Goal: Task Accomplishment & Management: Complete application form

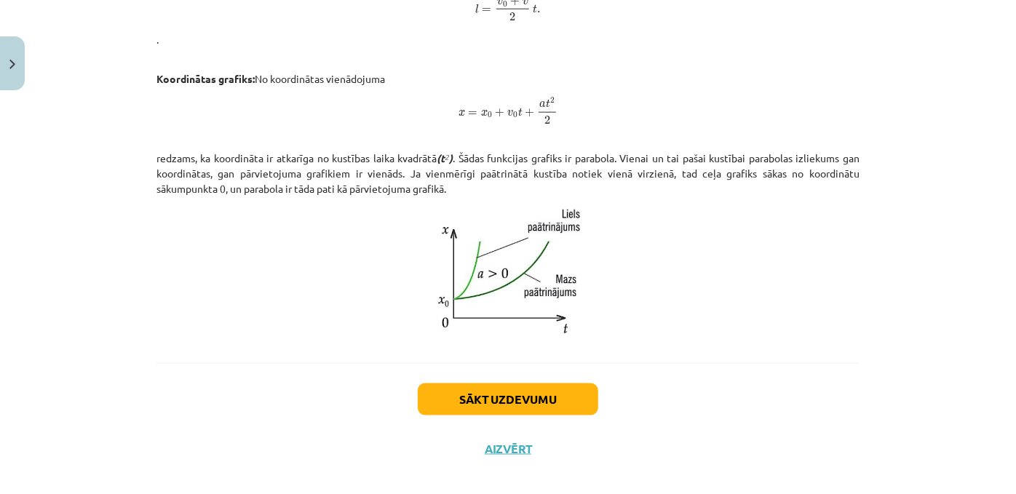
scroll to position [953, 0]
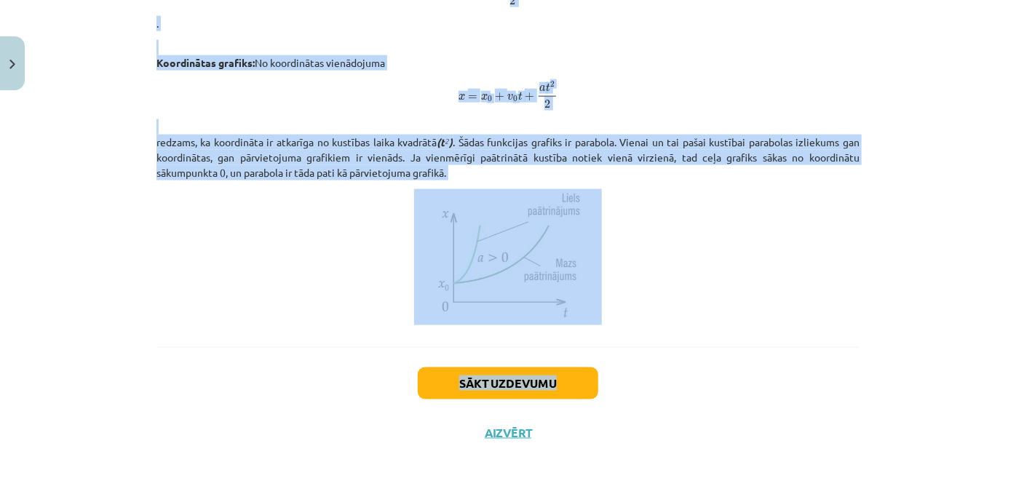
drag, startPoint x: 293, startPoint y: 79, endPoint x: 600, endPoint y: 354, distance: 412.4
copy div "Vienmērīgi paātrinātas kustības grafiki Vienmērīgi paātrinātas taisnlīnijas kus…"
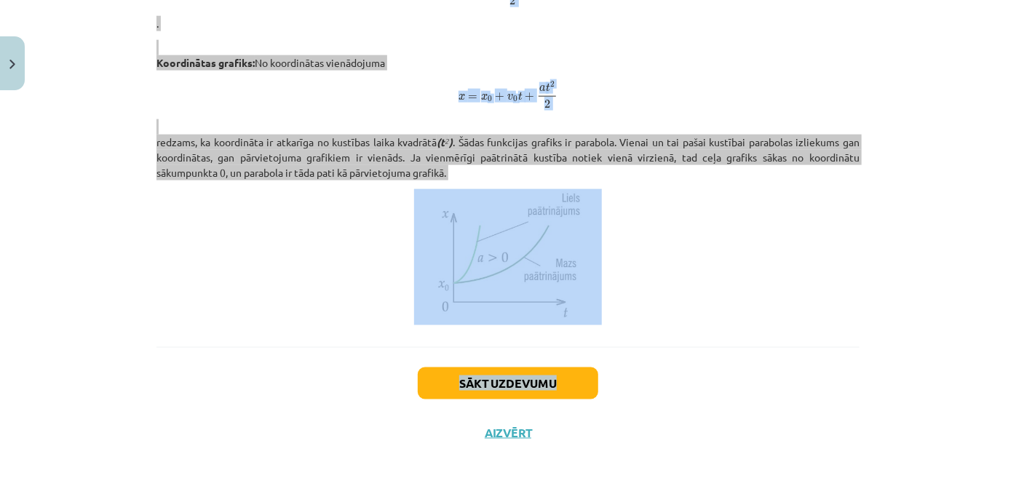
click at [403, 215] on p at bounding box center [507, 257] width 703 height 136
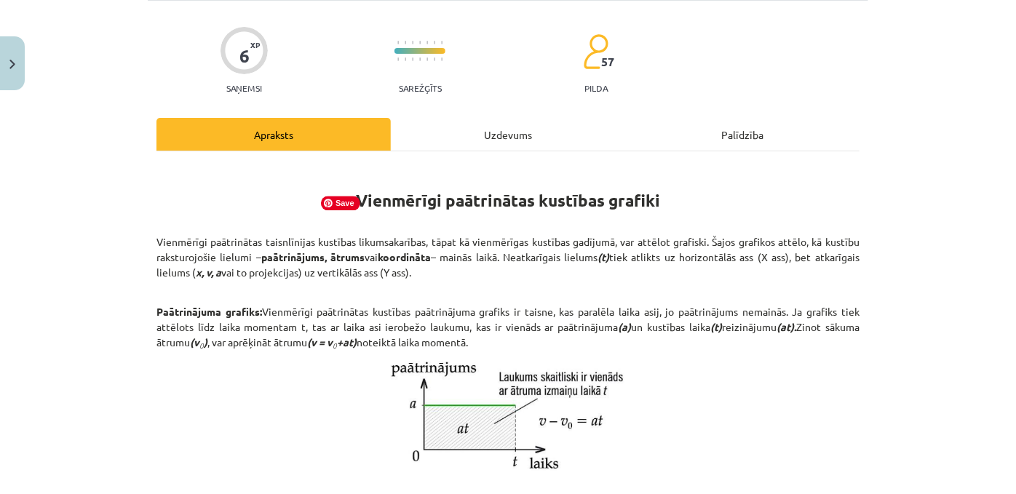
scroll to position [0, 0]
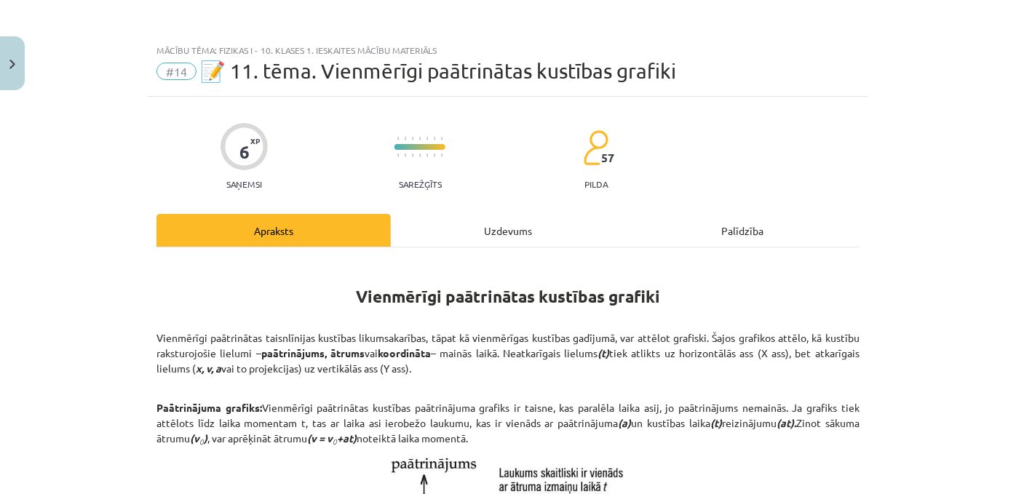
click at [508, 223] on div "Uzdevums" at bounding box center [508, 230] width 234 height 33
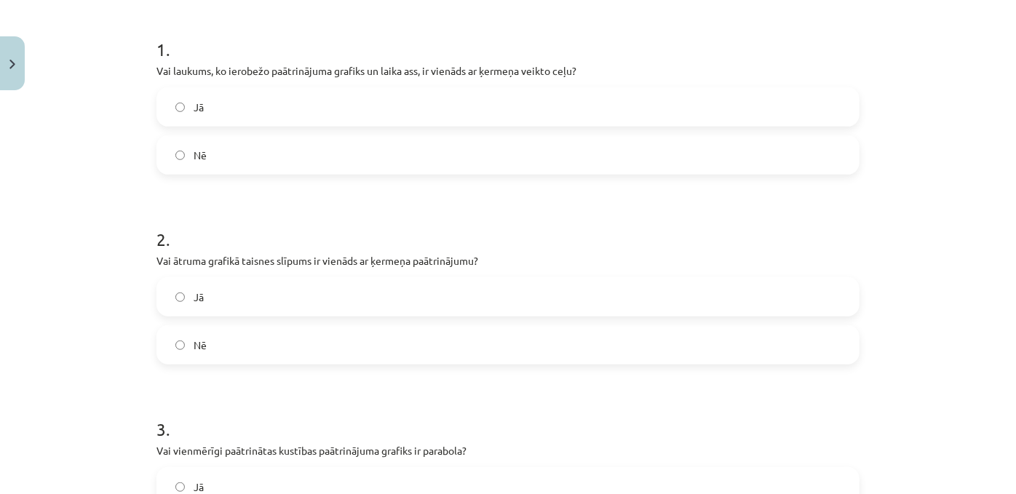
scroll to position [551, 0]
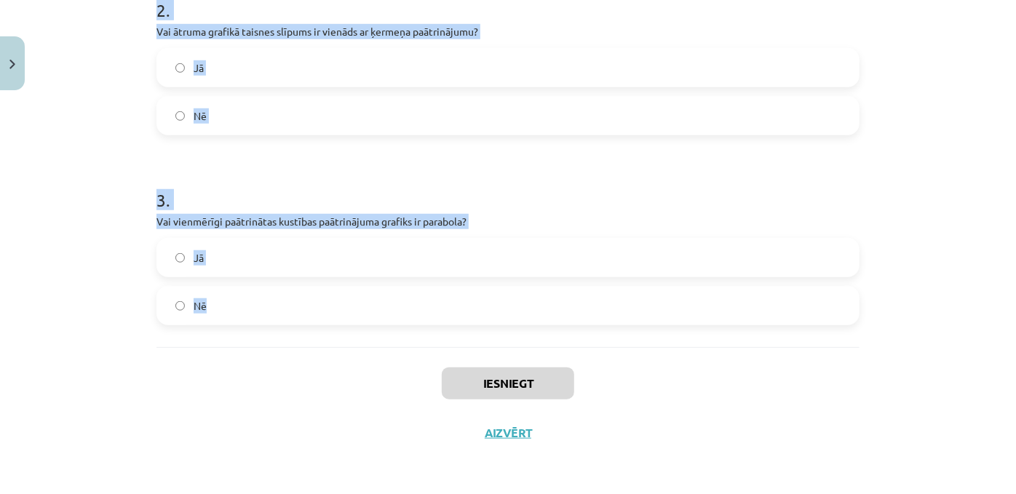
drag, startPoint x: 126, startPoint y: 151, endPoint x: 358, endPoint y: 319, distance: 286.7
click at [358, 319] on div "Mācību tēma: Fizikas i - 10. klases 1. ieskaites mācību materiāls #14 📝 11. tēm…" at bounding box center [508, 247] width 1016 height 494
copy form "1 . Vai laukums, ko ierobežo paātrinājuma grafiks un laika ass, ir vienāds ar ķ…"
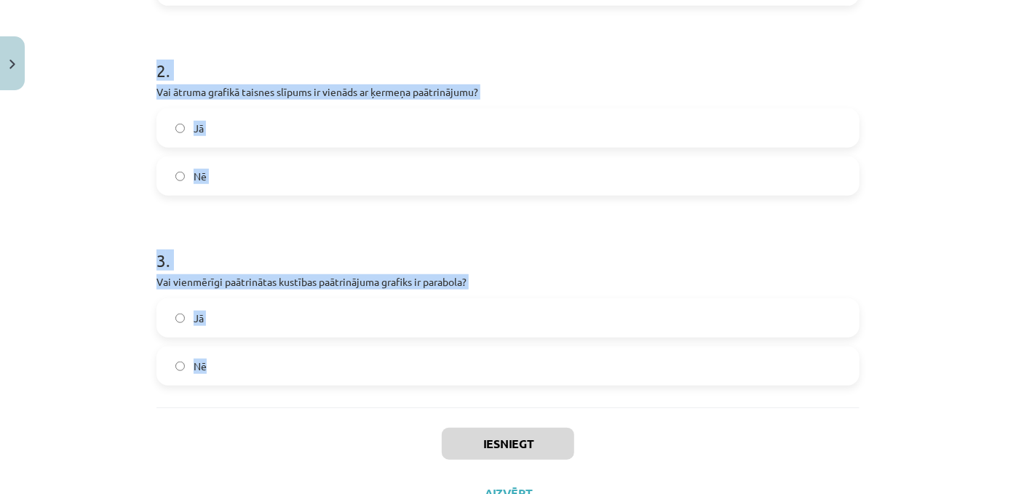
scroll to position [362, 0]
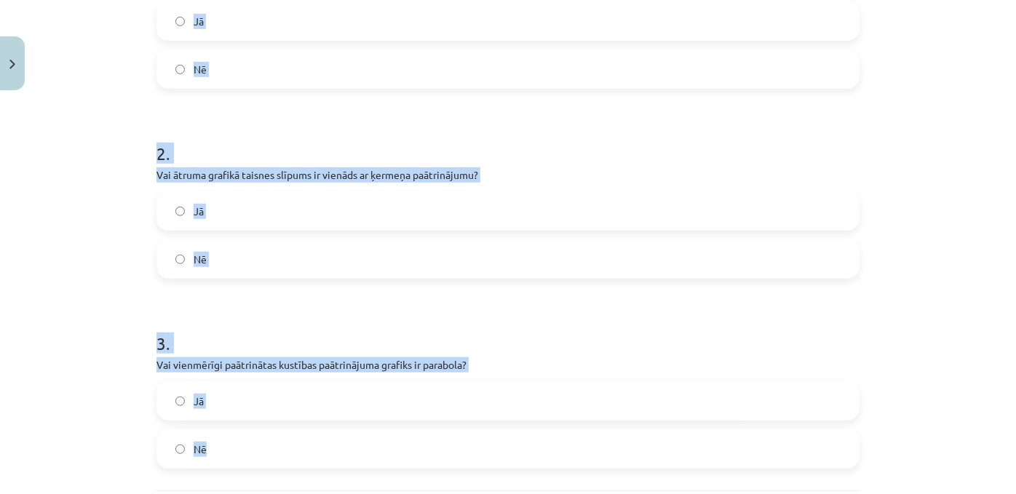
click at [205, 146] on h1 "2 ." at bounding box center [507, 140] width 703 height 45
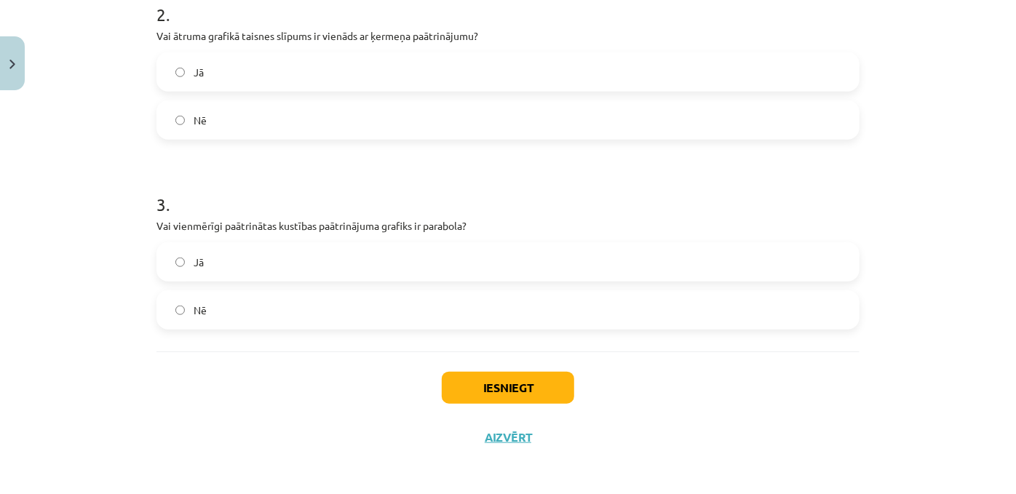
scroll to position [531, 0]
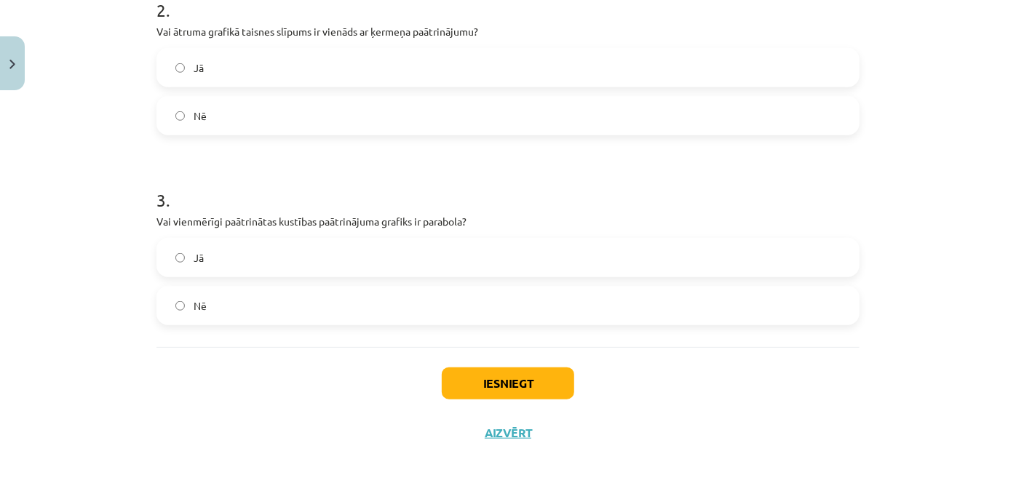
click at [178, 318] on label "Nē" at bounding box center [508, 305] width 700 height 36
click at [483, 395] on button "Iesniegt" at bounding box center [508, 384] width 132 height 32
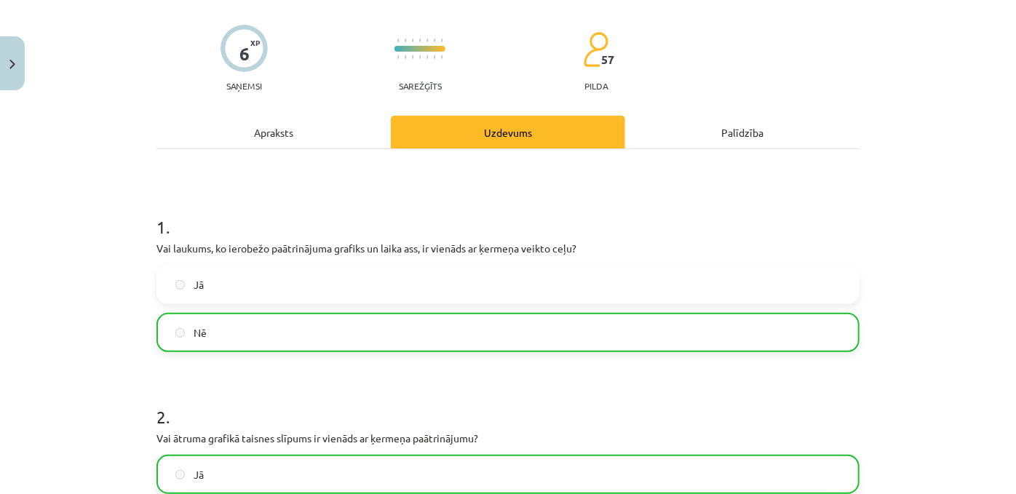
scroll to position [600, 0]
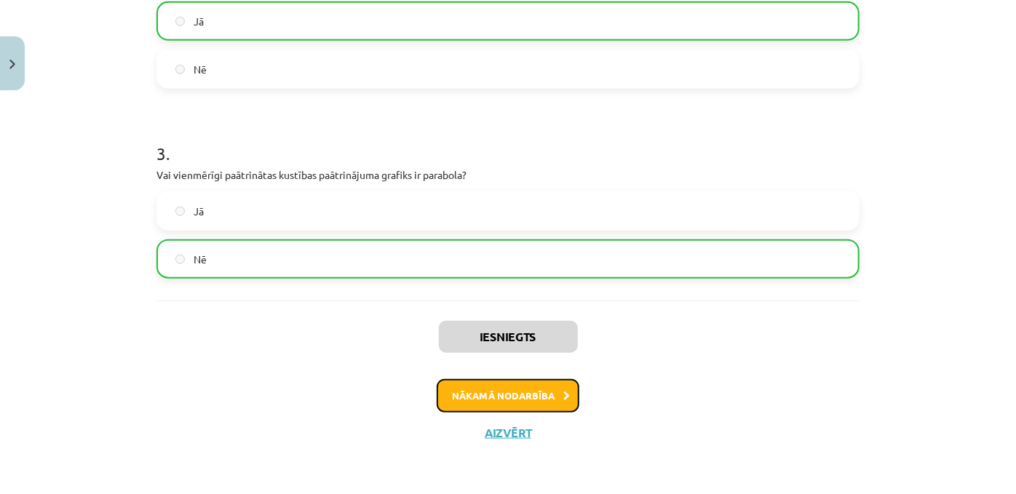
click at [499, 392] on button "Nākamā nodarbība" at bounding box center [508, 395] width 143 height 33
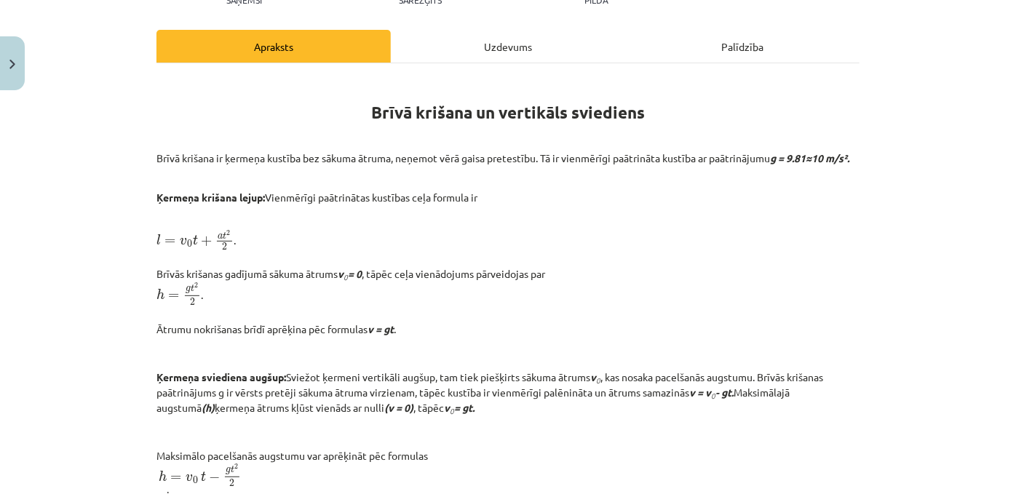
scroll to position [0, 0]
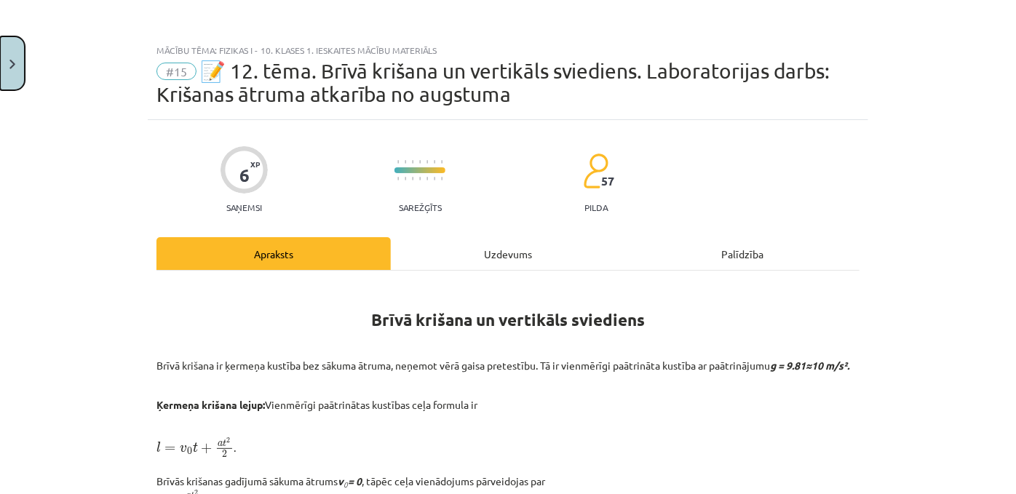
click at [15, 67] on img "Close" at bounding box center [12, 64] width 6 height 9
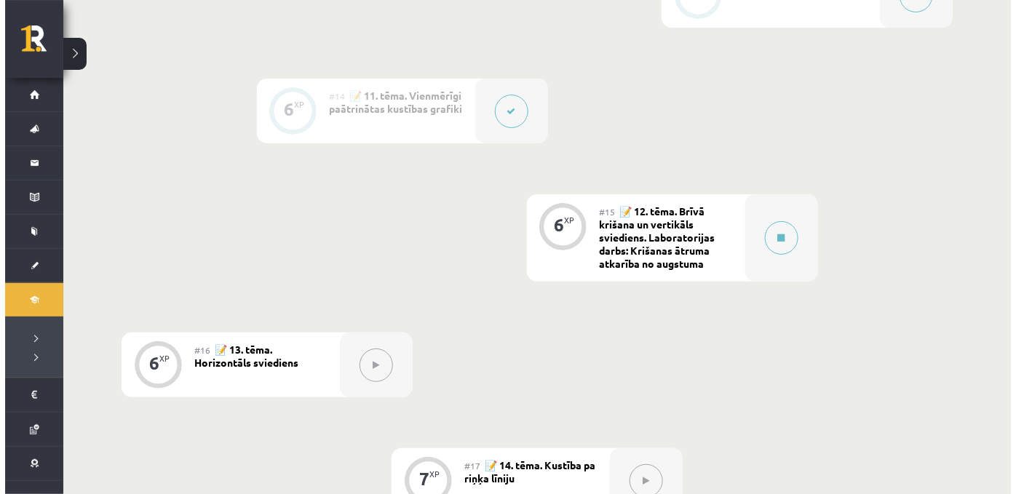
scroll to position [1820, 0]
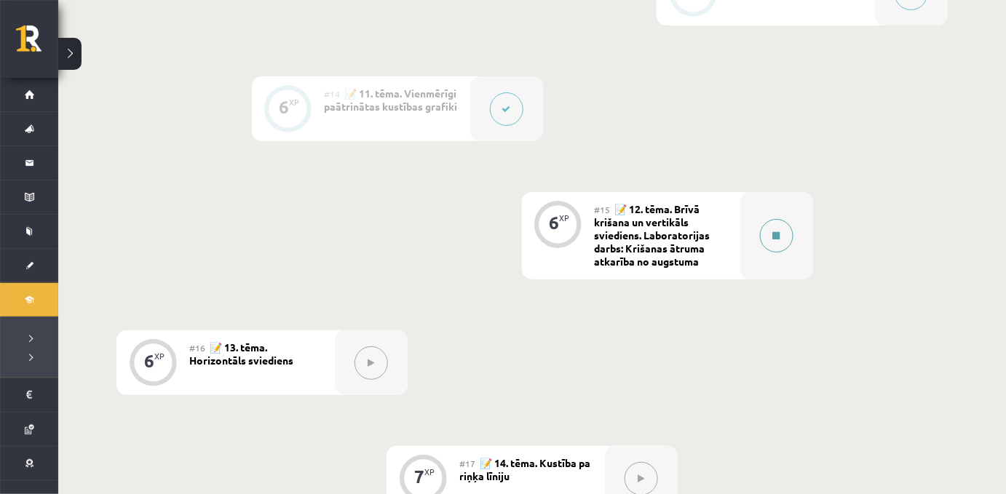
click at [785, 279] on div at bounding box center [776, 235] width 73 height 87
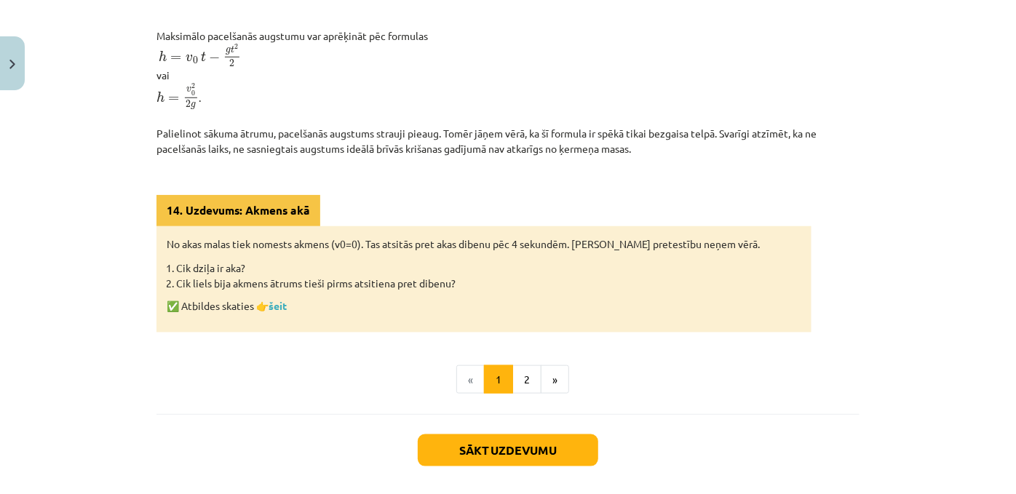
scroll to position [758, 0]
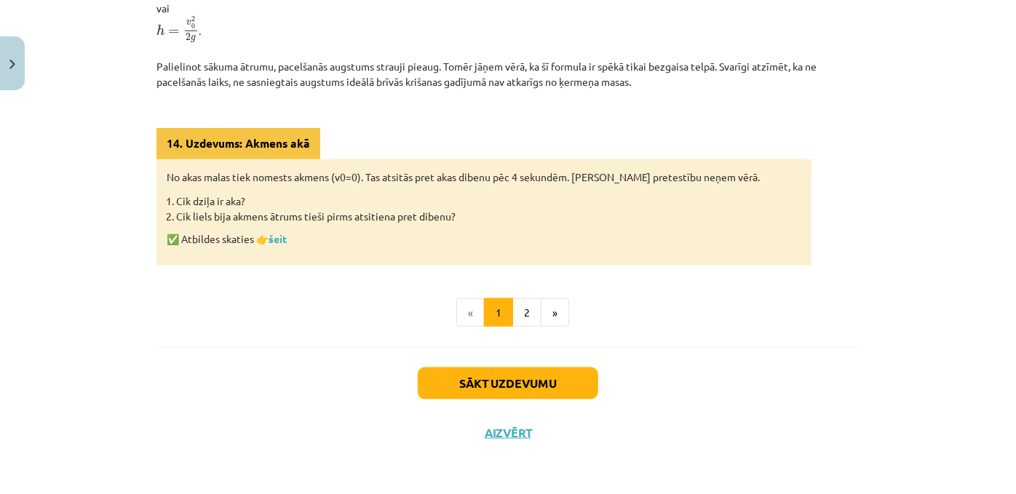
drag, startPoint x: 312, startPoint y: 177, endPoint x: 681, endPoint y: 66, distance: 385.2
copy div "Brīvā krišana un vertikāls sviediens Brīvā krišana ir ķermeņa kustība bez sākum…"
click at [274, 232] on link "šeit" at bounding box center [278, 238] width 18 height 13
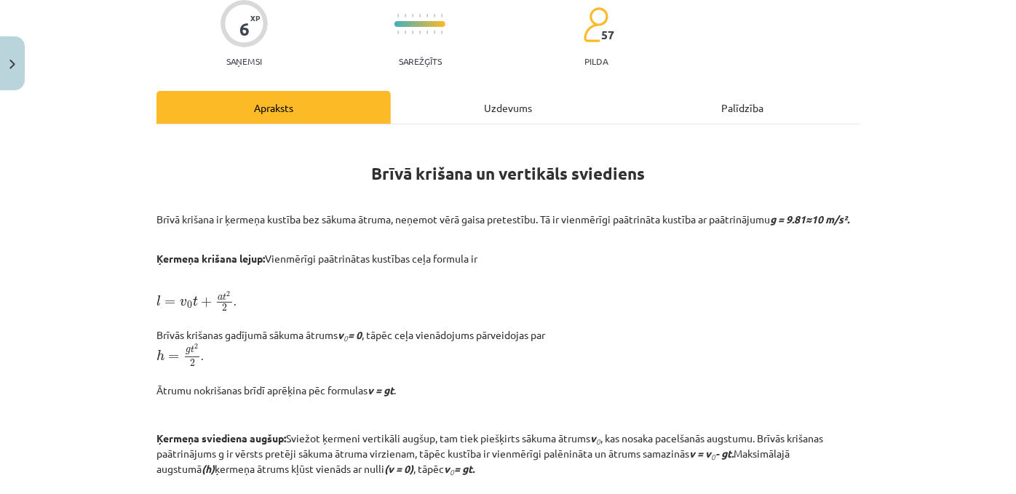
scroll to position [0, 0]
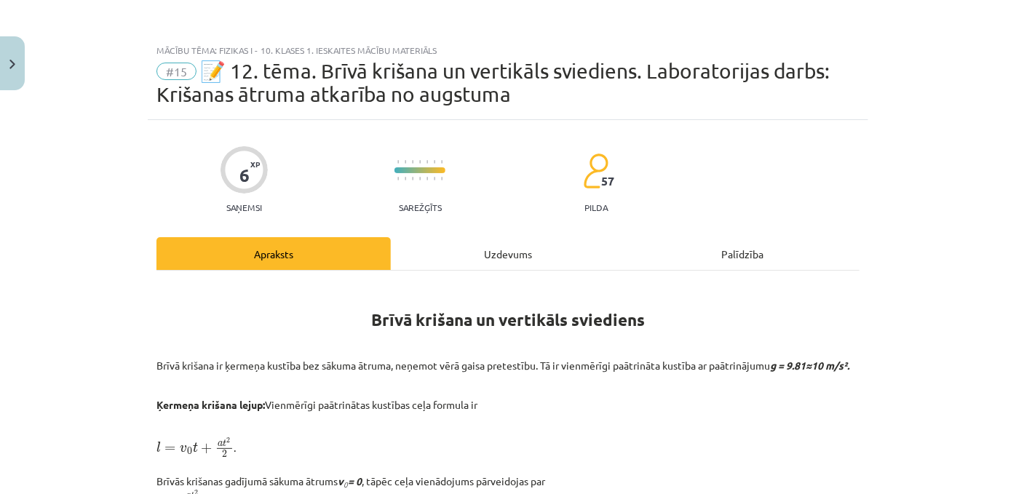
click at [496, 269] on div "Uzdevums" at bounding box center [508, 253] width 234 height 33
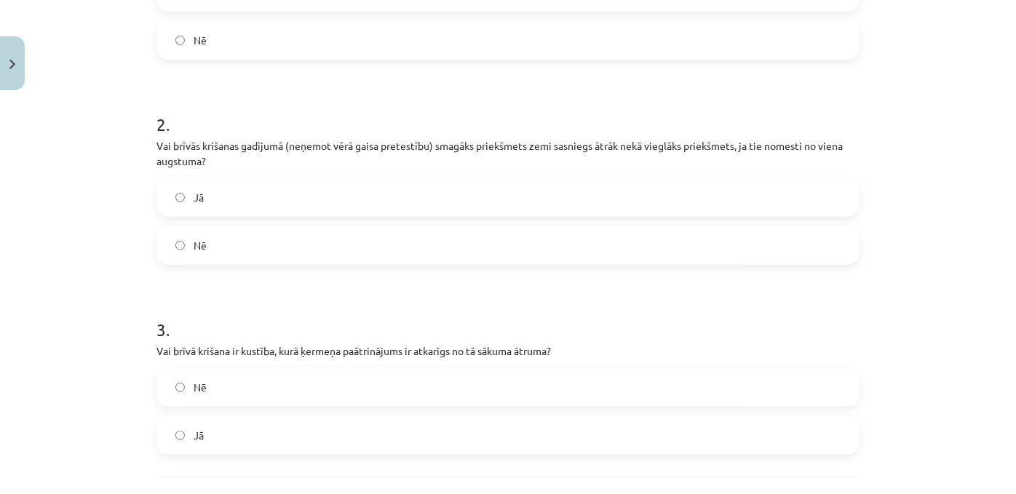
scroll to position [590, 0]
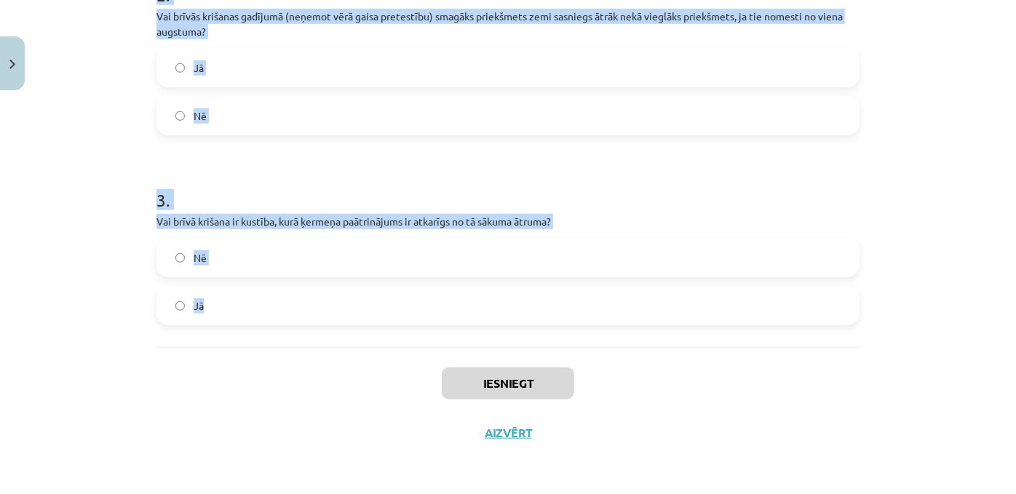
drag, startPoint x: 134, startPoint y: 135, endPoint x: 316, endPoint y: 336, distance: 270.5
click at [316, 336] on div "Mācību tēma: Fizikas i - 10. klases 1. ieskaites mācību materiāls #15 📝 12. tēm…" at bounding box center [508, 247] width 1016 height 494
copy form "1 . Vai brīvās krišanas paātrinājums vienmēr ir vērsts Zemes centra virzienā? J…"
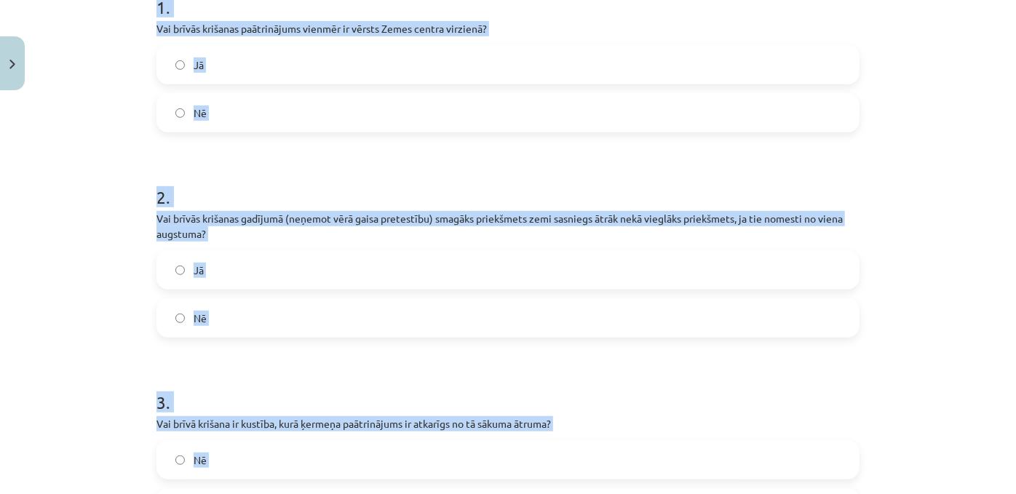
scroll to position [404, 0]
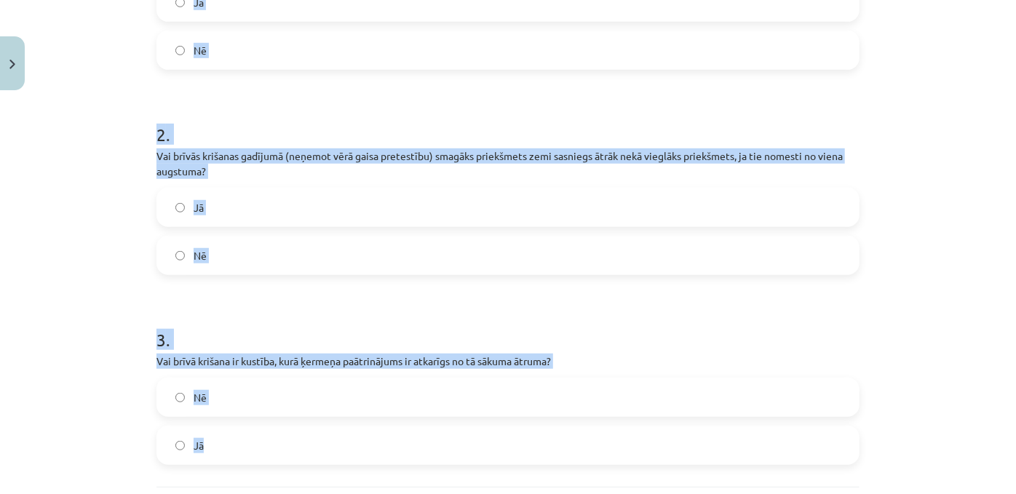
click at [182, 274] on label "Nē" at bounding box center [508, 255] width 700 height 36
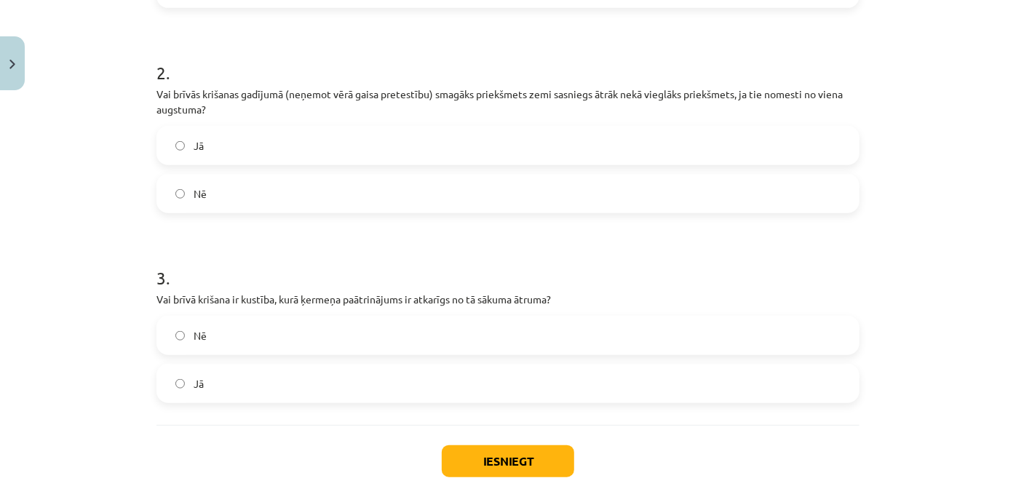
scroll to position [512, 0]
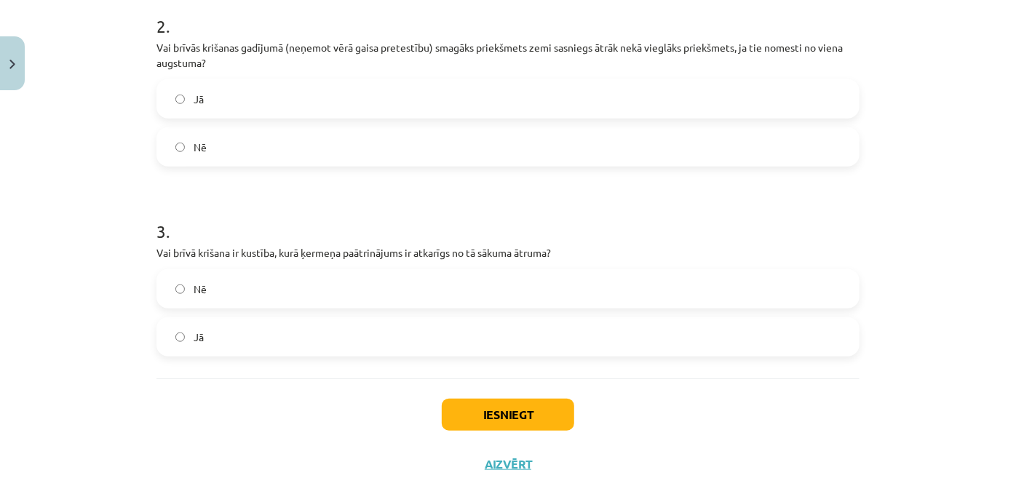
click at [184, 307] on label "Nē" at bounding box center [508, 289] width 700 height 36
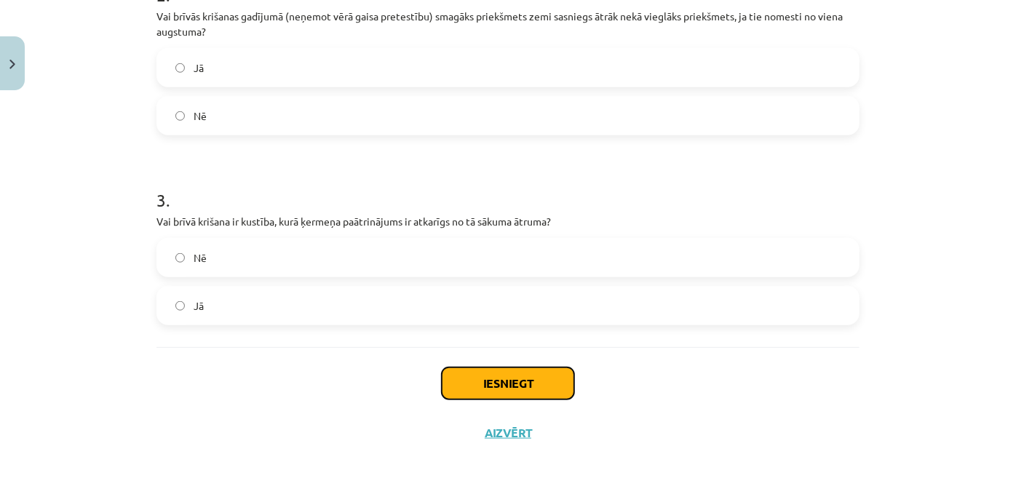
click at [487, 383] on button "Iesniegt" at bounding box center [508, 384] width 132 height 32
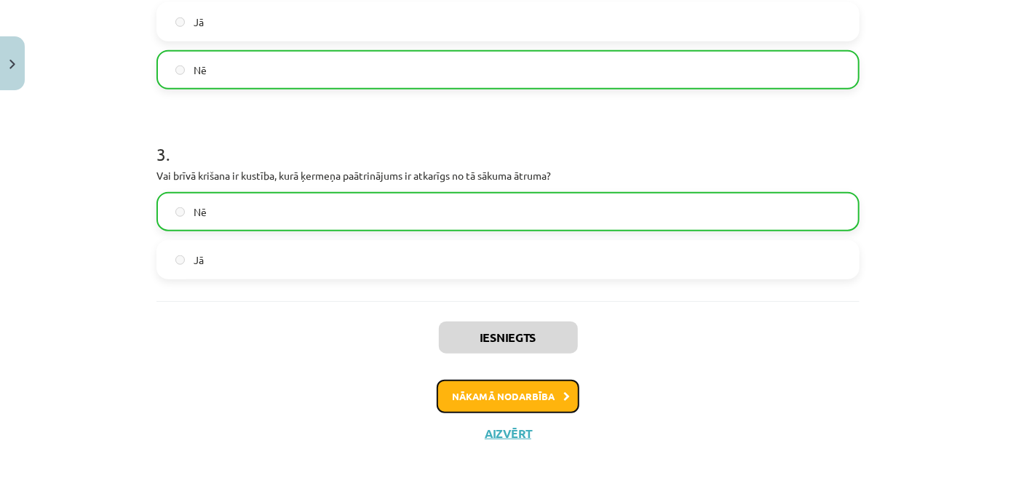
click at [509, 413] on button "Nākamā nodarbība" at bounding box center [508, 396] width 143 height 33
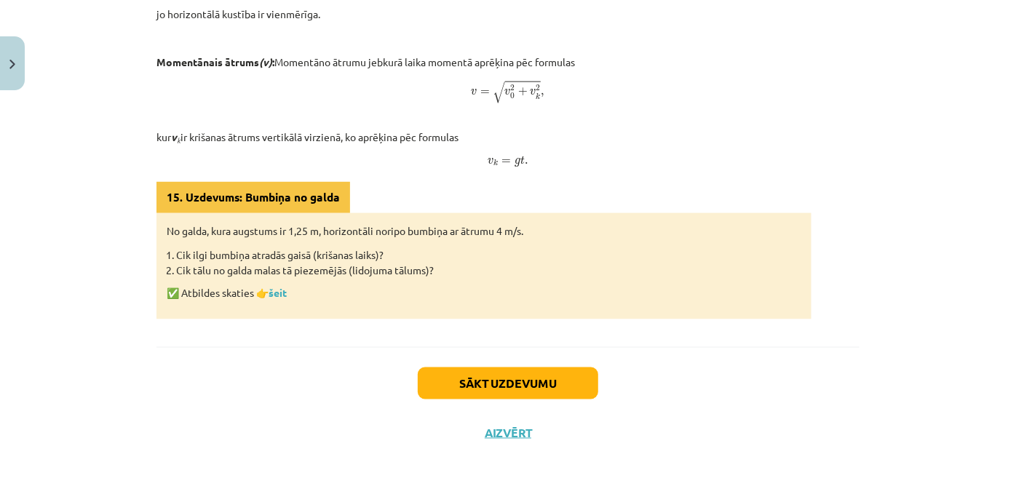
scroll to position [985, 0]
click at [285, 286] on link "šeit" at bounding box center [278, 292] width 18 height 13
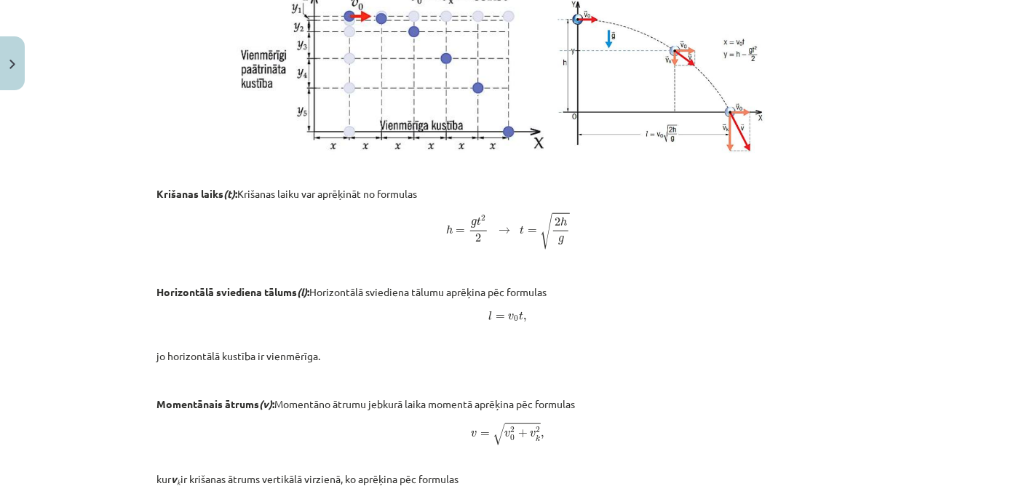
scroll to position [986, 0]
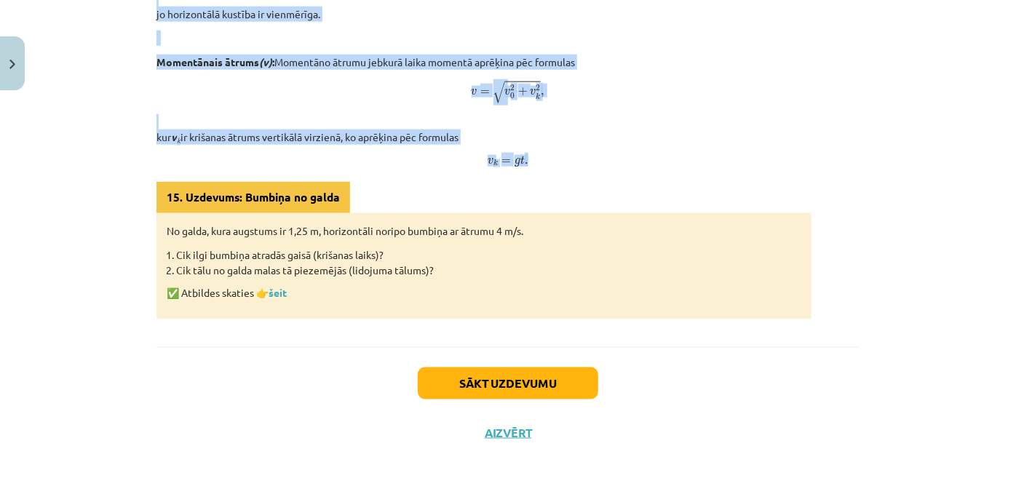
drag, startPoint x: 394, startPoint y: 111, endPoint x: 566, endPoint y: 146, distance: 175.3
copy div "Horizontāls sviediens Horizontālā sviedienā ķermeni izmet paralēli zemes virsma…"
click at [279, 286] on link "šeit" at bounding box center [278, 292] width 18 height 13
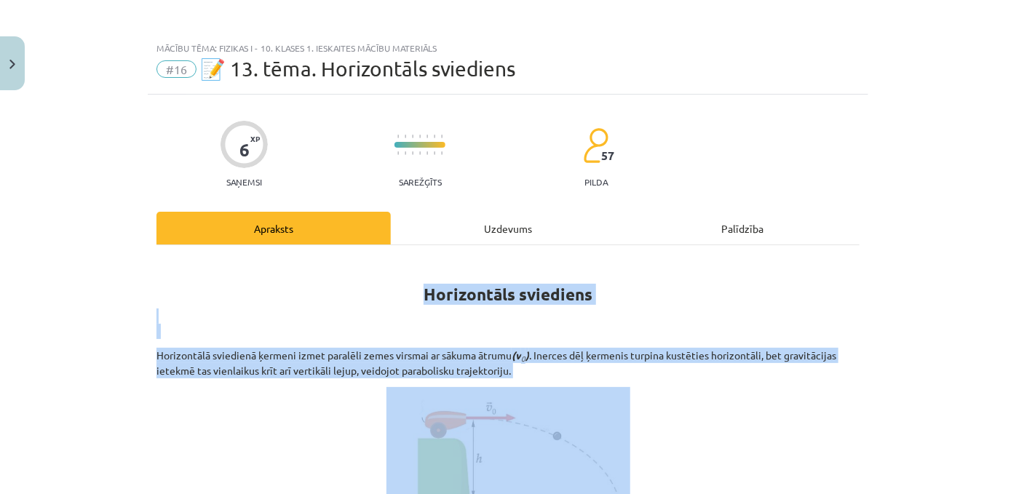
scroll to position [0, 0]
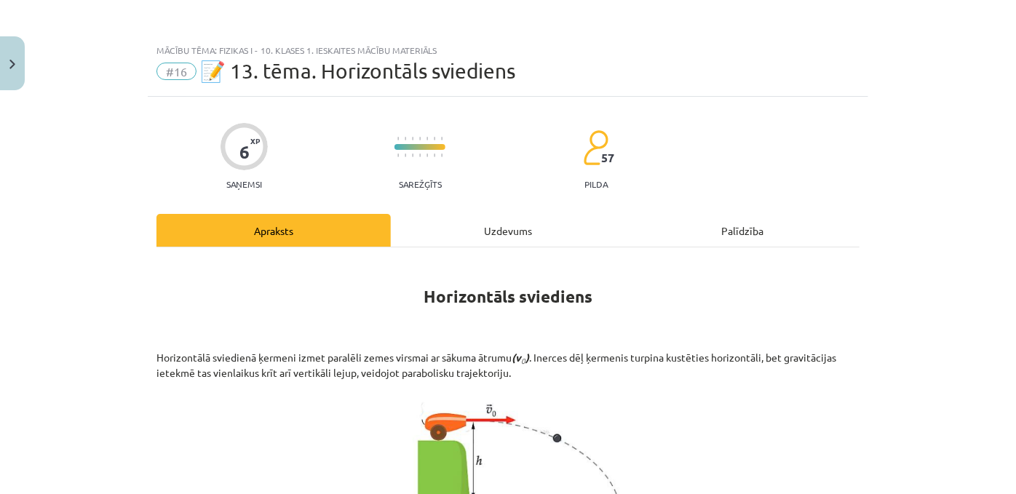
click at [480, 243] on div "Uzdevums" at bounding box center [508, 230] width 234 height 33
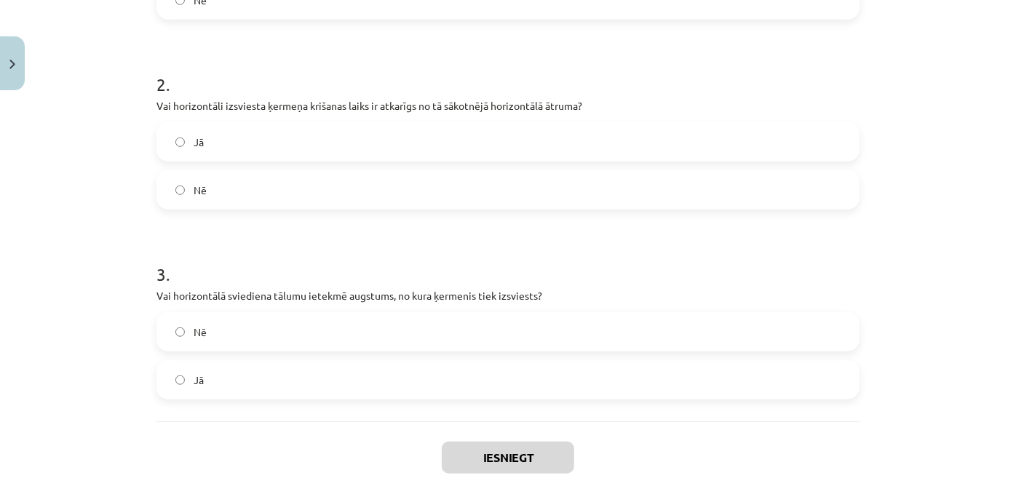
scroll to position [551, 0]
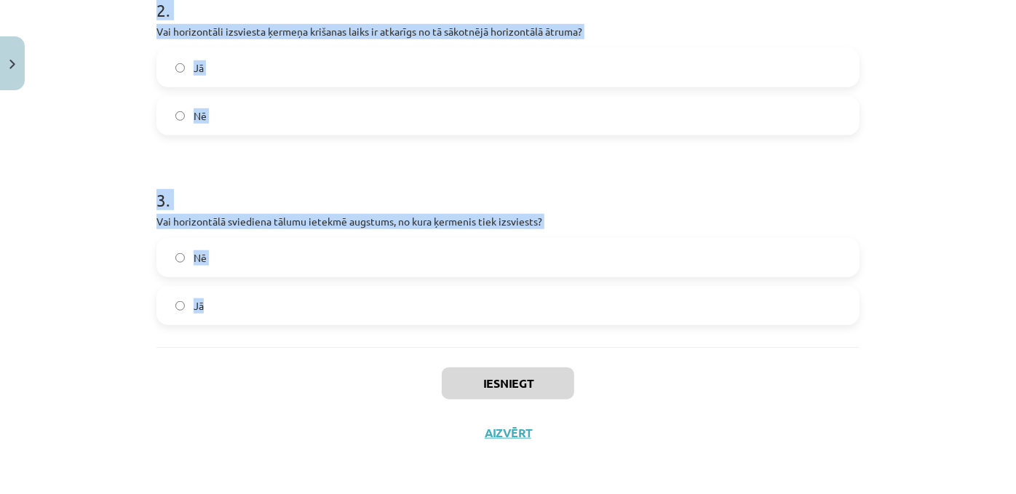
drag, startPoint x: 143, startPoint y: 27, endPoint x: 565, endPoint y: 321, distance: 513.8
click at [565, 321] on div "6 XP Saņemsi Sarežģīts 57 pilda Apraksts Uzdevums Palīdzība 1 . Vai ķermeņa ātr…" at bounding box center [508, 25] width 721 height 866
copy form "1 . Vai ķermeņa ātrums horizontālajā virzienā (neņemot vērā gaisa pretestību) l…"
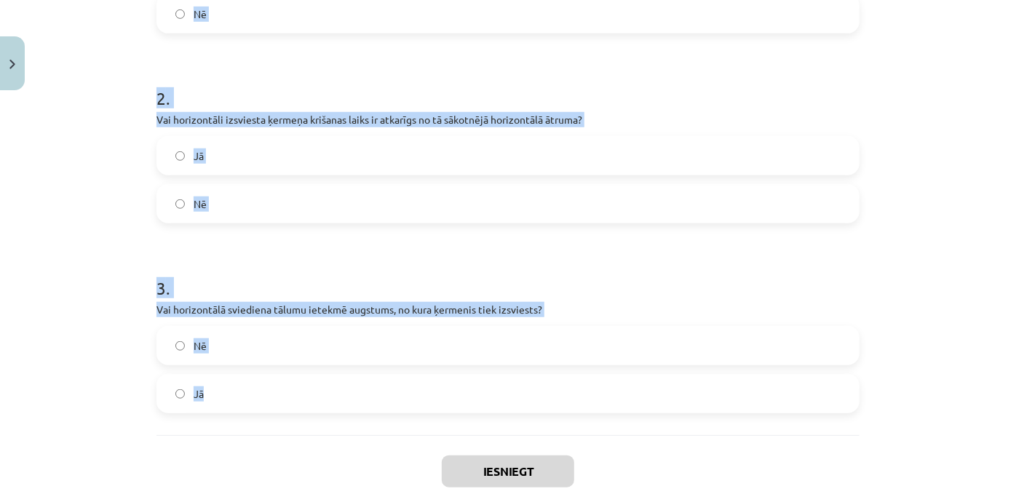
scroll to position [362, 0]
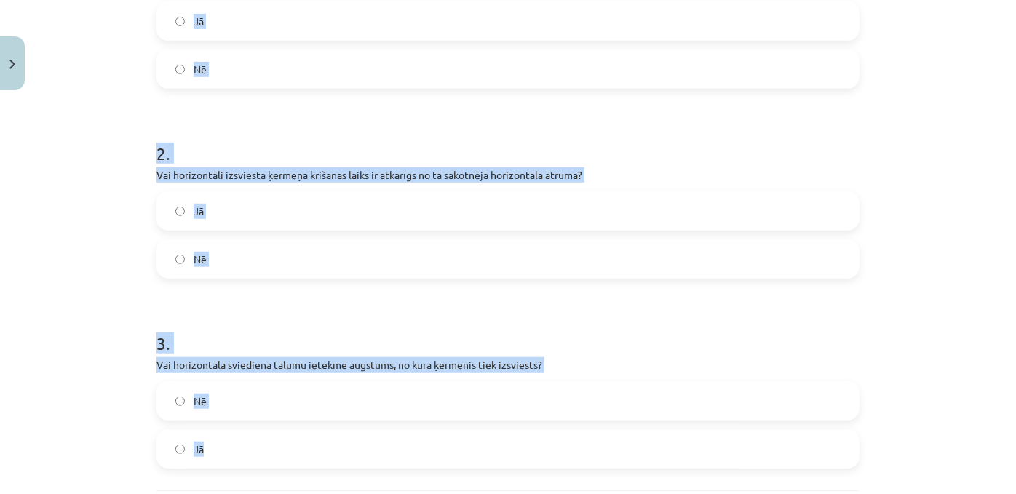
click at [207, 87] on label "Nē" at bounding box center [508, 69] width 700 height 36
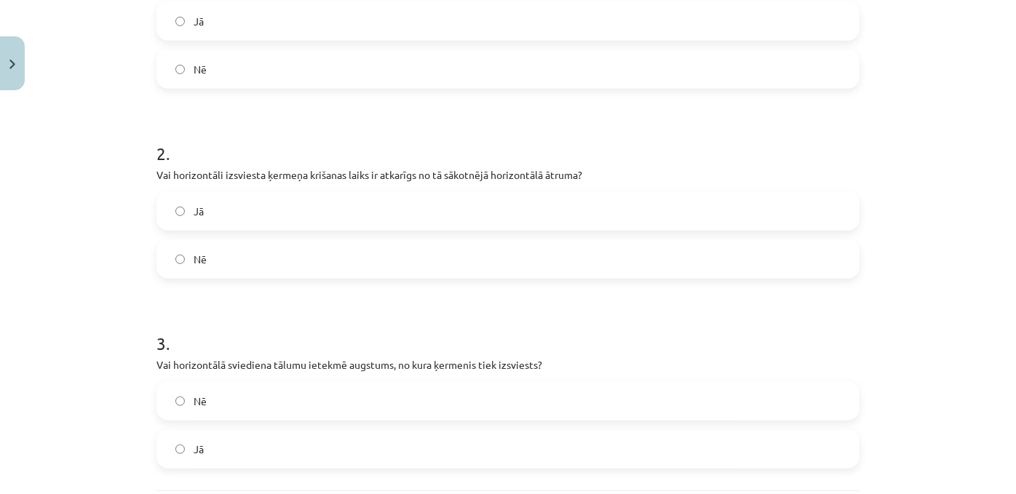
click at [233, 277] on label "Nē" at bounding box center [508, 259] width 700 height 36
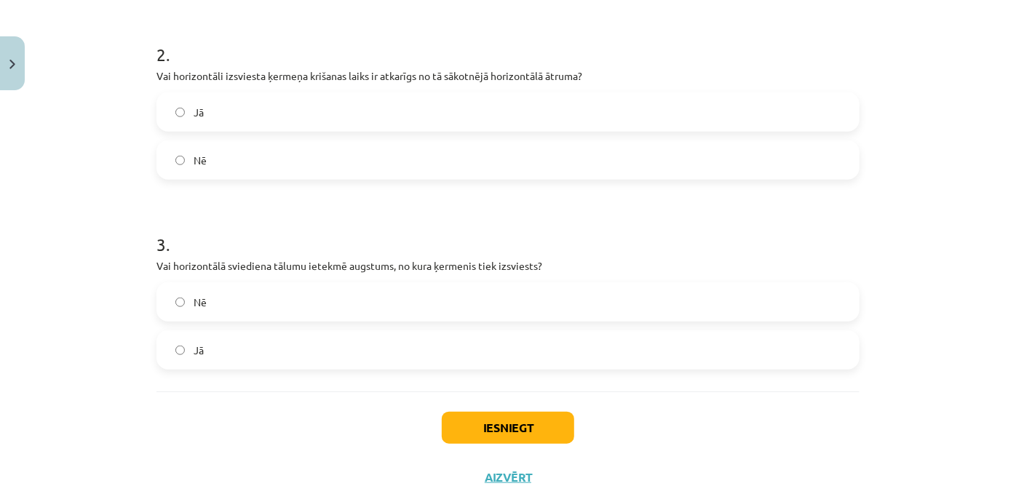
scroll to position [477, 0]
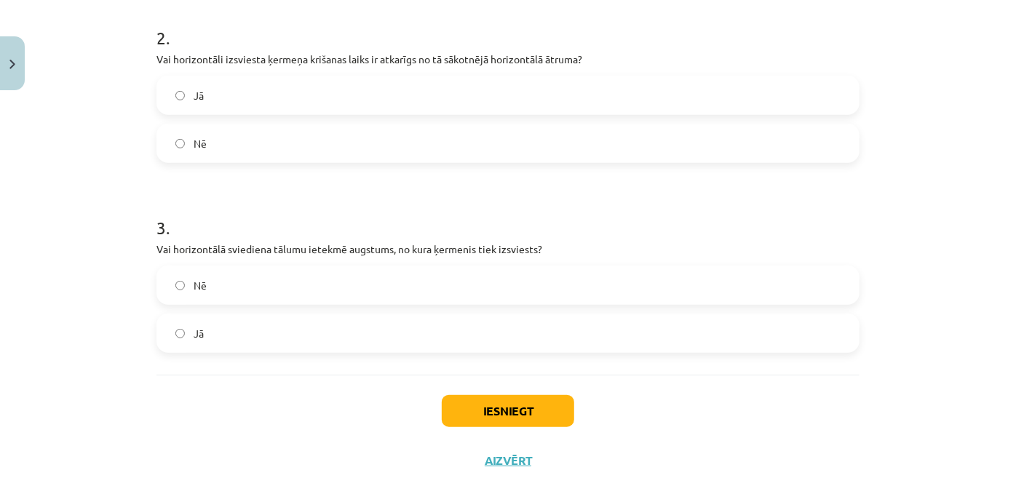
click at [199, 341] on span "Jā" at bounding box center [199, 333] width 10 height 15
click at [493, 427] on button "Iesniegt" at bounding box center [508, 411] width 132 height 32
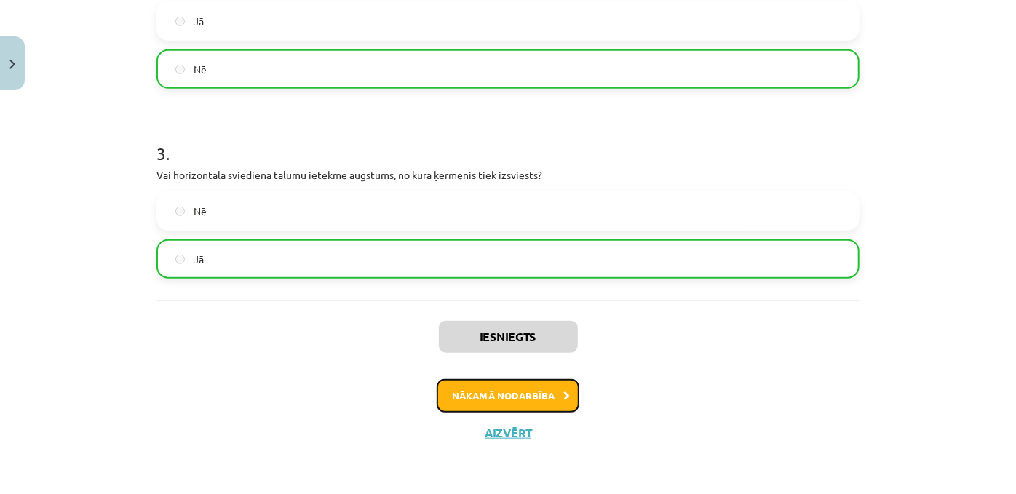
click at [493, 390] on button "Nākamā nodarbība" at bounding box center [508, 395] width 143 height 33
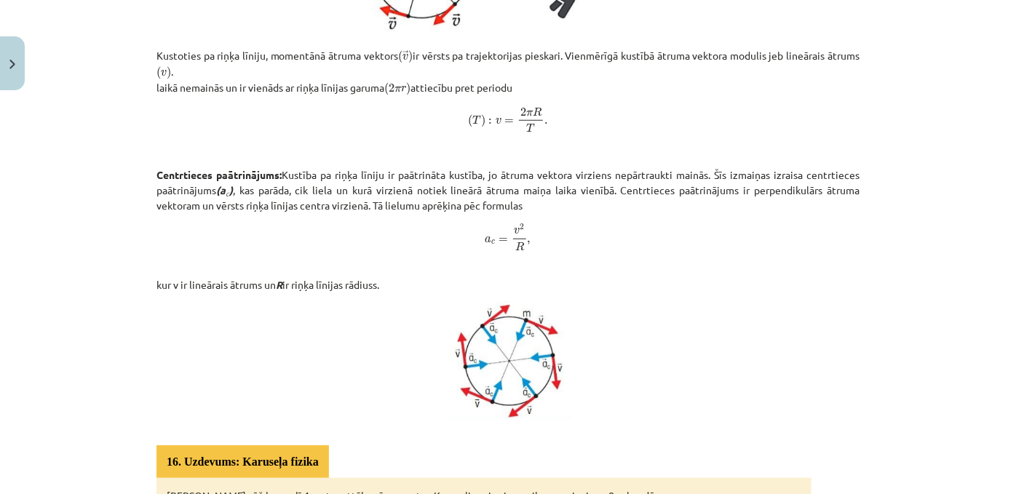
scroll to position [0, 0]
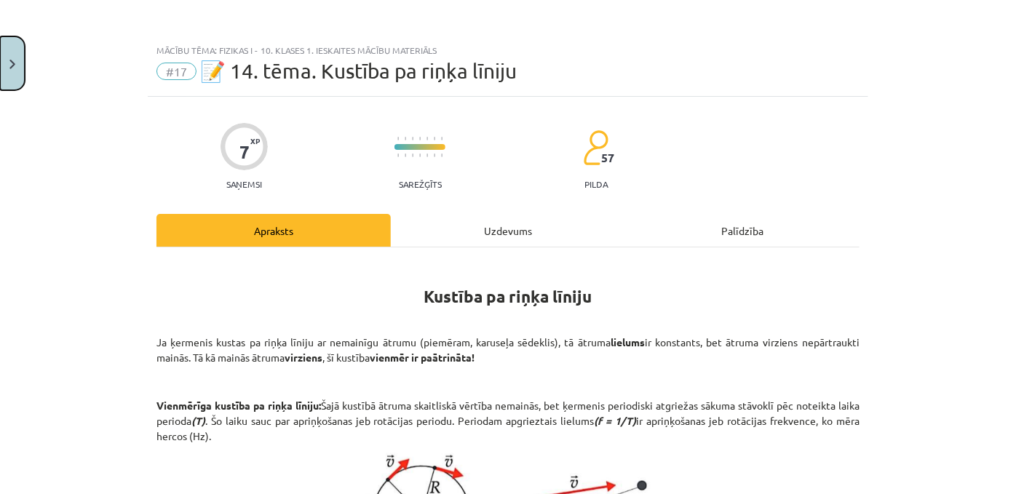
click at [3, 78] on button "Close" at bounding box center [12, 63] width 25 height 54
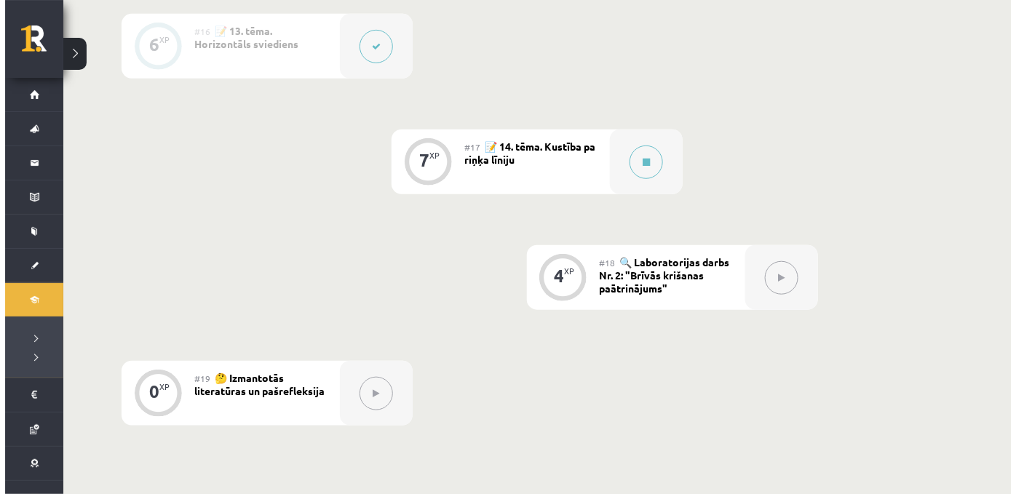
scroll to position [2135, 0]
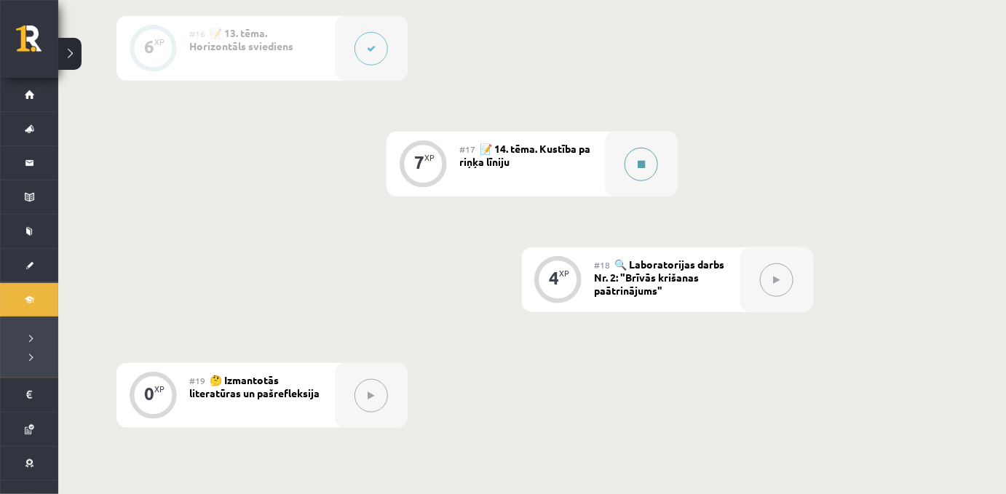
click at [636, 181] on button at bounding box center [640, 164] width 33 height 33
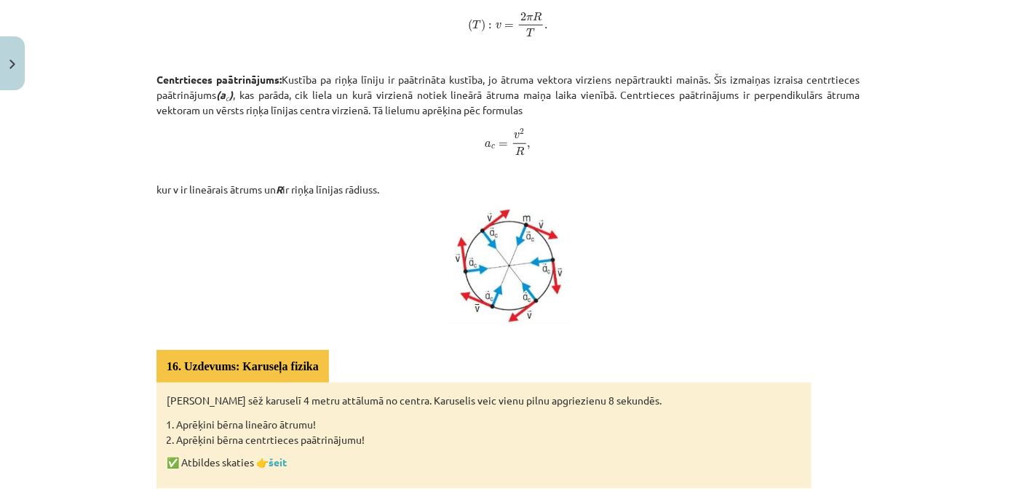
scroll to position [764, 0]
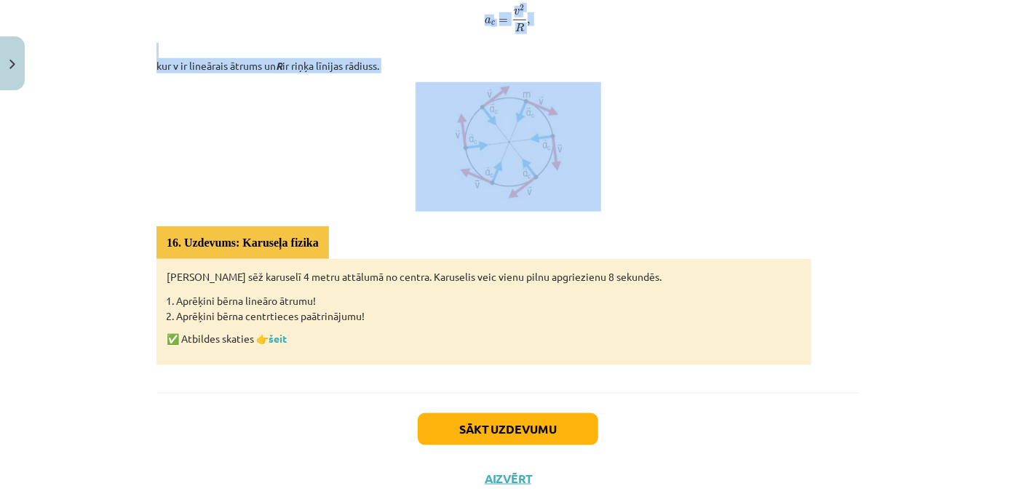
drag, startPoint x: 351, startPoint y: 197, endPoint x: 604, endPoint y: 223, distance: 254.7
copy div "Kustība pa riņķa līniju Ja ķermenis kustas pa riņķa līniju ar nemainīgu ātrumu …"
click at [330, 124] on p at bounding box center [507, 147] width 703 height 130
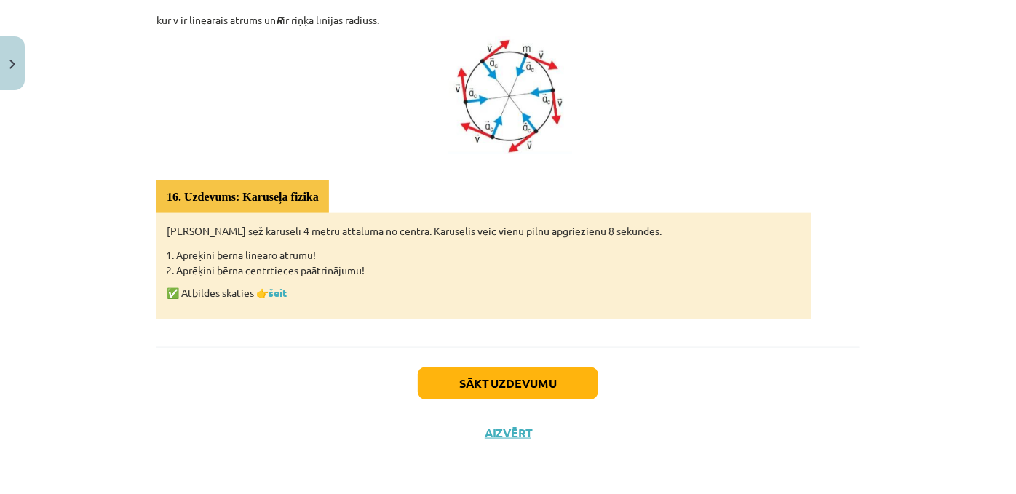
scroll to position [855, 0]
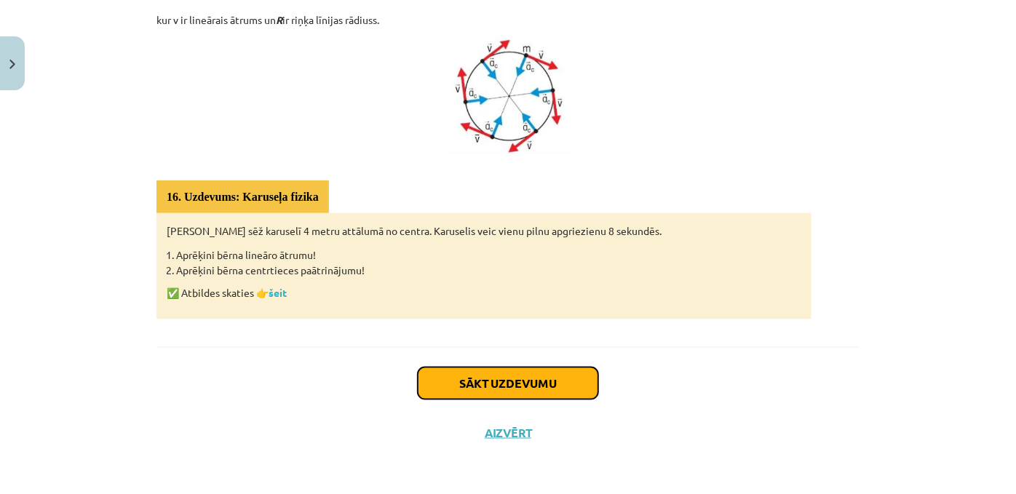
click at [507, 377] on button "Sākt uzdevumu" at bounding box center [508, 384] width 180 height 32
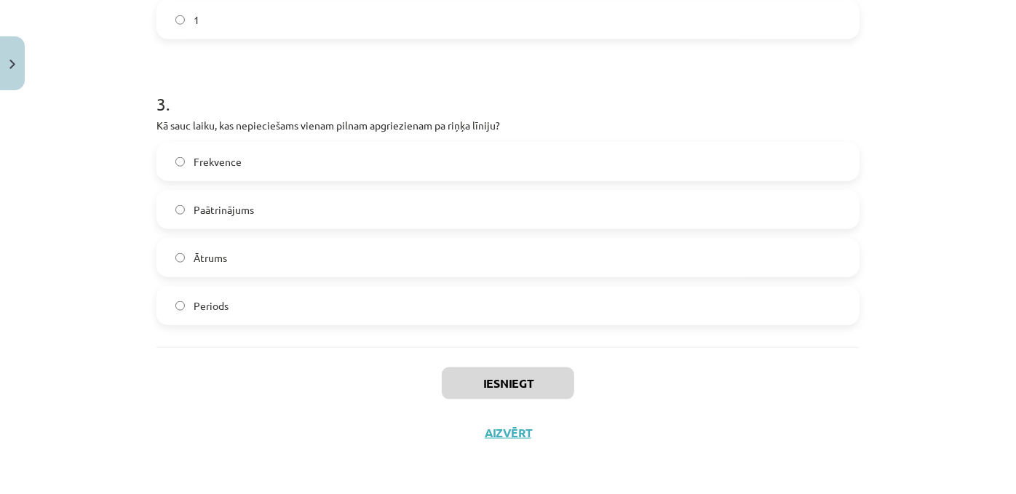
scroll to position [743, 0]
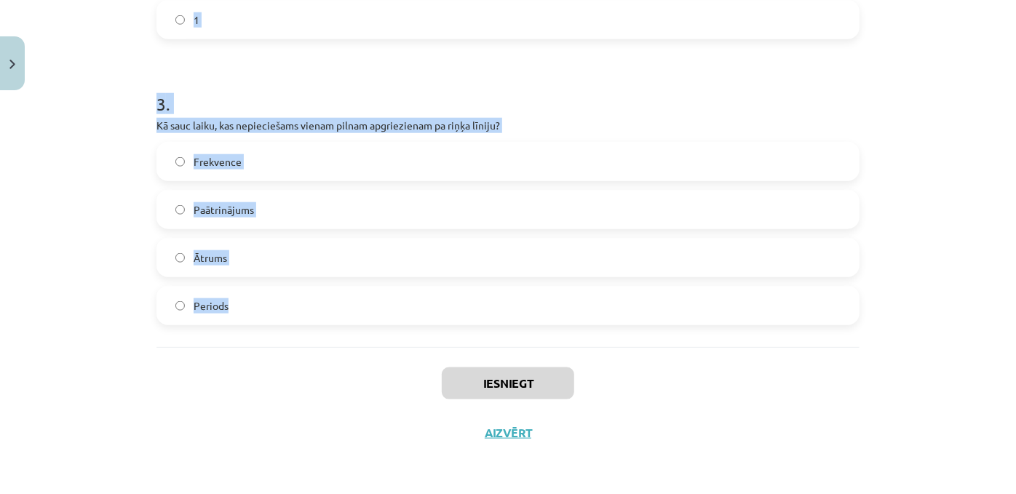
drag, startPoint x: 151, startPoint y: 148, endPoint x: 293, endPoint y: 296, distance: 205.4
copy form "1 . Vai centrtieces paātrinājums ir vērsts pa riņķa līnijas pieskari? Nē Jā 2 .…"
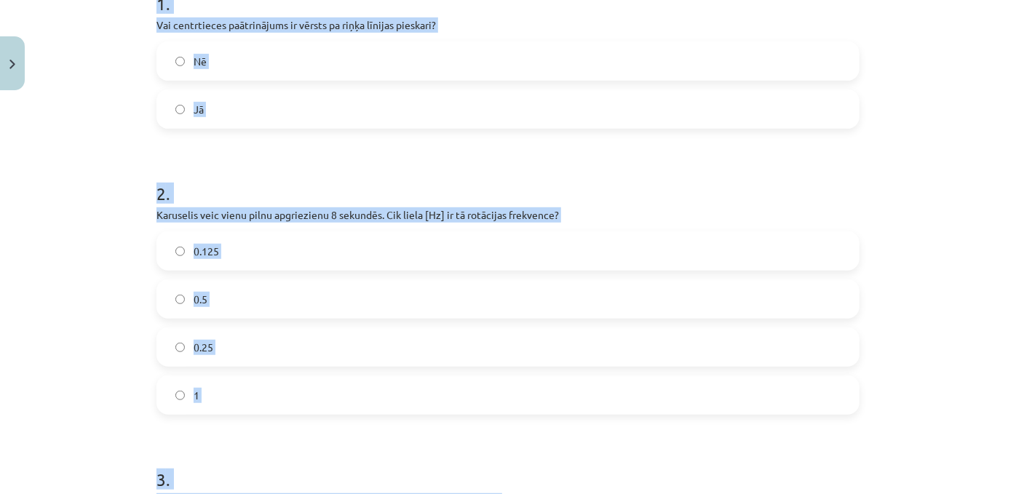
scroll to position [298, 0]
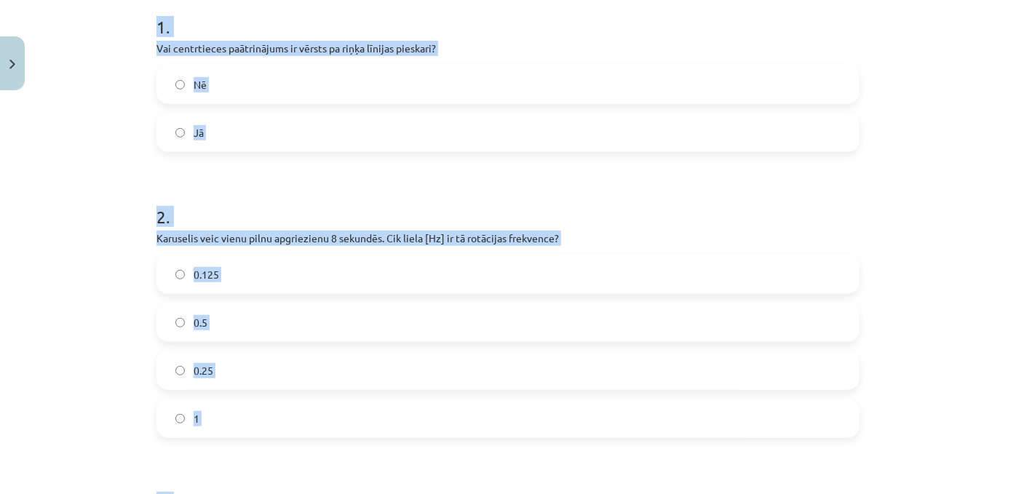
click at [83, 156] on div "Mācību tēma: Fizikas i - 10. klases 1. ieskaites mācību materiāls #17 📝 14. tēm…" at bounding box center [508, 247] width 1016 height 494
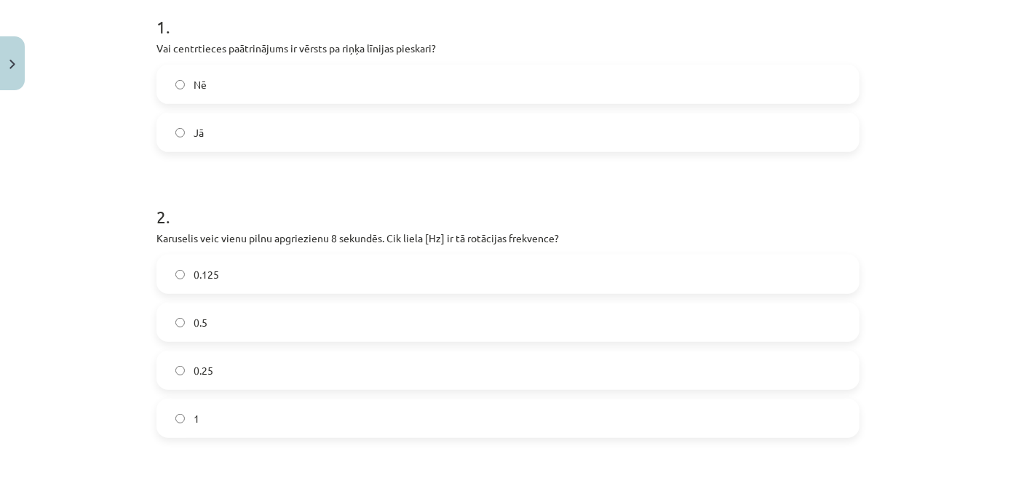
click at [199, 103] on label "Nē" at bounding box center [508, 84] width 700 height 36
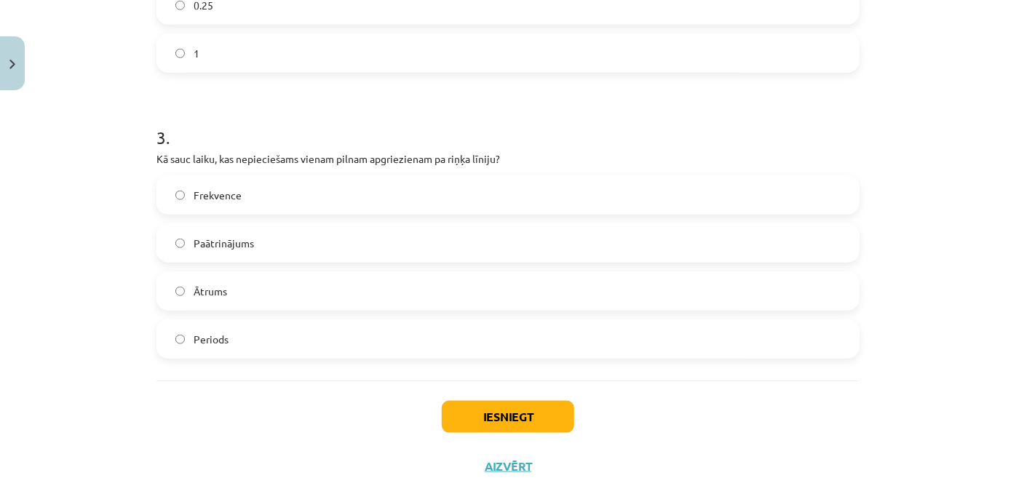
scroll to position [677, 0]
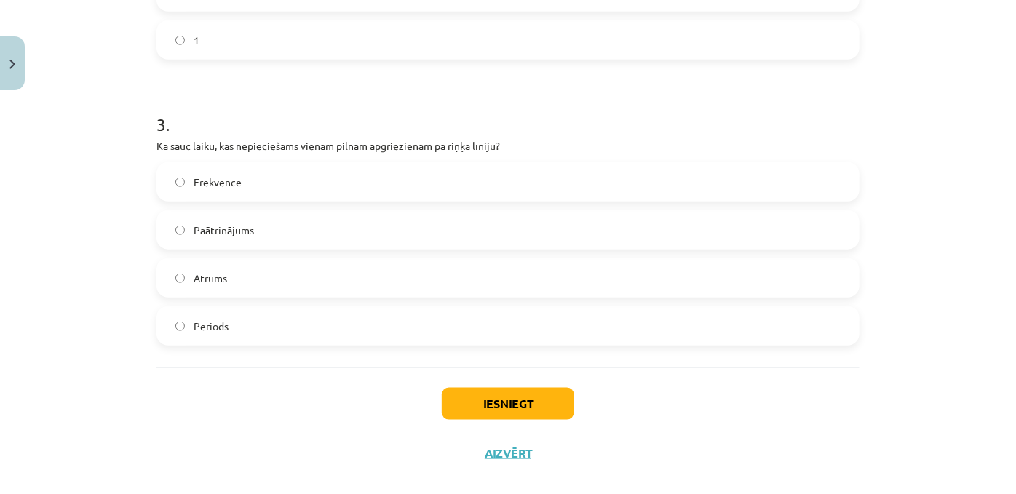
click at [189, 344] on label "Periods" at bounding box center [508, 326] width 700 height 36
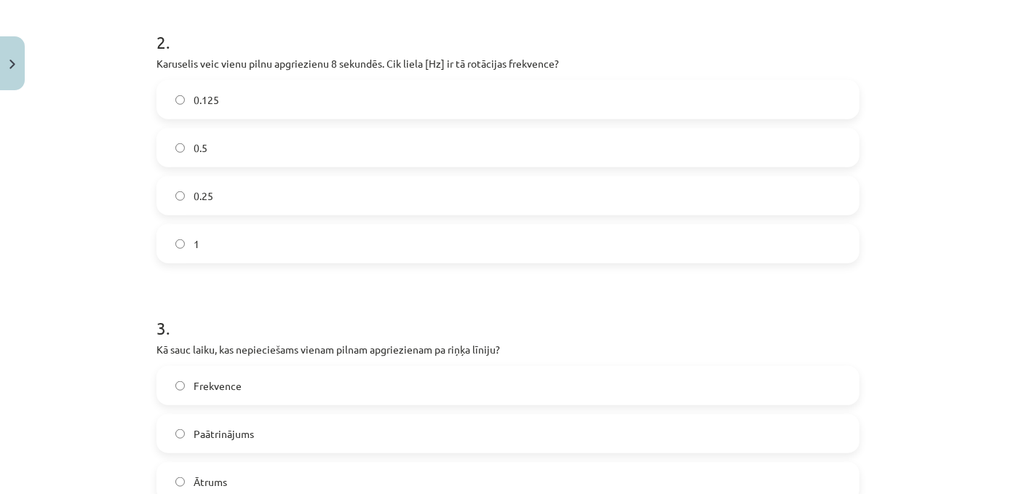
scroll to position [473, 0]
click at [205, 108] on span "0.125" at bounding box center [206, 99] width 25 height 15
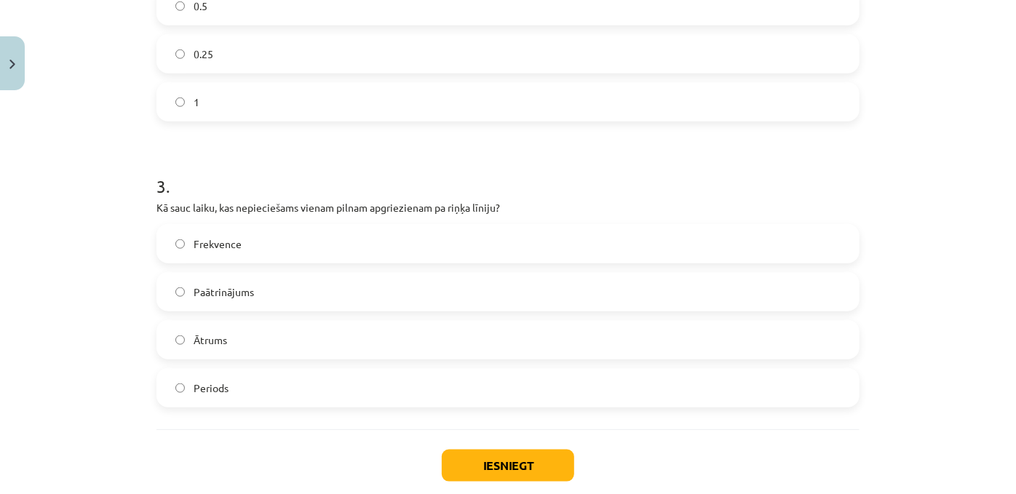
scroll to position [743, 0]
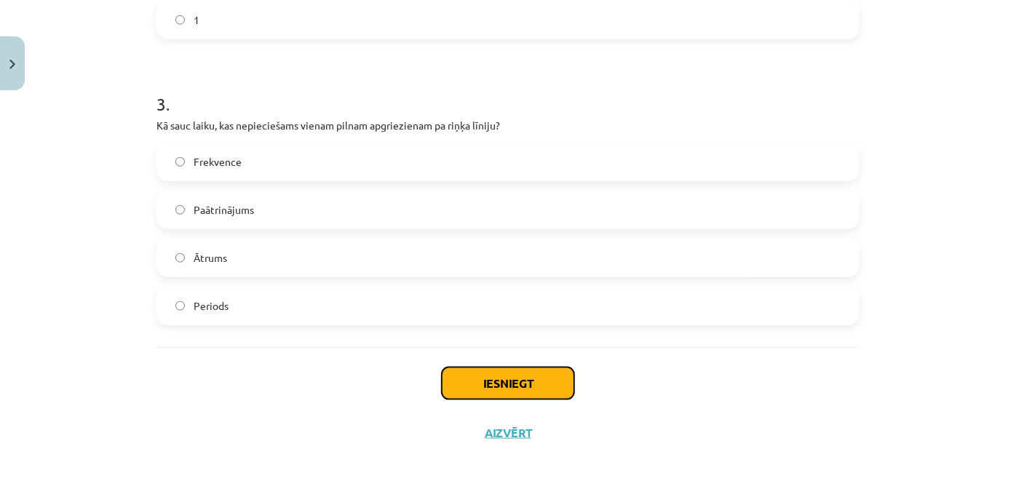
click at [493, 381] on button "Iesniegt" at bounding box center [508, 384] width 132 height 32
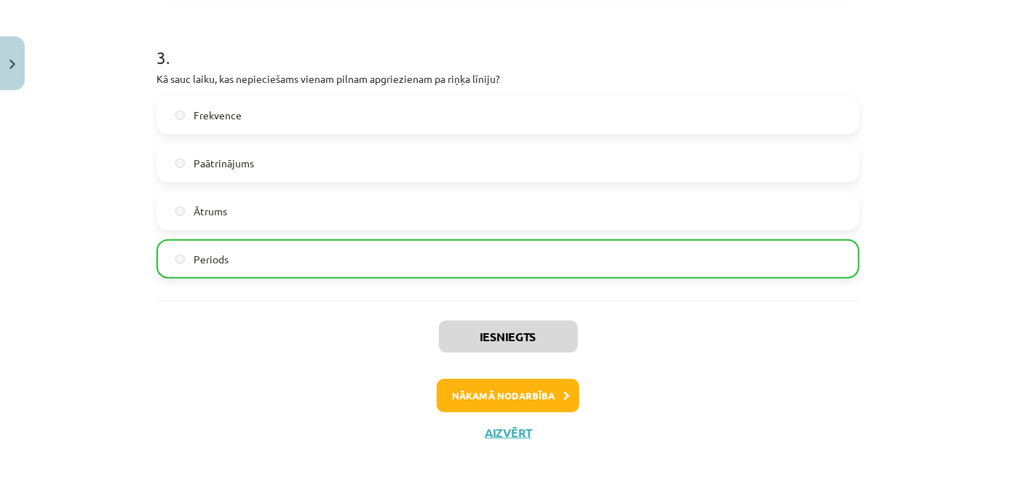
scroll to position [792, 0]
click at [503, 393] on button "Nākamā nodarbība" at bounding box center [508, 395] width 143 height 33
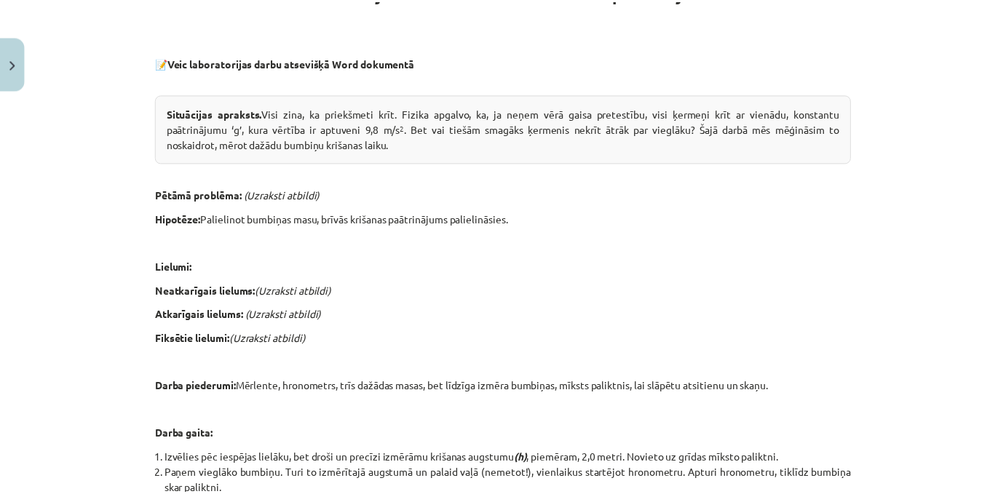
scroll to position [0, 0]
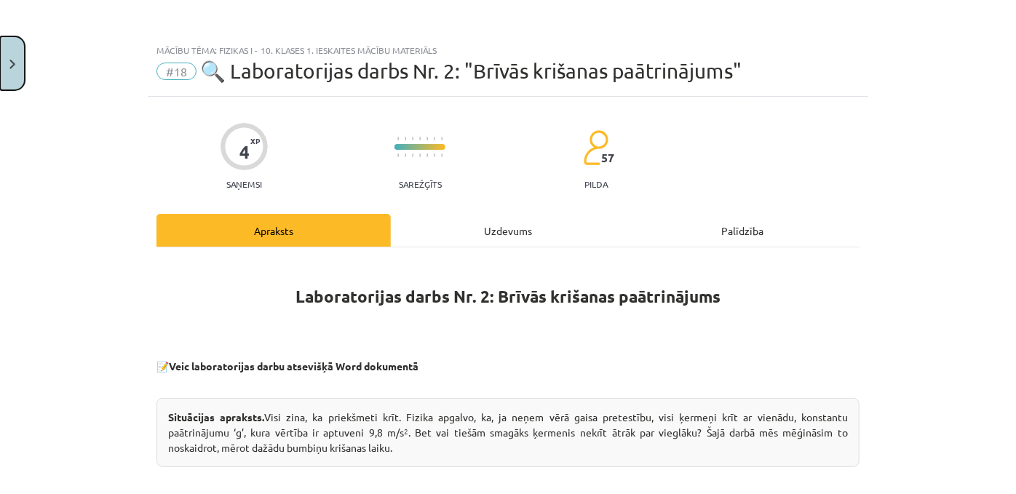
click at [12, 66] on img "Close" at bounding box center [12, 64] width 6 height 9
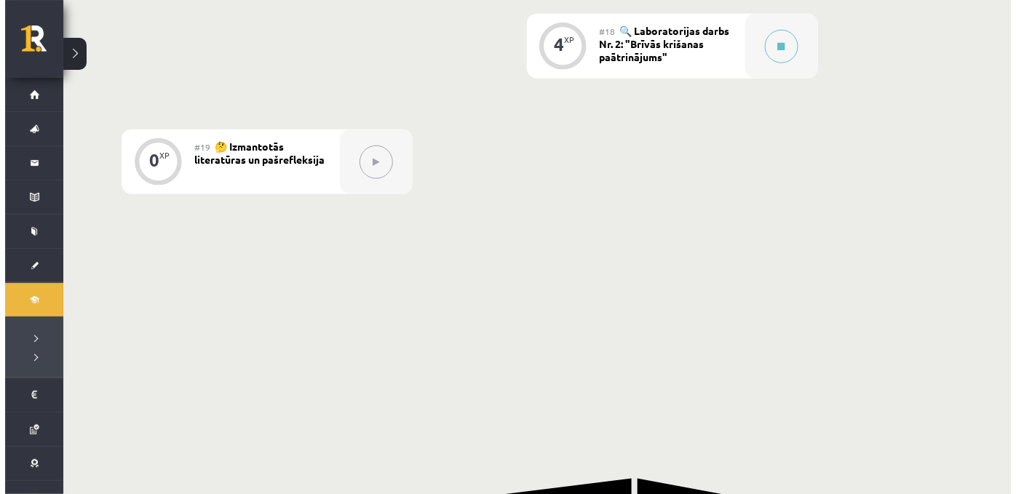
scroll to position [2427, 0]
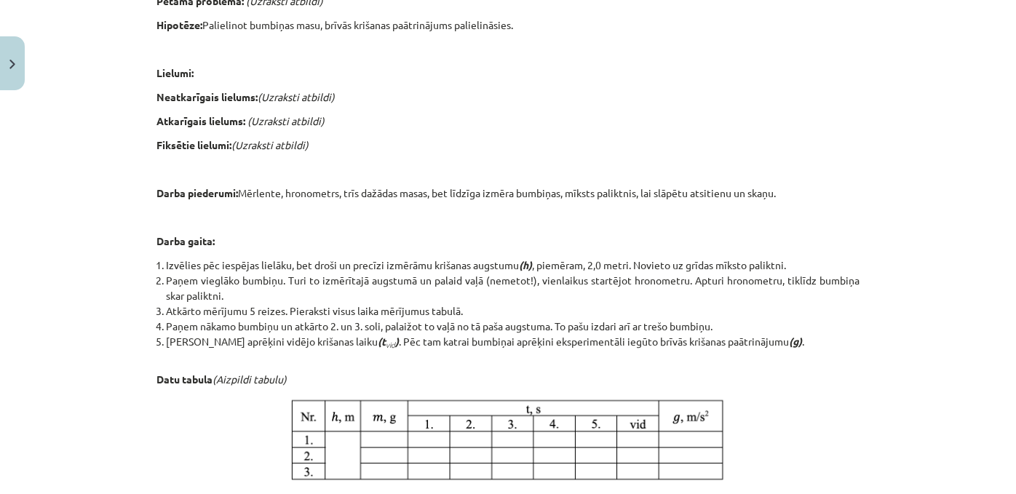
scroll to position [607, 0]
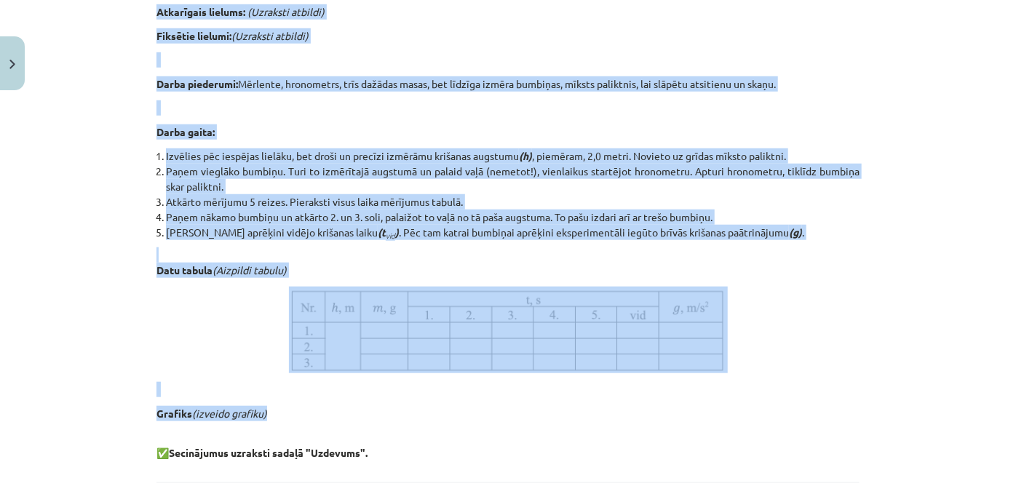
drag, startPoint x: 224, startPoint y: 227, endPoint x: 506, endPoint y: 455, distance: 362.3
click at [506, 455] on div "Laboratorijas darbs Nr. 2: Brīvās krišanas paātrinājums 📝 Veic laboratorijas da…" at bounding box center [507, 57] width 703 height 807
copy div "Laboratorijas darbs Nr. 2: Brīvās krišanas paātrinājums 📝 Veic laboratorijas da…"
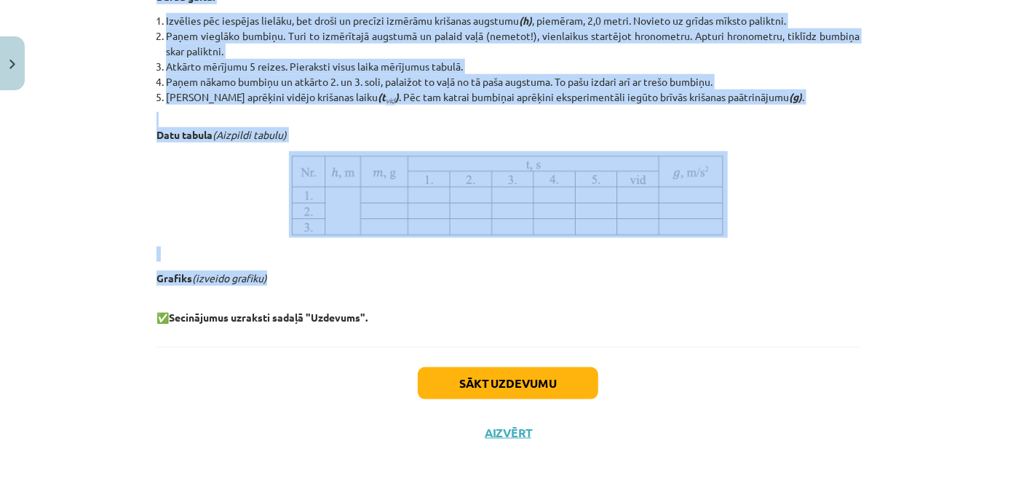
click at [167, 198] on p at bounding box center [507, 194] width 703 height 87
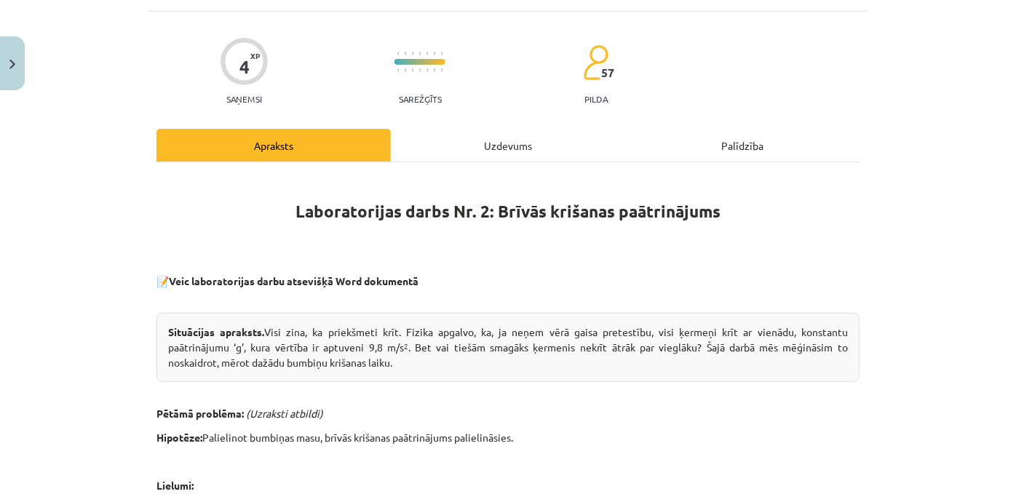
click at [544, 154] on div "Uzdevums" at bounding box center [508, 145] width 234 height 33
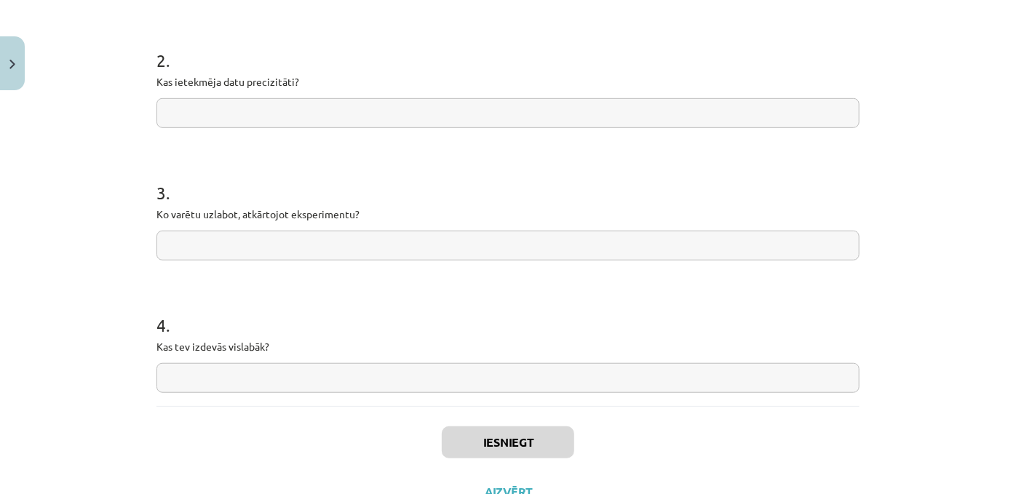
scroll to position [510, 0]
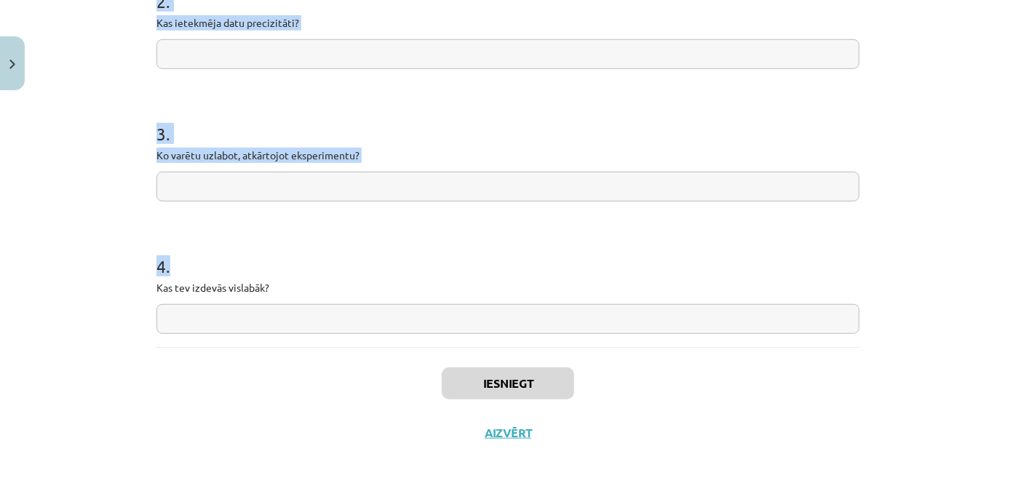
drag, startPoint x: 117, startPoint y: 111, endPoint x: 437, endPoint y: 309, distance: 376.3
click at [437, 309] on div "Mācību tēma: Fizikas i - 10. klases 1. ieskaites mācību materiāls #18 🔍 Laborat…" at bounding box center [508, 247] width 1016 height 494
copy form "1 . Vai hipotēze apstiprinājās? 2 . Kas ietekmēja datu precizitāti? 3 . Ko varē…"
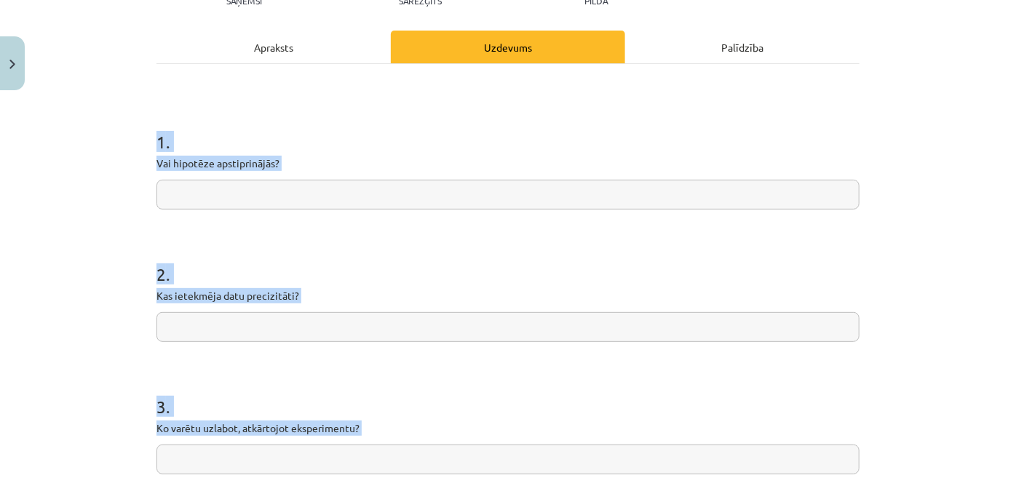
scroll to position [184, 0]
click at [295, 205] on input "text" at bounding box center [507, 194] width 703 height 30
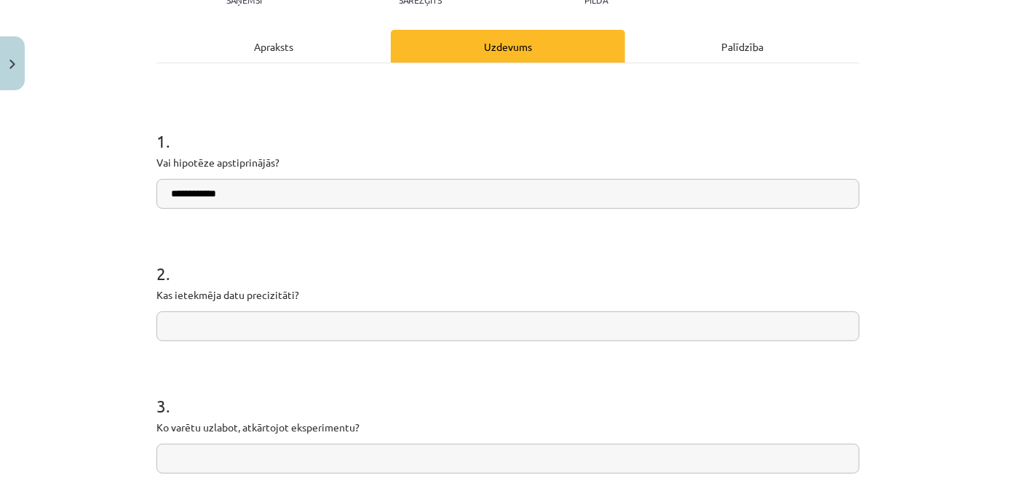
click at [184, 209] on input "**********" at bounding box center [507, 194] width 703 height 30
click at [231, 209] on input "**********" at bounding box center [507, 194] width 703 height 30
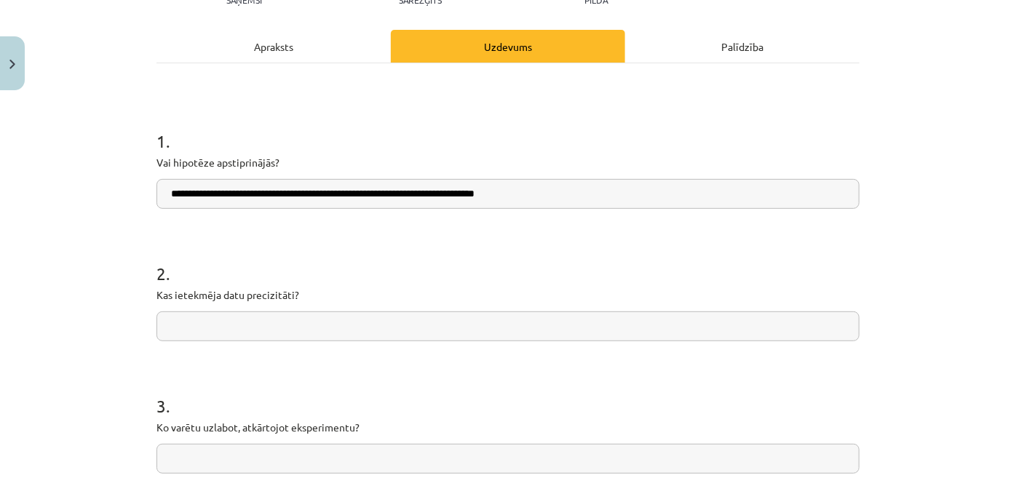
click at [287, 134] on h1 "1 ." at bounding box center [507, 128] width 703 height 45
click at [561, 203] on input "**********" at bounding box center [507, 194] width 703 height 30
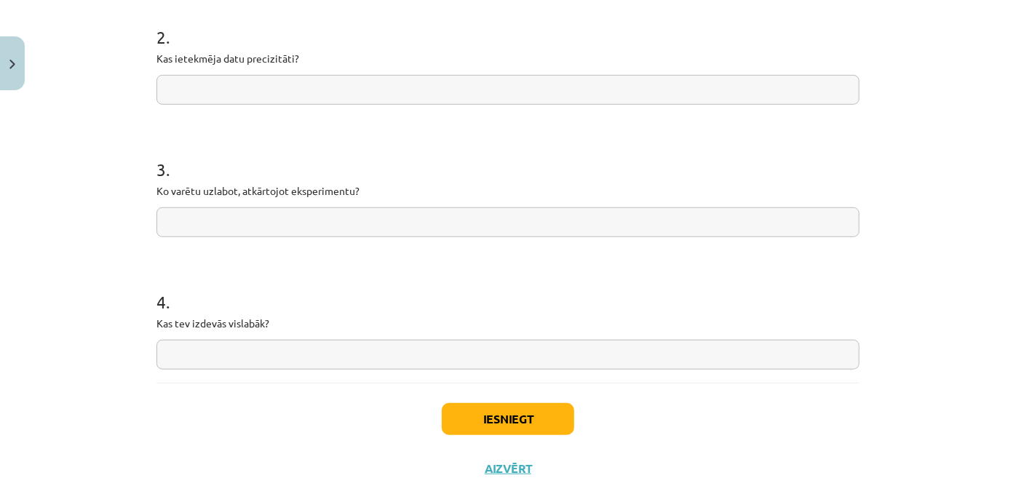
scroll to position [426, 0]
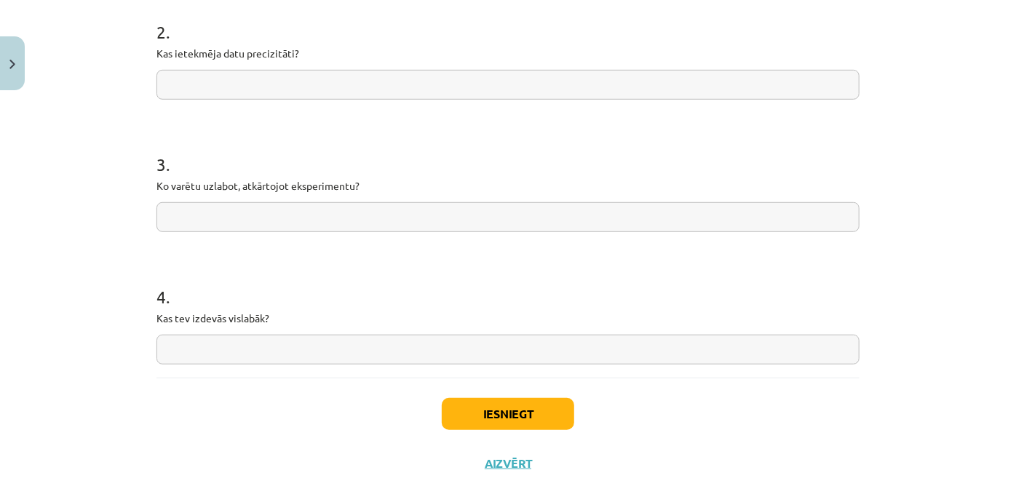
type input "**********"
click at [217, 100] on input "text" at bounding box center [507, 85] width 703 height 30
drag, startPoint x: 288, startPoint y: 111, endPoint x: 269, endPoint y: 110, distance: 19.0
click at [269, 100] on input "**********" at bounding box center [507, 85] width 703 height 30
click at [344, 100] on input "**********" at bounding box center [507, 85] width 703 height 30
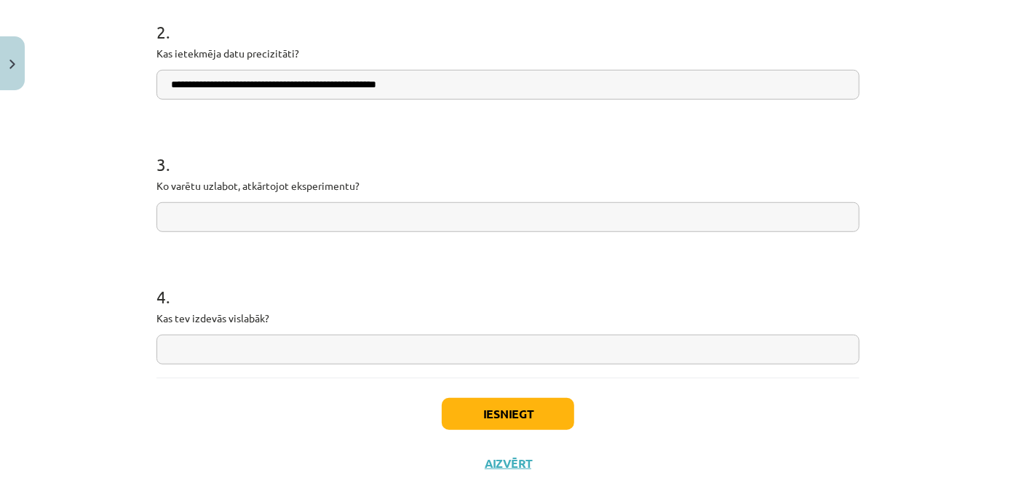
scroll to position [510, 0]
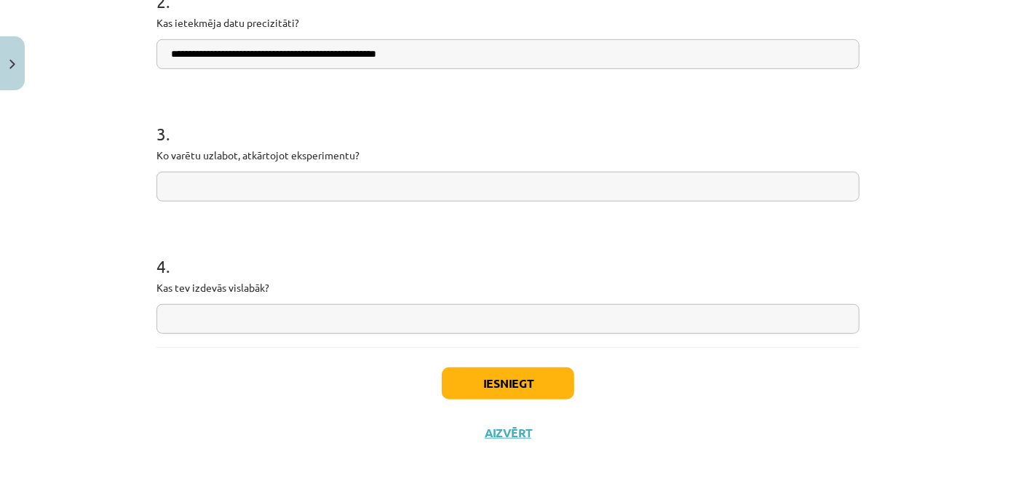
type input "**********"
click at [203, 172] on input "text" at bounding box center [507, 187] width 703 height 30
type input "*"
click at [222, 172] on input "**********" at bounding box center [507, 187] width 703 height 30
click at [357, 172] on input "**********" at bounding box center [507, 187] width 703 height 30
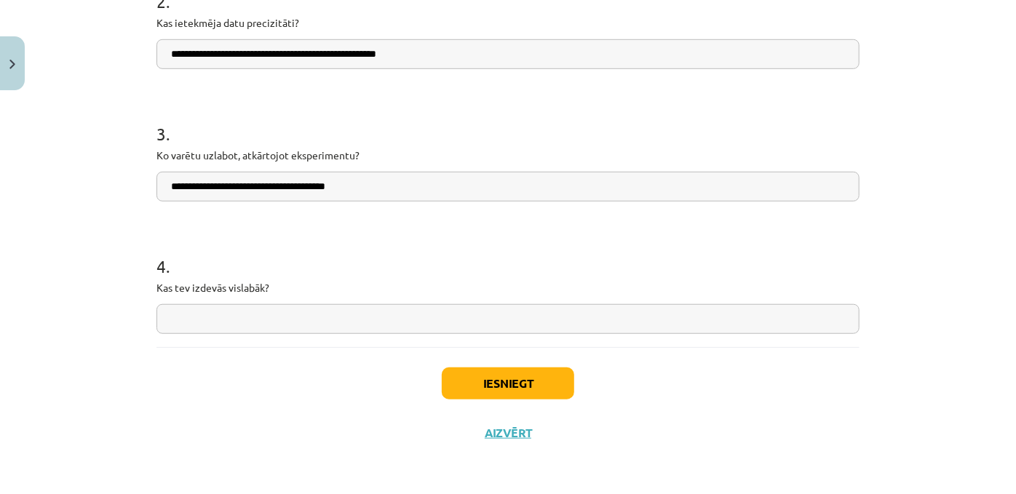
type input "**********"
click at [183, 308] on input "text" at bounding box center [507, 319] width 703 height 30
type input "*"
type input "**********"
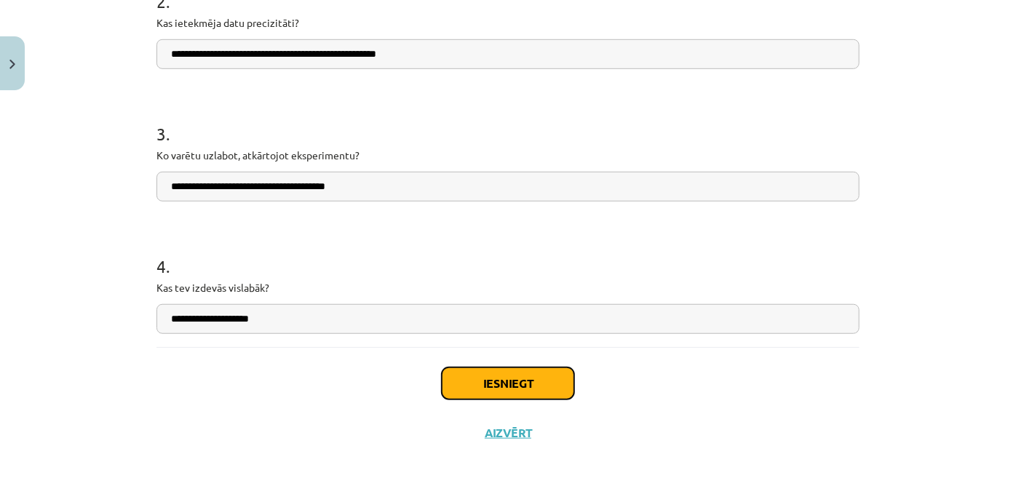
click at [467, 384] on button "Iesniegt" at bounding box center [508, 384] width 132 height 32
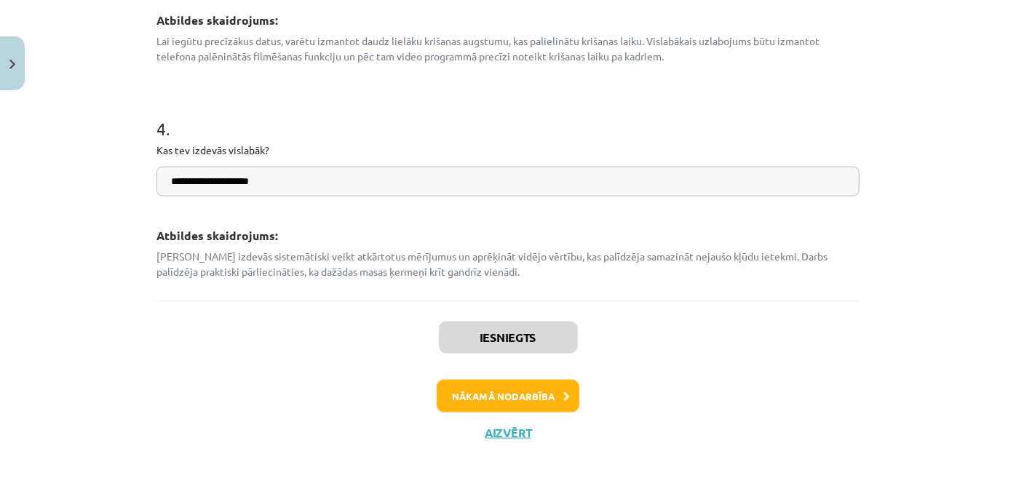
scroll to position [904, 0]
click at [518, 389] on button "Nākamā nodarbība" at bounding box center [508, 396] width 143 height 33
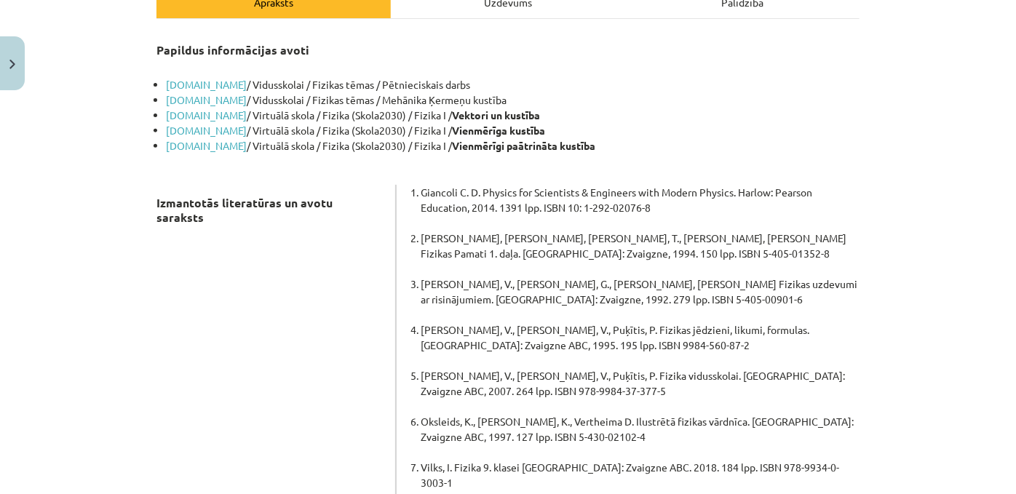
scroll to position [222, 0]
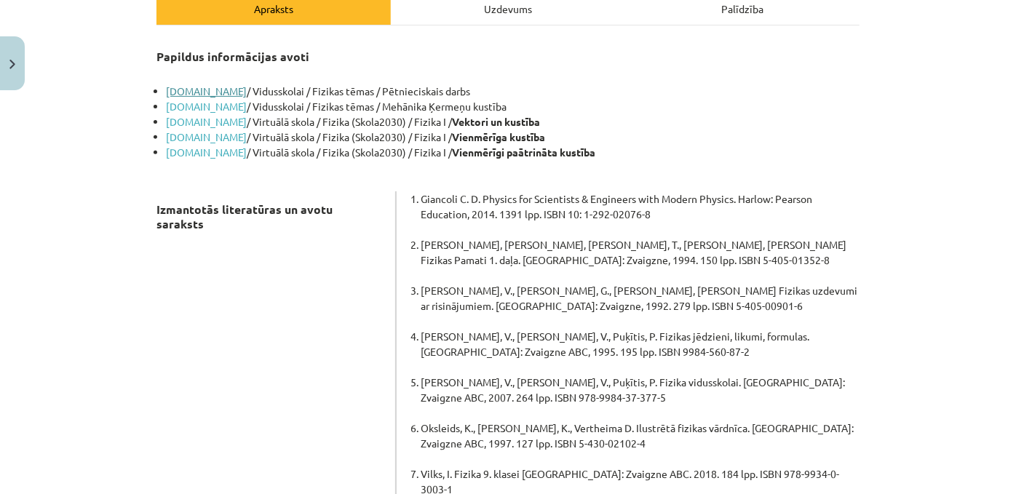
click at [200, 98] on link "www.fizmix.lv" at bounding box center [206, 90] width 81 height 13
click at [189, 113] on link "www.fizmix.lv" at bounding box center [206, 106] width 81 height 13
click at [202, 143] on link "www.uzdevumi.lv" at bounding box center [206, 136] width 81 height 13
click at [191, 143] on link "www.uzdevumi.lv" at bounding box center [206, 136] width 81 height 13
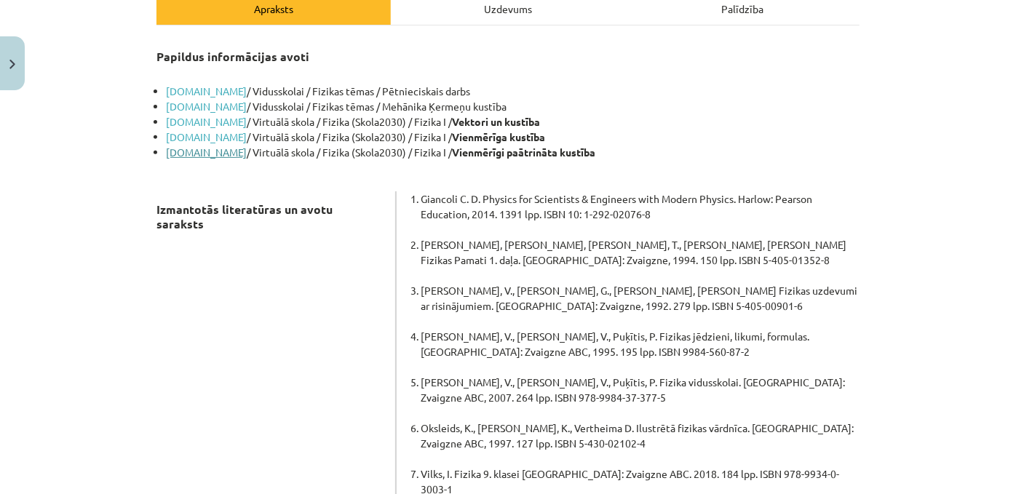
click at [191, 159] on link "www.uzdevumi.lv" at bounding box center [206, 152] width 81 height 13
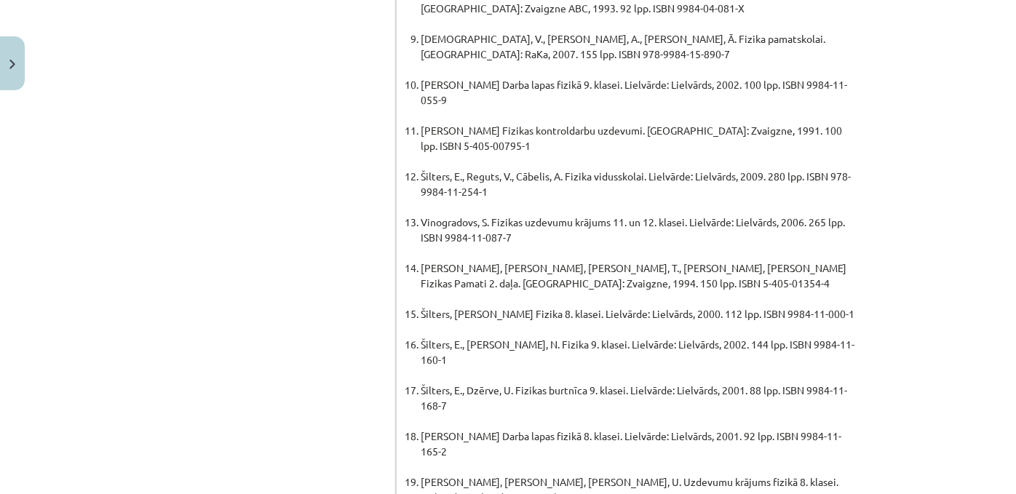
scroll to position [1182, 0]
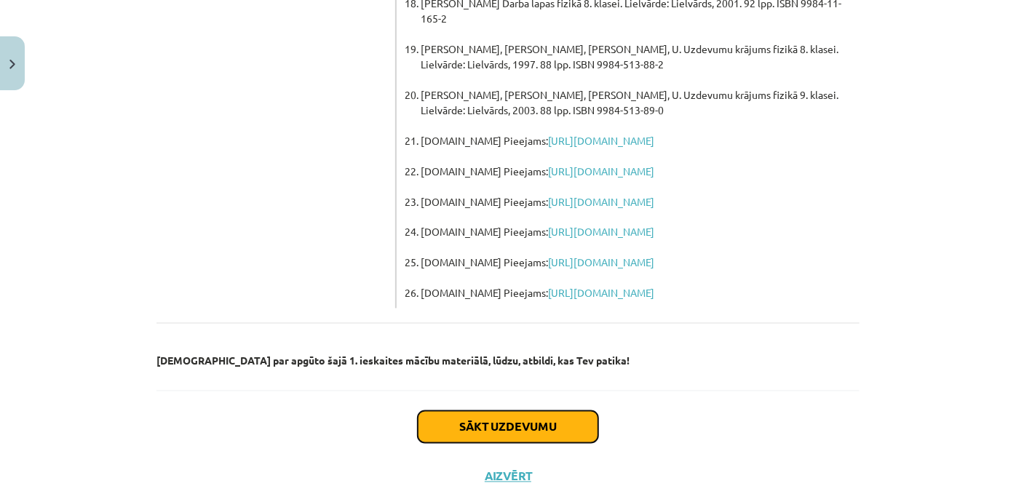
click at [486, 411] on button "Sākt uzdevumu" at bounding box center [508, 427] width 180 height 32
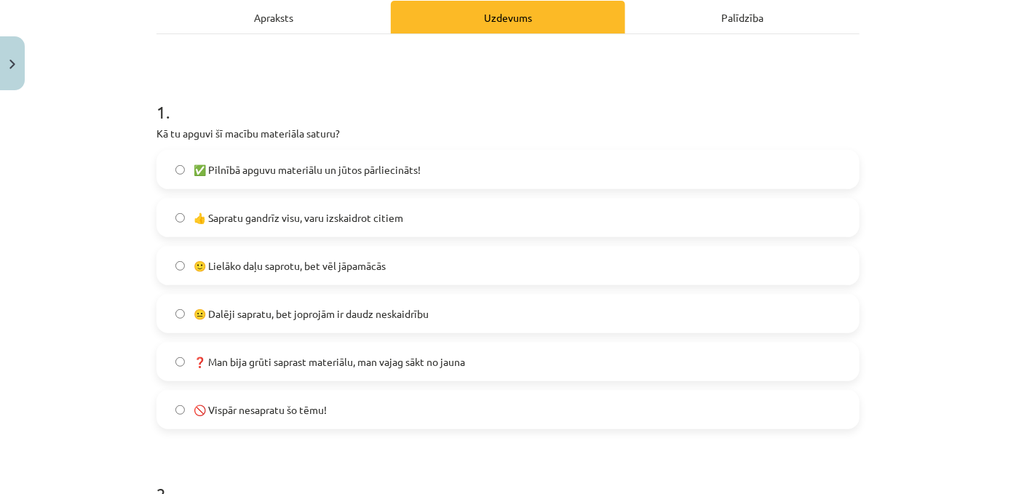
scroll to position [213, 0]
click at [271, 274] on span "🙂 Lielāko daļu saprotu, bet vēl jāpamācās" at bounding box center [290, 265] width 192 height 15
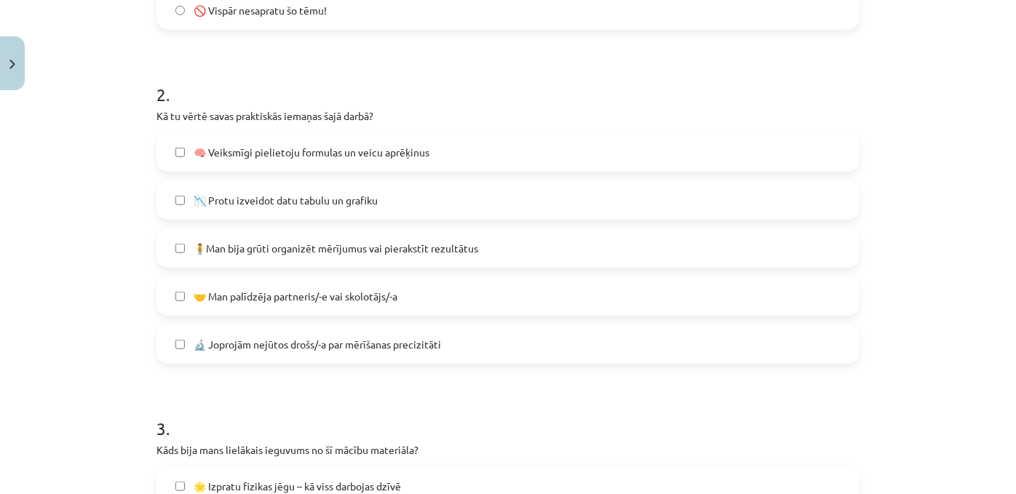
scroll to position [613, 0]
click at [213, 170] on label "🧠 Veiksmīgi pielietoju formulas un veicu aprēķinus" at bounding box center [508, 152] width 700 height 36
click at [217, 208] on span "📉 Protu izveidot datu tabulu un grafiku" at bounding box center [286, 200] width 184 height 15
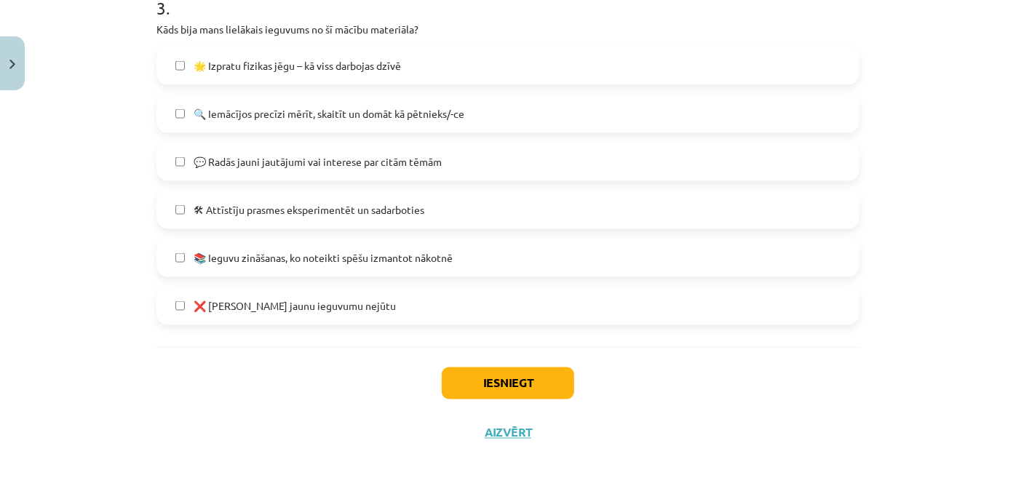
scroll to position [1054, 0]
click at [262, 84] on label "🌟 Izpratu fizikas jēgu – kā viss darbojas dzīvē" at bounding box center [508, 65] width 700 height 36
click at [269, 122] on span "🔍 Iemācījos precīzi mērīt, skaitīt un domāt kā pētnieks/-ce" at bounding box center [329, 113] width 271 height 15
click at [398, 266] on span "📚 Ieguvu zināšanas, ko noteikti spēšu izmantot nākotnē" at bounding box center [323, 257] width 259 height 15
click at [507, 400] on button "Iesniegt" at bounding box center [508, 384] width 132 height 32
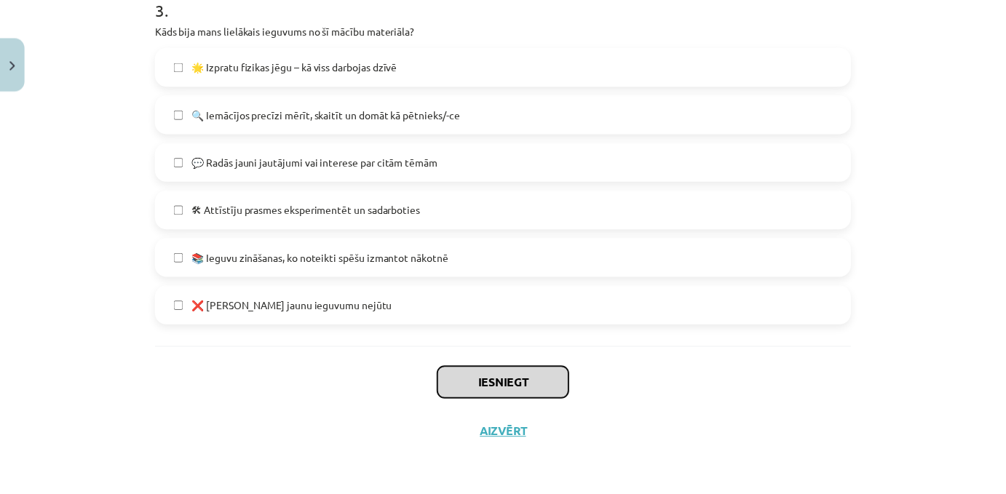
scroll to position [1049, 0]
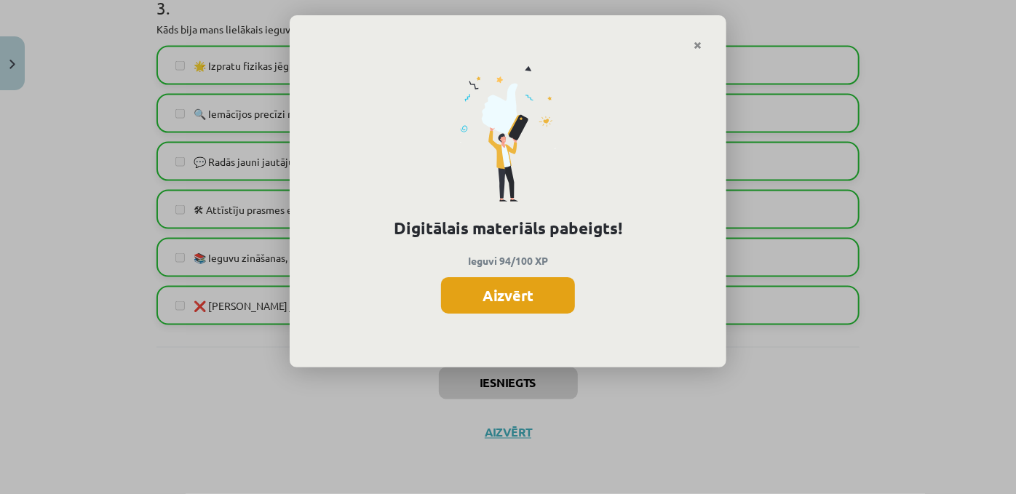
click at [487, 302] on button "Aizvērt" at bounding box center [508, 295] width 134 height 36
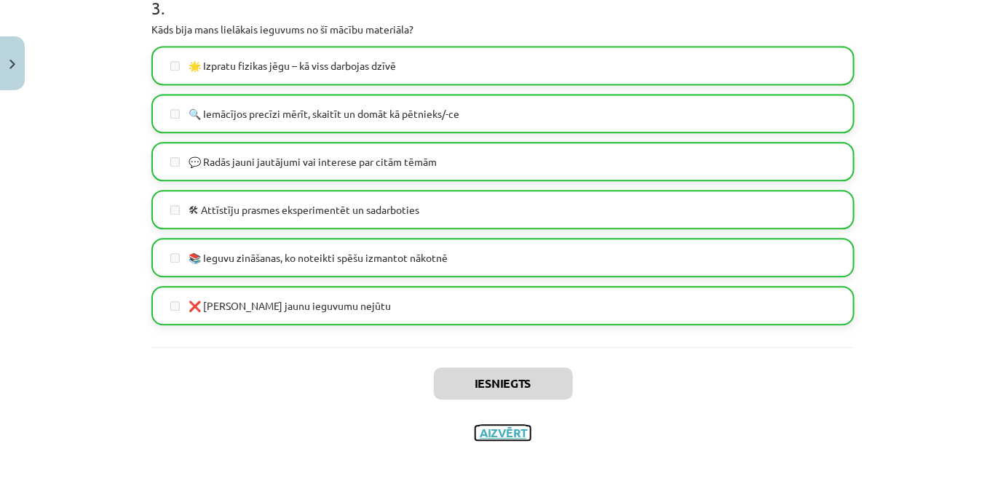
click at [504, 440] on button "Aizvērt" at bounding box center [502, 433] width 55 height 15
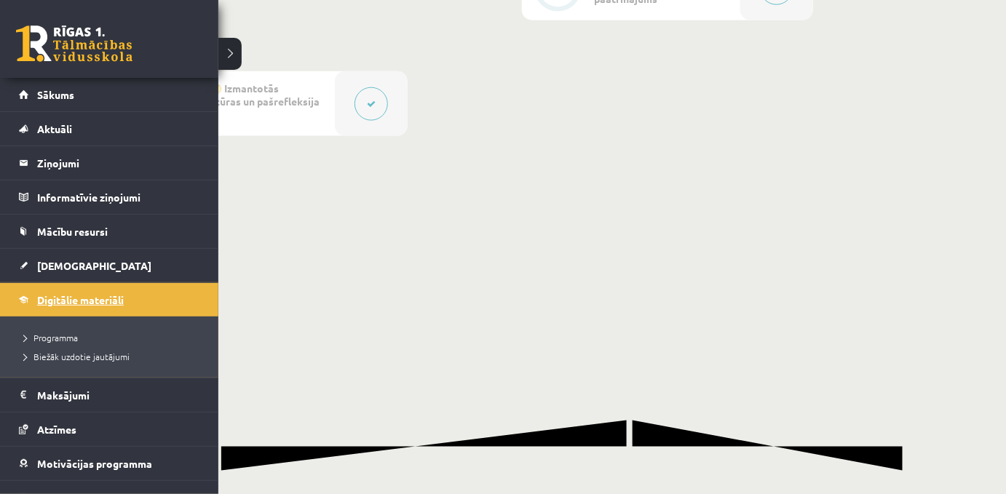
click at [91, 301] on span "Digitālie materiāli" at bounding box center [80, 299] width 87 height 13
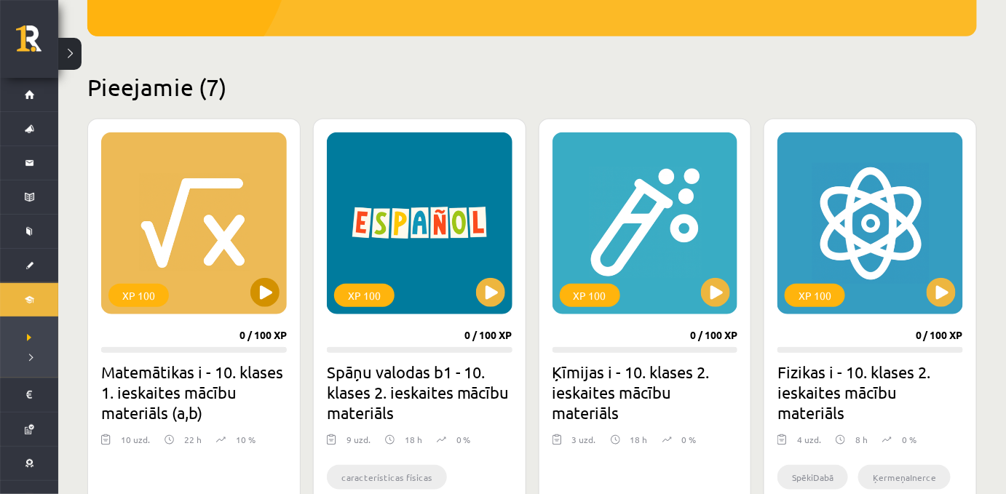
scroll to position [295, 0]
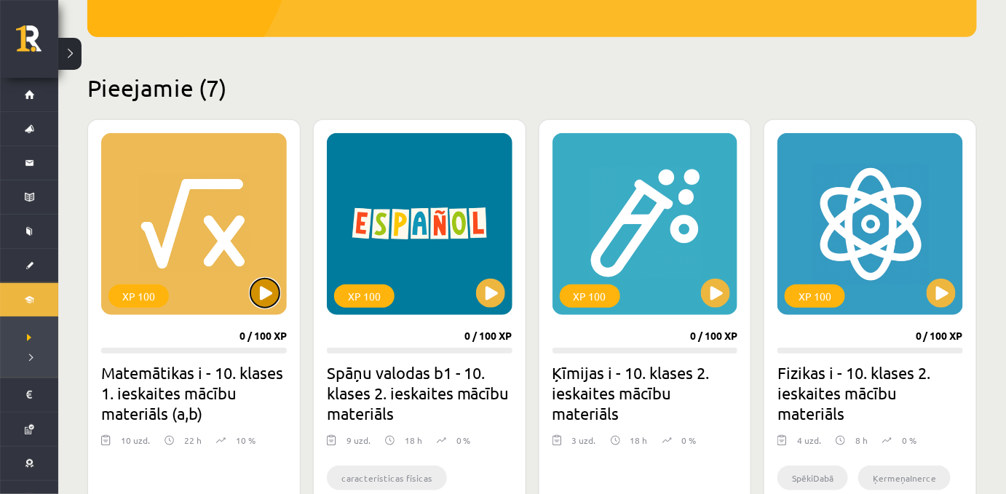
click at [262, 292] on button at bounding box center [264, 293] width 29 height 29
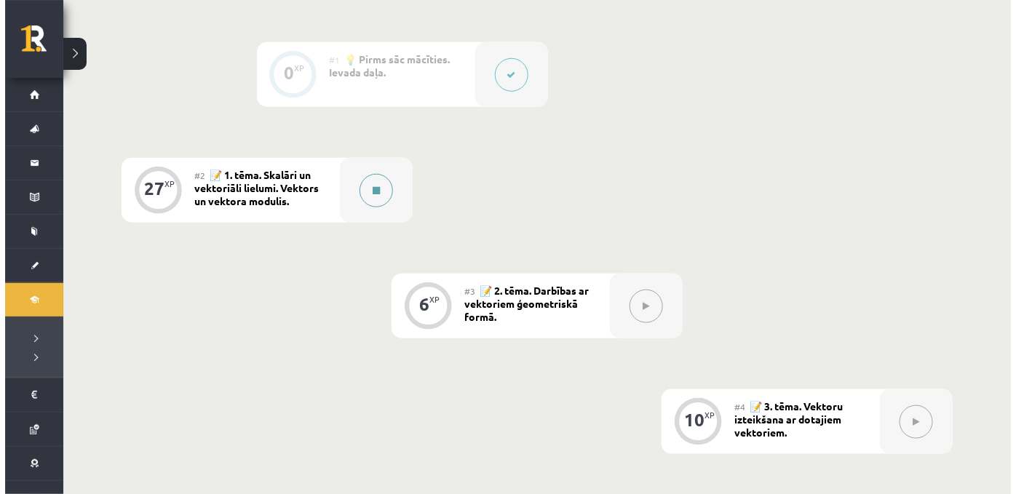
scroll to position [349, 0]
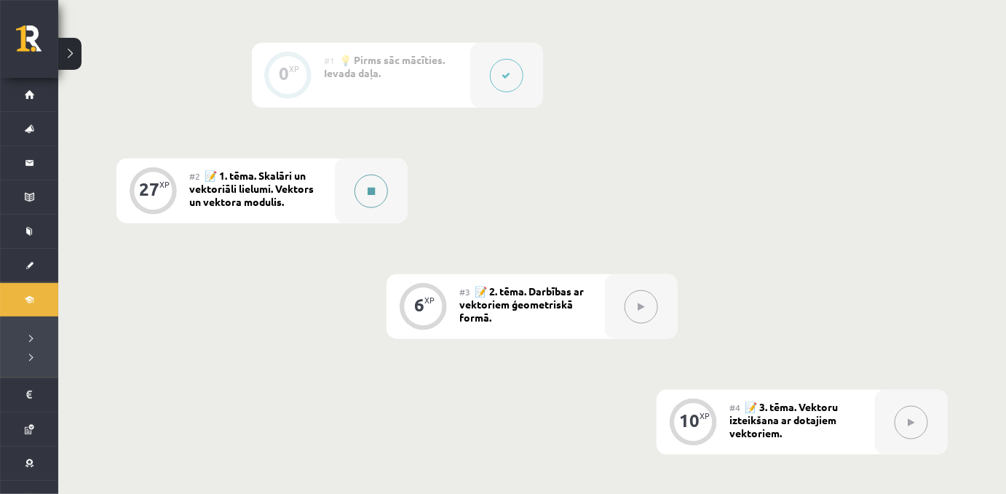
click at [372, 204] on button at bounding box center [370, 191] width 33 height 33
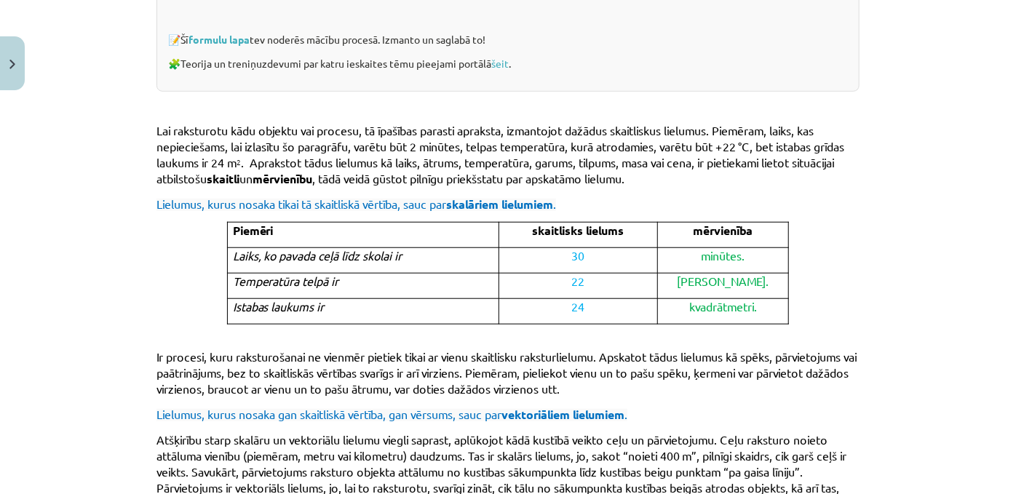
scroll to position [394, 0]
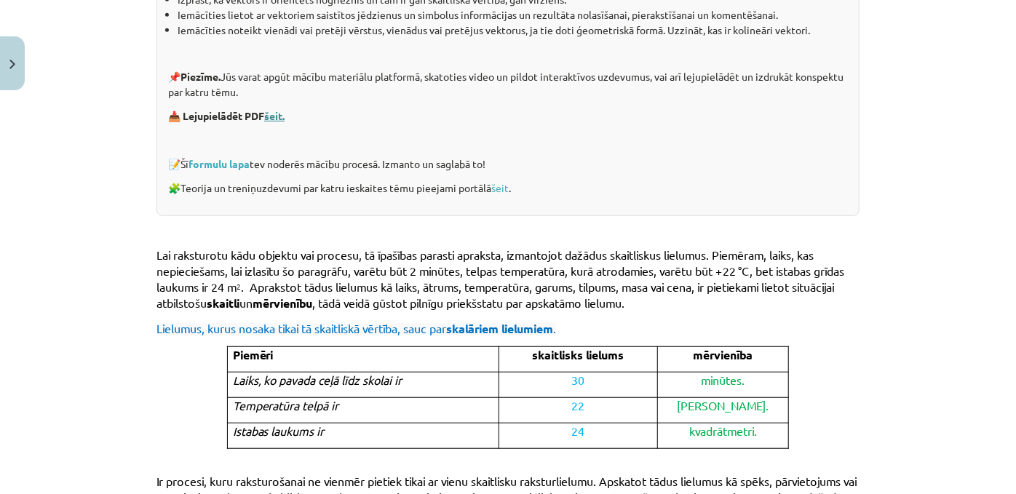
click at [276, 122] on link "šeit." at bounding box center [274, 115] width 20 height 13
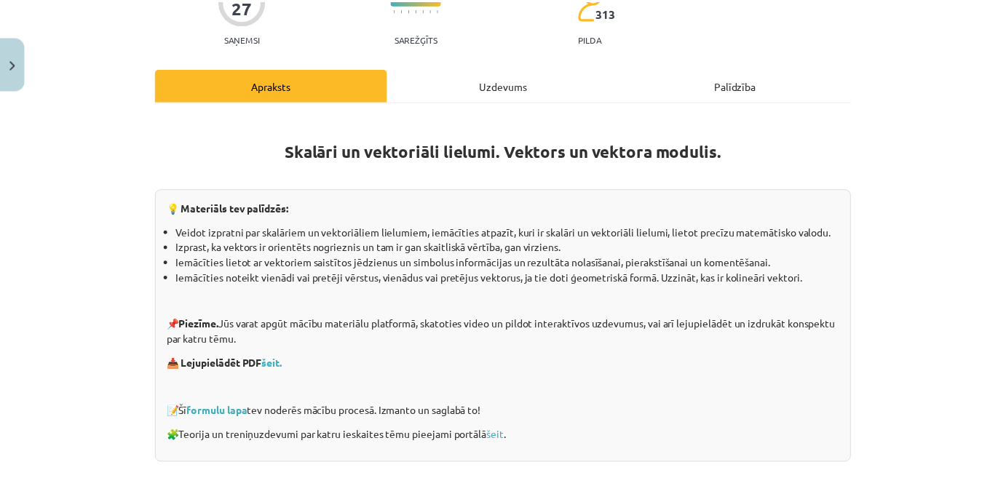
scroll to position [0, 0]
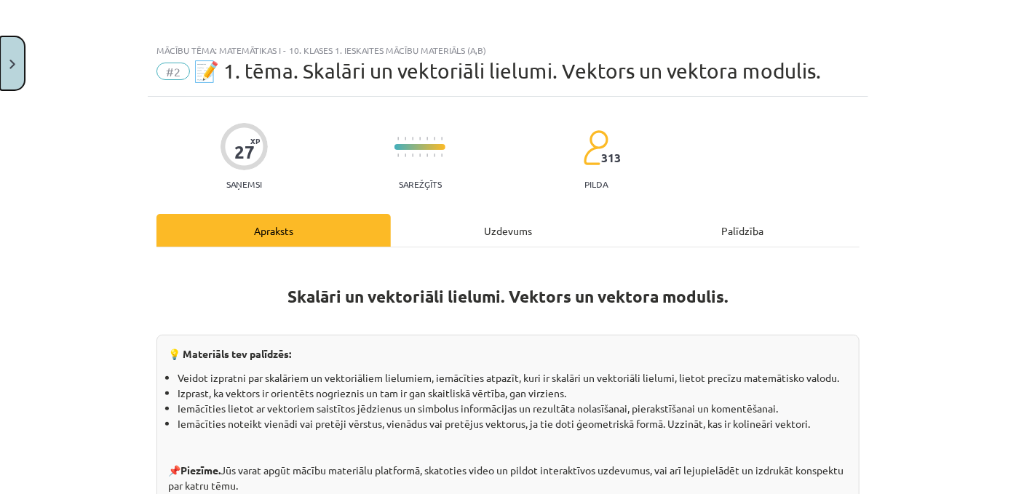
click at [0, 44] on button "Close" at bounding box center [12, 63] width 25 height 54
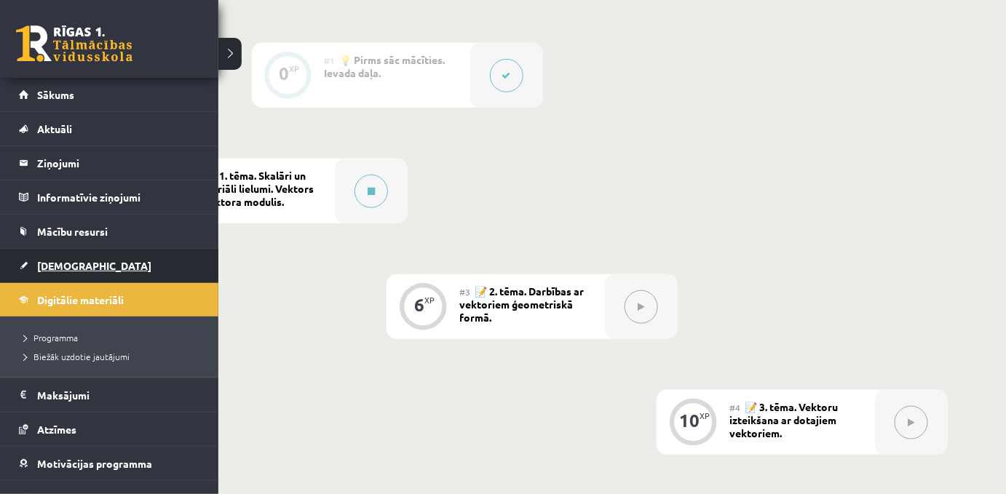
click at [67, 264] on span "[DEMOGRAPHIC_DATA]" at bounding box center [94, 265] width 114 height 13
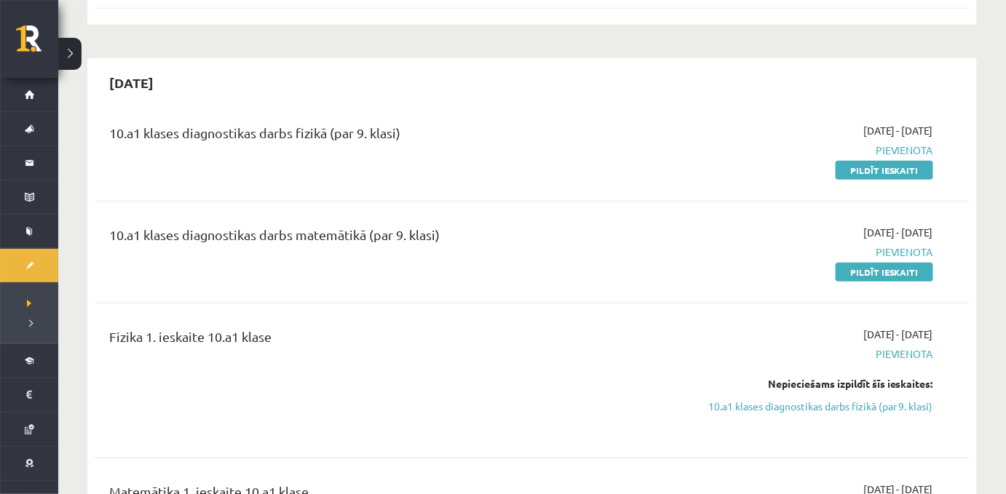
scroll to position [264, 0]
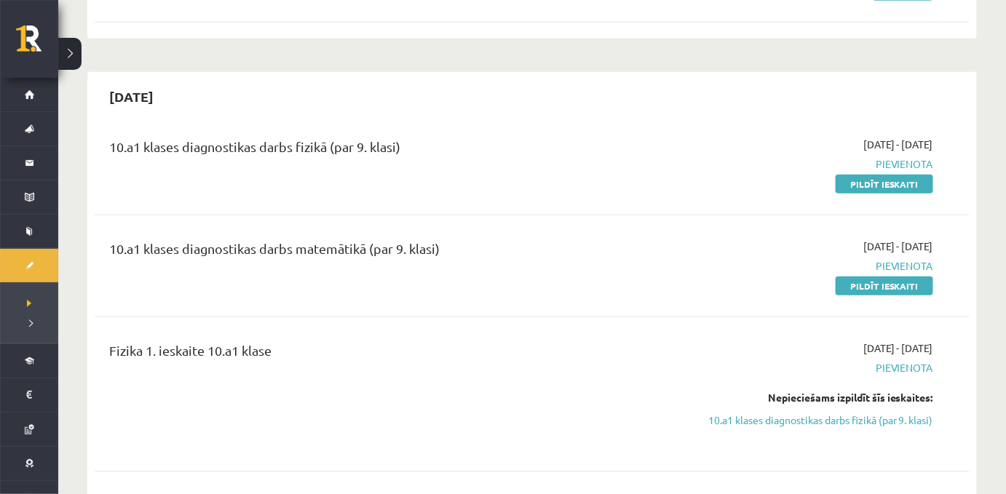
click at [850, 192] on link "Pildīt ieskaiti" at bounding box center [885, 184] width 98 height 19
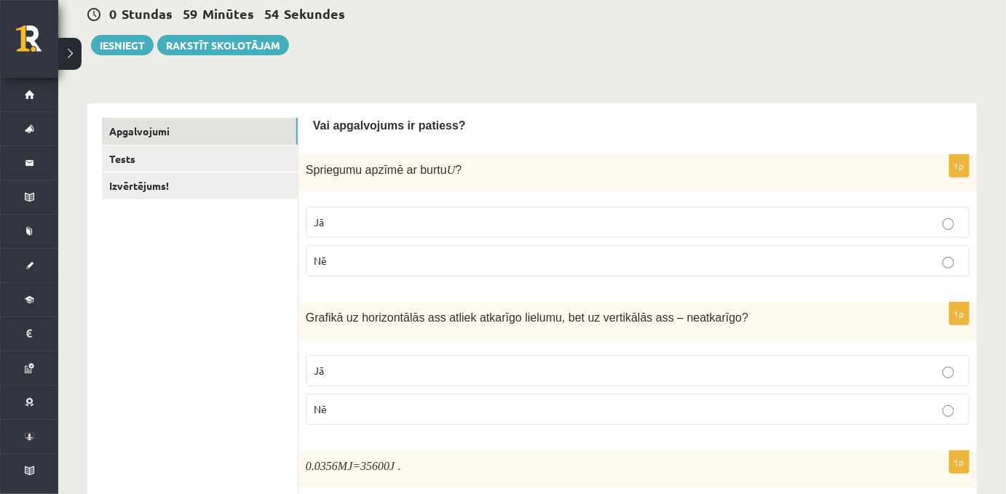
scroll to position [148, 0]
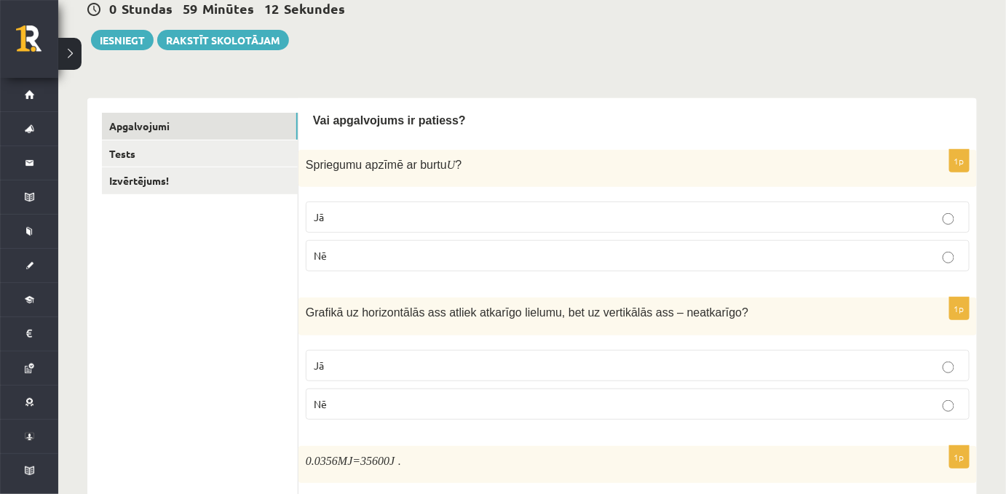
click at [372, 214] on p "Jā" at bounding box center [638, 217] width 648 height 15
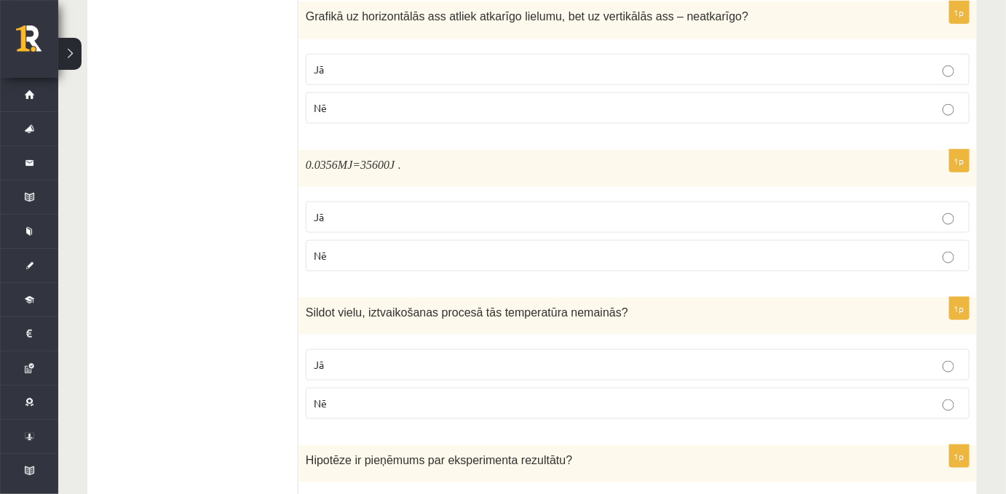
scroll to position [444, 0]
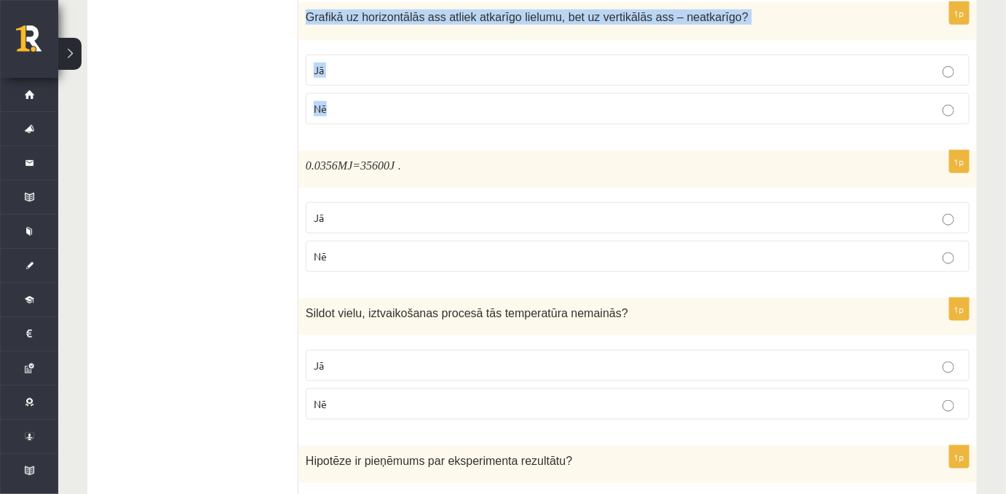
drag, startPoint x: 307, startPoint y: 23, endPoint x: 383, endPoint y: 105, distance: 111.2
click at [383, 105] on div "1p Grafikā uz horizontālās ass atliek atkarīgo lielumu, bet uz vertikālās ass –…" at bounding box center [637, 68] width 678 height 133
copy div "Grafikā uz horizontālās ass atliek atkarīgo lielumu, bet uz vertikālās ass – ne…"
click at [367, 115] on p "Nē" at bounding box center [638, 108] width 648 height 15
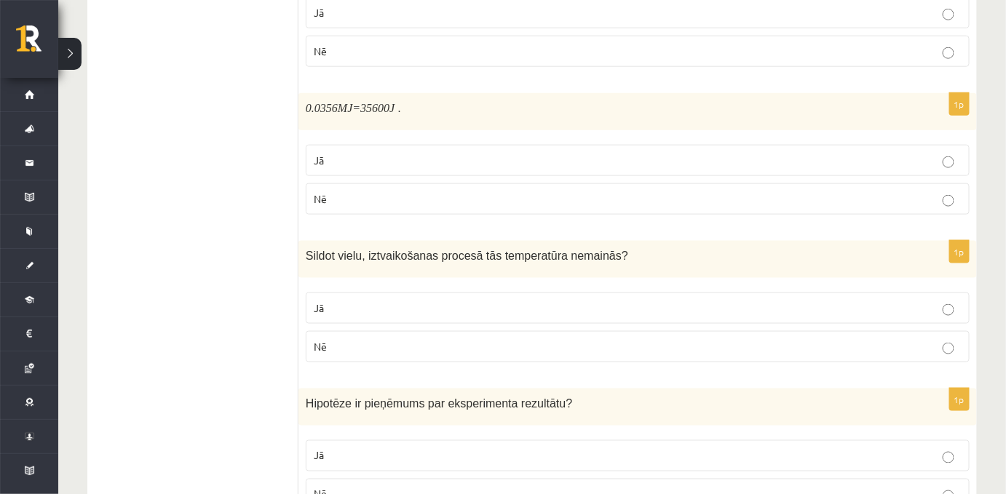
scroll to position [502, 0]
drag, startPoint x: 303, startPoint y: 109, endPoint x: 416, endPoint y: 103, distance: 113.0
click at [416, 103] on div "0.0356 MJ =35600 J ." at bounding box center [637, 110] width 678 height 37
click at [406, 119] on div "0.0356 MJ =35600 J ." at bounding box center [637, 110] width 678 height 37
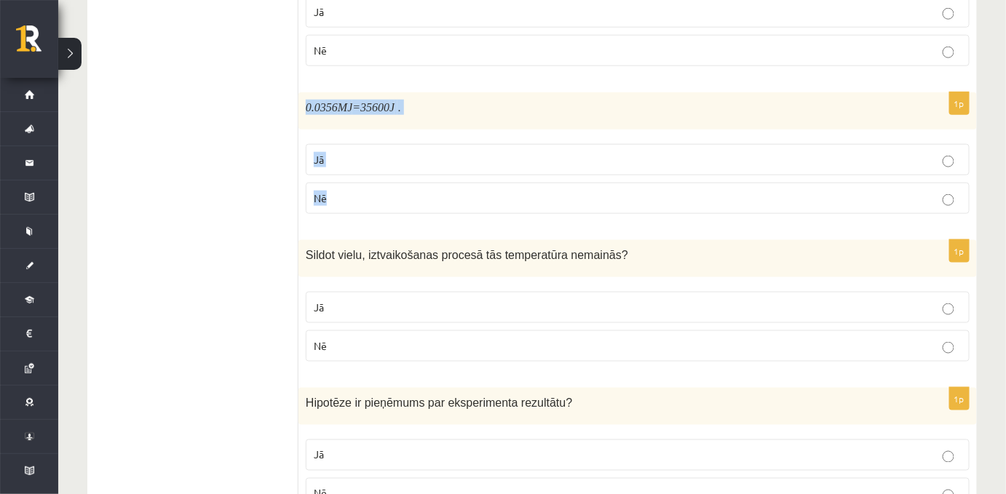
drag, startPoint x: 306, startPoint y: 112, endPoint x: 360, endPoint y: 198, distance: 101.8
click at [360, 198] on div "1p 0.0356 MJ =35600 J . Jā Nē" at bounding box center [637, 158] width 678 height 133
copy div "0.0356 MJ =35600 J . Jā Nē"
click at [402, 167] on p "Jā" at bounding box center [638, 159] width 648 height 15
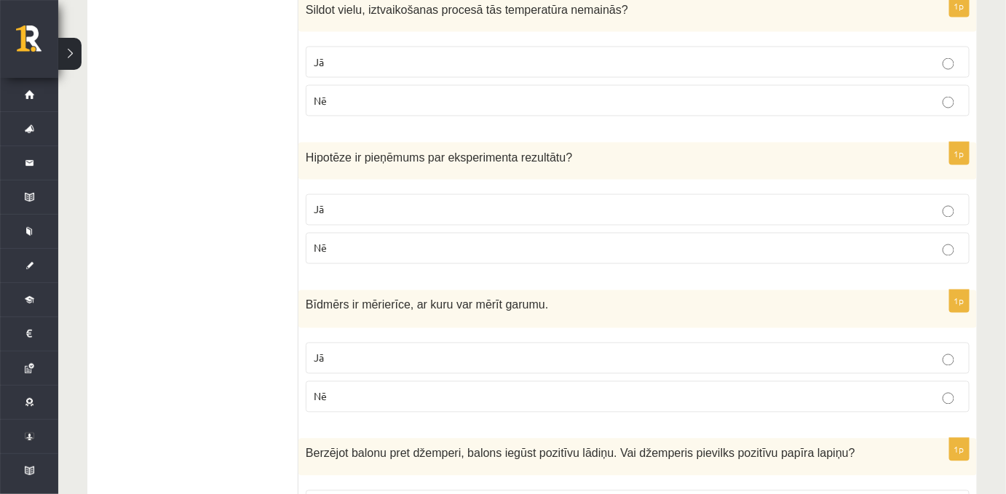
scroll to position [748, 0]
click at [376, 105] on p "Nē" at bounding box center [638, 99] width 648 height 15
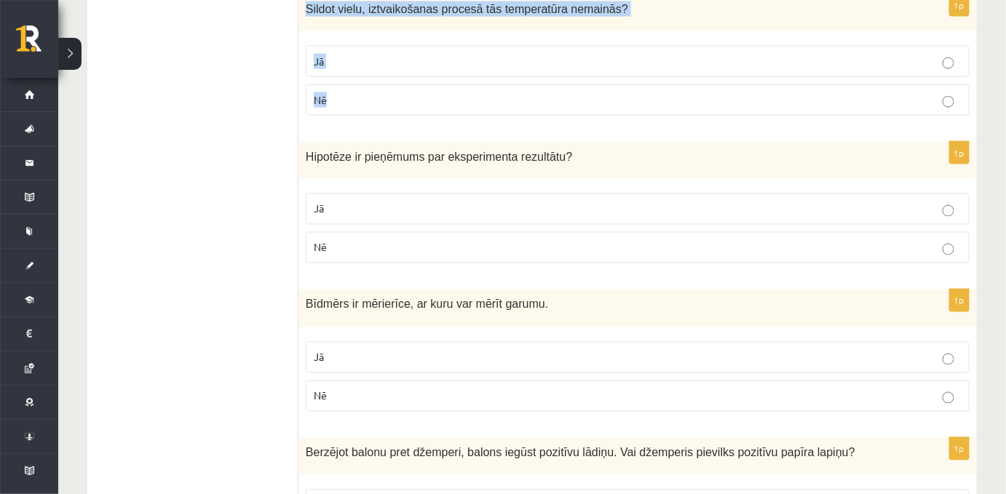
drag, startPoint x: 307, startPoint y: 8, endPoint x: 394, endPoint y: 90, distance: 119.5
click at [394, 90] on div "1p Sildot vielu, iztvaikošanas procesā tās temperatūra nemainās? Jā Nē" at bounding box center [637, 60] width 678 height 133
copy div "Sildot vielu, iztvaikošanas procesā tās temperatūra nemainās? Jā Nē"
click at [374, 63] on p "Jā" at bounding box center [638, 61] width 648 height 15
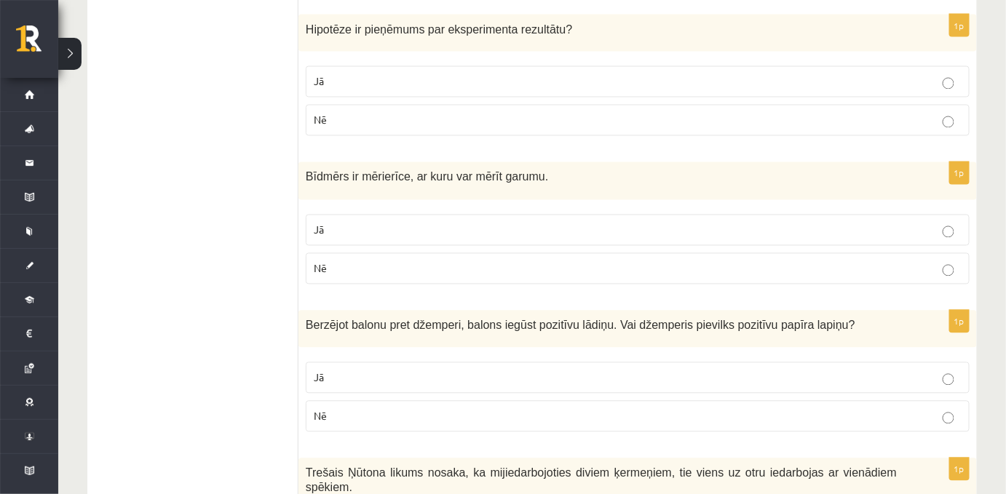
scroll to position [875, 0]
click at [318, 85] on span "Jā" at bounding box center [319, 82] width 10 height 13
drag, startPoint x: 305, startPoint y: 34, endPoint x: 356, endPoint y: 106, distance: 88.2
click at [356, 106] on div "1p Hipotēze ir pieņēmums par eksperimenta rezultātu ? Jā Nē" at bounding box center [637, 81] width 678 height 133
copy div "Hipotēze ir pieņēmums par eksperimenta rezultātu ? Jā Nē"
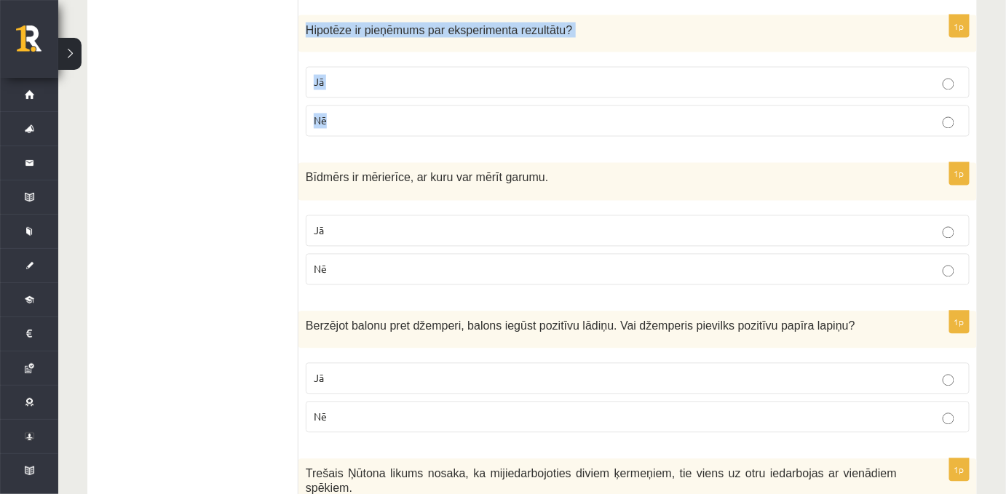
click at [325, 95] on label "Jā" at bounding box center [638, 82] width 664 height 31
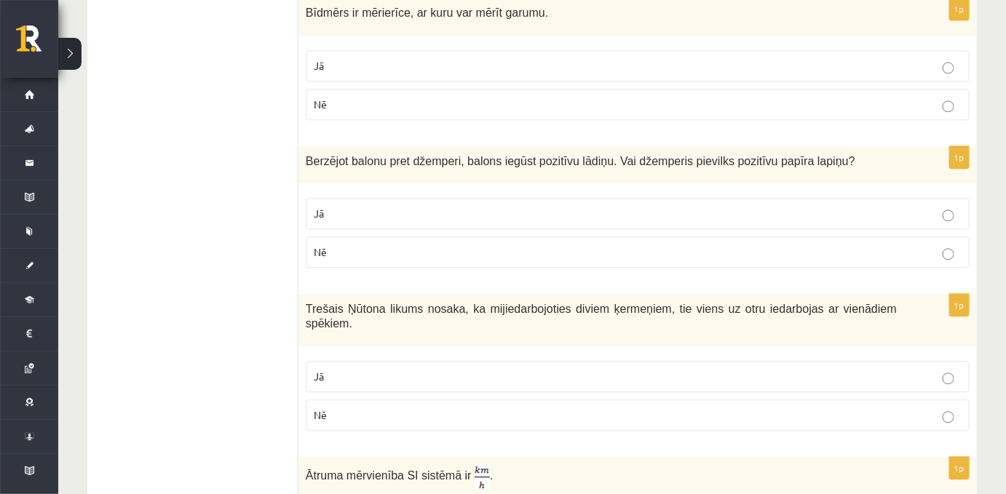
scroll to position [1044, 0]
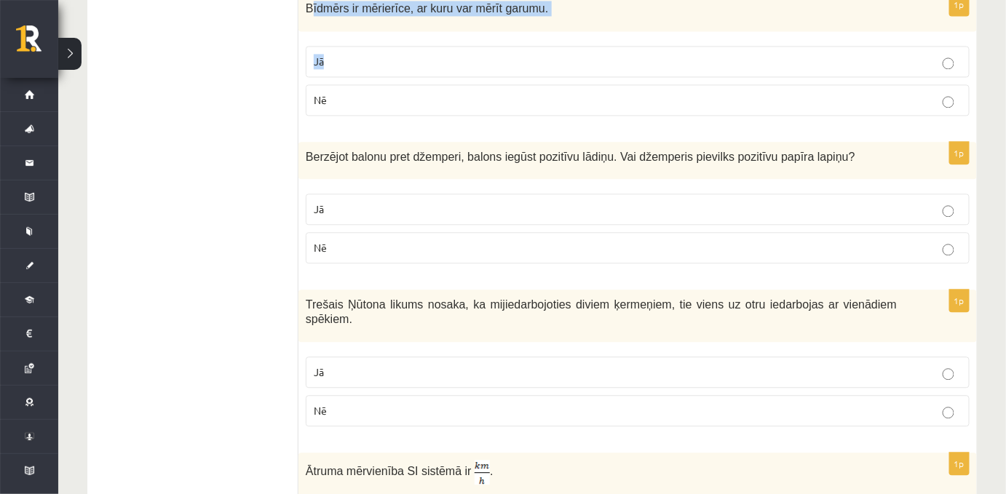
drag, startPoint x: 309, startPoint y: 9, endPoint x: 340, endPoint y: 37, distance: 41.2
click at [340, 37] on div "1p Bīdmērs ir mērierīce, ar kuru var mērīt garumu. Jā Nē" at bounding box center [637, 59] width 678 height 133
drag, startPoint x: 306, startPoint y: 14, endPoint x: 344, endPoint y: 98, distance: 91.9
click at [344, 98] on div "1p Bīdmērs ir mērierīce, ar kuru var mērīt garumu. Jā Nē" at bounding box center [637, 59] width 678 height 133
copy div "Bīdmērs ir mērierīce, ar kuru var mērīt garumu. Jā Nē"
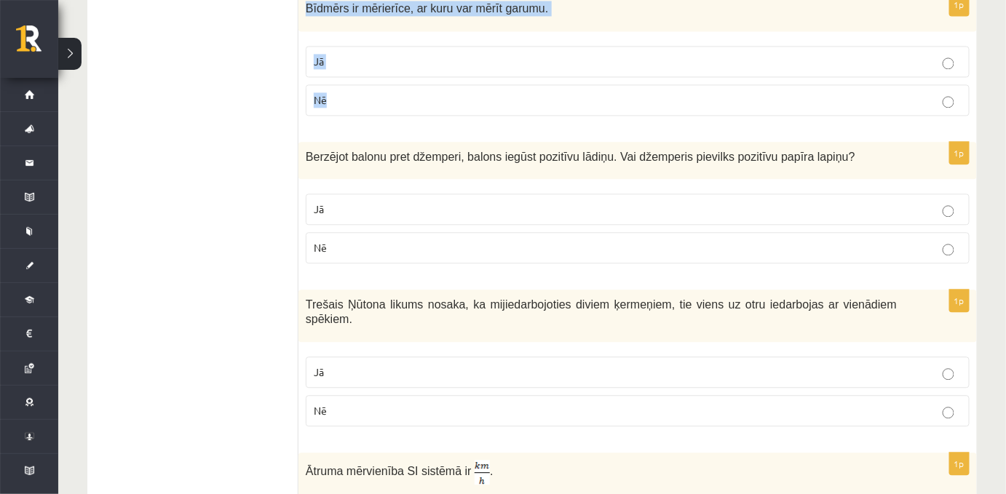
click at [333, 58] on p "Jā" at bounding box center [638, 61] width 648 height 15
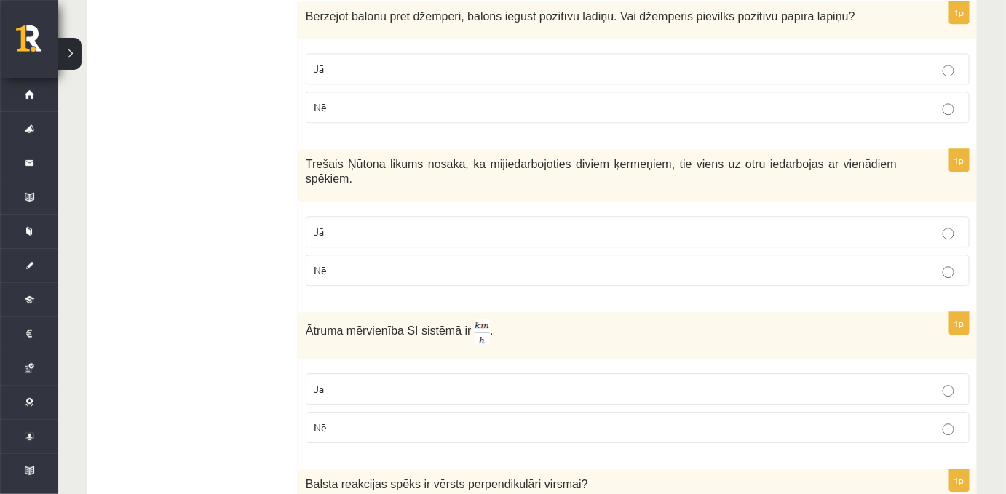
scroll to position [1183, 0]
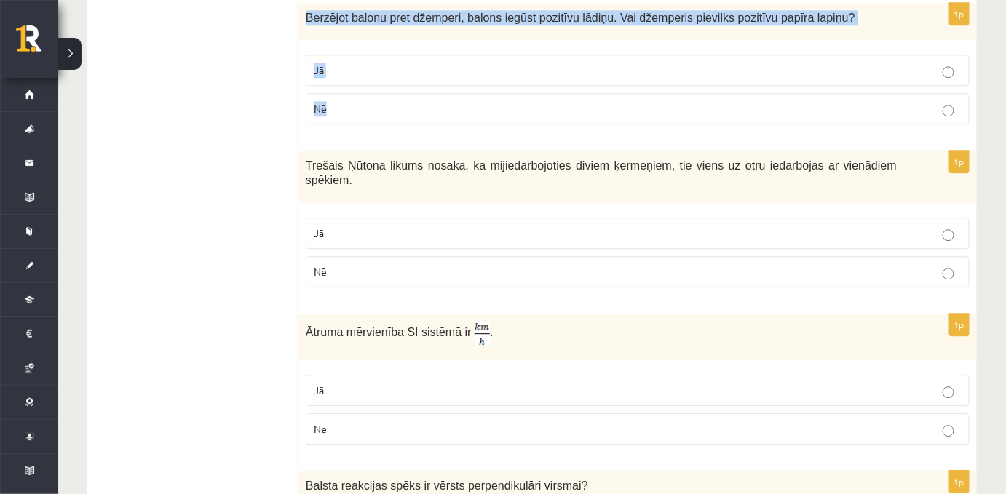
drag, startPoint x: 306, startPoint y: 18, endPoint x: 396, endPoint y: 99, distance: 120.6
click at [396, 99] on div "1p Berzējot balonu pret džemperi, balons iegūst pozitīvu lādiņu. Vai džemperis …" at bounding box center [637, 69] width 678 height 133
copy div "Berzējot balonu pret džemperi, balons iegūst pozitīvu lādiņu. Vai džemperis pie…"
click at [325, 86] on label "Jā" at bounding box center [638, 70] width 664 height 31
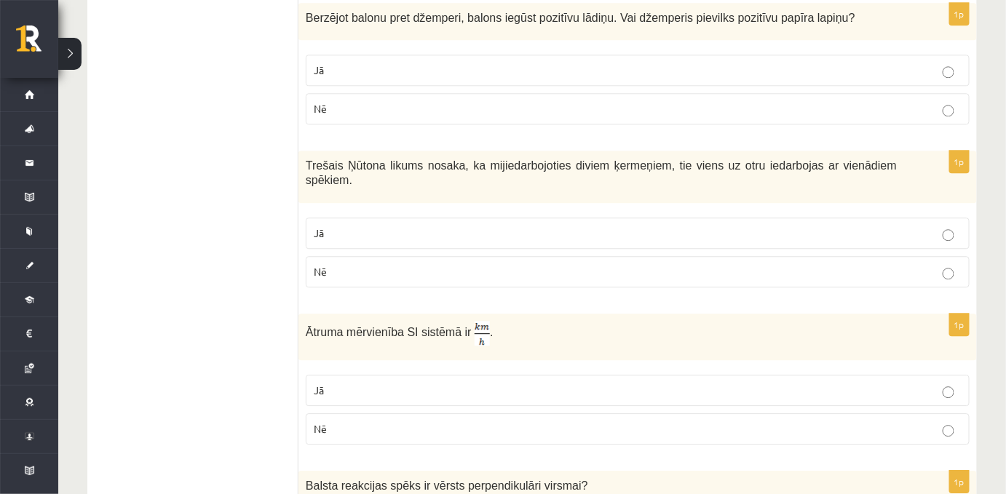
click at [340, 271] on label "Nē" at bounding box center [638, 271] width 664 height 31
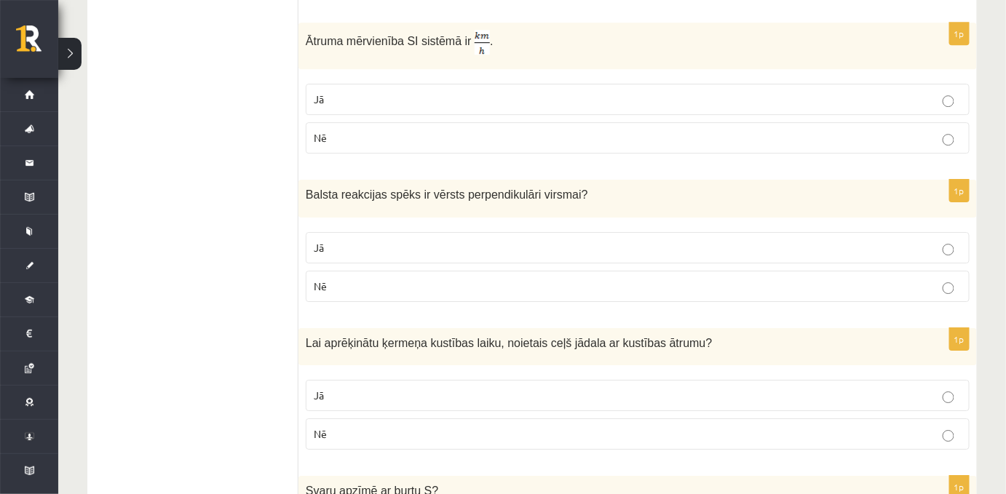
scroll to position [1479, 0]
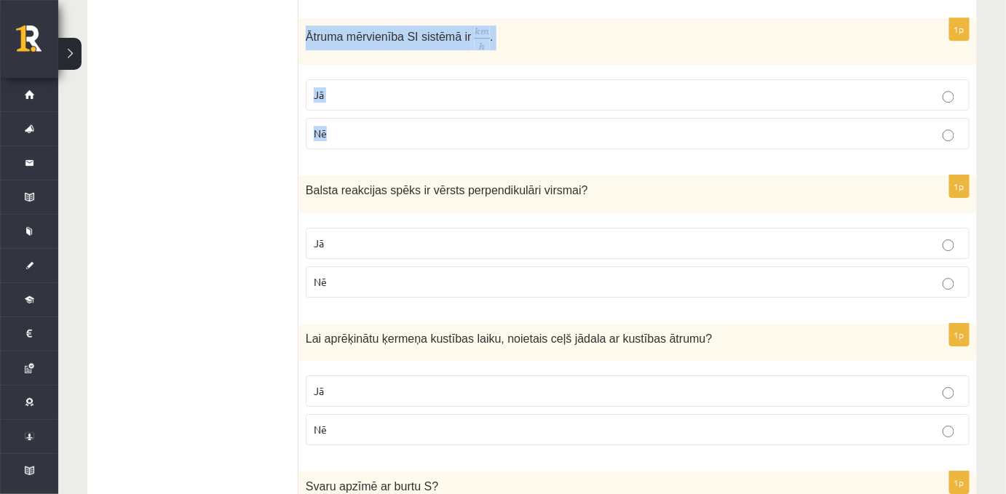
drag, startPoint x: 301, startPoint y: 22, endPoint x: 376, endPoint y: 110, distance: 115.2
click at [376, 110] on div "1p Ātruma mērvienība SI sistēmā ir . Jā Nē" at bounding box center [637, 89] width 678 height 143
copy div "Ātruma mērvienība SI sistēmā ir . Jā Nē"
click at [331, 130] on label "Nē" at bounding box center [638, 133] width 664 height 31
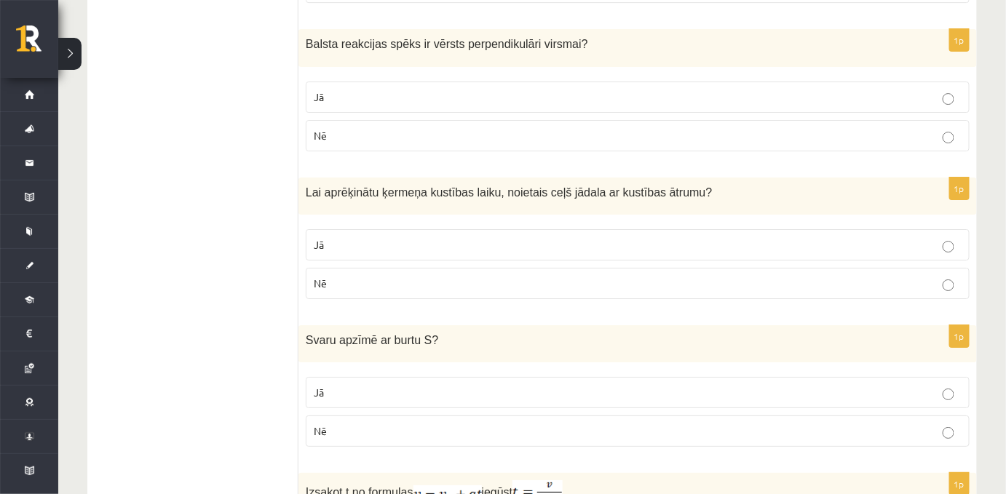
scroll to position [1636, 0]
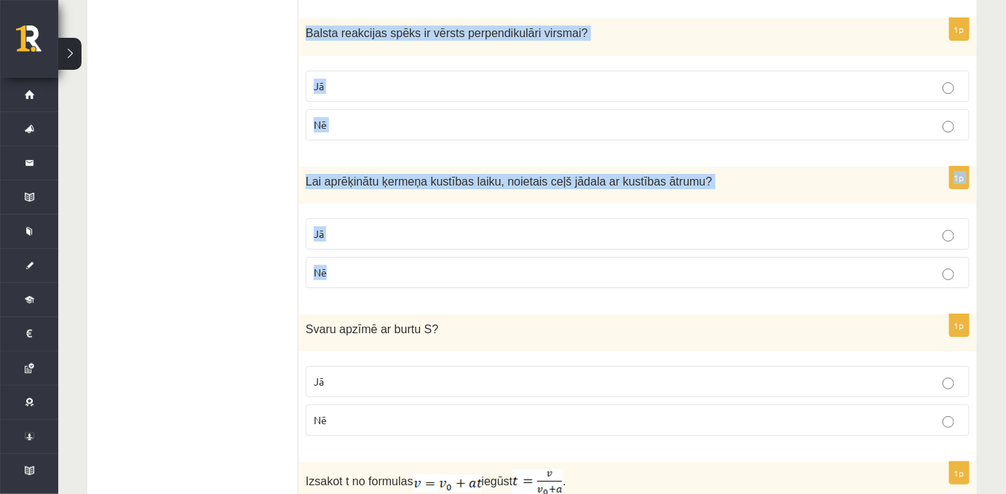
drag, startPoint x: 306, startPoint y: 20, endPoint x: 412, endPoint y: 279, distance: 280.4
copy form "Balsta reakcijas spēks ir vērsts perpendikulāri virsmai ? Jā Nē 1p Lai aprēķinā…"
click at [354, 79] on p "Jā" at bounding box center [638, 86] width 648 height 15
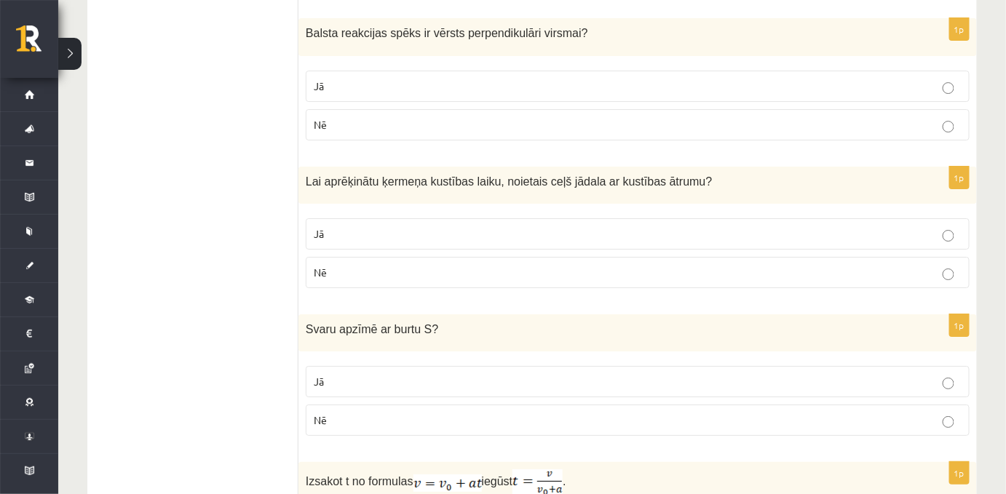
click at [399, 226] on p "Jā" at bounding box center [638, 233] width 648 height 15
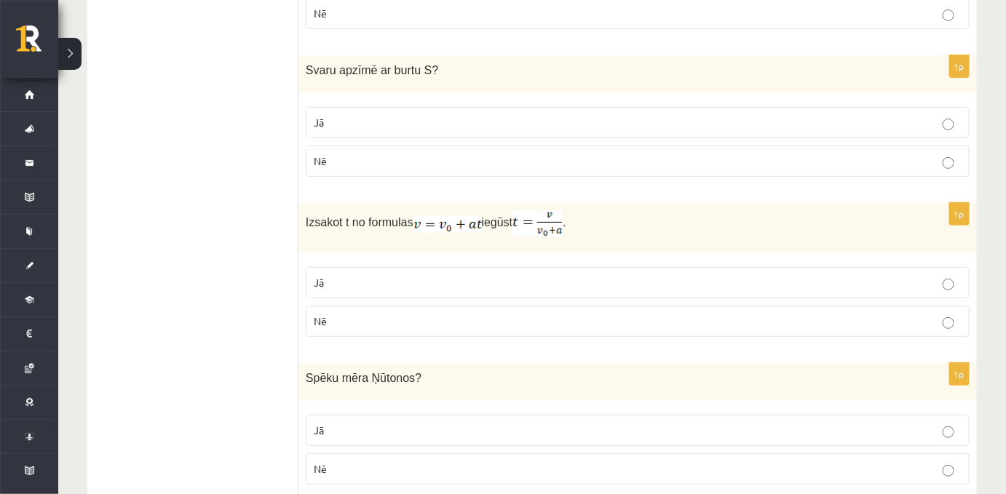
scroll to position [1895, 0]
click at [306, 65] on span "Svaru apzīmē ar burtu S" at bounding box center [369, 71] width 126 height 12
drag, startPoint x: 306, startPoint y: 57, endPoint x: 370, endPoint y: 139, distance: 103.8
click at [370, 139] on div "1p Svaru apzīmē ar burtu S ? Jā Nē" at bounding box center [637, 122] width 678 height 133
copy div "Svaru apzīmē ar burtu S ? Jā Nē"
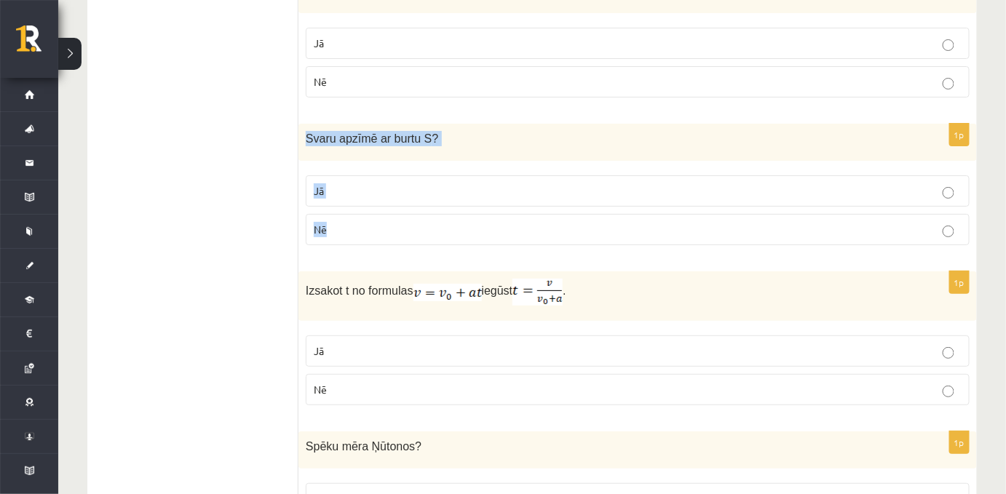
scroll to position [1822, 0]
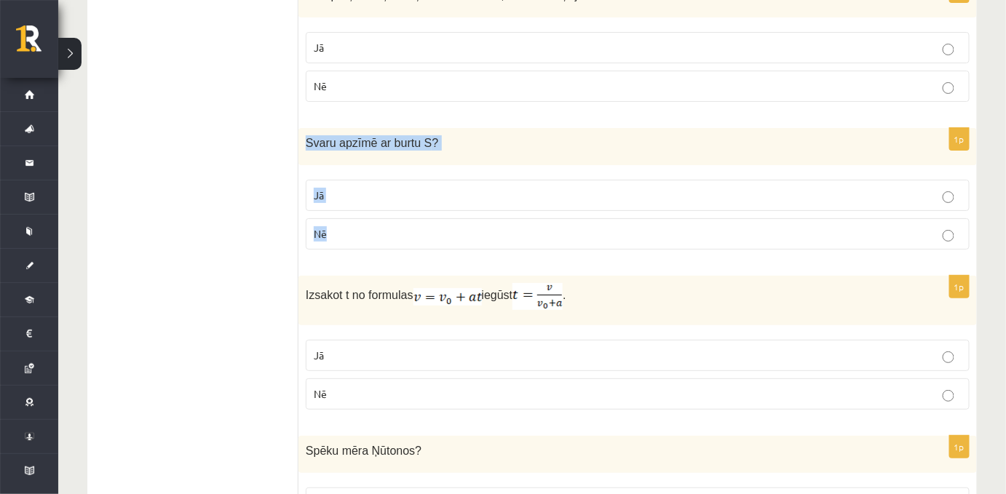
click at [348, 189] on p "Jā" at bounding box center [638, 195] width 648 height 15
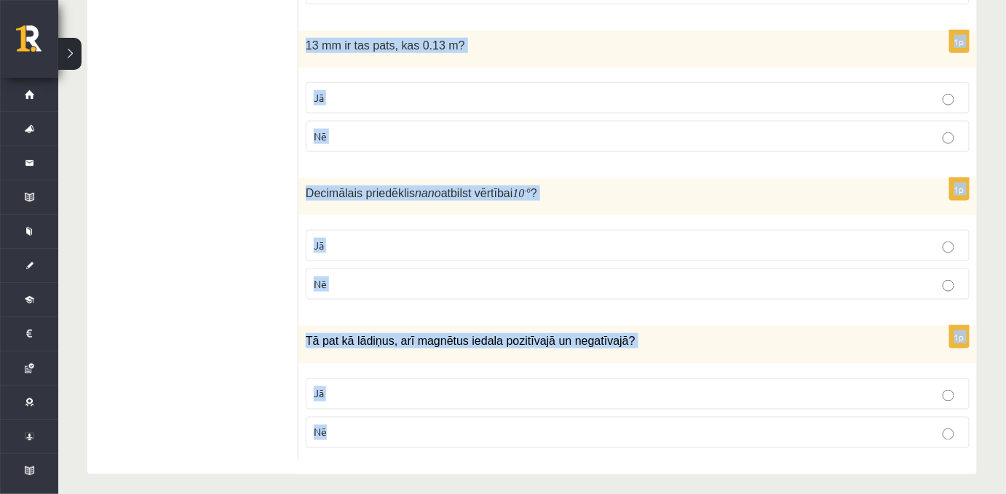
scroll to position [2377, 0]
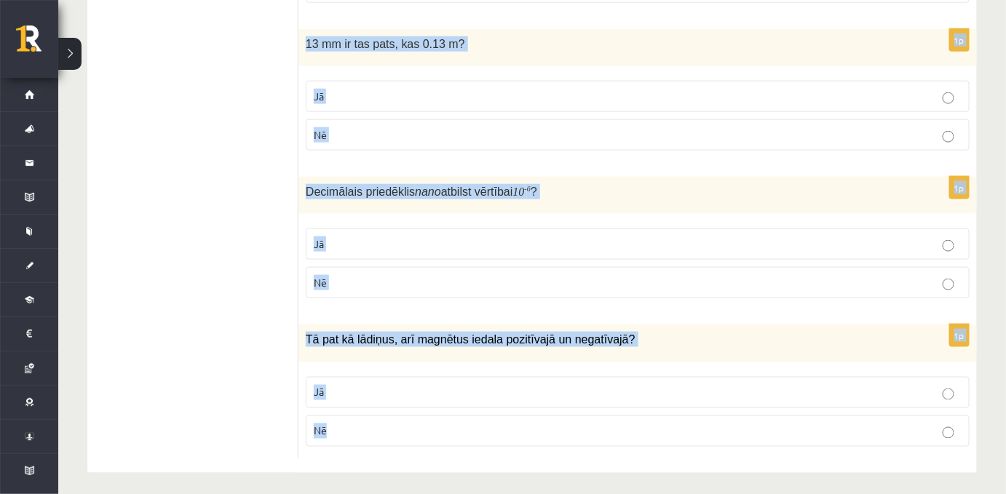
drag, startPoint x: 303, startPoint y: 56, endPoint x: 468, endPoint y: 445, distance: 422.3
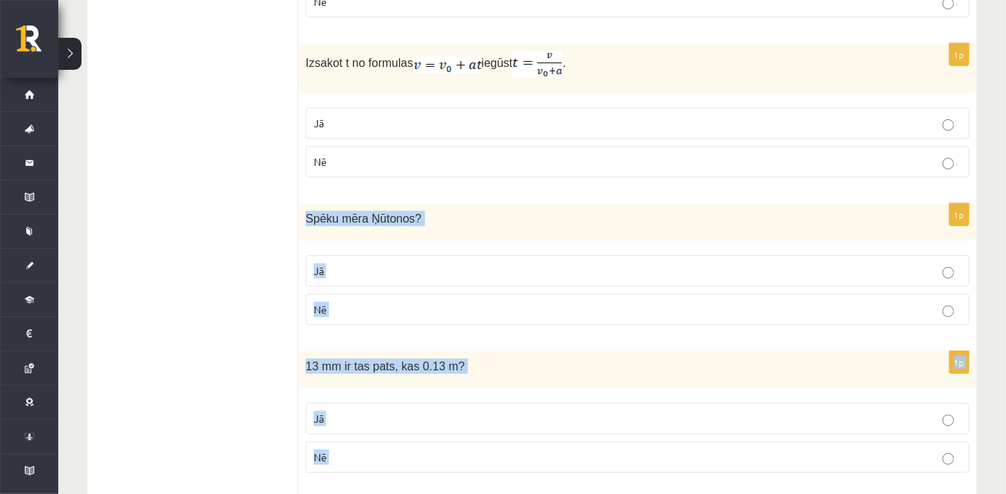
scroll to position [2054, 0]
click at [301, 205] on div "Spēku mēra Ņūtonos ?" at bounding box center [637, 223] width 678 height 37
drag, startPoint x: 301, startPoint y: 204, endPoint x: 450, endPoint y: 451, distance: 289.0
click at [333, 269] on p "Jā" at bounding box center [638, 271] width 648 height 15
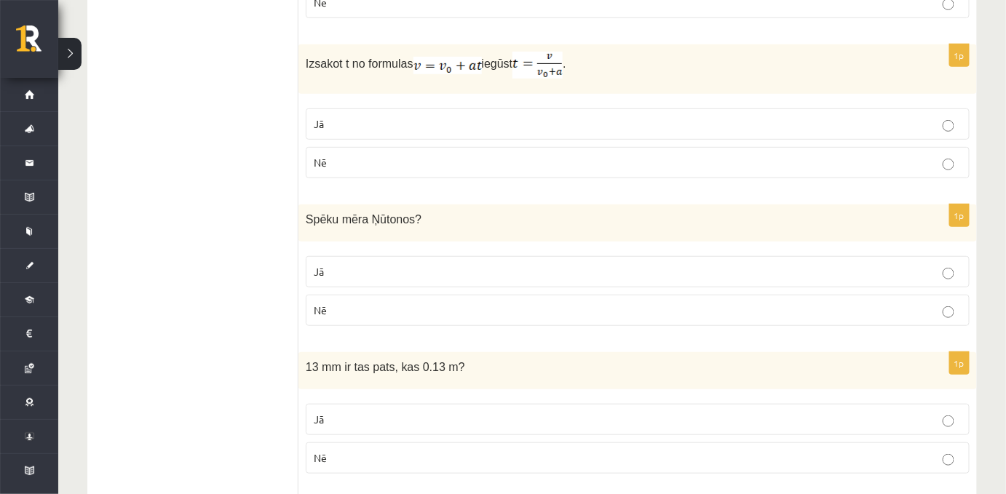
click at [323, 451] on span "Nē" at bounding box center [320, 457] width 13 height 13
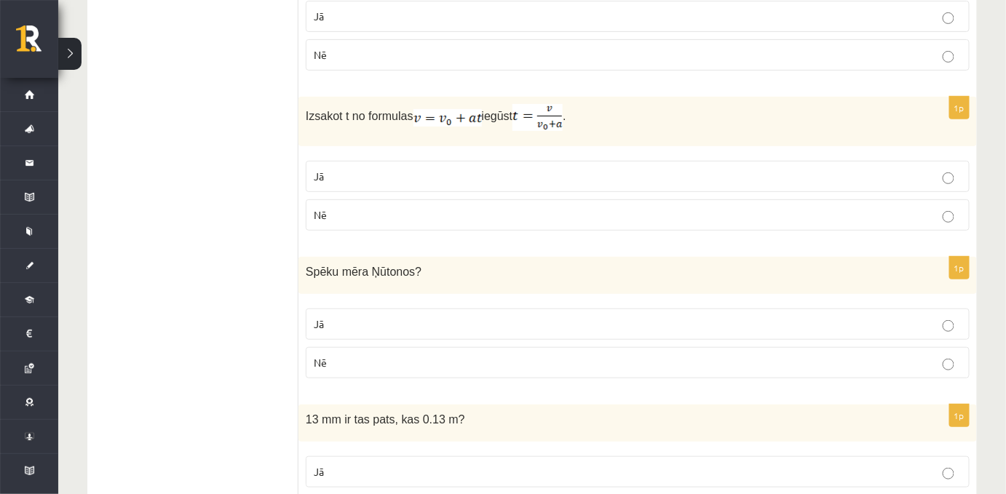
scroll to position [2004, 0]
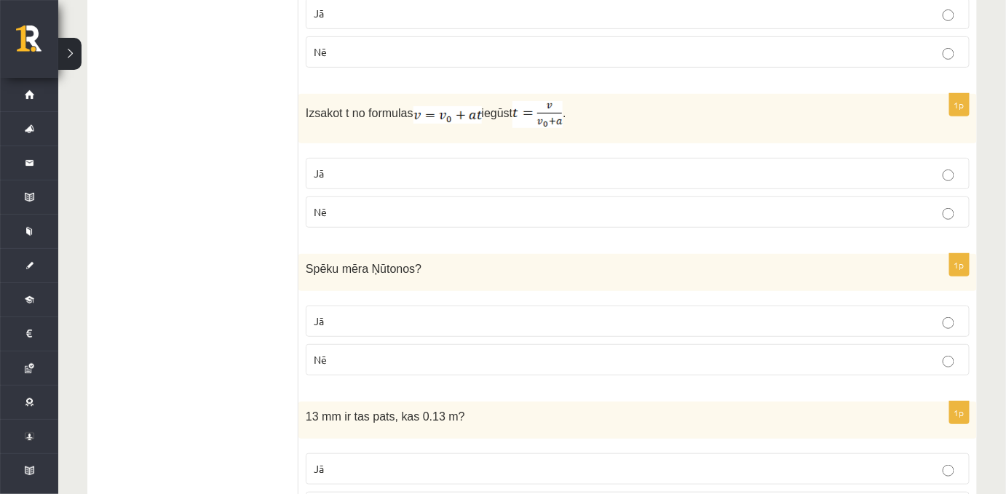
click at [354, 207] on p "Nē" at bounding box center [638, 212] width 648 height 15
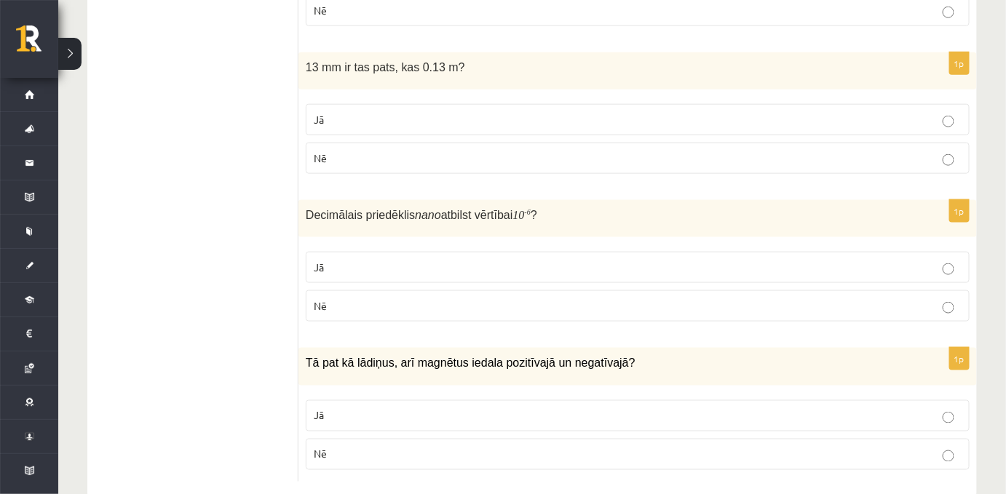
scroll to position [2377, 0]
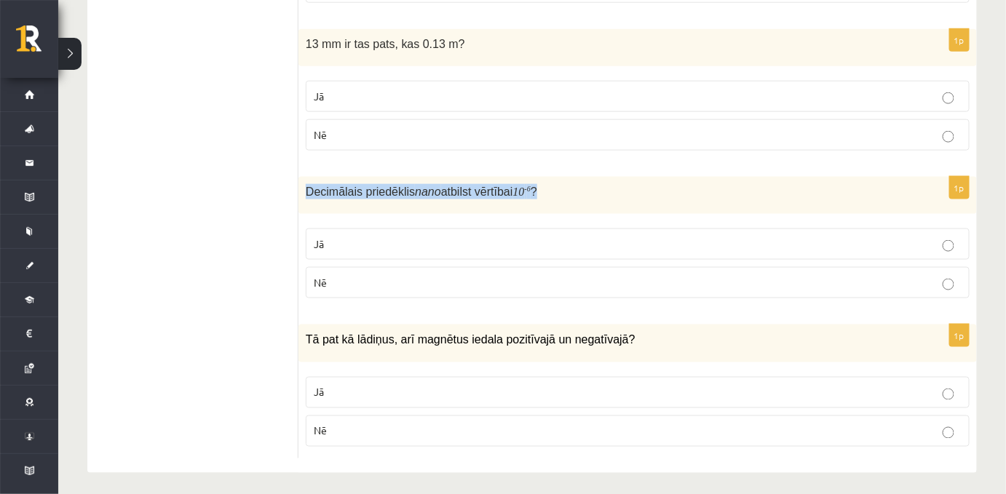
drag, startPoint x: 301, startPoint y: 185, endPoint x: 584, endPoint y: 164, distance: 284.6
copy span "Decimālais priedēklis nano atbilst vērtībai 10 - 6 ?"
click at [367, 281] on p "Nē" at bounding box center [638, 282] width 648 height 15
click at [334, 385] on p "Jā" at bounding box center [638, 392] width 648 height 15
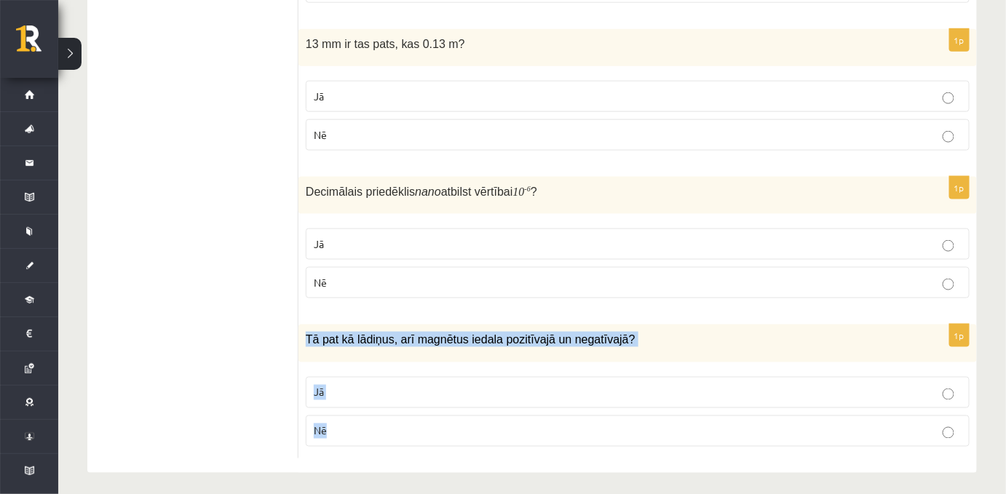
drag, startPoint x: 306, startPoint y: 328, endPoint x: 479, endPoint y: 427, distance: 198.9
click at [479, 427] on div "1p Tā pat kā lādiņus, arī magnētus iedala pozitīvajā un negatīvajā? Jā Nē" at bounding box center [637, 391] width 678 height 133
click at [344, 431] on label "Nē" at bounding box center [638, 431] width 664 height 31
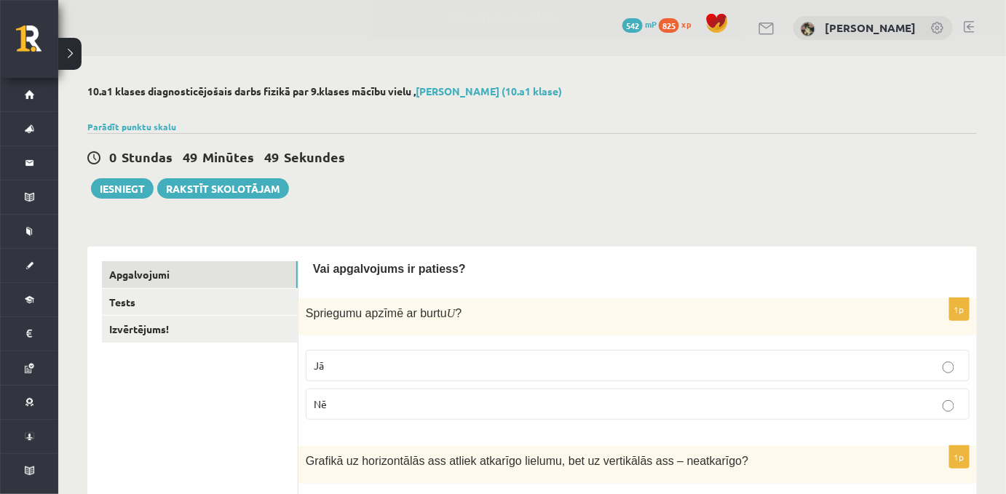
scroll to position [65, 0]
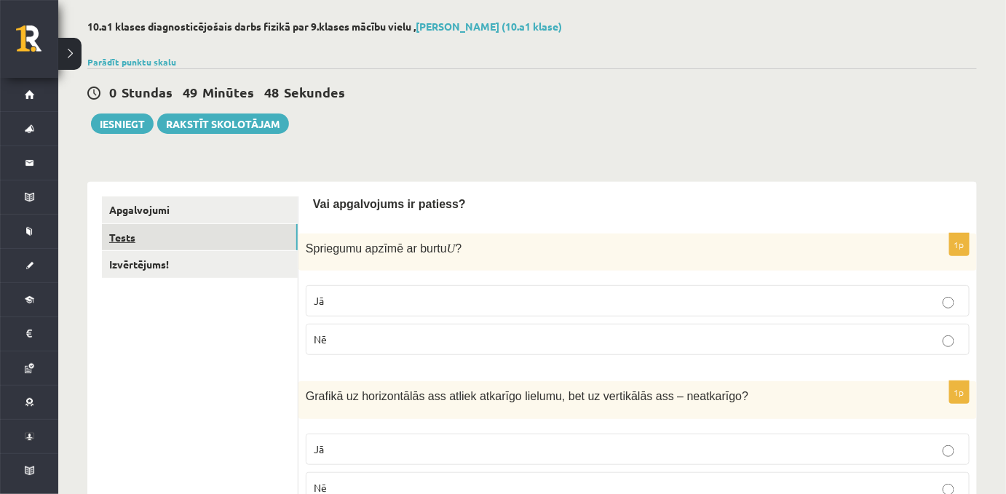
click at [177, 245] on link "Tests" at bounding box center [200, 237] width 196 height 27
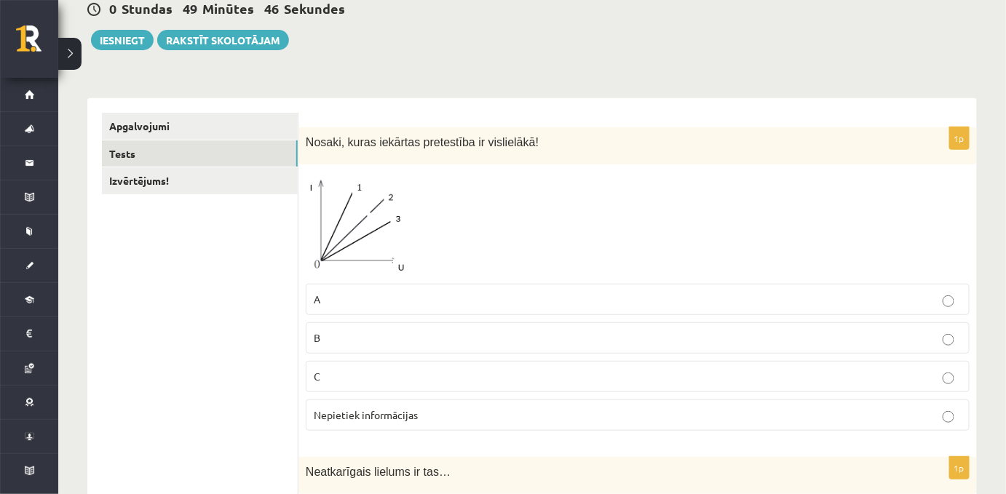
scroll to position [149, 0]
click at [388, 227] on img at bounding box center [360, 223] width 109 height 105
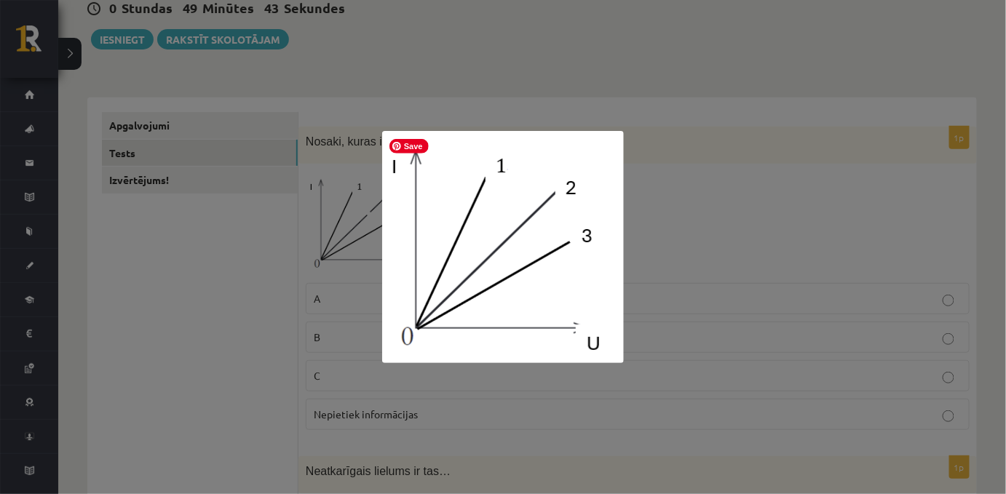
click at [609, 151] on img at bounding box center [503, 247] width 242 height 232
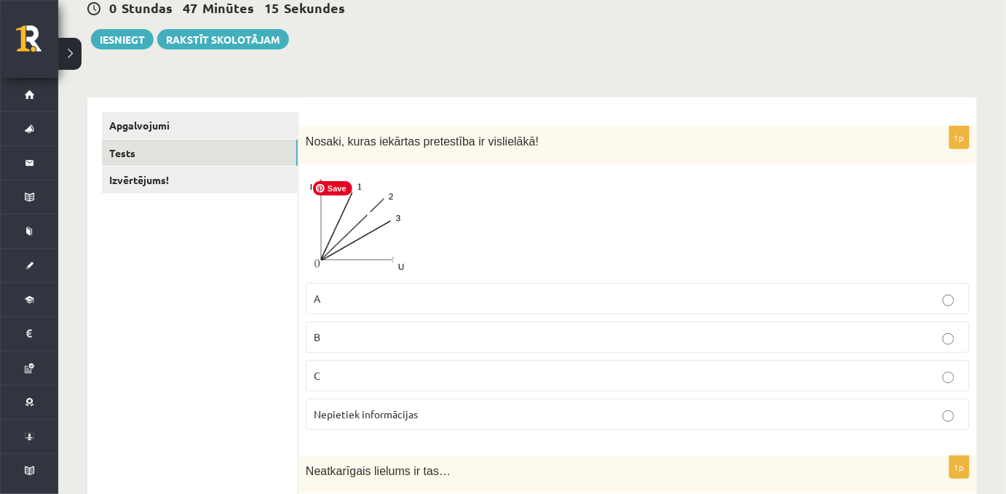
scroll to position [188, 0]
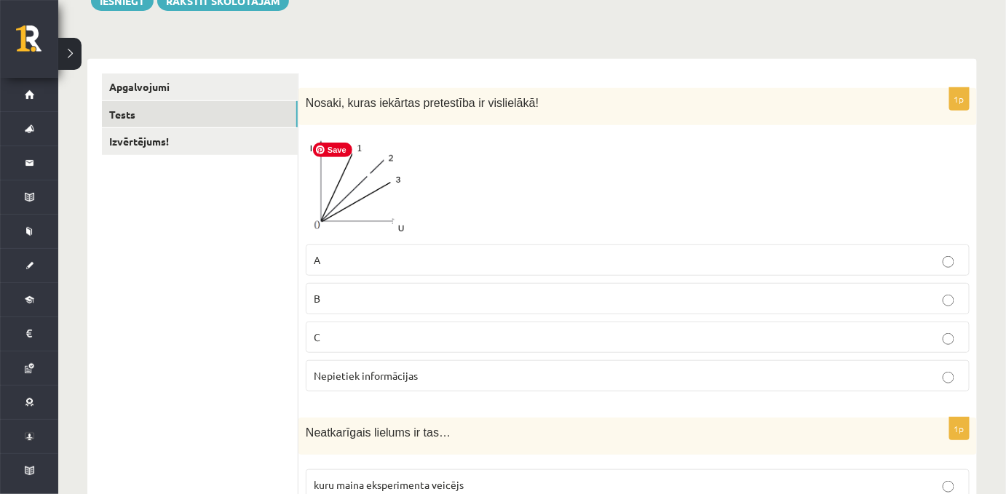
click at [387, 186] on img at bounding box center [360, 184] width 109 height 105
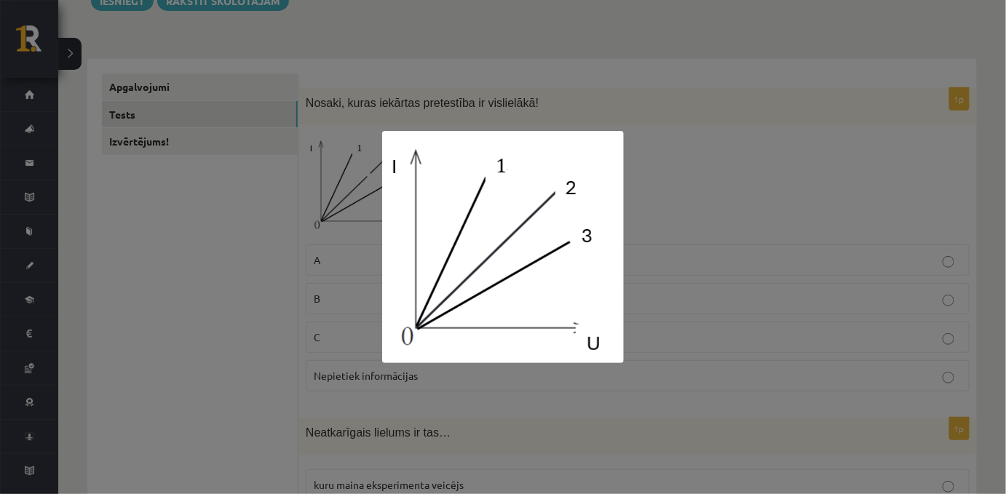
click at [282, 254] on div at bounding box center [503, 247] width 1006 height 494
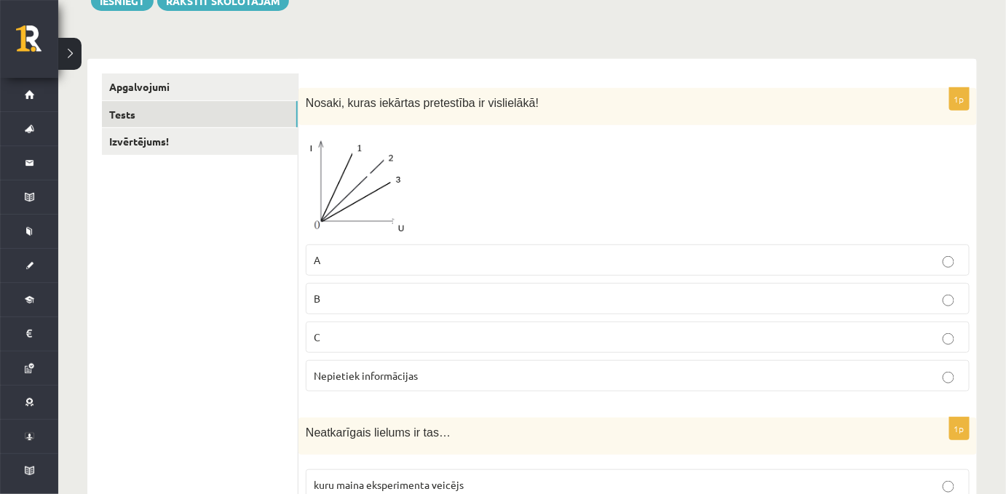
click at [388, 386] on label "Nepietiek informācijas" at bounding box center [638, 375] width 664 height 31
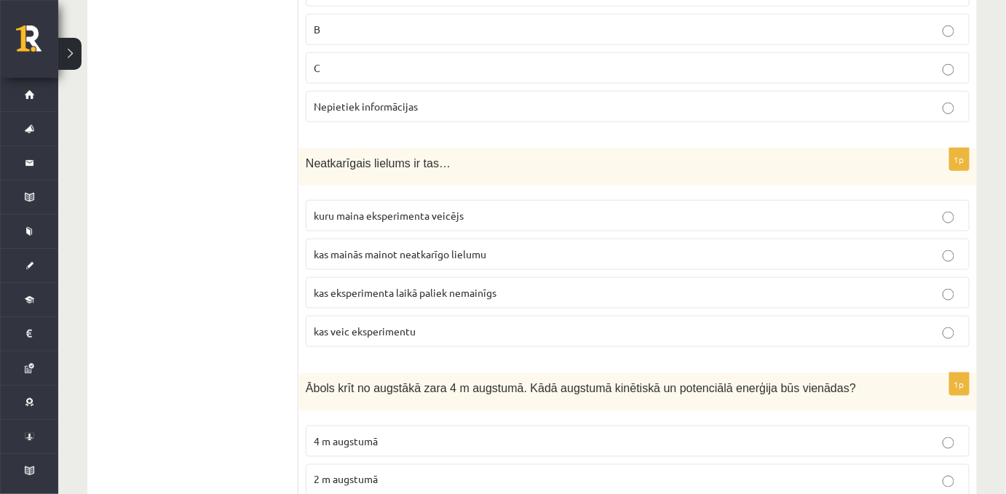
scroll to position [458, 0]
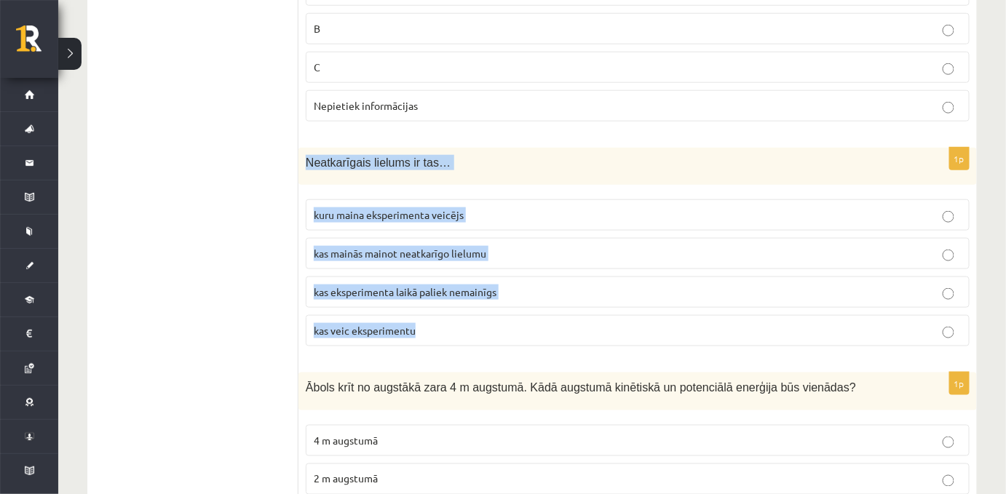
drag, startPoint x: 303, startPoint y: 159, endPoint x: 455, endPoint y: 320, distance: 221.4
click at [455, 320] on div "1p Neatkarīgais lielums ir tas… kuru maina eksperimenta veicējs kas mainās main…" at bounding box center [637, 253] width 678 height 210
click at [349, 219] on span "kuru maina eksperimenta veicējs" at bounding box center [389, 214] width 150 height 13
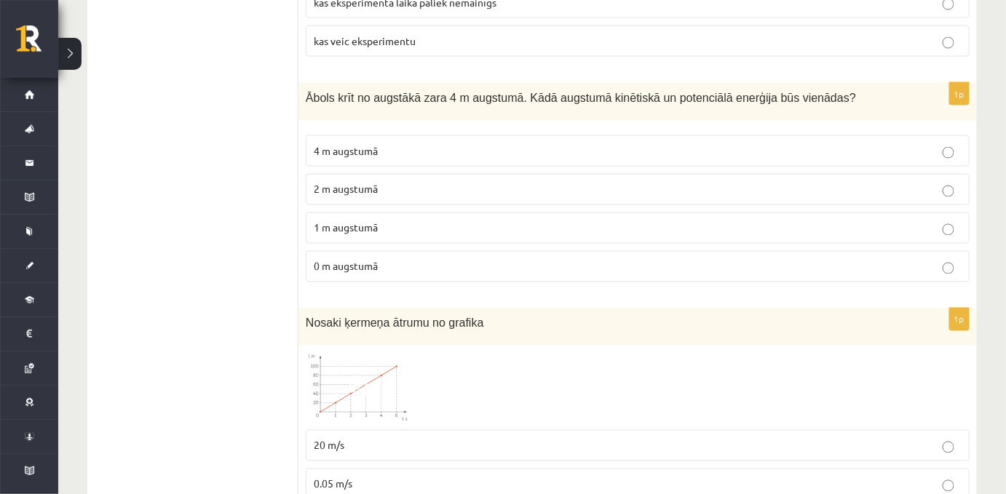
scroll to position [749, 0]
drag, startPoint x: 297, startPoint y: 92, endPoint x: 469, endPoint y: 250, distance: 233.8
click at [309, 95] on span "Ābols krīt no augstākā zara 4 m augstumā. Kādā augstumā kinētiskā un potenciālā…" at bounding box center [581, 96] width 550 height 12
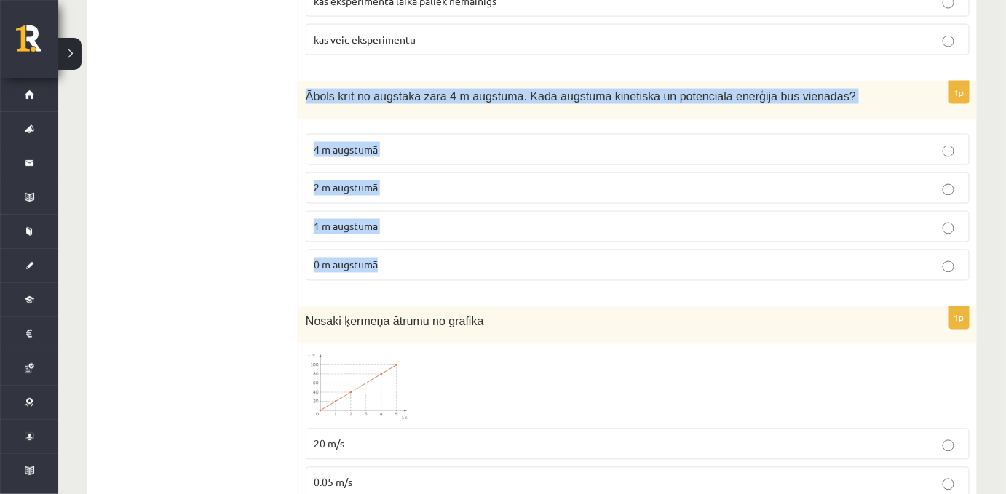
drag, startPoint x: 305, startPoint y: 98, endPoint x: 392, endPoint y: 251, distance: 176.3
click at [392, 251] on div "1p Ābols krīt no augstākā zara 4 m augstumā. Kādā augstumā kinētiskā un potenci…" at bounding box center [637, 187] width 678 height 210
click at [320, 192] on span "2 m augstumā" at bounding box center [346, 187] width 64 height 13
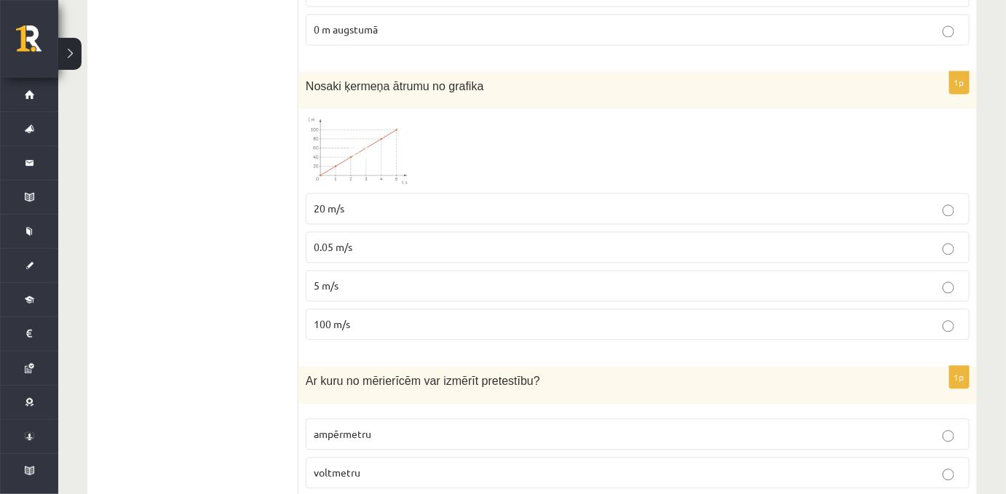
scroll to position [987, 0]
click at [373, 146] on img at bounding box center [360, 149] width 109 height 70
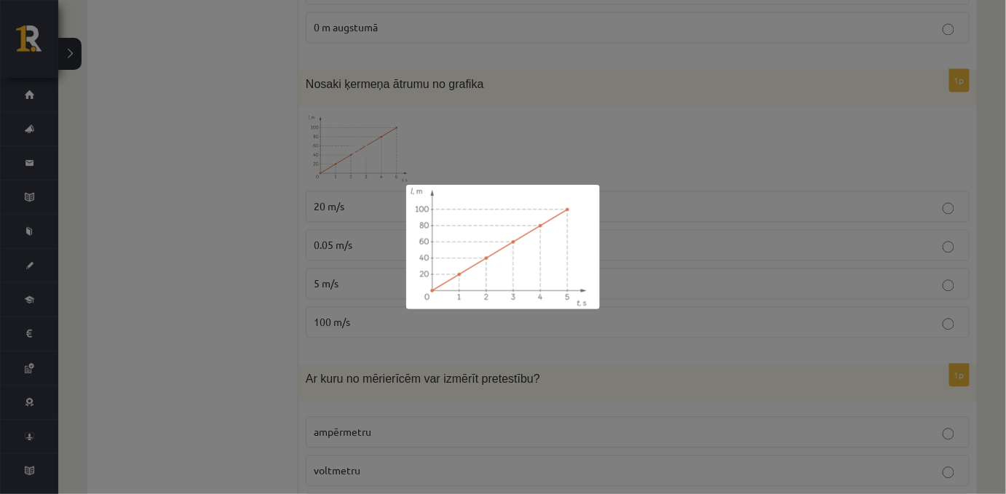
click at [322, 204] on div at bounding box center [503, 247] width 1006 height 494
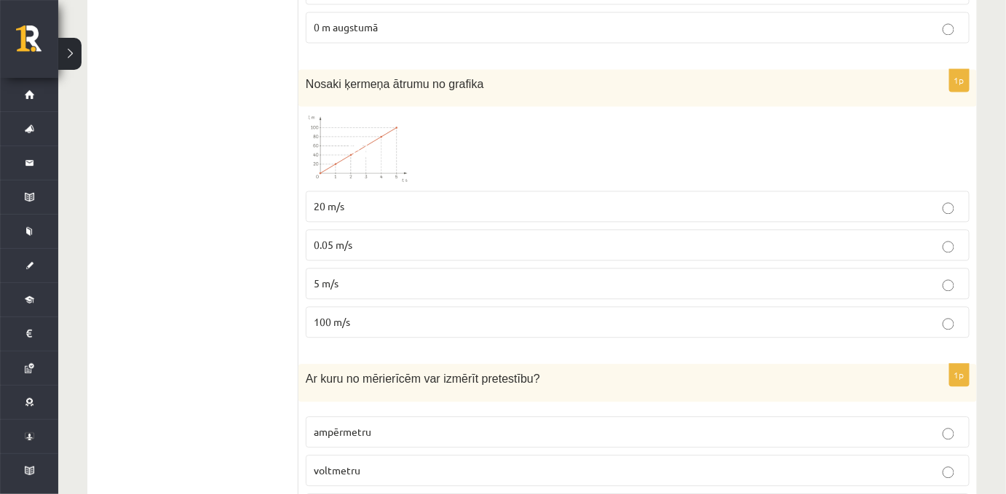
click at [326, 208] on span "20 m/s" at bounding box center [329, 205] width 31 height 13
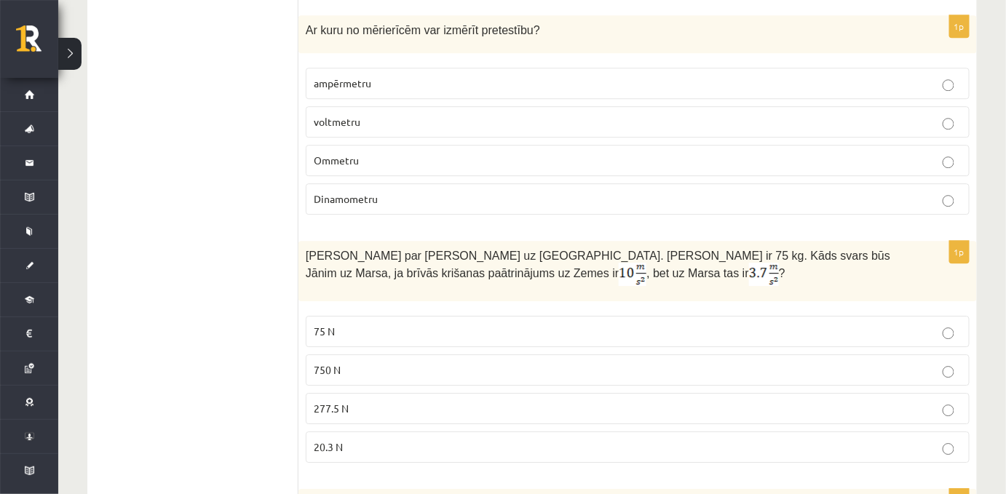
scroll to position [1336, 0]
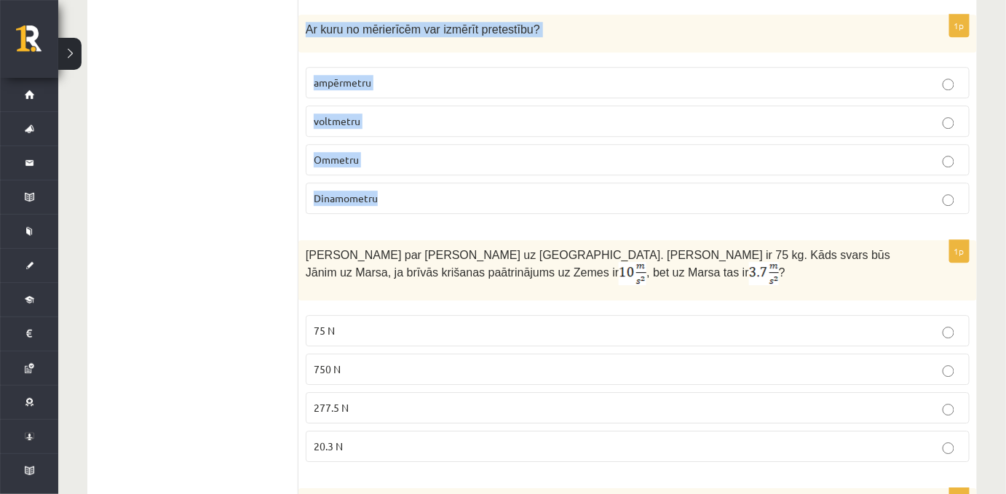
drag, startPoint x: 303, startPoint y: 29, endPoint x: 443, endPoint y: 204, distance: 223.7
click at [443, 204] on div "1p Ar kuru no mērierīcēm var izmērīt pretestību? ampērmetru voltmetru Ommetru D…" at bounding box center [637, 120] width 678 height 210
click at [338, 162] on span "Ommetru" at bounding box center [336, 159] width 45 height 13
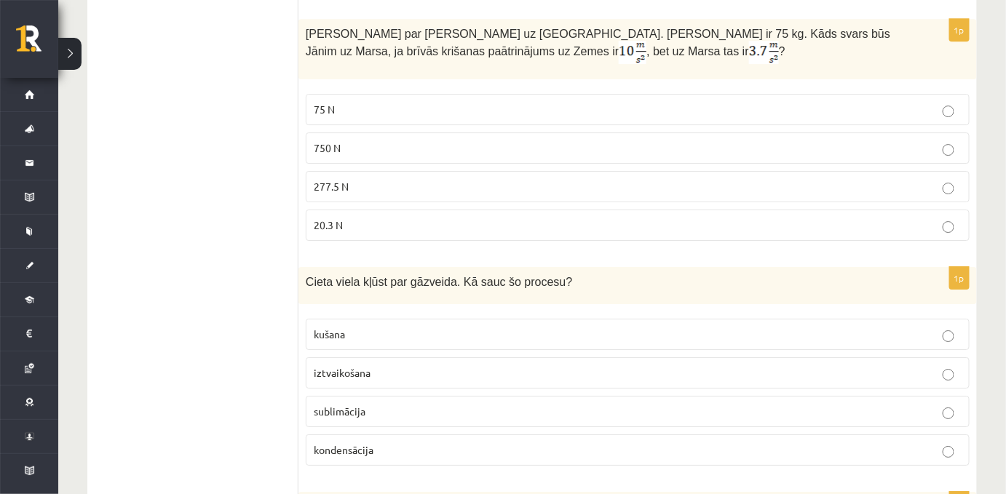
scroll to position [1568, 0]
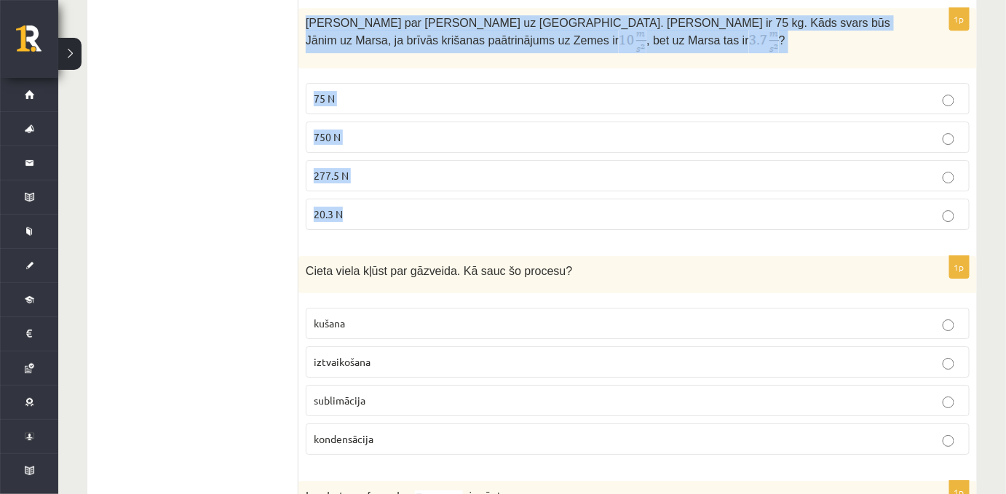
drag, startPoint x: 304, startPoint y: 21, endPoint x: 414, endPoint y: 218, distance: 225.8
click at [414, 218] on div "1p Jānis sapņoja par ceļošanu uz Marsu. Jāņa masa ir 75 kg. Kāds svars būs Jāni…" at bounding box center [637, 125] width 678 height 234
click at [336, 185] on label "277.5 N" at bounding box center [638, 175] width 664 height 31
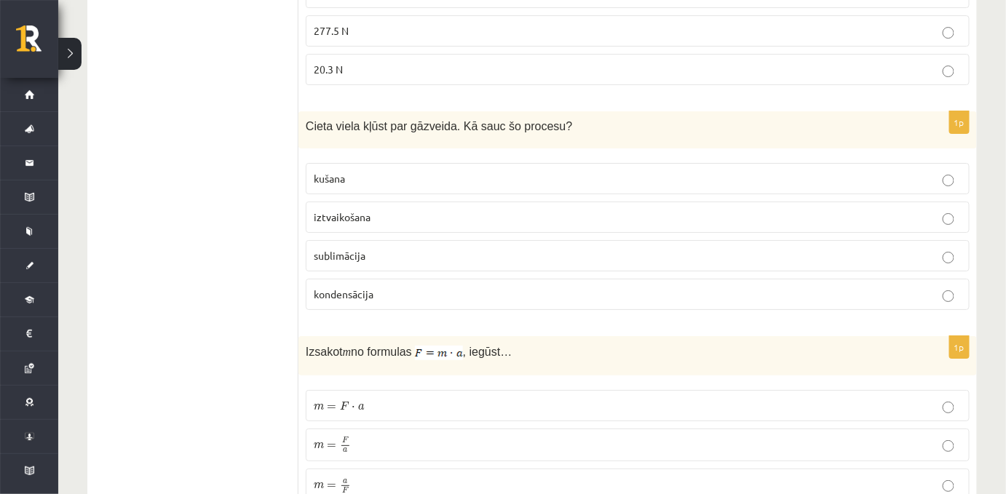
scroll to position [1726, 0]
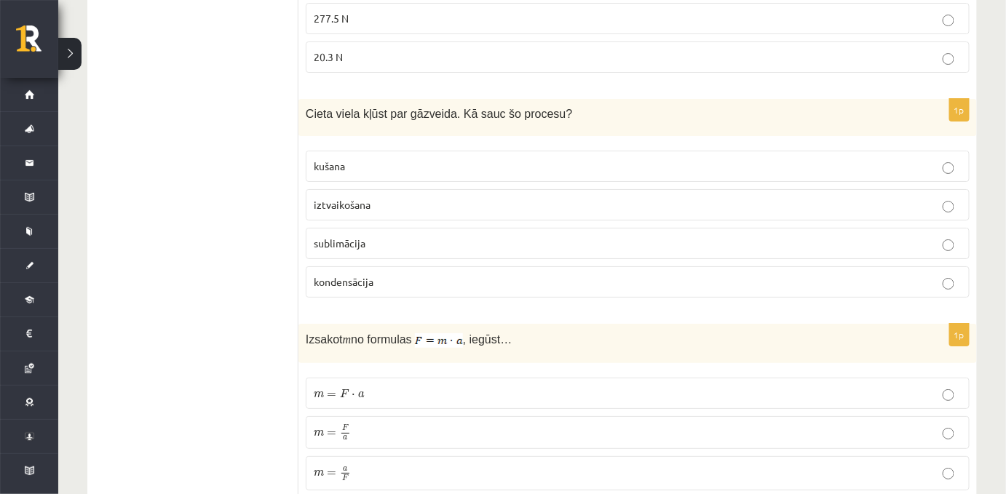
click at [336, 245] on span "sublimācija" at bounding box center [340, 243] width 52 height 13
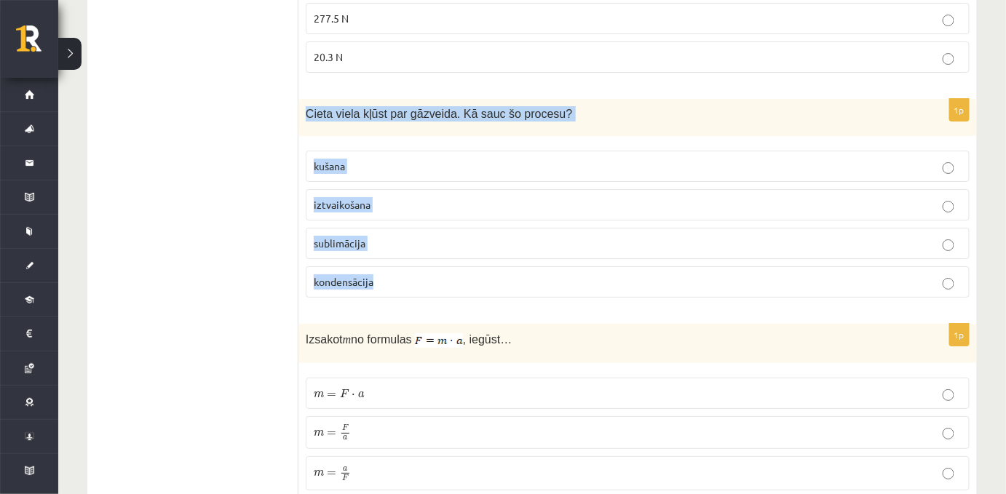
drag, startPoint x: 298, startPoint y: 103, endPoint x: 396, endPoint y: 290, distance: 210.6
click at [396, 290] on div "1p Cieta viela kļūst par gāzveida. Kā sauc šo procesu? kušana iztvaikošana subl…" at bounding box center [637, 204] width 678 height 210
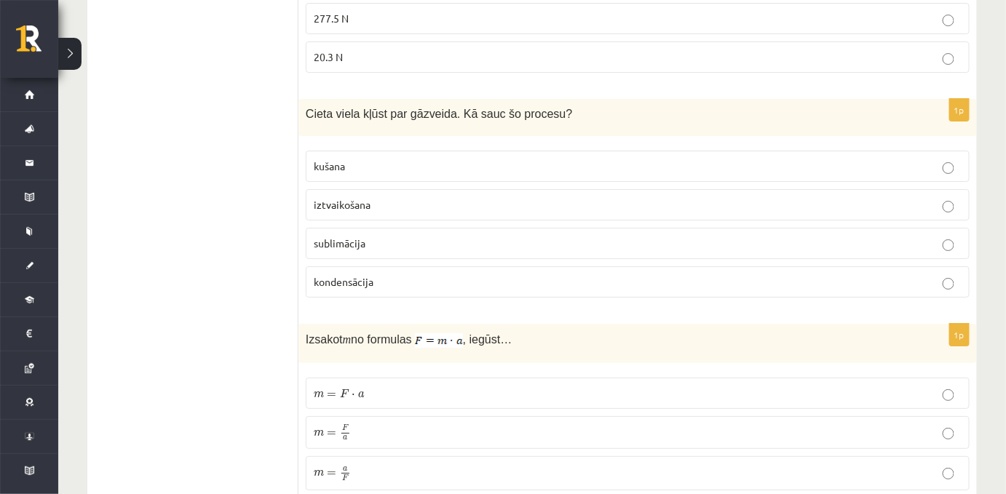
click at [181, 265] on ul "Apgalvojumi Tests Izvērtējums!" at bounding box center [200, 119] width 197 height 3167
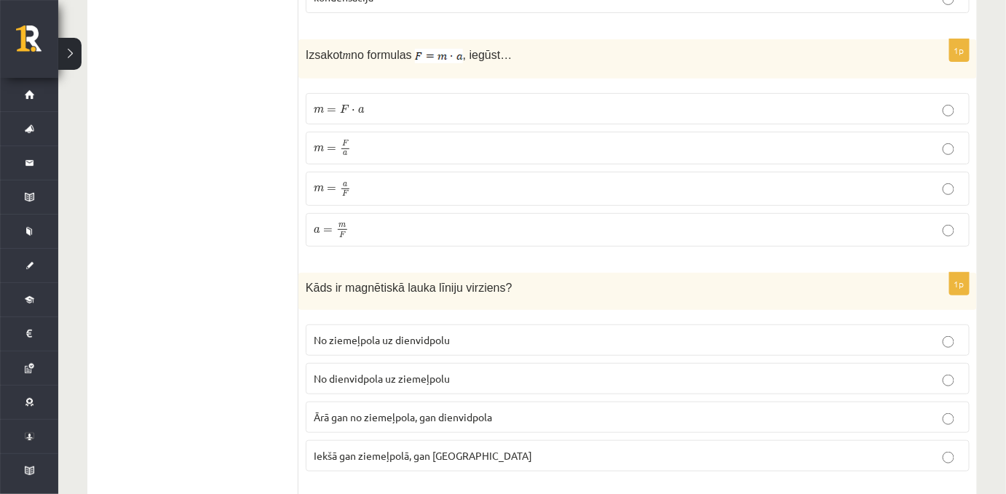
scroll to position [2028, 0]
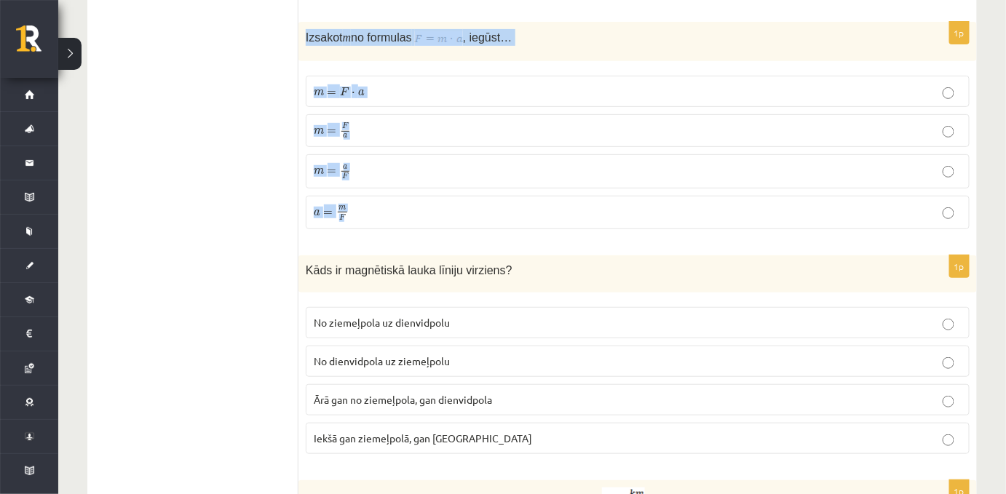
drag, startPoint x: 303, startPoint y: 30, endPoint x: 424, endPoint y: 214, distance: 220.2
click at [424, 214] on div "1p Izsakot m no formulas , iegūst… m = F ⋅ a m = F ⋅ a m = F a m = F a m = a F …" at bounding box center [637, 131] width 678 height 219
click at [352, 132] on p "m = F a m = F a" at bounding box center [638, 130] width 648 height 17
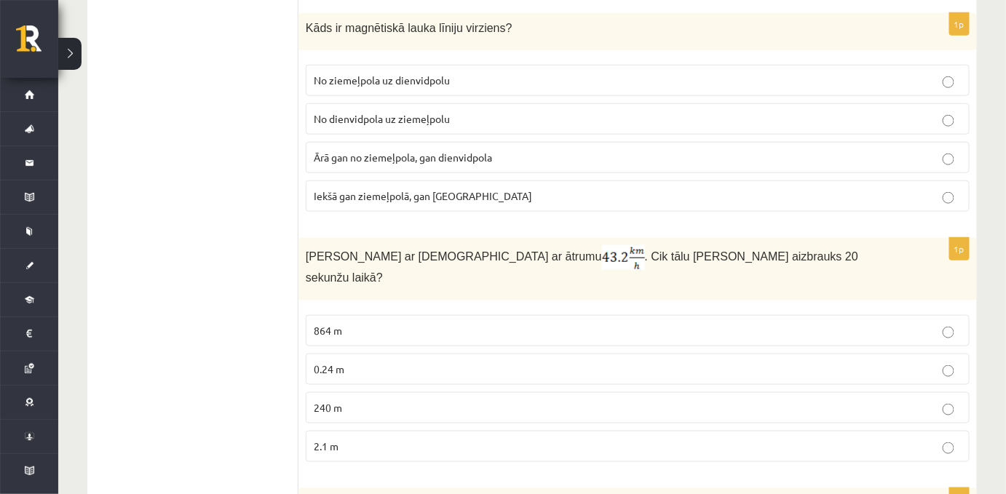
scroll to position [2269, 0]
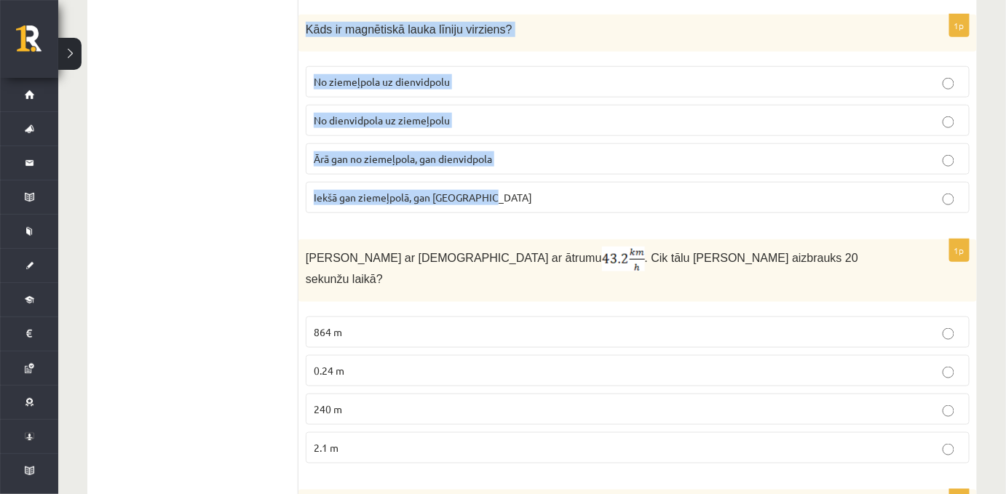
drag, startPoint x: 304, startPoint y: 25, endPoint x: 501, endPoint y: 180, distance: 251.3
click at [501, 180] on div "1p Kāds ir magnētiskā lauka līniju virziens? No ziemeļpola uz dienvidpolu No di…" at bounding box center [637, 120] width 678 height 210
click at [338, 76] on span "No ziemeļpola uz dienvidpolu" at bounding box center [382, 81] width 136 height 13
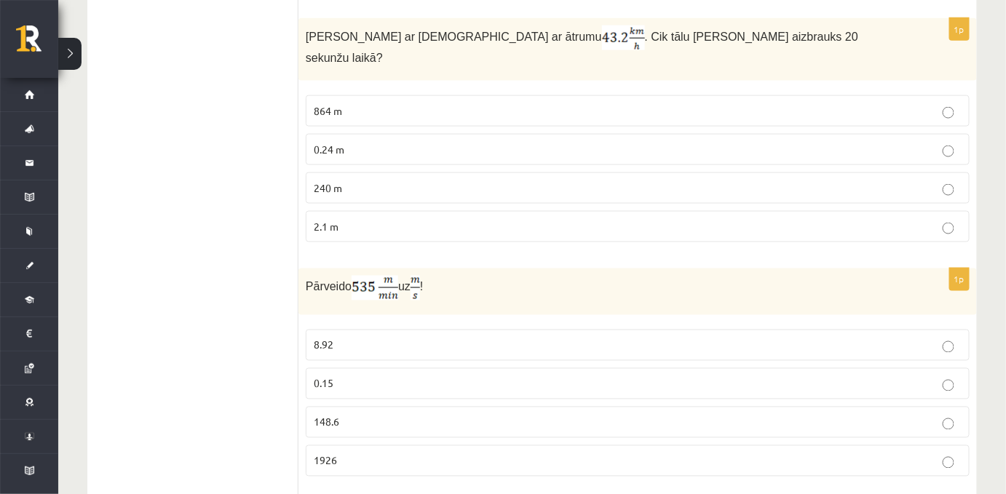
scroll to position [2496, 0]
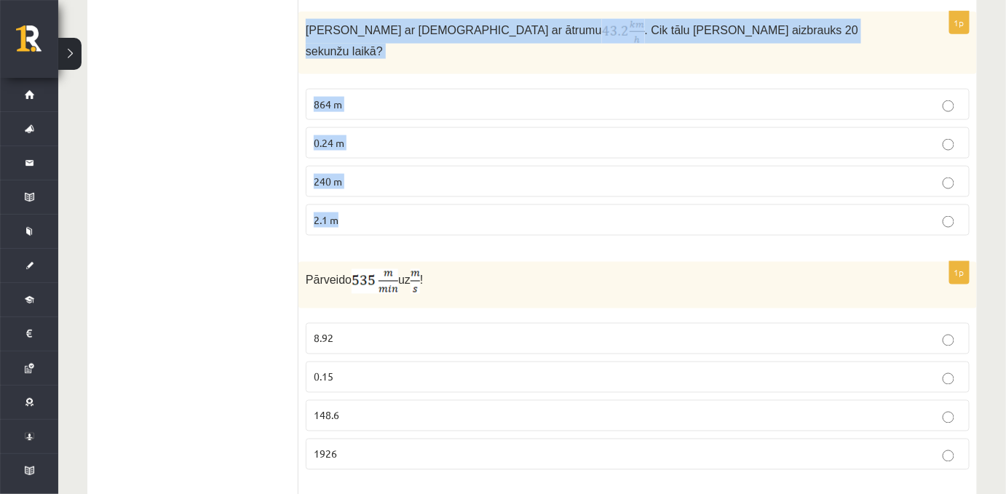
drag, startPoint x: 306, startPoint y: 25, endPoint x: 405, endPoint y: 208, distance: 207.8
click at [405, 208] on div "1p Anna brauc ar skrituļslidām ar ātrumu . Cik tālu Anna aizbrauks 20 sekunžu l…" at bounding box center [637, 129] width 678 height 235
click at [332, 136] on span "0.24 m" at bounding box center [329, 142] width 31 height 13
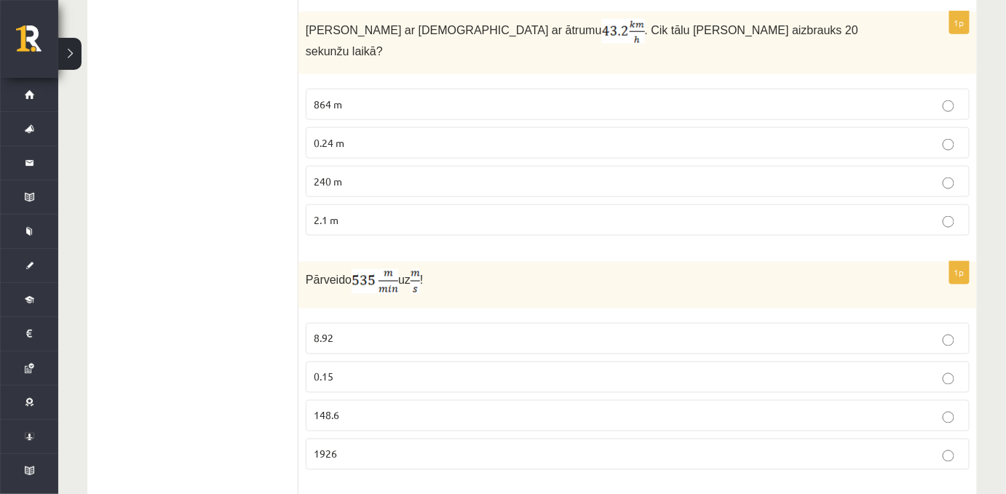
click at [314, 175] on span "240 m" at bounding box center [328, 181] width 28 height 13
click at [365, 213] on p "2.1 m" at bounding box center [638, 220] width 648 height 15
click at [330, 175] on span "240 m" at bounding box center [328, 181] width 28 height 13
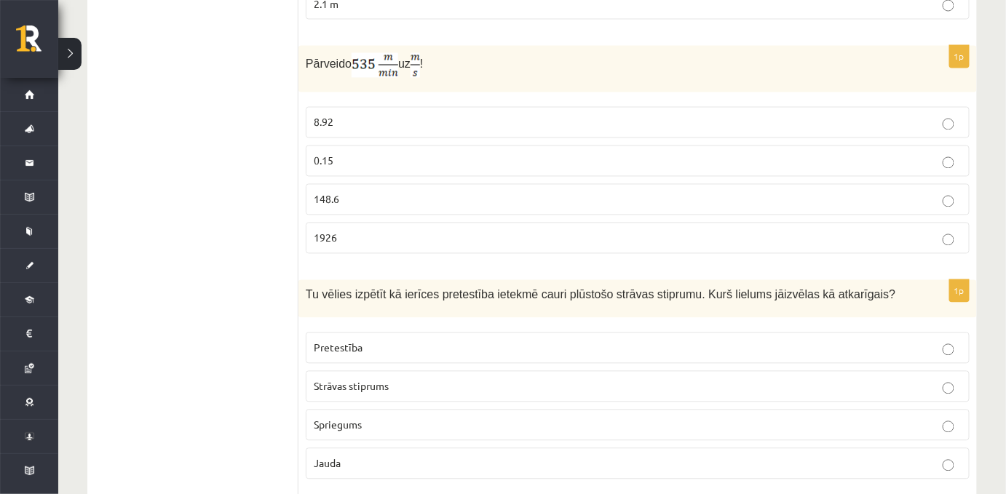
scroll to position [2731, 0]
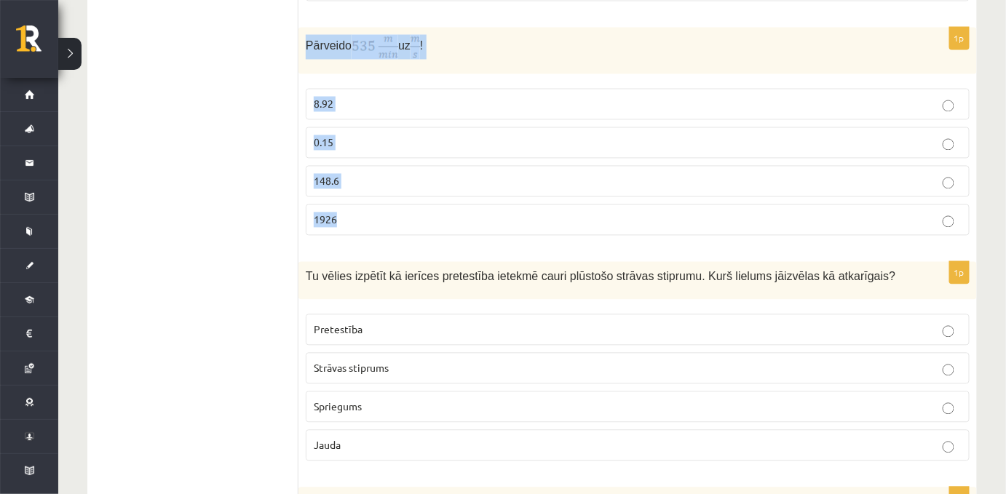
drag, startPoint x: 306, startPoint y: 29, endPoint x: 411, endPoint y: 186, distance: 189.3
click at [411, 186] on div "1p Pārveido uz ! 8.92 0.15 148.6 1926" at bounding box center [637, 138] width 678 height 221
click at [341, 39] on p "Pārveido uz !" at bounding box center [601, 47] width 591 height 25
click at [384, 35] on img at bounding box center [375, 47] width 47 height 25
click at [368, 35] on img at bounding box center [375, 47] width 47 height 25
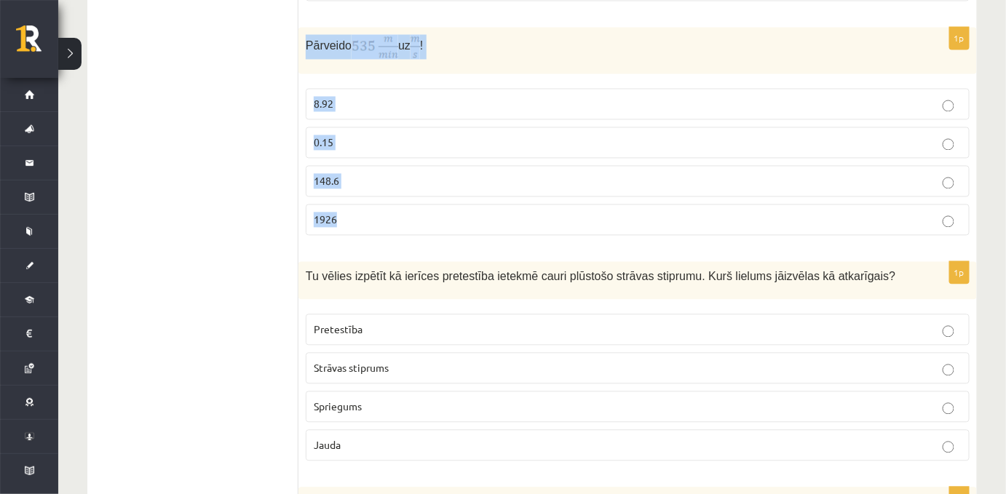
drag, startPoint x: 306, startPoint y: 28, endPoint x: 533, endPoint y: 183, distance: 274.3
click at [533, 183] on div "1p Pārveido uz ! 8.92 0.15 148.6 1926" at bounding box center [637, 138] width 678 height 221
click at [314, 265] on div "Tu vēlies izpētīt kā ierīces pretestība ietekmē cauri plūstošo strāvas stiprumu…" at bounding box center [637, 280] width 678 height 37
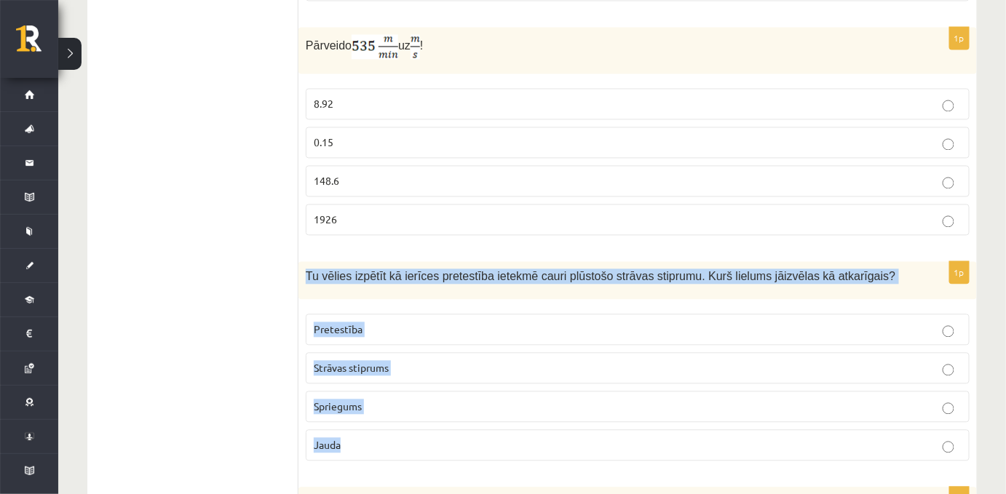
drag, startPoint x: 306, startPoint y: 258, endPoint x: 397, endPoint y: 416, distance: 181.6
click at [397, 416] on div "1p Tu vēlies izpētīt kā ierīces pretestība ietekmē cauri plūstošo strāvas stipr…" at bounding box center [637, 367] width 678 height 210
click at [368, 353] on label "Strāvas stiprums" at bounding box center [638, 368] width 664 height 31
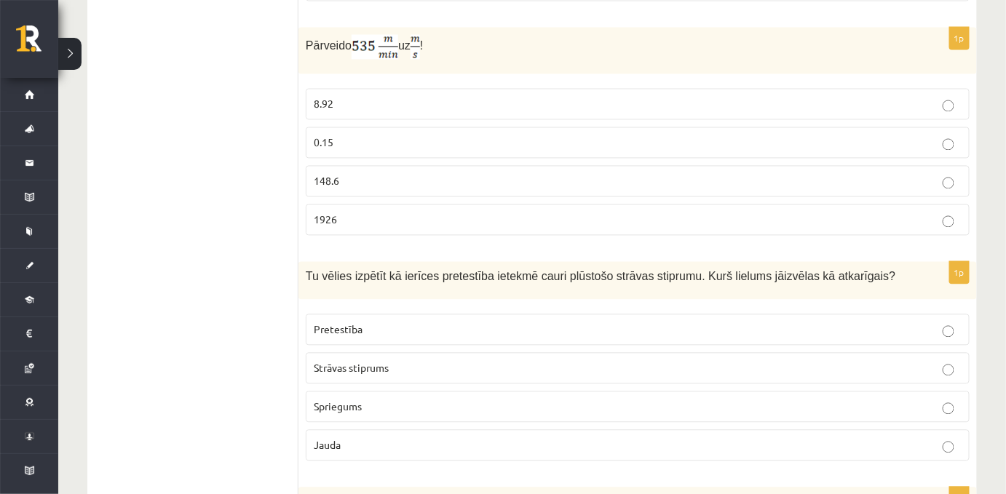
scroll to position [2956, 0]
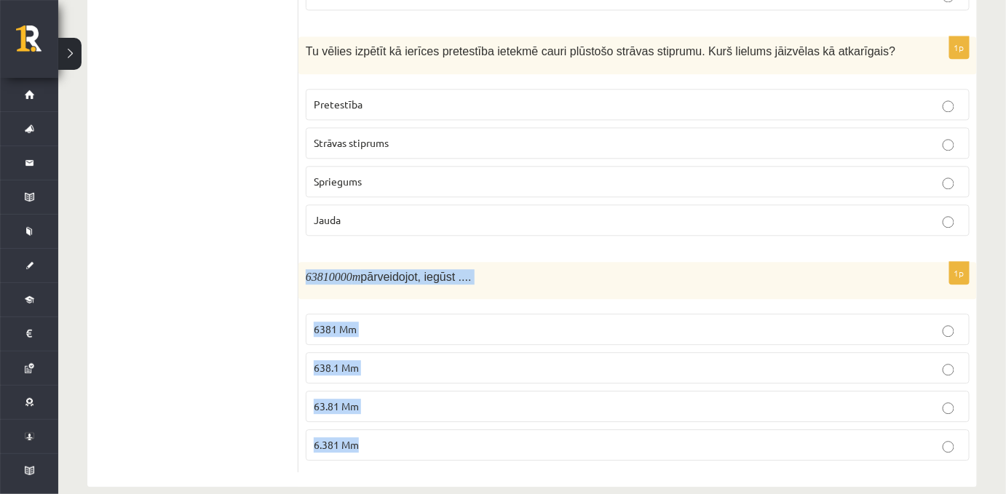
drag, startPoint x: 301, startPoint y: 251, endPoint x: 388, endPoint y: 415, distance: 185.6
click at [388, 415] on div "1p 63810000 m pārveidojot, iegūst .... 6381 Mm 638.1 Mm 63.81 Mm 6.381 Mm" at bounding box center [637, 367] width 678 height 210
click at [332, 400] on span "63.81 Mm" at bounding box center [336, 406] width 45 height 13
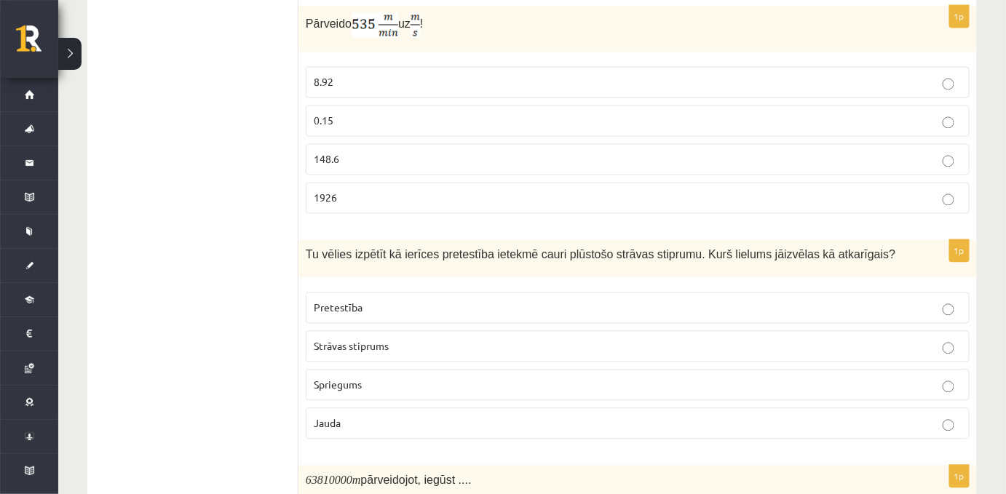
scroll to position [2607, 0]
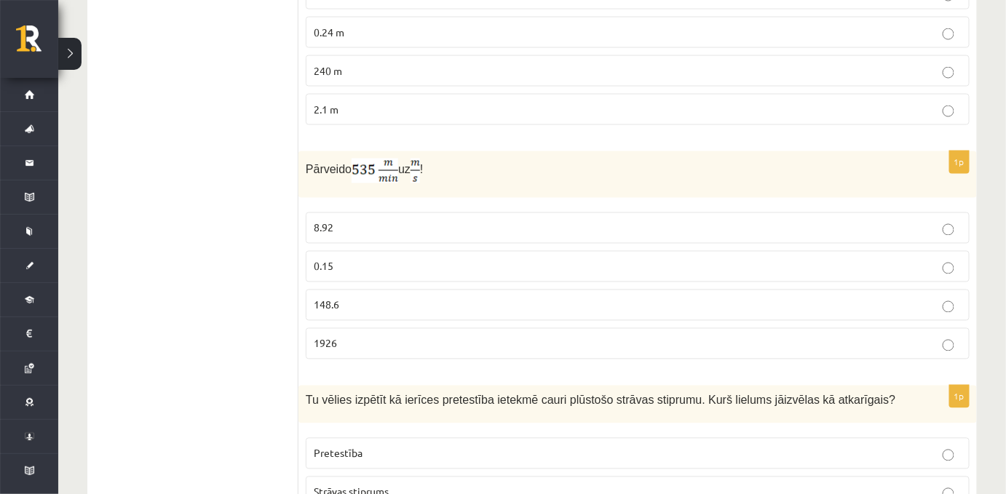
click at [325, 221] on span "8.92" at bounding box center [324, 227] width 20 height 13
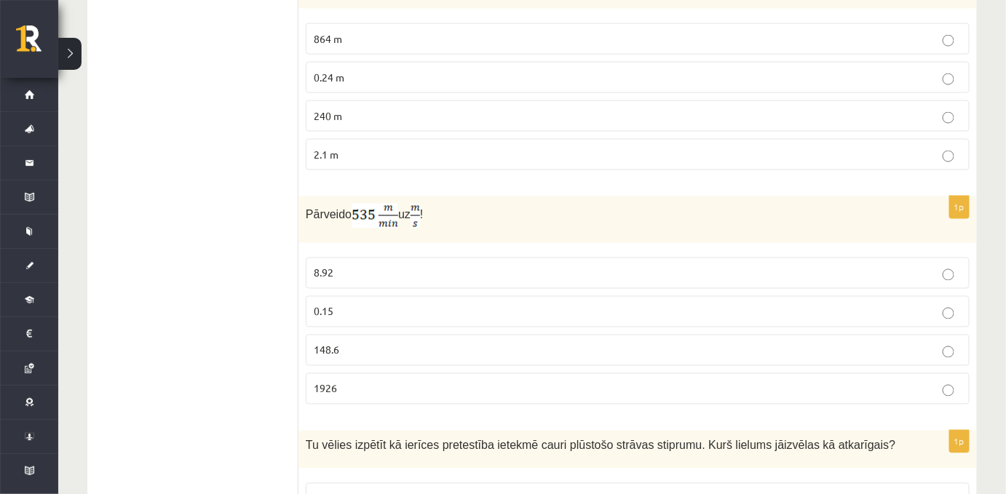
scroll to position [2563, 0]
click at [319, 303] on span "0.15" at bounding box center [324, 309] width 20 height 13
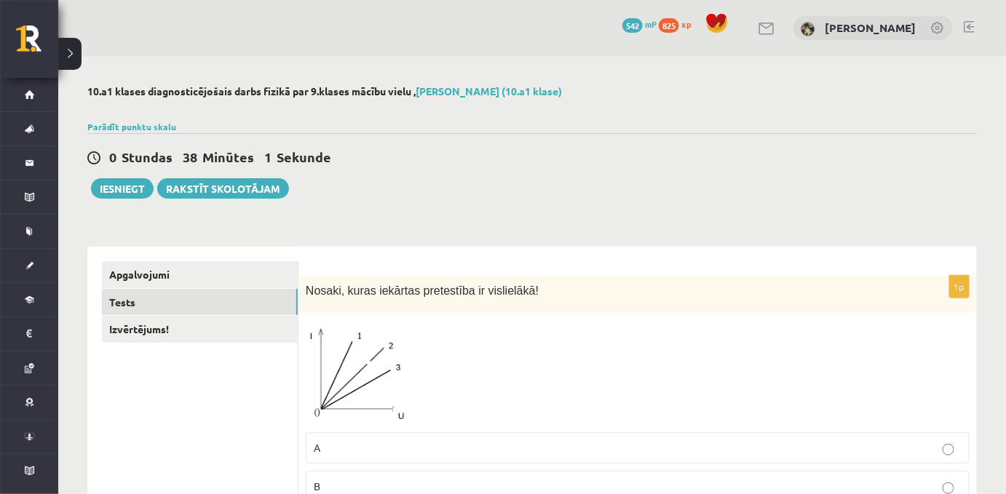
scroll to position [2, 0]
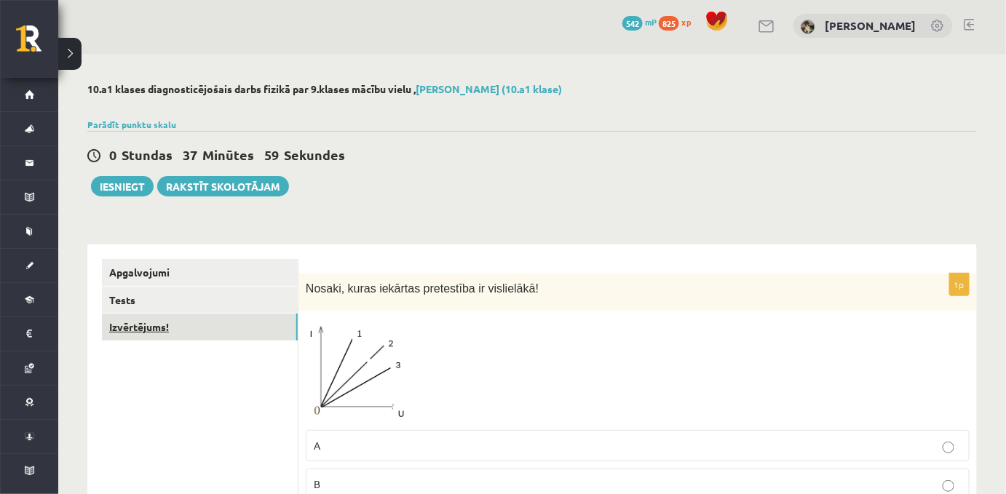
click at [209, 331] on link "Izvērtējums!" at bounding box center [200, 327] width 196 height 27
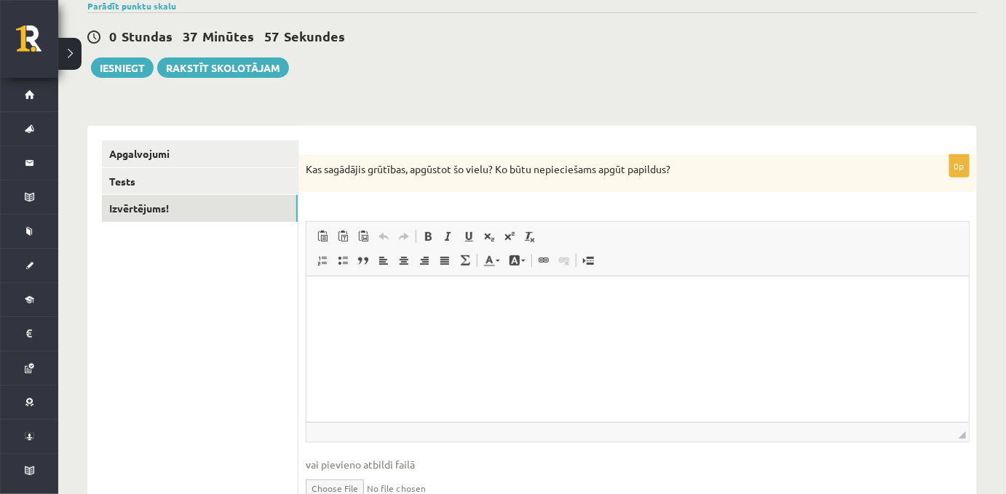
scroll to position [124, 0]
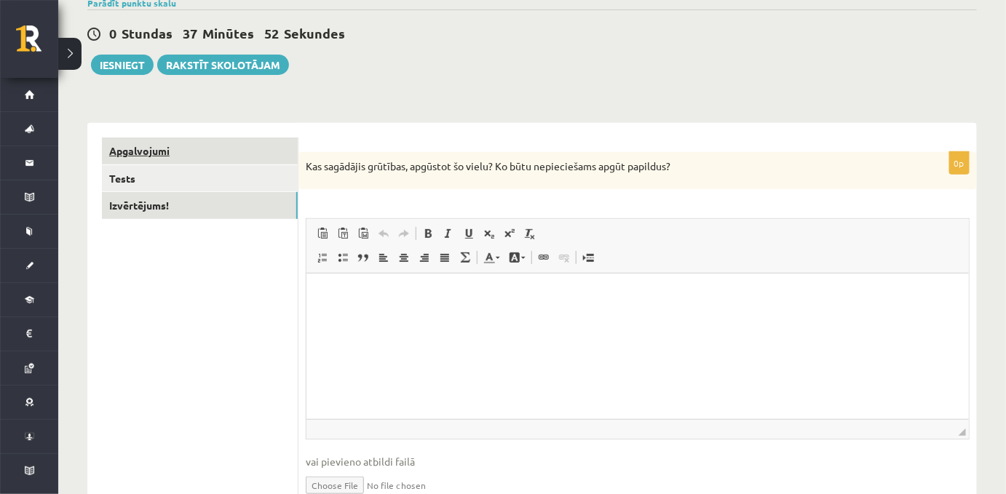
click at [165, 162] on link "Apgalvojumi" at bounding box center [200, 151] width 196 height 27
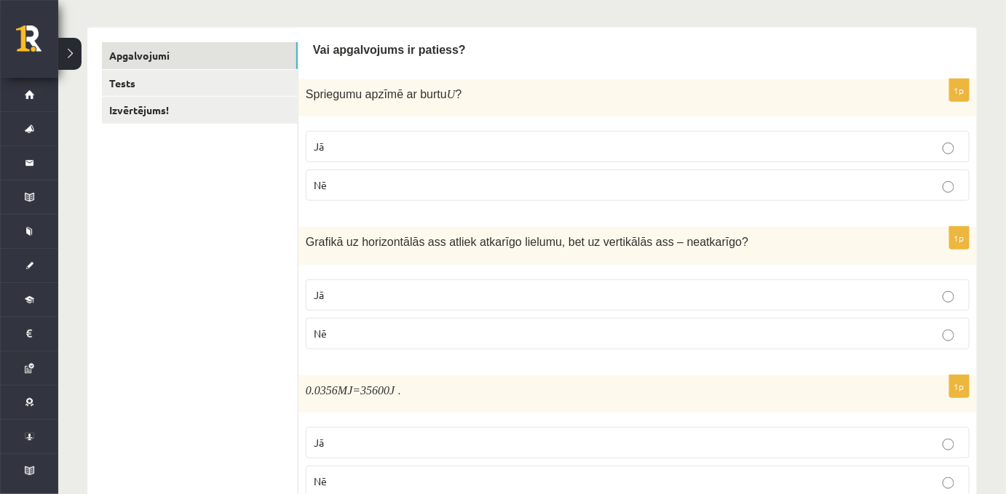
scroll to position [219, 0]
click at [166, 110] on link "Izvērtējums!" at bounding box center [200, 110] width 196 height 27
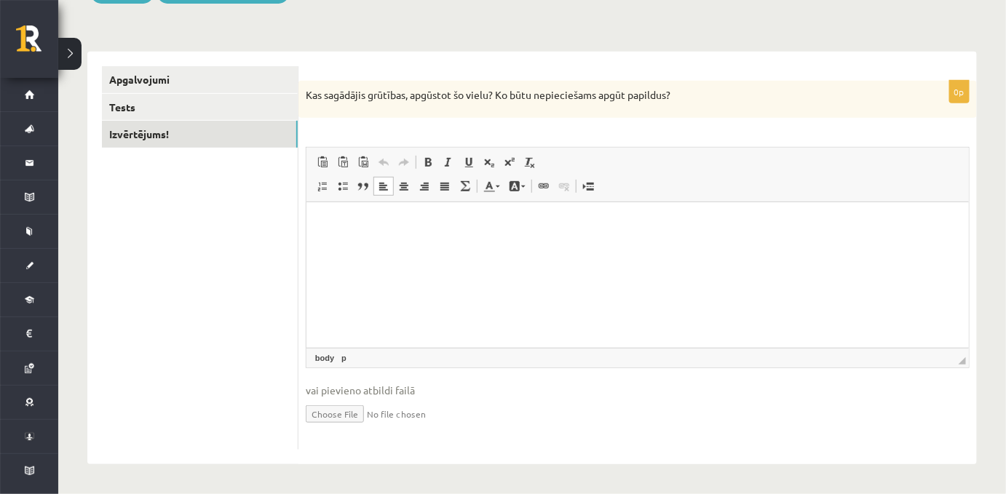
scroll to position [0, 0]
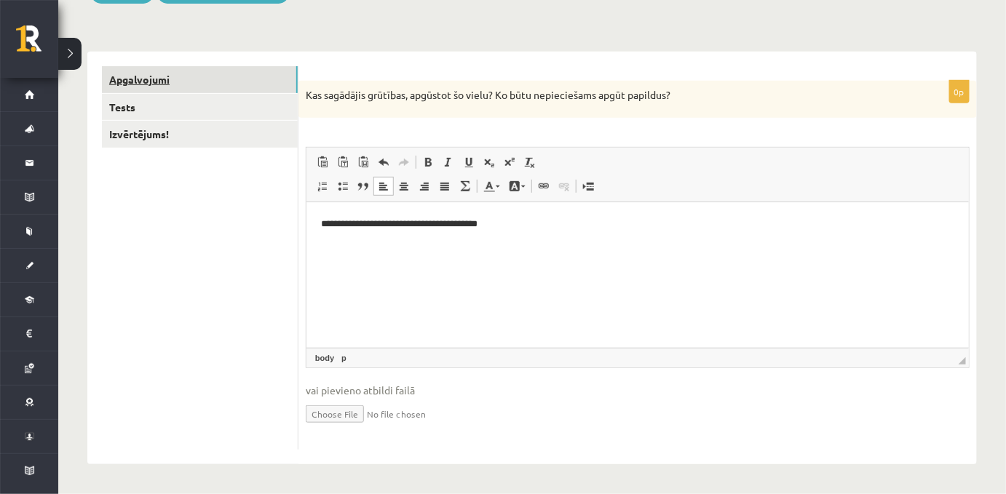
click at [159, 79] on link "Apgalvojumi" at bounding box center [200, 79] width 196 height 27
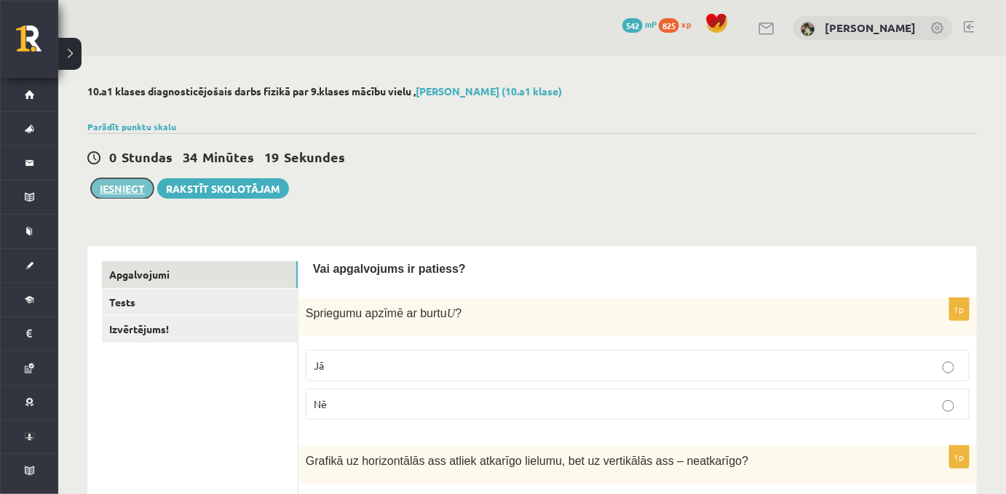
click at [125, 191] on button "Iesniegt" at bounding box center [122, 188] width 63 height 20
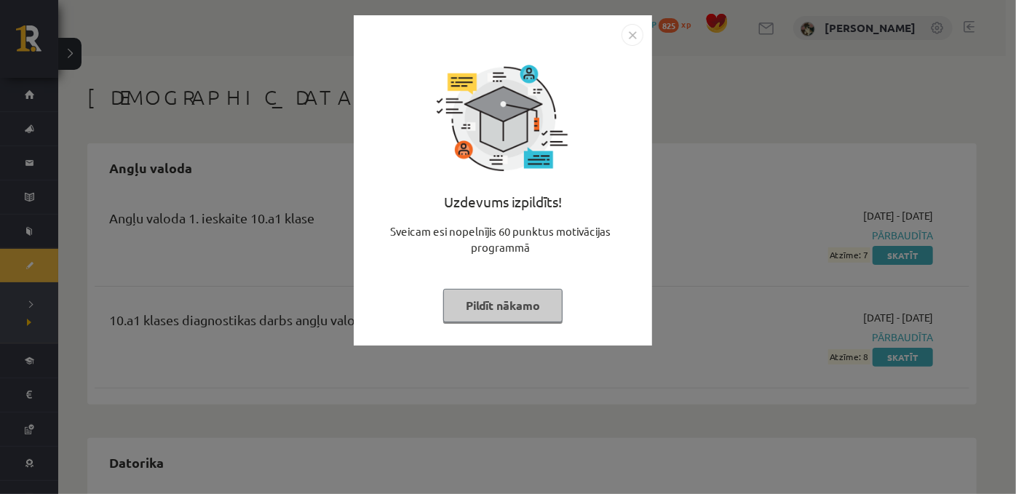
click at [491, 317] on button "Pildīt nākamo" at bounding box center [502, 305] width 119 height 33
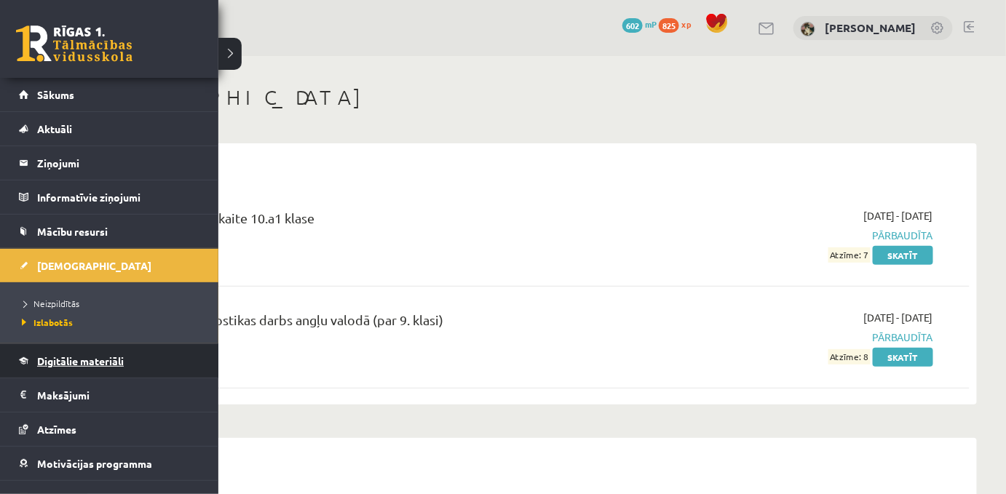
click at [92, 361] on span "Digitālie materiāli" at bounding box center [80, 360] width 87 height 13
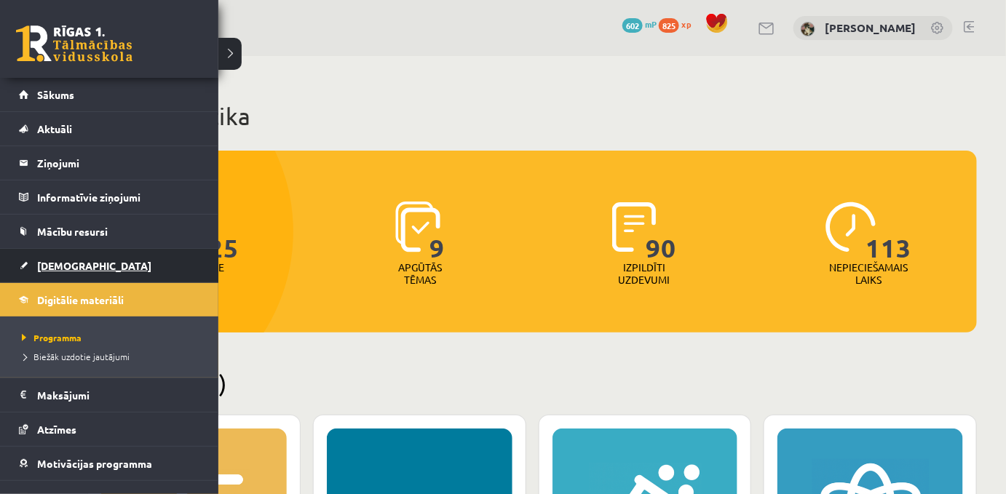
click at [62, 263] on span "[DEMOGRAPHIC_DATA]" at bounding box center [94, 265] width 114 height 13
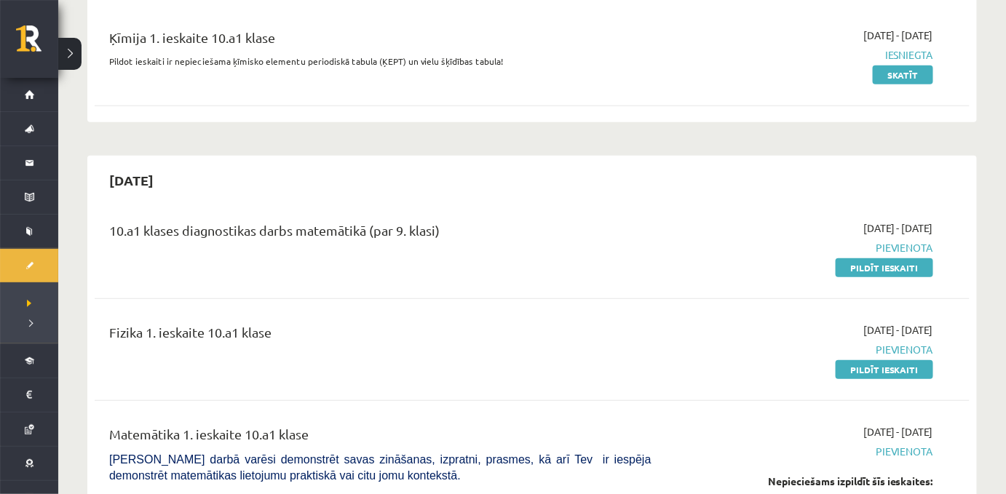
scroll to position [205, 0]
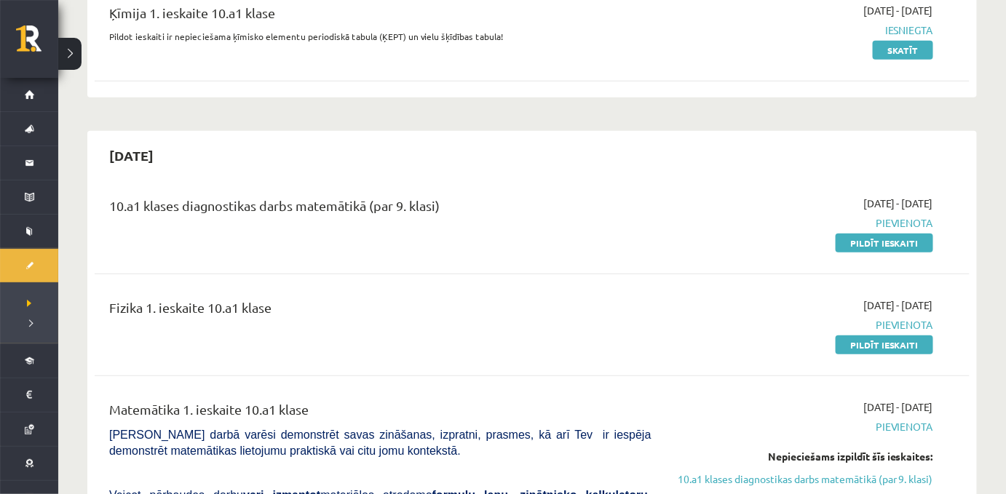
drag, startPoint x: 903, startPoint y: 387, endPoint x: 555, endPoint y: 408, distance: 348.5
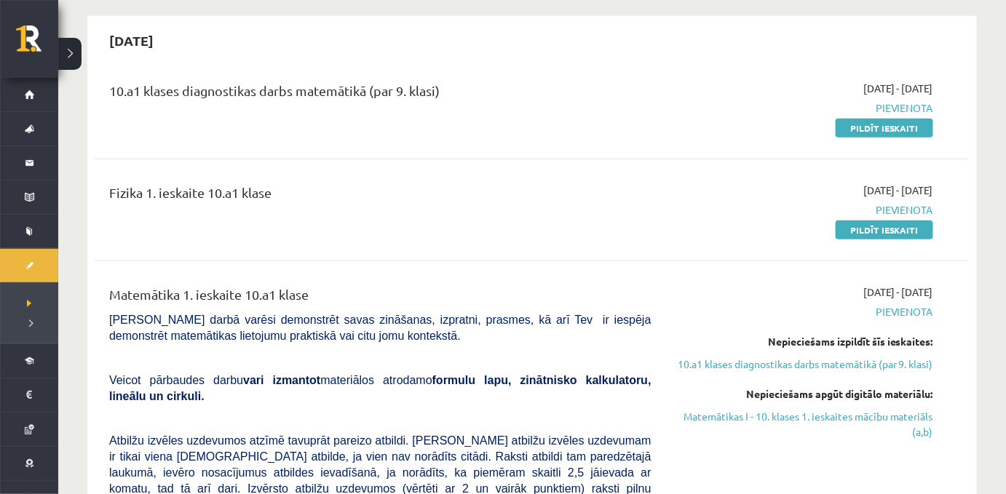
scroll to position [320, 0]
click at [884, 239] on link "Pildīt ieskaiti" at bounding box center [885, 230] width 98 height 19
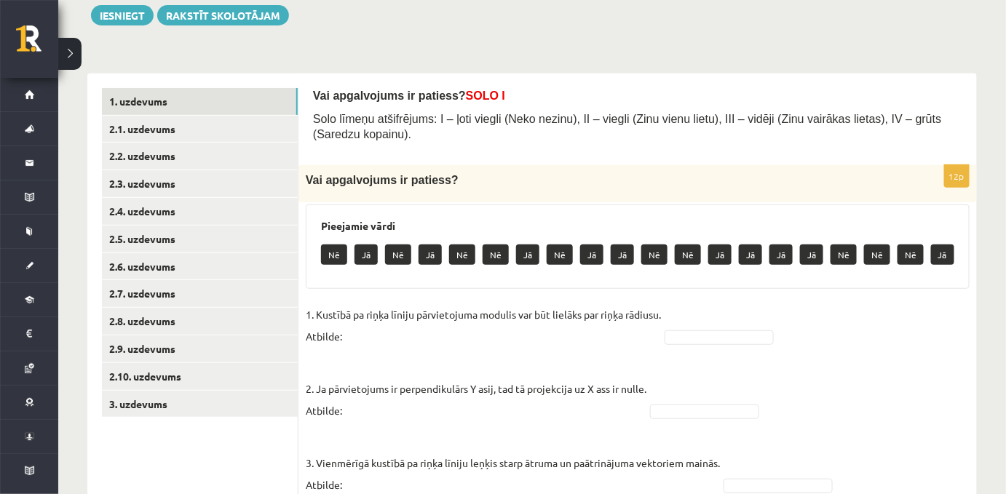
scroll to position [174, 0]
click at [245, 407] on link "3. uzdevums" at bounding box center [200, 403] width 196 height 27
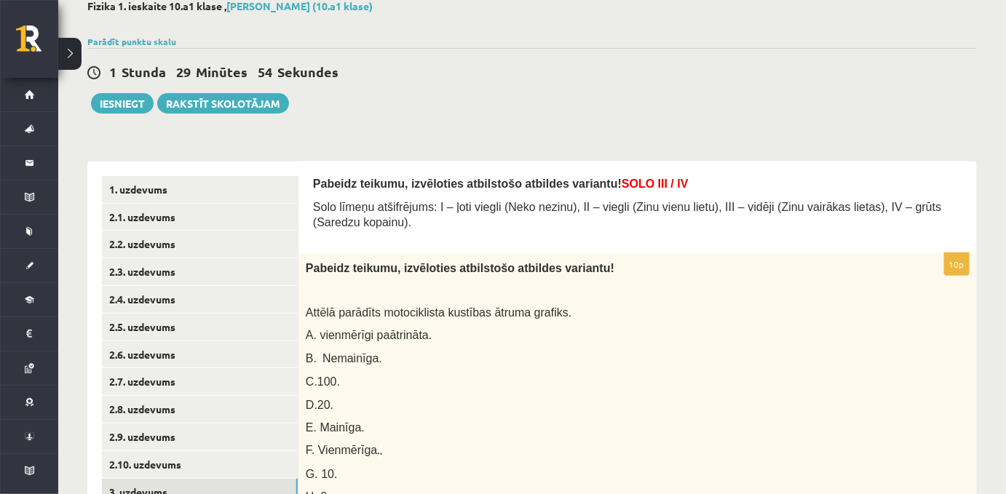
scroll to position [84, 0]
click at [197, 189] on link "1. uzdevums" at bounding box center [200, 190] width 196 height 27
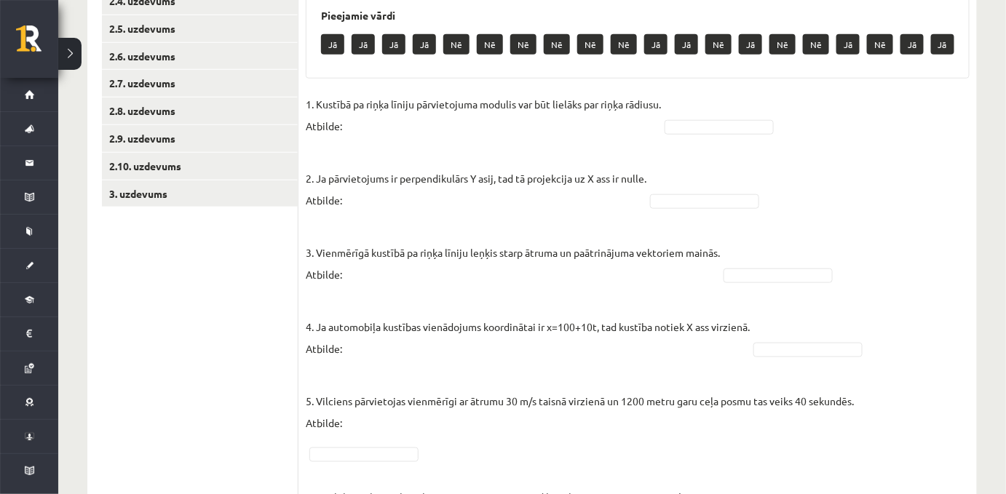
scroll to position [383, 0]
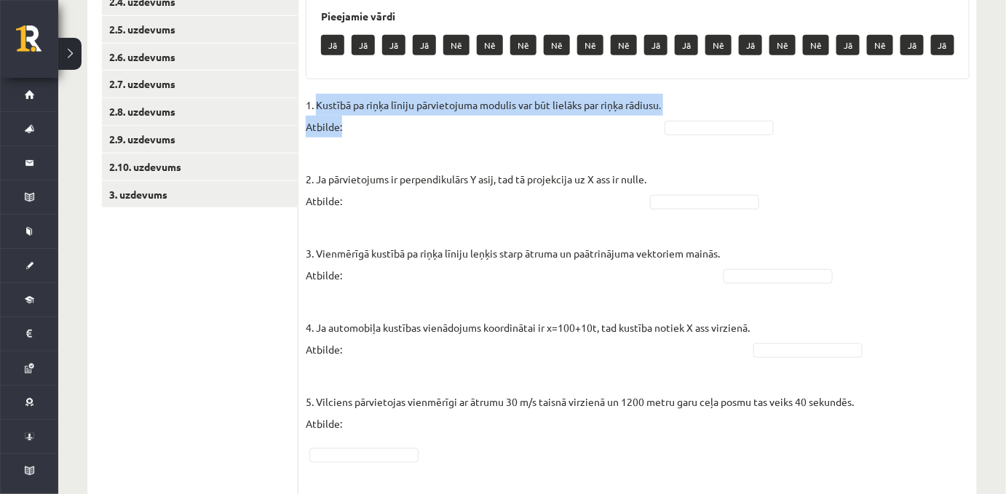
drag, startPoint x: 316, startPoint y: 148, endPoint x: 675, endPoint y: 150, distance: 359.5
copy p "Kustībā pa riņķa līniju pārvietojuma modulis var būt lielāks par riņķa rādiusu.…"
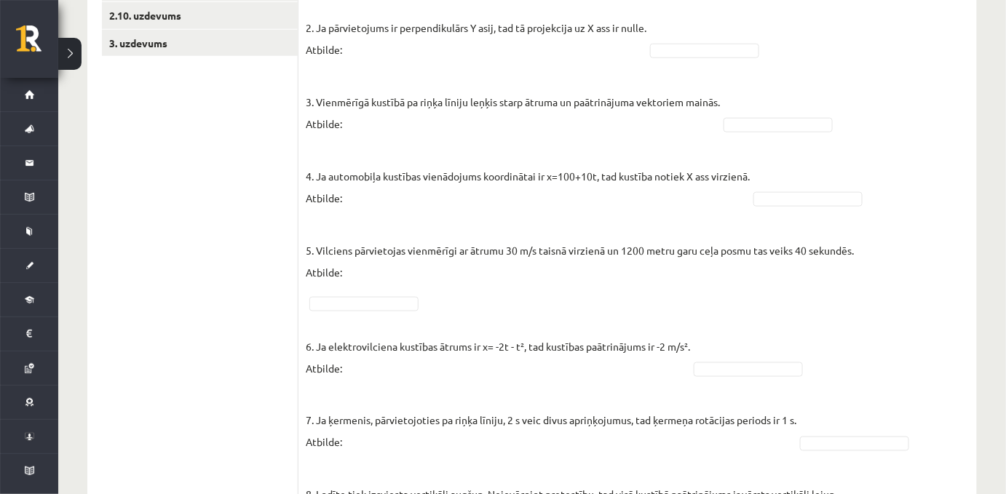
scroll to position [533, 0]
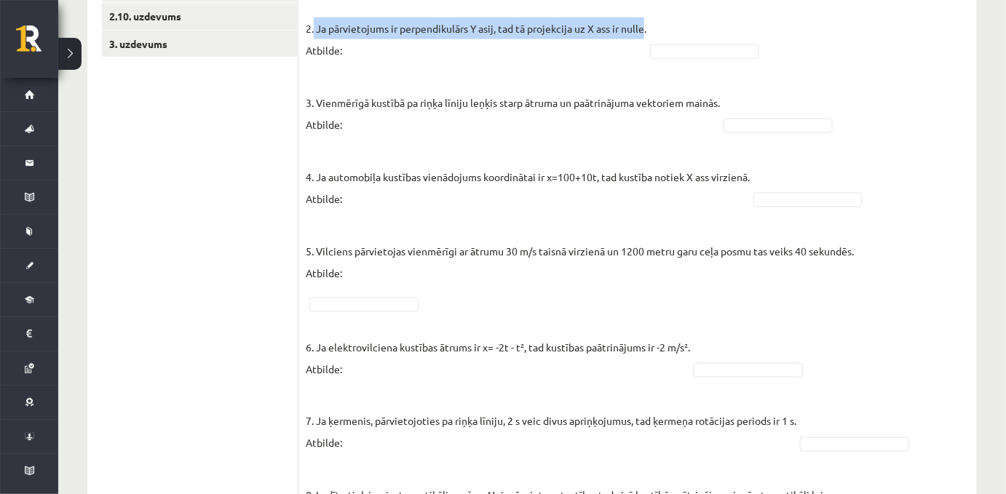
drag, startPoint x: 315, startPoint y: 39, endPoint x: 648, endPoint y: 36, distance: 332.6
click at [646, 36] on p "2. Ja pārvietojums ir perpendikulārs Y asij, tad tā projekcija uz X ass ir null…" at bounding box center [476, 29] width 341 height 66
copy p "Ja pārvietojums ir perpendikulārs Y asij, tad tā projekcija uz X ass ir nulle"
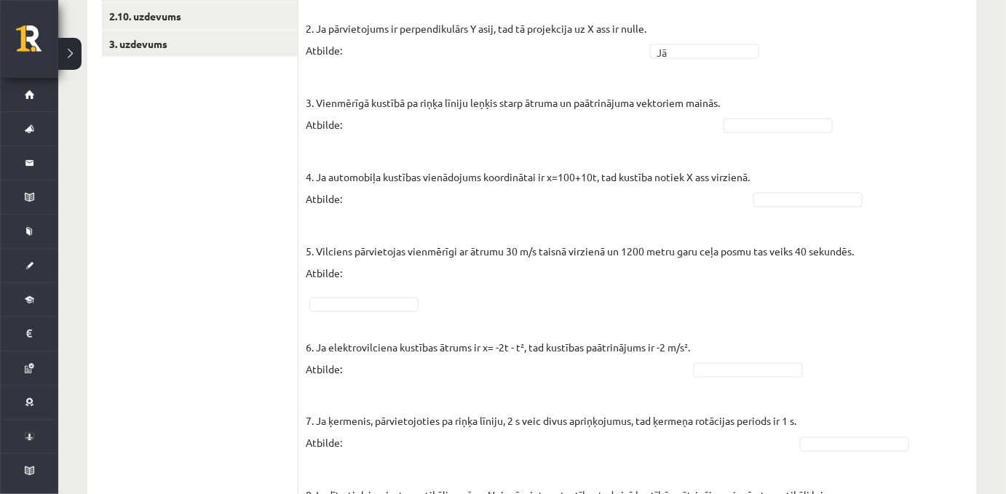
click at [652, 124] on p "3. Vienmērīgā kustībā pa riņķa līniju leņķis starp ātruma un paātrinājuma vekto…" at bounding box center [513, 103] width 414 height 66
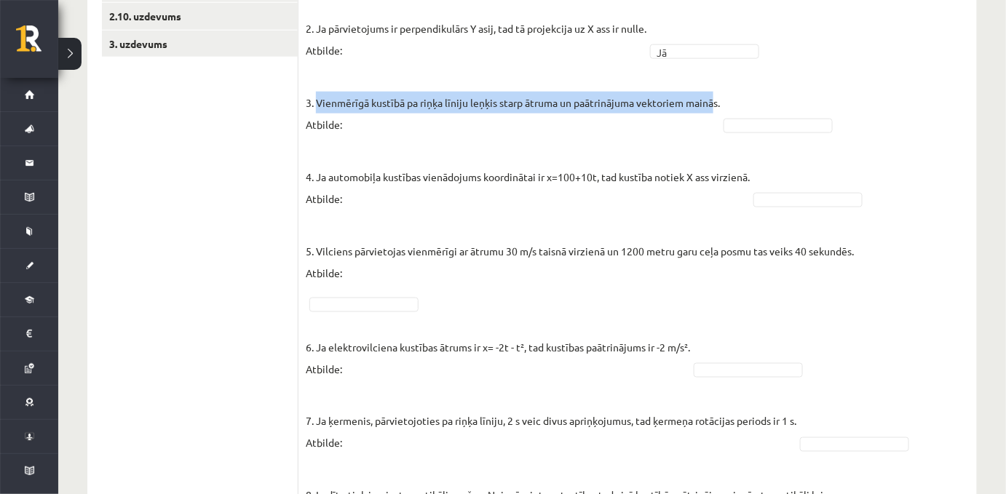
drag, startPoint x: 317, startPoint y: 111, endPoint x: 718, endPoint y: 113, distance: 400.3
click at [718, 113] on p "3. Vienmērīgā kustībā pa riņķa līniju leņķis starp ātruma un paātrinājuma vekto…" at bounding box center [513, 103] width 414 height 66
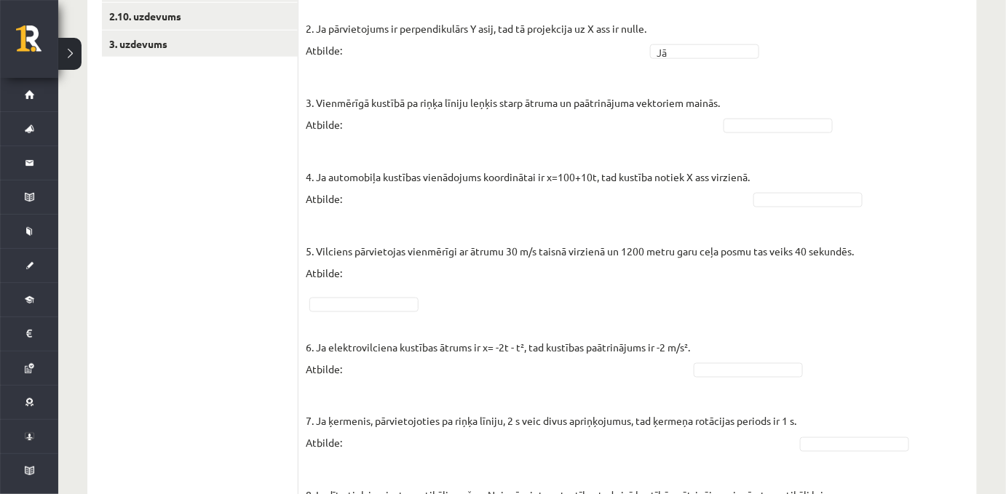
click at [726, 118] on fieldset "1. Kustībā pa riņķa līniju pārvietojuma modulis var būt lielāks par riņķa rādiu…" at bounding box center [638, 410] width 664 height 935
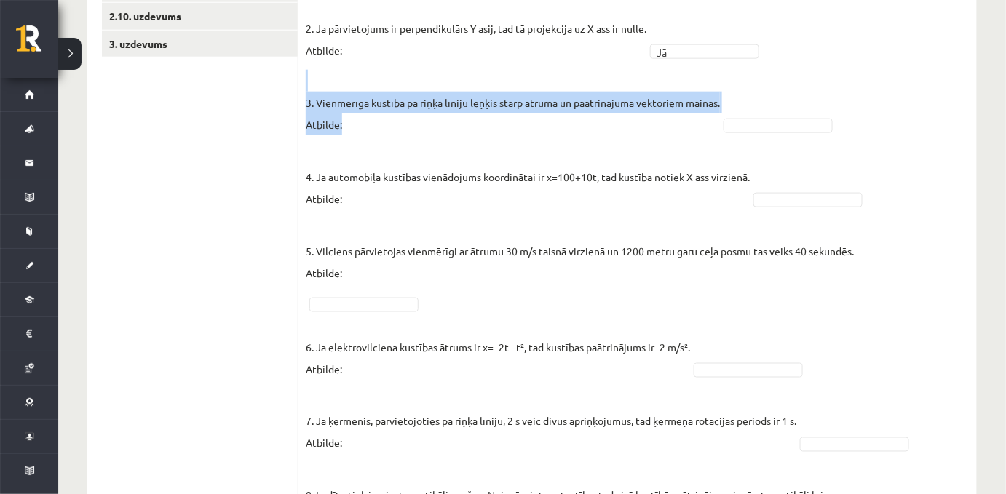
drag, startPoint x: 724, startPoint y: 116, endPoint x: 352, endPoint y: 95, distance: 372.5
click at [352, 95] on fieldset "1. Kustībā pa riņķa līniju pārvietojuma modulis var būt lielāks par riņķa rādiu…" at bounding box center [638, 410] width 664 height 935
click at [389, 122] on p "3. Vienmērīgā kustībā pa riņķa līniju leņķis starp ātruma un paātrinājuma vekto…" at bounding box center [513, 103] width 414 height 66
drag, startPoint x: 317, startPoint y: 116, endPoint x: 722, endPoint y: 112, distance: 405.4
click at [720, 112] on p "3. Vienmērīgā kustībā pa riņķa līniju leņķis starp ātruma un paātrinājuma vekto…" at bounding box center [513, 103] width 414 height 66
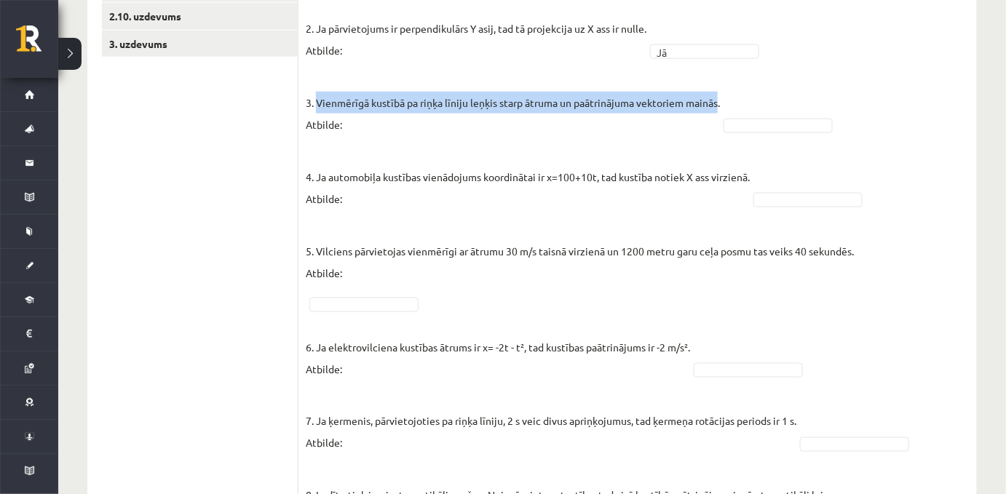
copy p "Vienmērīgā kustībā pa riņķa līniju leņķis starp ātruma un paātrinājuma vektorie…"
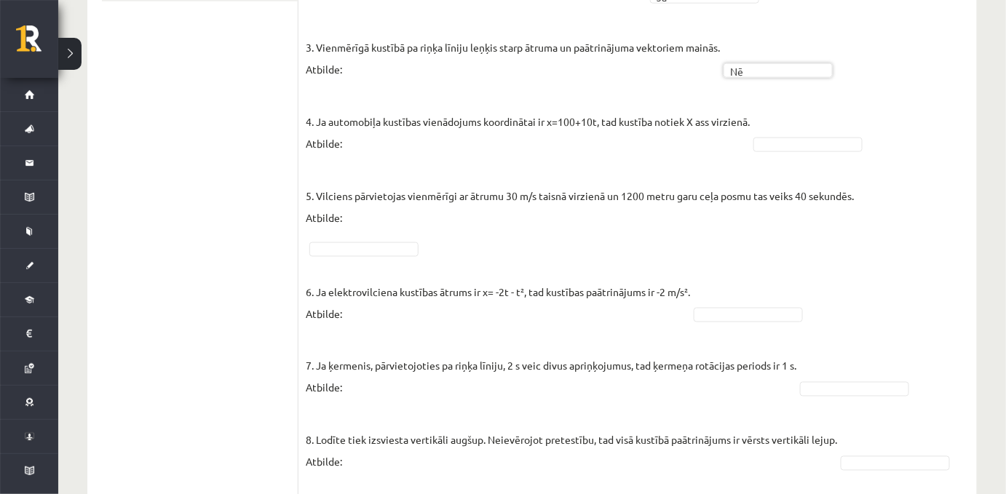
scroll to position [590, 0]
click at [576, 126] on p "4. Ja automobiļa kustības vienādojums koordinātai ir x=100+10t, tad kustība not…" at bounding box center [528, 121] width 444 height 66
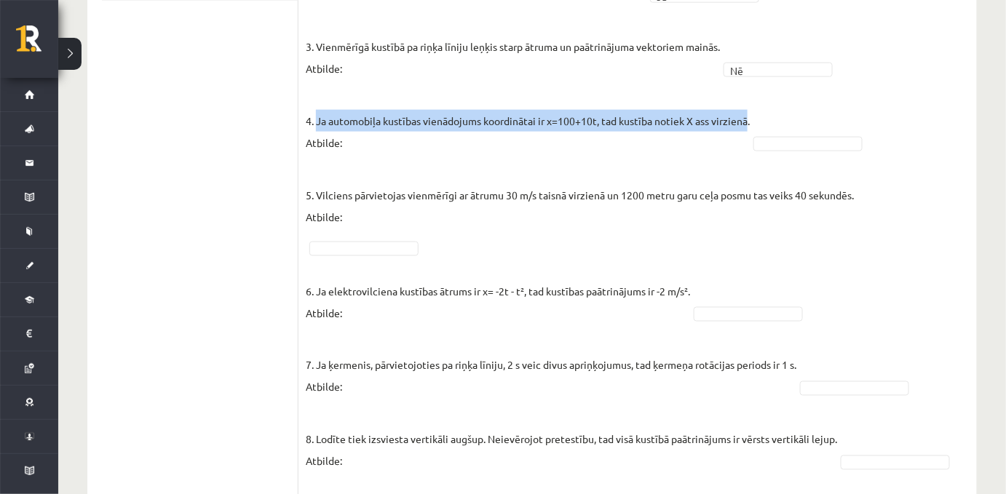
drag, startPoint x: 317, startPoint y: 138, endPoint x: 751, endPoint y: 128, distance: 434.6
click at [750, 128] on p "4. Ja automobiļa kustības vienādojums koordinātai ir x=100+10t, tad kustība not…" at bounding box center [528, 121] width 444 height 66
copy p "Ja automobiļa kustības vienādojums koordinātai ir x=100+10t, tad kustība notiek…"
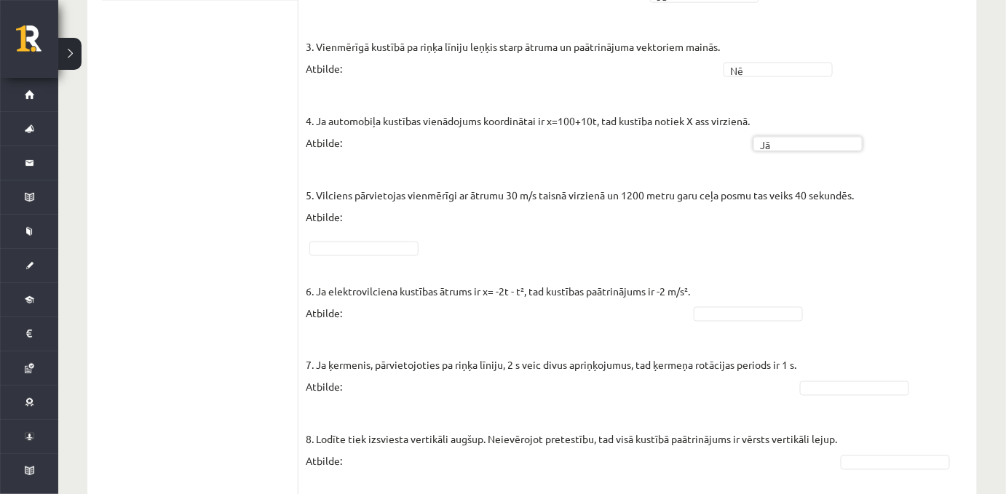
click at [483, 209] on p "5. Vilciens pārvietojas vienmērīgi ar ātrumu 30 m/s taisnā virzienā un 1200 met…" at bounding box center [580, 195] width 548 height 66
click at [527, 228] on p "5. Vilciens pārvietojas vienmērīgi ar ātrumu 30 m/s taisnā virzienā un 1200 met…" at bounding box center [580, 195] width 548 height 66
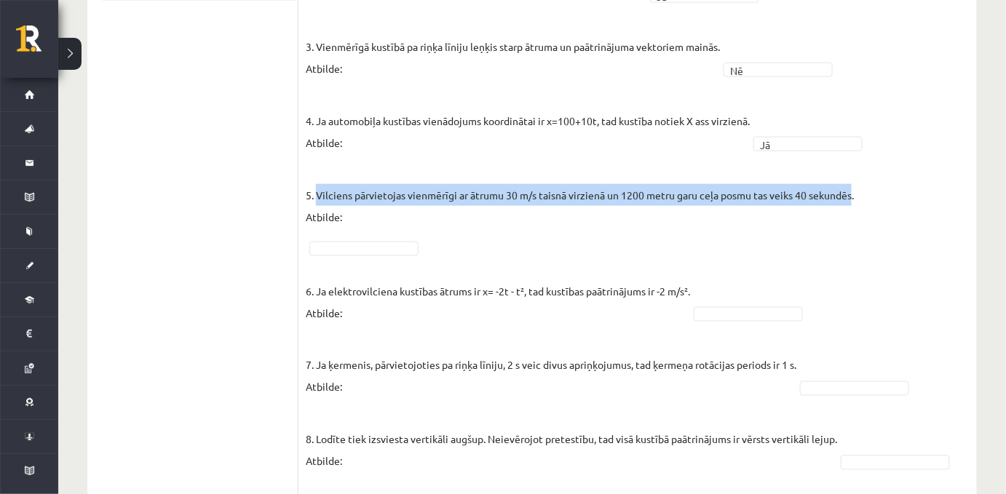
drag, startPoint x: 317, startPoint y: 212, endPoint x: 856, endPoint y: 202, distance: 538.7
click at [854, 202] on p "5. Vilciens pārvietojas vienmērīgi ar ātrumu 30 m/s taisnā virzienā un 1200 met…" at bounding box center [580, 195] width 548 height 66
copy p "Vilciens pārvietojas vienmērīgi ar ātrumu 30 m/s taisnā virzienā un 1200 metru …"
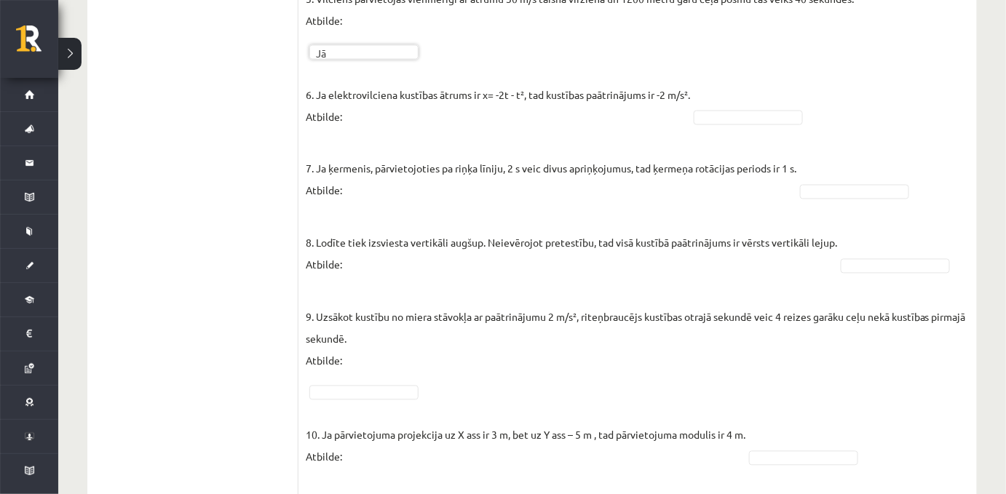
scroll to position [787, 0]
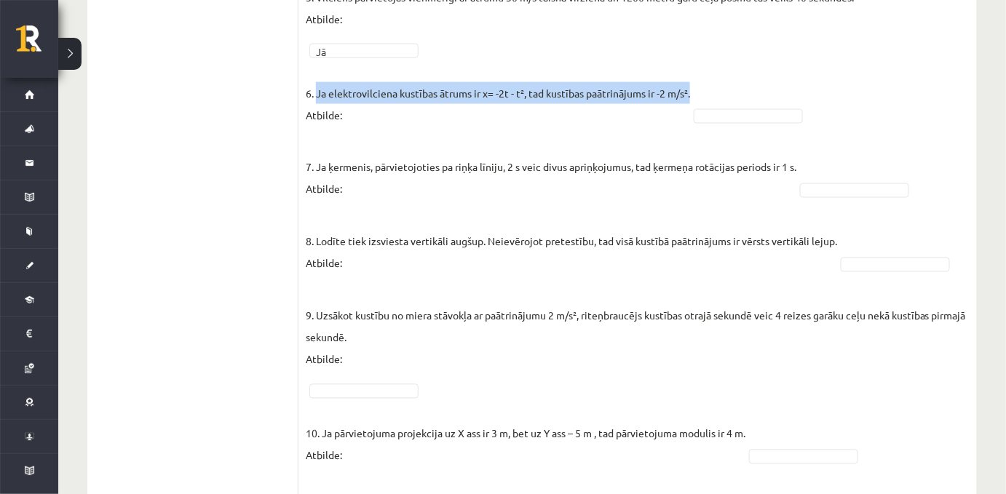
drag, startPoint x: 318, startPoint y: 111, endPoint x: 693, endPoint y: 106, distance: 374.9
click at [690, 106] on p "6. Ja elektrovilciena kustības ātrums ir x= -2t - t², tad kustības paātrinājums…" at bounding box center [498, 93] width 384 height 66
copy p "Ja elektrovilciena kustības ātrums ir x= -2t - t², tad kustības paātrinājums ir…"
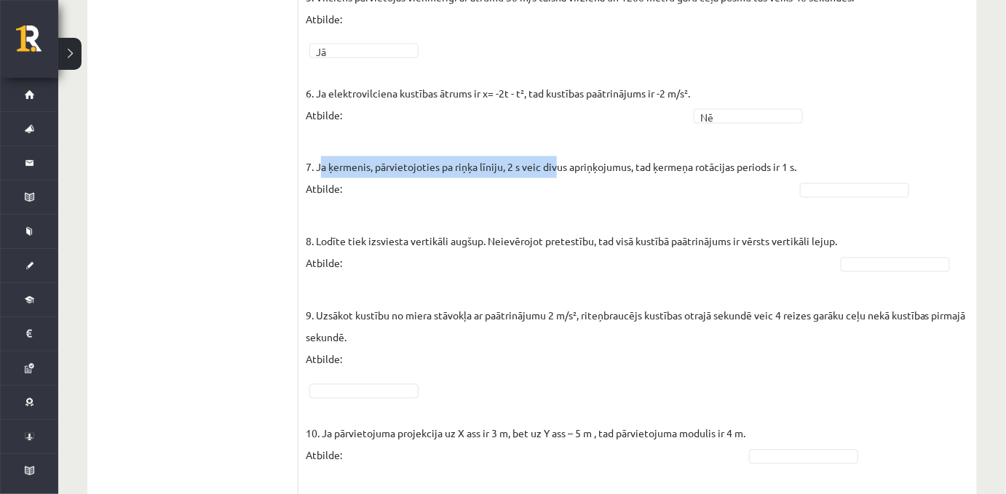
drag, startPoint x: 320, startPoint y: 192, endPoint x: 558, endPoint y: 192, distance: 238.0
click at [558, 192] on p "7. Ja ķermenis, pārvietojoties pa riņķa līniju, 2 s veic divus apriņķojumus, ta…" at bounding box center [551, 168] width 491 height 66
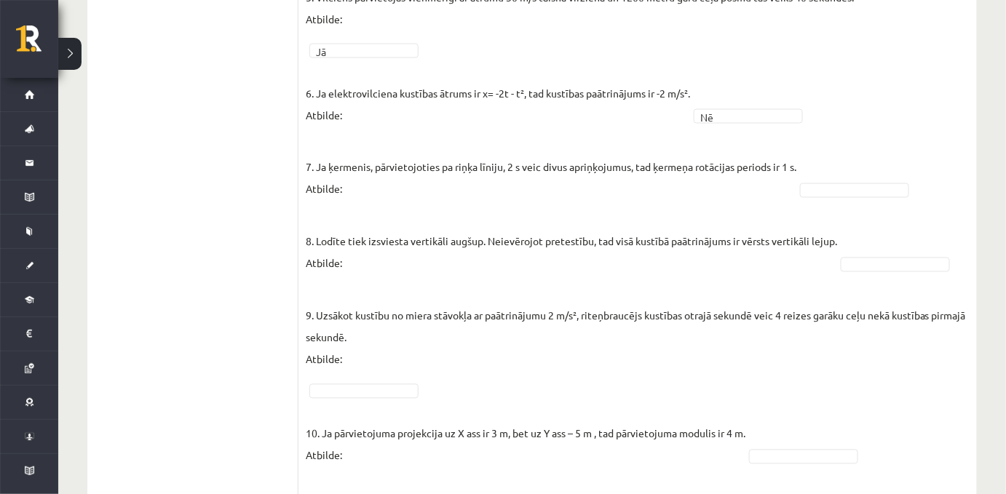
click at [667, 200] on p "7. Ja ķermenis, pārvietojoties pa riņķa līniju, 2 s veic divus apriņķojumus, ta…" at bounding box center [551, 168] width 491 height 66
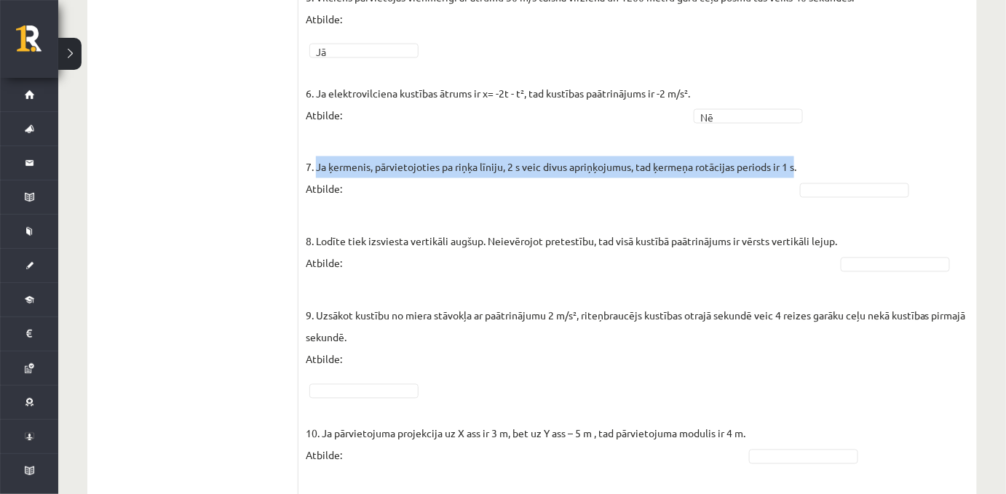
drag, startPoint x: 797, startPoint y: 186, endPoint x: 316, endPoint y: 187, distance: 481.1
click at [316, 187] on p "7. Ja ķermenis, pārvietojoties pa riņķa līniju, 2 s veic divus apriņķojumus, ta…" at bounding box center [551, 168] width 491 height 66
copy p "Ja ķermenis, pārvietojoties pa riņķa līniju, 2 s veic divus apriņķojumus, tad ķ…"
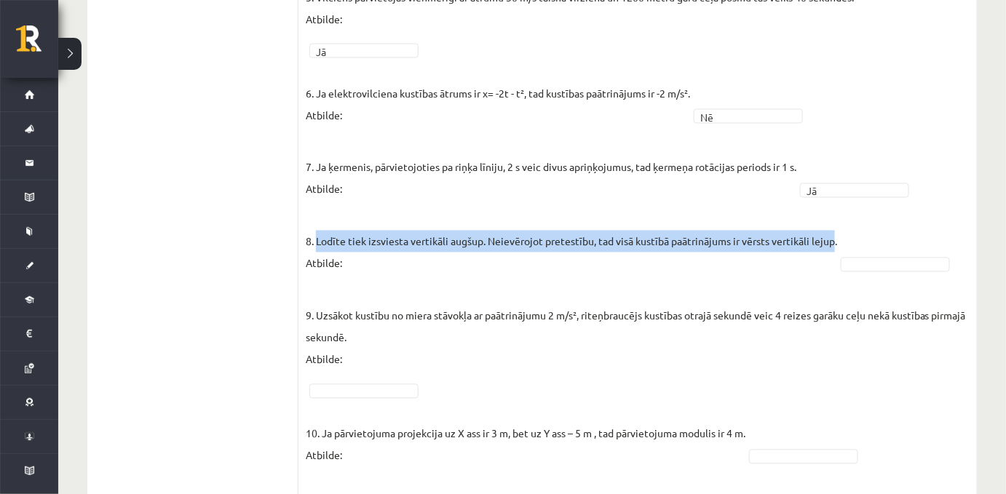
drag, startPoint x: 316, startPoint y: 258, endPoint x: 836, endPoint y: 264, distance: 519.7
click at [836, 264] on p "8. Lodīte tiek izsviesta vertikāli augšup. Neievērojot pretestību, tad visā kus…" at bounding box center [571, 242] width 531 height 66
copy p "Lodīte tiek izsviesta vertikāli augšup. Neievērojot pretestību, tad visā kustīb…"
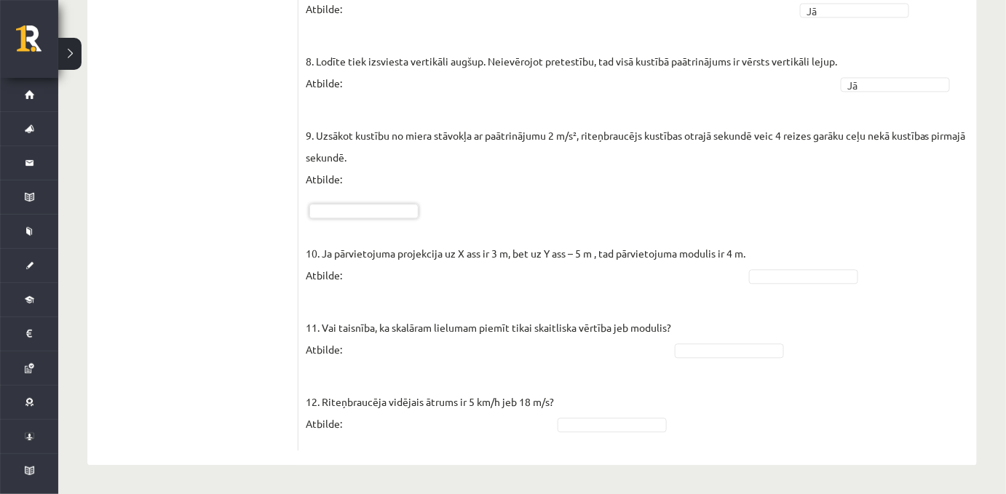
scroll to position [1003, 0]
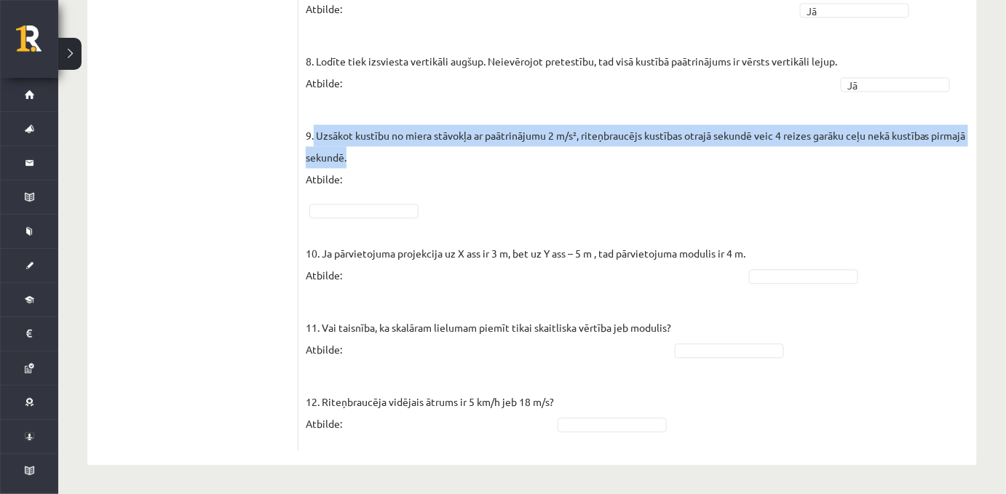
drag, startPoint x: 314, startPoint y: 124, endPoint x: 425, endPoint y: 146, distance: 113.3
click at [425, 146] on p "9. Uzsākot kustību no miera stāvokļa ar paātrinājumu 2 m/s², riteņbraucējs kust…" at bounding box center [638, 146] width 664 height 87
copy p "Uzsākot kustību no miera stāvokļa ar paātrinājumu 2 m/s², riteņbraucējs kustība…"
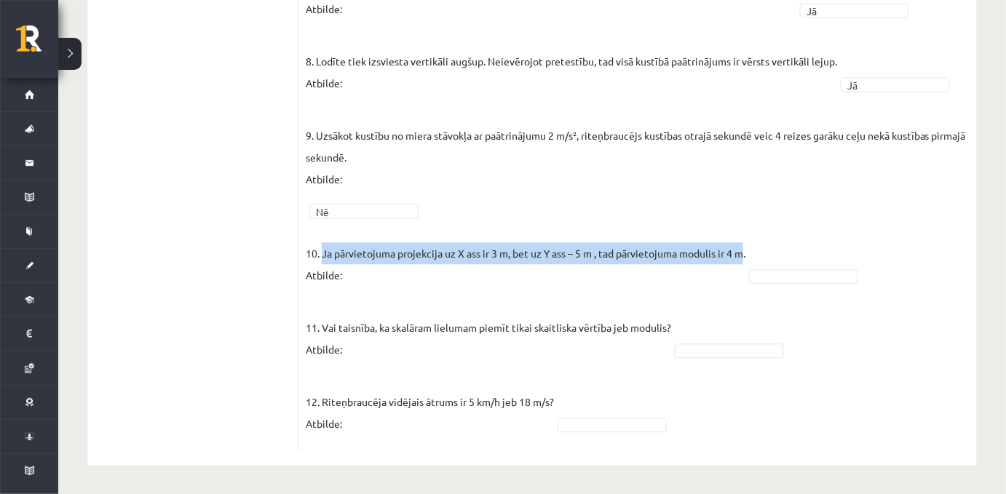
drag, startPoint x: 324, startPoint y: 247, endPoint x: 747, endPoint y: 239, distance: 422.9
click at [745, 239] on p "10. Ja pārvietojuma projekcija uz X ass ir 3 m, bet uz Y ass – 5 m , tad pārvie…" at bounding box center [526, 254] width 440 height 66
copy p "Ja pārvietojuma projekcija uz X ass ir 3 m, bet uz Y ass – 5 m , tad pārvietoju…"
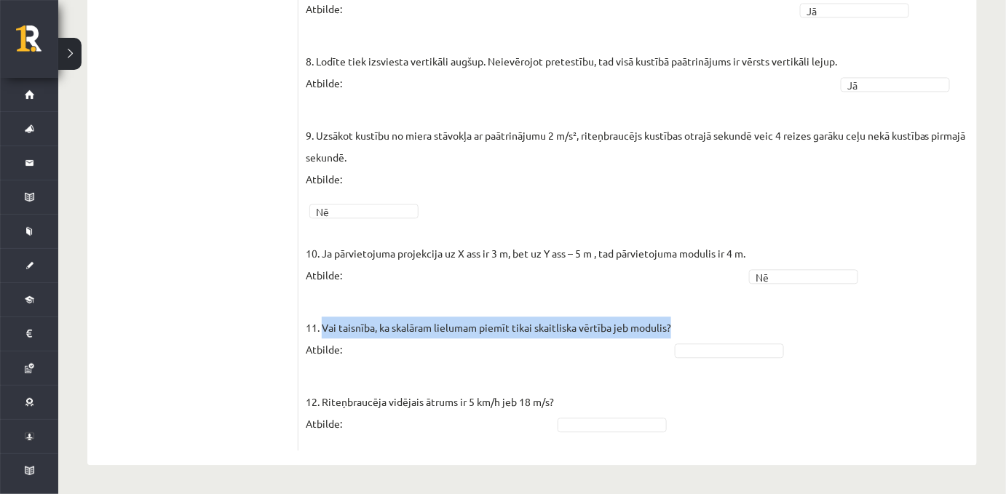
drag, startPoint x: 325, startPoint y: 322, endPoint x: 671, endPoint y: 317, distance: 346.5
click at [671, 317] on p "11. Vai taisnība, ka skalāram lielumam piemīt tikai skaitliska vērtība jeb modu…" at bounding box center [488, 328] width 365 height 66
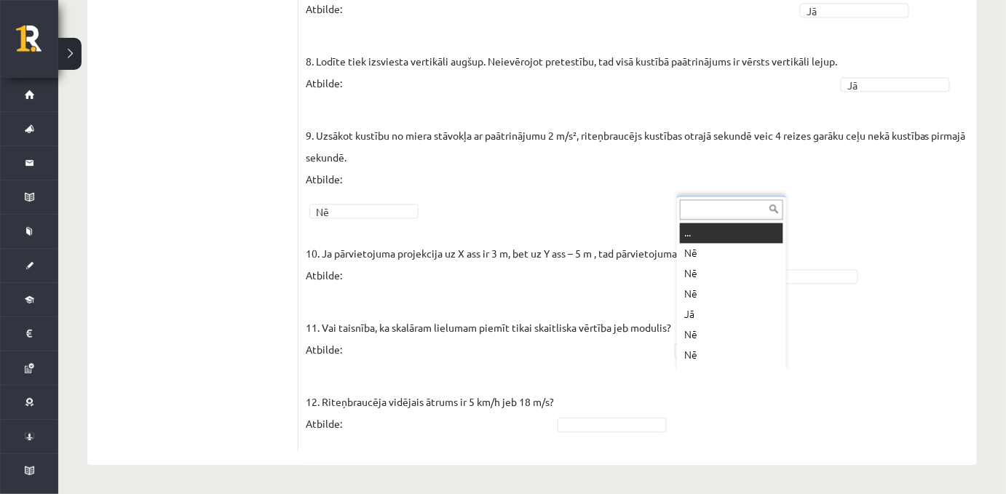
scroll to position [17, 0]
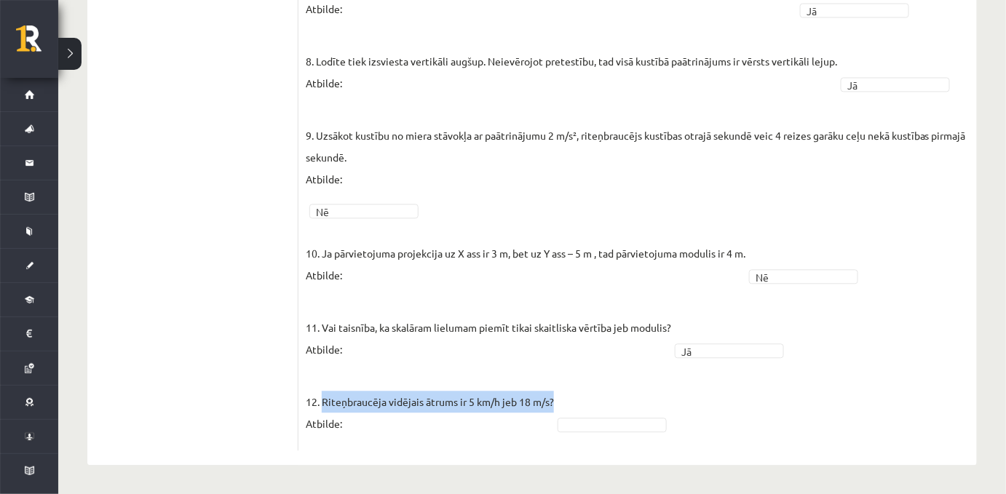
drag, startPoint x: 322, startPoint y: 398, endPoint x: 553, endPoint y: 391, distance: 231.6
click at [553, 391] on p "12. Riteņbraucēja vidējais ātrums ir 5 km/h jeb 18 m/s? Atbilde:" at bounding box center [430, 402] width 248 height 66
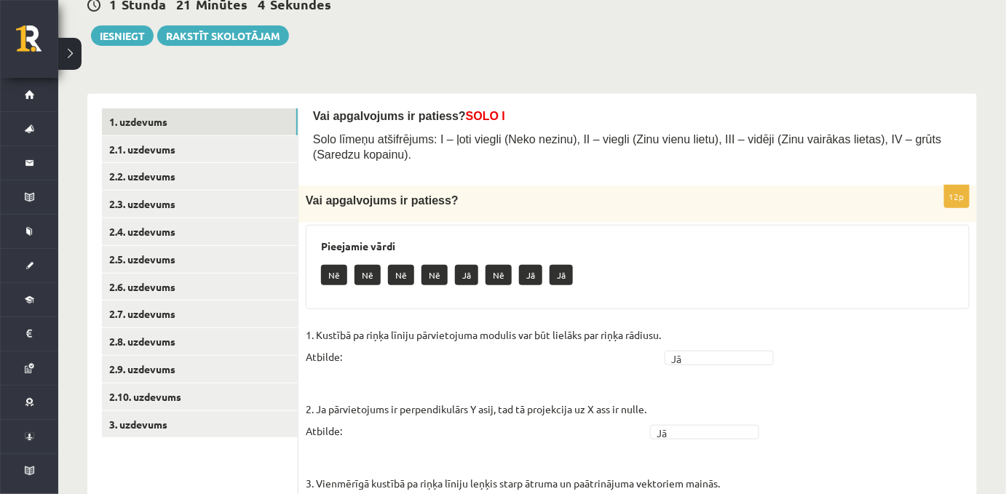
scroll to position [137, 0]
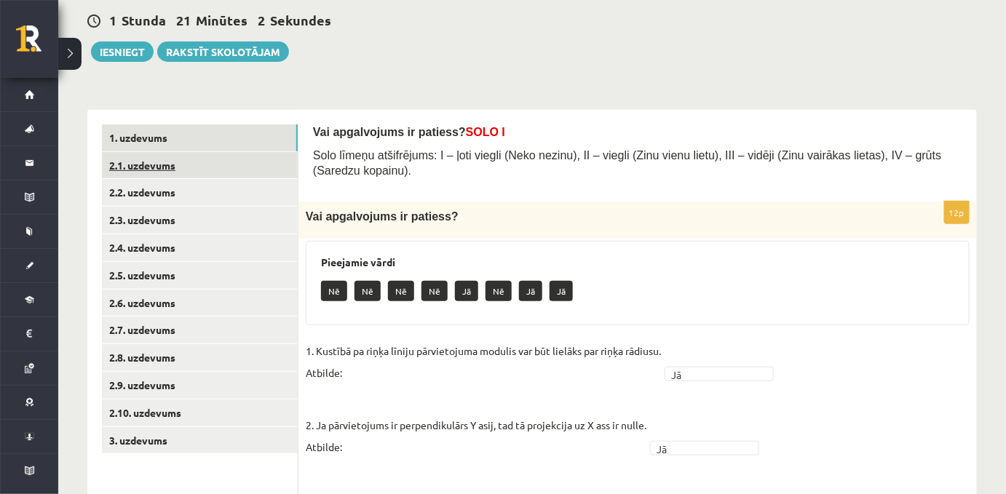
click at [147, 173] on link "2.1. uzdevums" at bounding box center [200, 165] width 196 height 27
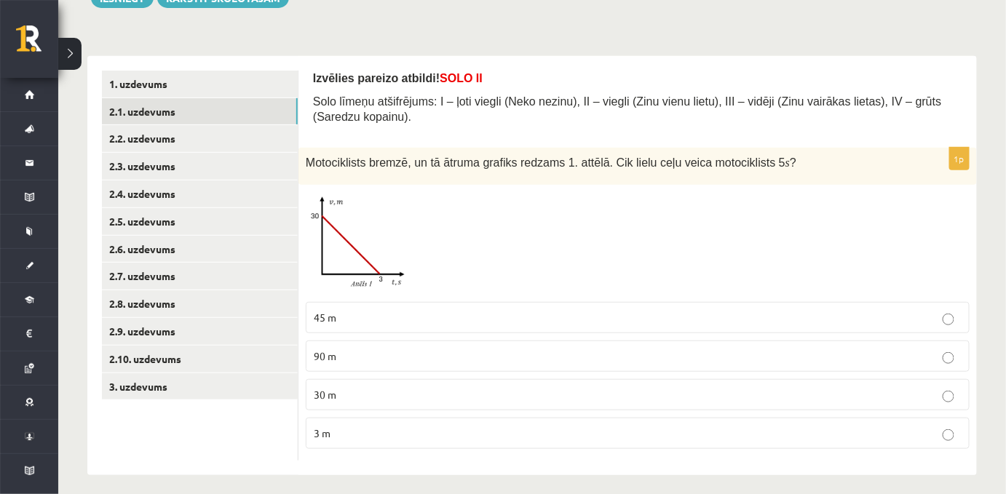
scroll to position [207, 0]
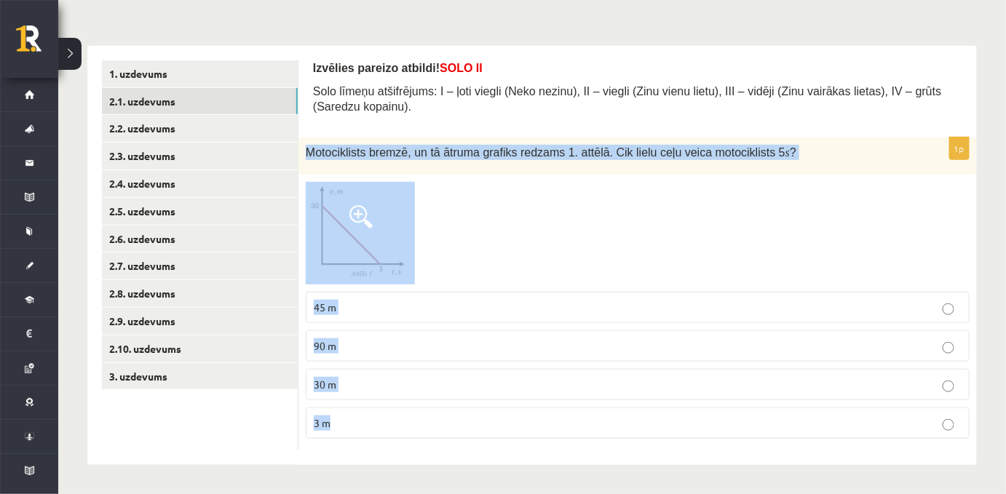
drag, startPoint x: 306, startPoint y: 152, endPoint x: 716, endPoint y: 406, distance: 482.1
click at [716, 406] on div "1p Motociklists bremzē, un tā ātruma grafiks redzams 1. attēlā. Cik lielu ceļu …" at bounding box center [637, 294] width 678 height 313
click at [350, 225] on span at bounding box center [360, 216] width 23 height 23
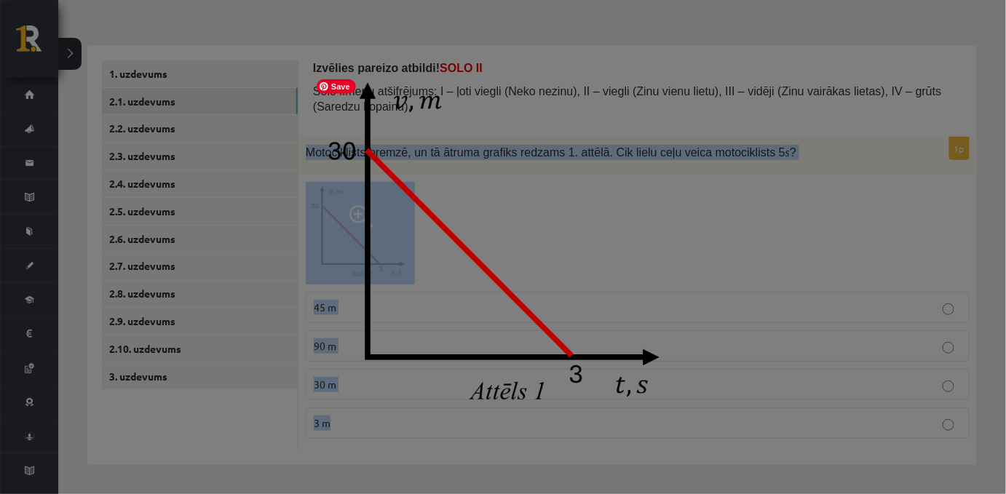
click at [389, 211] on img at bounding box center [502, 248] width 387 height 364
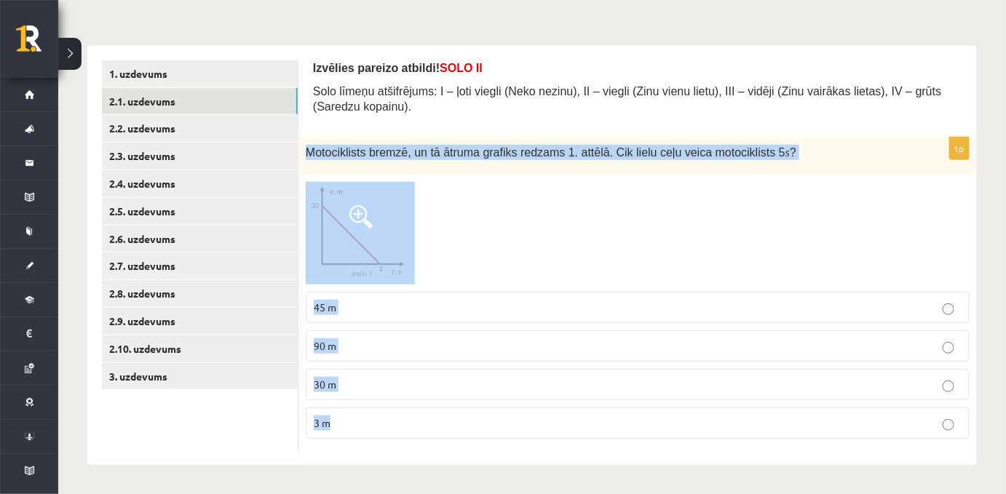
click at [539, 240] on div at bounding box center [638, 233] width 664 height 103
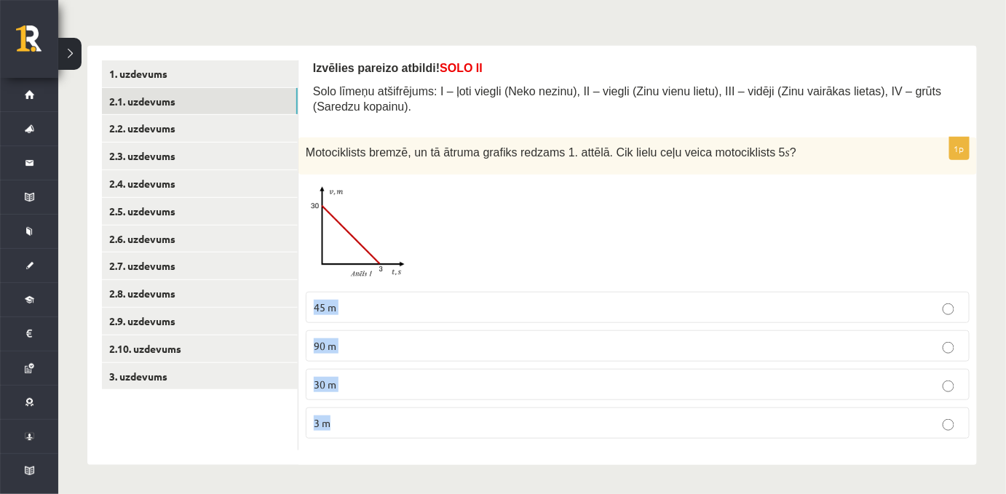
drag, startPoint x: 314, startPoint y: 301, endPoint x: 378, endPoint y: 410, distance: 126.8
click at [378, 410] on fieldset "45 m 90 m 30 m 3 m" at bounding box center [638, 364] width 664 height 159
click at [365, 346] on p "90 m" at bounding box center [638, 345] width 648 height 15
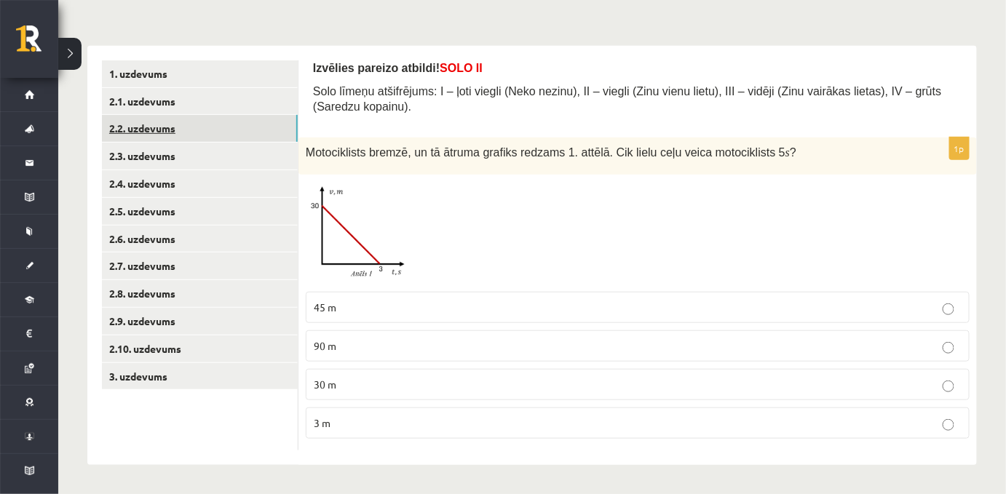
click at [124, 127] on link "2.2. uzdevums" at bounding box center [200, 128] width 196 height 27
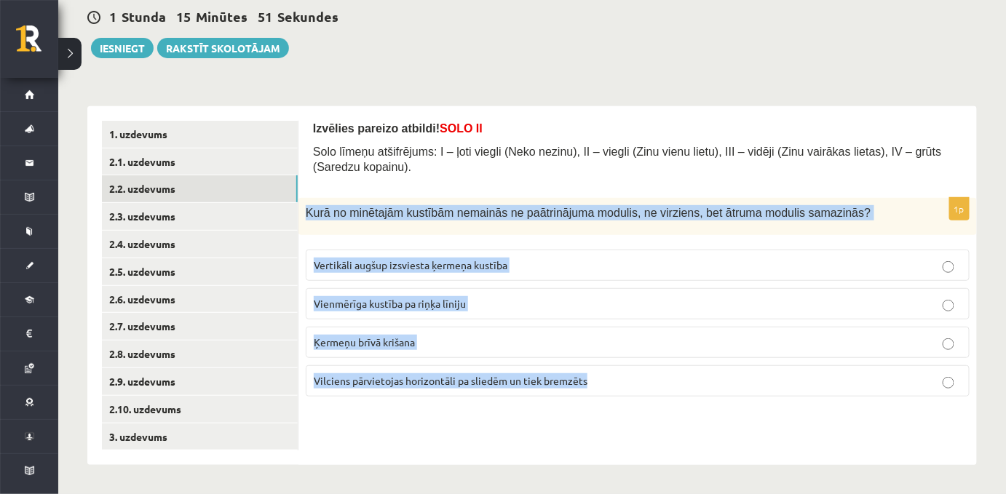
drag, startPoint x: 305, startPoint y: 215, endPoint x: 622, endPoint y: 381, distance: 357.1
click at [622, 381] on div "1p Kurā no minētajām kustībām nemainās ne paātrinājuma modulis, ne virziens, be…" at bounding box center [637, 303] width 678 height 210
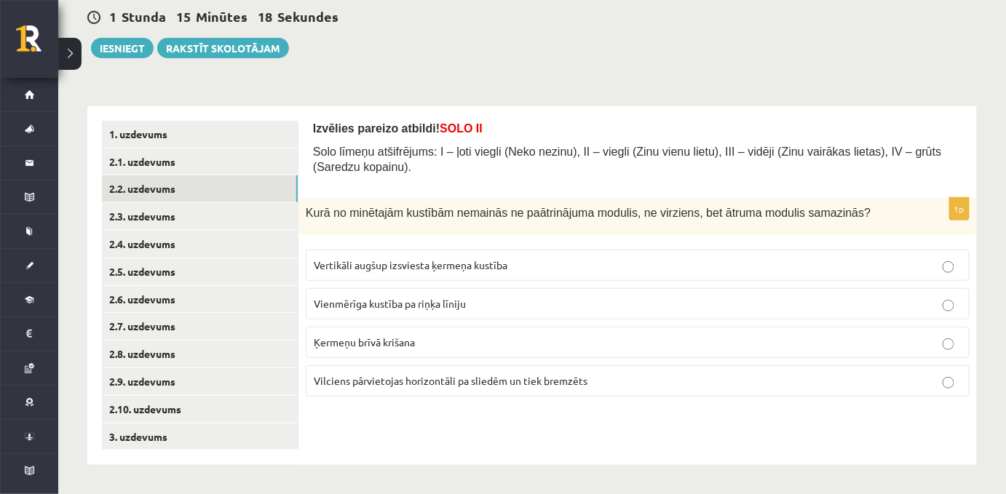
click at [381, 177] on div "Izvēlies pareizo atbildi! SOLO II Solo līmeņu atšifrējums: I – ļoti viegli (Nek…" at bounding box center [637, 152] width 649 height 63
click at [507, 383] on span "Vilciens pārvietojas horizontāli pa sliedēm un tiek bremzēts" at bounding box center [451, 380] width 274 height 13
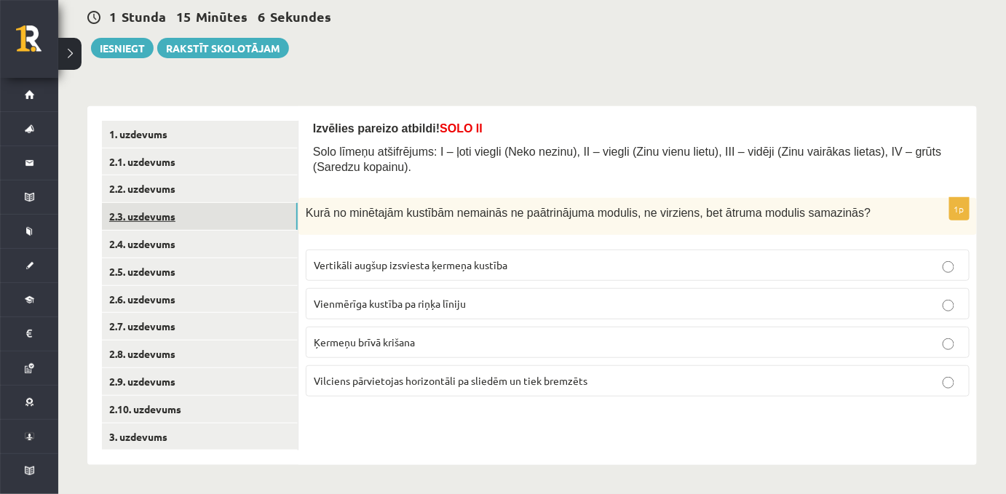
click at [132, 219] on link "2.3. uzdevums" at bounding box center [200, 216] width 196 height 27
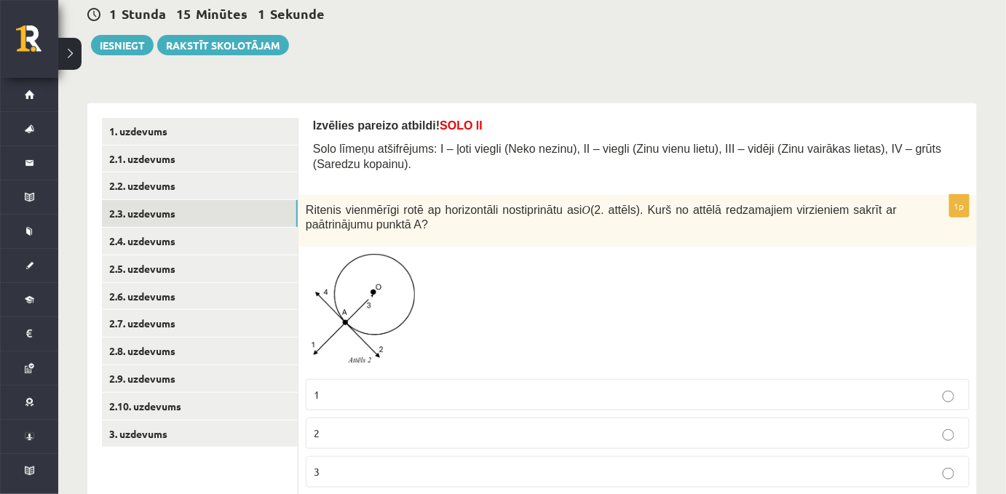
scroll to position [237, 0]
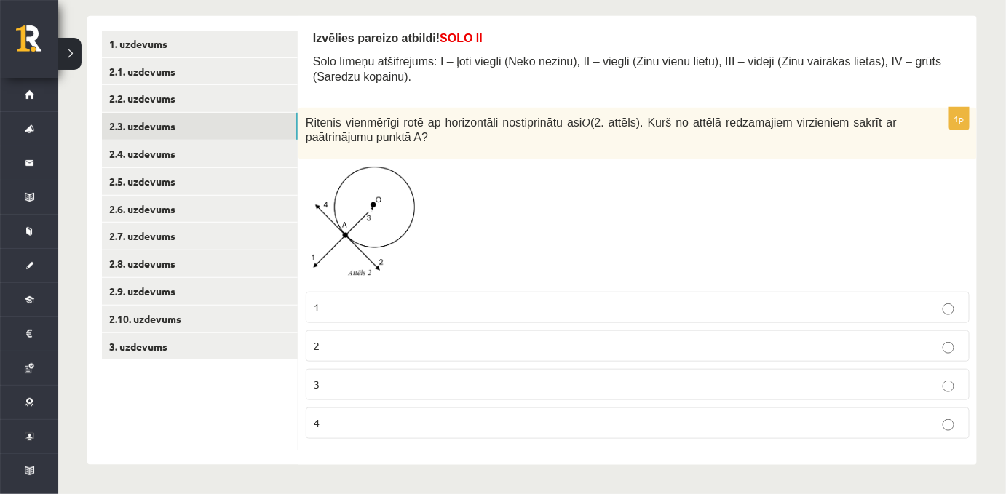
click at [553, 274] on div at bounding box center [638, 225] width 664 height 117
click at [361, 428] on p "4" at bounding box center [638, 423] width 648 height 15
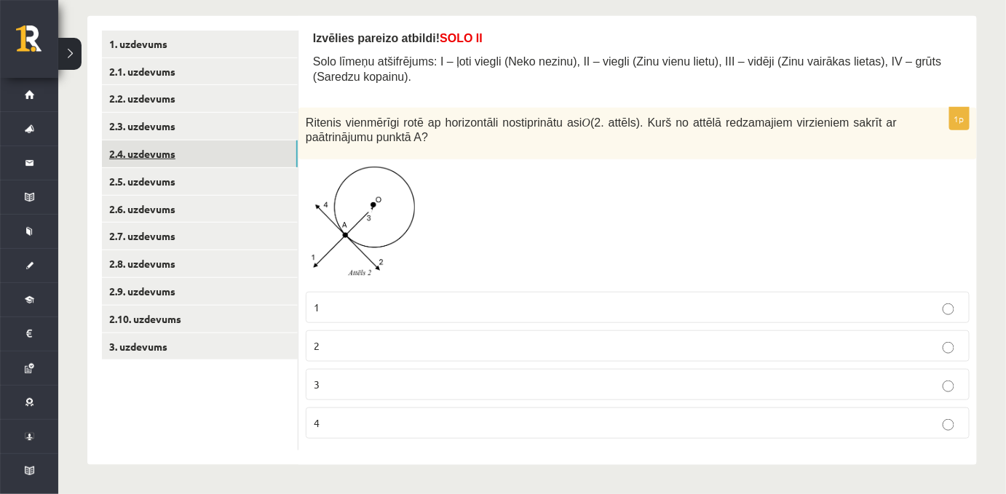
click at [130, 148] on link "2.4. uzdevums" at bounding box center [200, 153] width 196 height 27
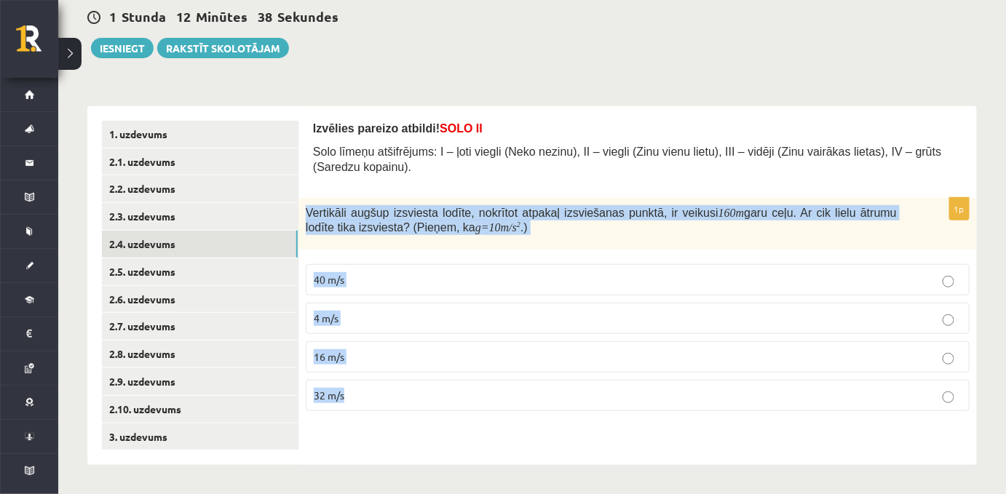
drag, startPoint x: 306, startPoint y: 212, endPoint x: 397, endPoint y: 398, distance: 207.3
click at [397, 398] on div "1p Vertikāli augšup izsviesta lodīte, nokrītot atpakaļ izsviešanas punktā, ir v…" at bounding box center [637, 311] width 678 height 226
click at [354, 287] on p "40 m/s" at bounding box center [638, 279] width 648 height 15
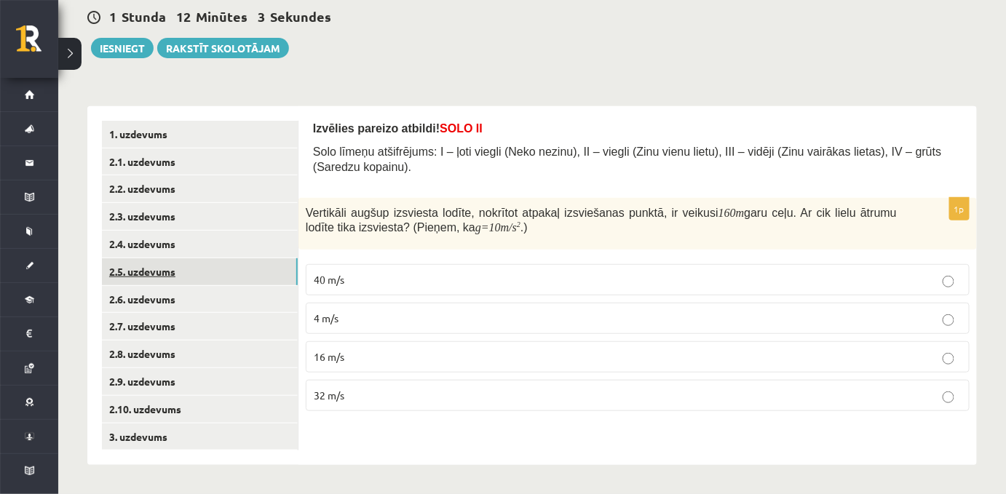
click at [128, 270] on link "2.5. uzdevums" at bounding box center [200, 271] width 196 height 27
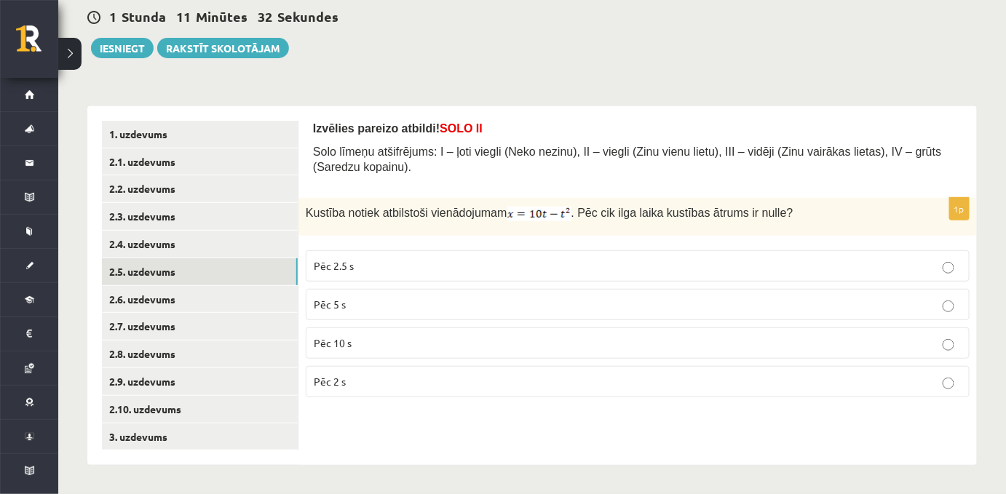
click at [440, 128] on span "SOLO II" at bounding box center [461, 128] width 43 height 12
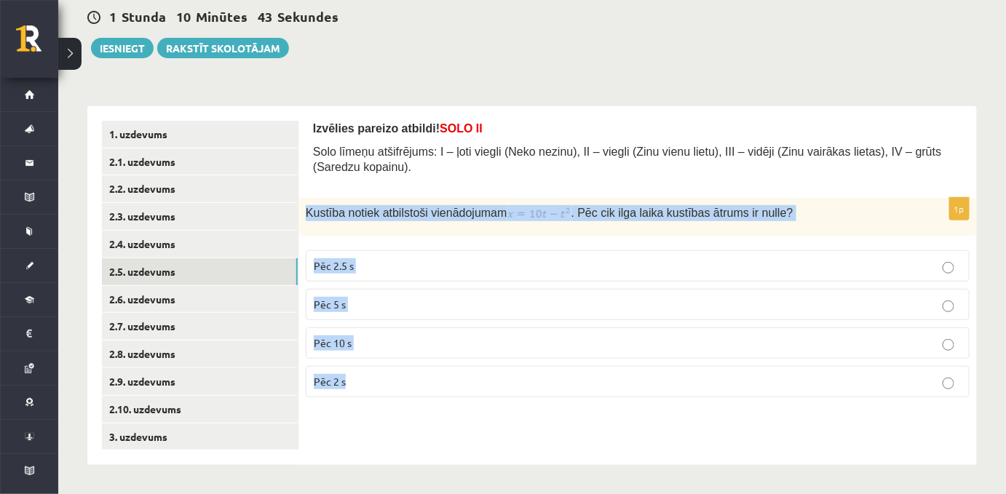
drag, startPoint x: 305, startPoint y: 218, endPoint x: 394, endPoint y: 363, distance: 170.5
click at [394, 363] on div "1p Kustība notiek atbilstoši vienādojumam . Pēc cik ilga laika kustības ātrums …" at bounding box center [637, 304] width 678 height 212
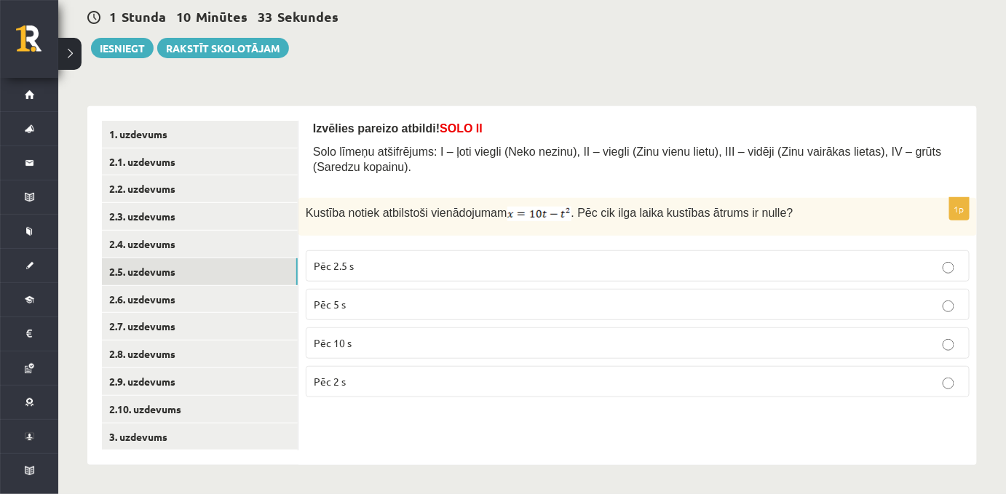
click at [387, 166] on p "Solo līmeņu atšifrējums: I – ļoti viegli (Neko nezinu), II – viegli (Zinu vienu…" at bounding box center [637, 159] width 649 height 30
click at [343, 309] on span "Pēc 5 s" at bounding box center [330, 304] width 32 height 13
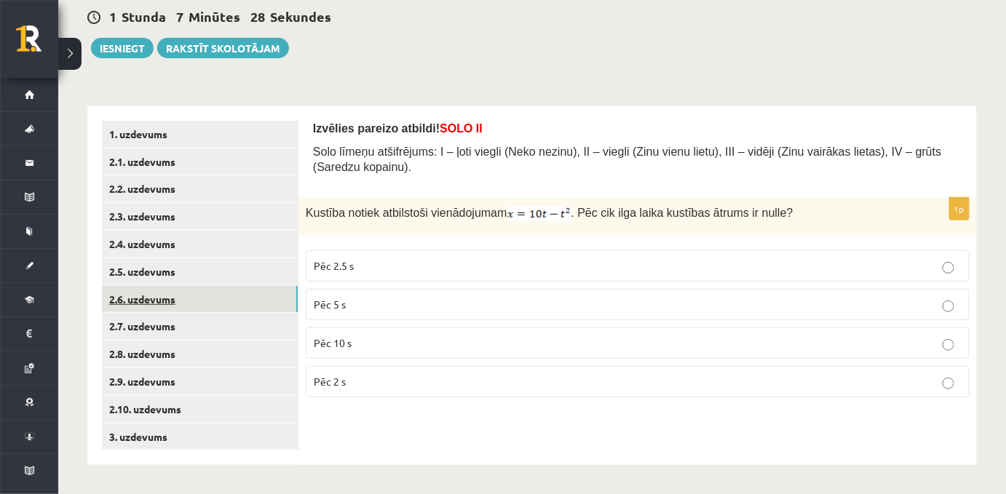
click at [215, 301] on link "2.6. uzdevums" at bounding box center [200, 299] width 196 height 27
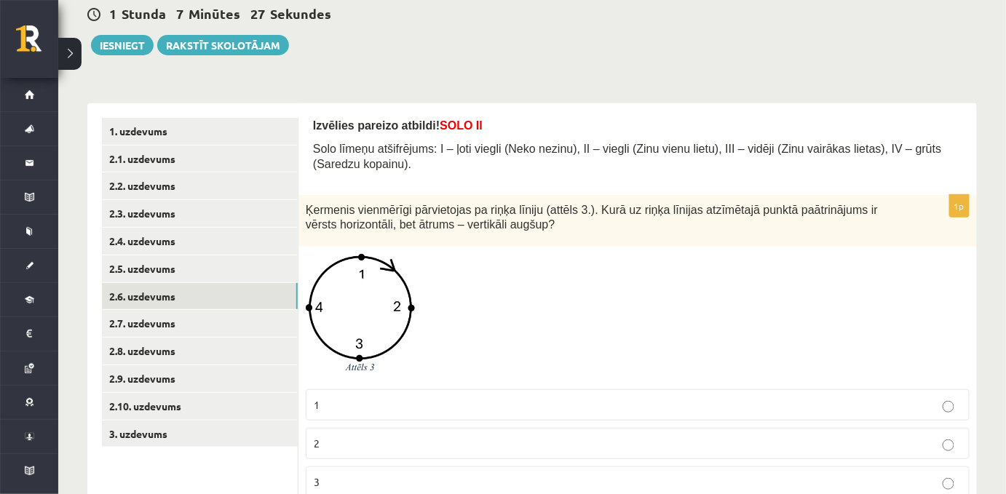
scroll to position [247, 0]
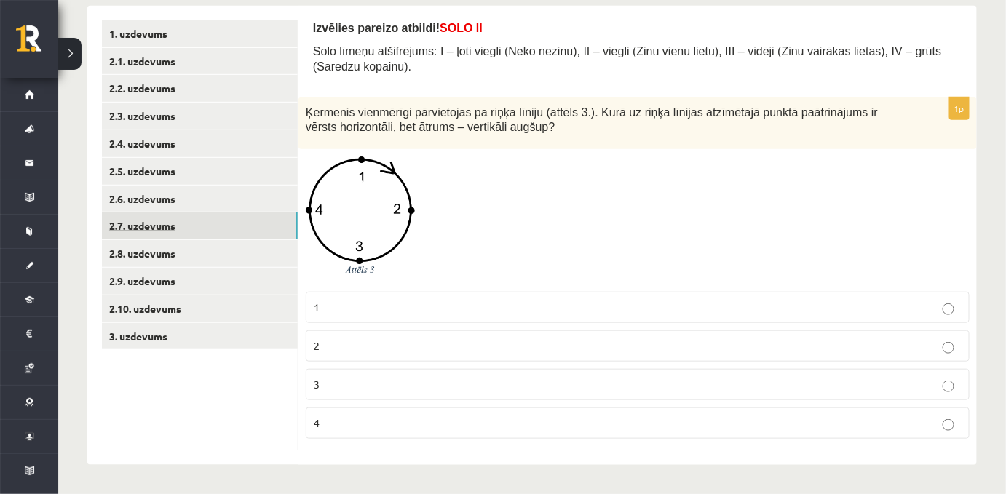
click at [177, 229] on link "2.7. uzdevums" at bounding box center [200, 226] width 196 height 27
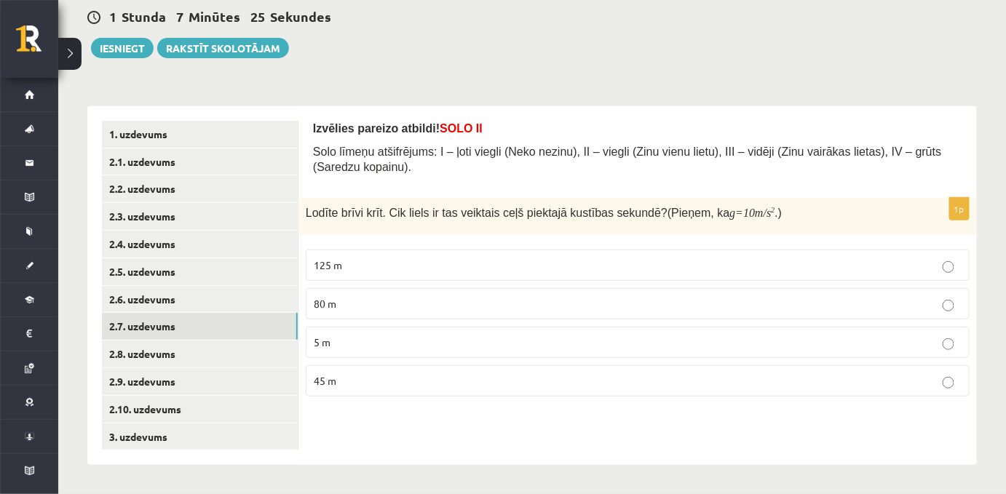
scroll to position [143, 0]
click at [115, 358] on link "2.8. uzdevums" at bounding box center [200, 354] width 196 height 27
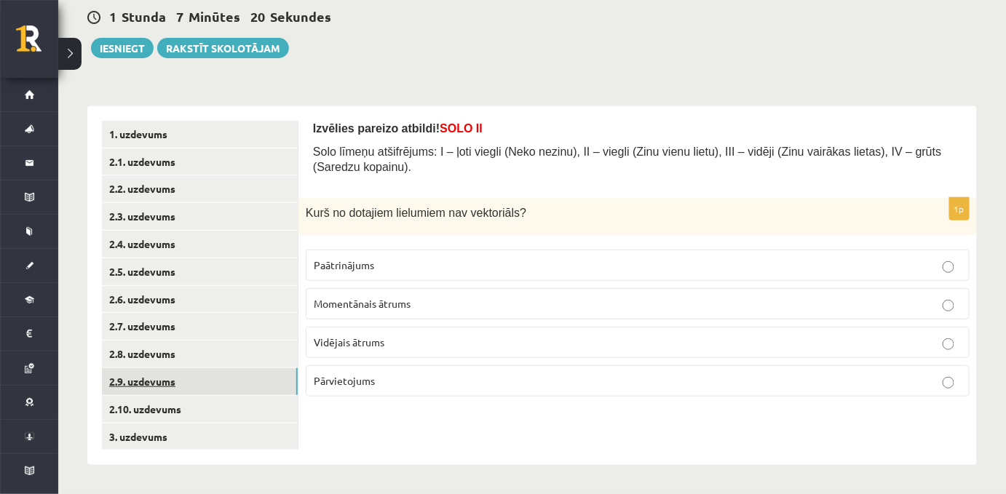
click at [136, 393] on link "2.9. uzdevums" at bounding box center [200, 381] width 196 height 27
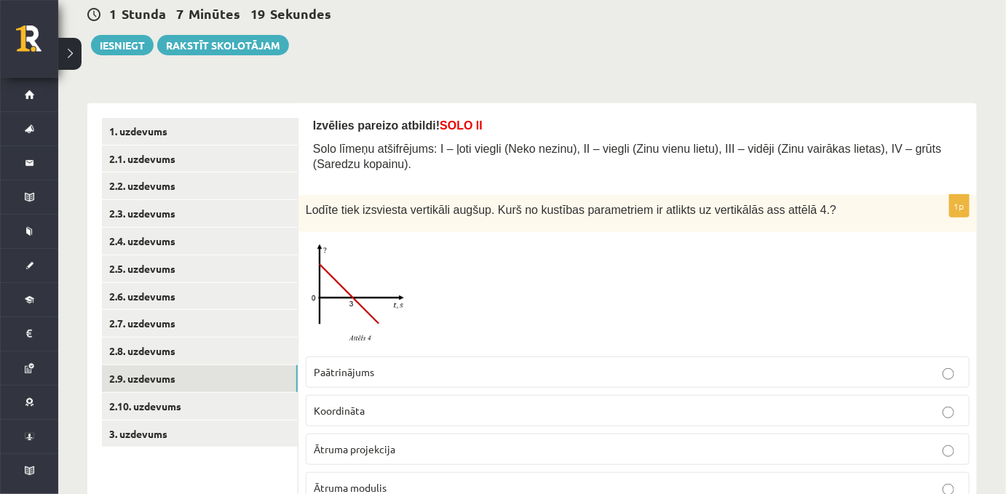
scroll to position [215, 0]
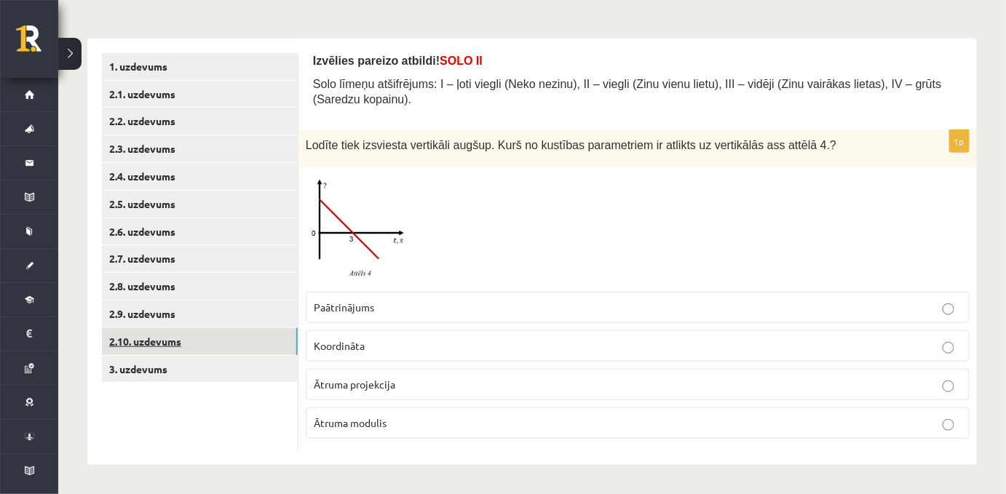
click at [141, 350] on link "2.10. uzdevums" at bounding box center [200, 341] width 196 height 27
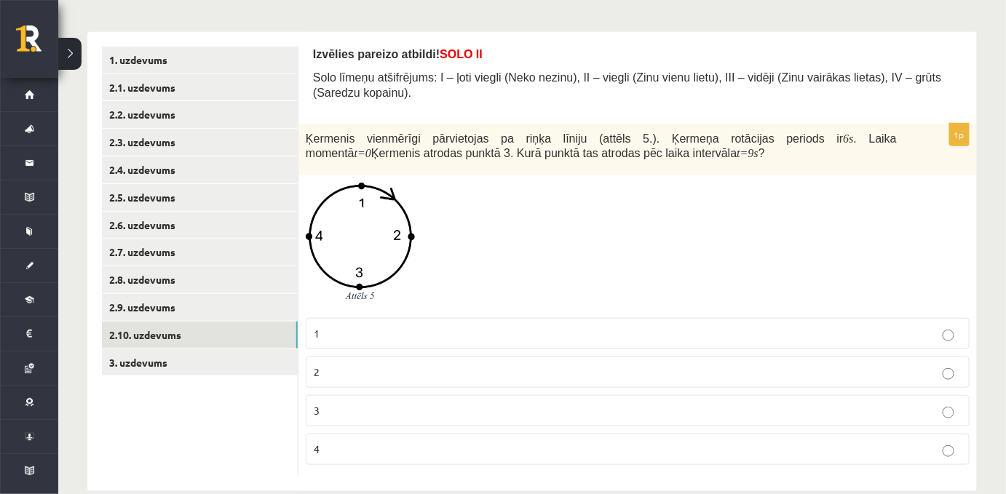
scroll to position [247, 0]
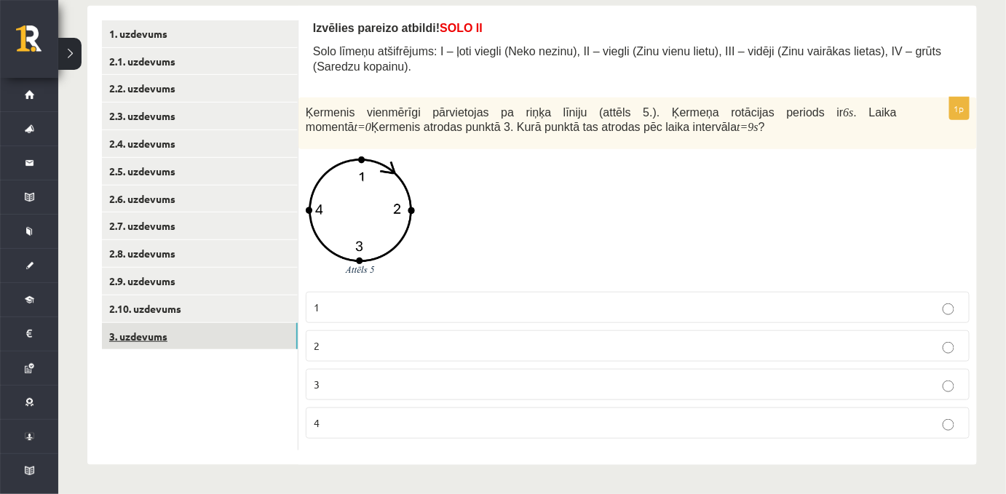
click at [190, 338] on link "3. uzdevums" at bounding box center [200, 336] width 196 height 27
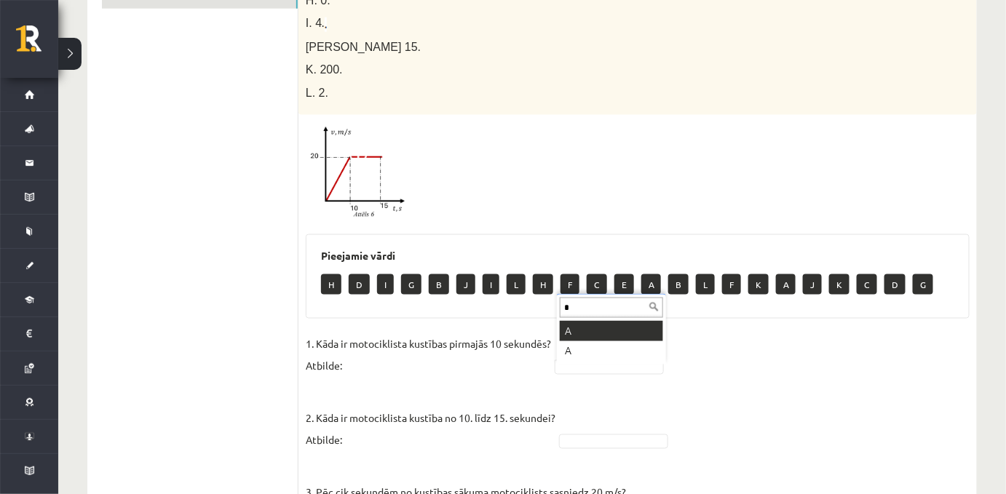
scroll to position [0, 0]
type input "*"
click at [357, 351] on p "1. Kāda ir motociklista kustības pirmajās 10 sekundēs? Atbilde:" at bounding box center [428, 355] width 245 height 44
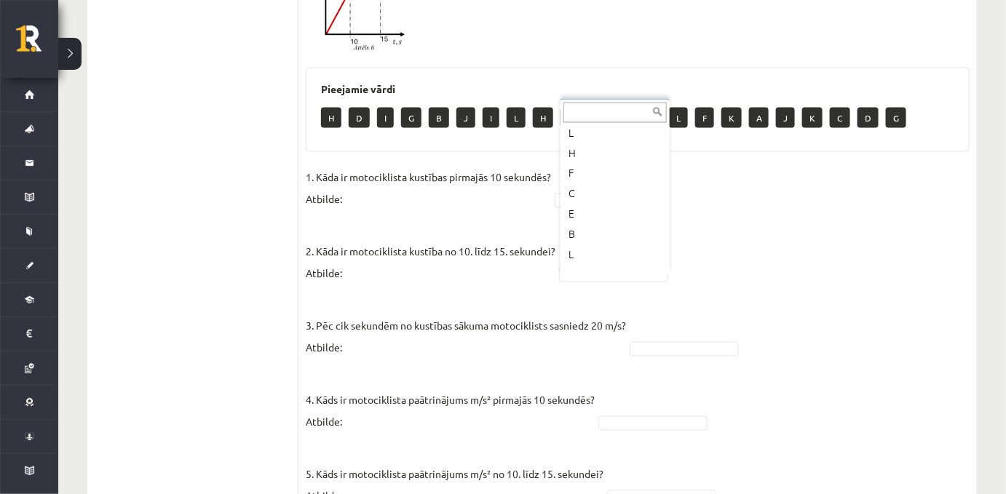
scroll to position [167, 0]
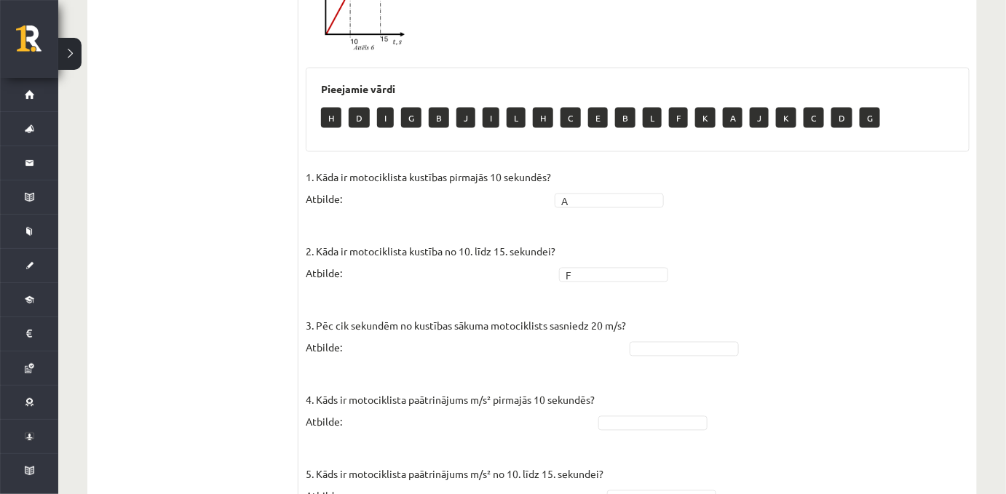
click at [433, 323] on p "3. Pēc cik sekundēm no kustības sākuma motociklists sasniedz 20 m/s? Atbilde:" at bounding box center [466, 326] width 320 height 66
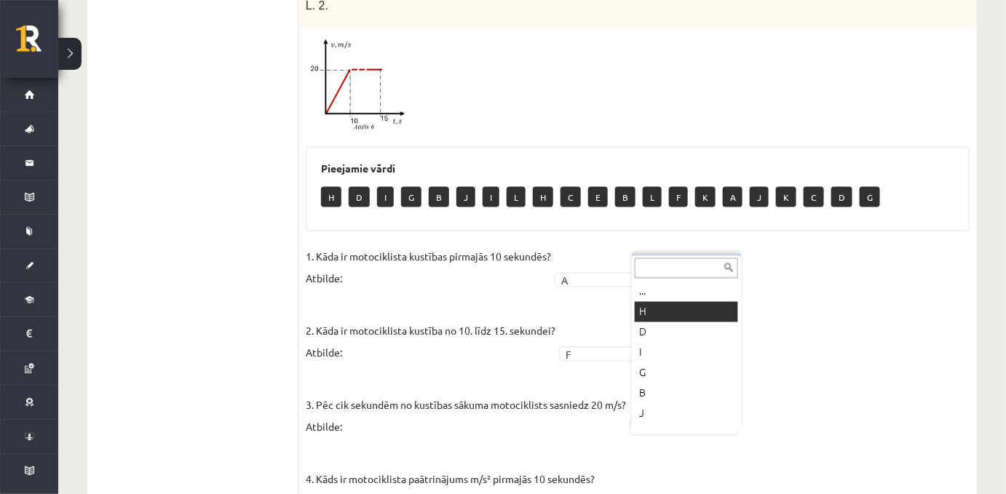
scroll to position [670, 0]
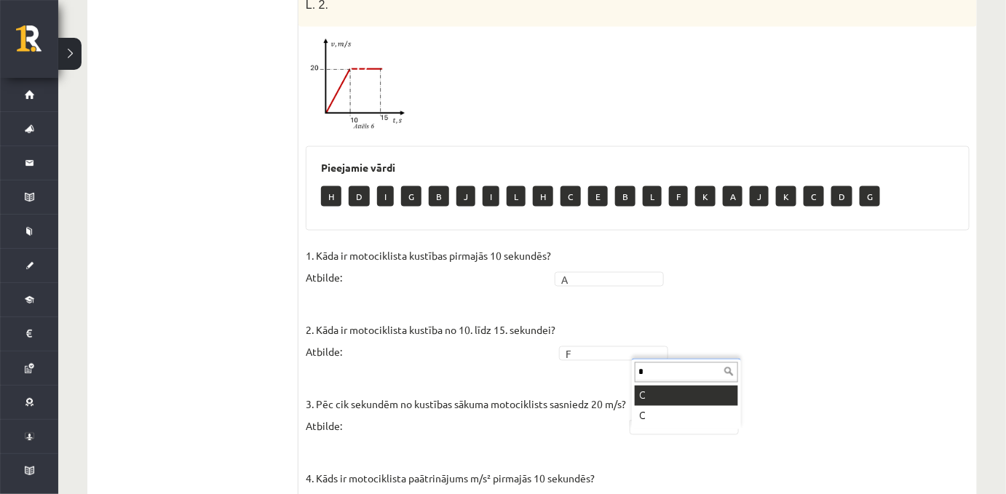
type input "*"
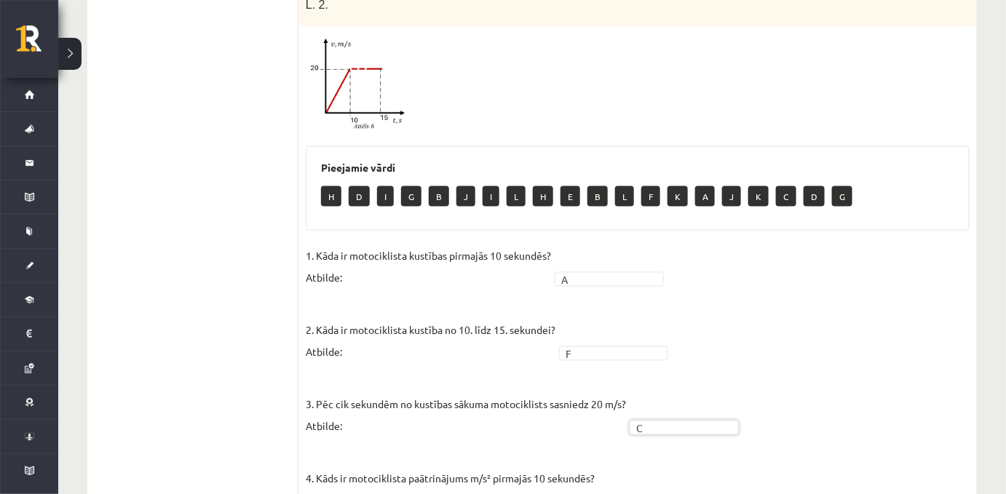
click at [344, 335] on p "2. Kāda ir motociklista kustība no 10. līdz 15. sekundei? Atbilde:" at bounding box center [431, 331] width 250 height 66
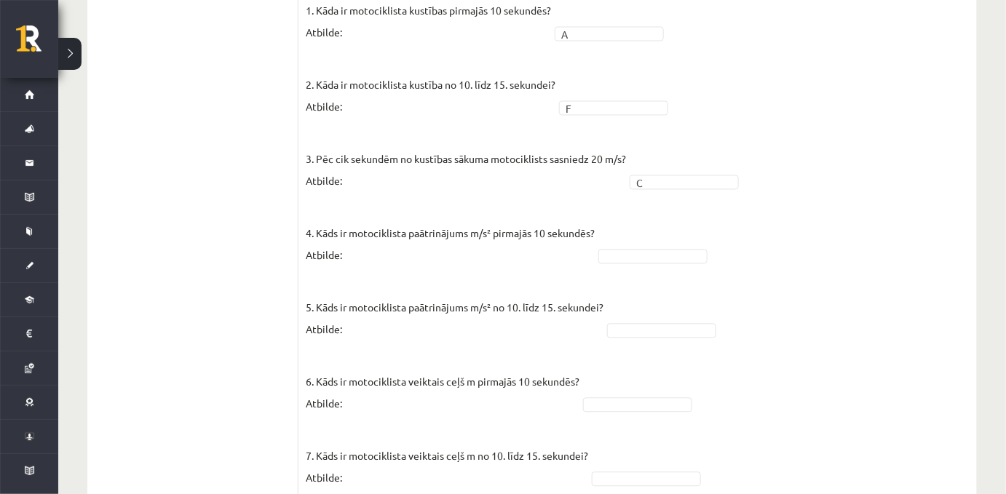
scroll to position [929, 0]
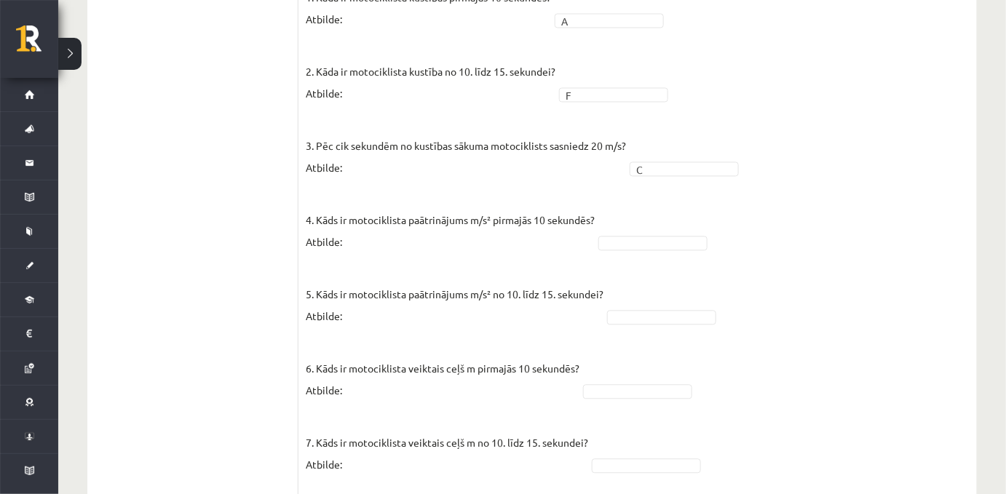
click at [290, 212] on ul "1. uzdevums 2.1. uzdevums 2.2. uzdevums 2.3. uzdevums 2.4. uzdevums 2.5. uzdevu…" at bounding box center [200, 23] width 197 height 1381
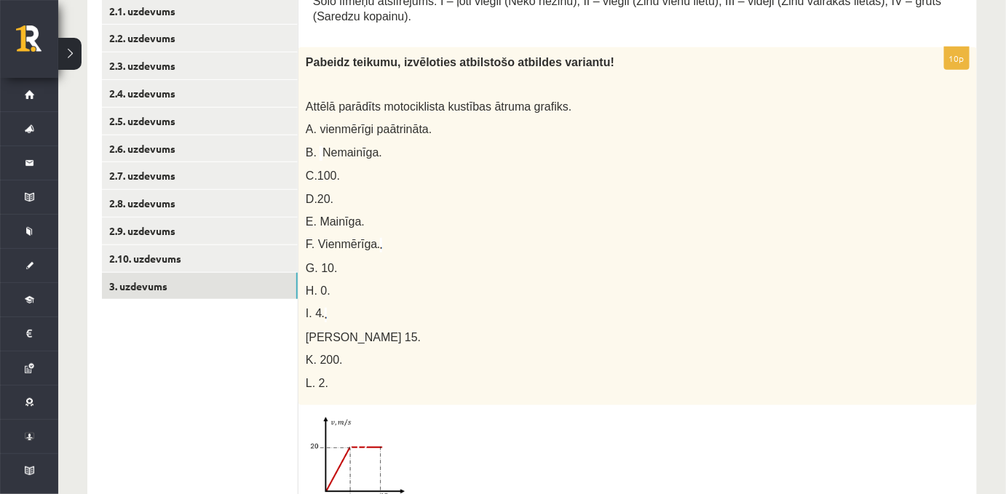
scroll to position [252, 0]
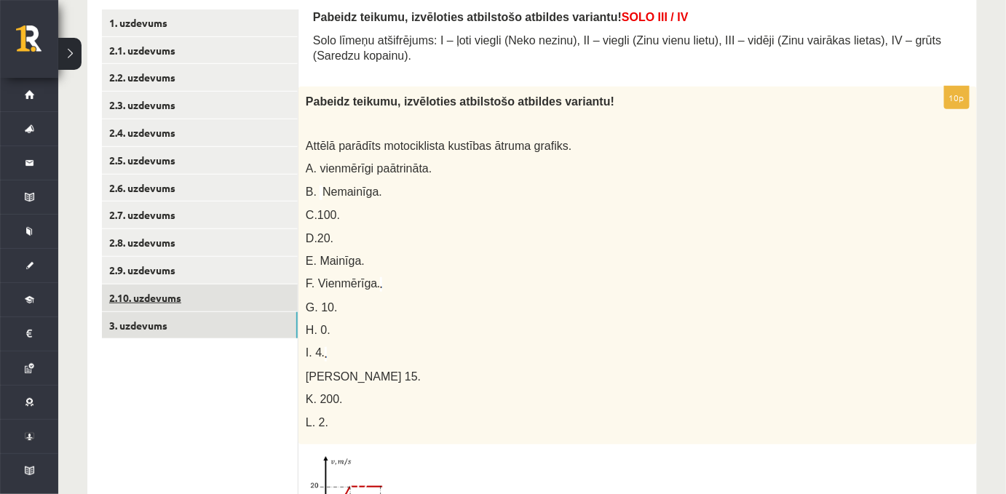
click at [146, 305] on link "2.10. uzdevums" at bounding box center [200, 298] width 196 height 27
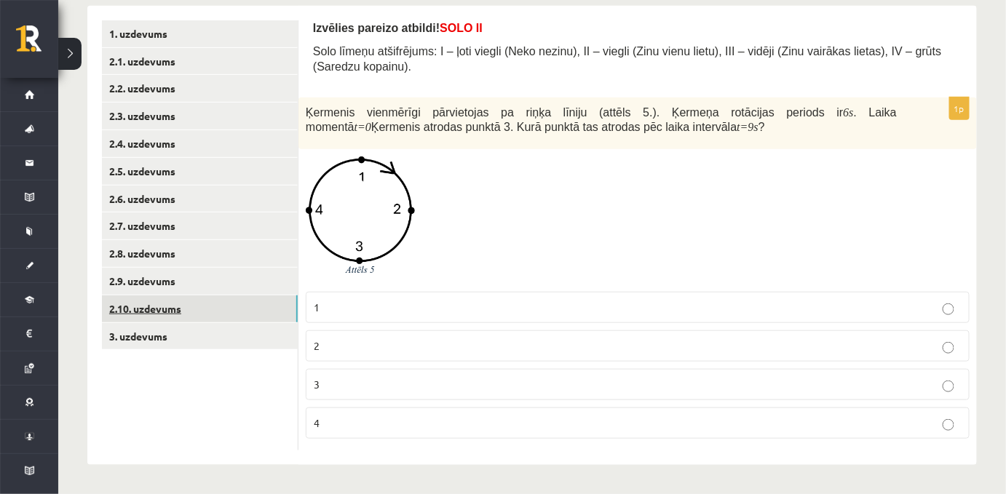
scroll to position [247, 0]
click at [176, 275] on link "2.9. uzdevums" at bounding box center [200, 281] width 196 height 27
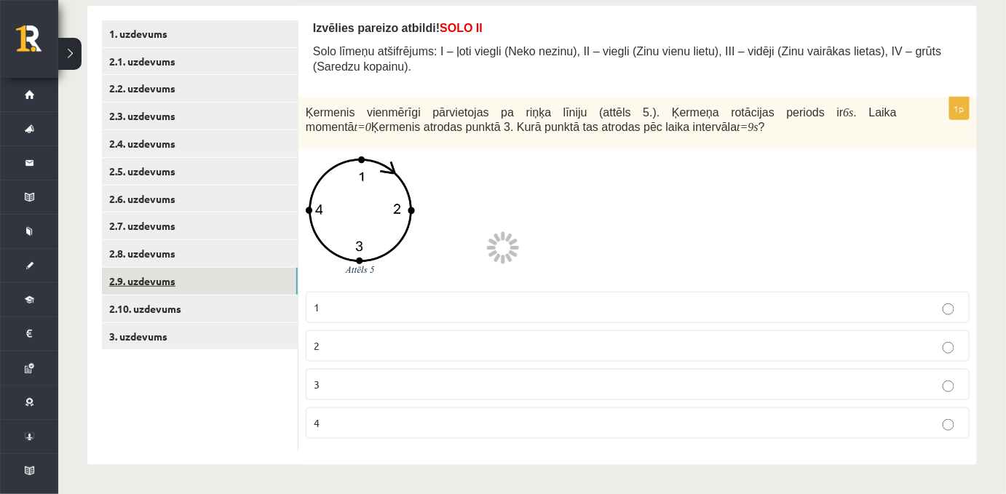
scroll to position [215, 0]
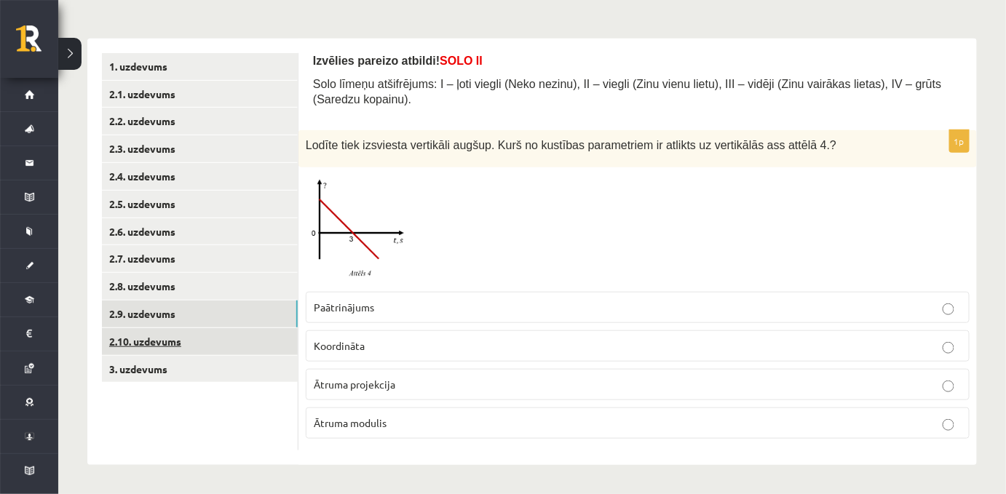
click at [172, 340] on link "2.10. uzdevums" at bounding box center [200, 341] width 196 height 27
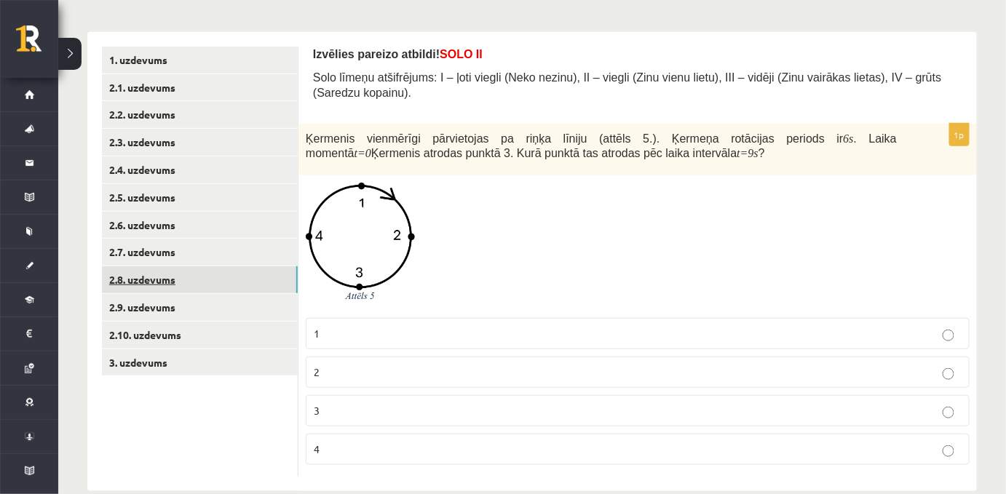
click at [149, 285] on link "2.8. uzdevums" at bounding box center [200, 279] width 196 height 27
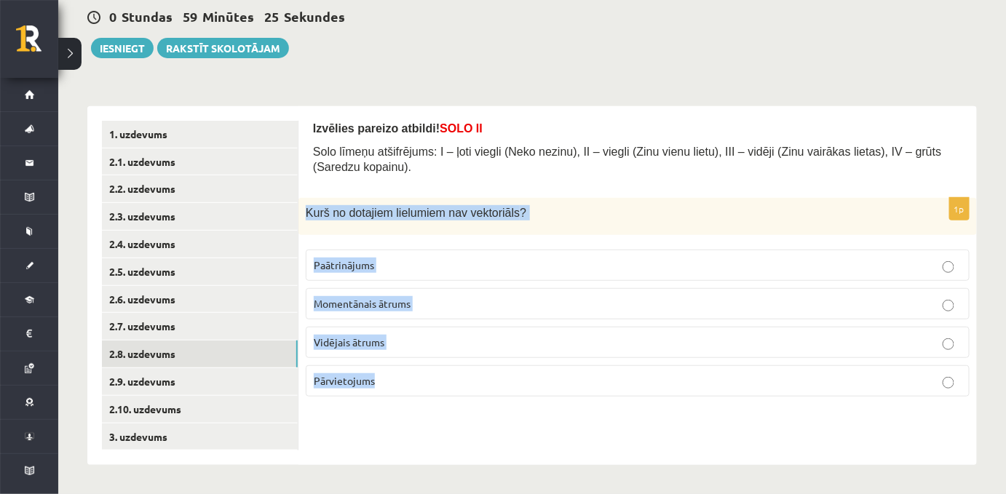
drag, startPoint x: 306, startPoint y: 215, endPoint x: 421, endPoint y: 394, distance: 211.8
click at [421, 394] on div "1p Kurš no dotajiem lielumiem nav vektoriāls ? Paātrinājums Momentānais ātrums …" at bounding box center [637, 303] width 678 height 210
click at [349, 350] on p "Vidējais ātrums" at bounding box center [638, 342] width 648 height 15
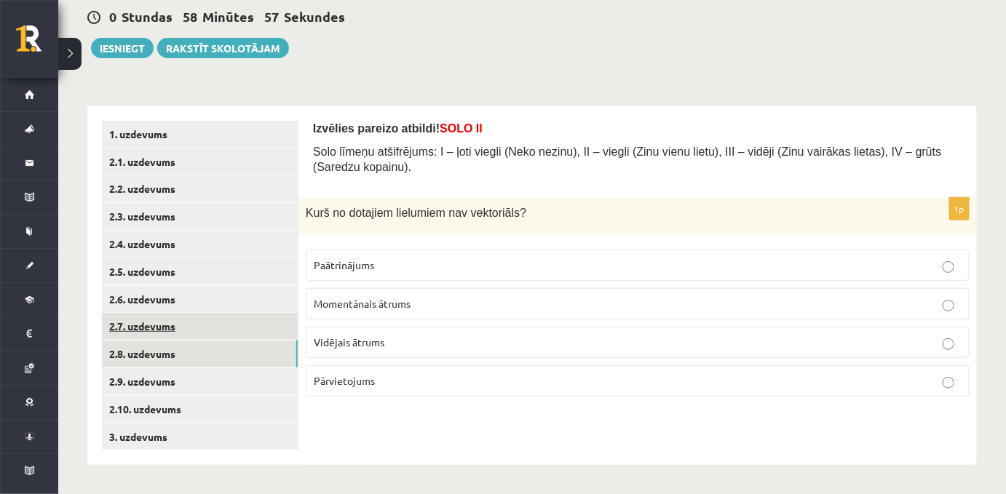
click at [215, 326] on link "2.7. uzdevums" at bounding box center [200, 326] width 196 height 27
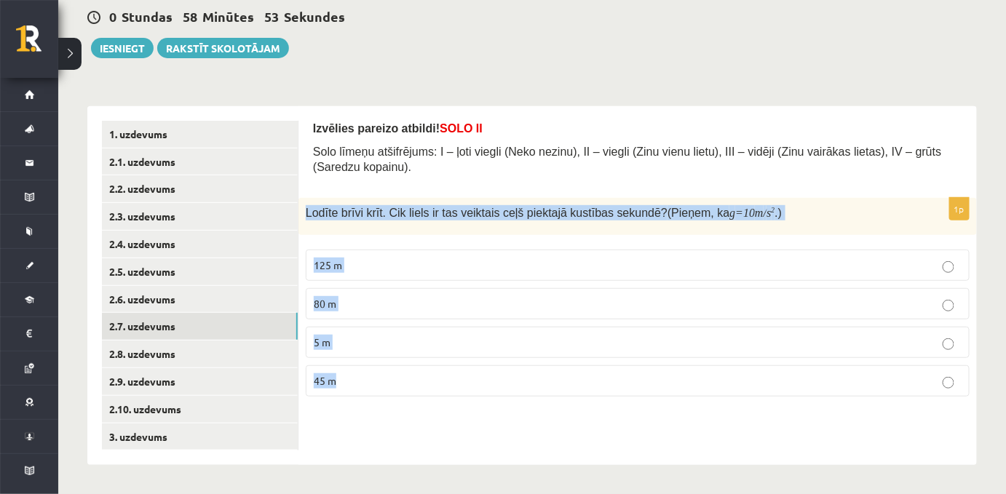
drag, startPoint x: 306, startPoint y: 220, endPoint x: 413, endPoint y: 371, distance: 185.8
click at [413, 371] on div "1p Lodīte brīvi krīt. Cik liels ir tas veiktais ceļš piektajā kustības sekundē?…" at bounding box center [637, 303] width 678 height 210
click at [372, 389] on p "45 m" at bounding box center [638, 380] width 648 height 15
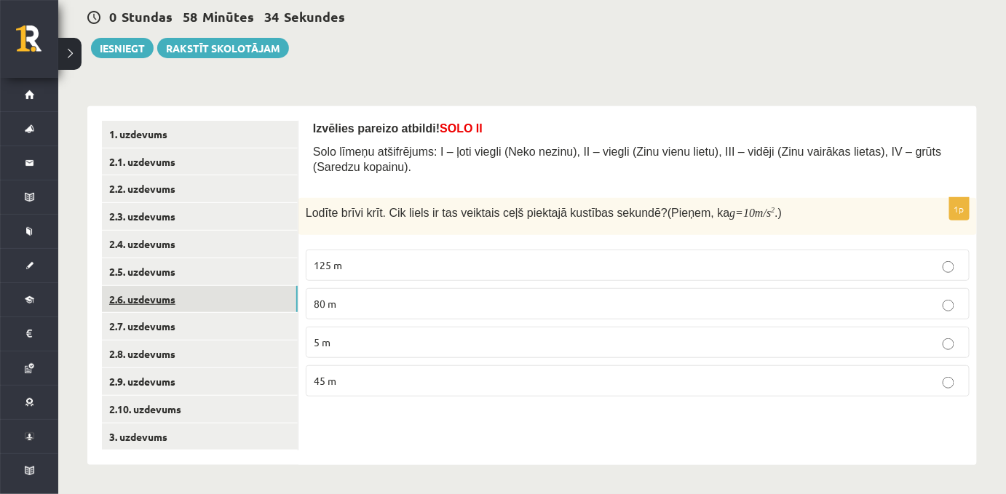
click at [159, 298] on link "2.6. uzdevums" at bounding box center [200, 299] width 196 height 27
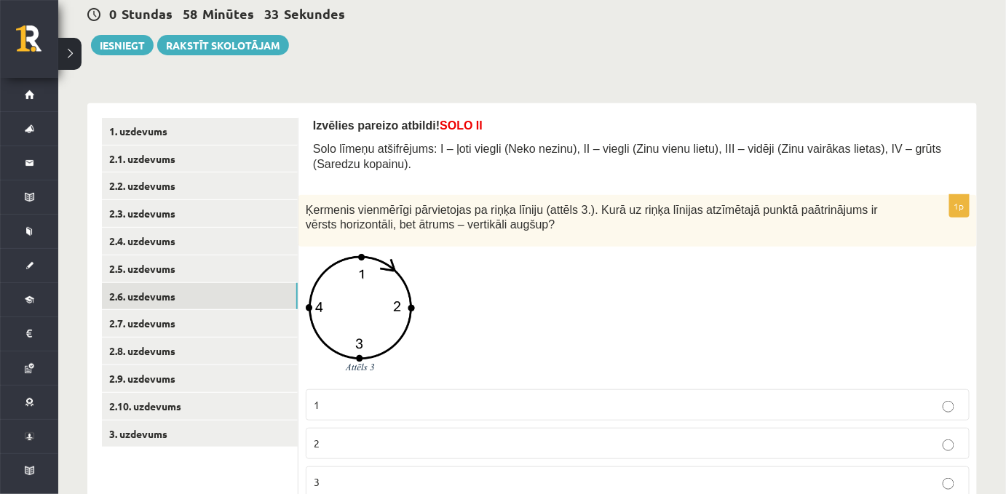
click at [350, 220] on span "Ķermenis vienmērīgi pārvietojas pa riņķa līniju (attēls 3.). Kurā uz riņķa līni…" at bounding box center [592, 218] width 572 height 28
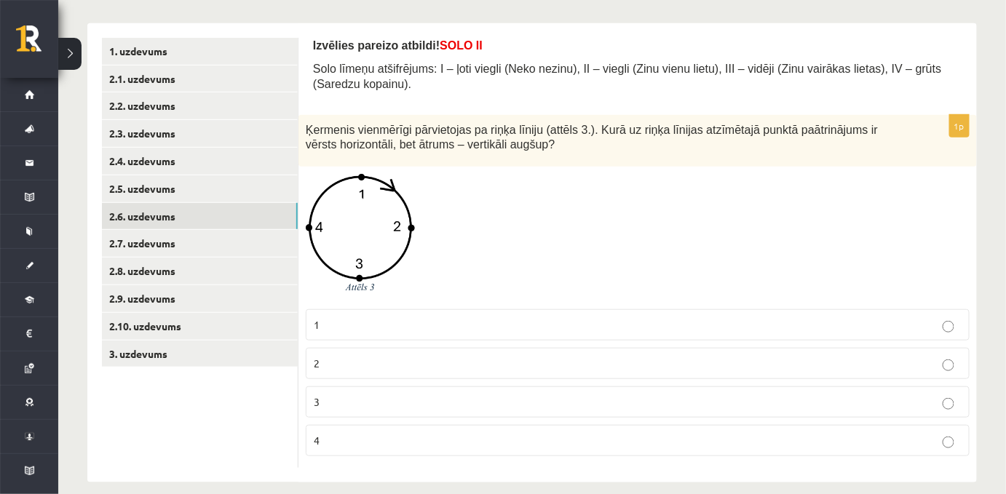
scroll to position [247, 0]
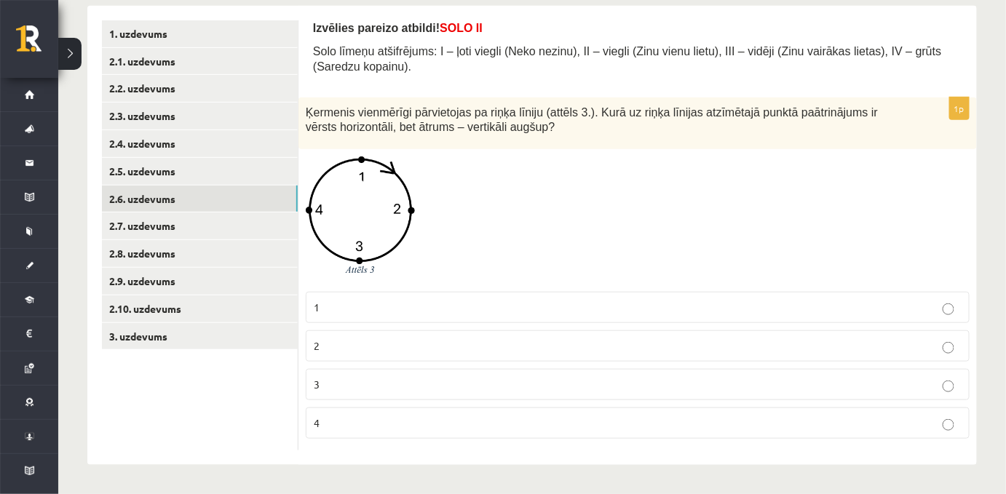
click at [345, 387] on p "3" at bounding box center [638, 384] width 648 height 15
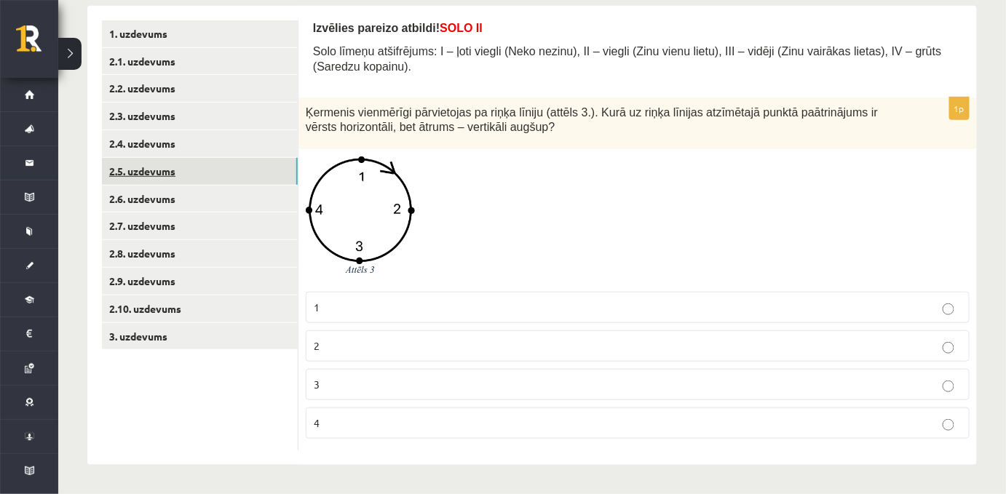
click at [164, 164] on link "2.5. uzdevums" at bounding box center [200, 171] width 196 height 27
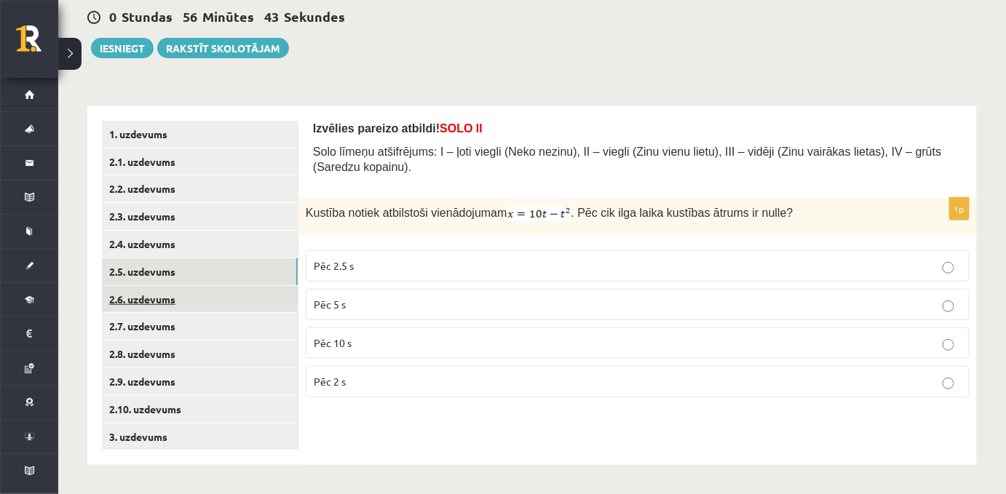
click at [143, 304] on link "2.6. uzdevums" at bounding box center [200, 299] width 196 height 27
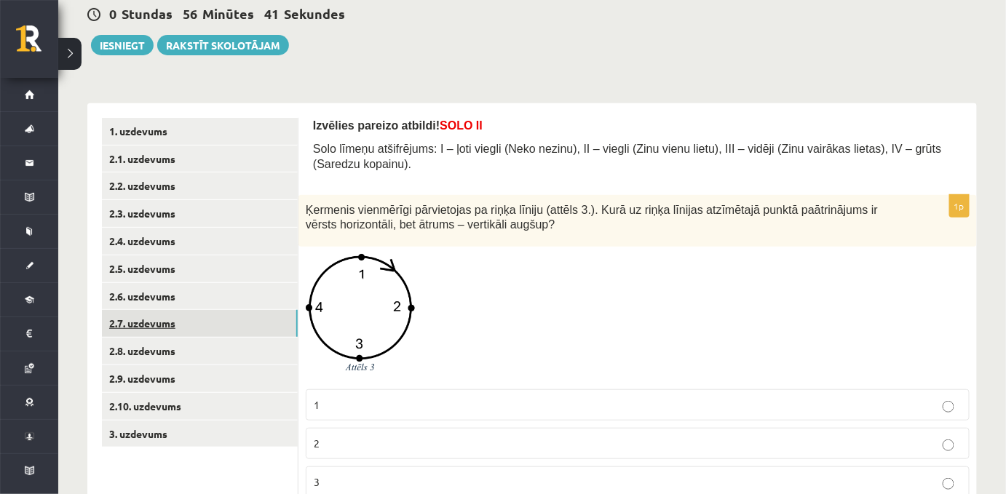
click at [143, 334] on link "2.7. uzdevums" at bounding box center [200, 323] width 196 height 27
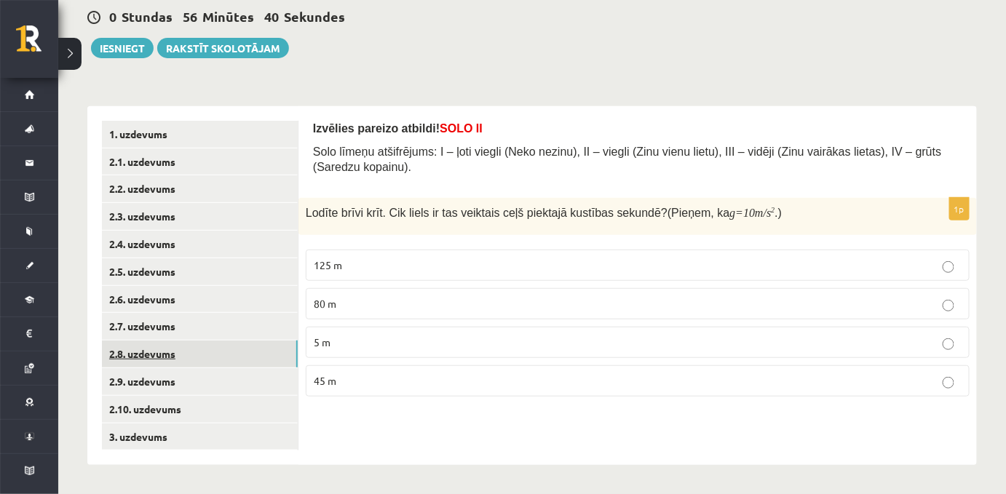
click at [150, 344] on link "2.8. uzdevums" at bounding box center [200, 354] width 196 height 27
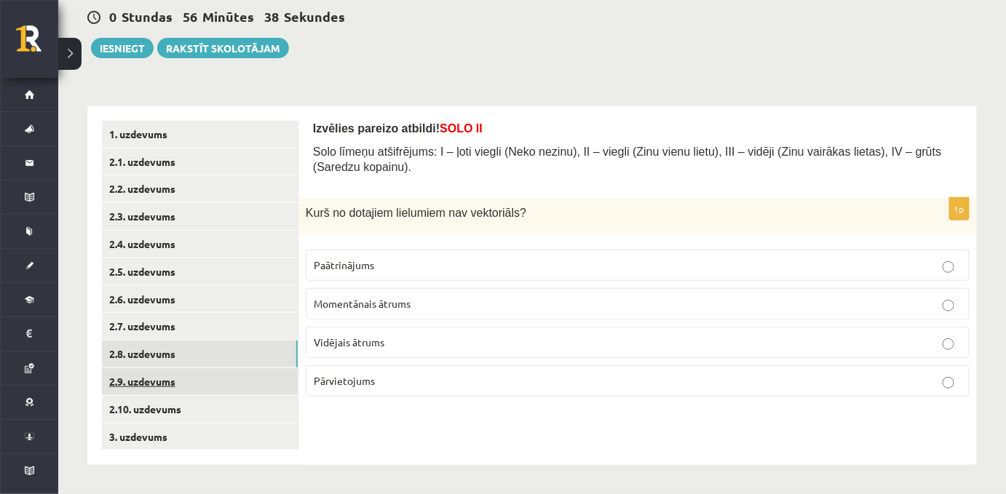
click at [163, 387] on link "2.9. uzdevums" at bounding box center [200, 381] width 196 height 27
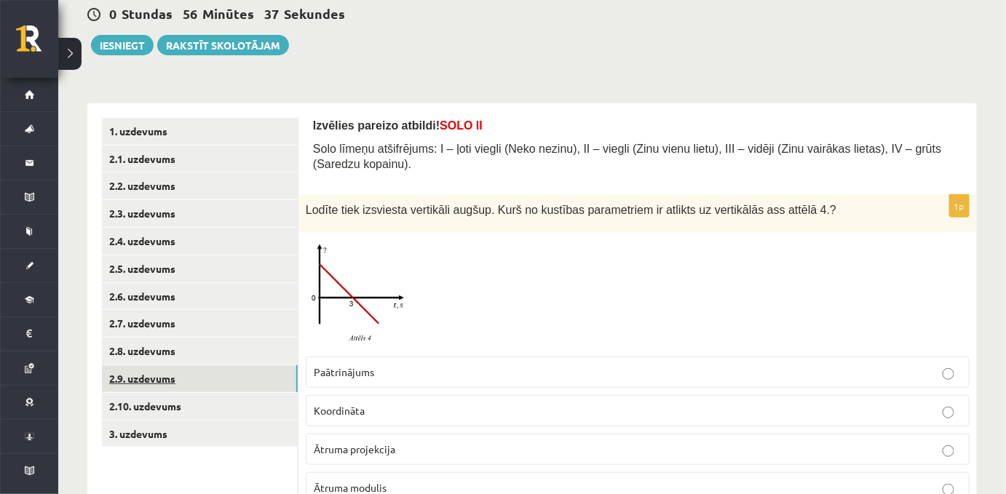
scroll to position [215, 0]
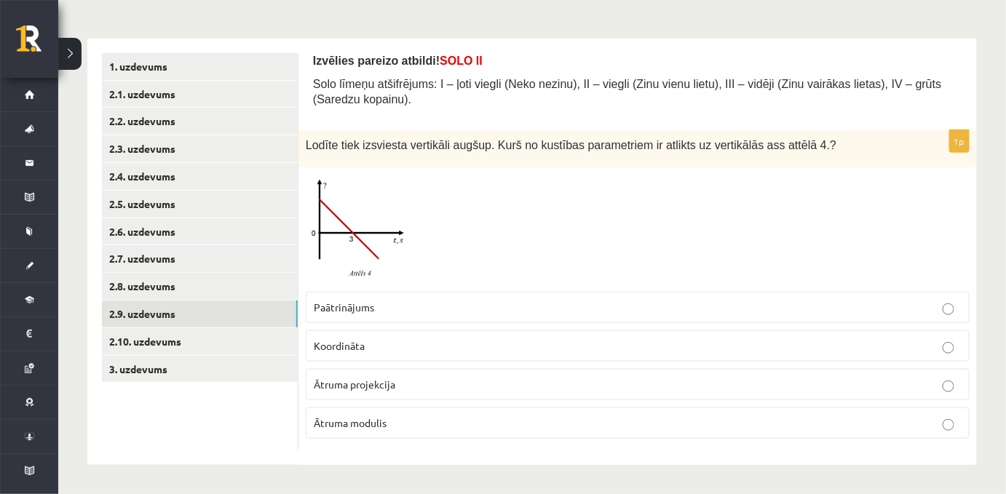
click at [330, 301] on p "Paātrinājums" at bounding box center [638, 307] width 648 height 15
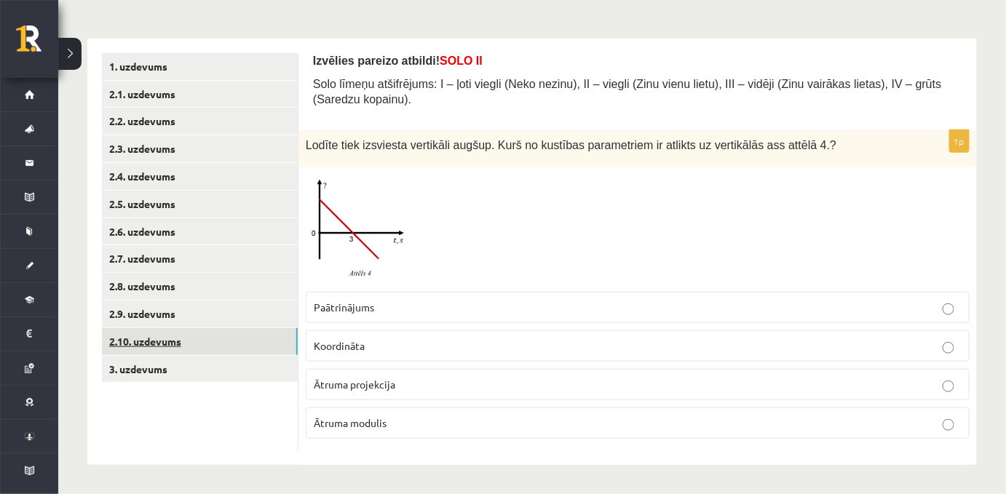
click at [213, 333] on link "2.10. uzdevums" at bounding box center [200, 341] width 196 height 27
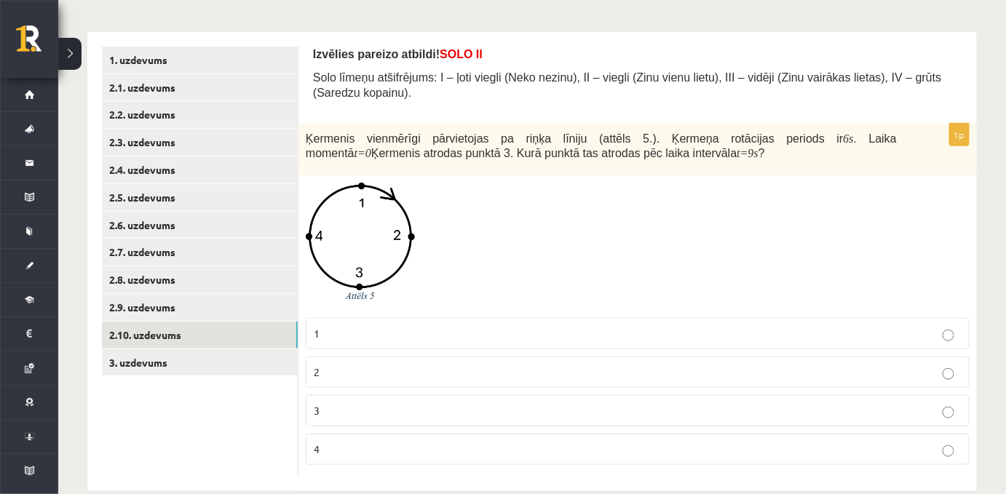
click at [357, 465] on label "4" at bounding box center [638, 449] width 664 height 31
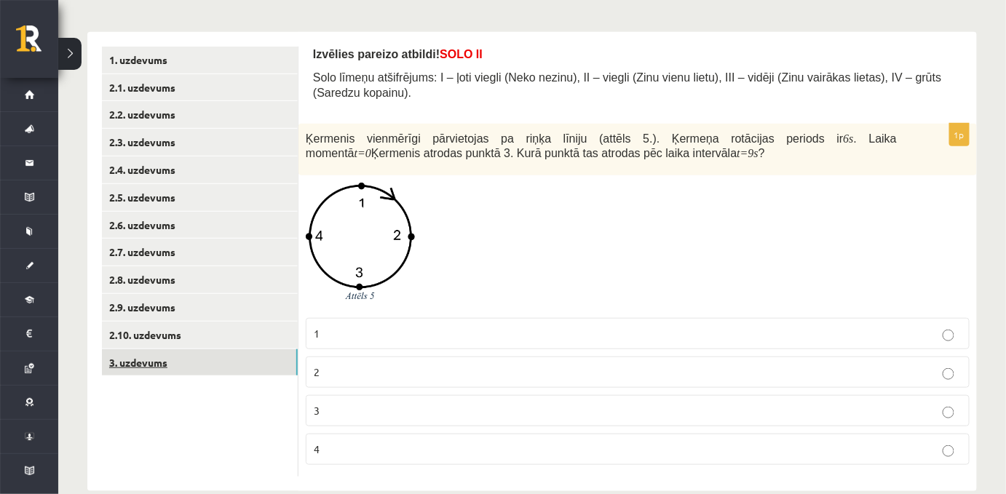
click at [185, 365] on link "3. uzdevums" at bounding box center [200, 362] width 196 height 27
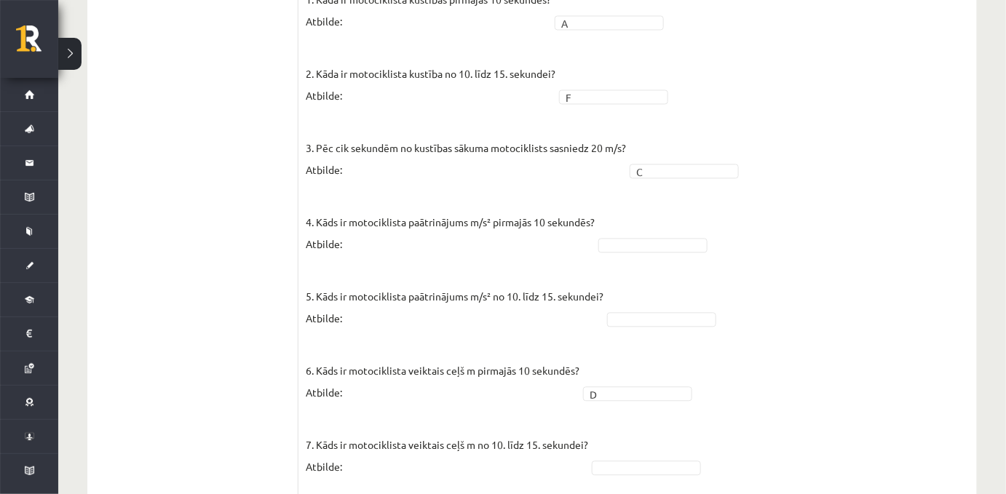
scroll to position [926, 0]
click at [460, 301] on p "5. Kāds ir motociklista paātrinājums m/s² no 10. līdz 15. sekundei? Atbilde:" at bounding box center [455, 297] width 298 height 66
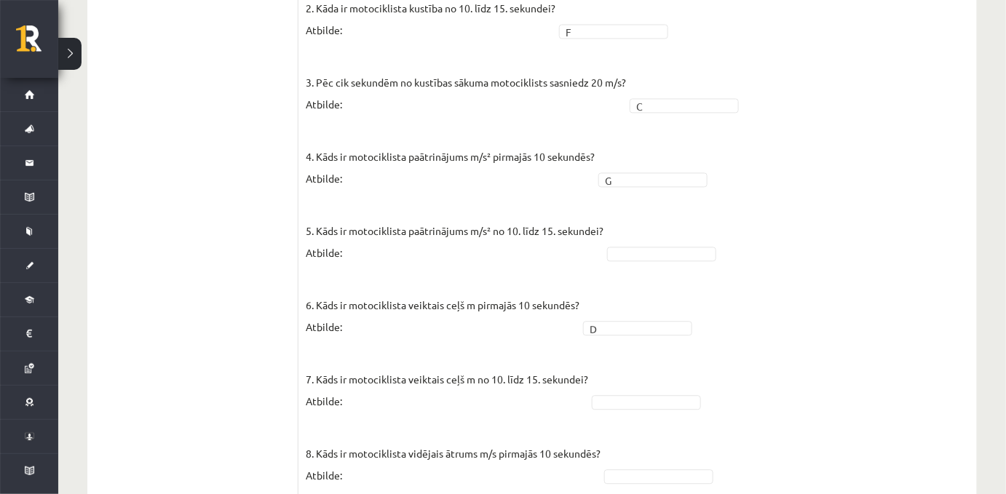
scroll to position [993, 0]
click at [494, 368] on p "7. Kāds ir motociklista veiktais ceļš m no 10. līdz 15. sekundei? Atbilde:" at bounding box center [447, 379] width 282 height 66
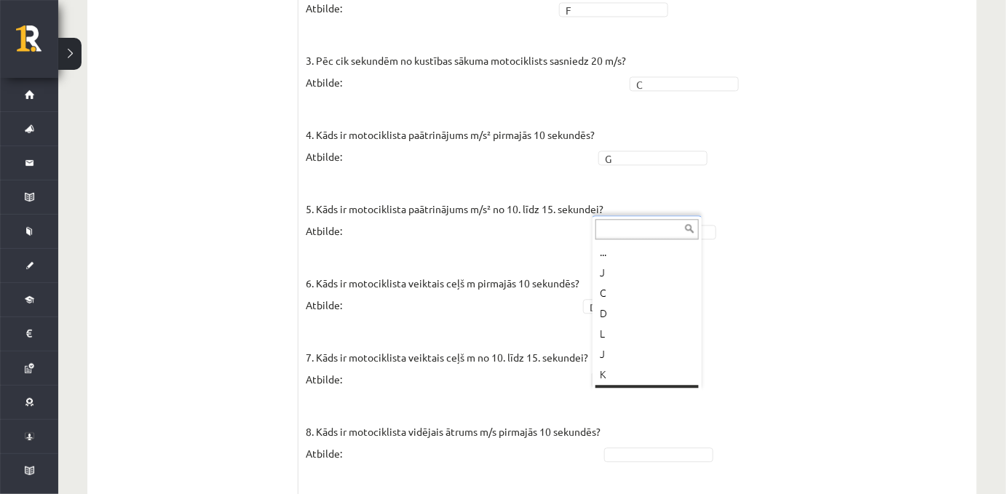
scroll to position [17, 0]
click at [460, 357] on p "7. Kāds ir motociklista veiktais ceļš m no 10. līdz 15. sekundei? Atbilde:" at bounding box center [447, 358] width 282 height 66
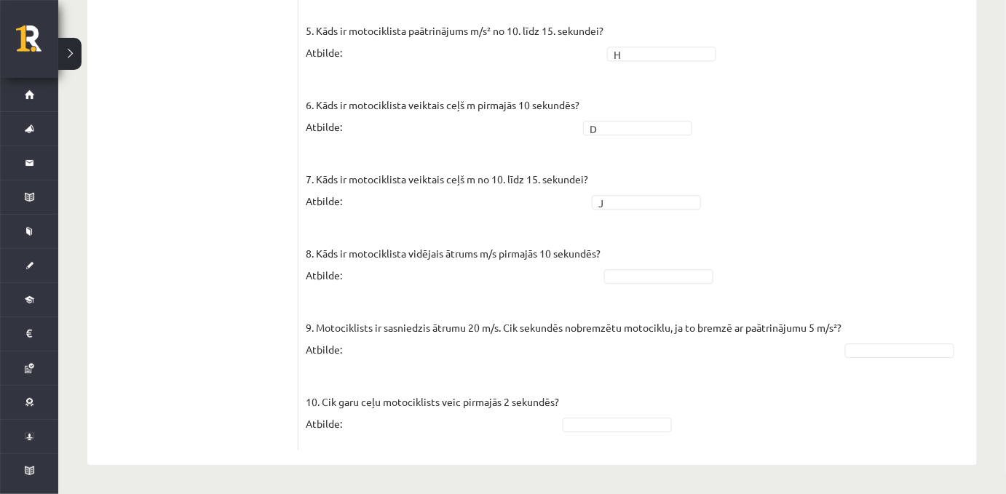
scroll to position [1221, 0]
click at [618, 278] on fieldset "1. Kāda ir motociklista kustības pirmajās 10 sekundēs? Atbilde: A * 2. Kāda ir …" at bounding box center [638, 83] width 664 height 721
type input "*"
click at [446, 311] on p "9. Motociklists ir sasniedzis ātrumu 20 m/s. Cik sekundēs nobremzētu motociklu,…" at bounding box center [574, 328] width 536 height 66
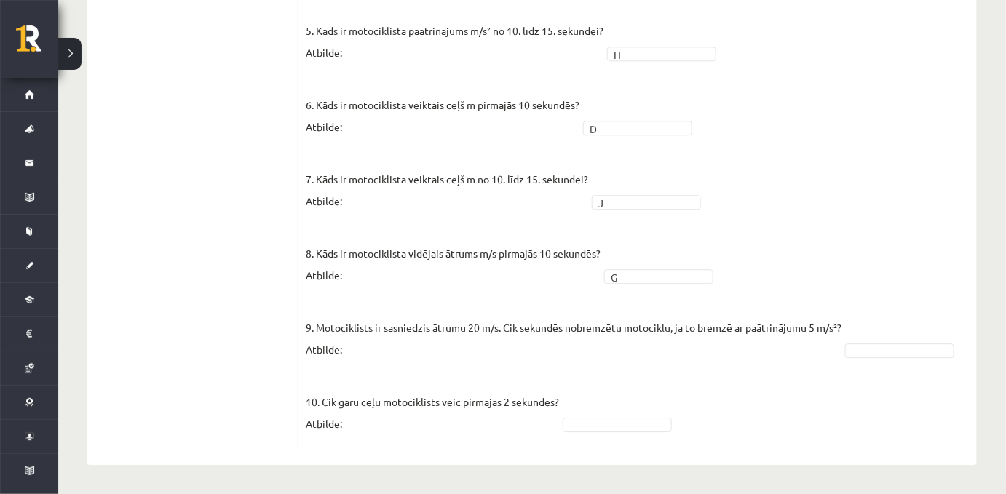
click at [621, 328] on p "9. Motociklists ir sasniedzis ātrumu 20 m/s. Cik sekundēs nobremzētu motociklu,…" at bounding box center [574, 328] width 536 height 66
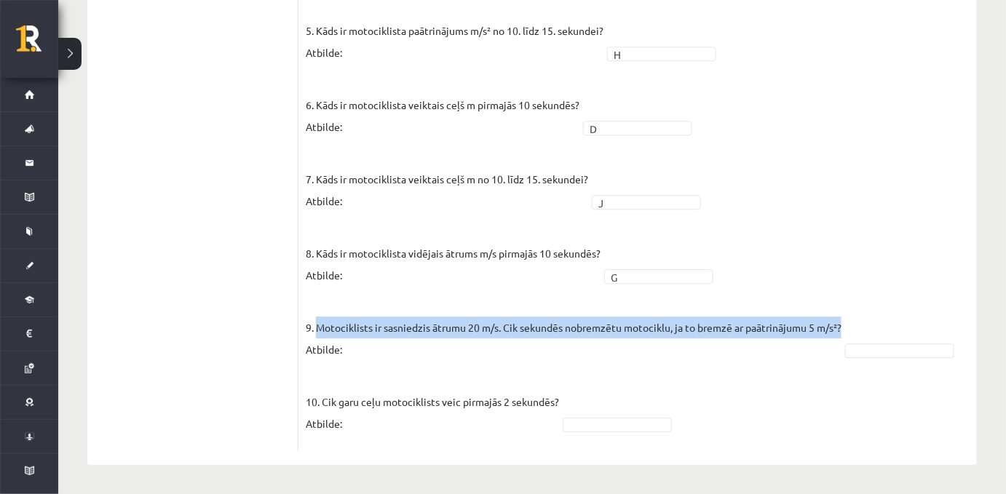
drag, startPoint x: 316, startPoint y: 322, endPoint x: 844, endPoint y: 316, distance: 528.4
click at [841, 316] on p "9. Motociklists ir sasniedzis ātrumu 20 m/s. Cik sekundēs nobremzētu motociklu,…" at bounding box center [574, 328] width 536 height 66
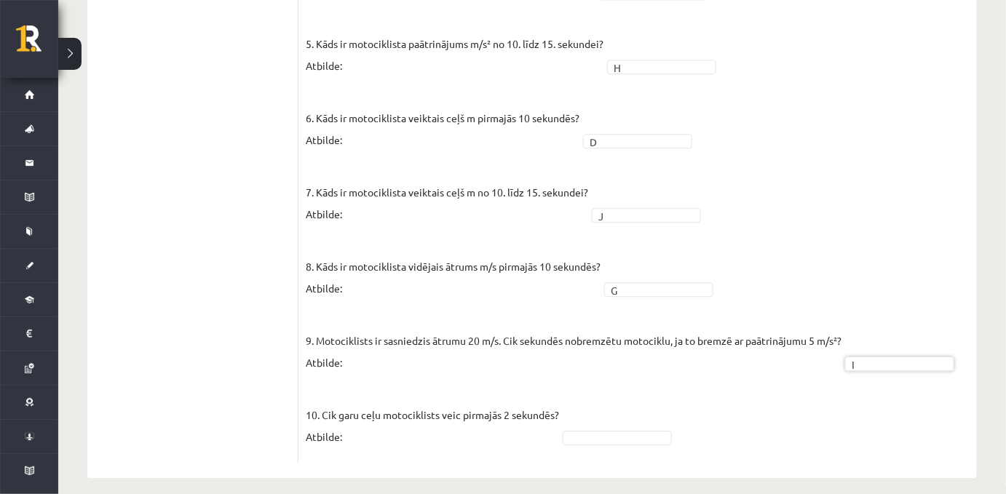
scroll to position [1221, 0]
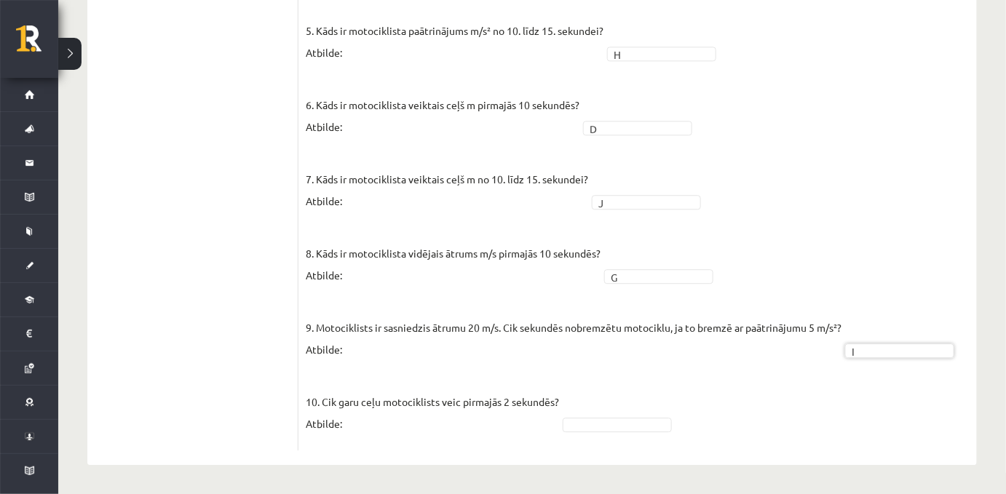
click at [620, 346] on p "9. Motociklists ir sasniedzis ātrumu 20 m/s. Cik sekundēs nobremzētu motociklu,…" at bounding box center [574, 328] width 536 height 66
click at [574, 338] on p "9. Motociklists ir sasniedzis ātrumu 20 m/s. Cik sekundēs nobremzētu motociklu,…" at bounding box center [574, 328] width 536 height 66
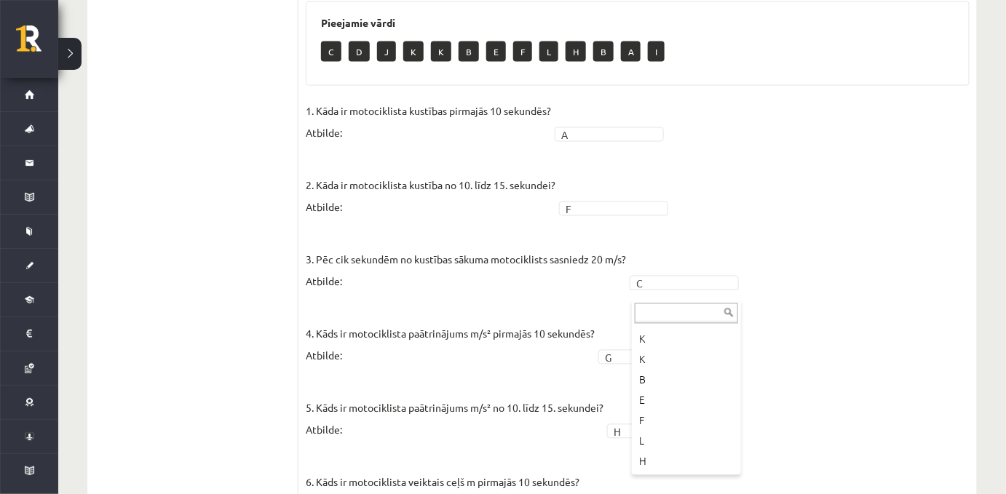
scroll to position [140, 0]
type input "*"
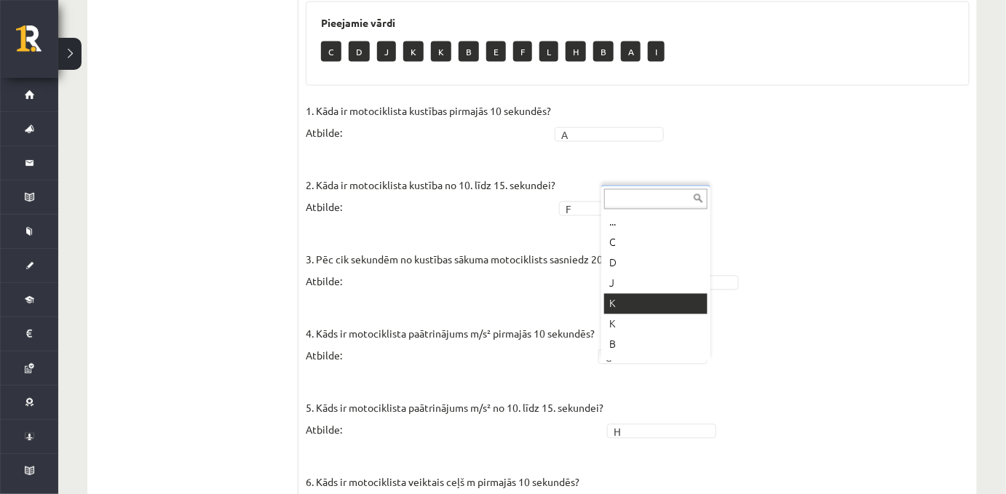
scroll to position [17, 0]
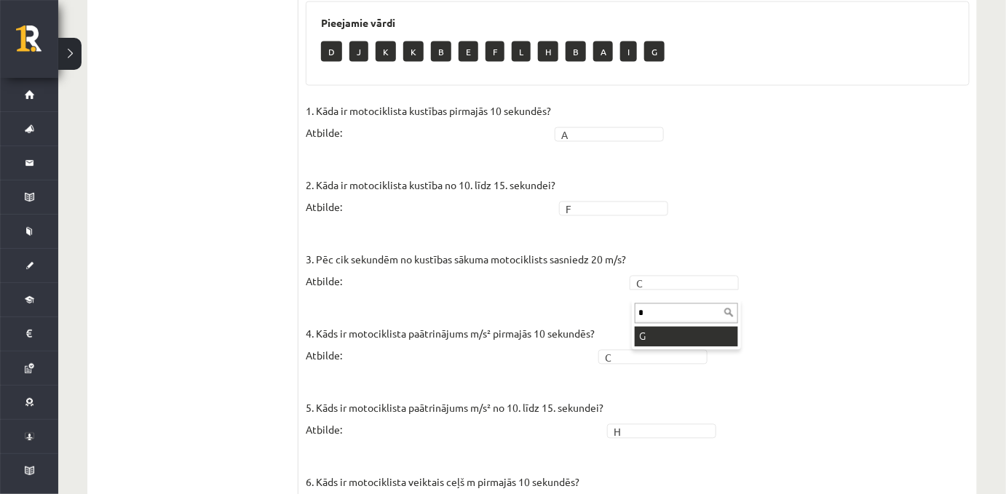
type input "*"
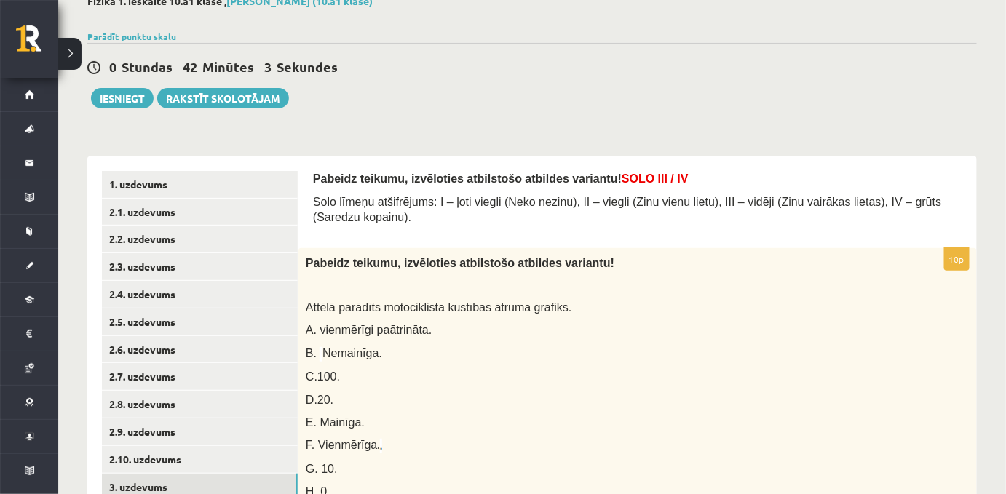
scroll to position [82, 0]
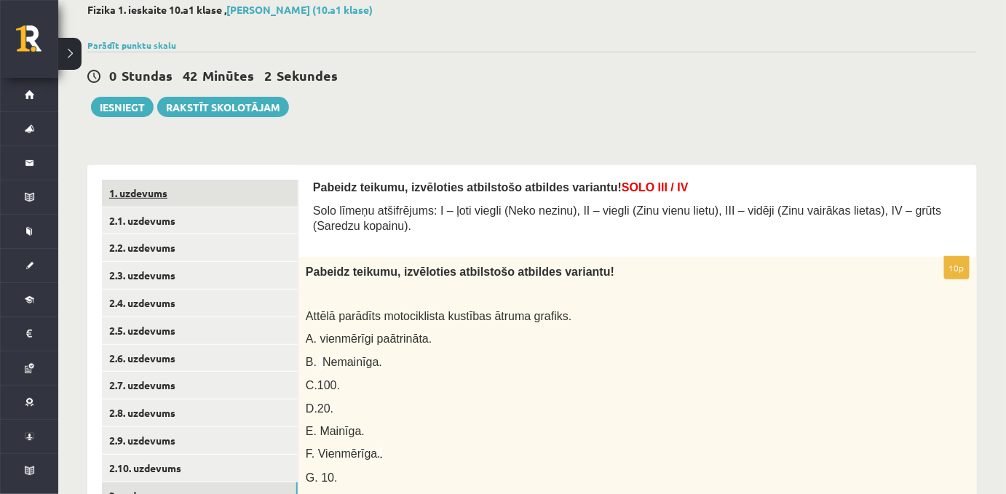
click at [145, 191] on link "1. uzdevums" at bounding box center [200, 193] width 196 height 27
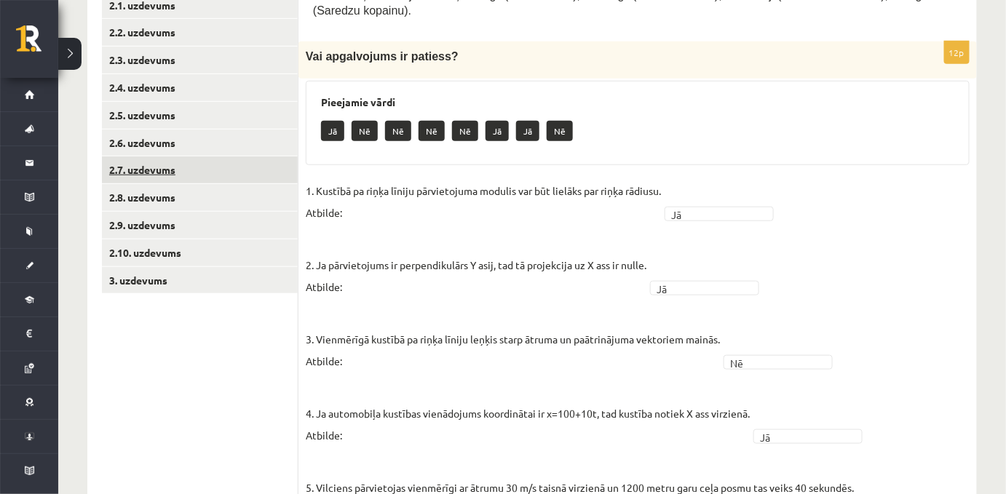
scroll to position [299, 0]
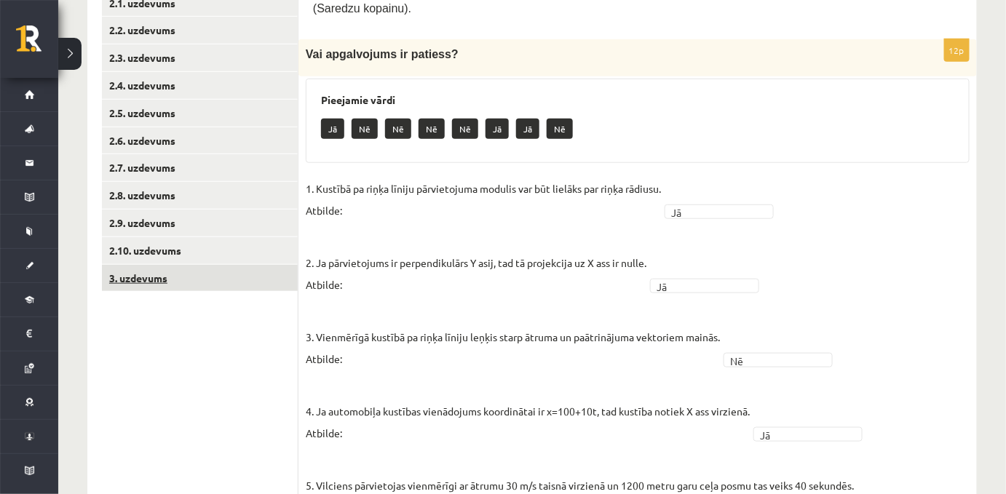
click at [167, 272] on link "3. uzdevums" at bounding box center [200, 278] width 196 height 27
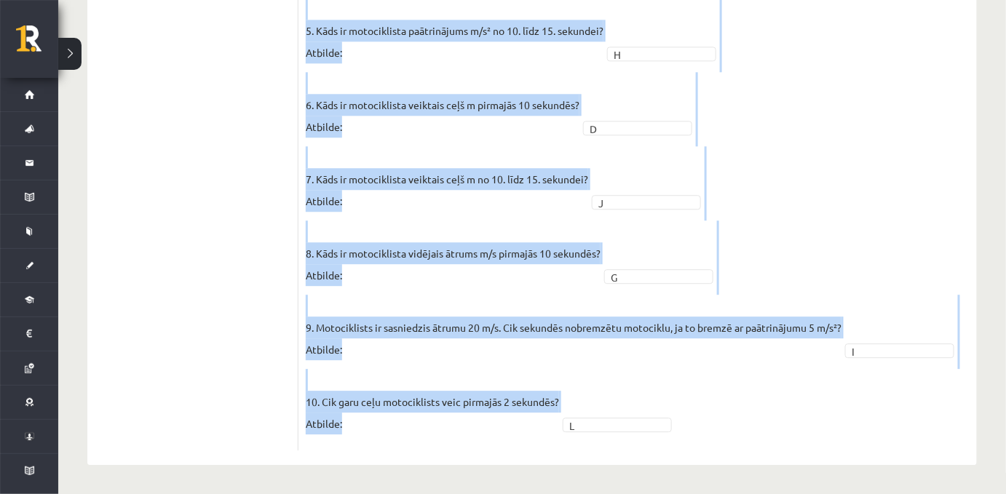
scroll to position [1221, 0]
drag, startPoint x: 305, startPoint y: 103, endPoint x: 406, endPoint y: 473, distance: 384.0
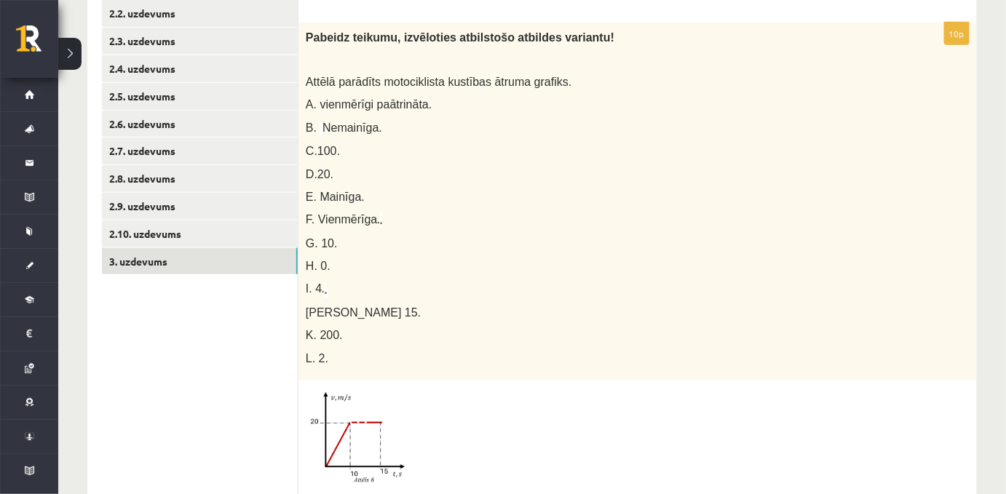
scroll to position [316, 0]
click at [199, 237] on link "2.10. uzdevums" at bounding box center [200, 234] width 196 height 27
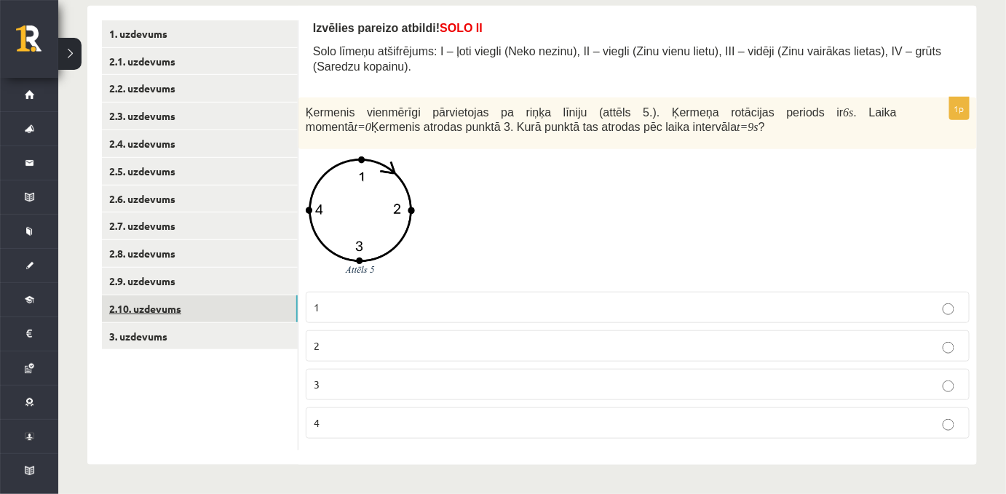
scroll to position [247, 0]
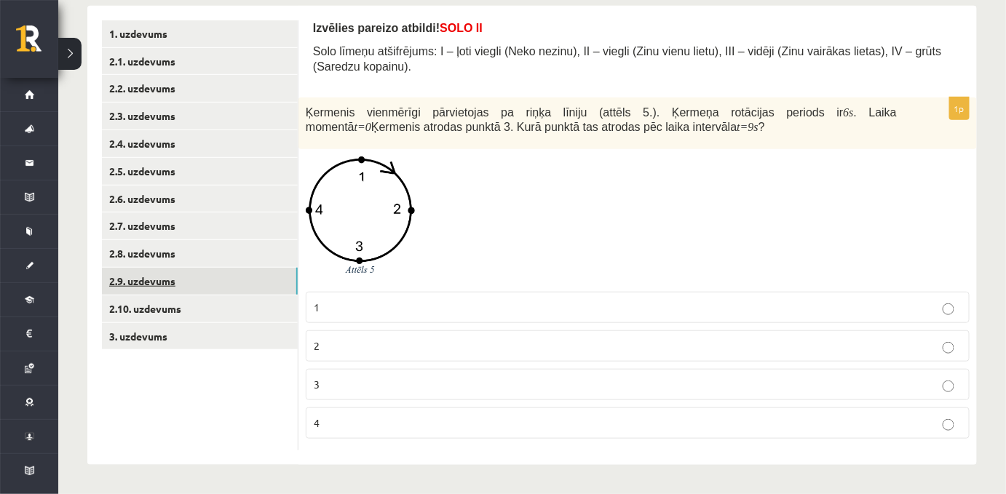
click at [205, 272] on link "2.9. uzdevums" at bounding box center [200, 281] width 196 height 27
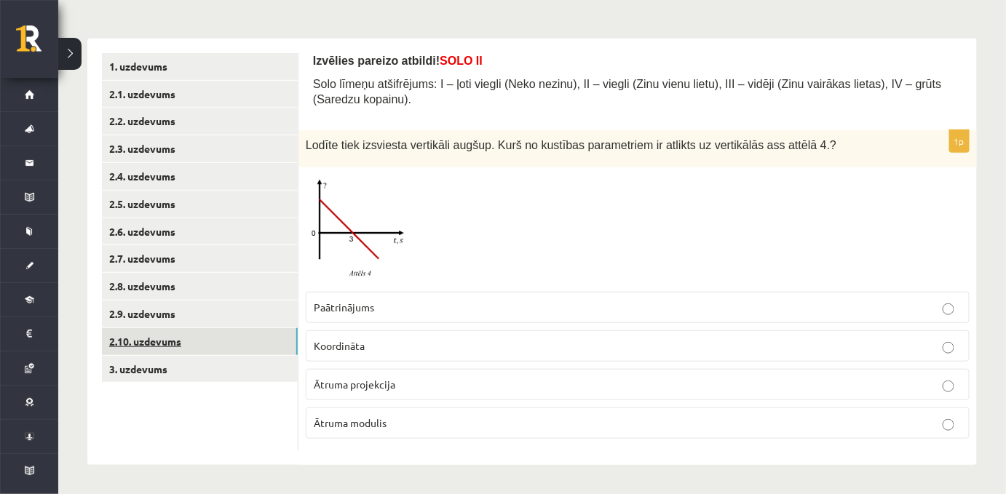
click at [217, 330] on link "2.10. uzdevums" at bounding box center [200, 341] width 196 height 27
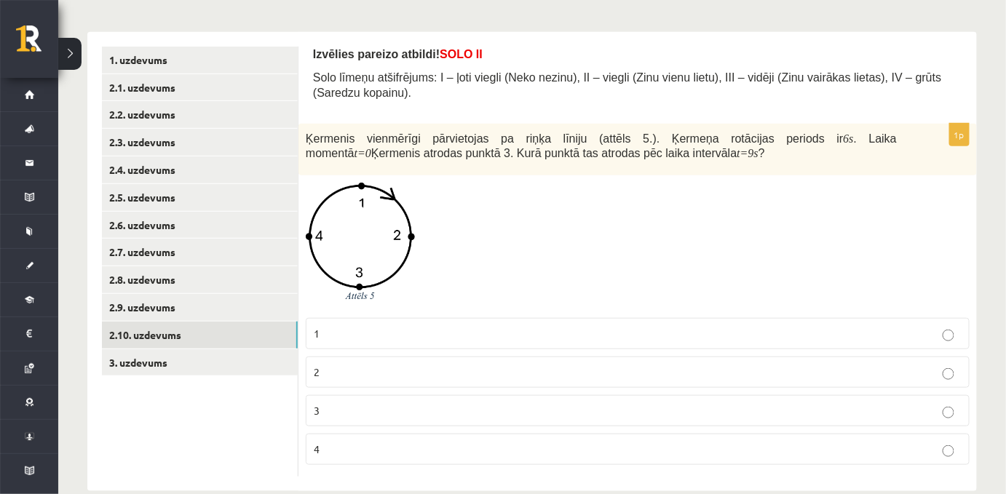
scroll to position [247, 0]
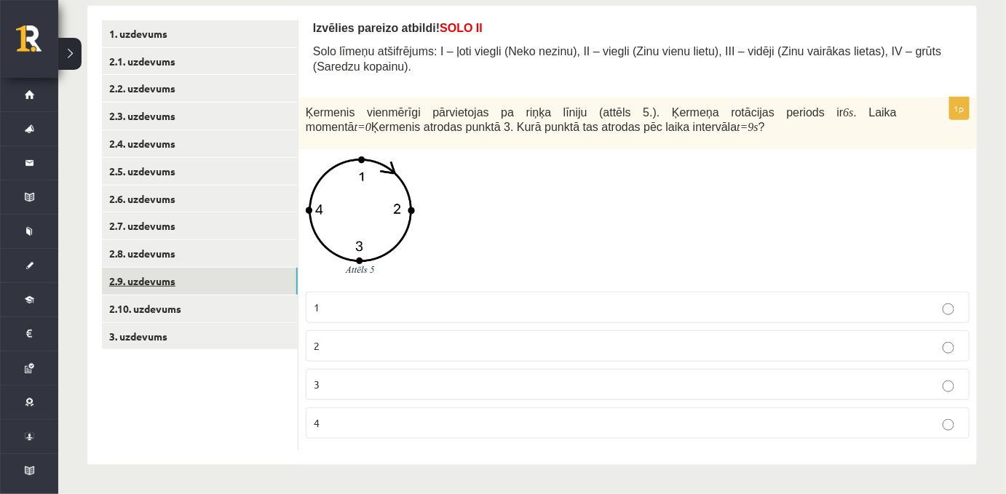
click at [162, 274] on link "2.9. uzdevums" at bounding box center [200, 281] width 196 height 27
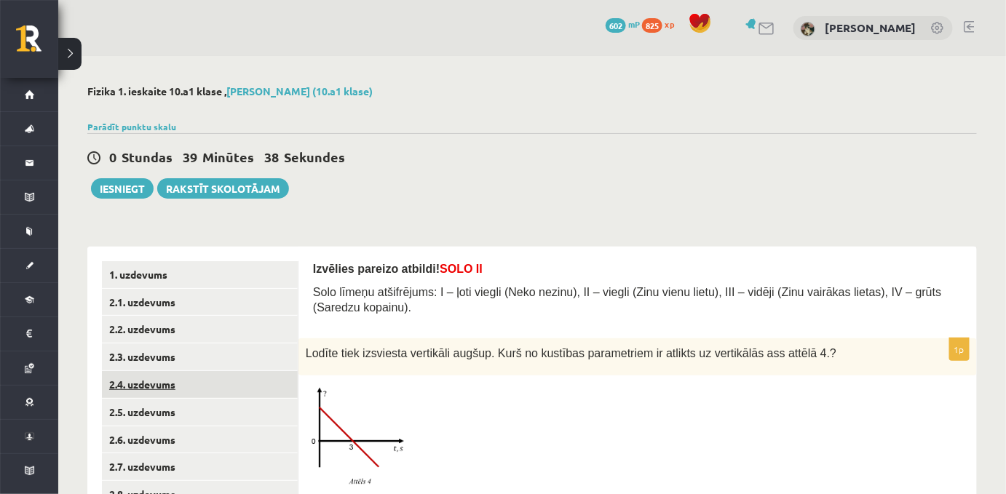
scroll to position [215, 0]
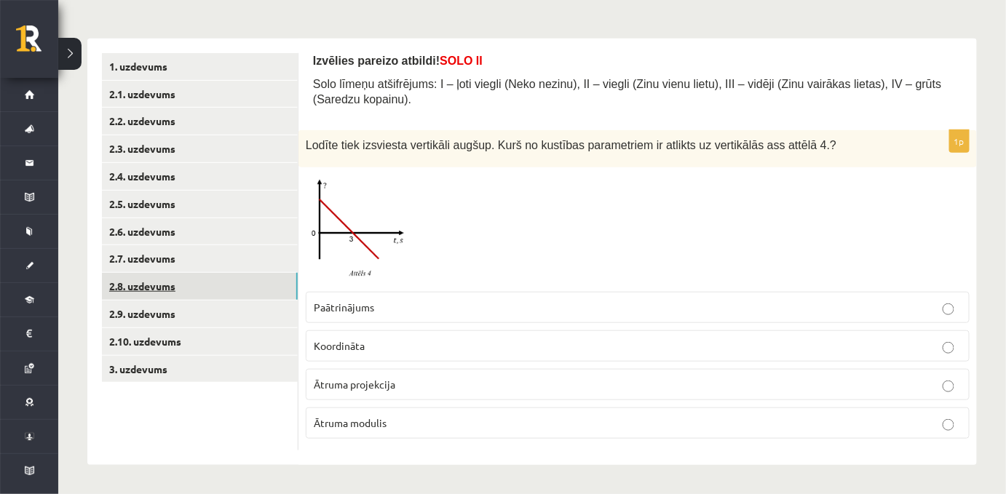
click at [188, 273] on link "2.8. uzdevums" at bounding box center [200, 286] width 196 height 27
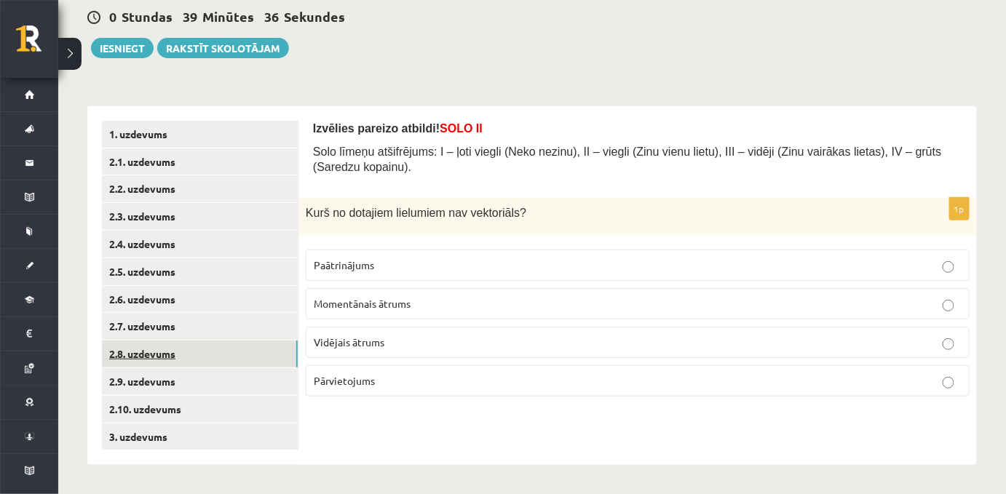
scroll to position [143, 0]
click at [182, 298] on link "2.6. uzdevums" at bounding box center [200, 299] width 196 height 27
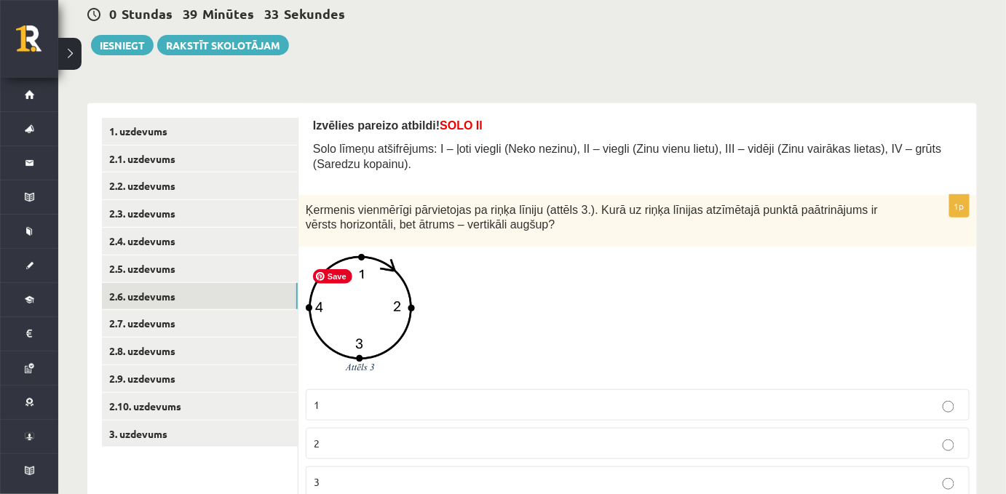
scroll to position [0, 0]
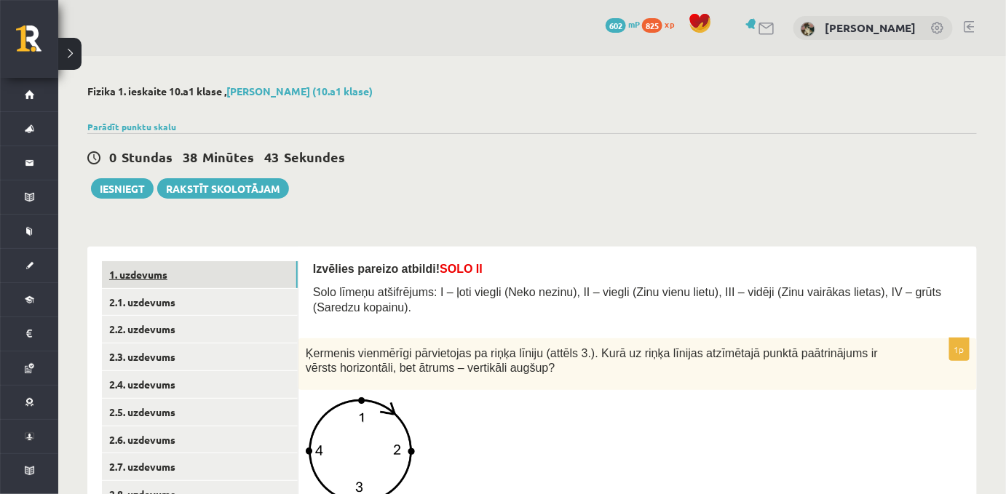
click at [180, 270] on link "1. uzdevums" at bounding box center [200, 274] width 196 height 27
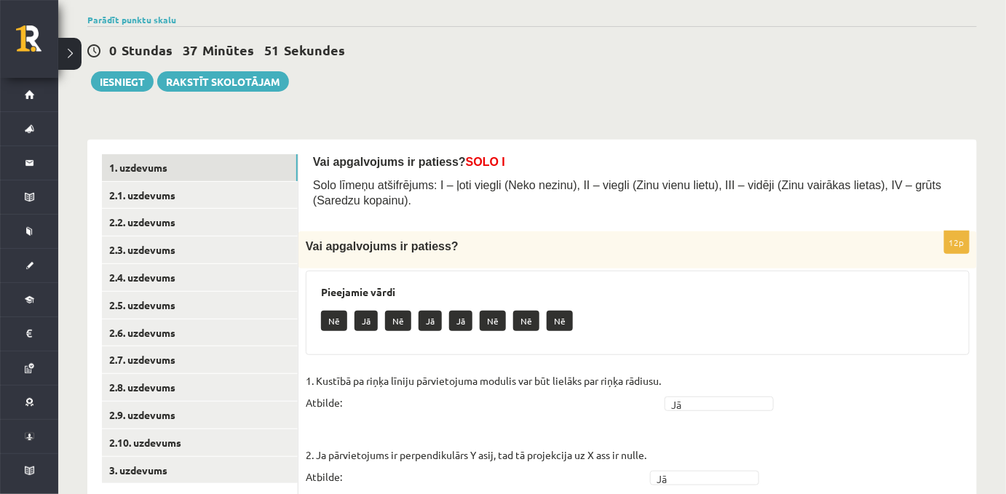
scroll to position [105, 0]
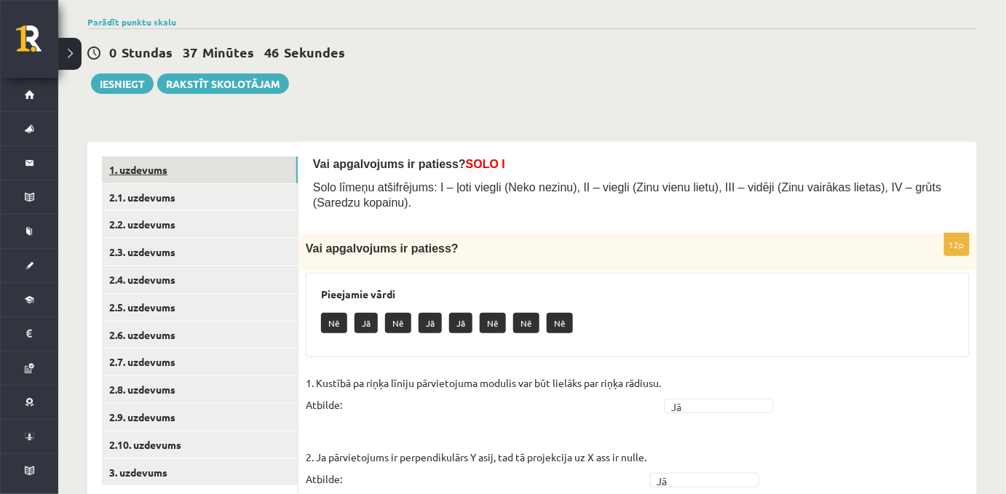
click at [180, 172] on link "1. uzdevums" at bounding box center [200, 169] width 196 height 27
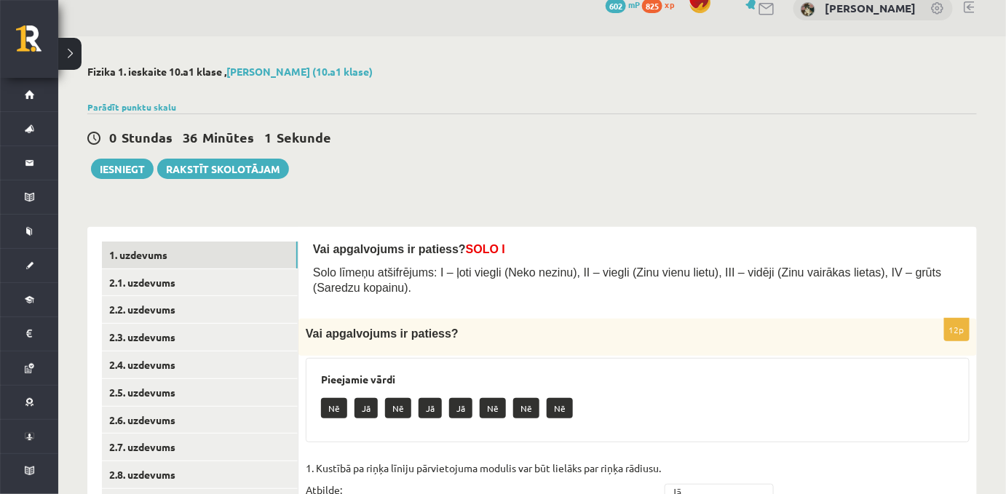
scroll to position [0, 0]
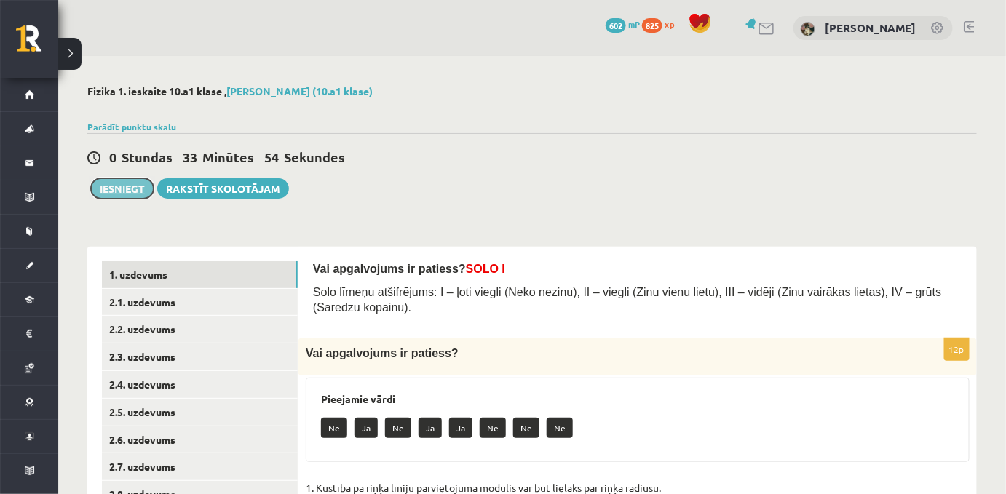
click at [122, 192] on button "Iesniegt" at bounding box center [122, 188] width 63 height 20
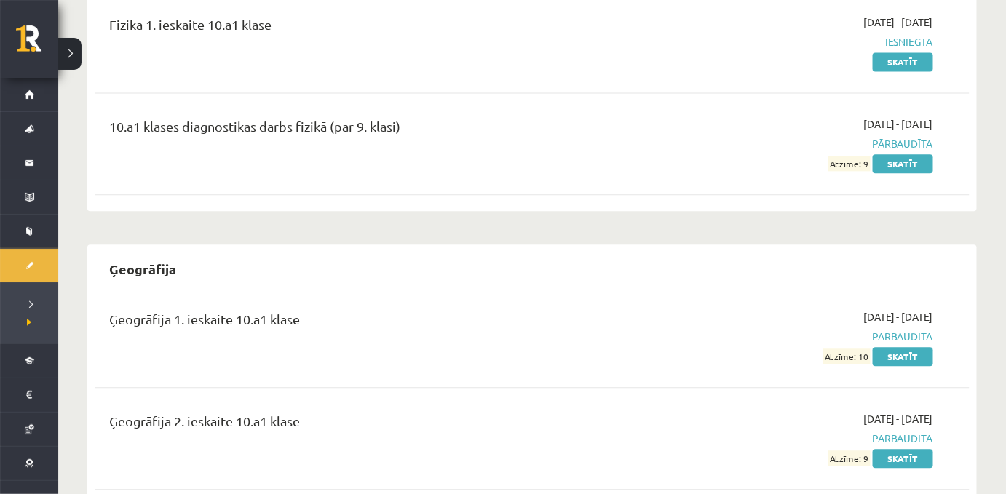
scroll to position [1020, 0]
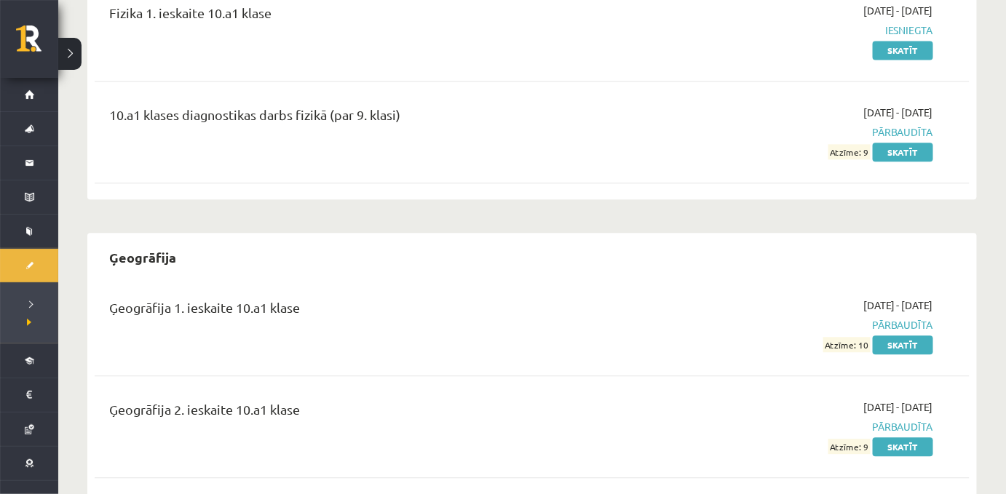
click at [559, 137] on div "10.a1 klases diagnostikas darbs fizikā (par 9. klasi) [DATE] - [DATE] Pārbaudīt…" at bounding box center [532, 132] width 875 height 84
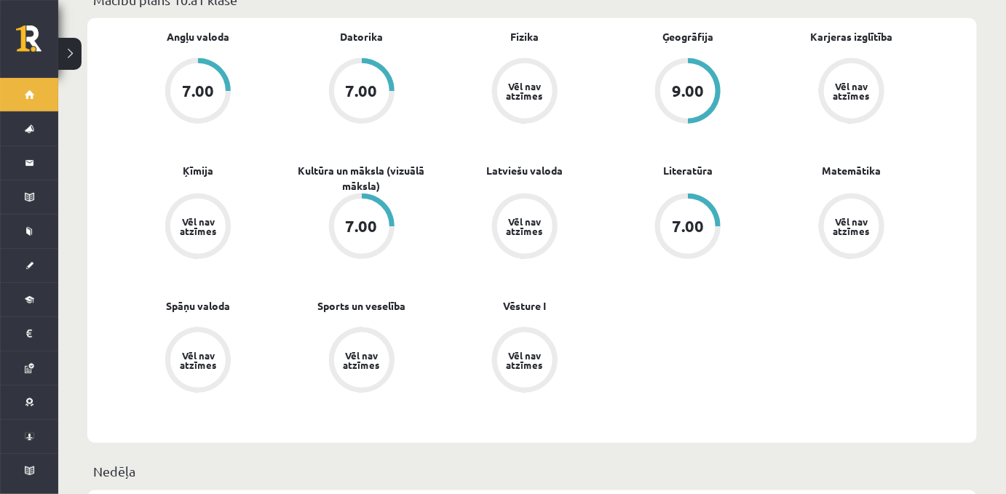
scroll to position [480, 0]
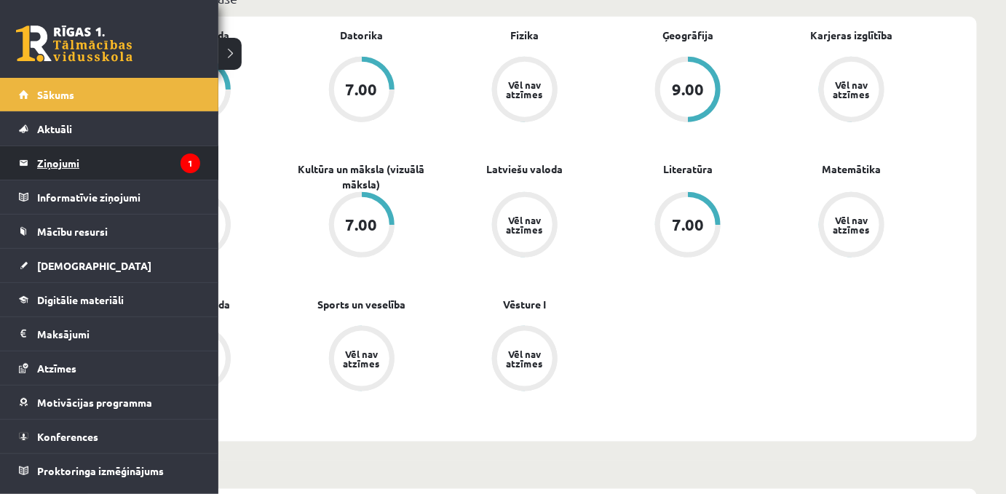
click at [111, 162] on legend "Ziņojumi 1" at bounding box center [118, 162] width 163 height 33
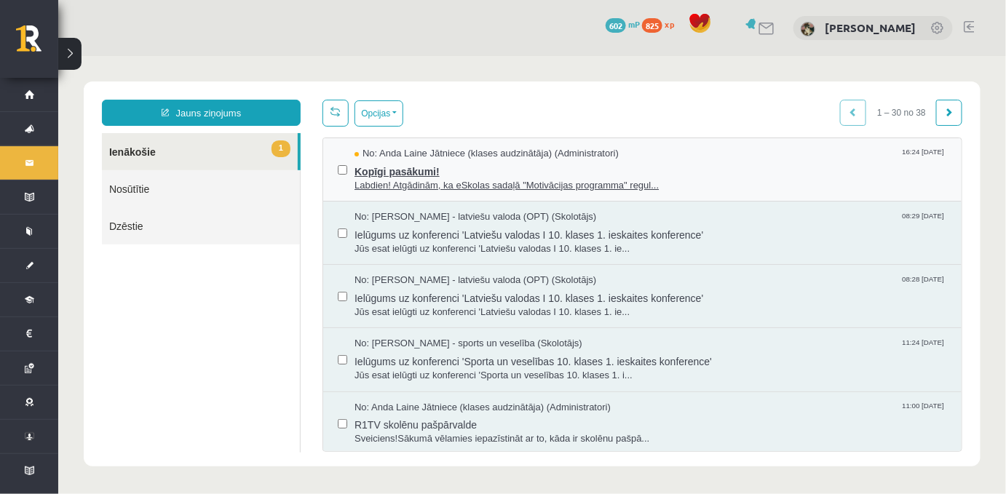
click at [421, 178] on span "Kopīgi pasākumi!" at bounding box center [650, 169] width 592 height 18
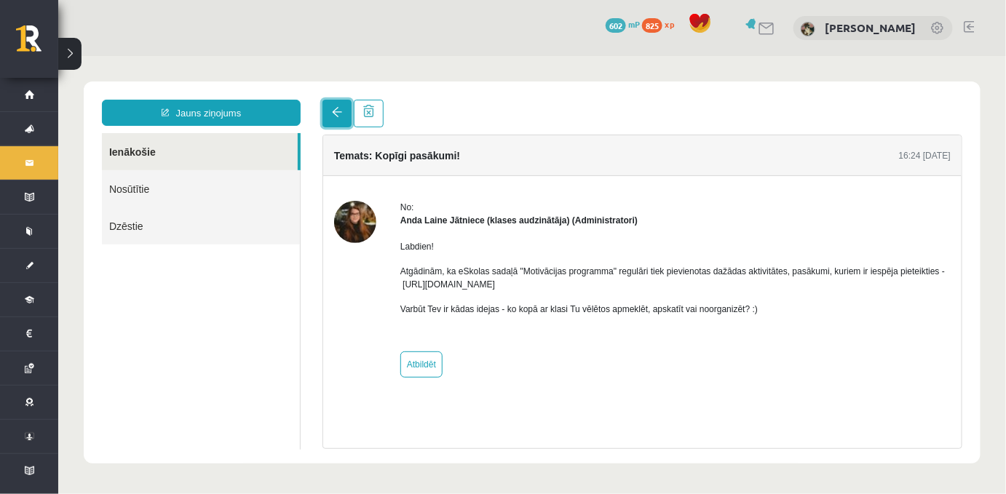
click at [330, 116] on link at bounding box center [336, 113] width 29 height 28
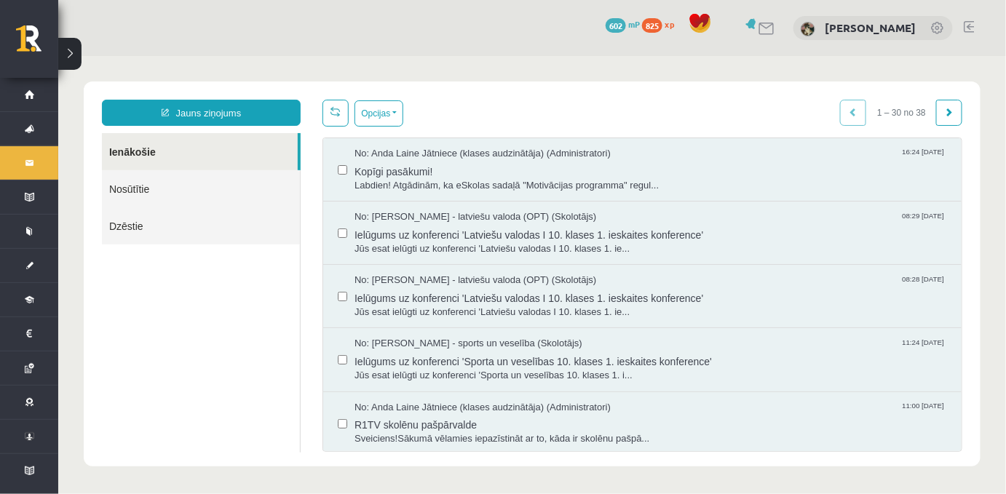
click at [330, 116] on span at bounding box center [335, 111] width 10 height 10
click at [337, 119] on link at bounding box center [335, 112] width 26 height 27
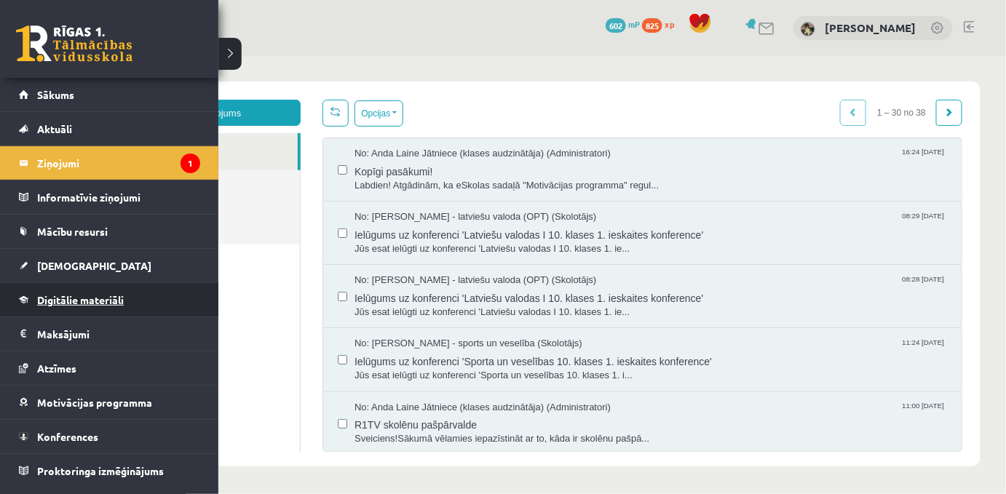
click at [61, 299] on span "Digitālie materiāli" at bounding box center [80, 299] width 87 height 13
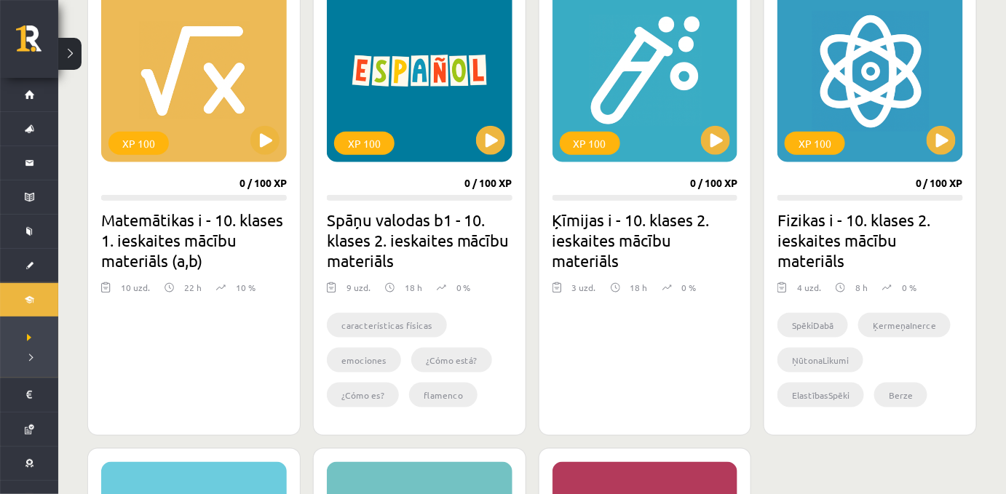
scroll to position [429, 0]
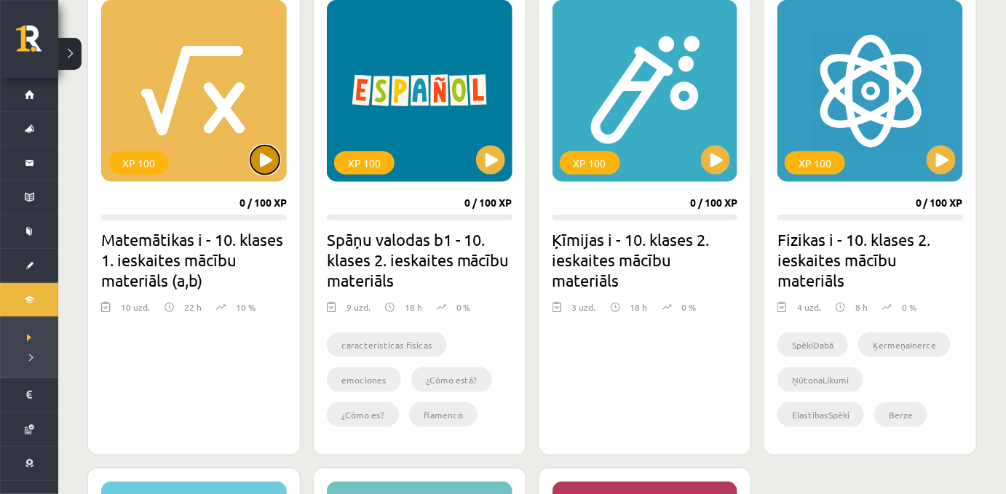
click at [261, 162] on button at bounding box center [264, 160] width 29 height 29
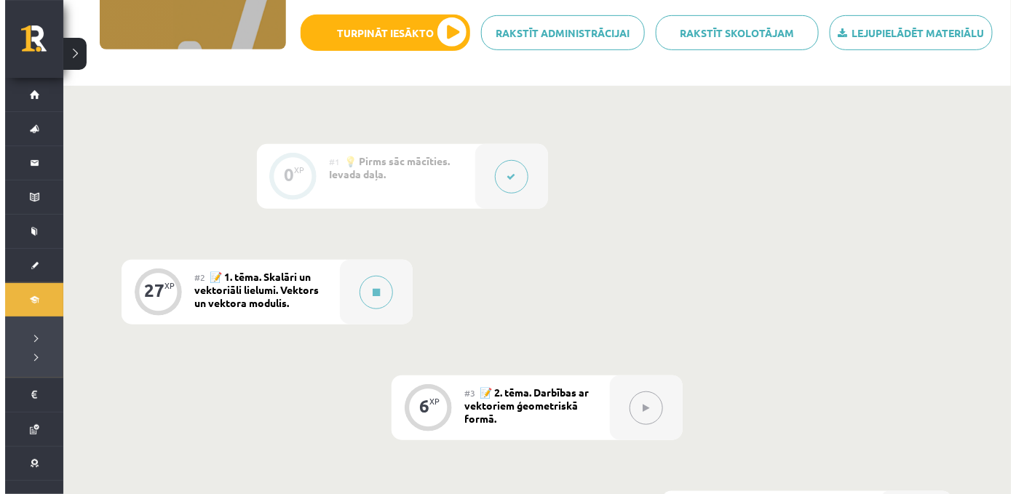
scroll to position [254, 0]
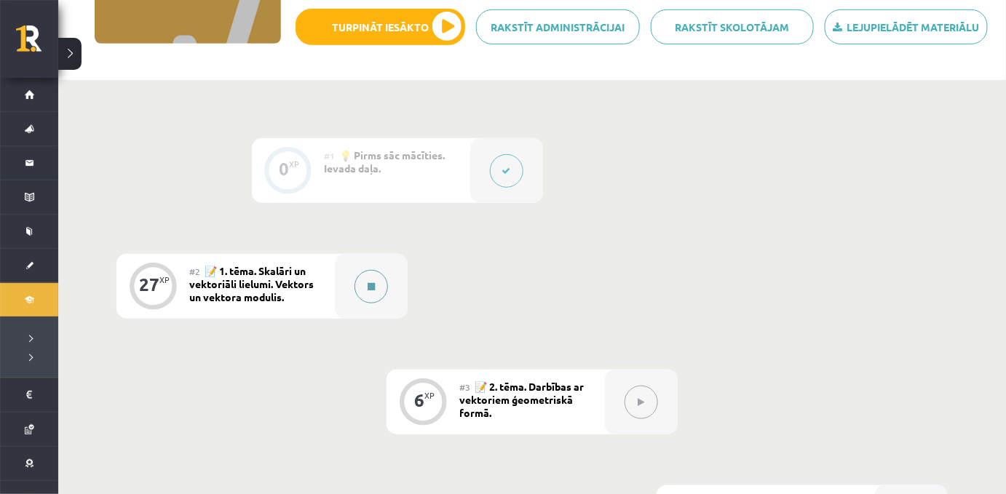
click at [373, 291] on icon at bounding box center [371, 286] width 7 height 9
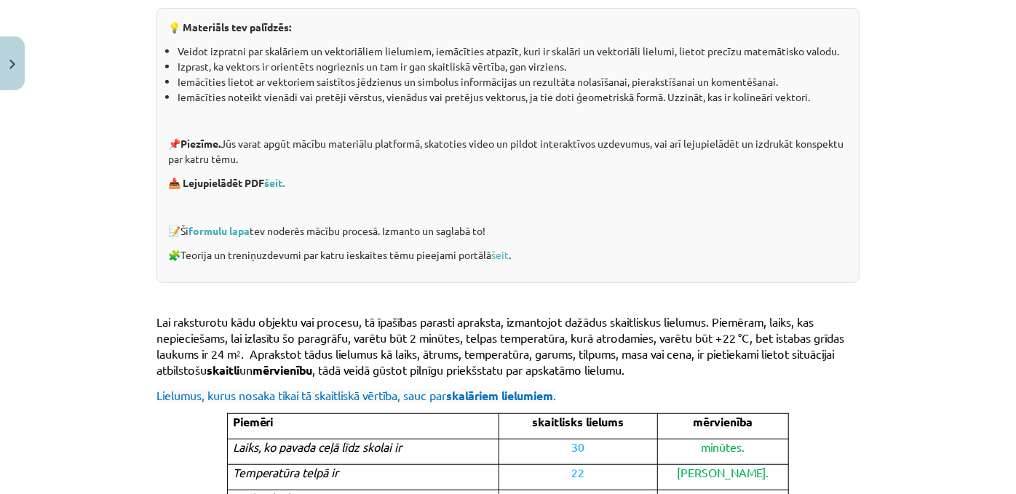
scroll to position [324, 0]
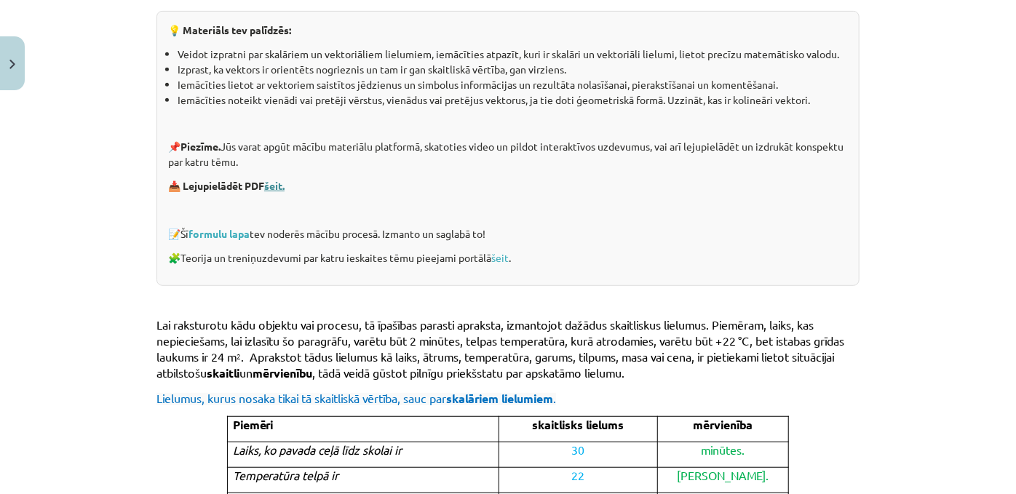
click at [277, 192] on link "šeit." at bounding box center [274, 185] width 20 height 13
click at [226, 240] on link "formulu lapa" at bounding box center [219, 233] width 61 height 13
click at [504, 264] on link "šeit" at bounding box center [499, 257] width 17 height 13
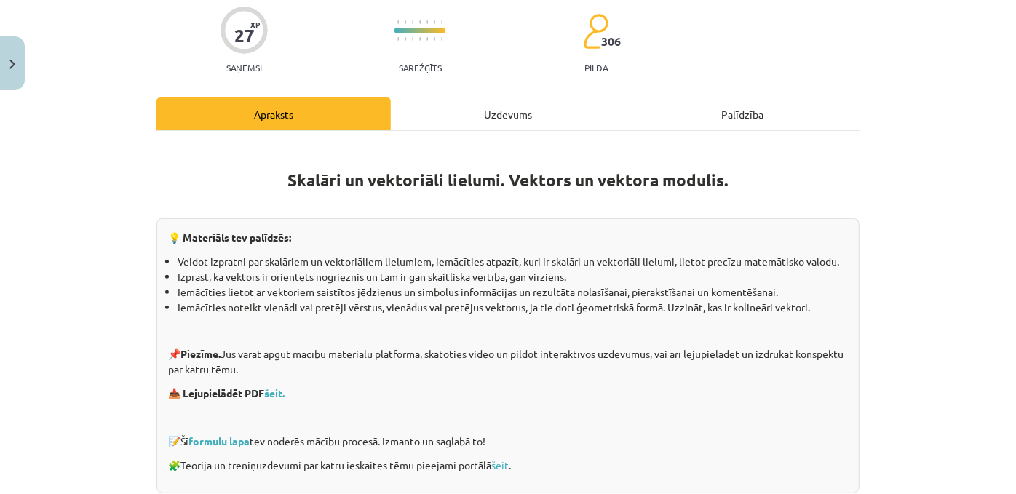
scroll to position [140, 0]
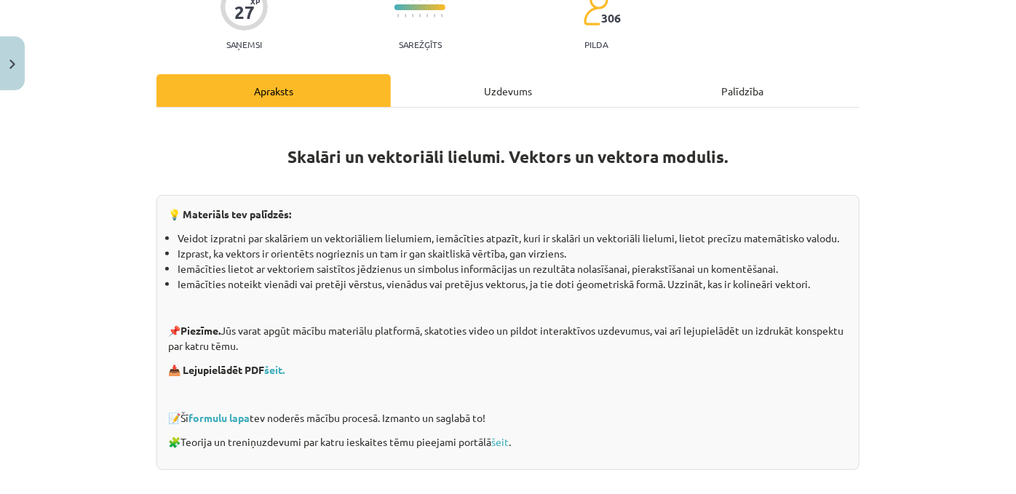
click at [486, 99] on div "Uzdevums" at bounding box center [508, 90] width 234 height 33
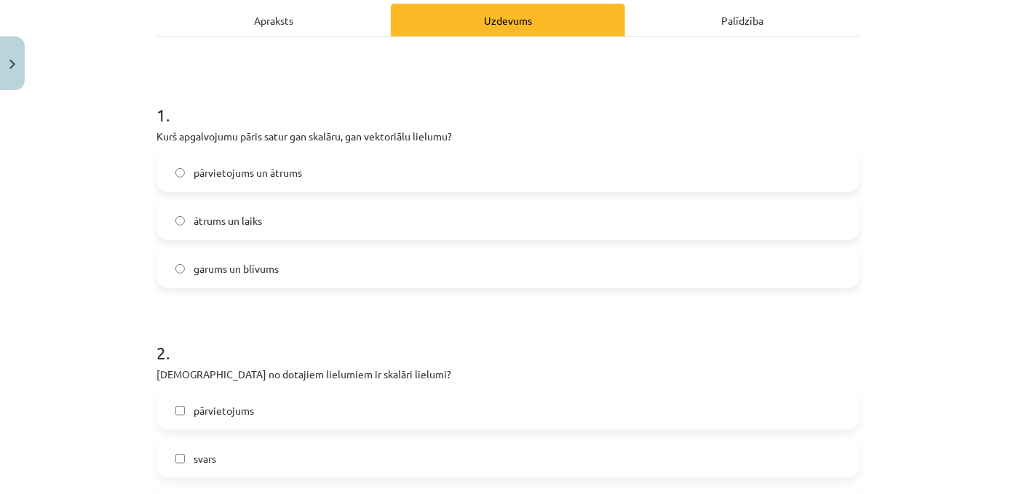
scroll to position [211, 0]
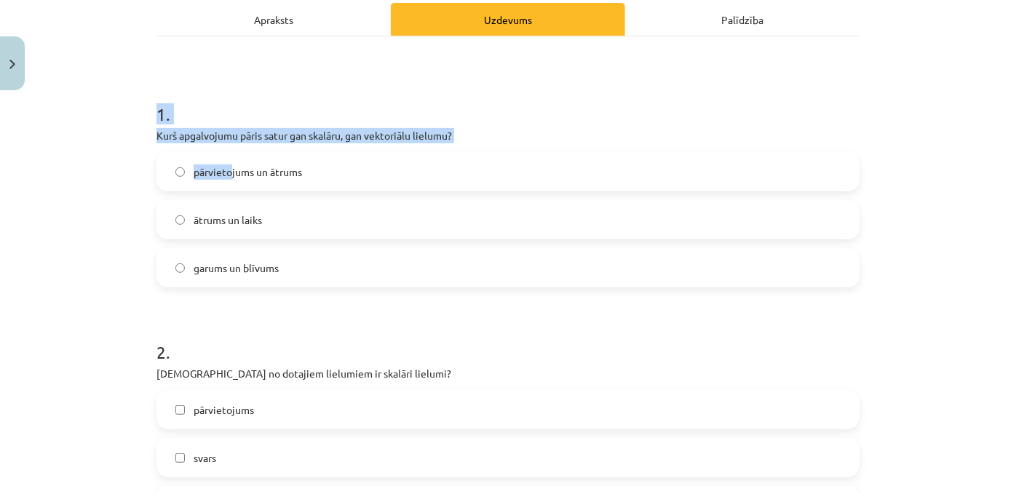
drag, startPoint x: 130, startPoint y: 136, endPoint x: 215, endPoint y: 159, distance: 88.8
click at [215, 159] on div "Mācību tēma: Matemātikas i - 10. klases 1. ieskaites mācību materiāls (a,b) #2 …" at bounding box center [508, 247] width 1016 height 494
click at [140, 146] on div "Mācību tēma: Matemātikas i - 10. klases 1. ieskaites mācību materiāls (a,b) #2 …" at bounding box center [508, 247] width 1016 height 494
drag, startPoint x: 143, startPoint y: 149, endPoint x: 289, endPoint y: 270, distance: 189.2
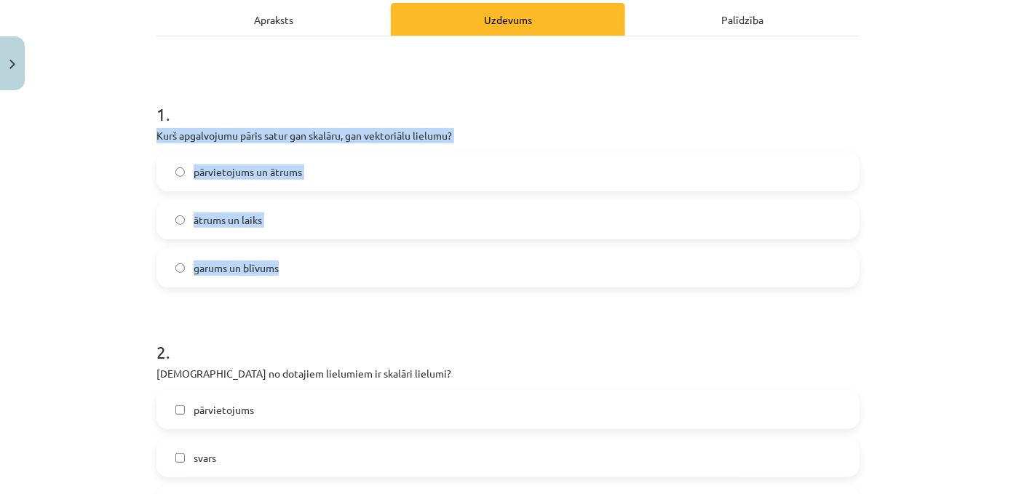
copy div "Kurš apgalvojumu pāris satur gan skalāru, gan vektoriālu lielumu? pārvietojums …"
click at [200, 180] on span "pārvietojums un ātrums" at bounding box center [248, 171] width 108 height 15
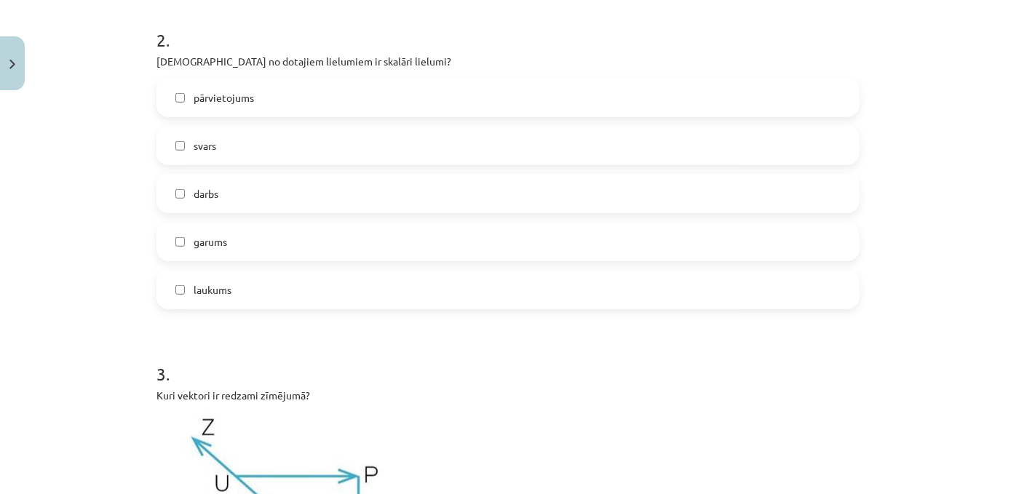
scroll to position [532, 0]
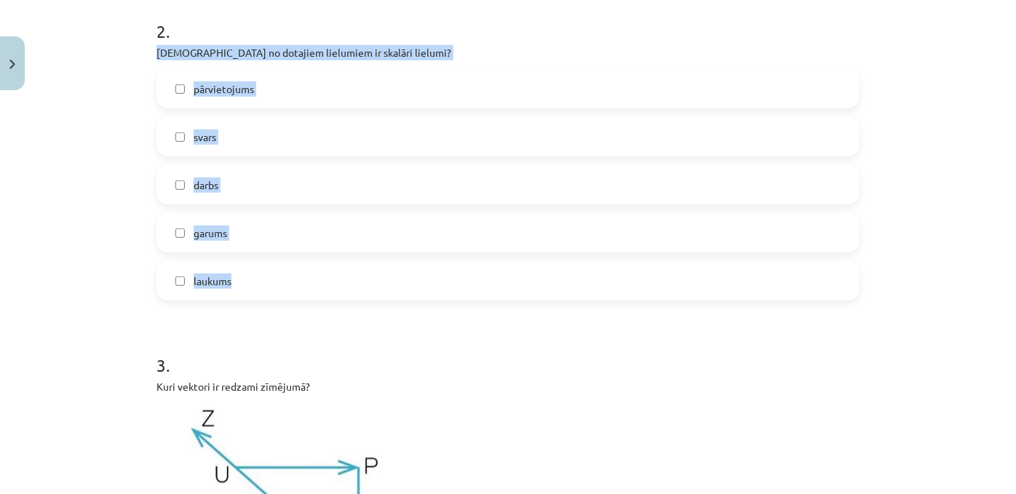
drag, startPoint x: 149, startPoint y: 74, endPoint x: 349, endPoint y: 293, distance: 296.8
copy div "[DEMOGRAPHIC_DATA] no dotajiem lielumiem ir skalāri lielumi? pārvietojums svars…"
click at [100, 245] on div "Mācību tēma: Matemātikas i - 10. klases 1. ieskaites mācību materiāls (a,b) #2 …" at bounding box center [508, 247] width 1016 height 494
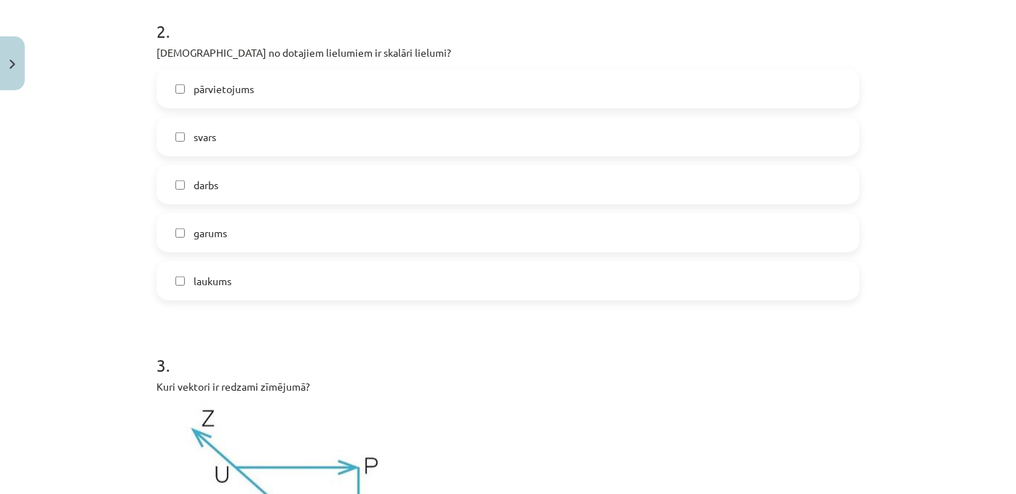
click at [183, 107] on label "pārvietojums" at bounding box center [508, 89] width 700 height 36
click at [188, 107] on label "pārvietojums" at bounding box center [508, 89] width 700 height 36
click at [201, 148] on label "svars" at bounding box center [508, 137] width 700 height 36
click at [215, 193] on span "darbs" at bounding box center [206, 185] width 25 height 15
click at [215, 247] on label "garums" at bounding box center [508, 233] width 700 height 36
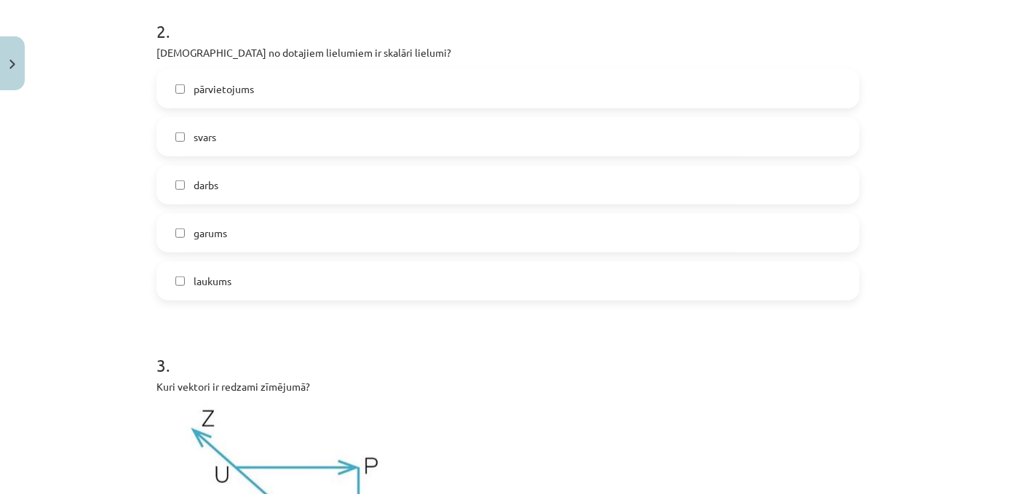
click at [221, 299] on label "laukums" at bounding box center [508, 281] width 700 height 36
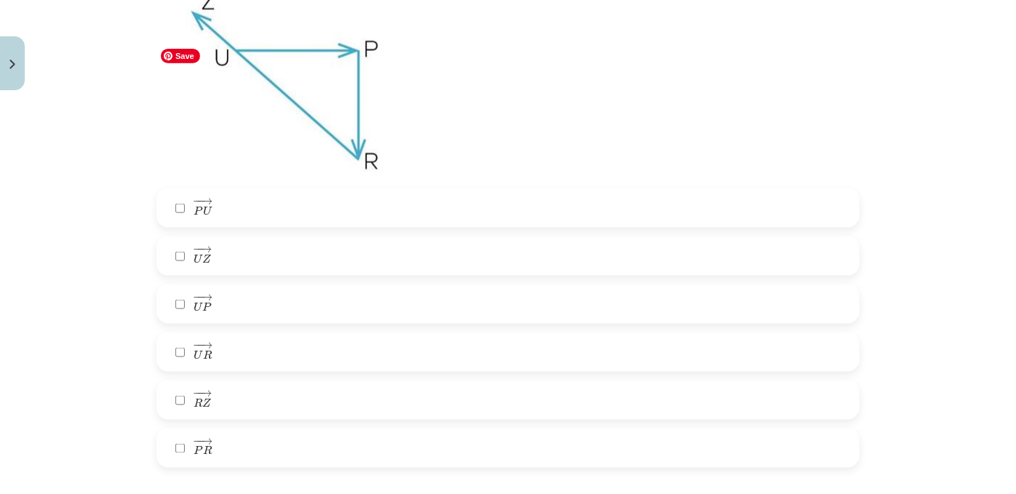
scroll to position [968, 0]
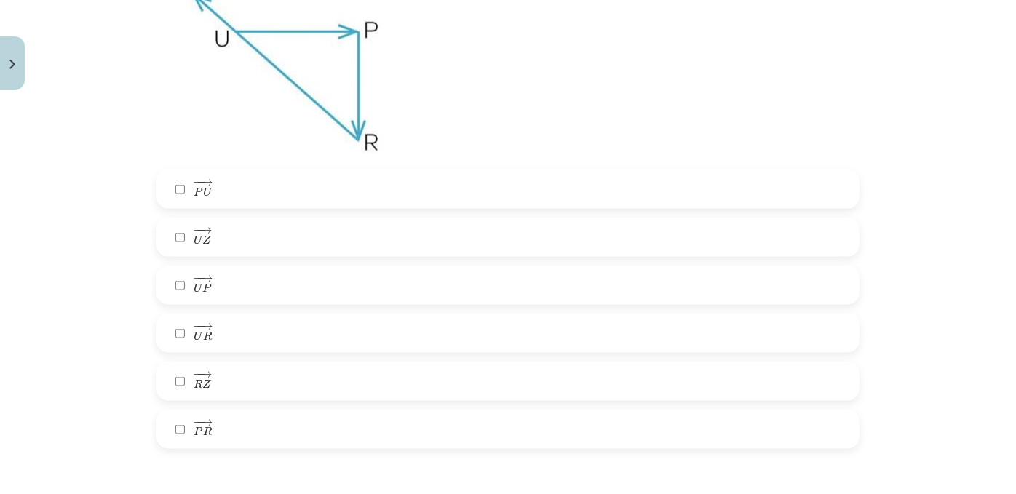
click at [202, 293] on span "P" at bounding box center [206, 287] width 9 height 9
click at [221, 448] on label "− − → P R P R →" at bounding box center [508, 429] width 700 height 36
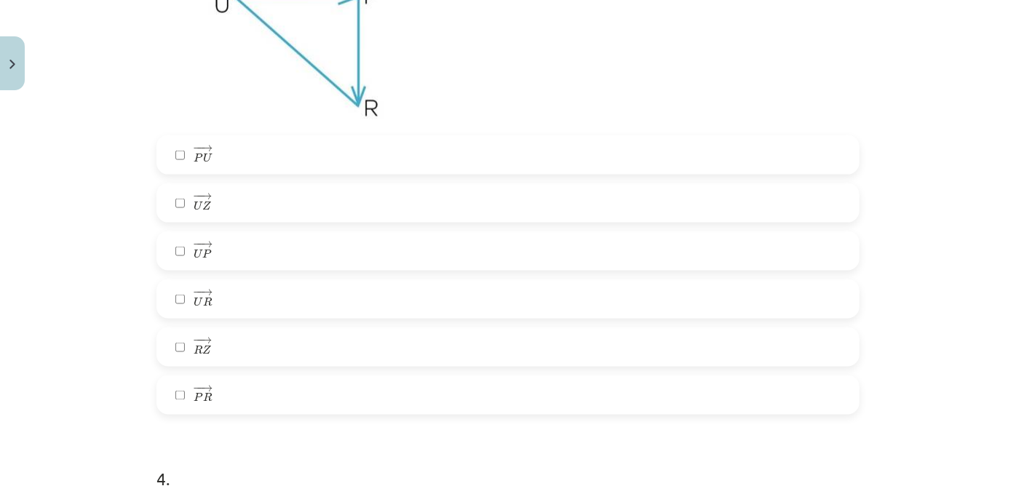
scroll to position [1005, 0]
click at [195, 354] on span "− − → R Z R Z →" at bounding box center [202, 344] width 17 height 20
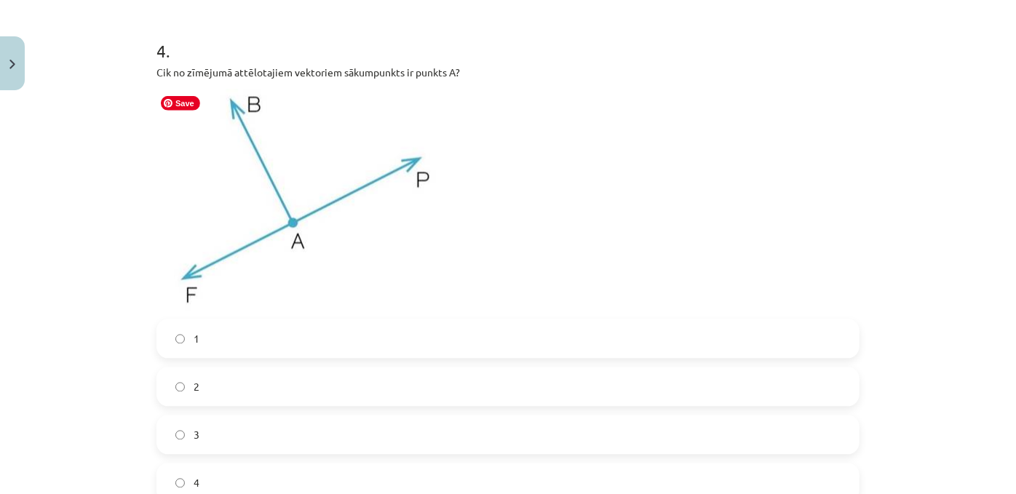
scroll to position [1430, 0]
click at [172, 242] on img at bounding box center [303, 200] width 295 height 221
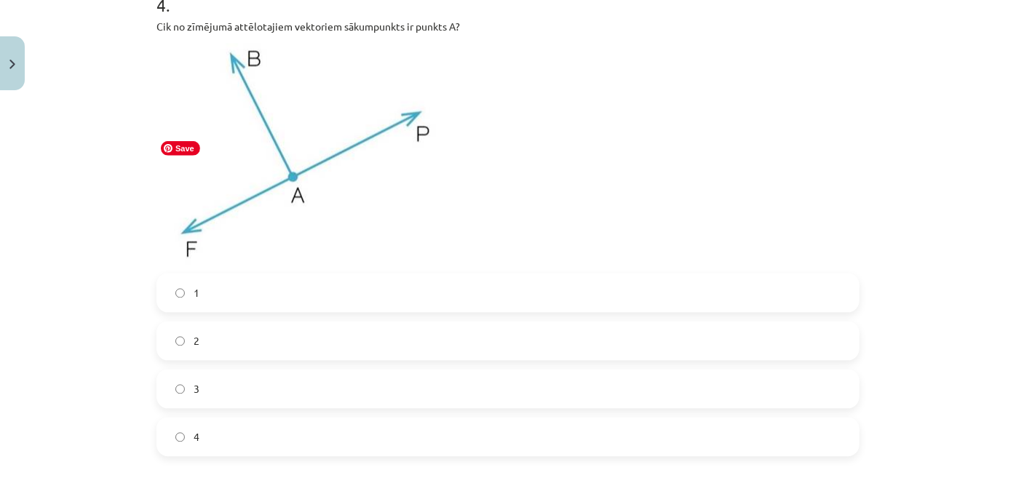
scroll to position [1584, 0]
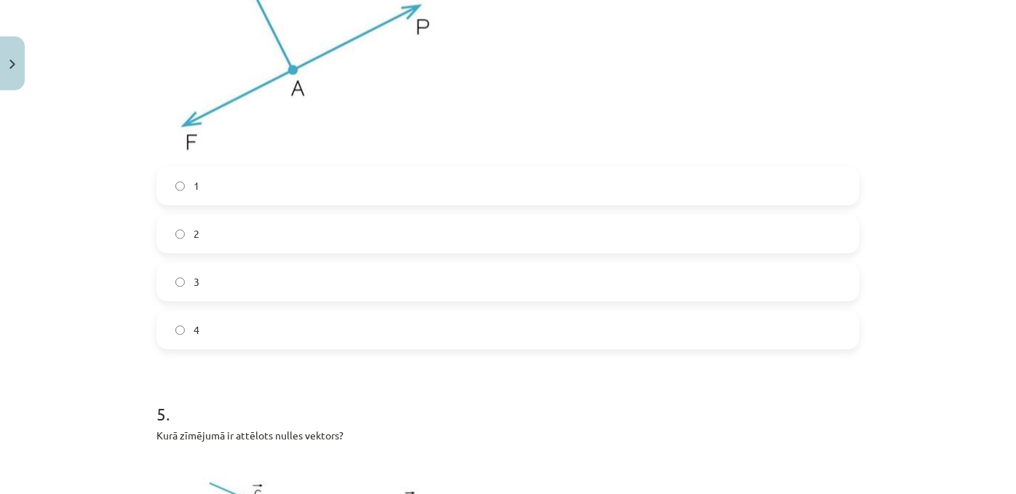
click at [205, 348] on label "4" at bounding box center [508, 330] width 700 height 36
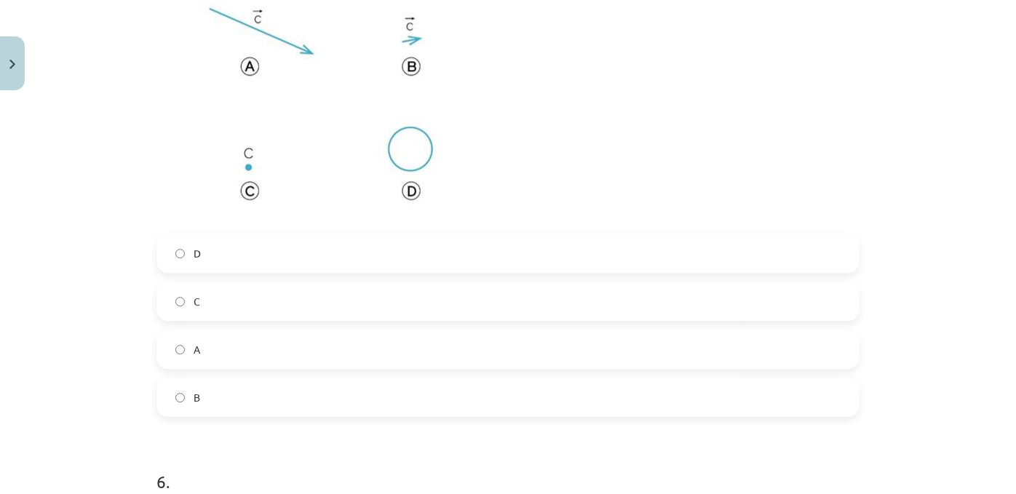
scroll to position [2059, 0]
click at [223, 319] on label "C" at bounding box center [508, 300] width 700 height 36
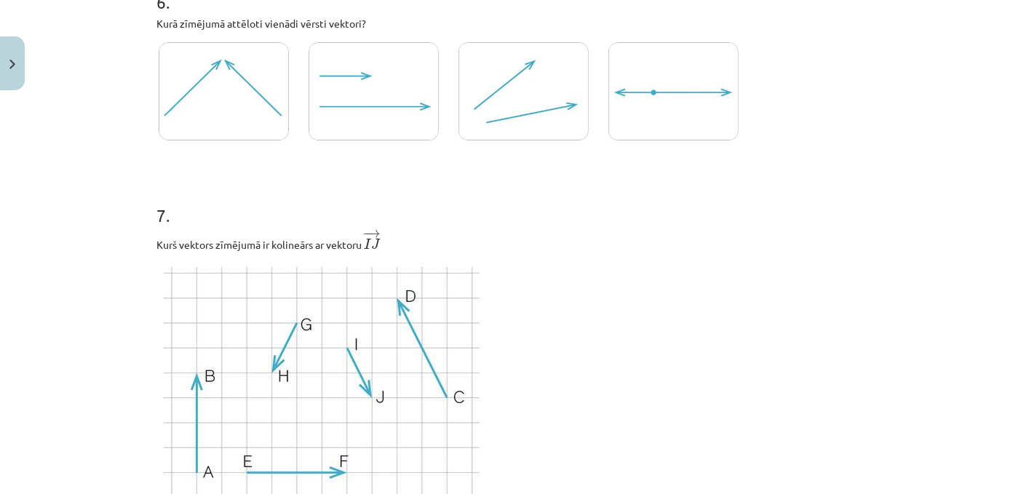
scroll to position [2547, 0]
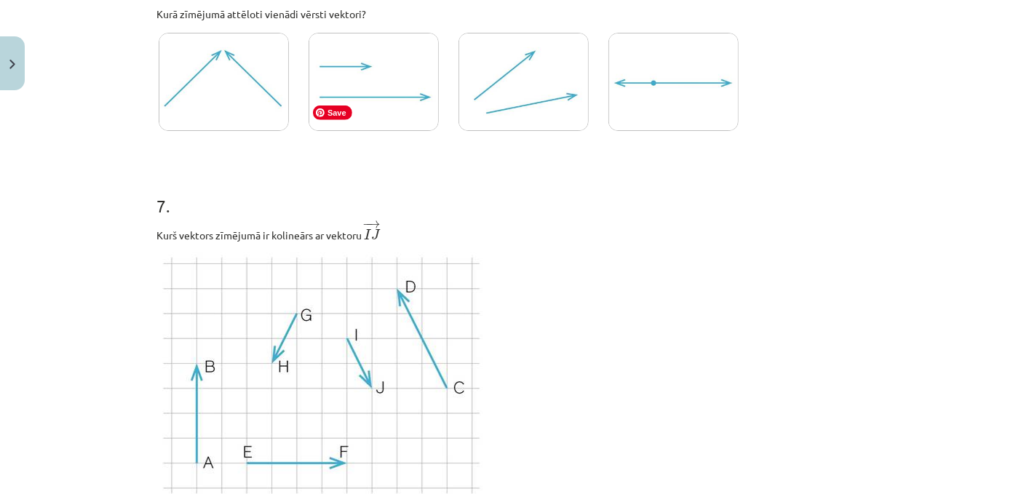
click at [373, 131] on img at bounding box center [374, 82] width 130 height 98
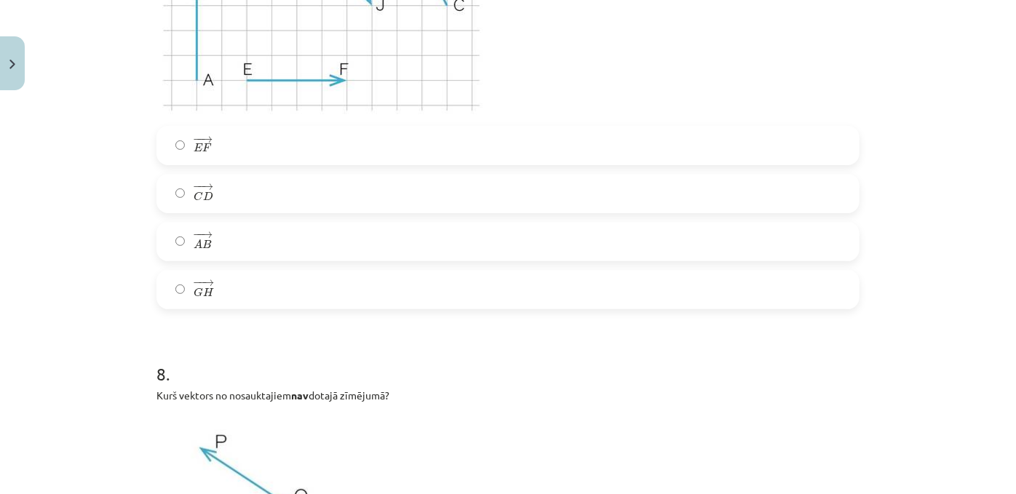
scroll to position [2932, 0]
click at [194, 199] on span "C" at bounding box center [198, 193] width 9 height 9
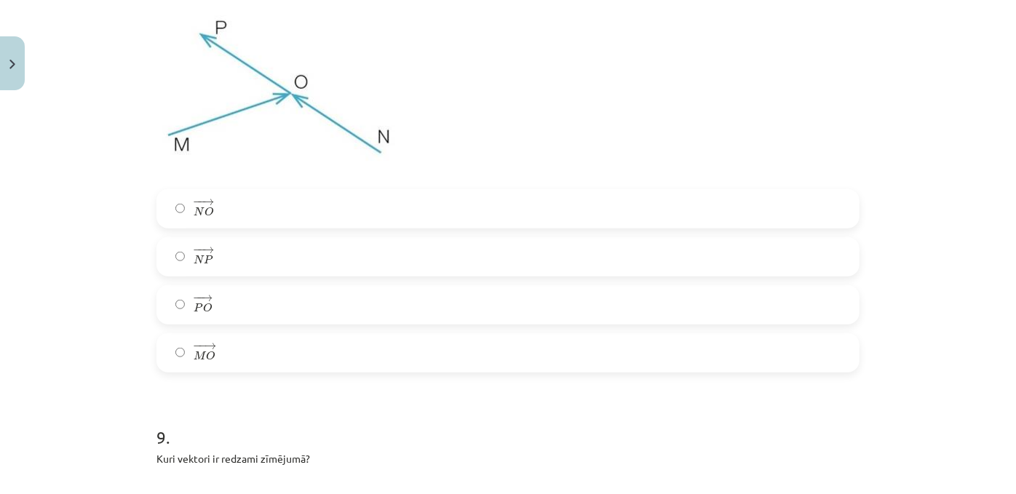
scroll to position [3347, 0]
click at [200, 263] on span "− − → N P N P →" at bounding box center [204, 253] width 20 height 20
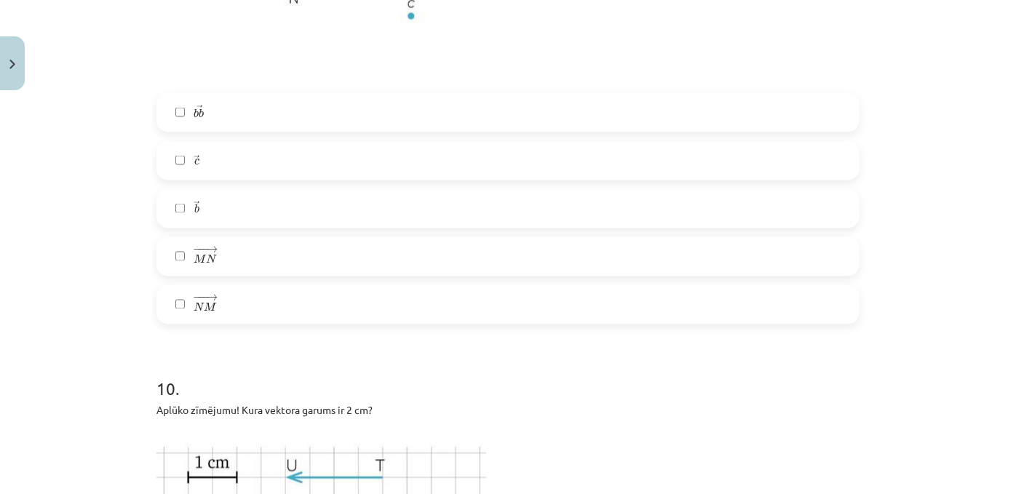
scroll to position [3988, 0]
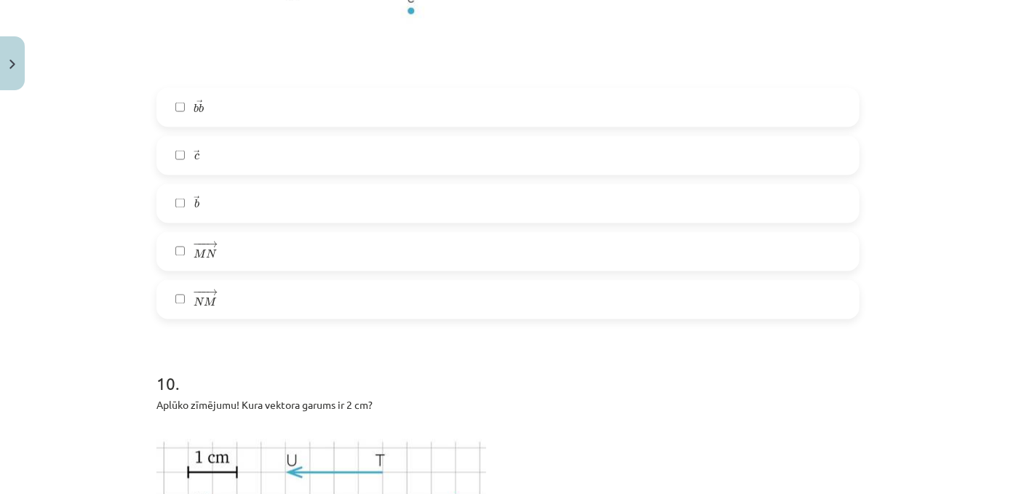
click at [205, 307] on span "M" at bounding box center [211, 302] width 12 height 9
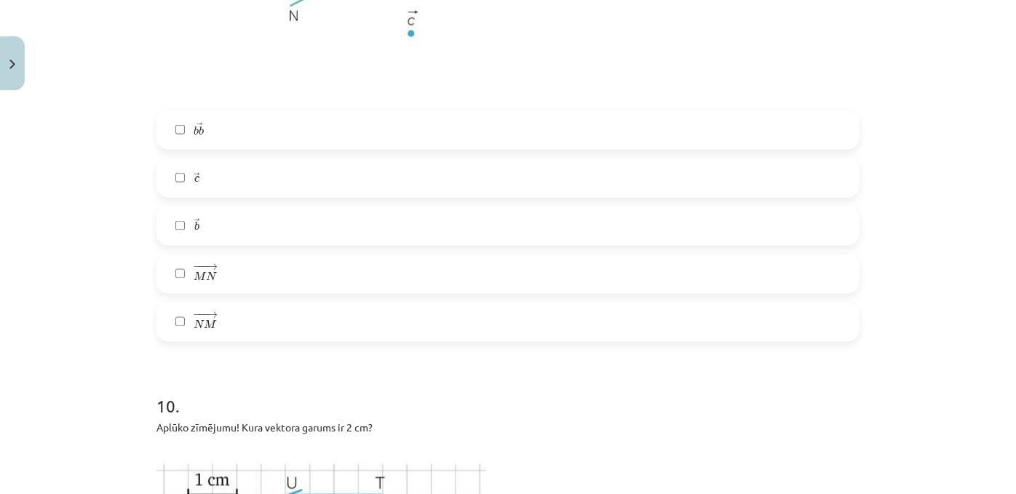
scroll to position [3966, 0]
click at [188, 292] on label "− −− → M N M N →" at bounding box center [508, 273] width 700 height 36
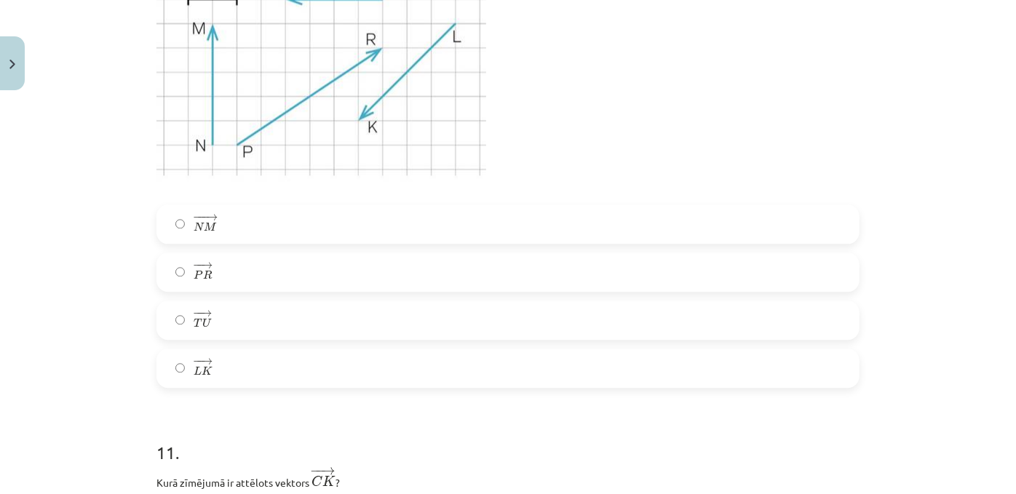
scroll to position [4496, 0]
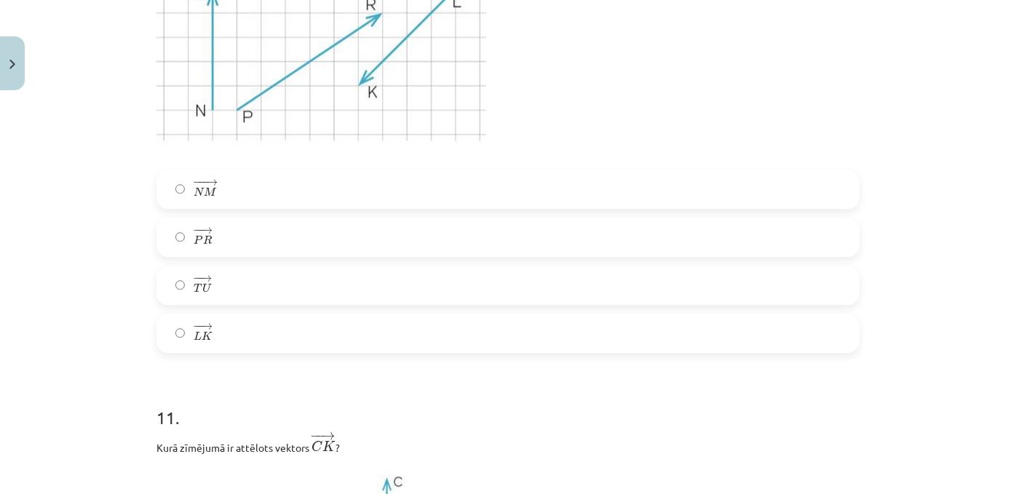
click at [207, 295] on span "− − → T U T U →" at bounding box center [202, 284] width 17 height 20
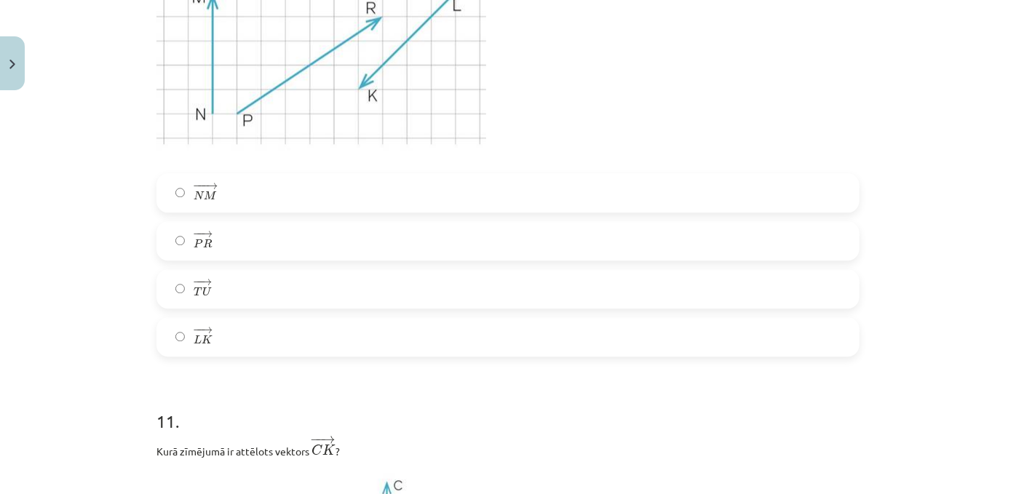
scroll to position [4494, 0]
click at [196, 333] on span "−" at bounding box center [197, 329] width 9 height 7
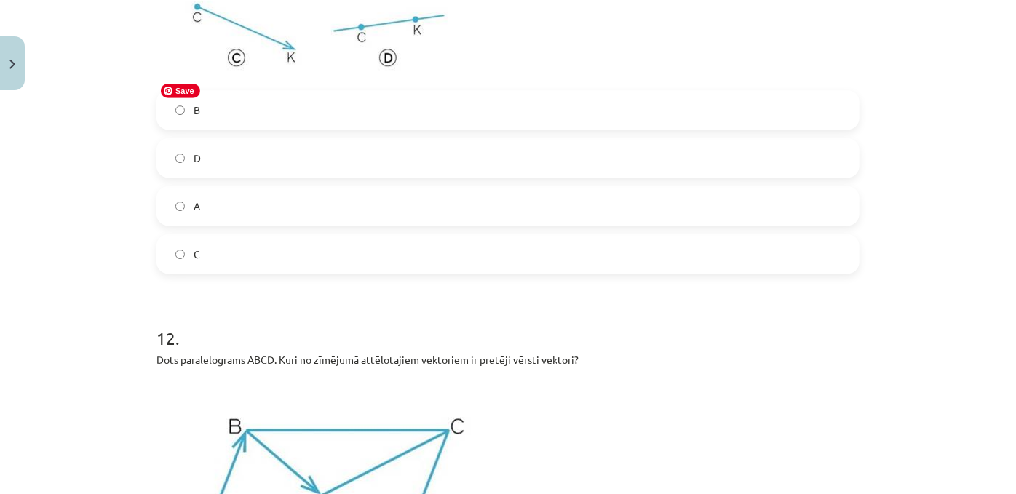
scroll to position [5110, 0]
click at [188, 273] on label "C" at bounding box center [508, 255] width 700 height 36
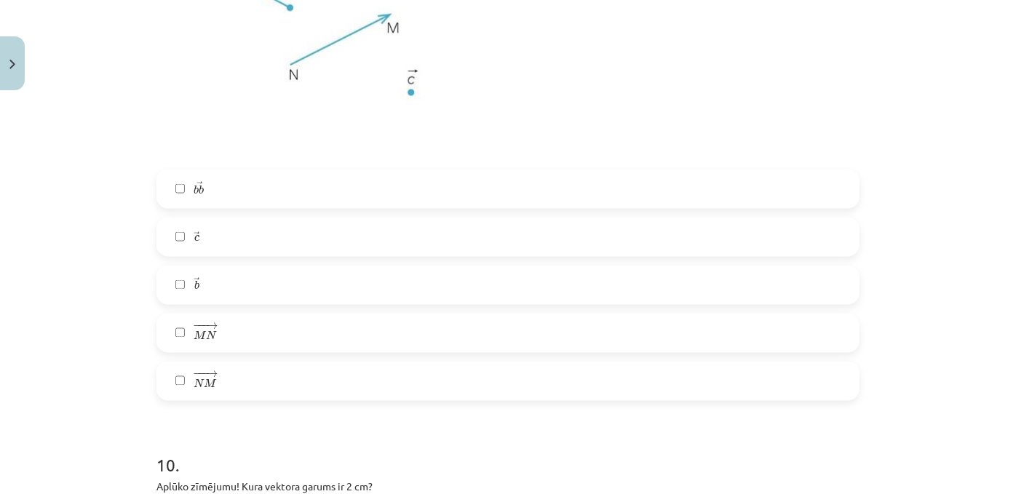
scroll to position [3969, 0]
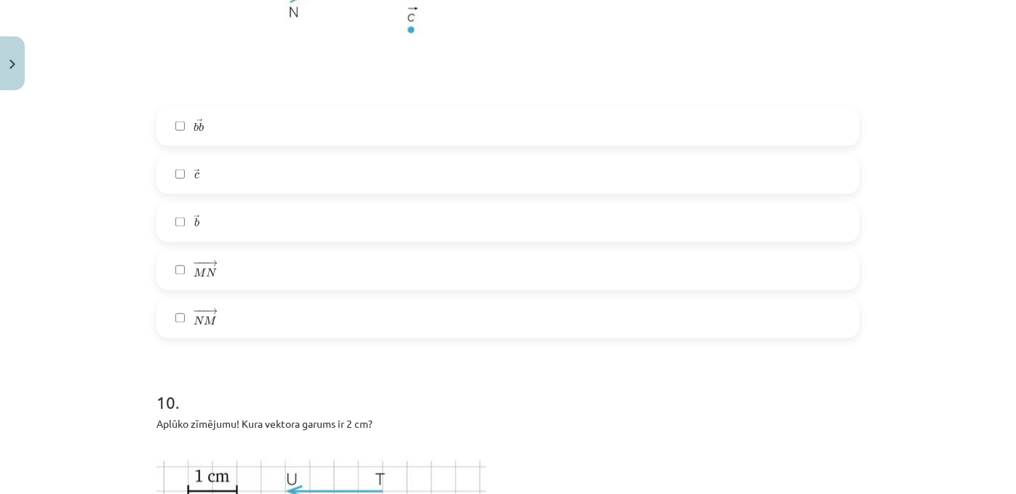
click at [183, 289] on label "− −− → M N M N →" at bounding box center [508, 271] width 700 height 36
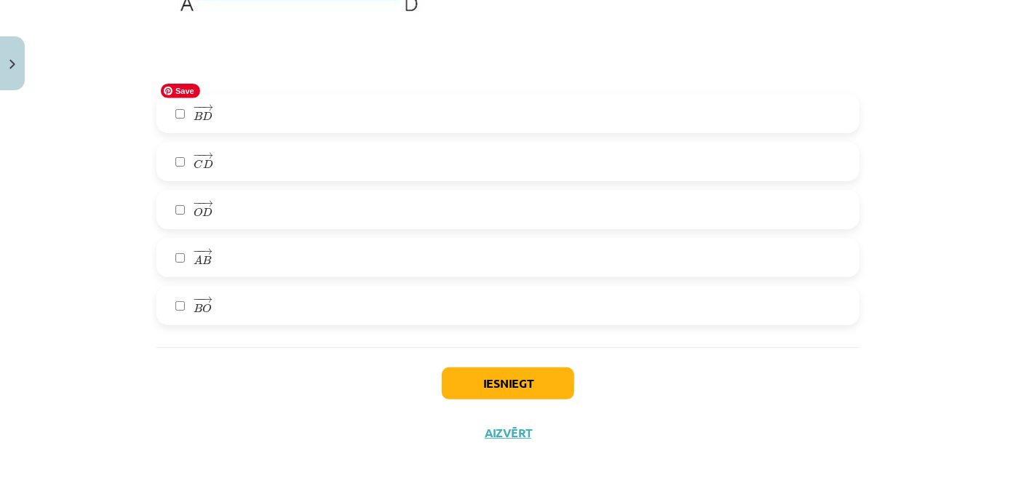
scroll to position [5684, 0]
click at [181, 276] on label "− − → A B A B →" at bounding box center [508, 257] width 700 height 36
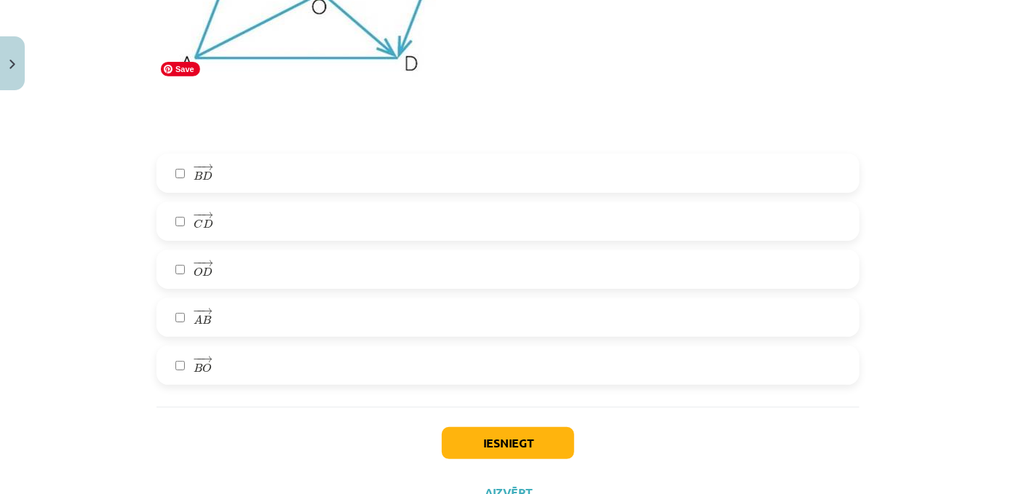
scroll to position [5638, 0]
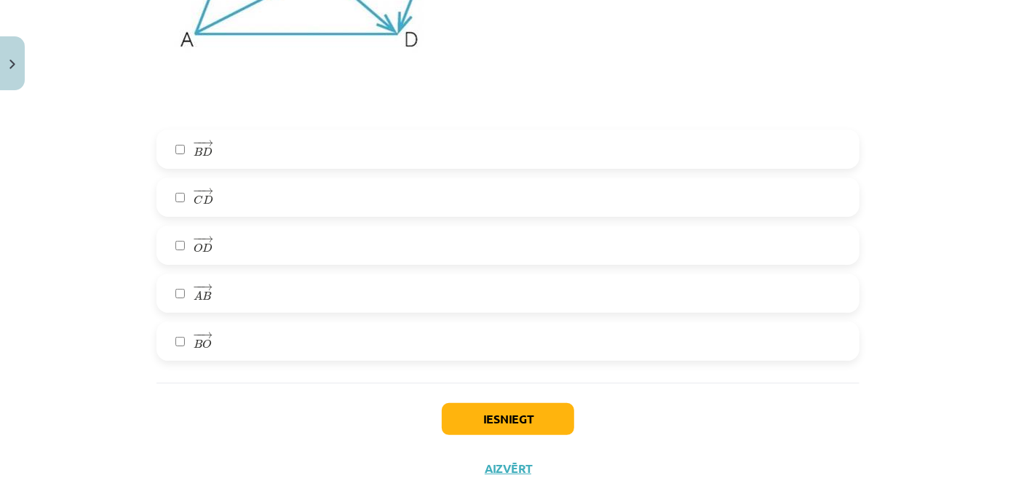
click at [186, 215] on label "− − → C D C D →" at bounding box center [508, 197] width 700 height 36
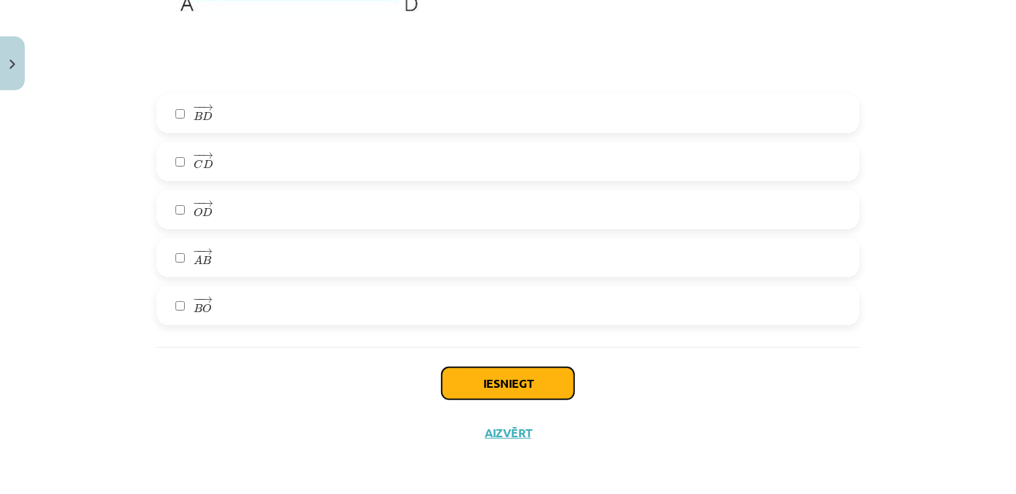
click at [467, 369] on button "Iesniegt" at bounding box center [508, 384] width 132 height 32
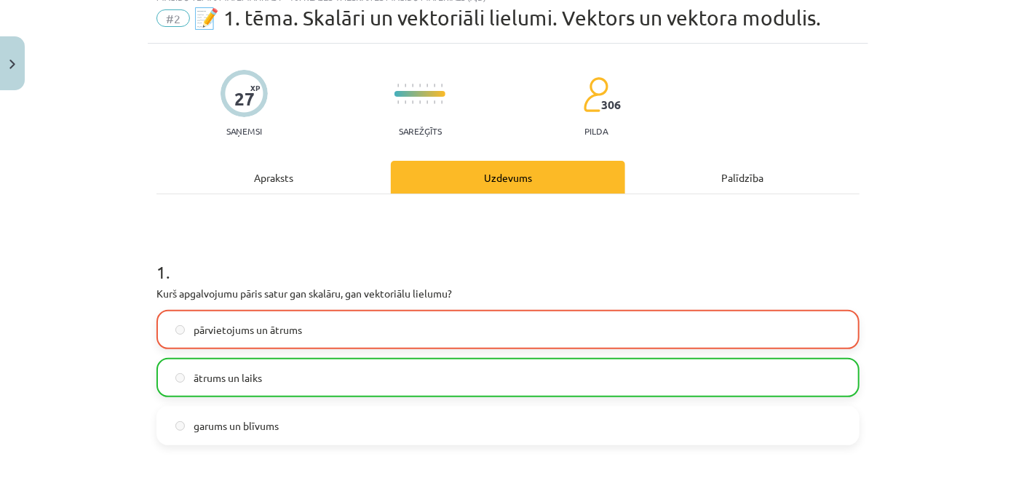
scroll to position [47, 0]
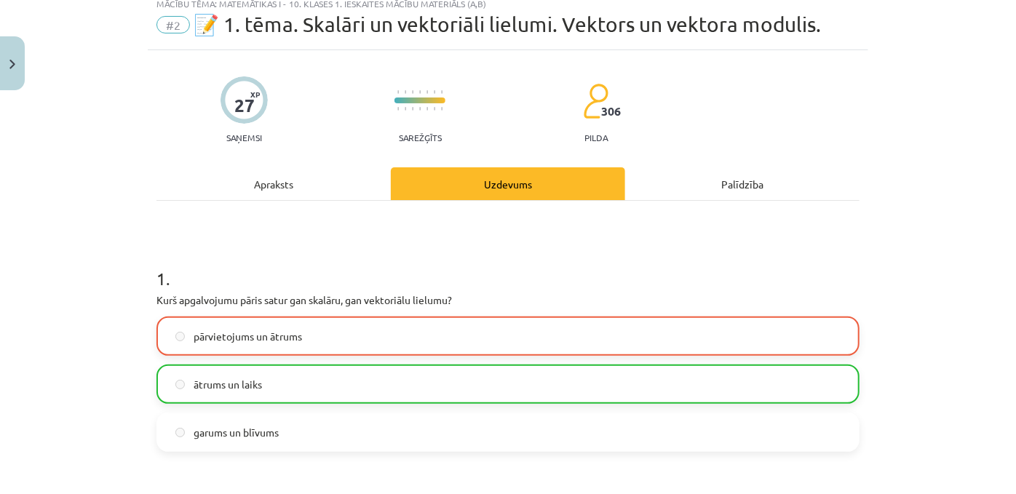
drag, startPoint x: 413, startPoint y: 392, endPoint x: 329, endPoint y: 361, distance: 89.4
click at [329, 354] on label "pārvietojums un ātrums" at bounding box center [508, 336] width 700 height 36
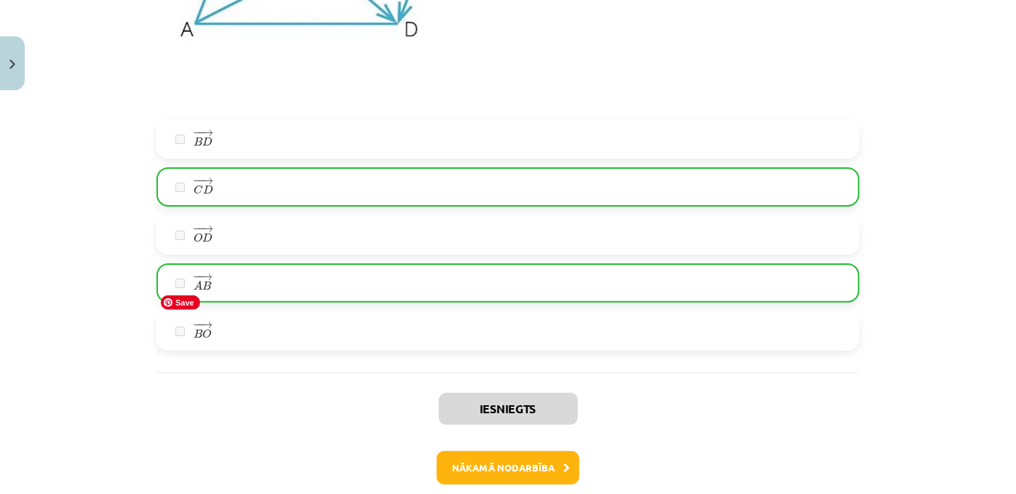
scroll to position [5866, 0]
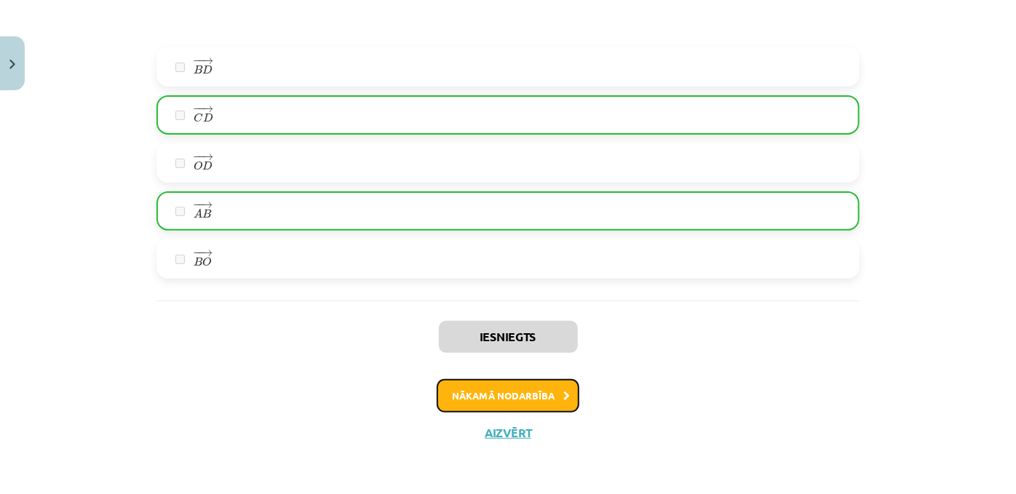
click at [487, 391] on button "Nākamā nodarbība" at bounding box center [508, 395] width 143 height 33
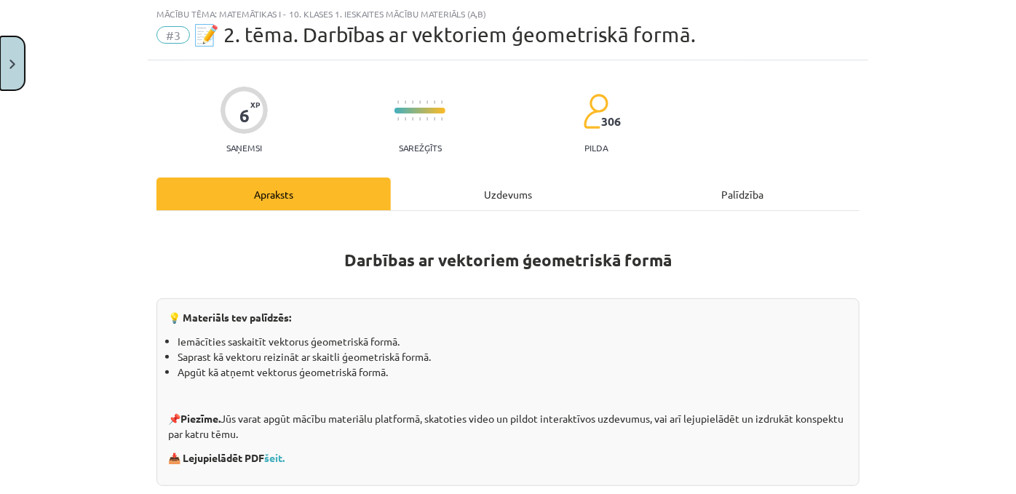
click at [9, 50] on button "Close" at bounding box center [12, 63] width 25 height 54
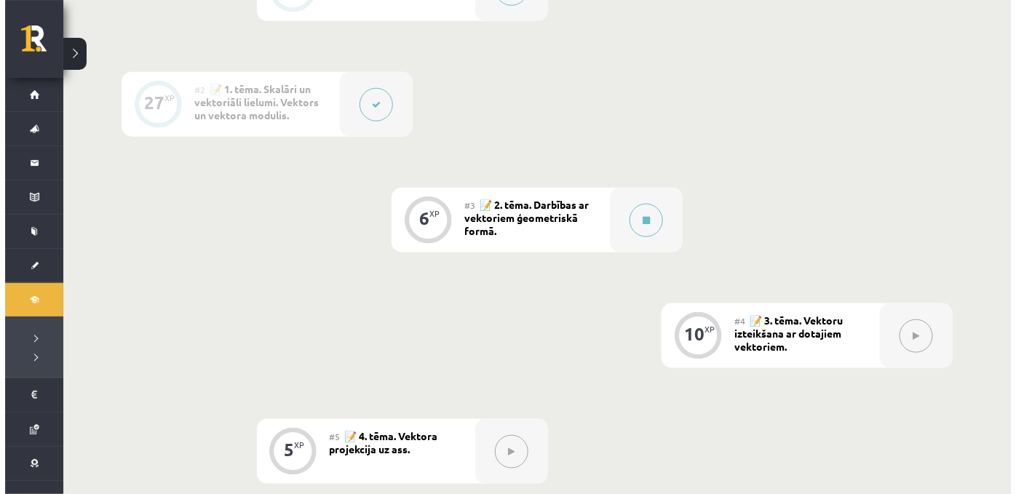
scroll to position [435, 0]
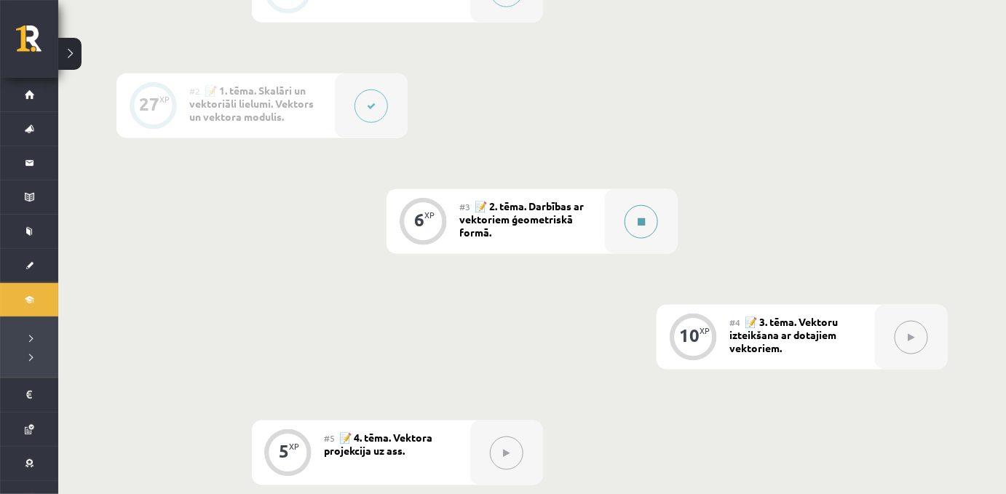
click at [636, 229] on button at bounding box center [640, 221] width 33 height 33
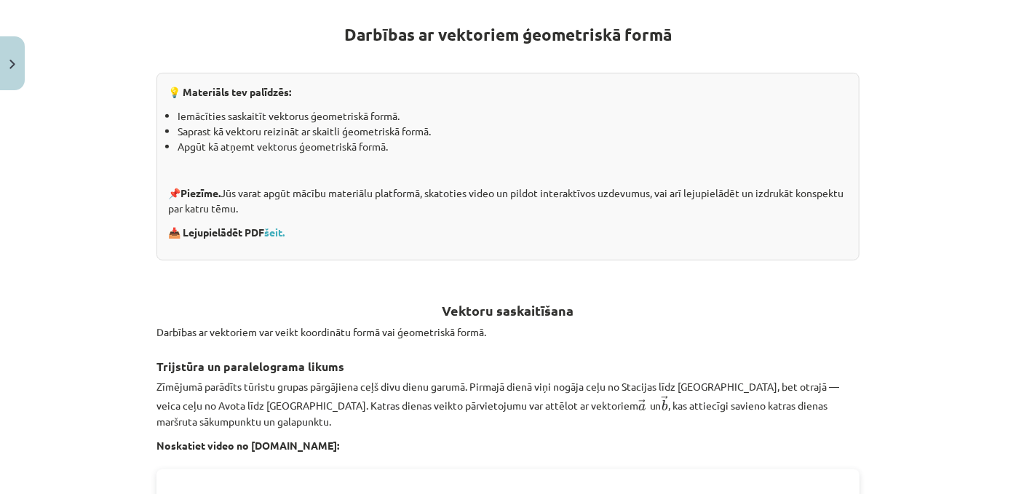
scroll to position [125, 0]
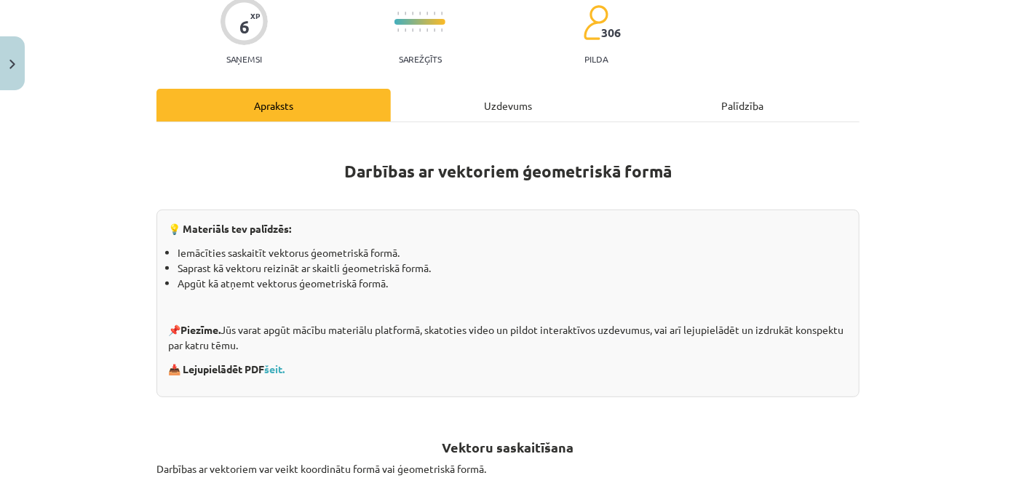
click at [466, 108] on div "Uzdevums" at bounding box center [508, 105] width 234 height 33
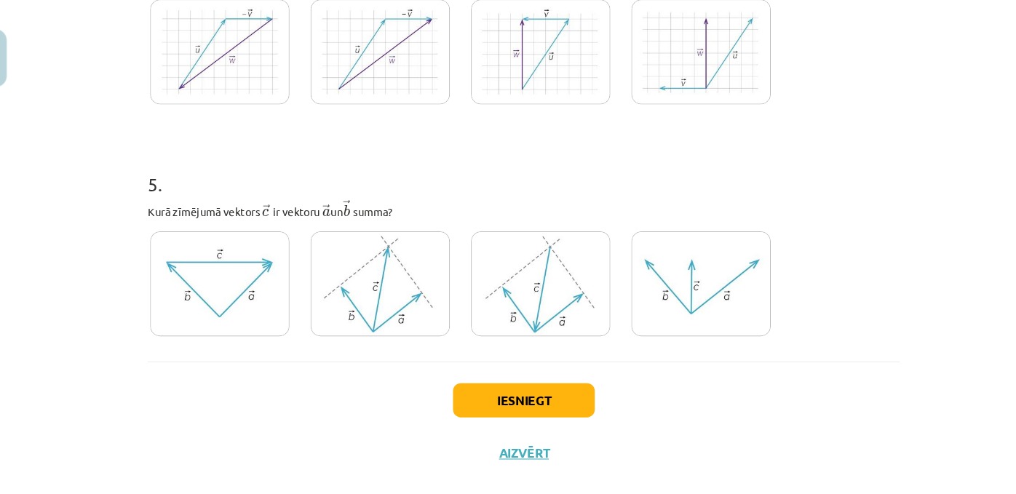
scroll to position [435, 0]
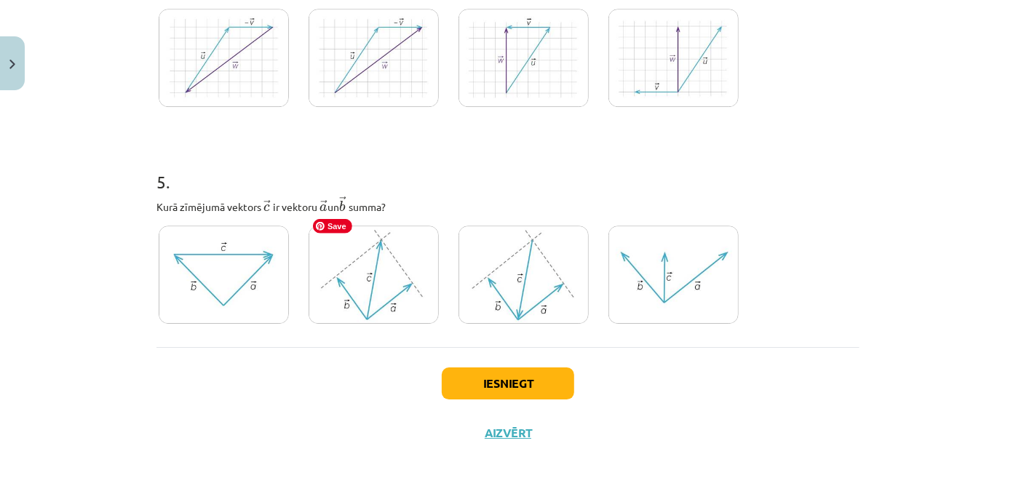
click at [365, 264] on img at bounding box center [374, 275] width 130 height 98
click at [223, 146] on h1 "5 ." at bounding box center [507, 168] width 703 height 45
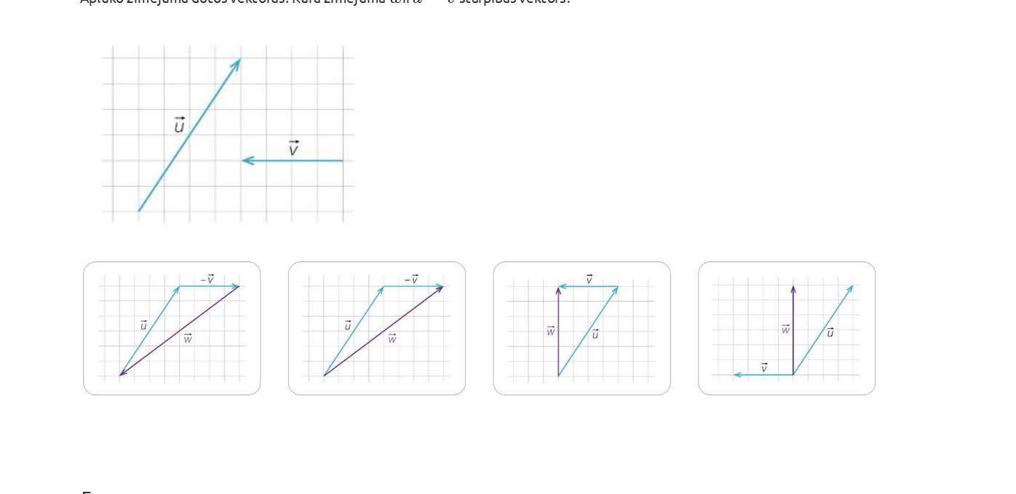
scroll to position [1914, 0]
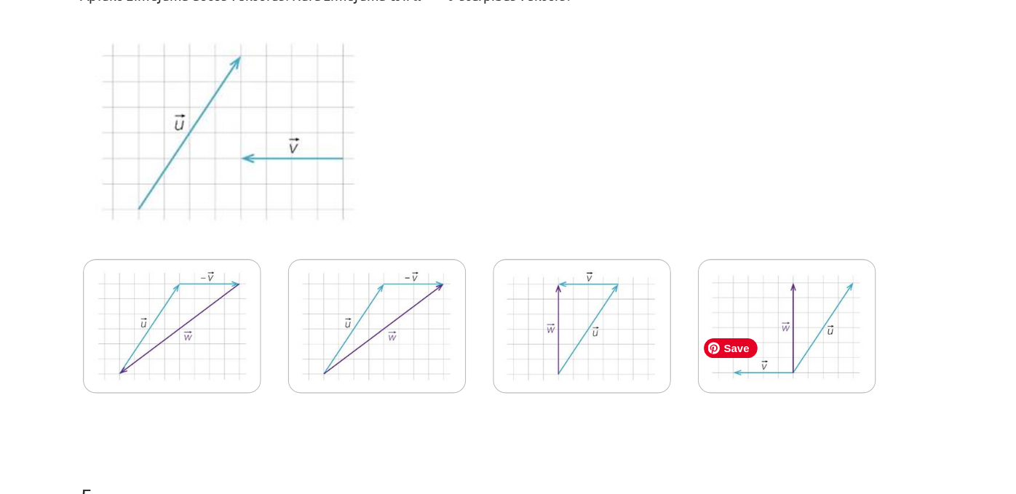
click at [674, 349] on img at bounding box center [673, 310] width 130 height 98
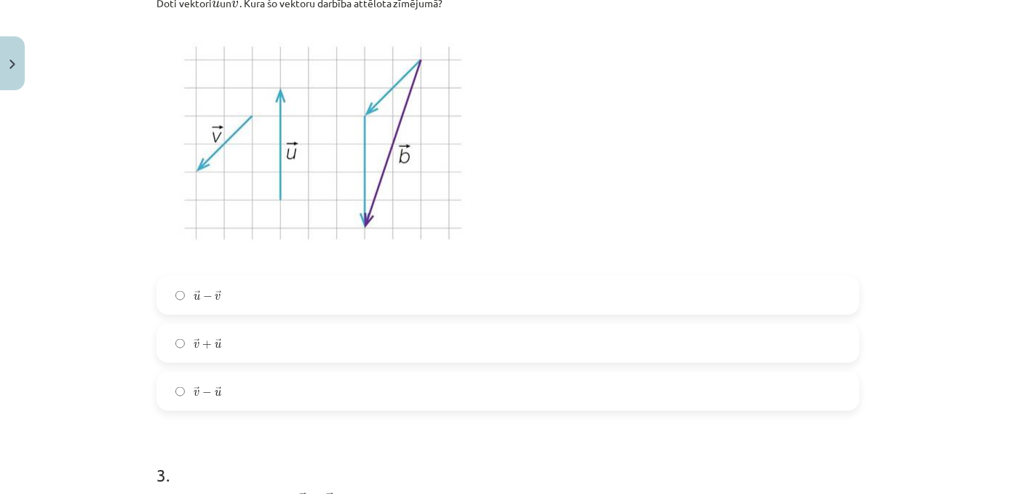
scroll to position [936, 0]
click at [215, 303] on span "→ u − → v u → − v →" at bounding box center [208, 296] width 28 height 12
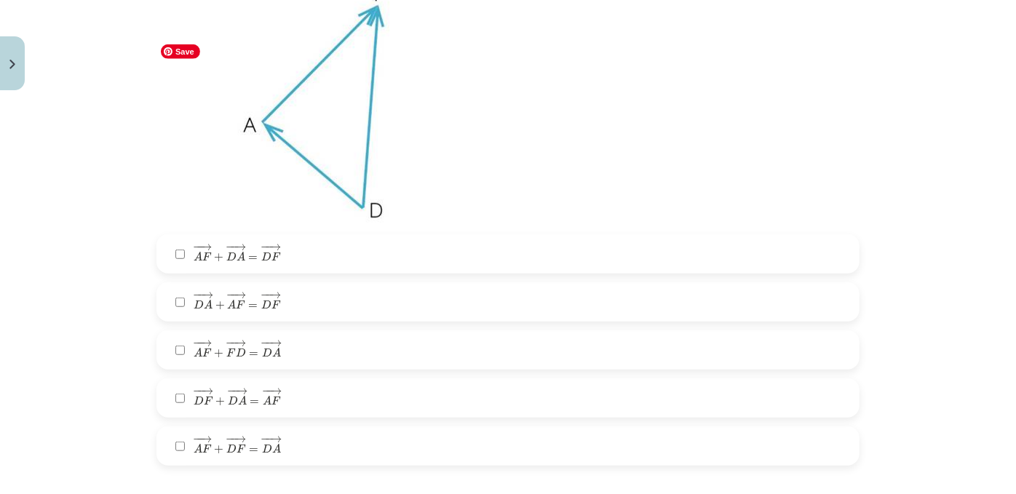
scroll to position [386, 0]
click at [250, 308] on span "=" at bounding box center [253, 305] width 9 height 4
click at [252, 260] on span "=" at bounding box center [253, 257] width 9 height 4
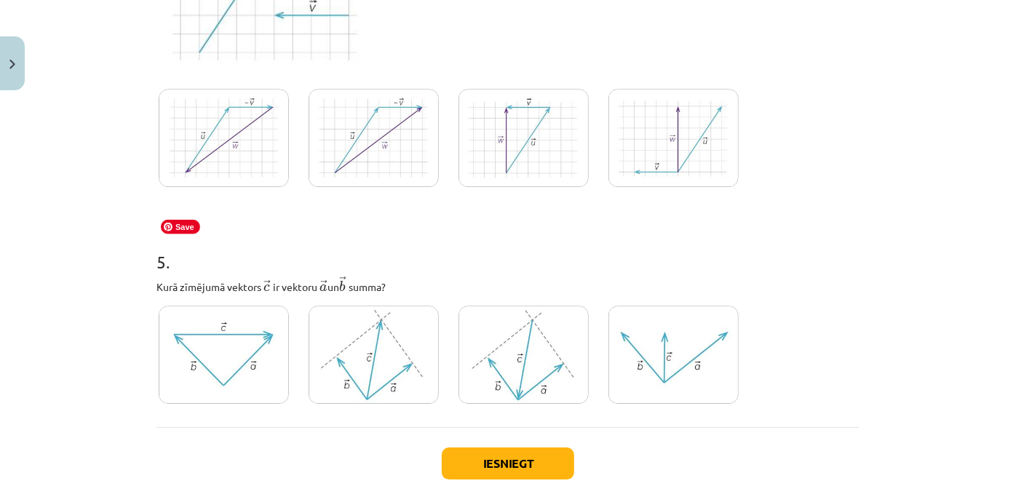
scroll to position [2241, 0]
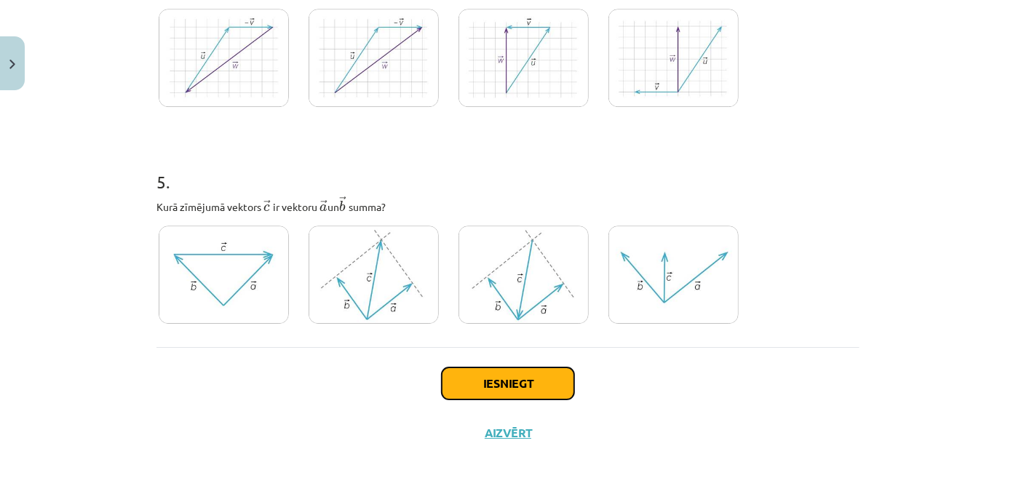
click at [496, 379] on button "Iesniegt" at bounding box center [508, 384] width 132 height 32
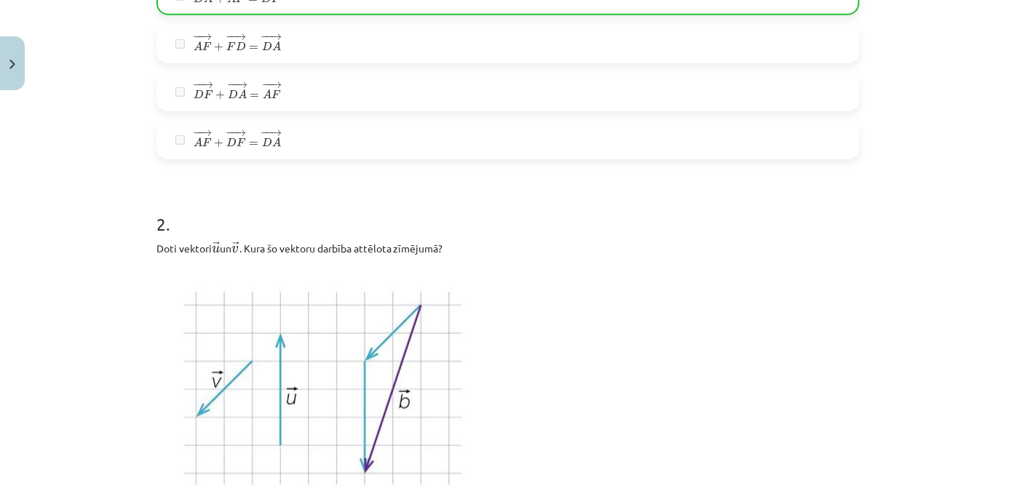
scroll to position [0, 0]
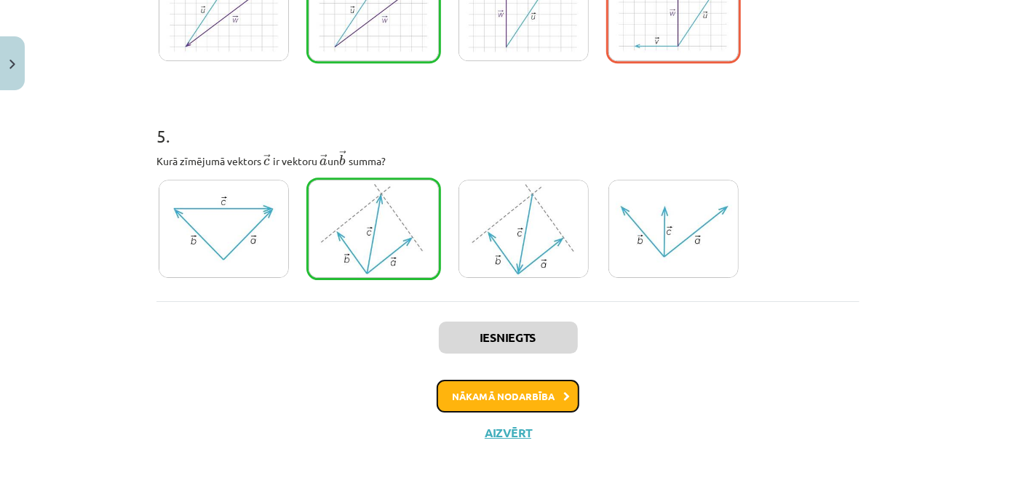
click at [507, 397] on button "Nākamā nodarbība" at bounding box center [508, 396] width 143 height 33
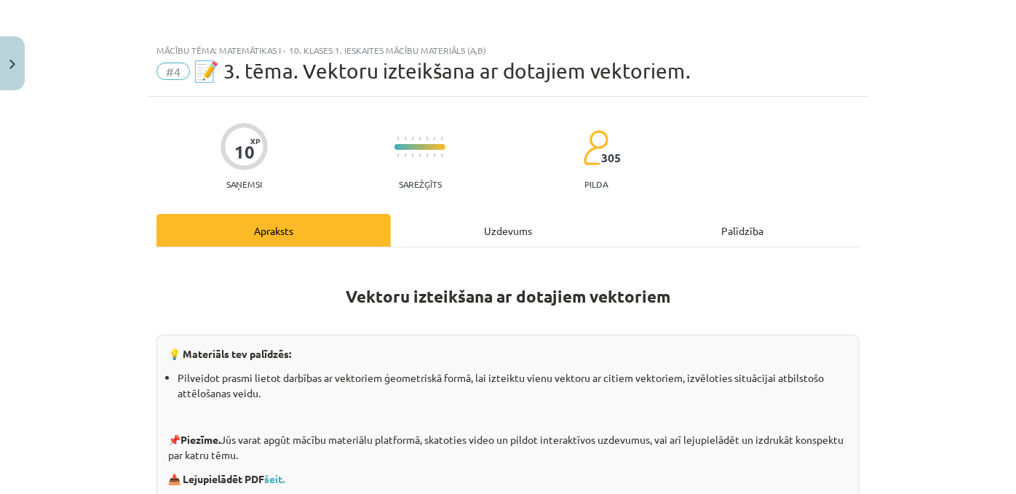
click at [501, 242] on div "Uzdevums" at bounding box center [508, 230] width 234 height 33
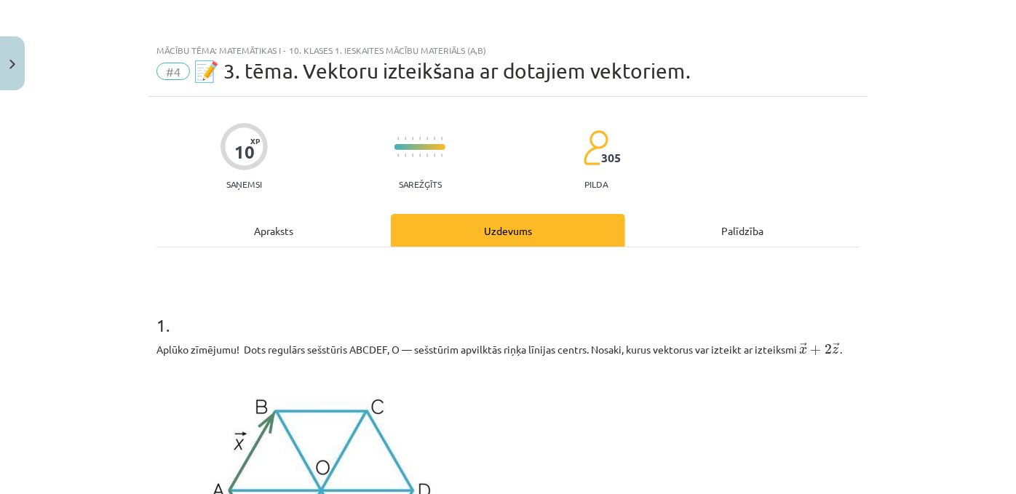
click at [284, 228] on div "Apraksts" at bounding box center [273, 230] width 234 height 33
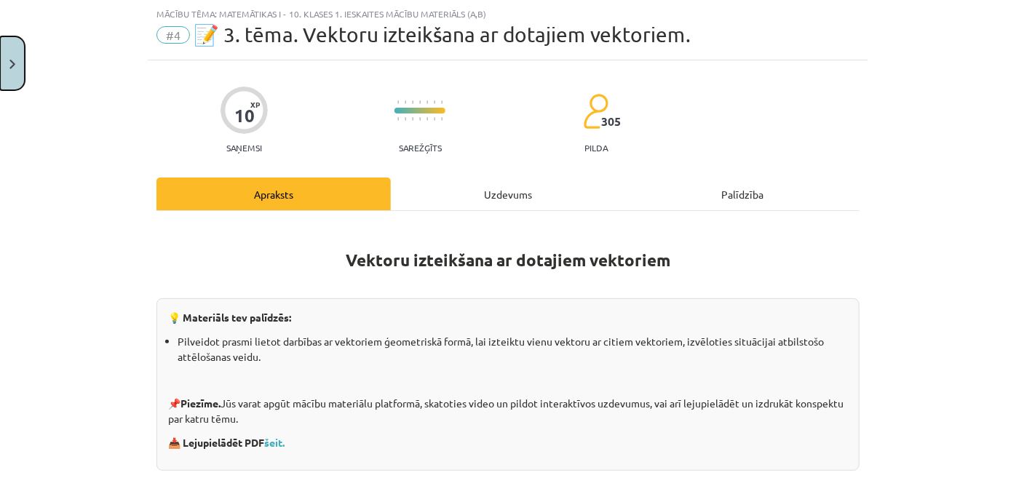
click at [15, 47] on button "Close" at bounding box center [12, 63] width 25 height 54
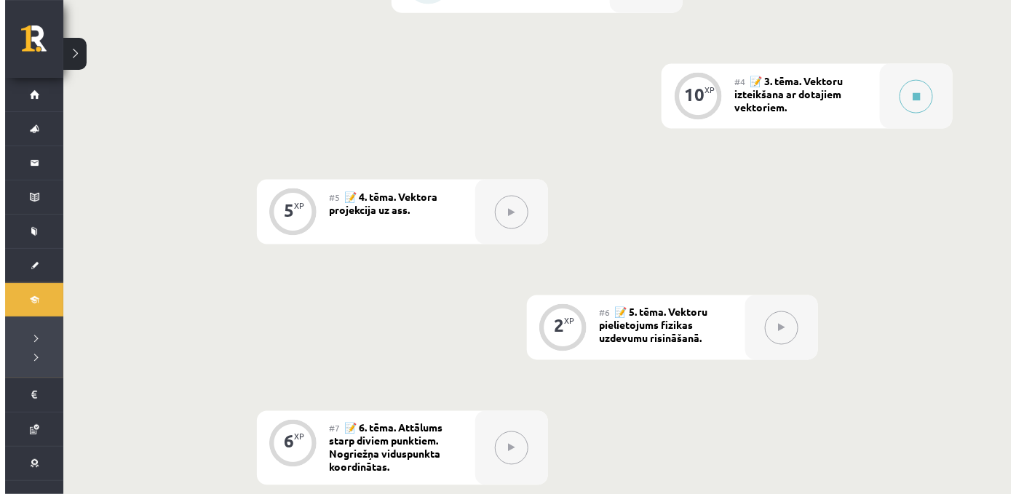
scroll to position [588, 0]
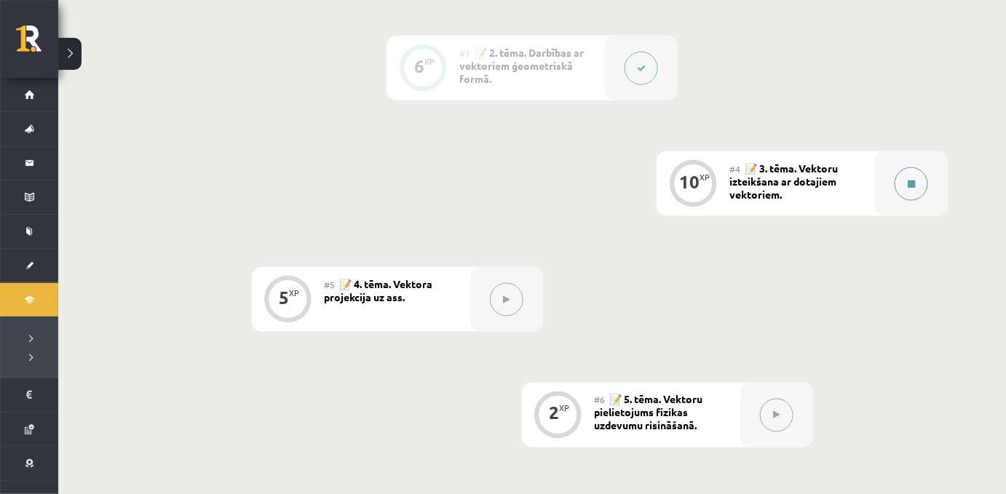
click at [909, 189] on icon at bounding box center [911, 184] width 7 height 9
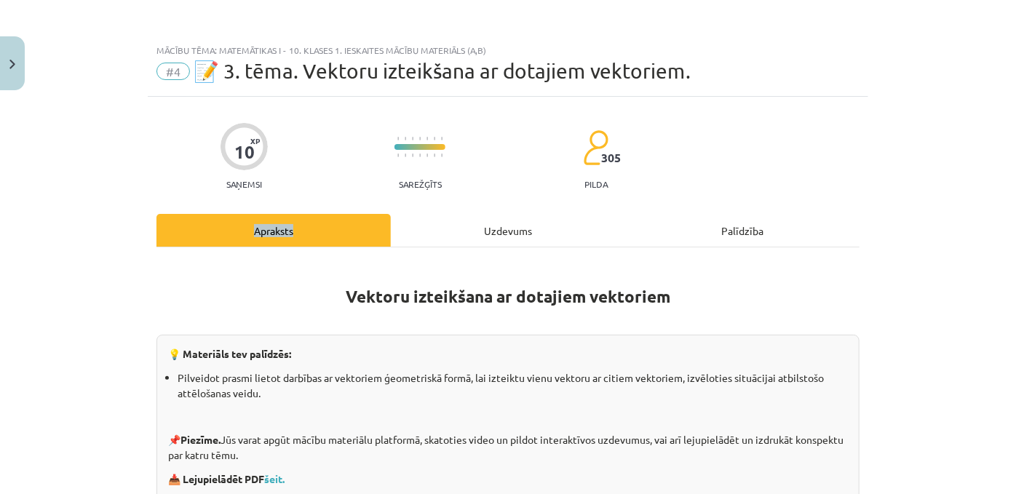
click at [909, 198] on div "Mācību tēma: Matemātikas i - 10. klases 1. ieskaites mācību materiāls (a,b) #4 …" at bounding box center [508, 247] width 1016 height 494
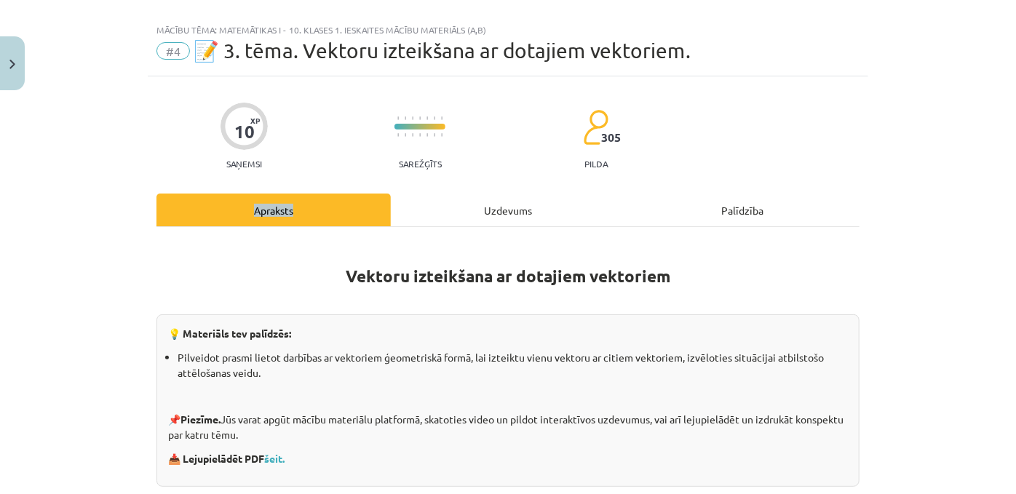
scroll to position [16, 0]
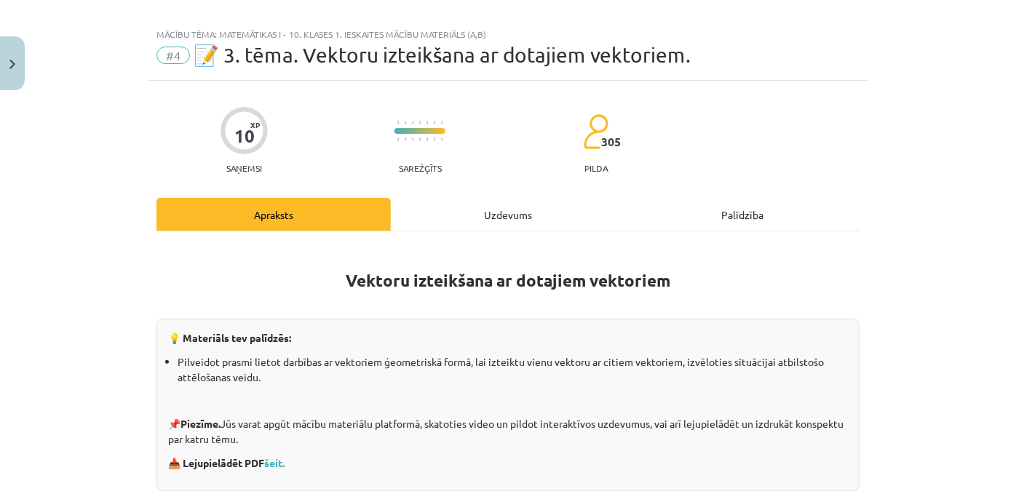
click at [908, 198] on div "Mācību tēma: Matemātikas i - 10. klases 1. ieskaites mācību materiāls (a,b) #4 …" at bounding box center [508, 247] width 1016 height 494
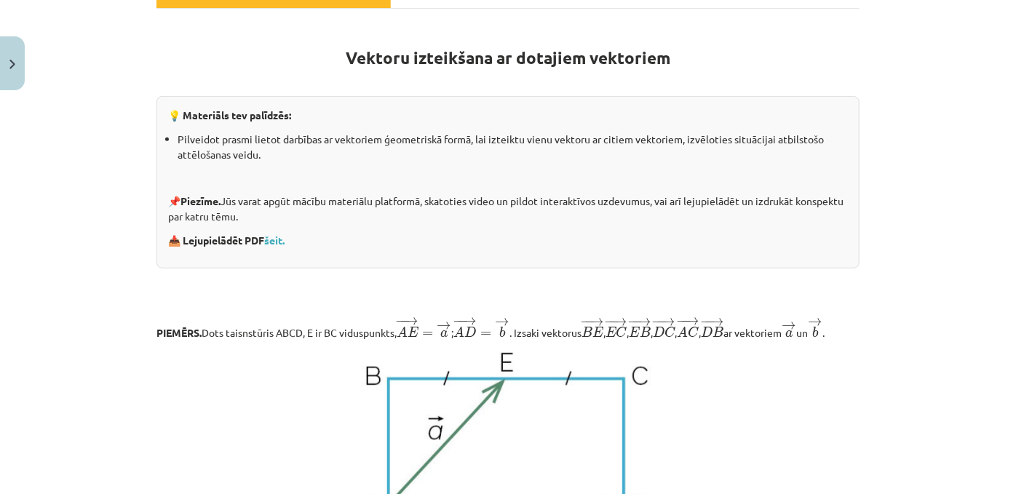
scroll to position [239, 0]
click at [281, 246] on link "šeit." at bounding box center [274, 239] width 20 height 13
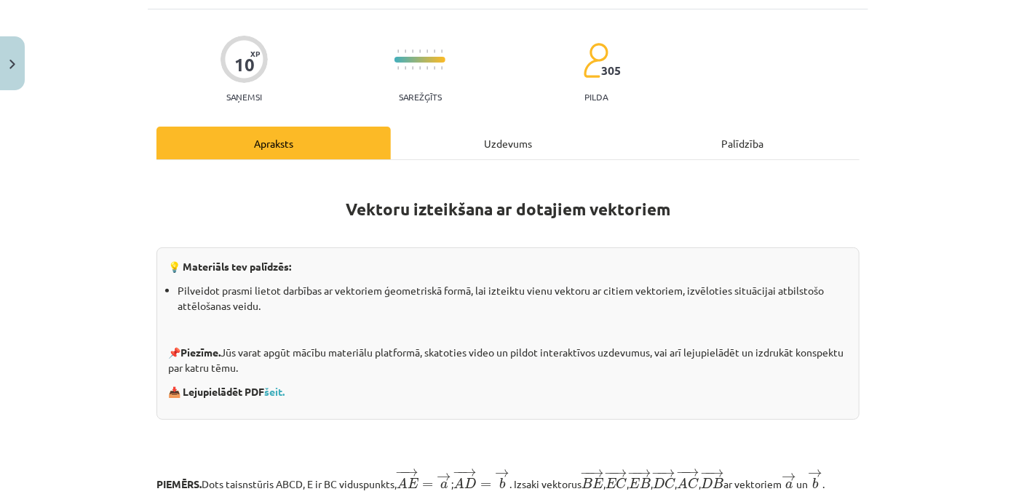
scroll to position [84, 0]
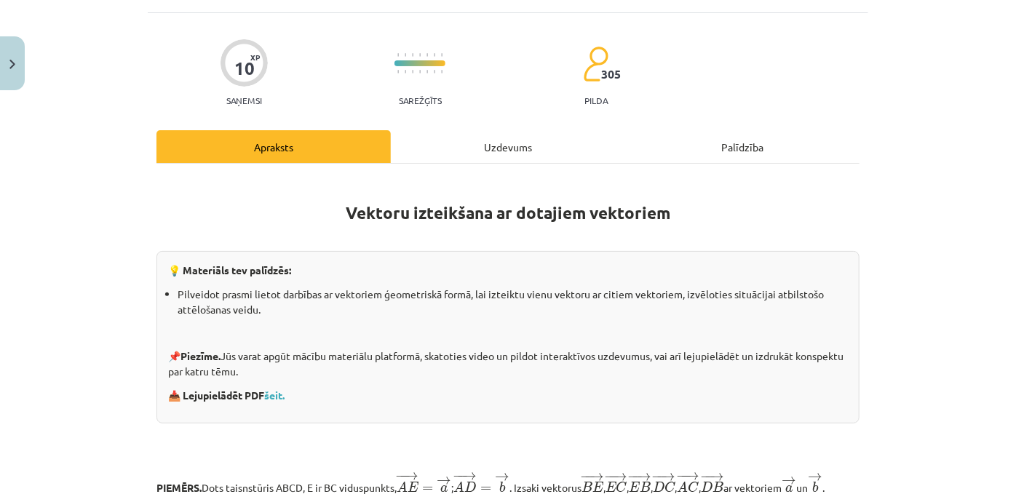
click at [482, 156] on div "Uzdevums" at bounding box center [508, 146] width 234 height 33
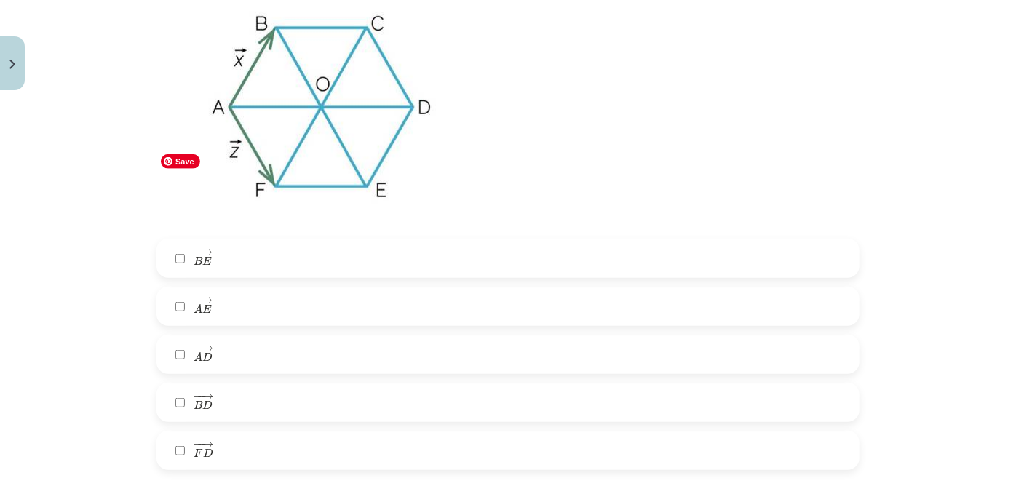
scroll to position [400, 0]
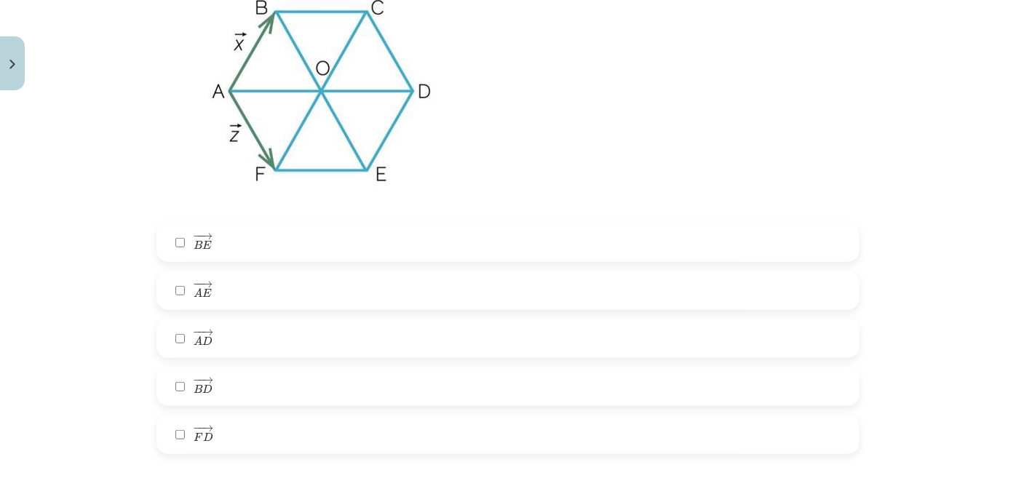
click at [194, 250] on span "B" at bounding box center [198, 244] width 9 height 9
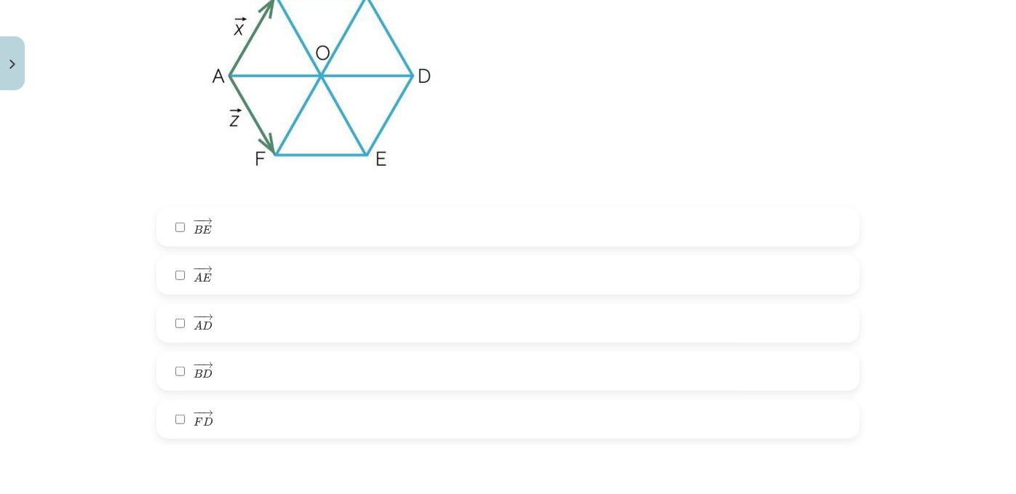
scroll to position [415, 0]
click at [207, 427] on span "D" at bounding box center [208, 421] width 10 height 9
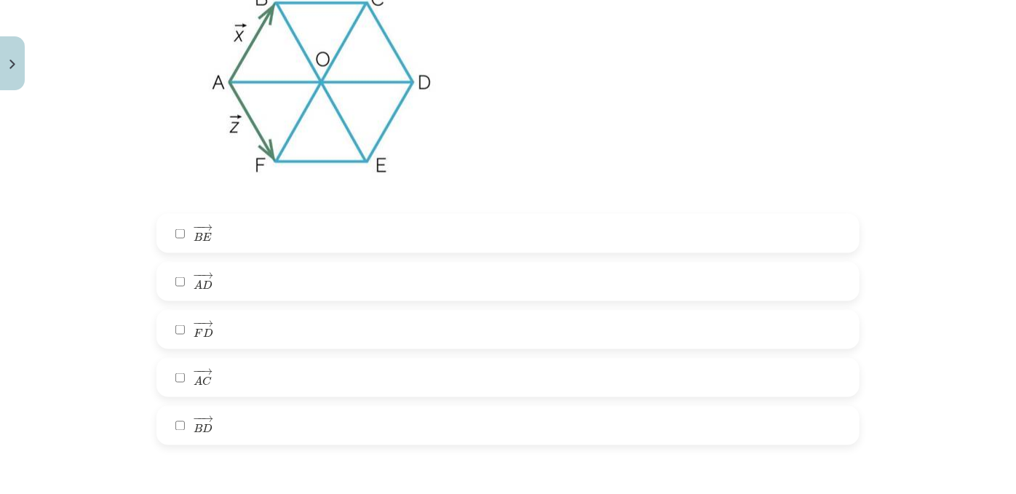
scroll to position [1001, 0]
click at [202, 242] on span "E" at bounding box center [206, 238] width 9 height 9
click at [194, 435] on span "B" at bounding box center [198, 429] width 9 height 9
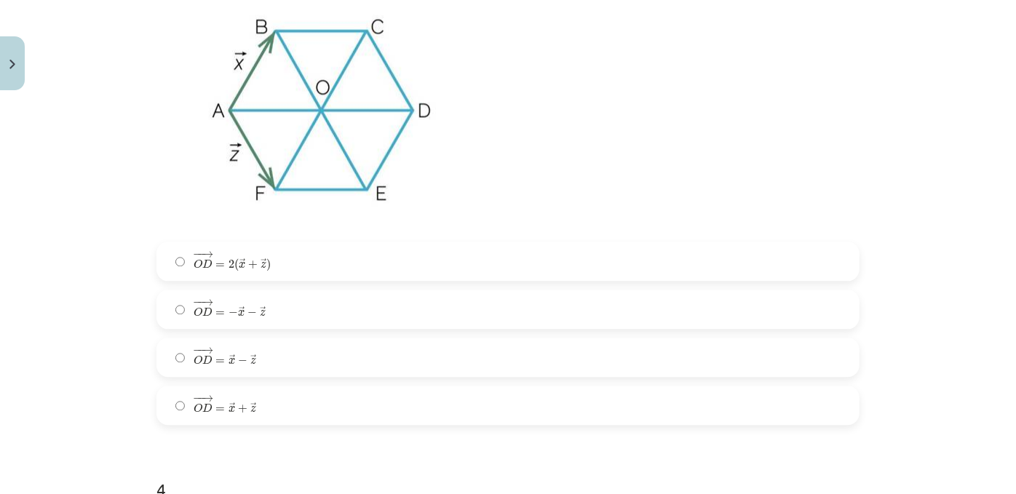
scroll to position [1582, 0]
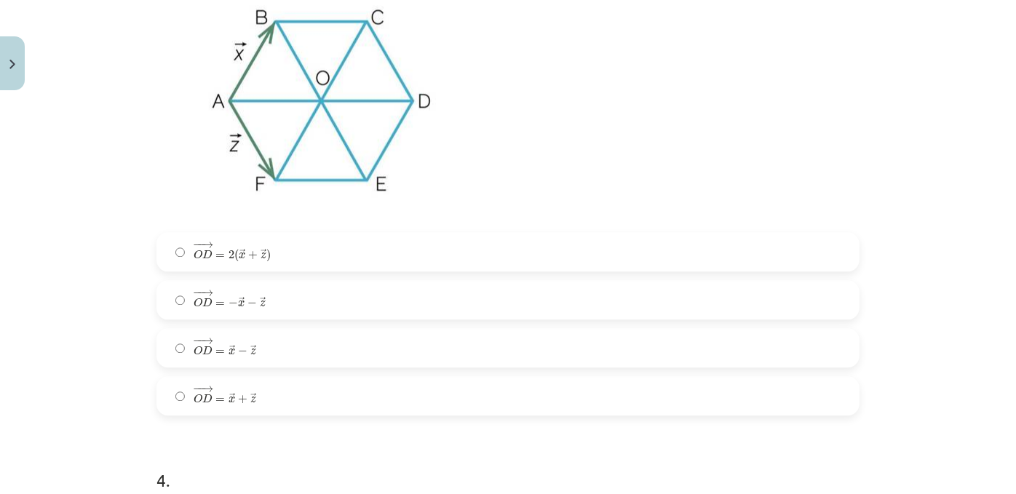
click at [239, 259] on span "x" at bounding box center [242, 256] width 7 height 7
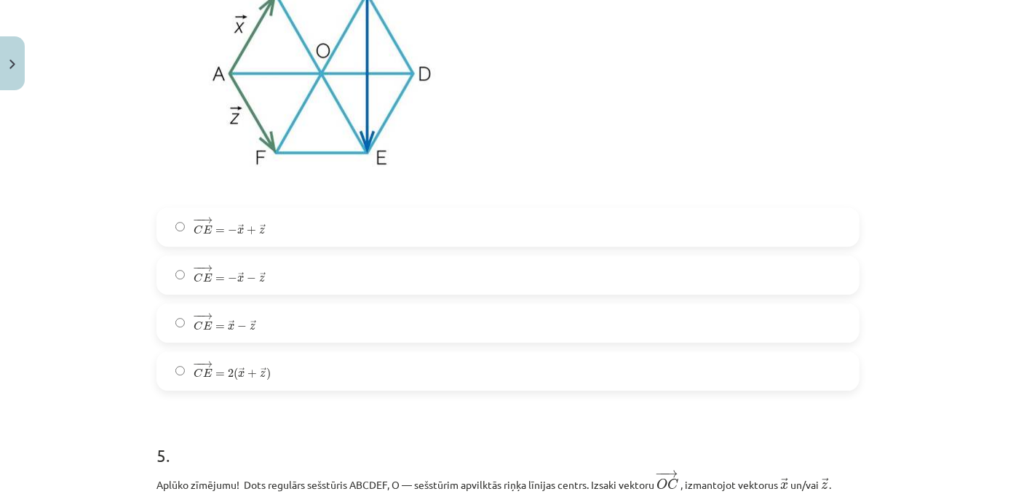
scroll to position [2162, 0]
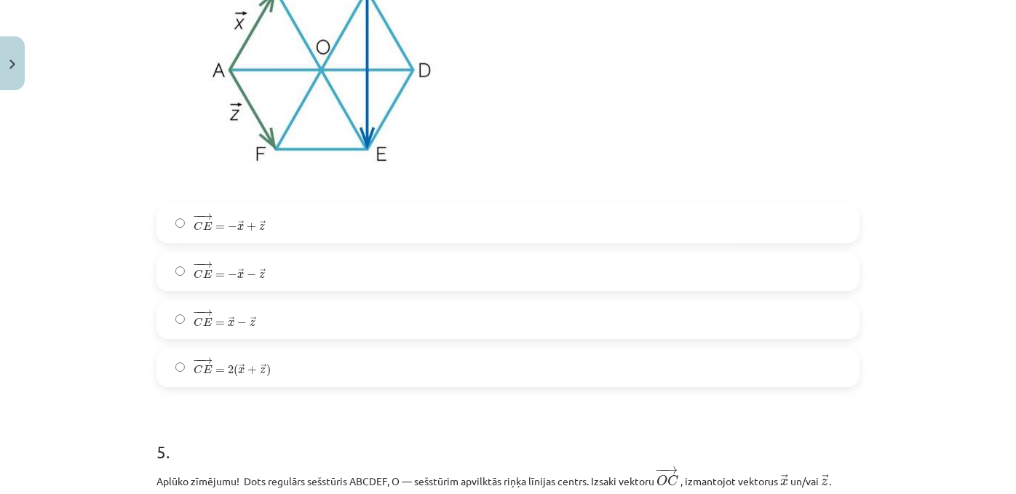
click at [259, 231] on span "z" at bounding box center [262, 227] width 6 height 7
click at [237, 279] on span "x" at bounding box center [240, 275] width 7 height 7
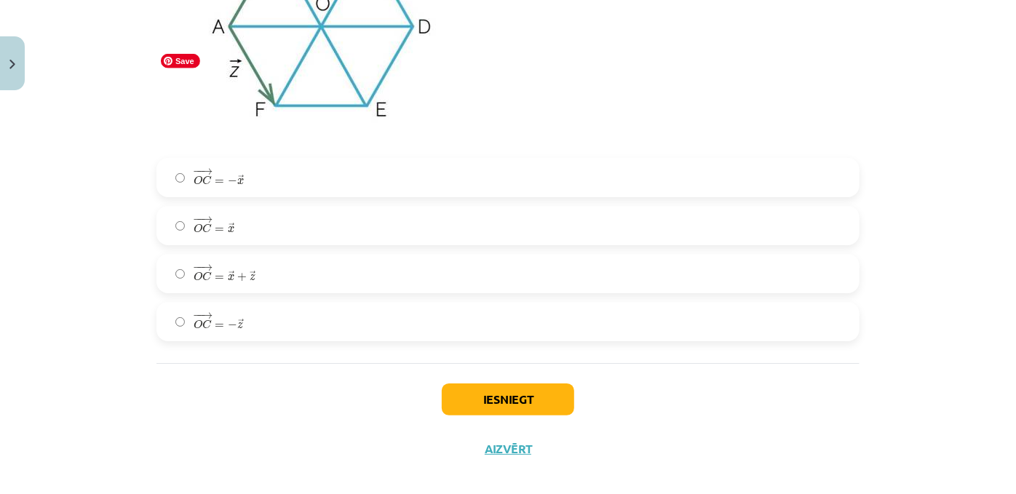
scroll to position [2758, 0]
click at [240, 244] on label "− − → O C = → x O C → = x →" at bounding box center [508, 225] width 700 height 36
click at [513, 416] on button "Iesniegt" at bounding box center [508, 400] width 132 height 32
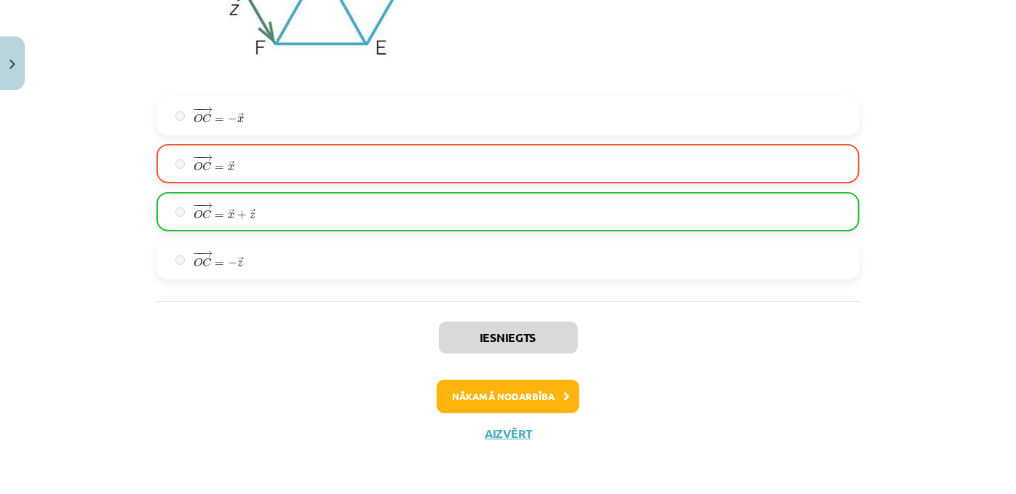
scroll to position [2897, 0]
click at [568, 389] on button "Nākamā nodarbība" at bounding box center [508, 395] width 143 height 33
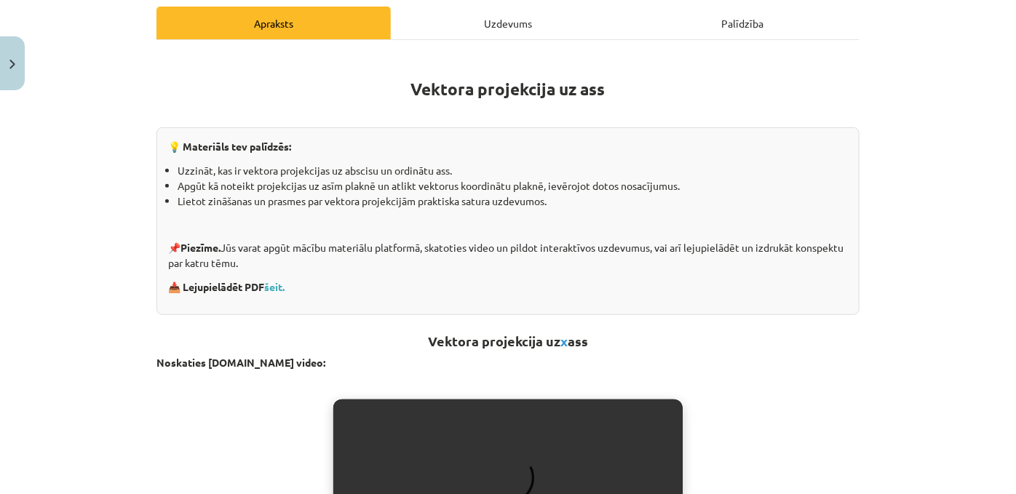
scroll to position [208, 0]
click at [274, 293] on link "šeit." at bounding box center [274, 285] width 20 height 13
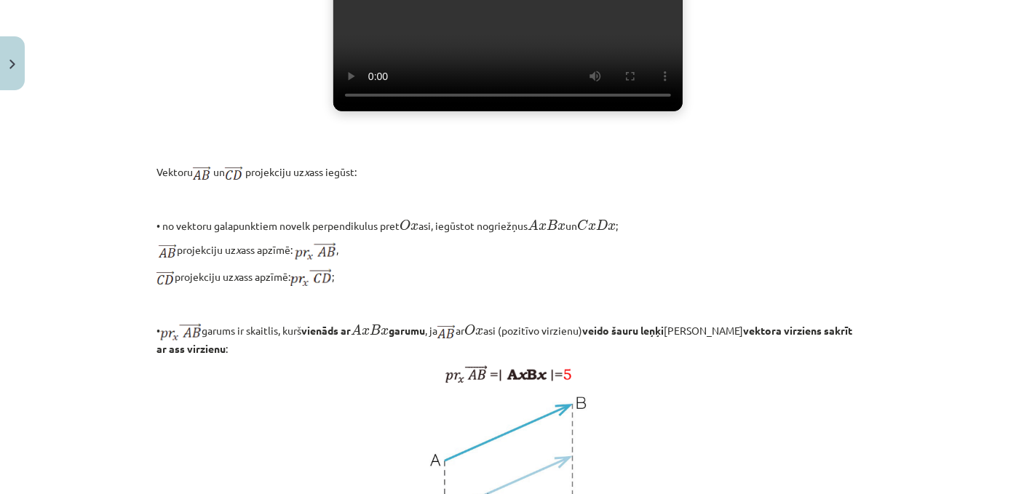
scroll to position [673, 0]
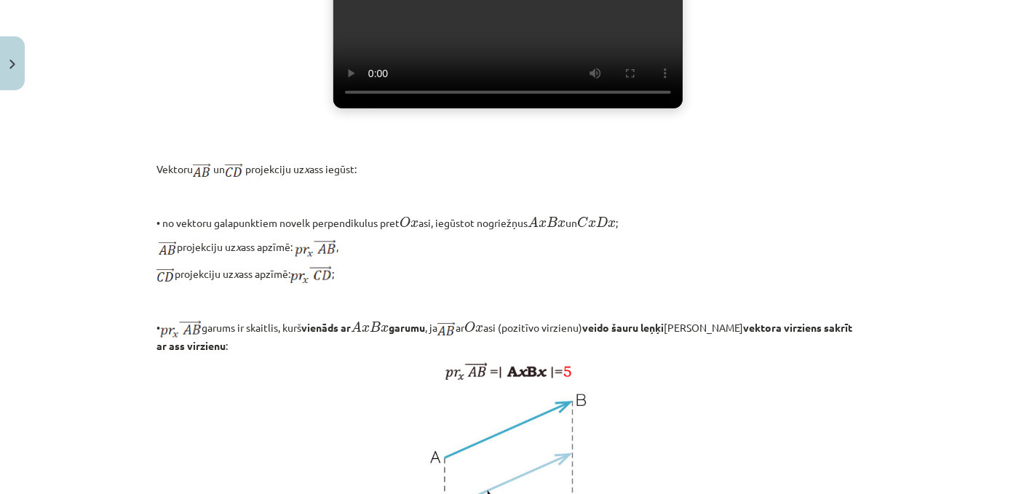
click at [319, 169] on div "Vektora projekcija uz ass 💡 Materiāls tev palīdzēs: Uzzināt, kas ir vektora pro…" at bounding box center [507, 185] width 703 height 1196
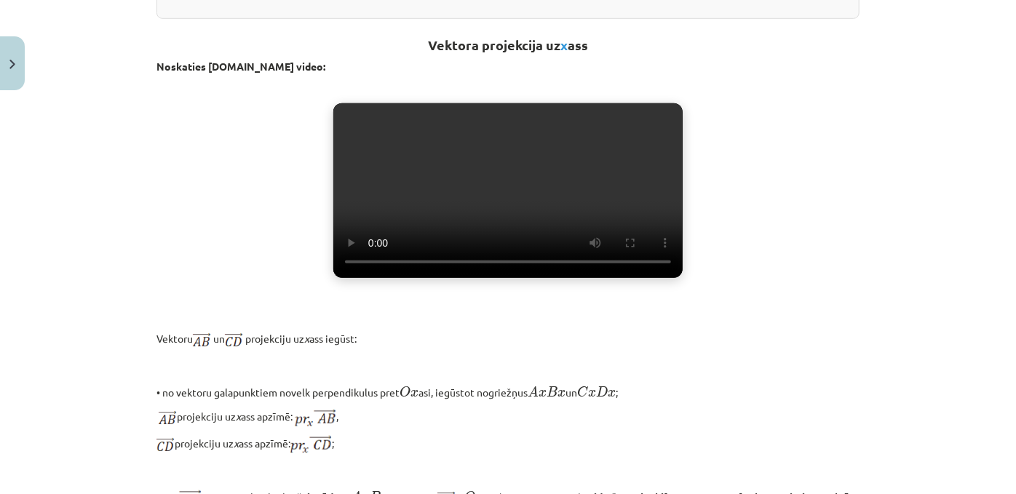
scroll to position [504, 0]
click at [373, 268] on video "Jūsu pārlūkprogramma neatbalsta video atskaņošanu." at bounding box center [507, 190] width 349 height 175
click at [472, 235] on video "Jūsu pārlūkprogramma neatbalsta video atskaņošanu." at bounding box center [507, 190] width 349 height 175
click at [397, 277] on video "Jūsu pārlūkprogramma neatbalsta video atskaņošanu." at bounding box center [507, 190] width 349 height 175
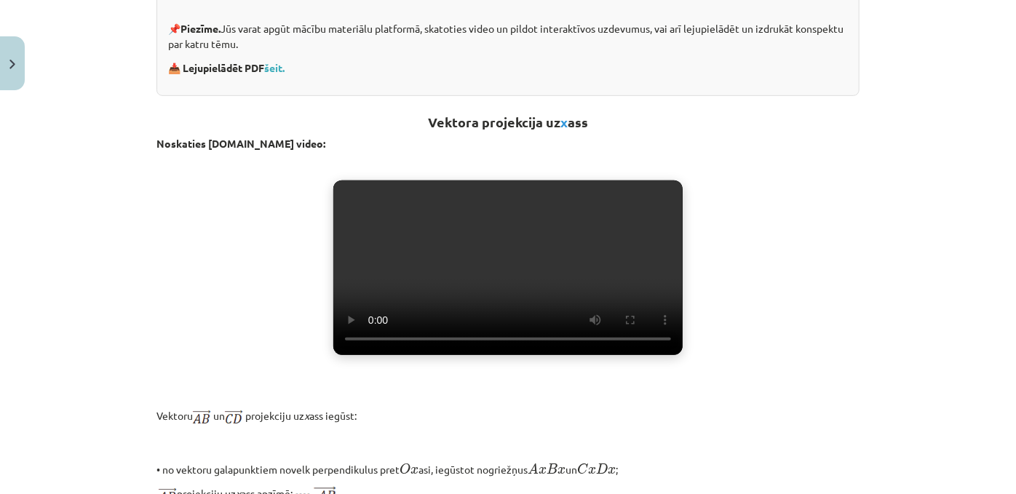
scroll to position [0, 0]
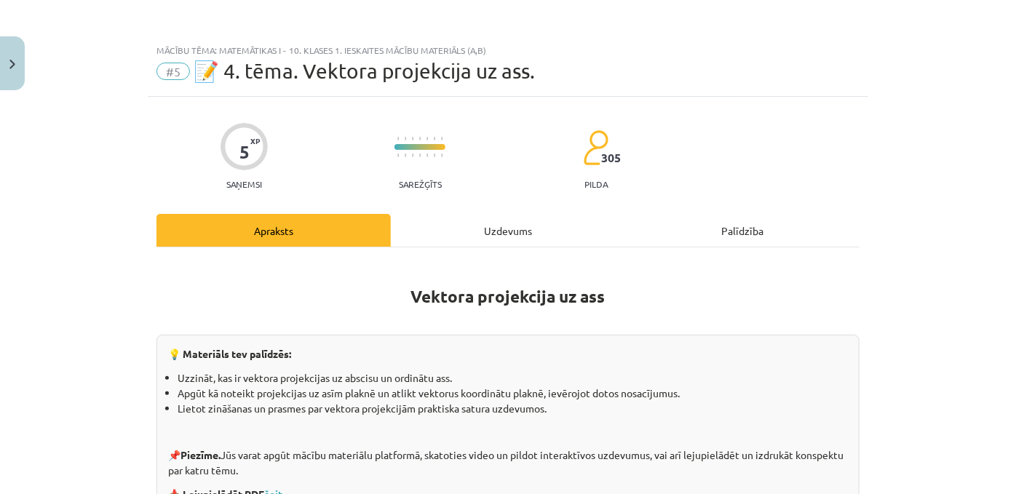
click at [504, 242] on div "Uzdevums" at bounding box center [508, 230] width 234 height 33
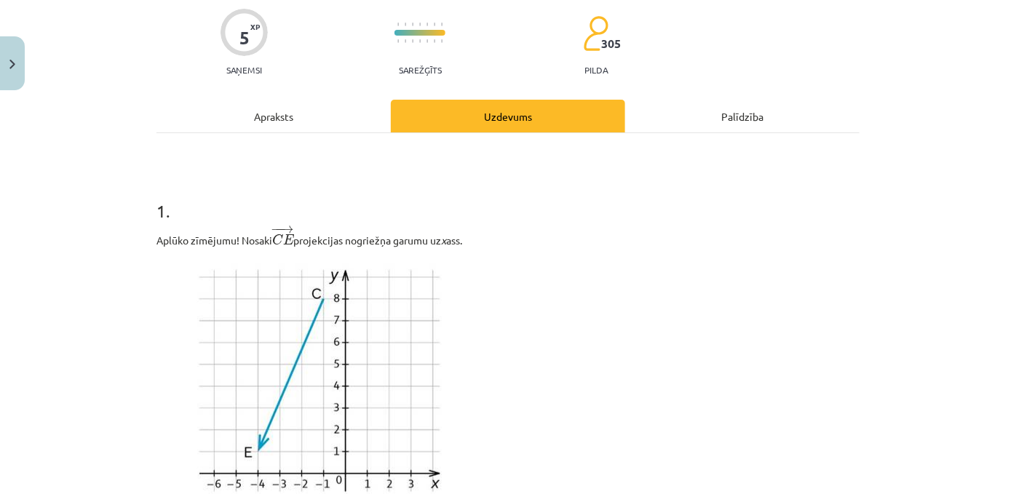
scroll to position [114, 0]
click at [255, 119] on div "Apraksts" at bounding box center [273, 116] width 234 height 33
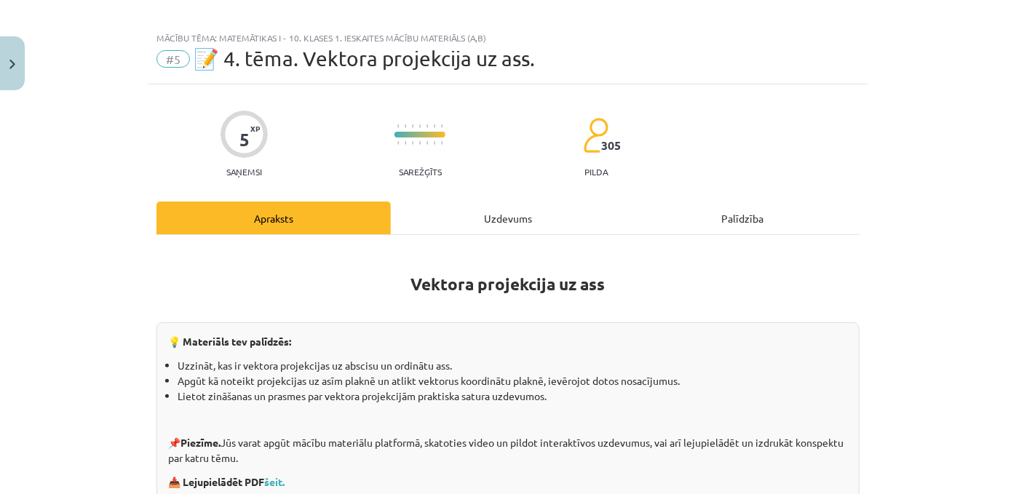
scroll to position [0, 0]
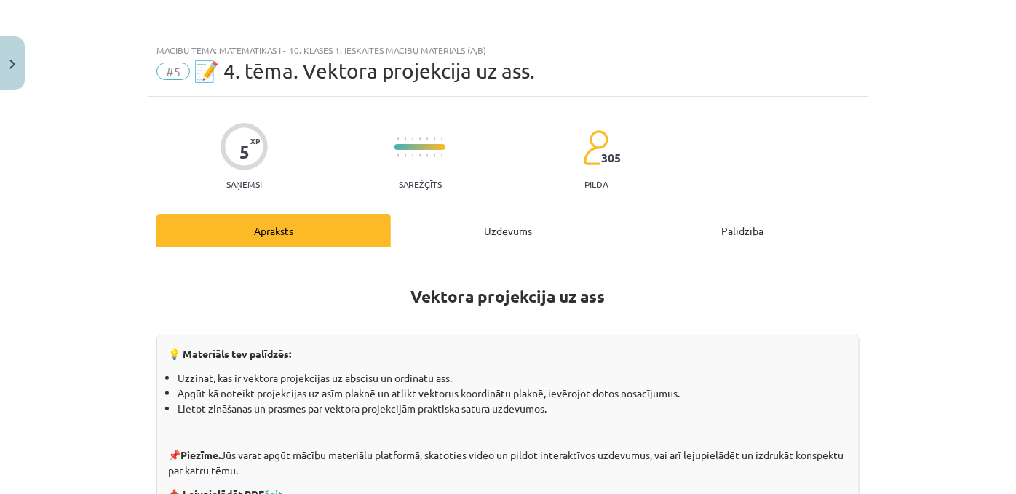
click at [457, 240] on div "Uzdevums" at bounding box center [508, 230] width 234 height 33
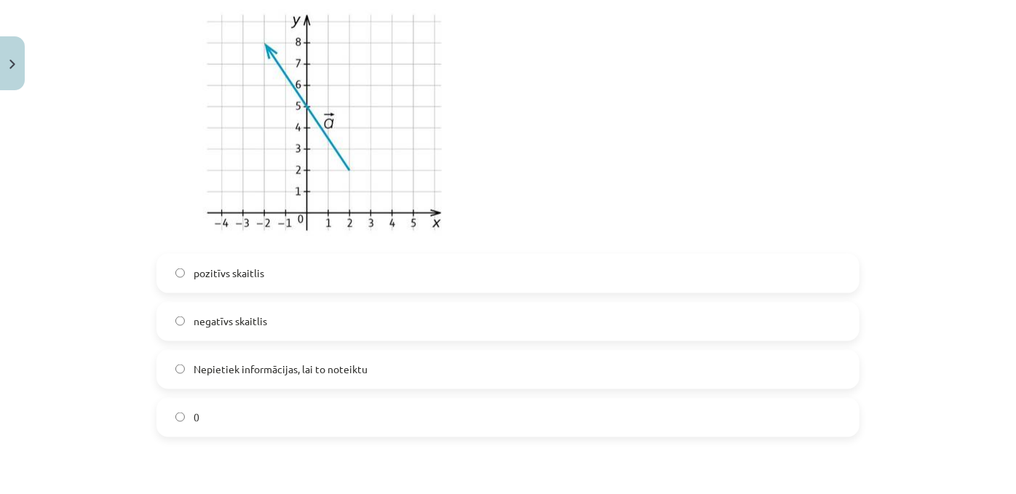
scroll to position [926, 0]
click at [221, 279] on span "pozitīvs skaitlis" at bounding box center [229, 270] width 71 height 15
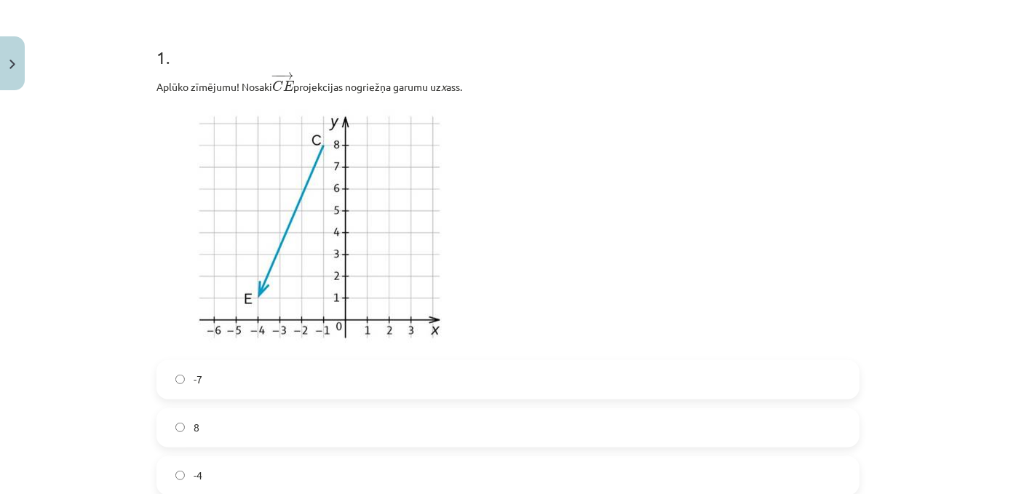
scroll to position [437, 0]
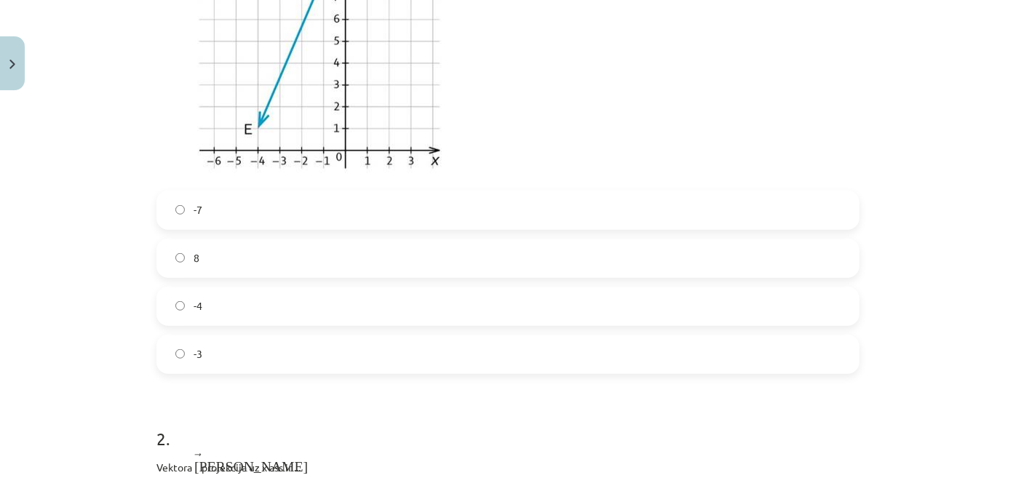
click at [206, 277] on label "8" at bounding box center [508, 258] width 700 height 36
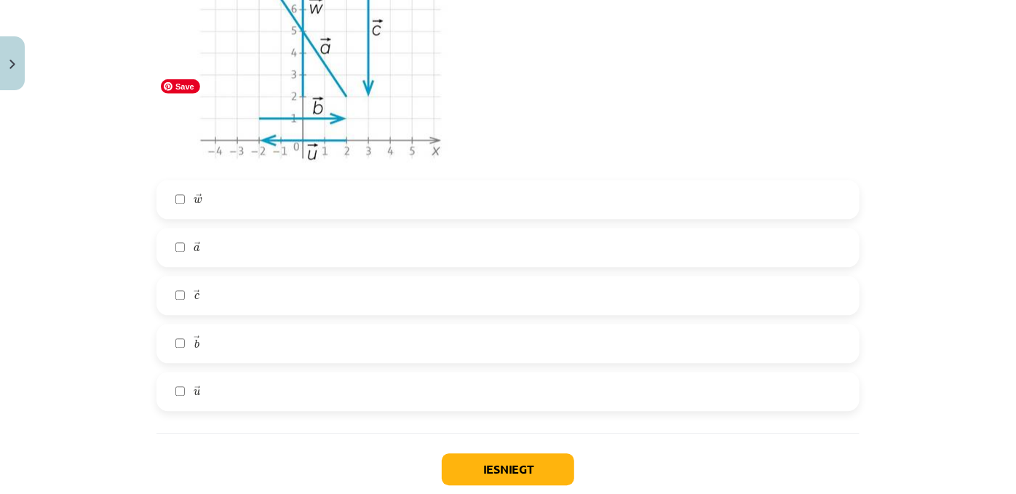
scroll to position [1555, 0]
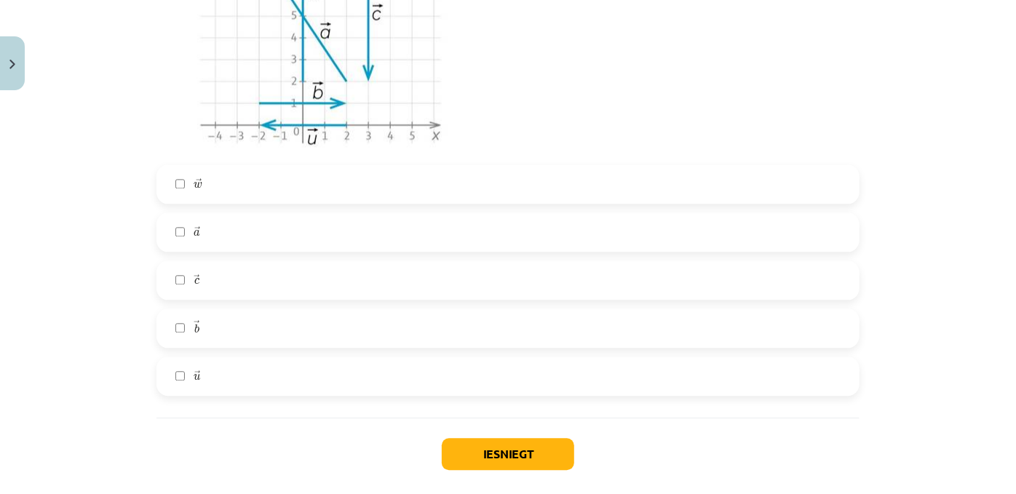
click at [168, 298] on label "→ c c →" at bounding box center [508, 280] width 700 height 36
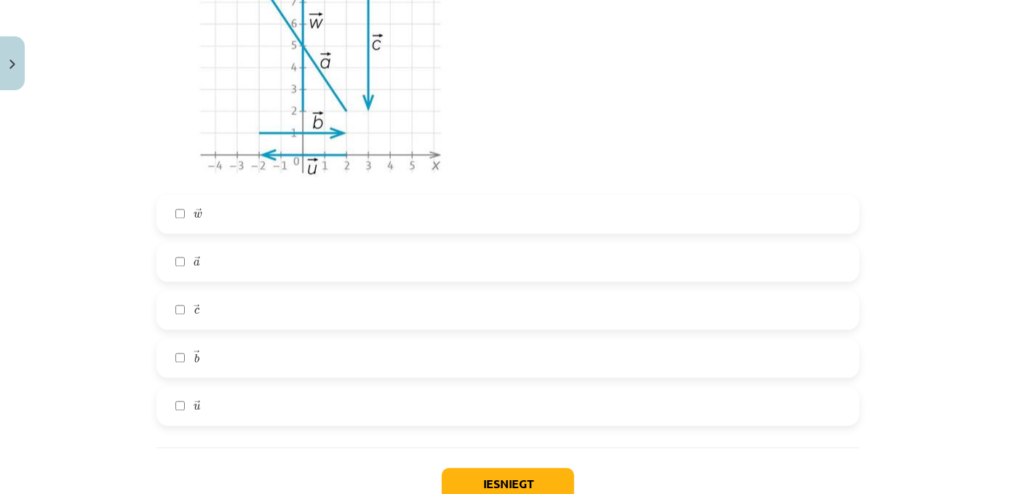
scroll to position [1531, 0]
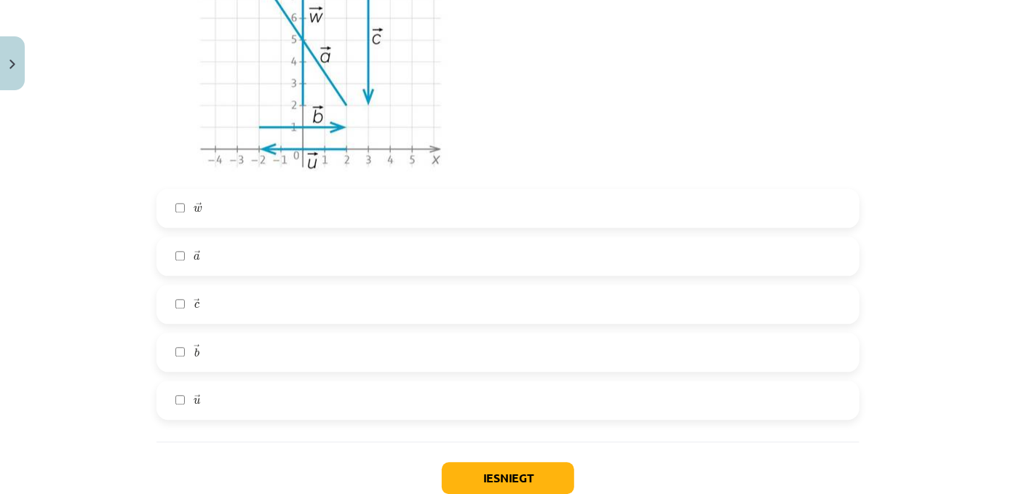
click at [221, 274] on label "→ a a →" at bounding box center [508, 256] width 700 height 36
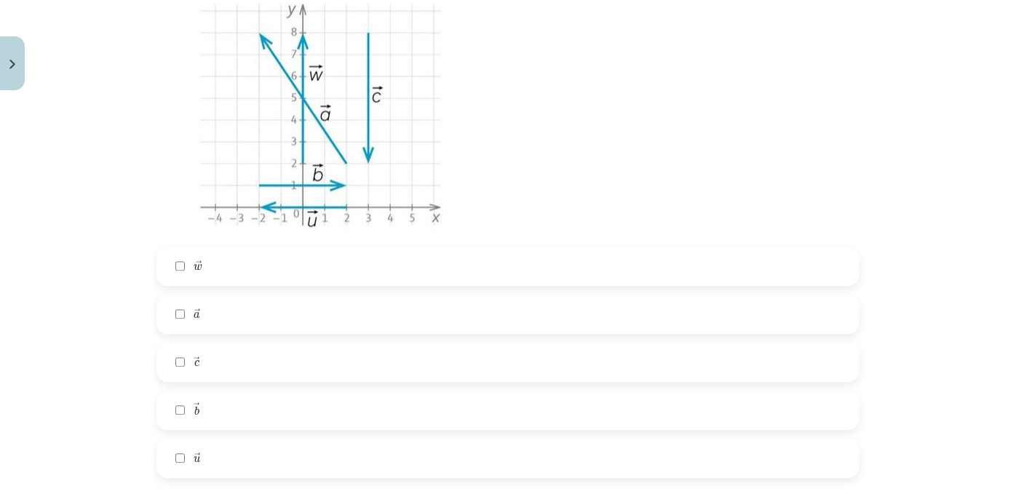
scroll to position [1473, 0]
click at [205, 429] on label "→ b b →" at bounding box center [508, 410] width 700 height 36
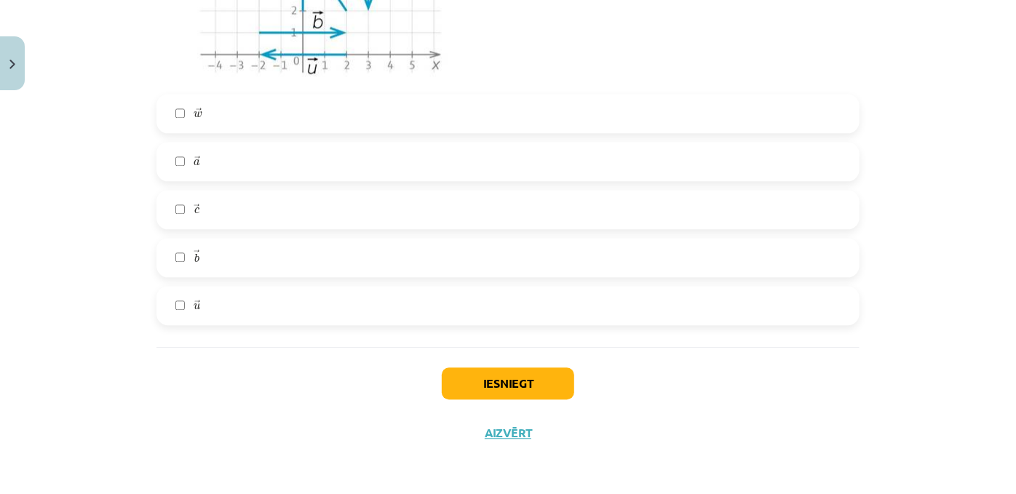
scroll to position [1646, 0]
click at [466, 400] on button "Iesniegt" at bounding box center [508, 384] width 132 height 32
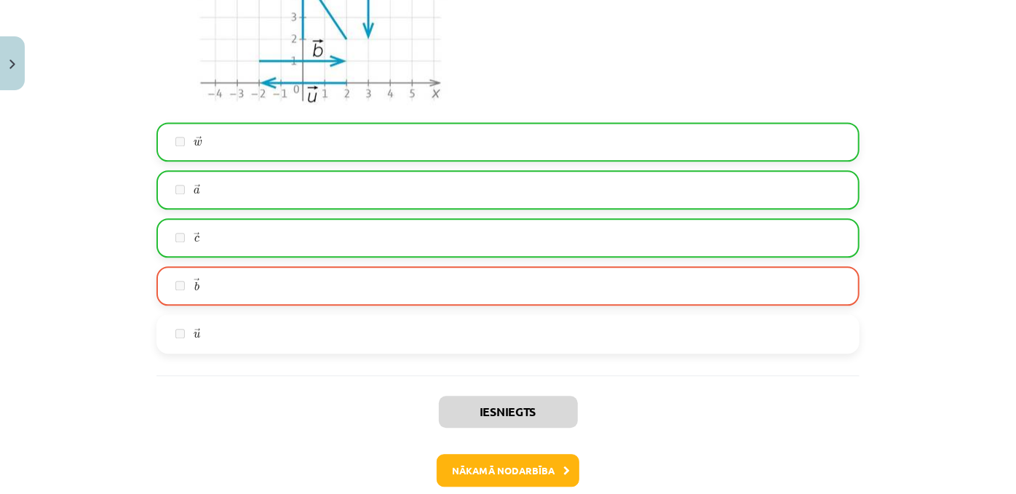
scroll to position [1728, 0]
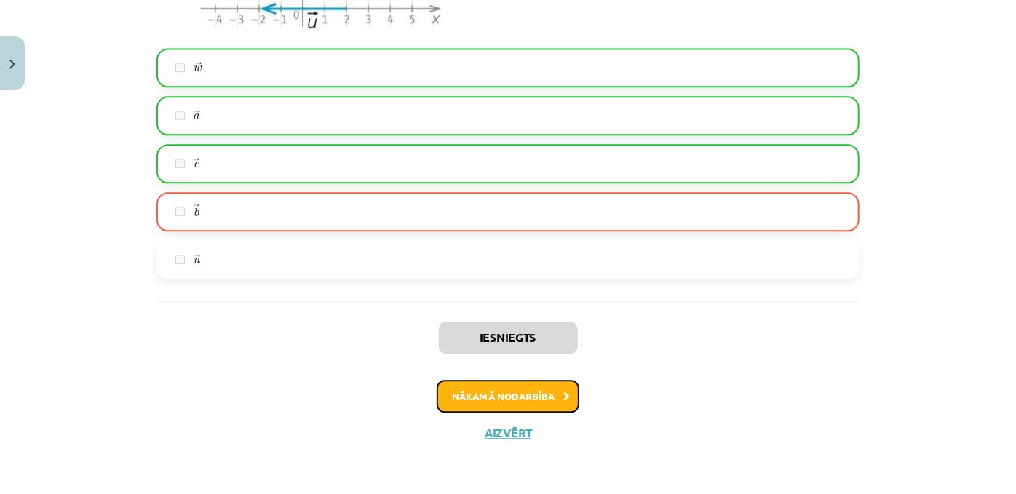
click at [504, 390] on button "Nākamā nodarbība" at bounding box center [508, 396] width 143 height 33
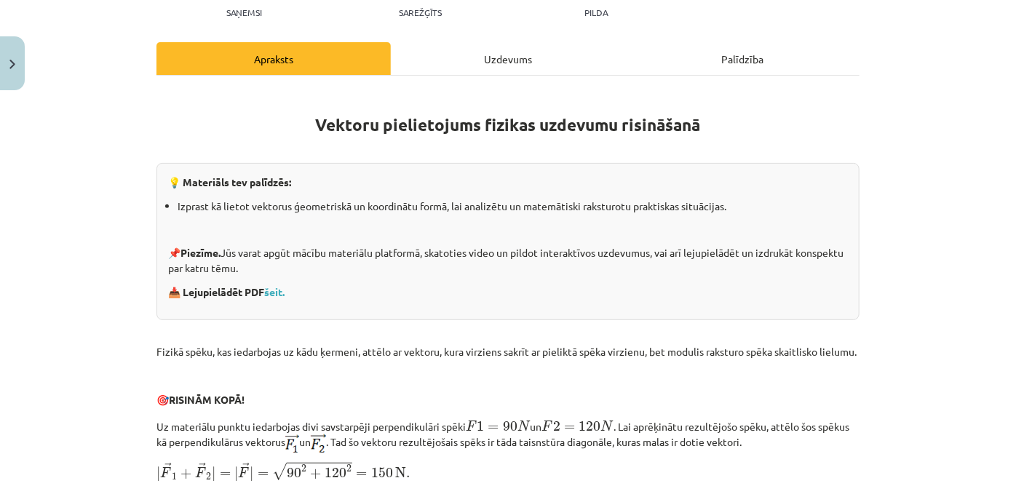
scroll to position [87, 0]
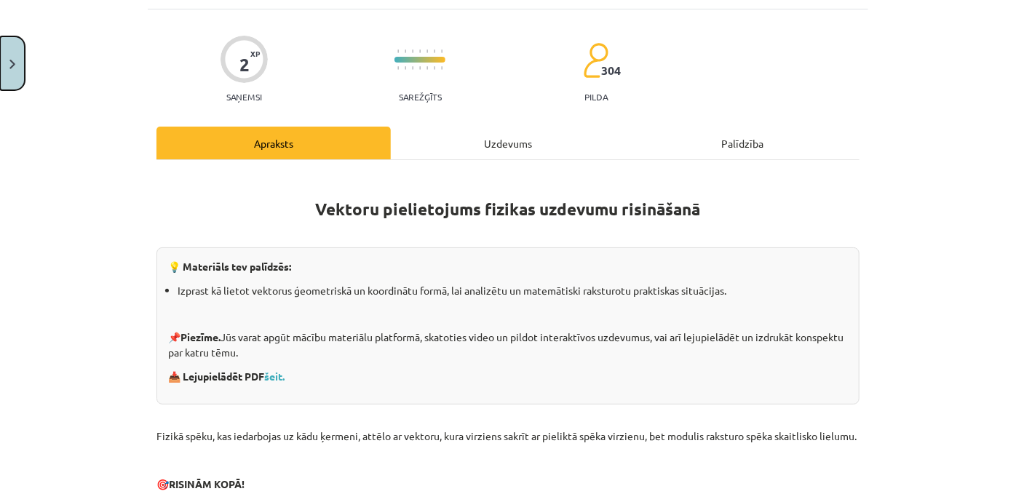
click at [13, 61] on img "Close" at bounding box center [12, 64] width 6 height 9
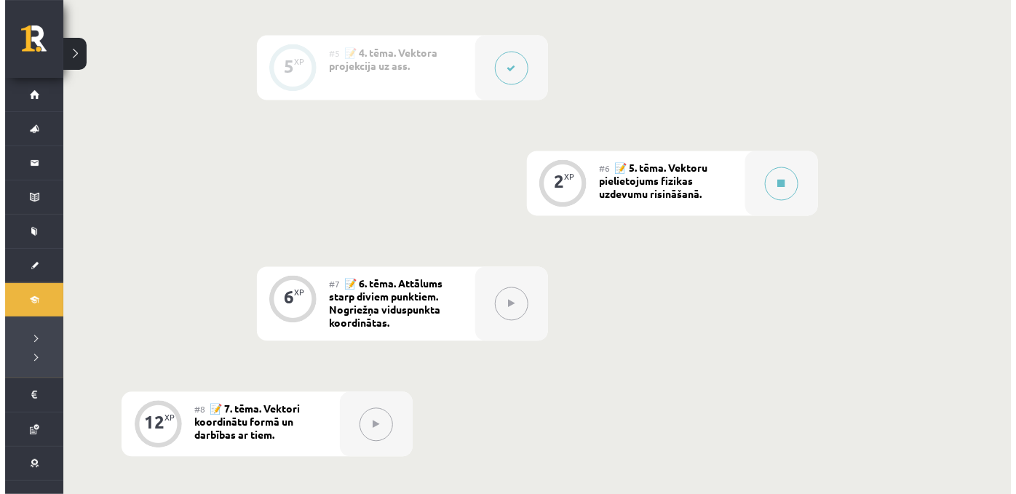
scroll to position [819, 0]
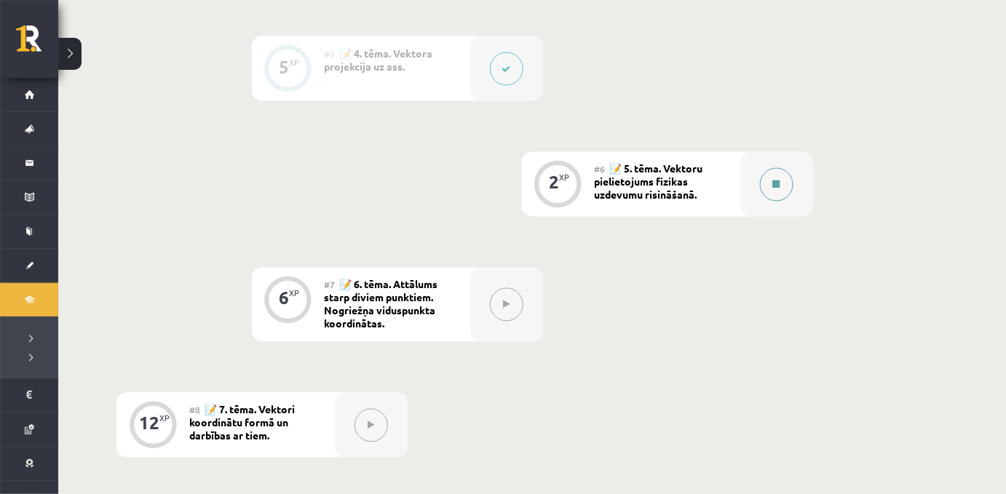
click at [778, 189] on icon at bounding box center [776, 184] width 7 height 9
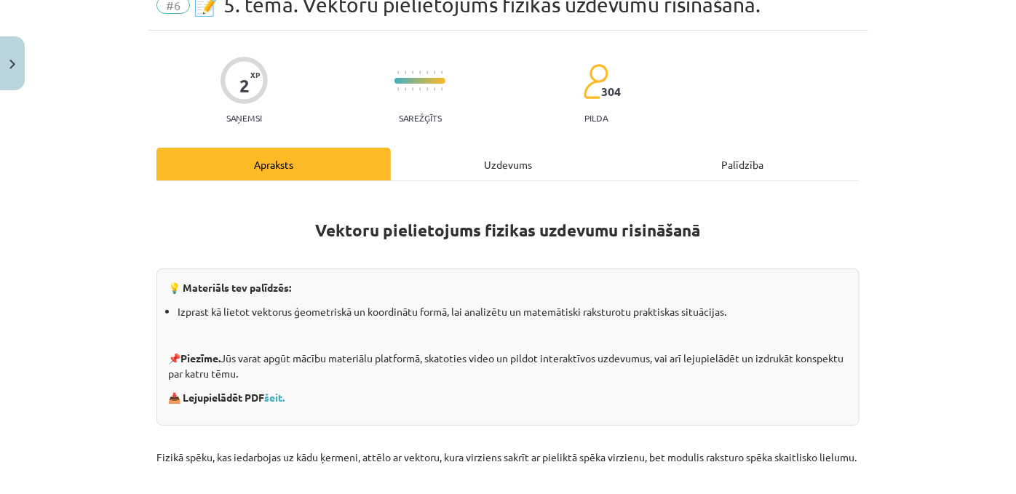
scroll to position [0, 0]
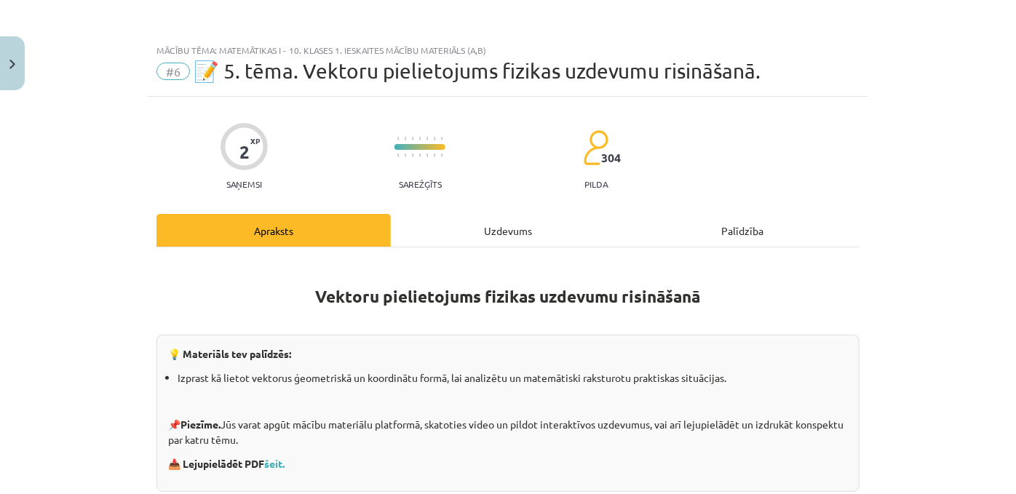
click at [498, 238] on div "Uzdevums" at bounding box center [508, 230] width 234 height 33
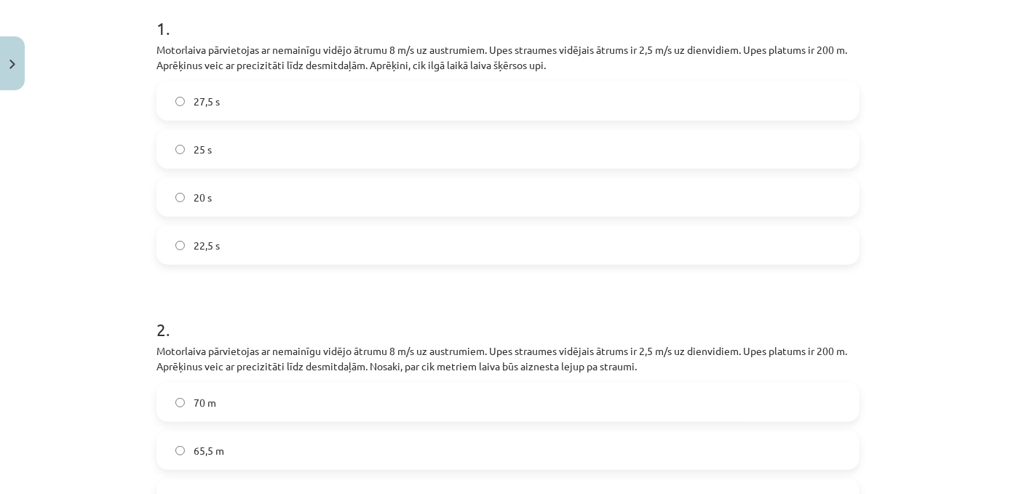
scroll to position [297, 0]
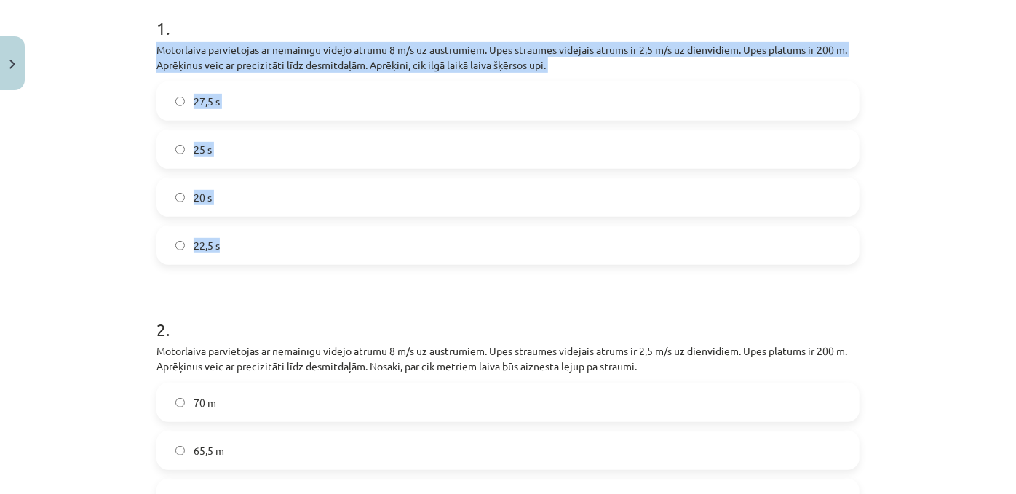
drag, startPoint x: 147, startPoint y: 57, endPoint x: 390, endPoint y: 247, distance: 308.5
click at [390, 247] on div "2 XP Saņemsi Sarežģīts 304 pilda Apraksts Uzdevums Palīdzība 1 . Motorlaiva pār…" at bounding box center [508, 249] width 721 height 899
copy div "Motorlaiva pārvietojas ar nemainīgu vidējo ātrumu 8 m/s uz austrumiem. Upes str…"
click at [188, 159] on label "25 s" at bounding box center [508, 149] width 700 height 36
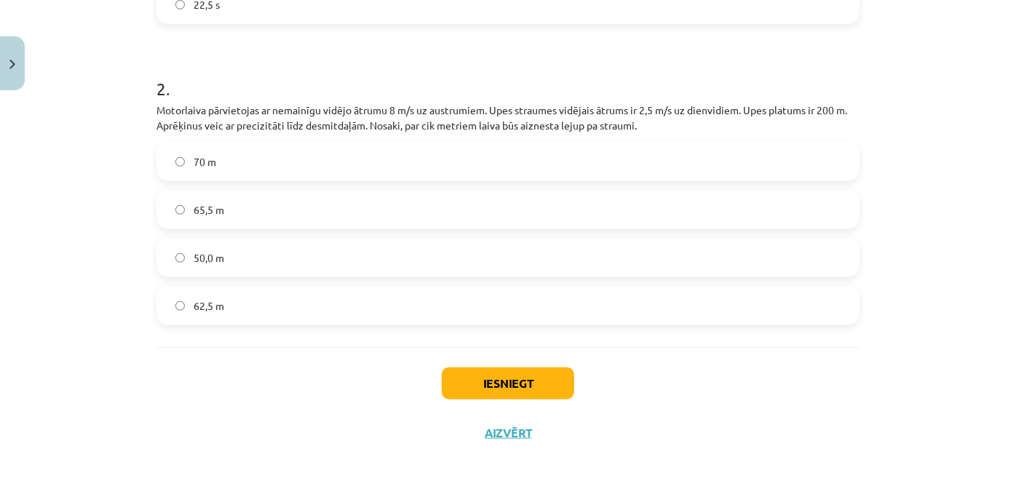
scroll to position [566, 0]
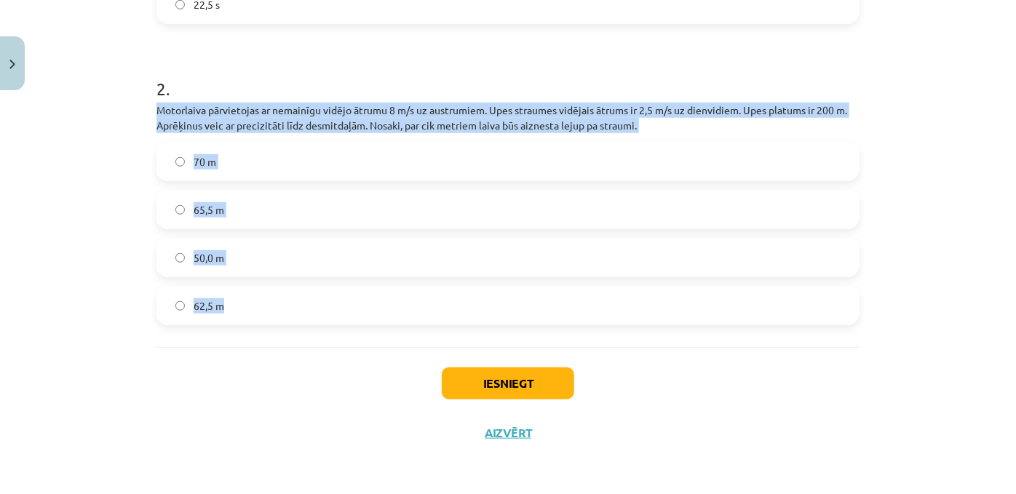
drag, startPoint x: 139, startPoint y: 100, endPoint x: 258, endPoint y: 283, distance: 218.4
click at [258, 283] on div "Mācību tēma: Matemātikas i - 10. klases 1. ieskaites mācību materiāls (a,b) #6 …" at bounding box center [508, 247] width 1016 height 494
copy div "Motorlaiva pārvietojas ar nemainīgu vidējo ātrumu 8 m/s uz austrumiem. Upes str…"
click at [194, 212] on span "65,5 m" at bounding box center [209, 209] width 31 height 15
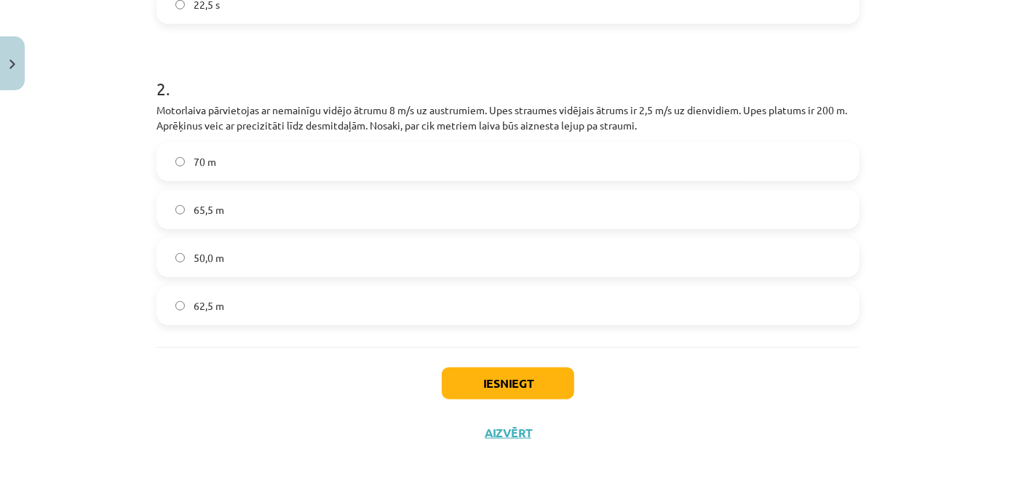
click at [223, 311] on label "62,5 m" at bounding box center [508, 305] width 700 height 36
click at [469, 389] on button "Iesniegt" at bounding box center [508, 384] width 132 height 32
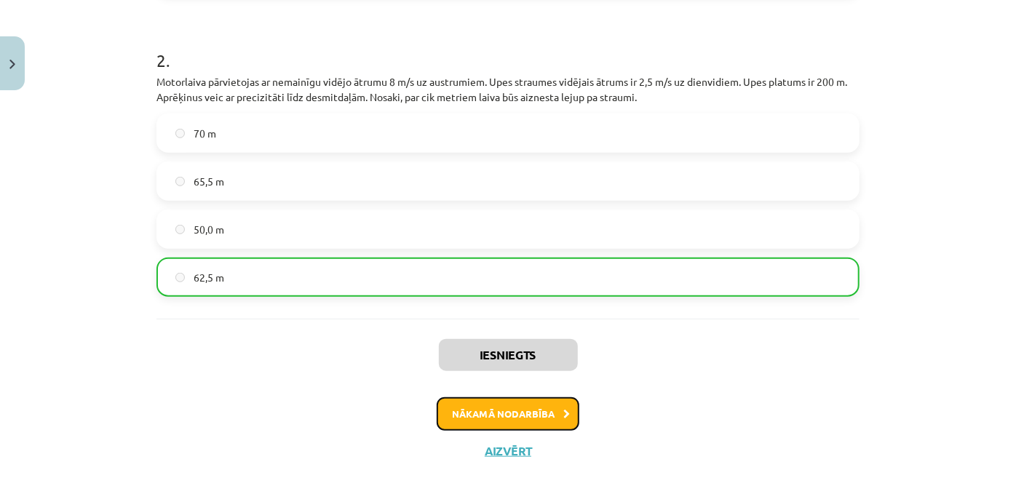
click at [470, 431] on button "Nākamā nodarbība" at bounding box center [508, 413] width 143 height 33
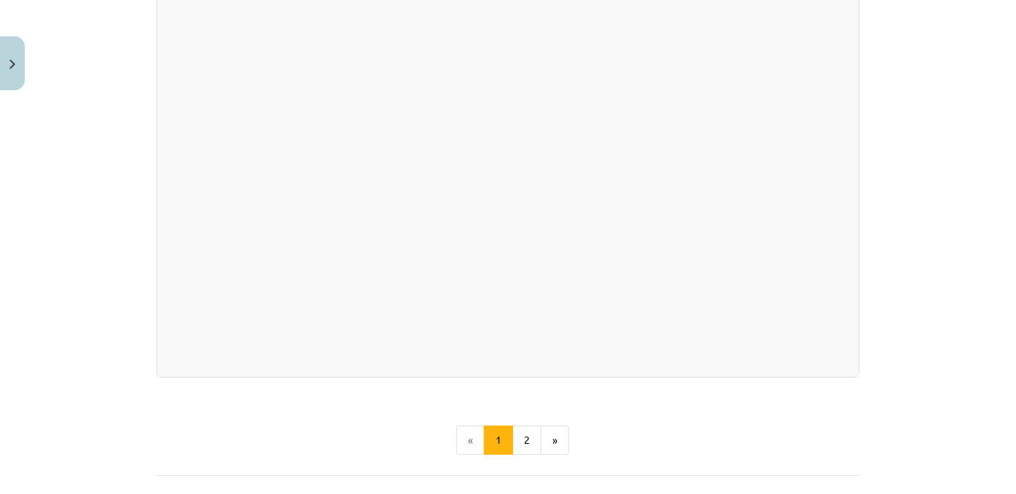
scroll to position [2678, 0]
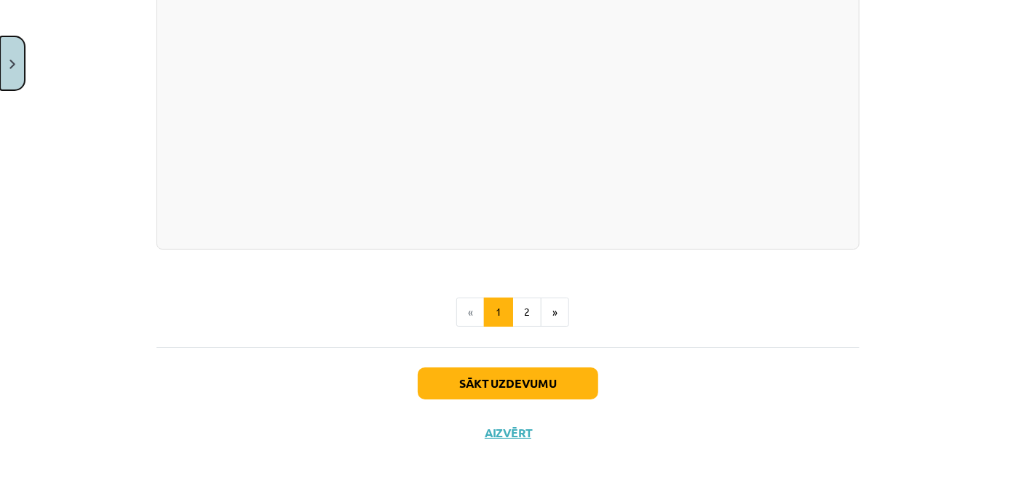
click at [9, 63] on img "Close" at bounding box center [12, 64] width 6 height 9
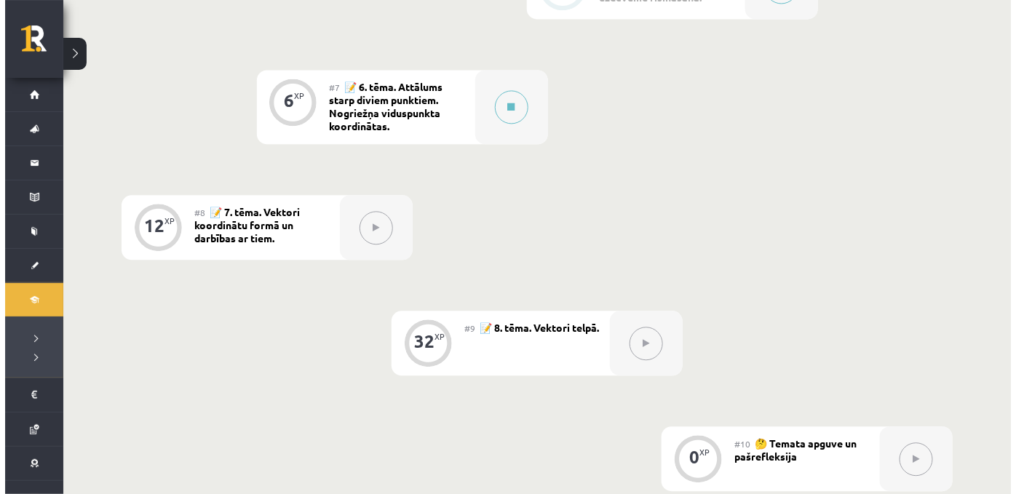
scroll to position [1014, 0]
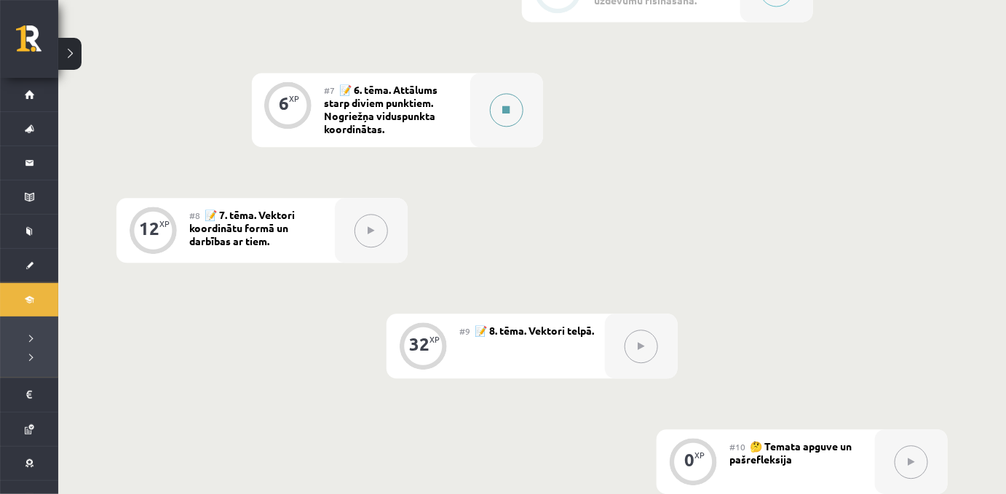
click at [515, 127] on button at bounding box center [506, 109] width 33 height 33
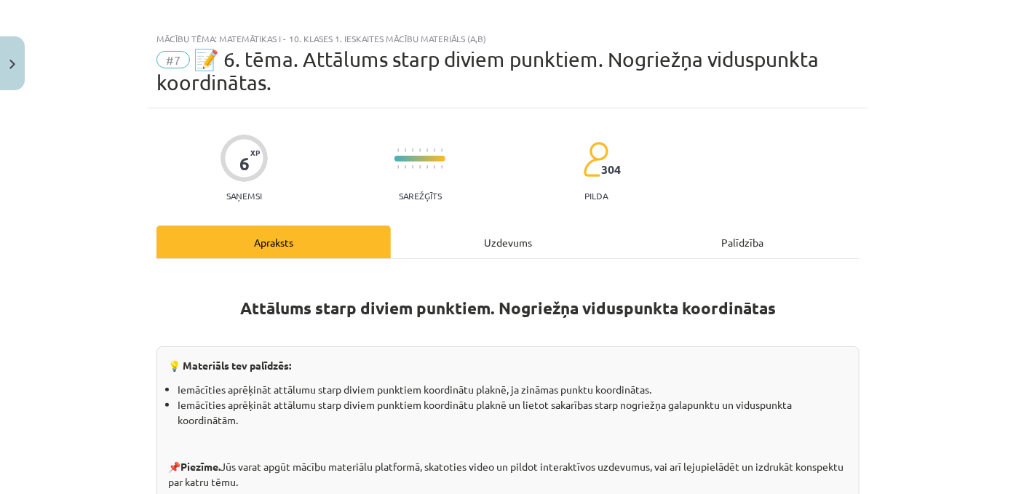
click at [485, 243] on div "Uzdevums" at bounding box center [508, 242] width 234 height 33
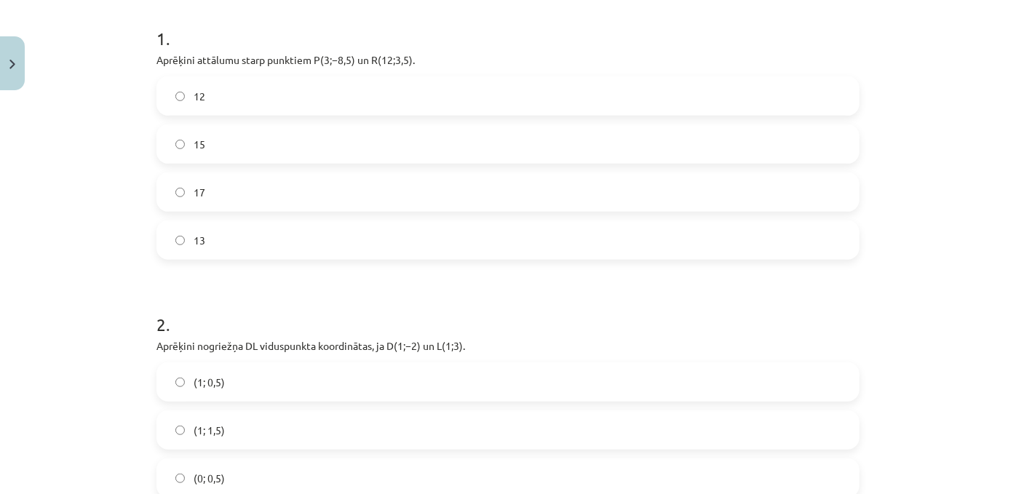
scroll to position [310, 0]
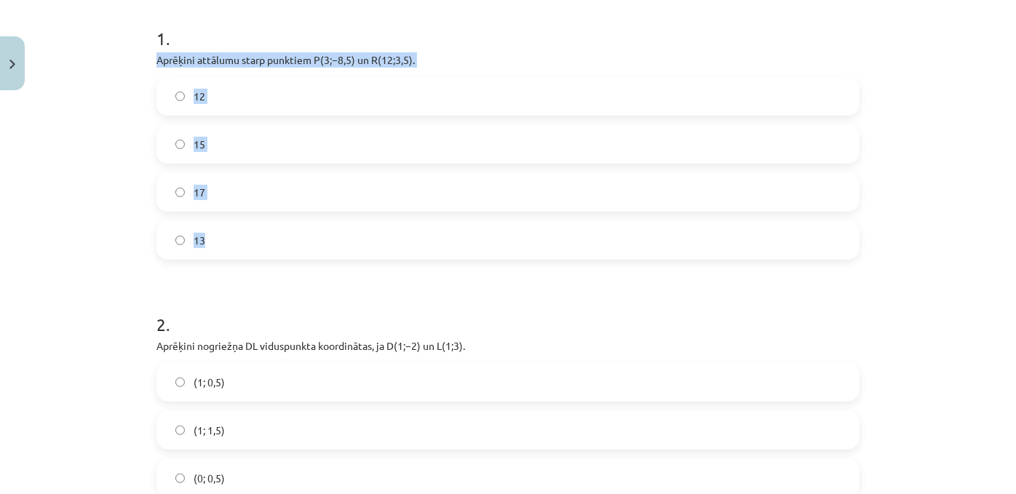
drag, startPoint x: 151, startPoint y: 69, endPoint x: 303, endPoint y: 276, distance: 256.2
copy div "Aprēķini attālumu starp punktiem ﻿P(3;−8,5) un ﻿R(12;3,5)﻿. 12 15 17 13"
click at [194, 152] on span "15" at bounding box center [200, 144] width 12 height 15
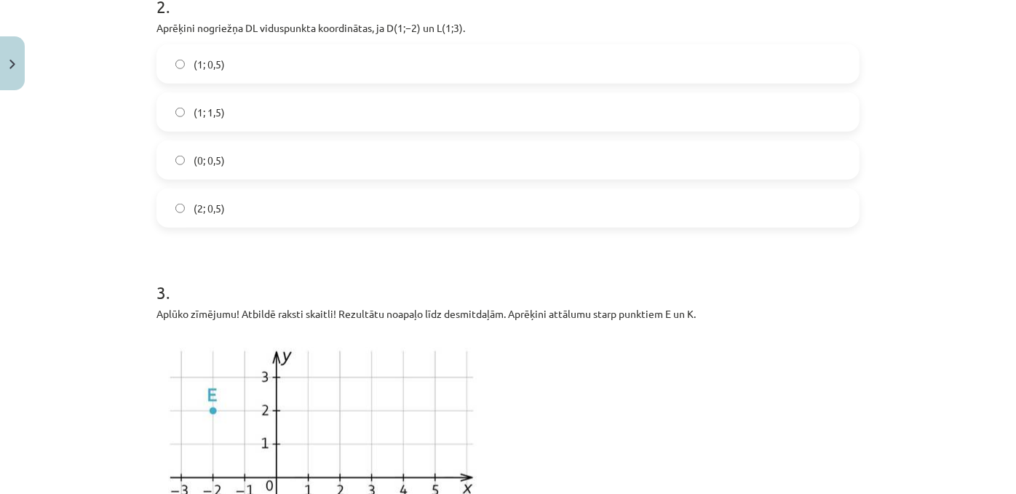
scroll to position [629, 0]
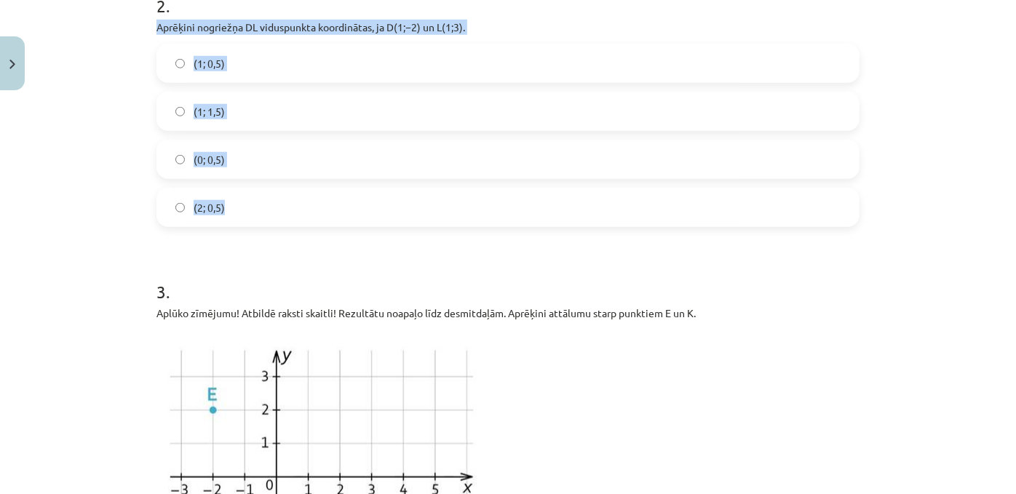
drag, startPoint x: 150, startPoint y: 44, endPoint x: 293, endPoint y: 218, distance: 225.4
copy div "Aprēķini nogriežņa ﻿DL﻿ viduspunkta koordinātas, ja ﻿D(1;−2) un ﻿L(1;3). (1; 0,…"
click at [194, 71] on span "(1; 0,5)" at bounding box center [209, 63] width 31 height 15
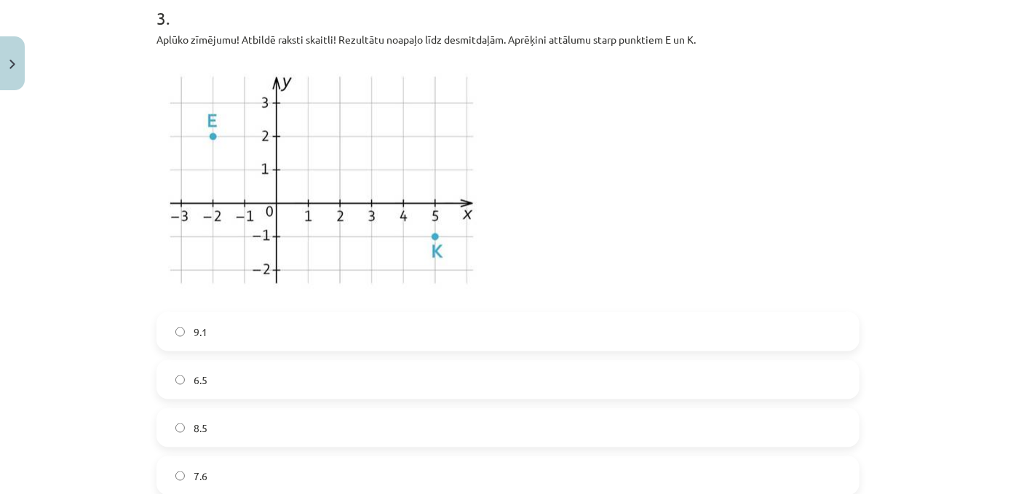
scroll to position [939, 0]
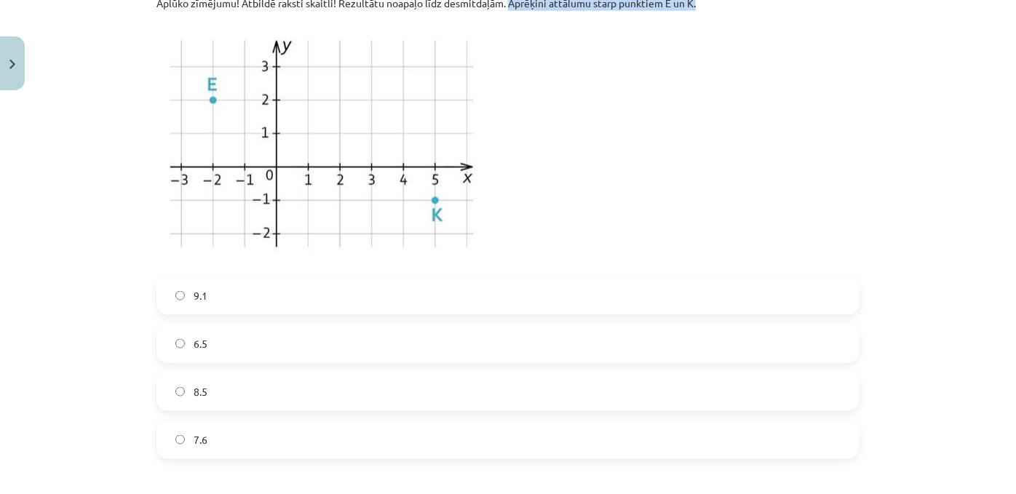
drag, startPoint x: 505, startPoint y: 32, endPoint x: 710, endPoint y: 32, distance: 205.2
click at [710, 11] on p "Aplūko zīmējumu! Atbildē raksti skaitli! Rezultātu noapaļo līdz desmitdaļām. Ap…" at bounding box center [507, 3] width 703 height 15
copy p "Aprēķini attālumu starp punktiem E un K."
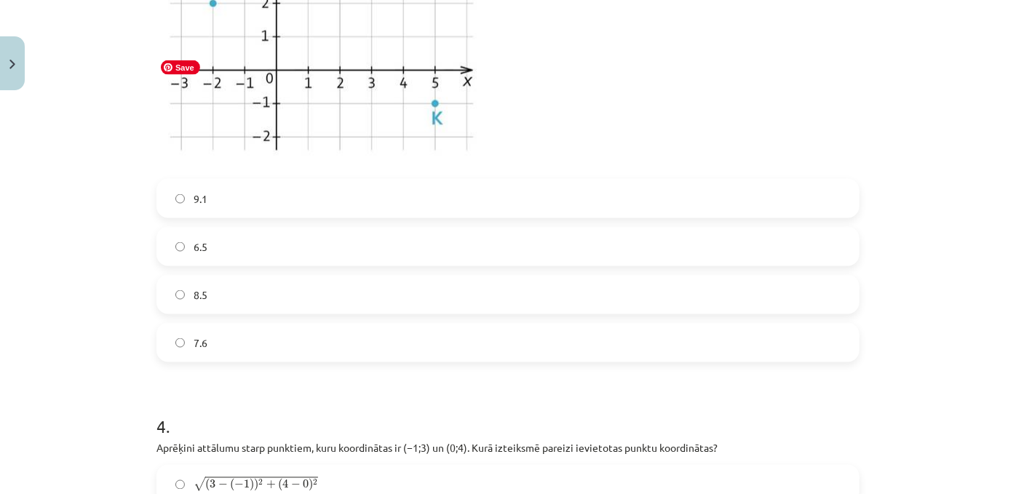
scroll to position [1036, 0]
click at [229, 360] on label "7.6" at bounding box center [508, 342] width 700 height 36
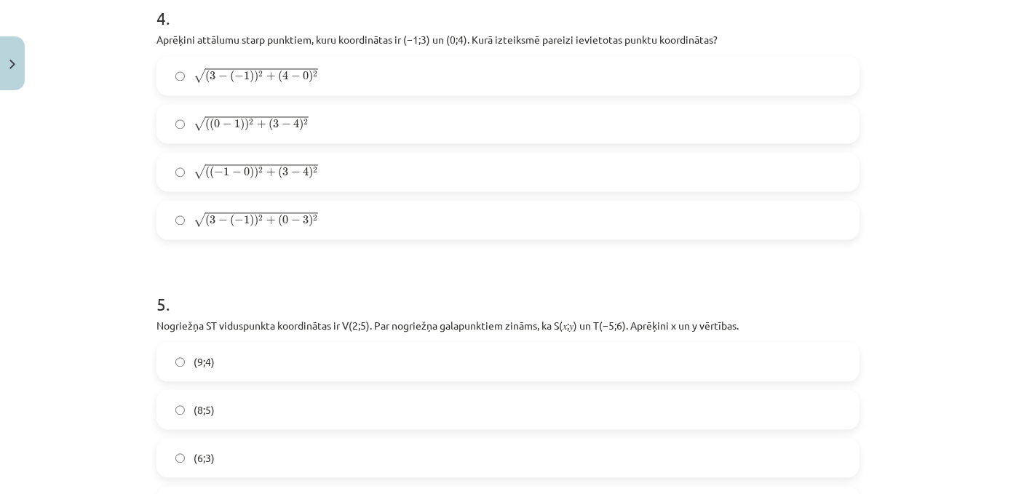
scroll to position [1444, 0]
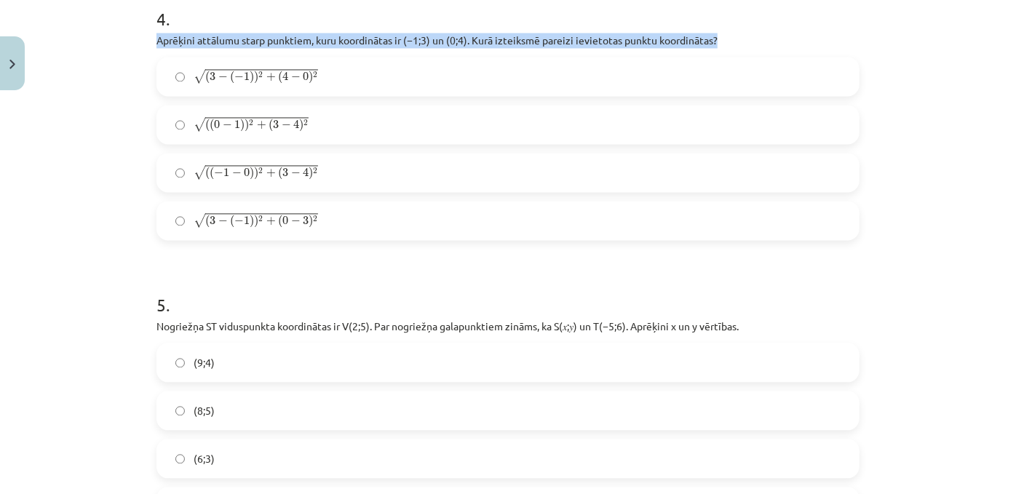
drag, startPoint x: 132, startPoint y: 79, endPoint x: 774, endPoint y: 74, distance: 641.9
click at [774, 74] on div "Mācību tēma: Matemātikas i - 10. klases 1. ieskaites mācību materiāls (a,b) #7 …" at bounding box center [508, 247] width 1016 height 494
copy p "Aprēķini attālumu starp punktiem, kuru koordinātas ir ﻿(−1;3) un ﻿(0;4). Kurā i…"
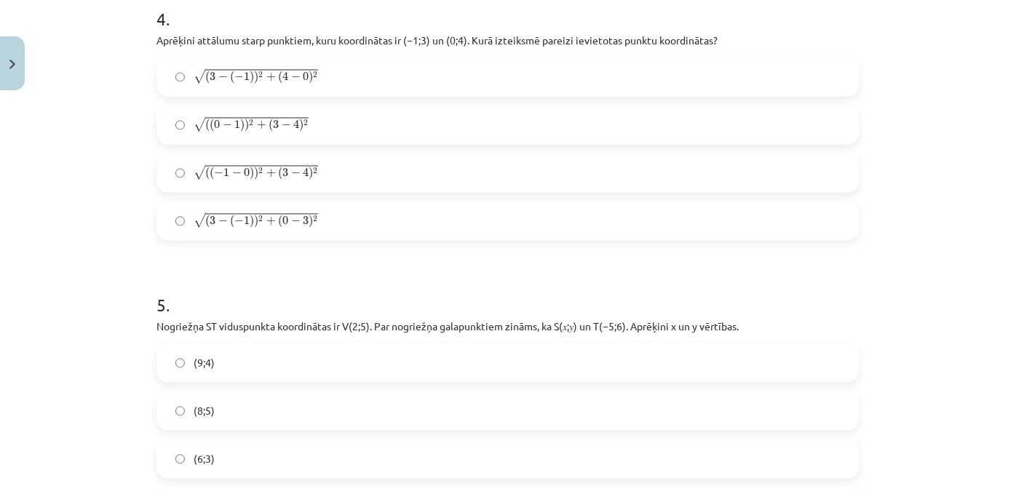
click at [97, 178] on div "Mācību tēma: Matemātikas i - 10. klases 1. ieskaites mācību materiāls (a,b) #7 …" at bounding box center [508, 247] width 1016 height 494
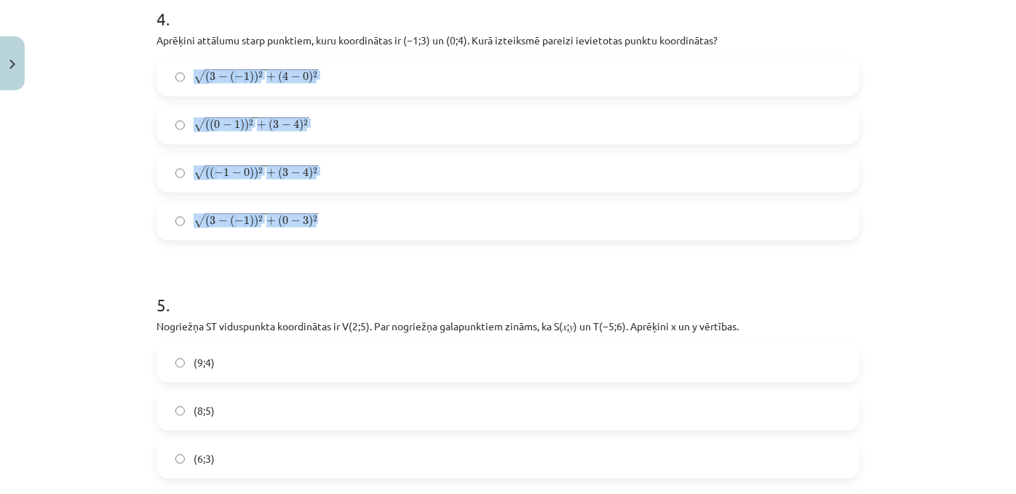
drag, startPoint x: 182, startPoint y: 114, endPoint x: 346, endPoint y: 239, distance: 206.7
click at [346, 239] on div "√ ( 3 − ( − 1 ) ) 2 + ( 4 − 0 ) 2 ( 3 − ( − 1 ) ) 2 + ( 4 − 0 ) 2 √ ( ( 0 − 1 )…" at bounding box center [507, 148] width 703 height 183
click at [108, 232] on div "Mācību tēma: Matemātikas i - 10. klases 1. ieskaites mācību materiāls (a,b) #7 …" at bounding box center [508, 247] width 1016 height 494
drag, startPoint x: 192, startPoint y: 115, endPoint x: 352, endPoint y: 247, distance: 207.2
click at [352, 240] on div "√ ( 3 − ( − 1 ) ) 2 + ( 4 − 0 ) 2 ( 3 − ( − 1 ) ) 2 + ( 4 − 0 ) 2 √ ( ( 0 − 1 )…" at bounding box center [507, 148] width 703 height 183
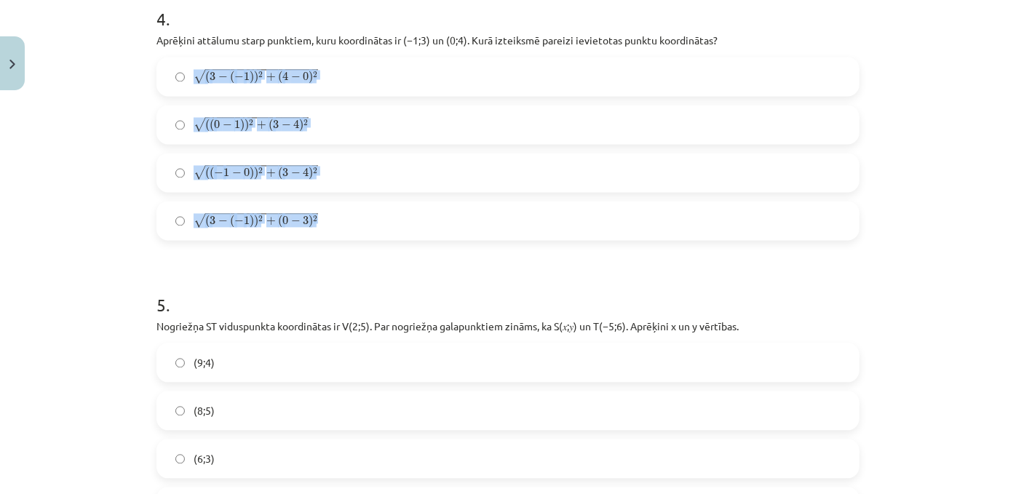
copy div "√ ( 3 − ( − 1 ) ) 2 + ( 4 − 0 ) 2 ( 3 − ( − 1 ) ) 2 + ( 4 − 0 ) 2 √ ( ( 0 − 1 )…"
click at [103, 227] on div "Mācību tēma: Matemātikas i - 10. klases 1. ieskaites mācību materiāls (a,b) #7 …" at bounding box center [508, 247] width 1016 height 494
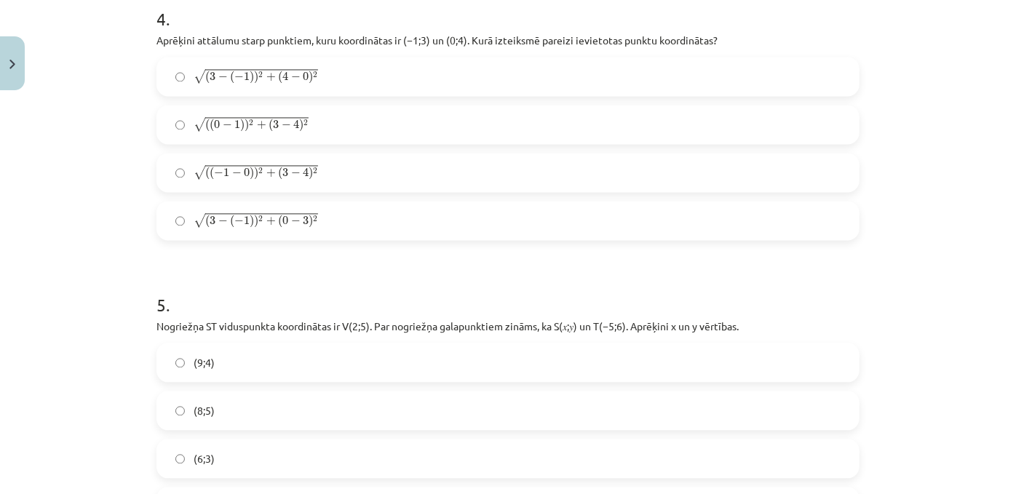
click at [234, 178] on span "−" at bounding box center [236, 173] width 9 height 9
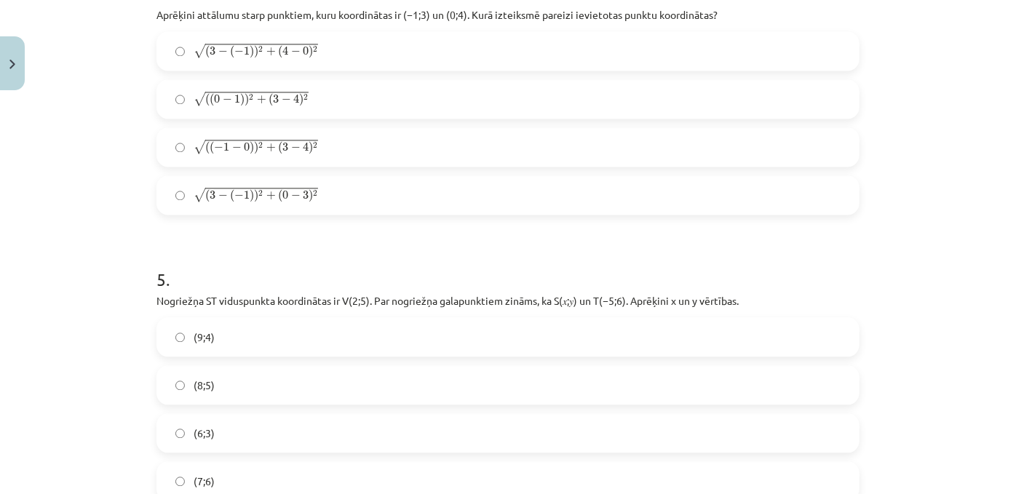
scroll to position [1696, 0]
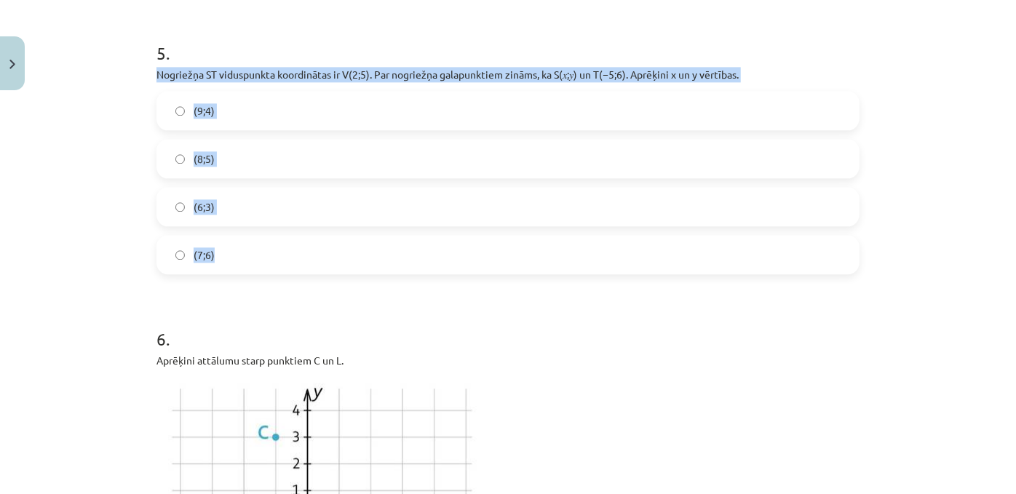
drag, startPoint x: 151, startPoint y: 119, endPoint x: 295, endPoint y: 284, distance: 218.7
copy div "Nogriežņa ﻿ST viduspunkta koordinātas ir ﻿V(2;5)﻿. Par nogriežņa galapunktiem z…"
click at [194, 119] on span "(9;4)" at bounding box center [204, 110] width 21 height 15
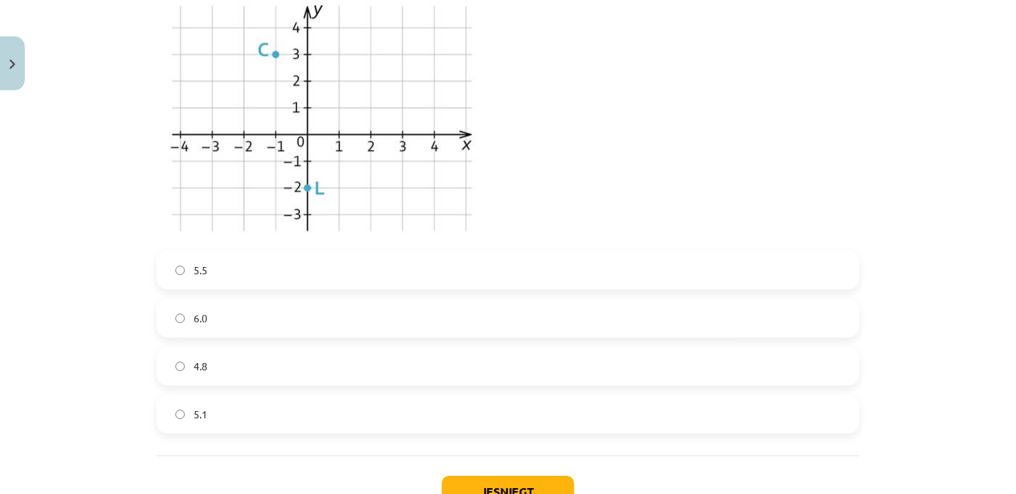
scroll to position [2079, 0]
drag, startPoint x: 151, startPoint y: 34, endPoint x: 368, endPoint y: 41, distance: 217.0
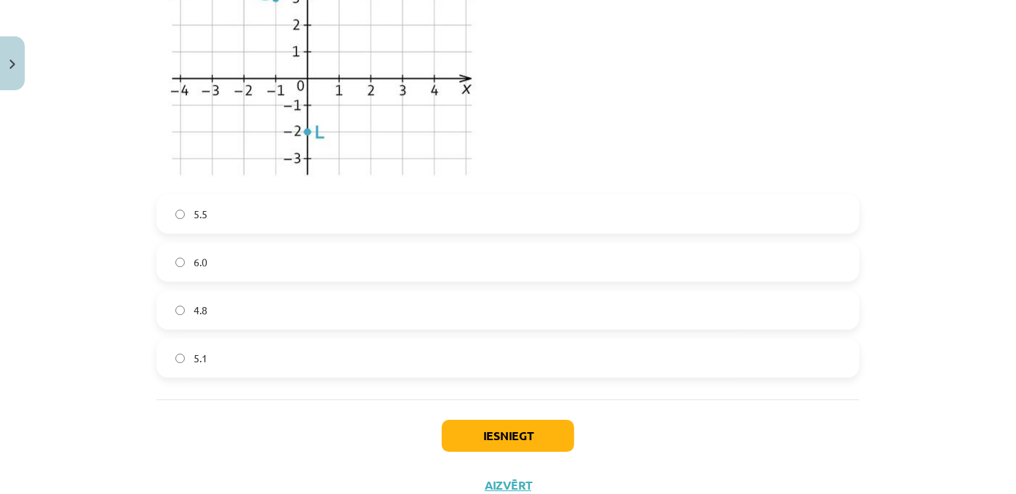
scroll to position [2156, 0]
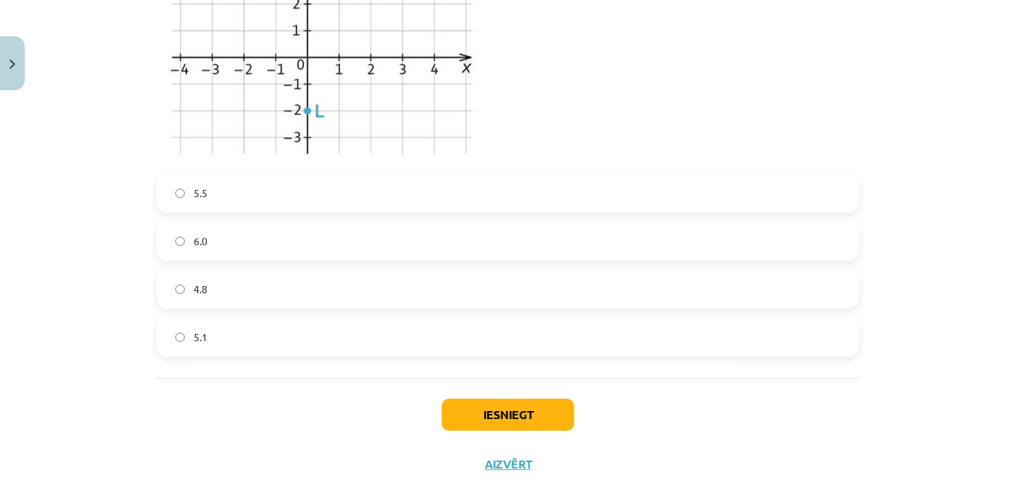
click at [210, 355] on label "5.1" at bounding box center [508, 337] width 700 height 36
click at [464, 431] on button "Iesniegt" at bounding box center [508, 415] width 132 height 32
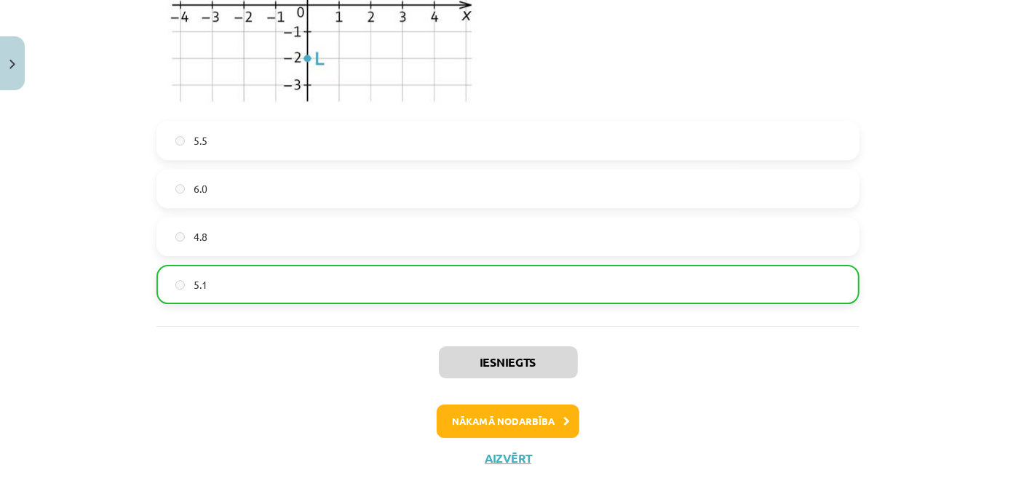
scroll to position [2311, 0]
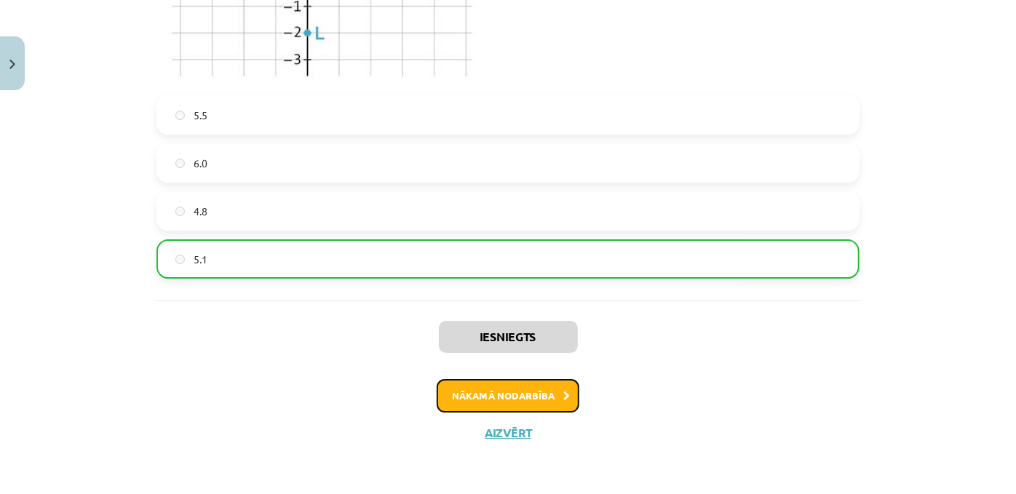
click at [476, 386] on button "Nākamā nodarbība" at bounding box center [508, 395] width 143 height 33
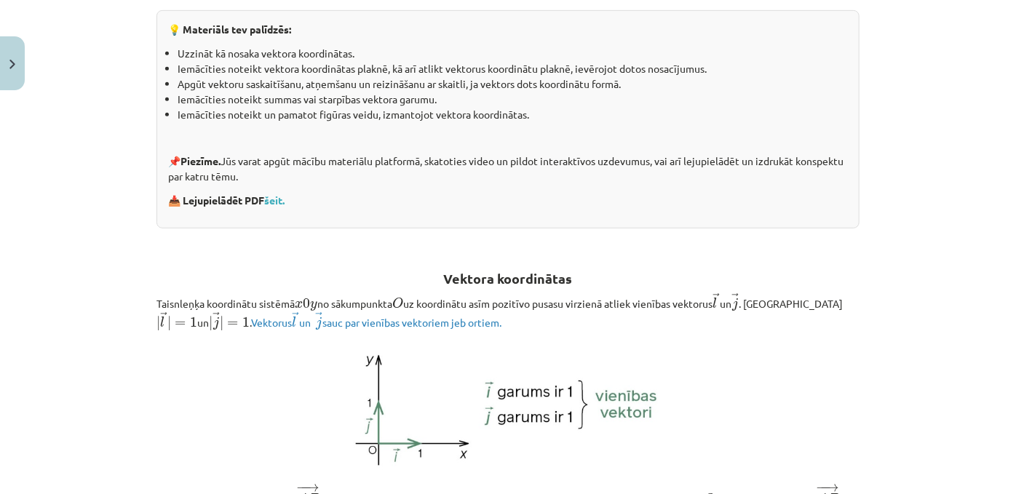
scroll to position [324, 0]
click at [279, 207] on link "šeit." at bounding box center [274, 200] width 20 height 13
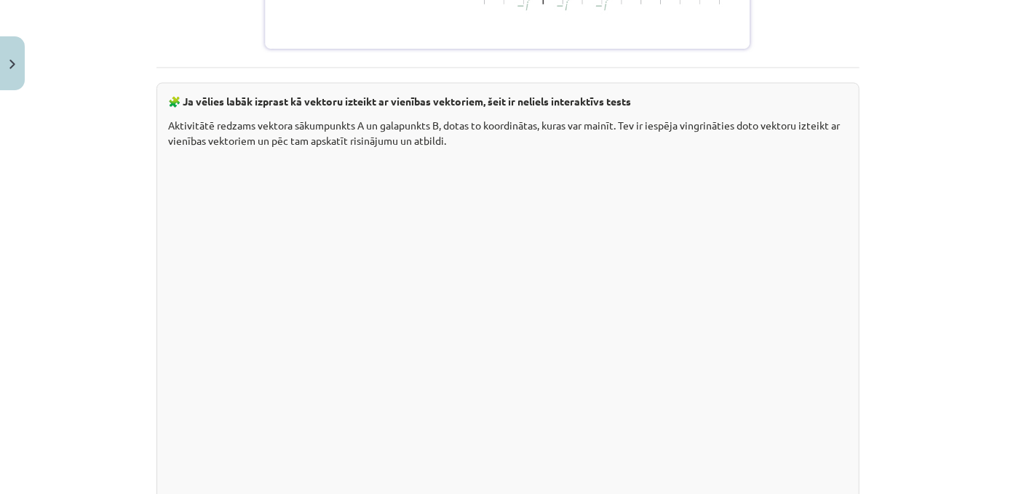
scroll to position [1461, 0]
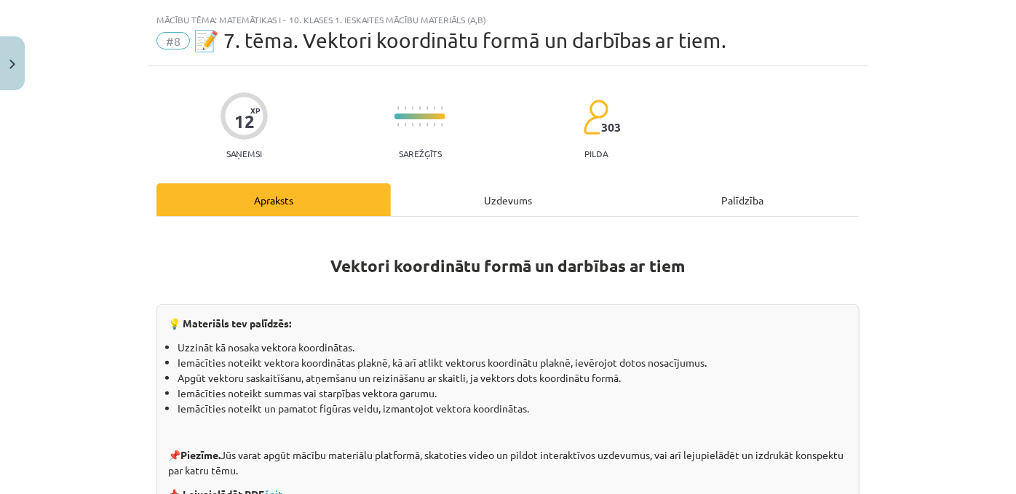
click at [491, 207] on div "Uzdevums" at bounding box center [508, 199] width 234 height 33
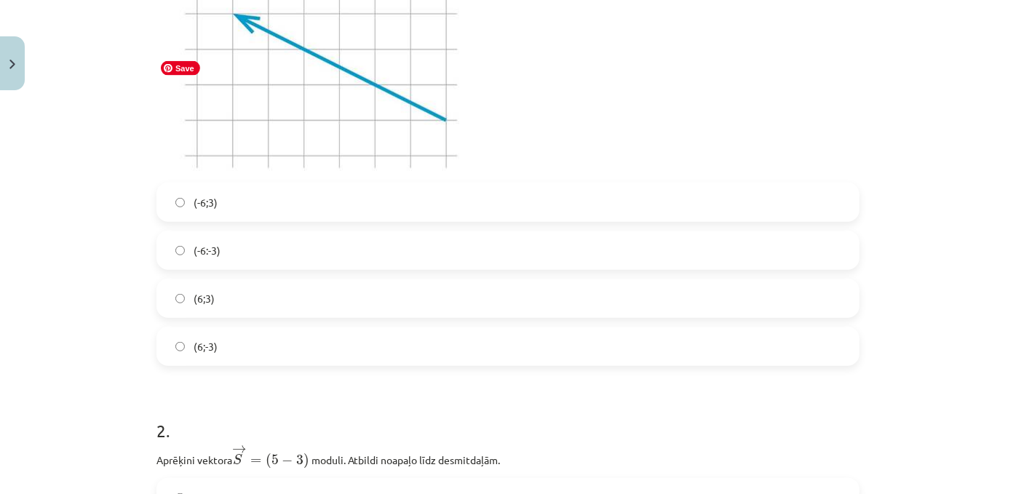
scroll to position [456, 0]
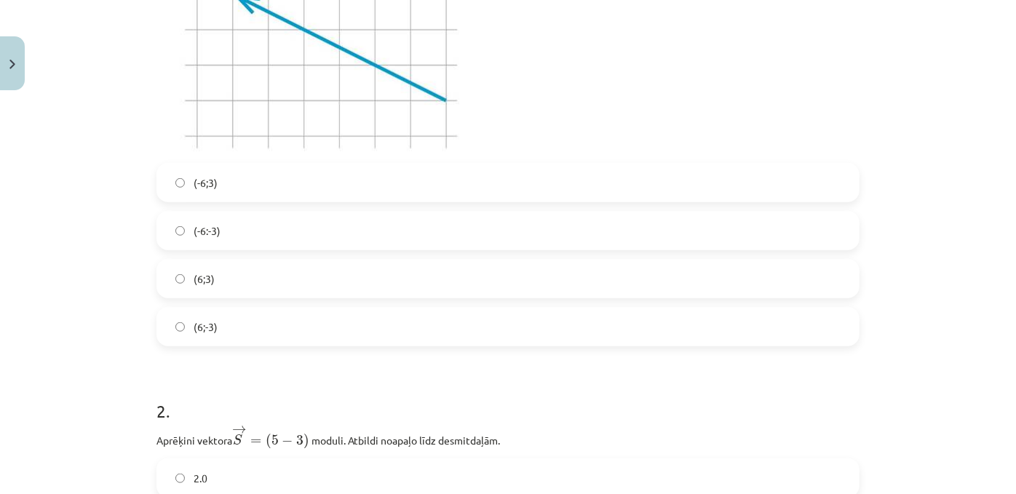
click at [178, 195] on label "(-6;3)" at bounding box center [508, 182] width 700 height 36
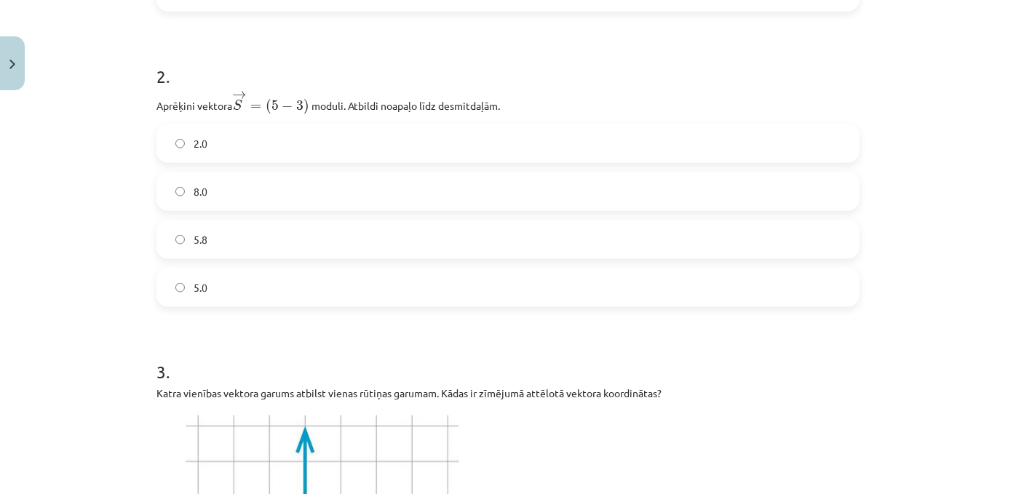
scroll to position [797, 0]
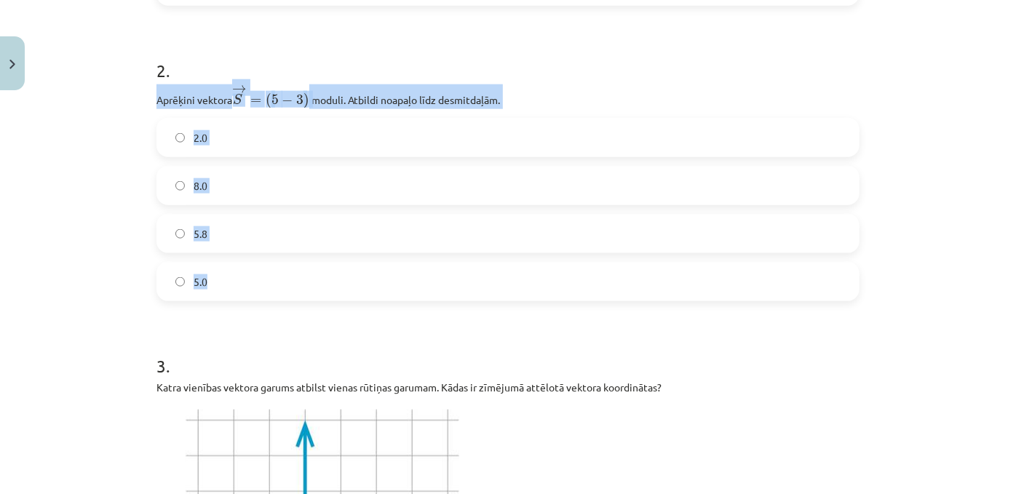
drag, startPoint x: 141, startPoint y: 119, endPoint x: 342, endPoint y: 306, distance: 275.0
click at [342, 306] on div "Mācību tēma: Matemātikas i - 10. klases 1. ieskaites mācību materiāls (a,b) #8 …" at bounding box center [508, 247] width 1016 height 494
click at [213, 156] on label "2.0" at bounding box center [508, 137] width 700 height 36
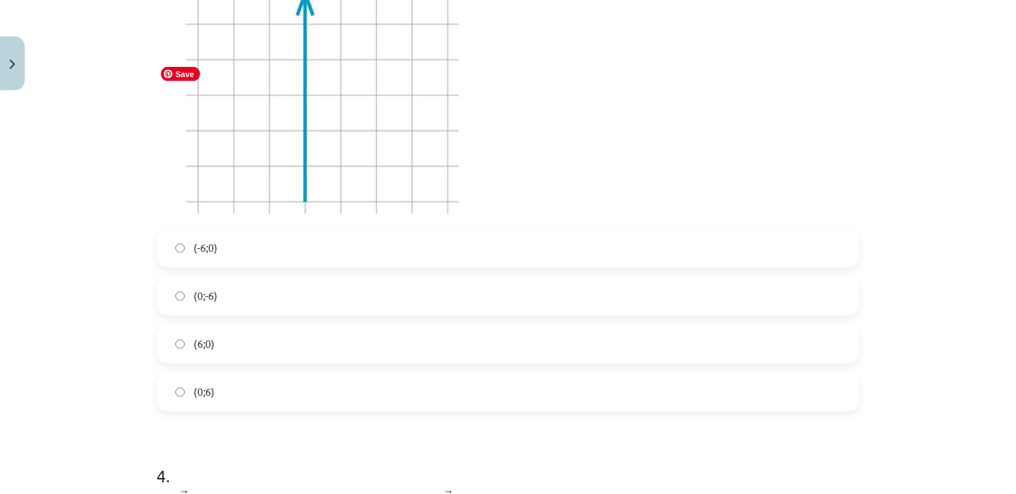
scroll to position [1233, 0]
click at [215, 406] on label "(0;6)" at bounding box center [508, 388] width 700 height 36
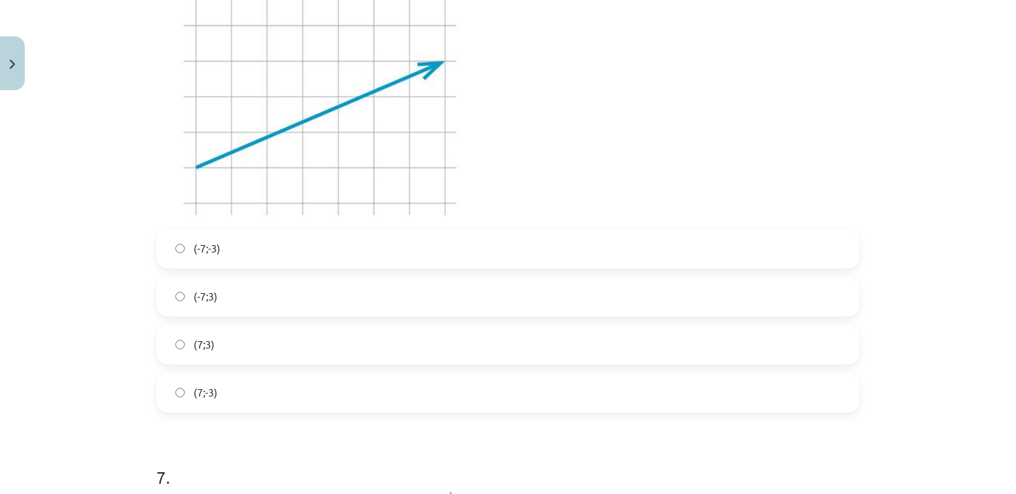
scroll to position [2353, 0]
click at [214, 362] on label "(7;3)" at bounding box center [508, 344] width 700 height 36
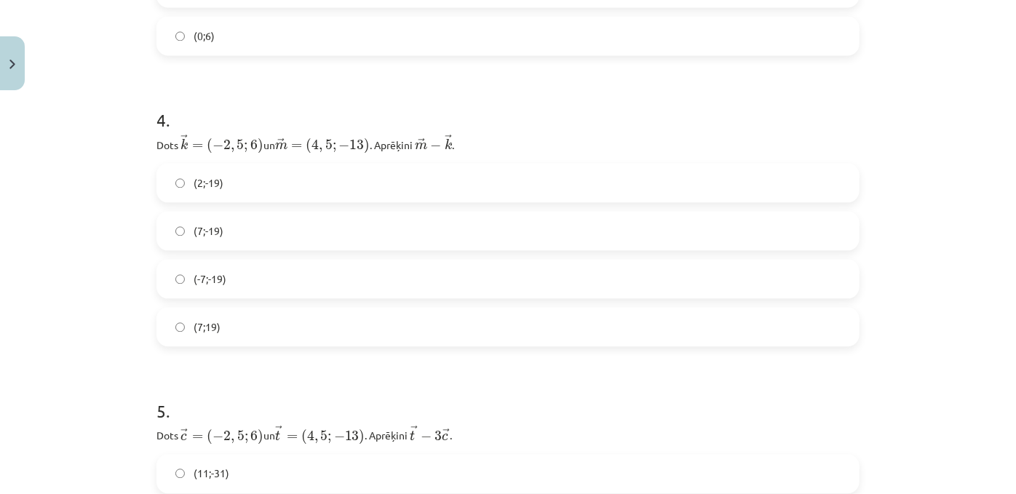
scroll to position [1591, 0]
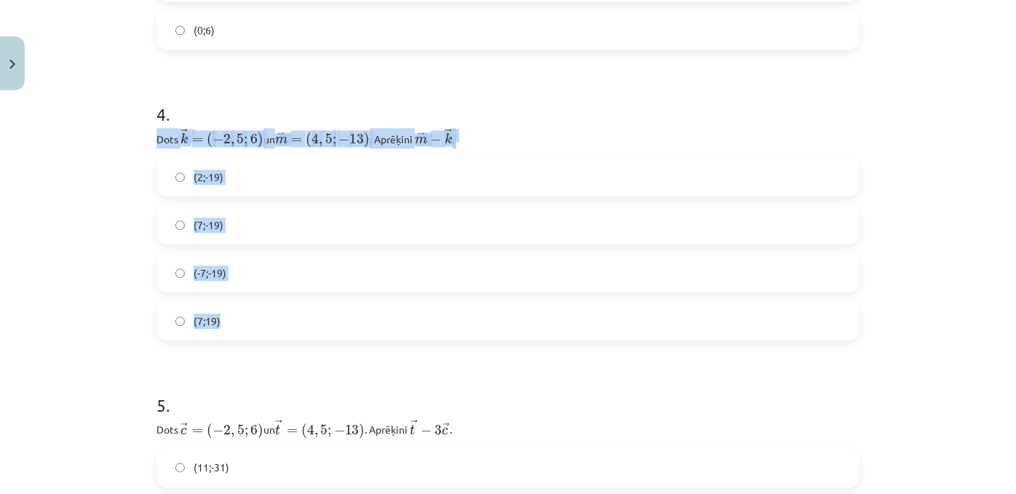
drag, startPoint x: 138, startPoint y: 178, endPoint x: 306, endPoint y: 350, distance: 241.4
click at [306, 350] on div "Mācību tēma: Matemātikas i - 10. klases 1. ieskaites mācību materiāls (a,b) #8 …" at bounding box center [508, 247] width 1016 height 494
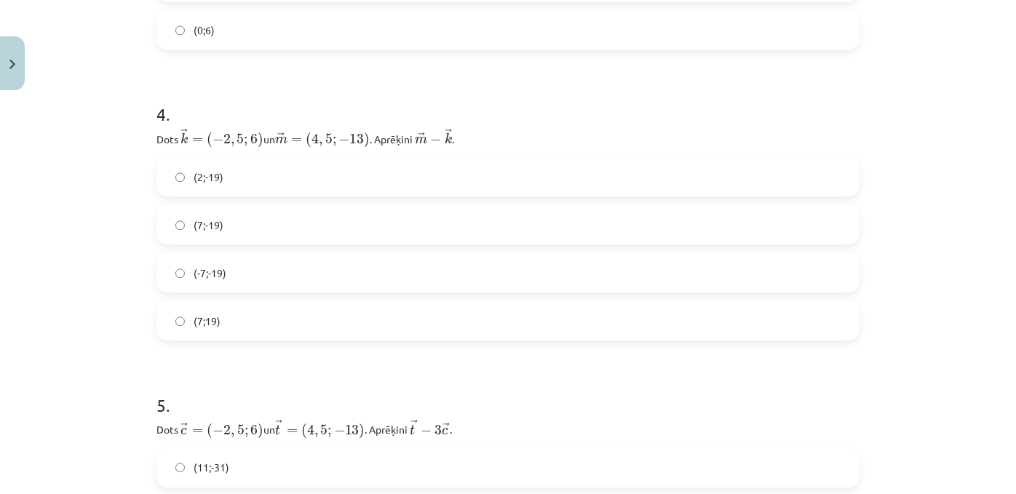
click at [114, 156] on div "Mācību tēma: Matemātikas i - 10. klases 1. ieskaites mācību materiāls (a,b) #8 …" at bounding box center [508, 247] width 1016 height 494
click at [188, 243] on label "(7;-19)" at bounding box center [508, 225] width 700 height 36
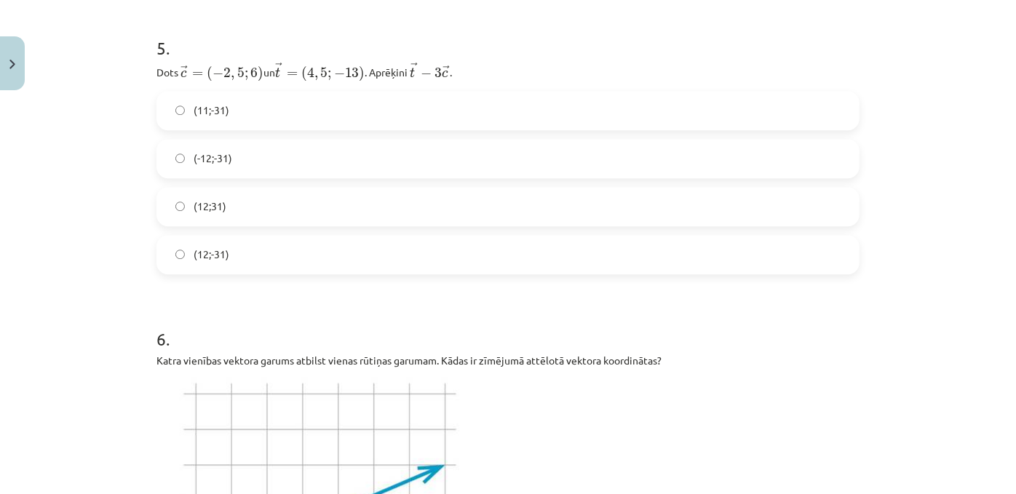
scroll to position [1932, 0]
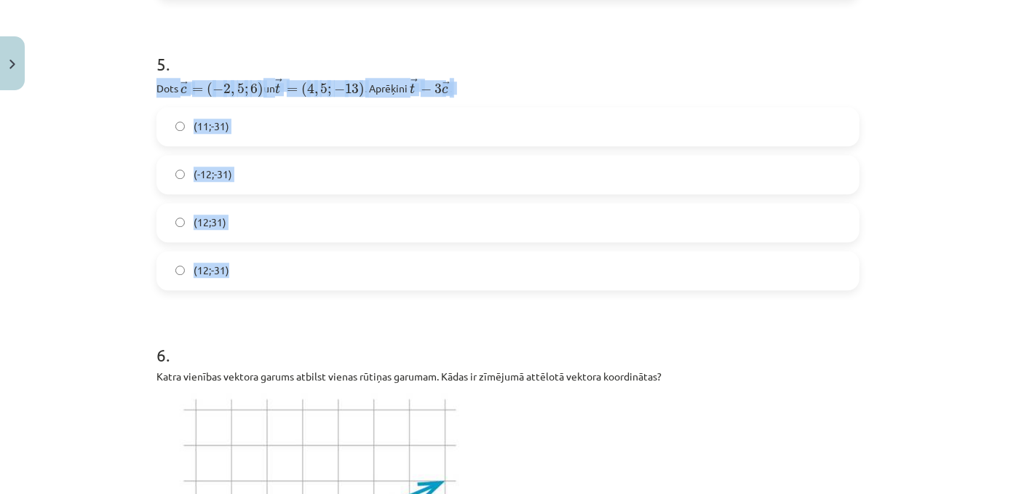
drag, startPoint x: 140, startPoint y: 138, endPoint x: 255, endPoint y: 307, distance: 203.9
click at [255, 307] on div "Mācību tēma: Matemātikas i - 10. klases 1. ieskaites mācību materiāls (a,b) #8 …" at bounding box center [508, 247] width 1016 height 494
click at [196, 278] on span "(12;-31)" at bounding box center [212, 270] width 36 height 15
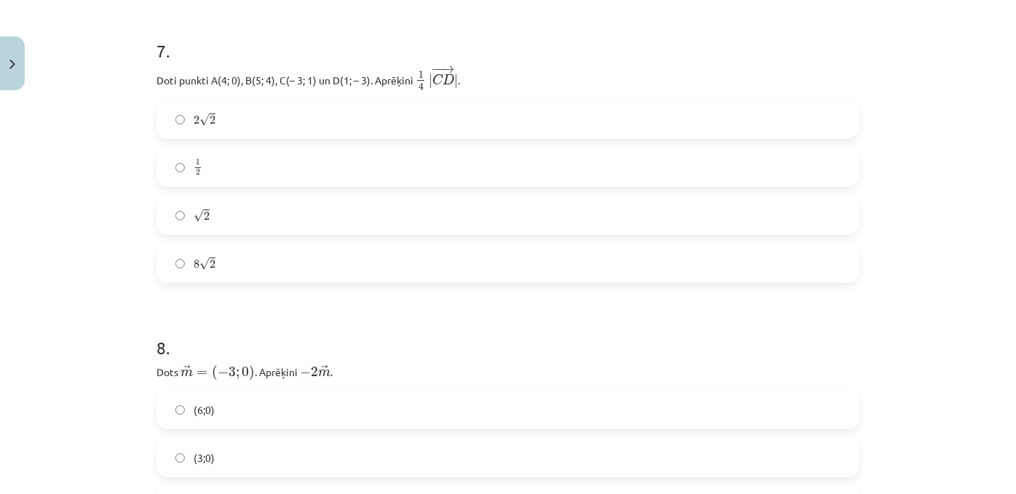
scroll to position [2780, 0]
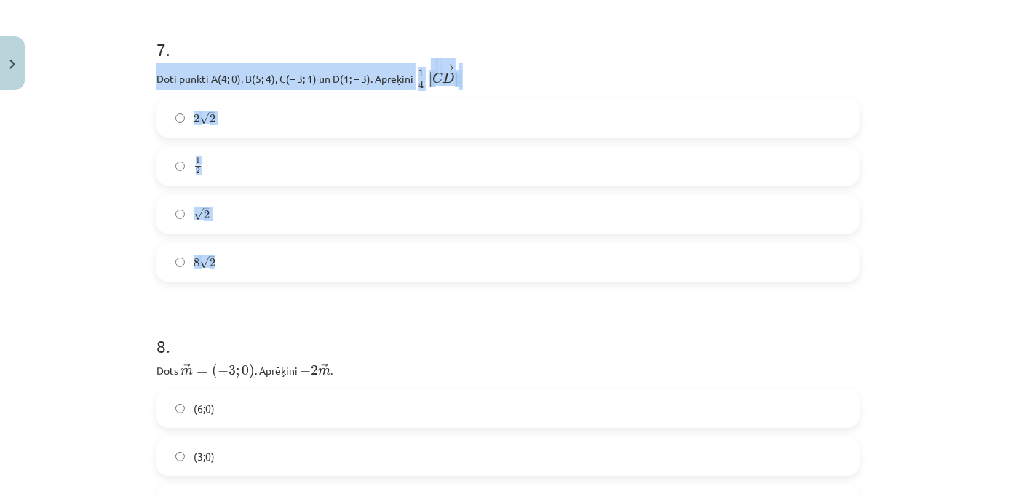
drag, startPoint x: 143, startPoint y: 145, endPoint x: 298, endPoint y: 336, distance: 246.8
click at [232, 232] on label "√ 2 2" at bounding box center [508, 214] width 700 height 36
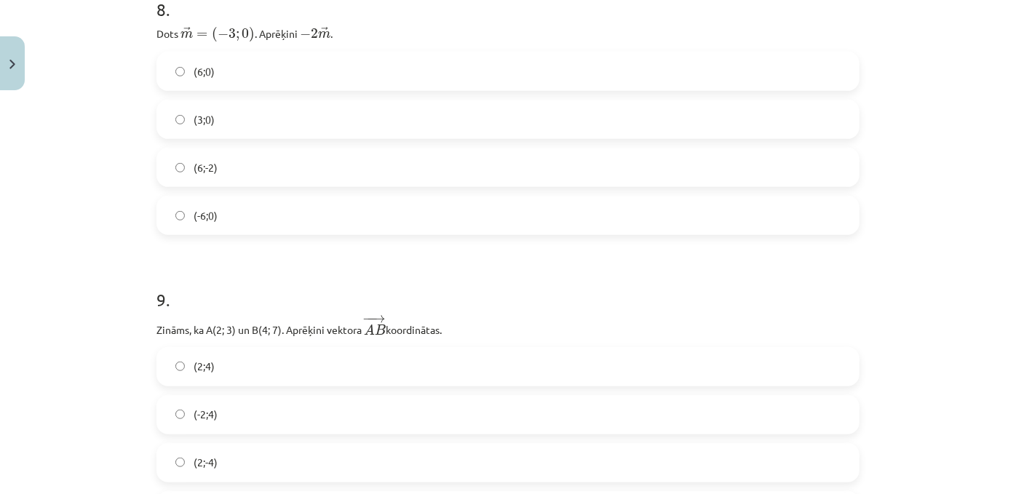
scroll to position [3103, 0]
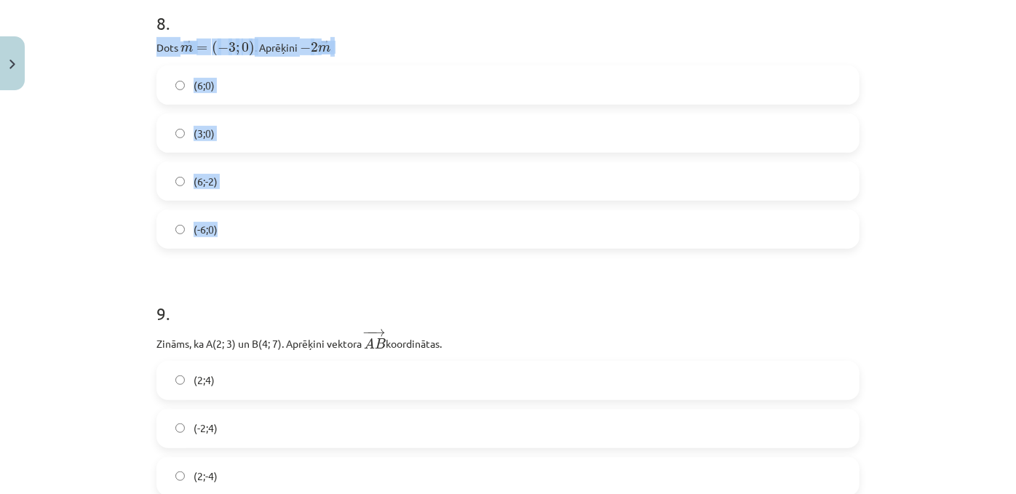
drag, startPoint x: 145, startPoint y: 118, endPoint x: 289, endPoint y: 303, distance: 235.0
click at [114, 309] on div "Mācību tēma: Matemātikas i - 10. klases 1. ieskaites mācību materiāls (a,b) #8 …" at bounding box center [508, 247] width 1016 height 494
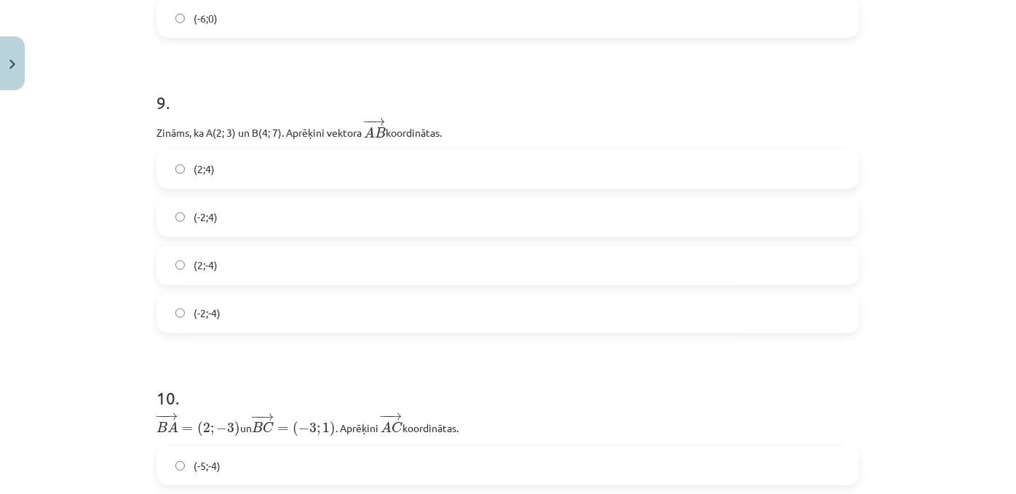
scroll to position [3371, 0]
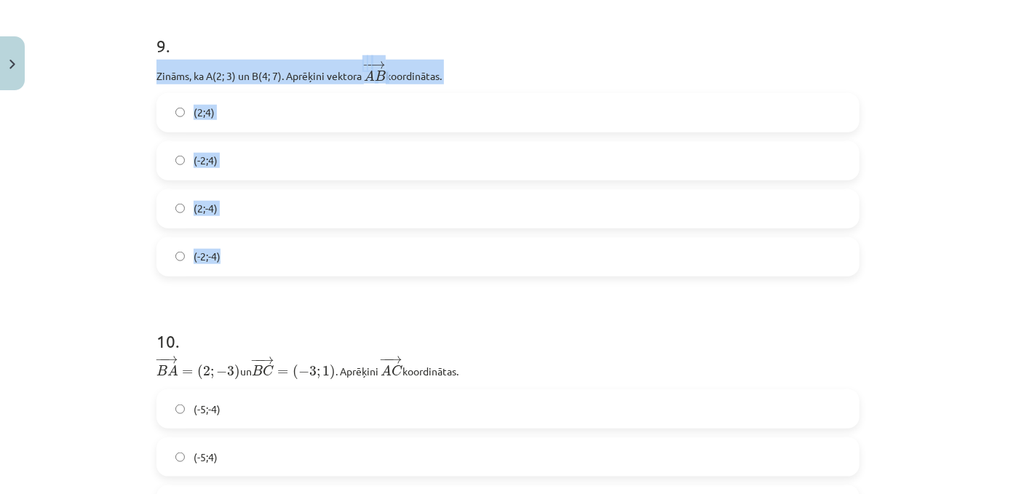
drag, startPoint x: 146, startPoint y: 148, endPoint x: 322, endPoint y: 360, distance: 276.5
click at [94, 349] on div "Mācību tēma: Matemātikas i - 10. klases 1. ieskaites mācību materiāls (a,b) #8 …" at bounding box center [508, 247] width 1016 height 494
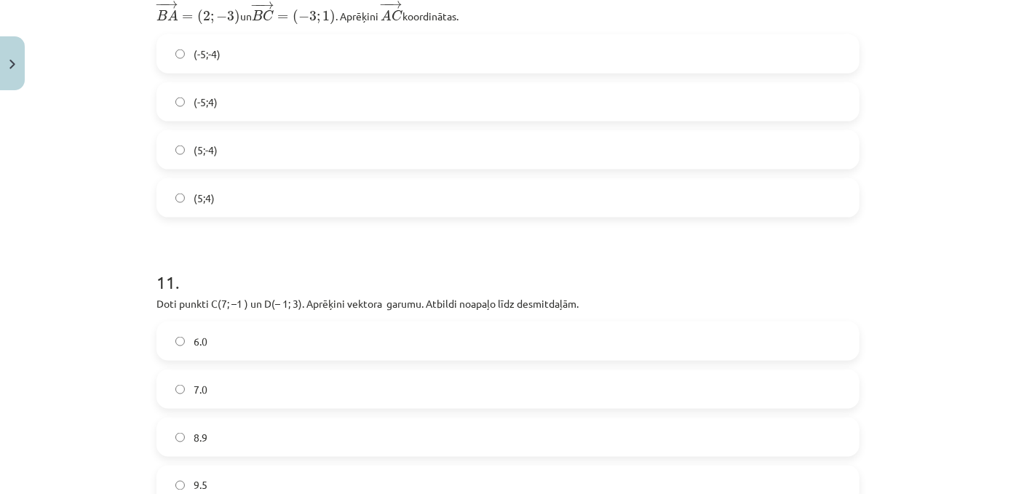
scroll to position [3730, 0]
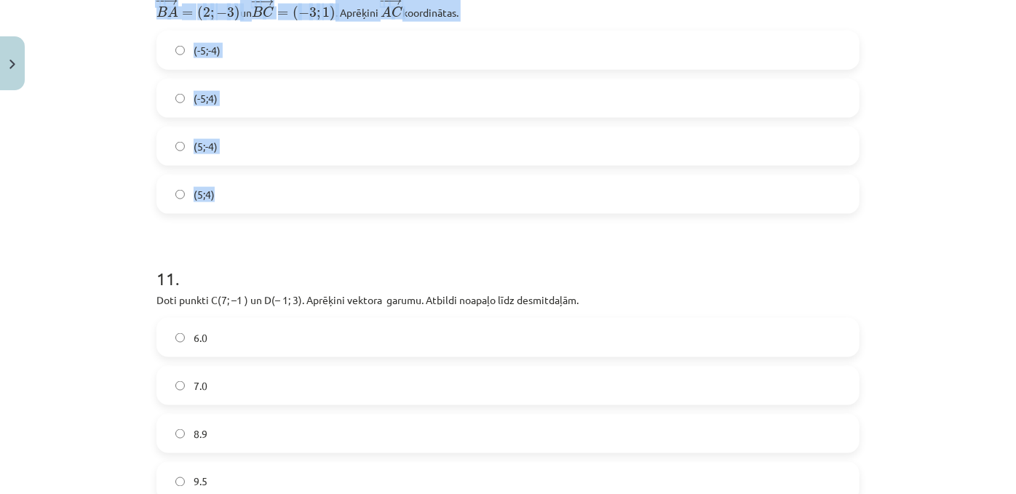
drag, startPoint x: 139, startPoint y: 107, endPoint x: 298, endPoint y: 279, distance: 234.3
click at [298, 279] on div "Mācību tēma: Matemātikas i - 10. klases 1. ieskaites mācību materiāls (a,b) #8 …" at bounding box center [508, 247] width 1016 height 494
click at [219, 116] on label "(-5;4)" at bounding box center [508, 98] width 700 height 36
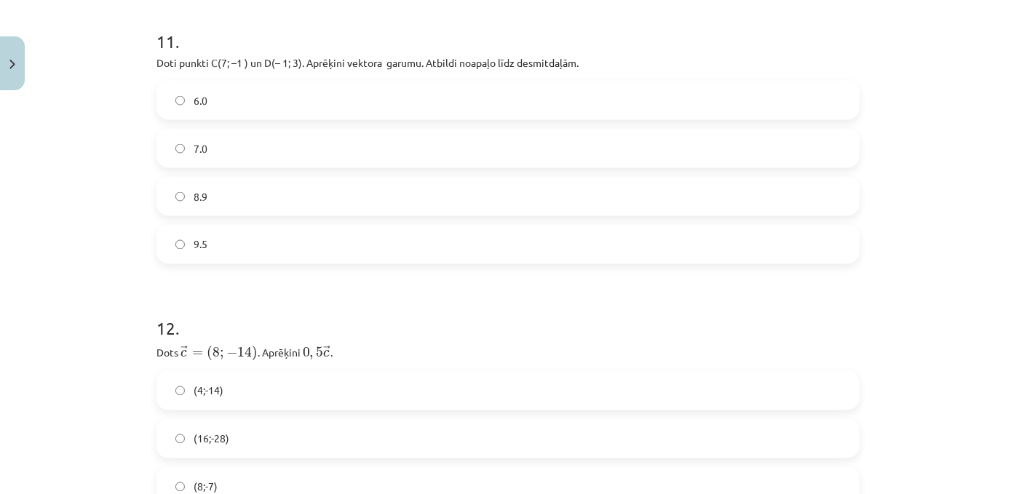
scroll to position [3969, 0]
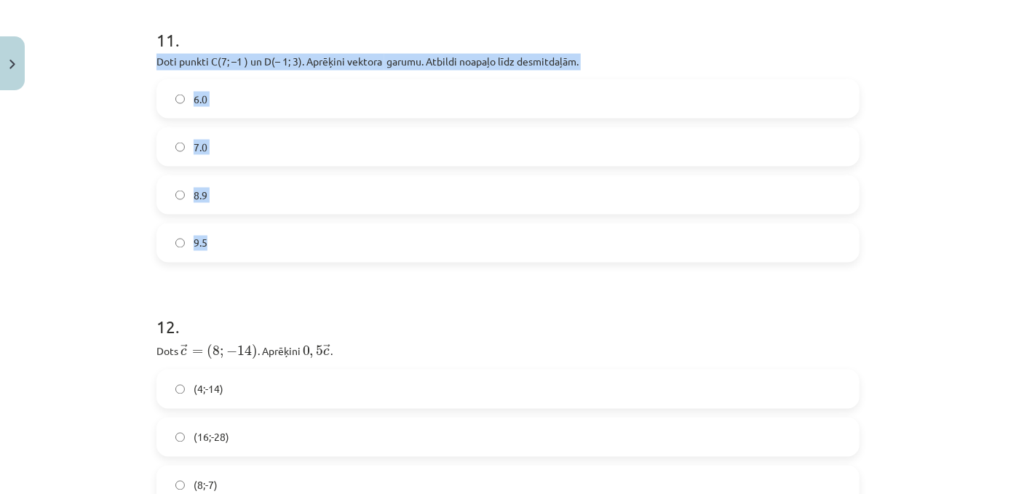
drag, startPoint x: 143, startPoint y: 156, endPoint x: 355, endPoint y: 335, distance: 276.9
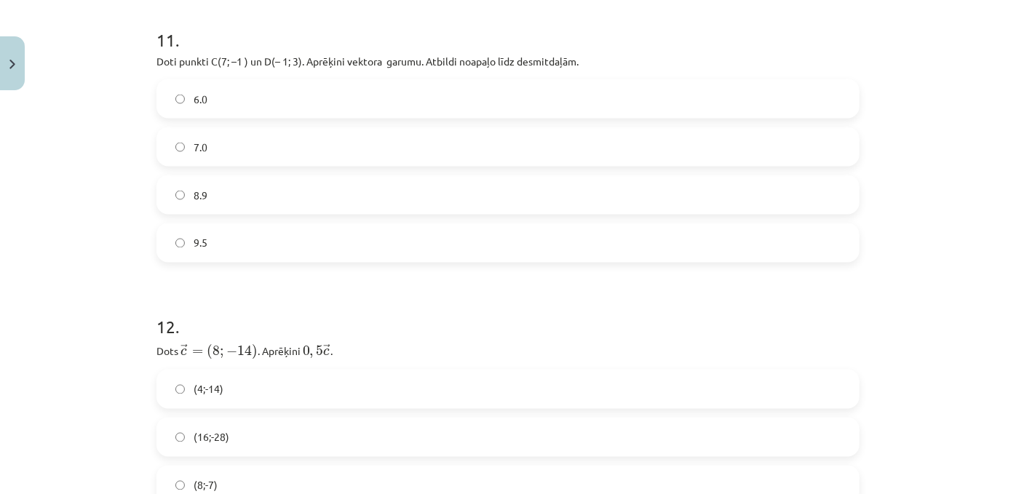
click at [194, 213] on label "8.9" at bounding box center [508, 195] width 700 height 36
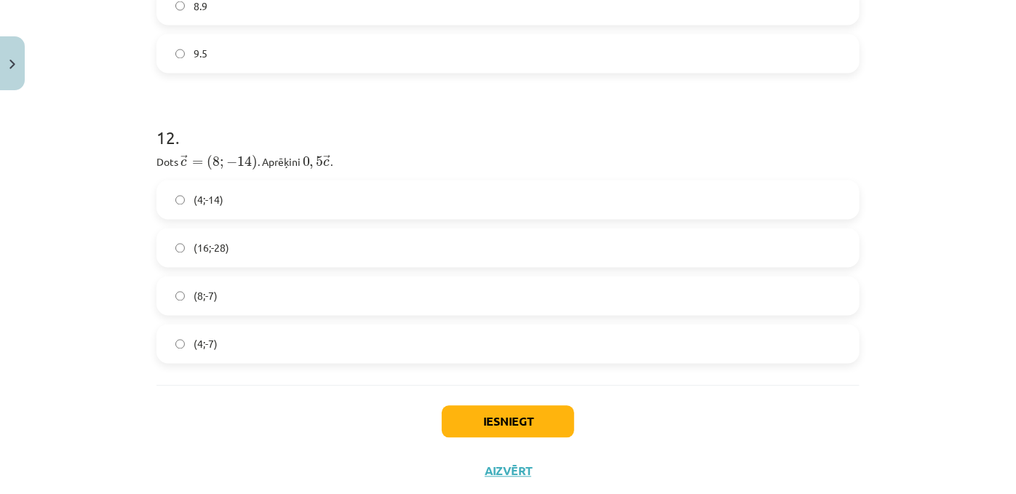
scroll to position [4319, 0]
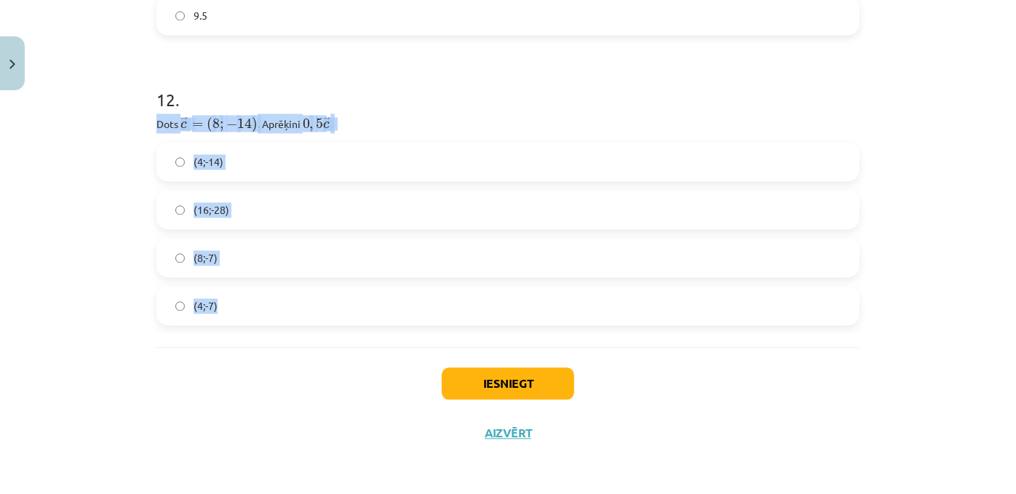
drag, startPoint x: 144, startPoint y: 100, endPoint x: 291, endPoint y: 275, distance: 228.9
click at [194, 298] on span "(4;-7)" at bounding box center [206, 305] width 24 height 15
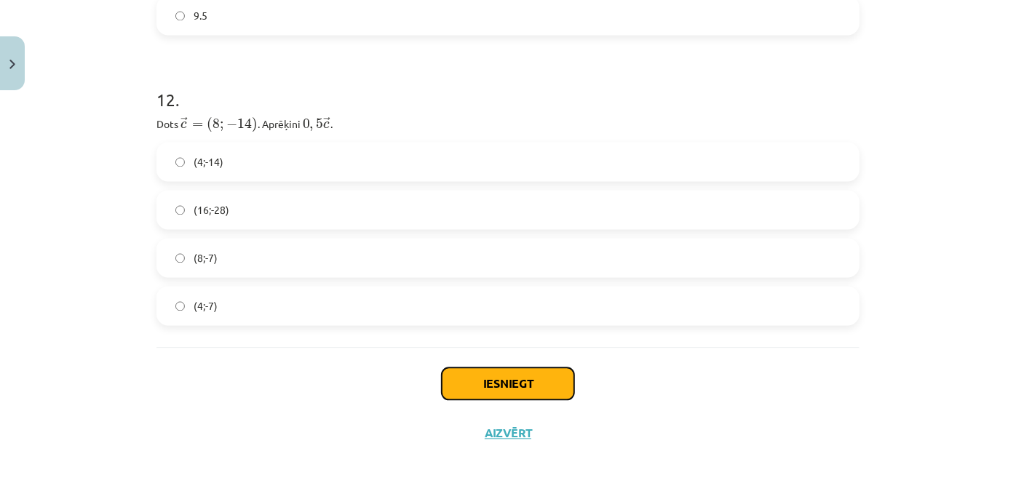
click at [451, 371] on button "Iesniegt" at bounding box center [508, 384] width 132 height 32
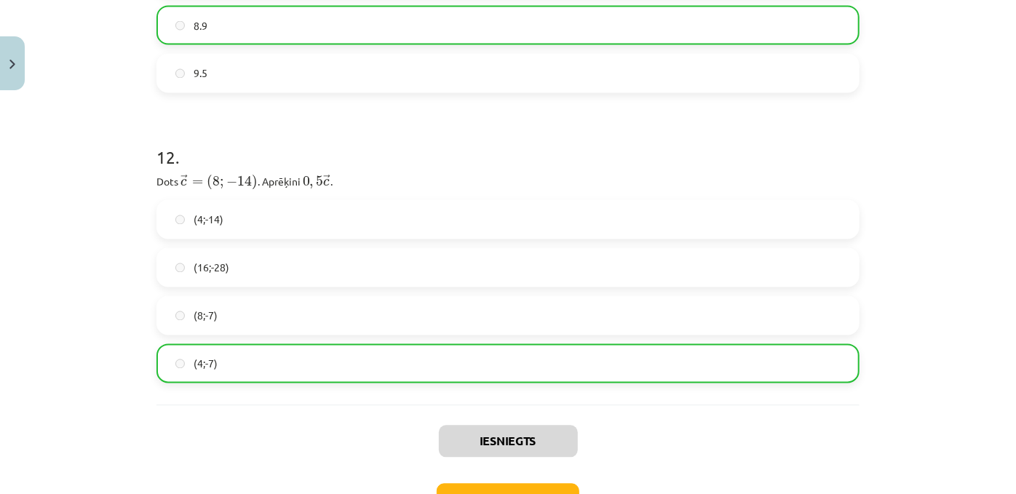
scroll to position [4368, 0]
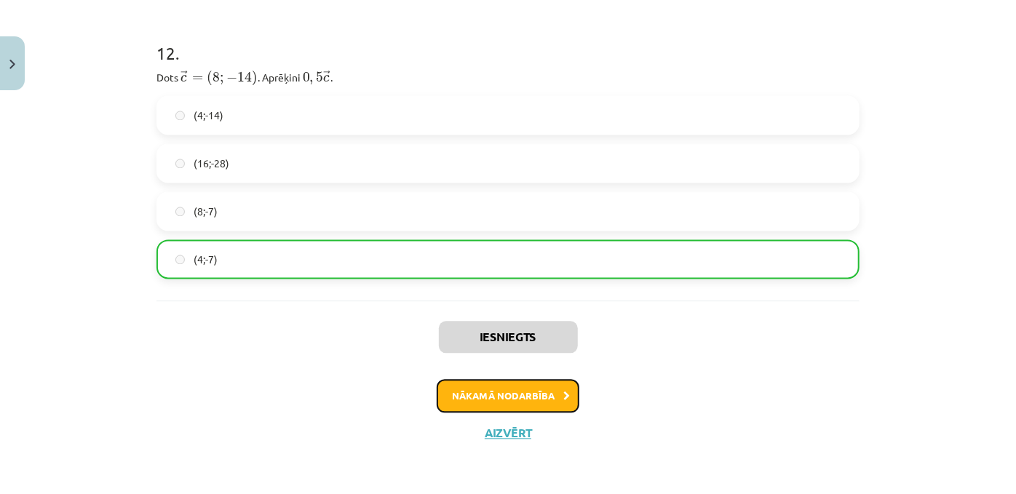
click at [476, 389] on button "Nākamā nodarbība" at bounding box center [508, 395] width 143 height 33
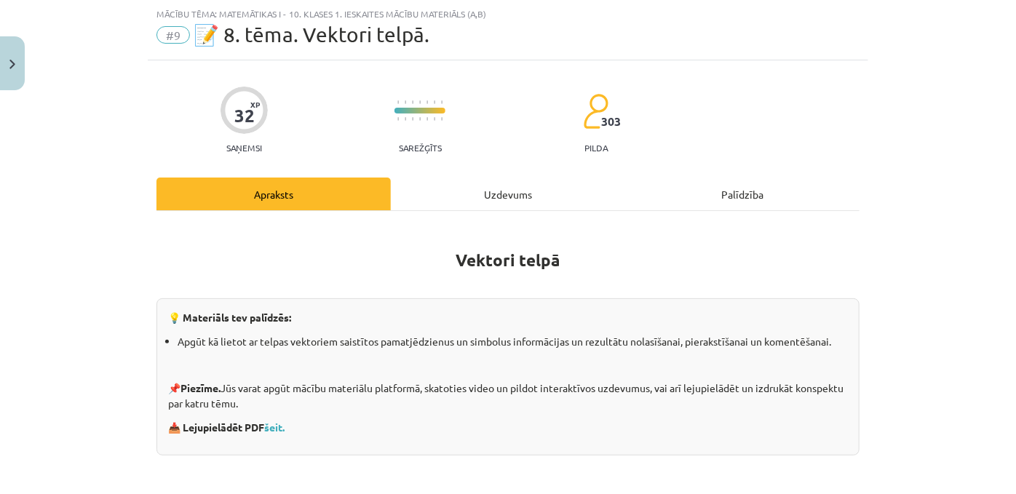
click at [473, 349] on li "Apgūt kā lietot ar telpas vektoriem saistītos pamatjēdzienus un simbolus inform…" at bounding box center [513, 341] width 670 height 15
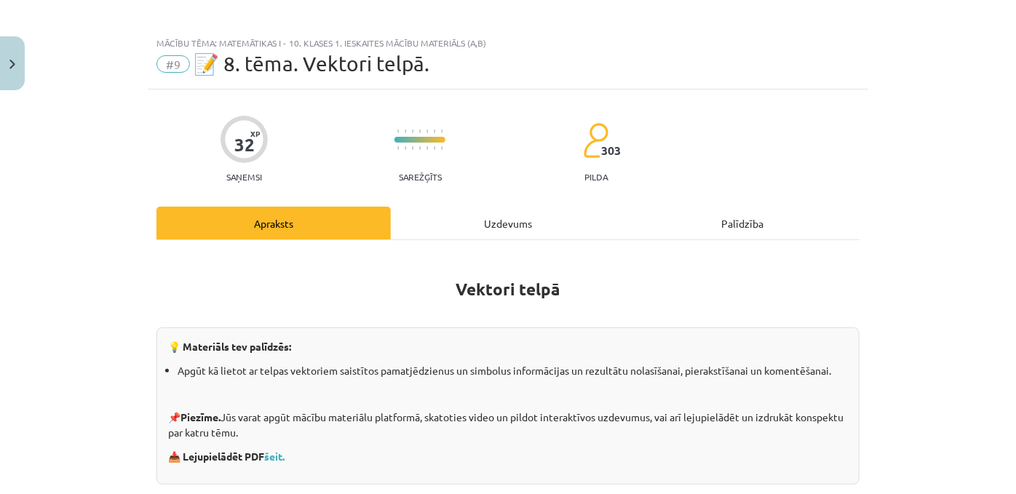
scroll to position [0, 0]
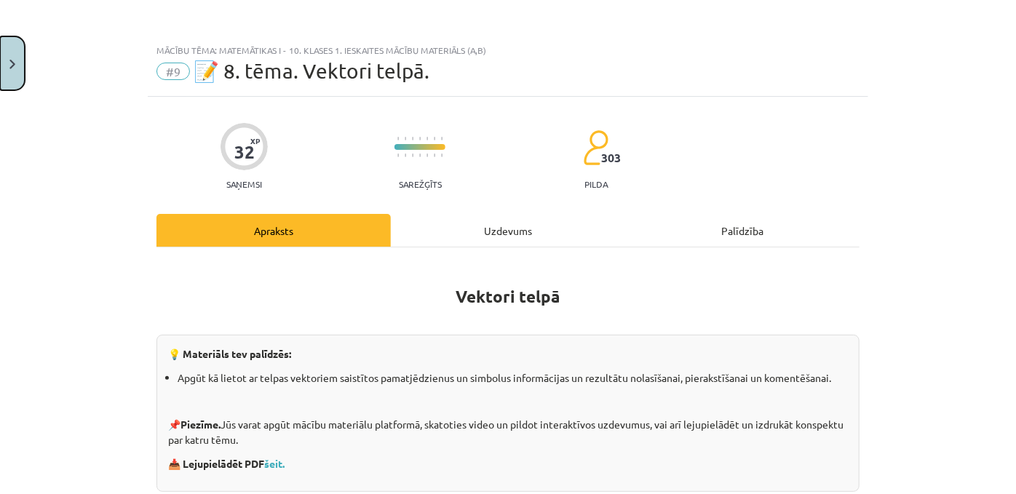
click at [2, 55] on button "Close" at bounding box center [12, 63] width 25 height 54
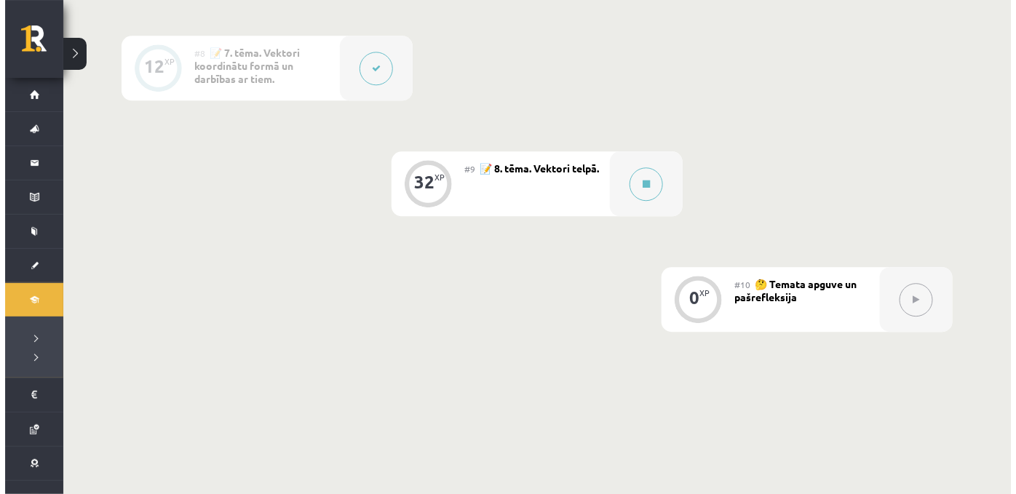
scroll to position [1329, 0]
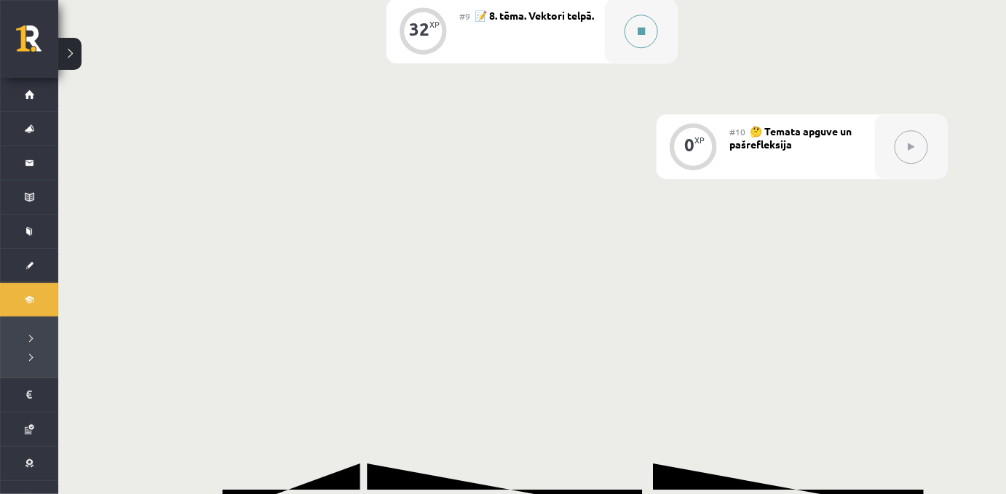
click at [652, 48] on button at bounding box center [640, 31] width 33 height 33
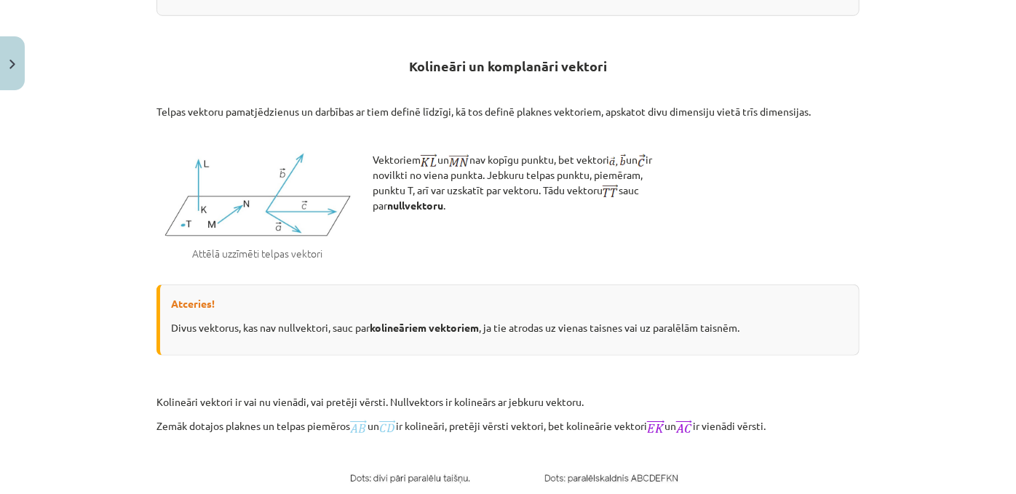
scroll to position [475, 0]
click at [447, 144] on p at bounding box center [507, 136] width 703 height 15
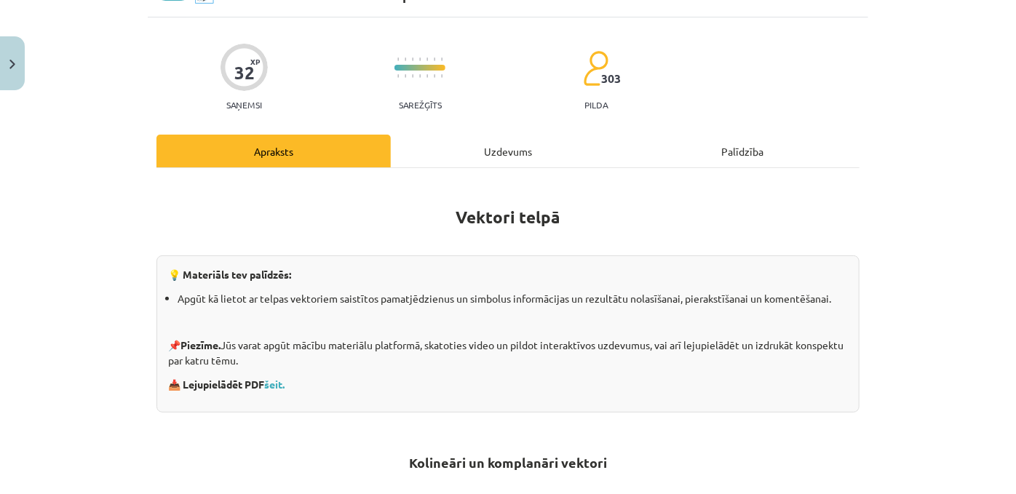
scroll to position [79, 0]
drag, startPoint x: 496, startPoint y: 156, endPoint x: 476, endPoint y: 159, distance: 19.9
click at [476, 159] on div "Uzdevums" at bounding box center [508, 151] width 234 height 33
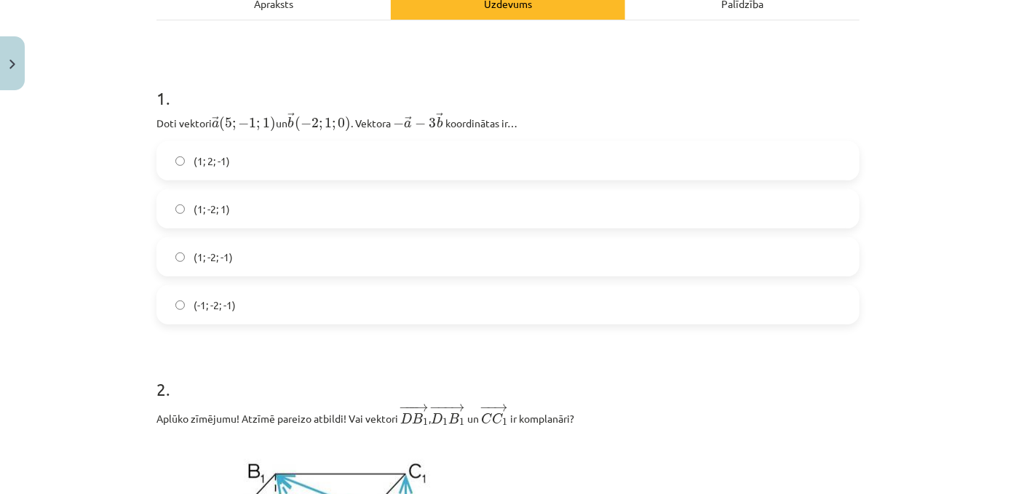
scroll to position [228, 0]
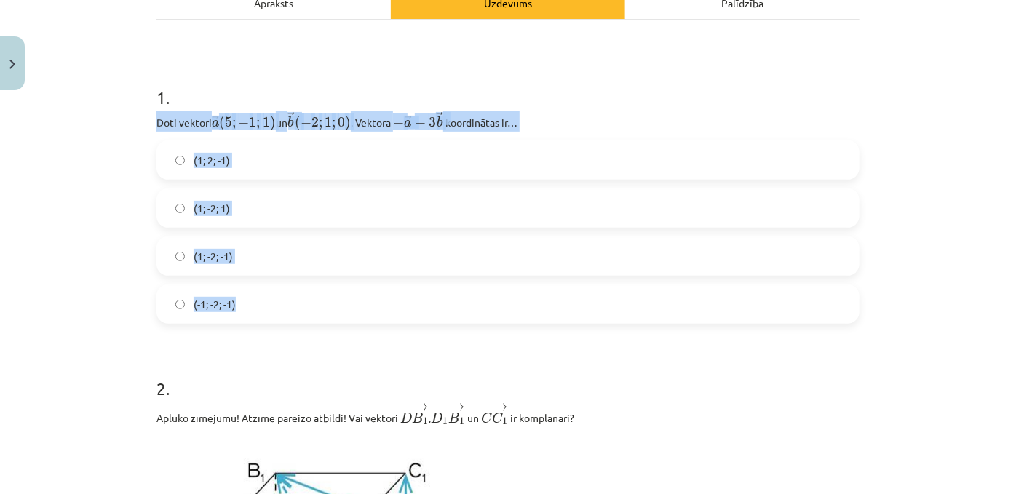
drag, startPoint x: 116, startPoint y: 134, endPoint x: 304, endPoint y: 313, distance: 260.0
click at [304, 313] on div "Mācību tēma: Matemātikas i - 10. klases 1. ieskaites mācību materiāls (a,b) #9 …" at bounding box center [508, 247] width 1016 height 494
click at [304, 313] on label "(-1; -2; -1)" at bounding box center [508, 304] width 700 height 36
drag, startPoint x: 142, startPoint y: 138, endPoint x: 285, endPoint y: 326, distance: 236.4
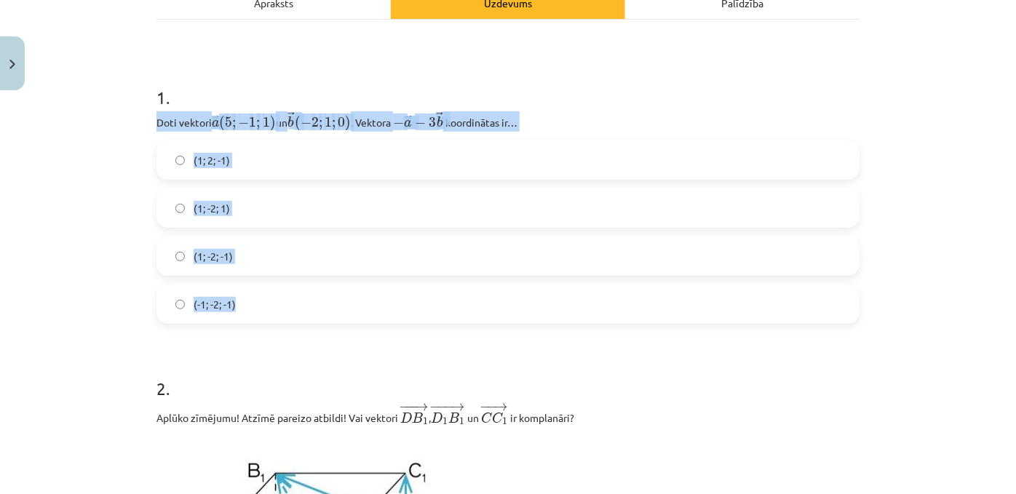
click at [250, 172] on label "(1; 2; -1)" at bounding box center [508, 160] width 700 height 36
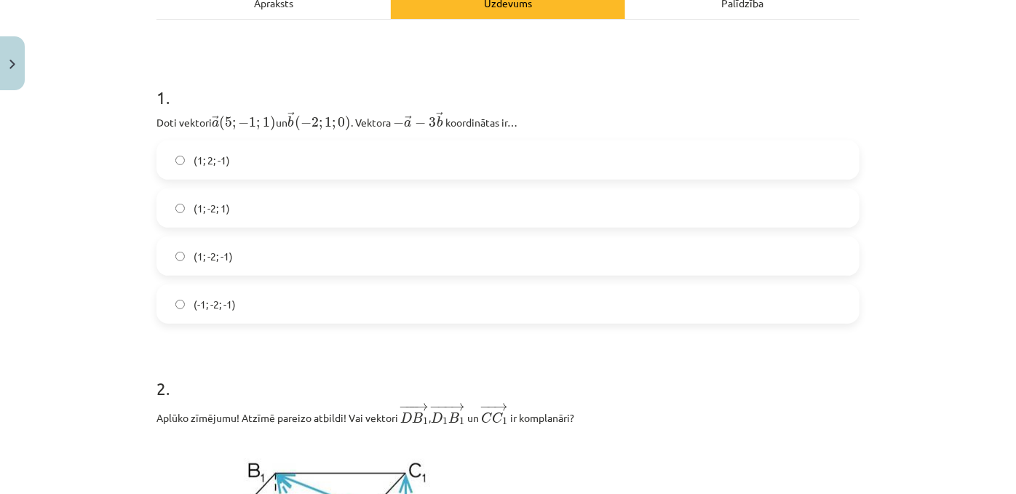
click at [194, 264] on span "(1; -2; -1)" at bounding box center [213, 256] width 39 height 15
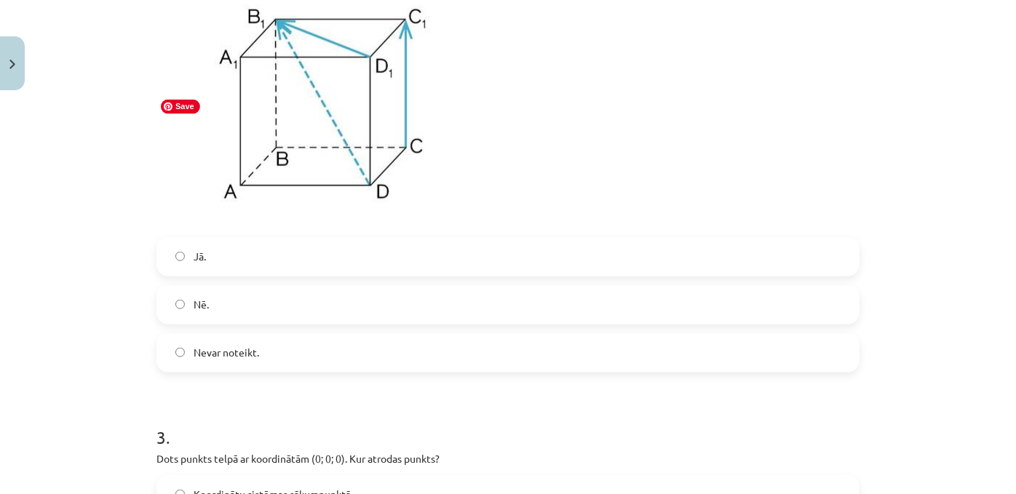
scroll to position [686, 0]
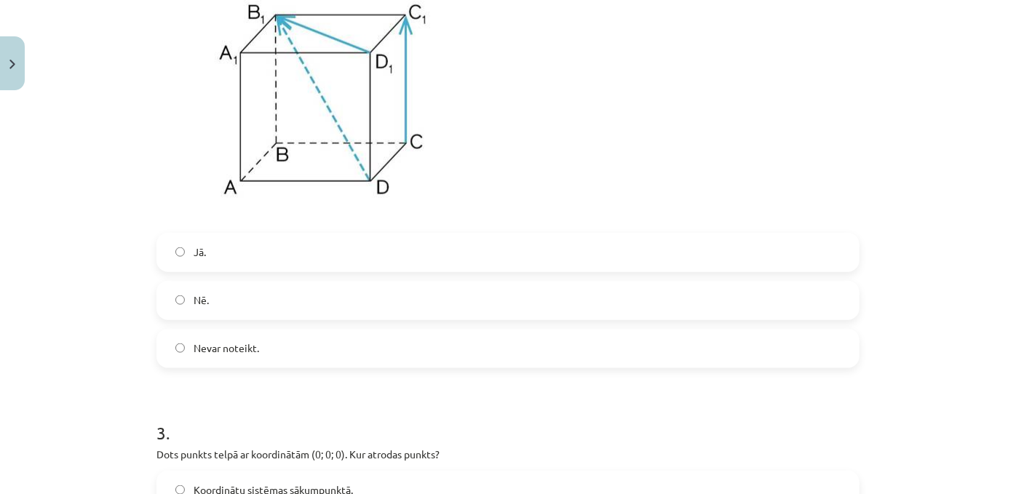
click at [215, 271] on label "Jā." at bounding box center [508, 252] width 700 height 36
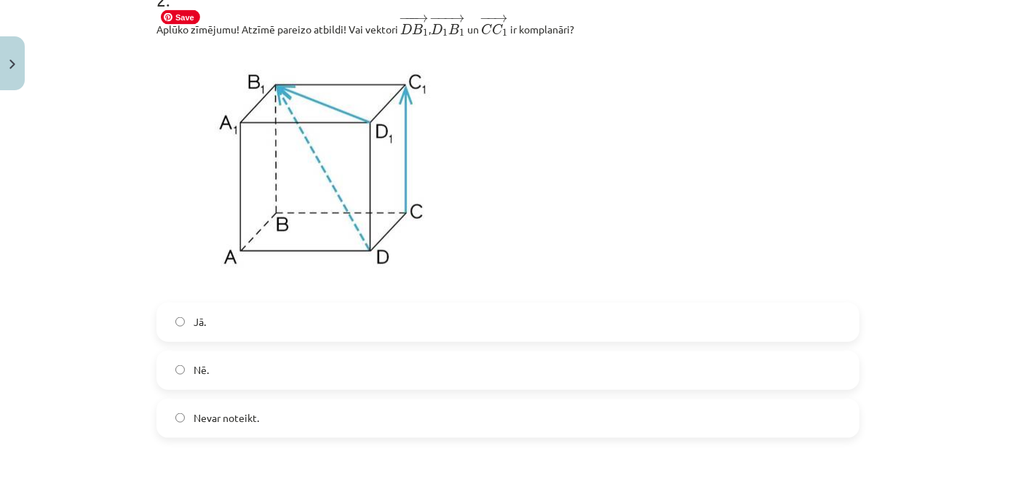
scroll to position [617, 0]
click at [199, 384] on label "Nē." at bounding box center [508, 370] width 700 height 36
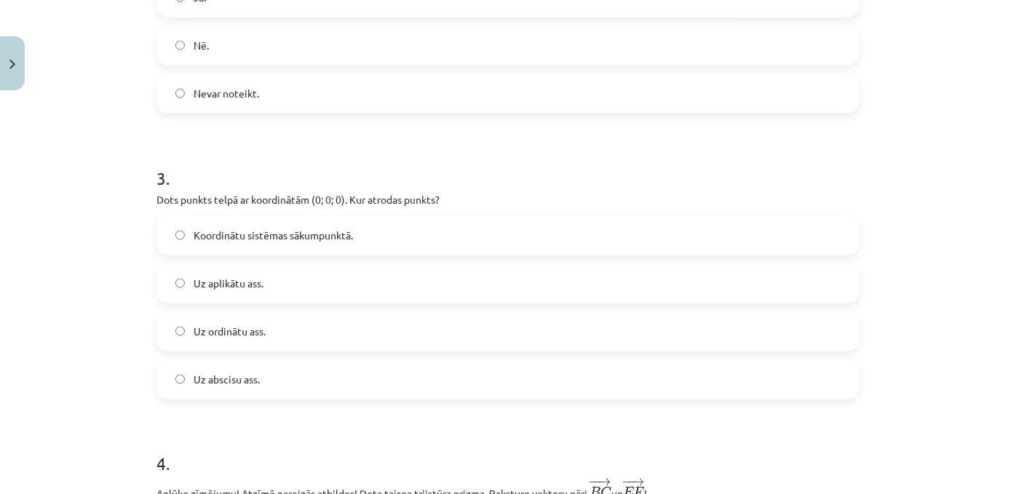
scroll to position [1046, 0]
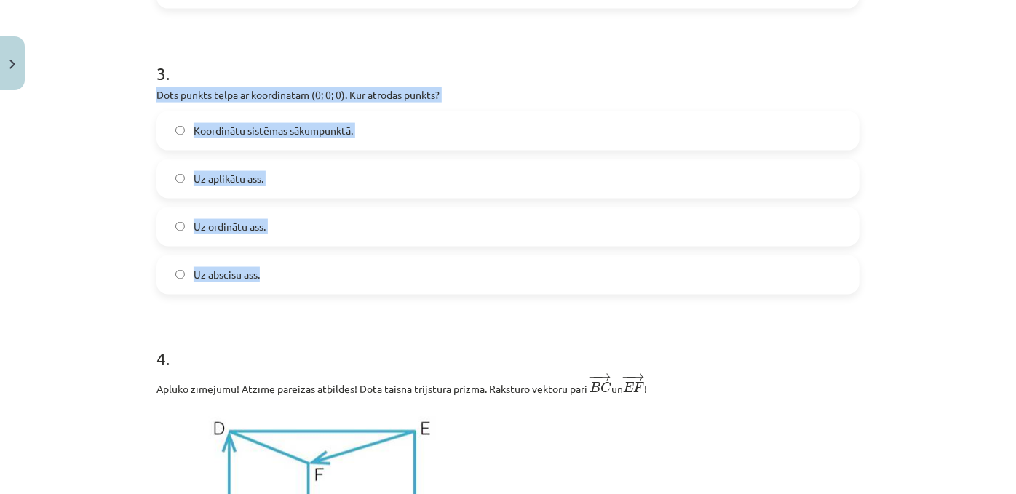
drag, startPoint x: 142, startPoint y: 124, endPoint x: 306, endPoint y: 304, distance: 243.2
click at [95, 287] on div "Mācību tēma: Matemātikas i - 10. klases 1. ieskaites mācību materiāls (a,b) #9 …" at bounding box center [508, 247] width 1016 height 494
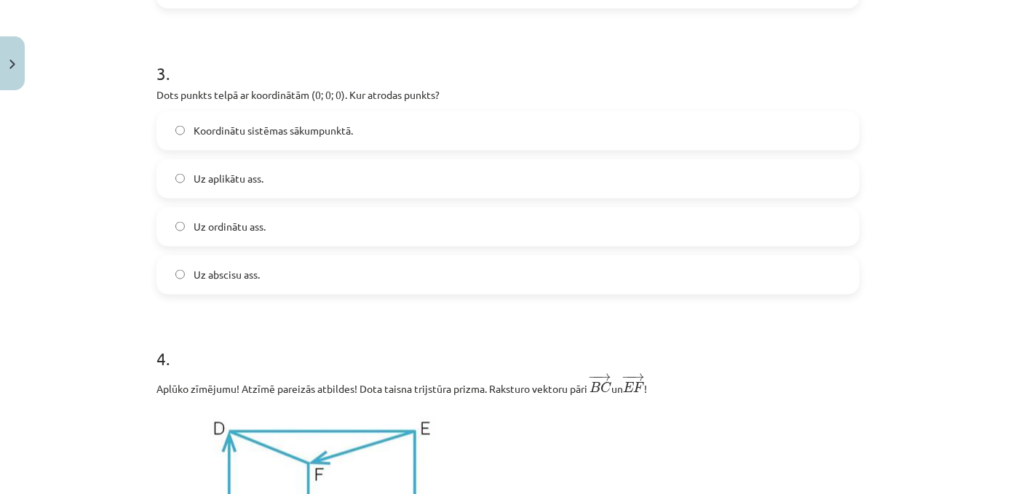
click at [199, 186] on span "Uz aplikātu ass." at bounding box center [229, 178] width 70 height 15
click at [206, 138] on span "Koordinātu sistēmas sākumpunktā." at bounding box center [273, 130] width 159 height 15
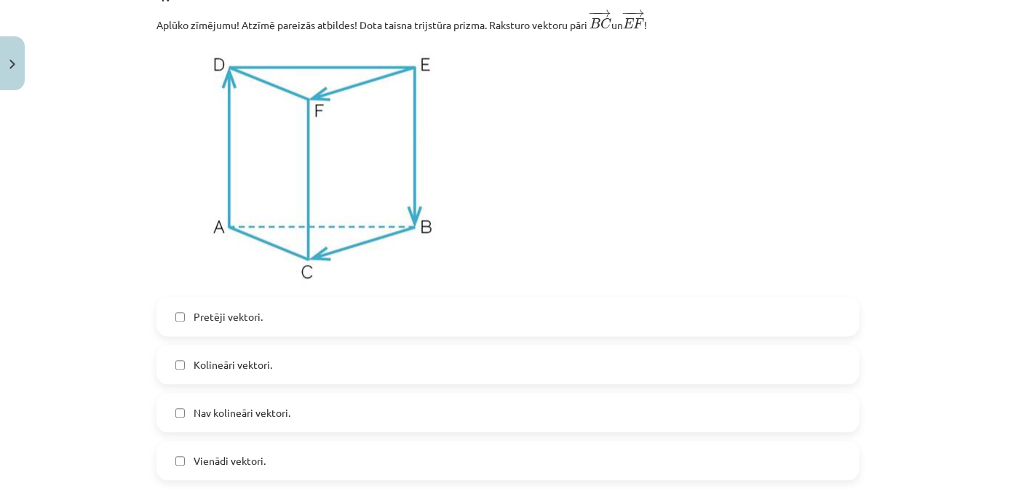
scroll to position [1407, 0]
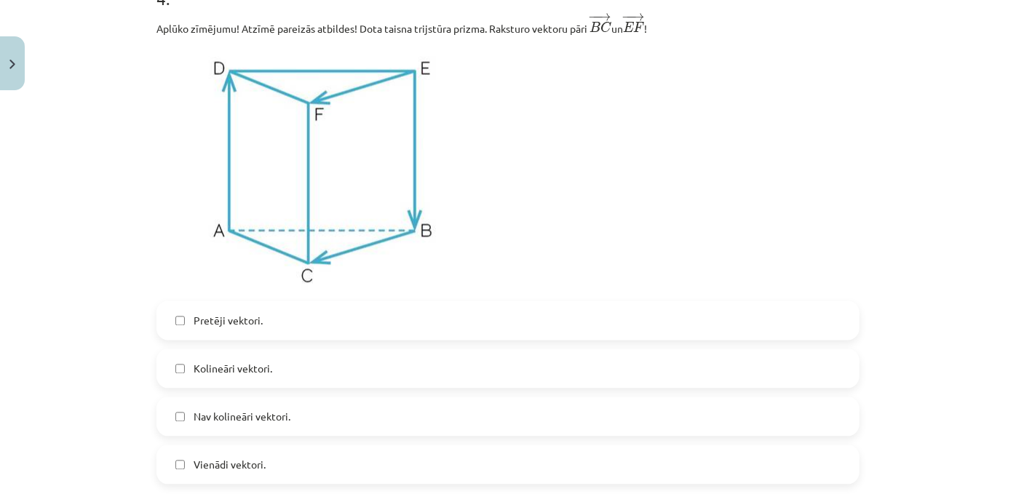
click at [324, 338] on label "Pretēji vektori." at bounding box center [508, 320] width 700 height 36
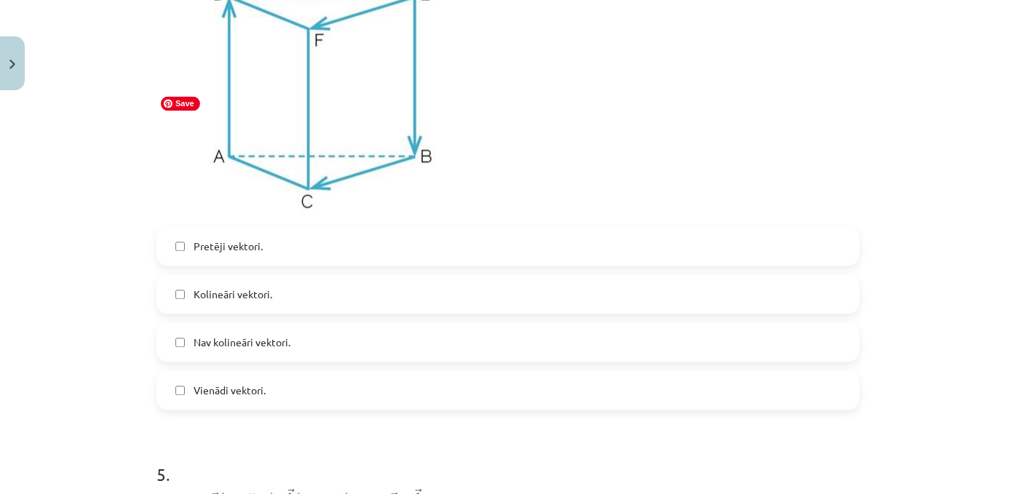
scroll to position [1482, 0]
click at [246, 397] on span "Vienādi vektori." at bounding box center [230, 389] width 72 height 15
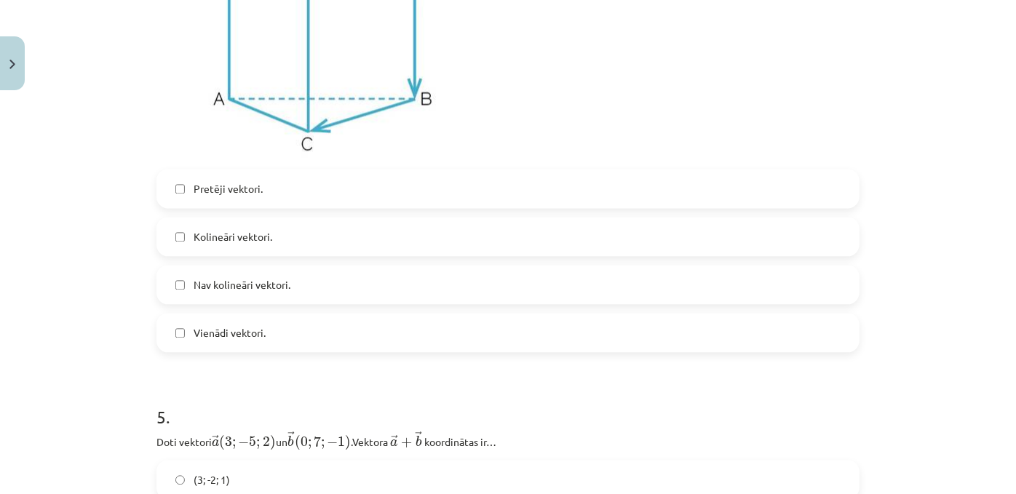
scroll to position [1540, 0]
click at [205, 303] on div "Pretēji vektori. Kolineāri vektori. Nav kolineāri vektori. Vienādi vektori." at bounding box center [507, 258] width 703 height 183
click at [200, 253] on label "Kolineāri vektori." at bounding box center [508, 235] width 700 height 36
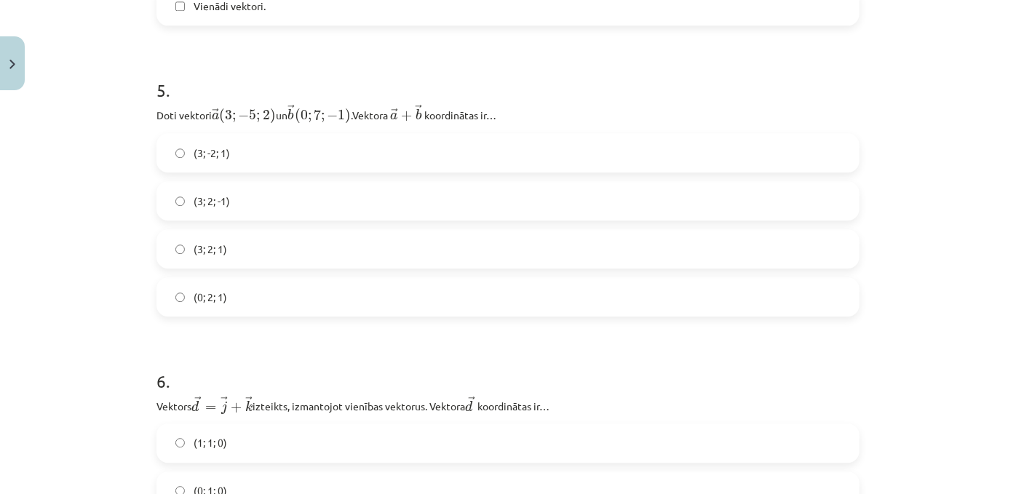
scroll to position [1867, 0]
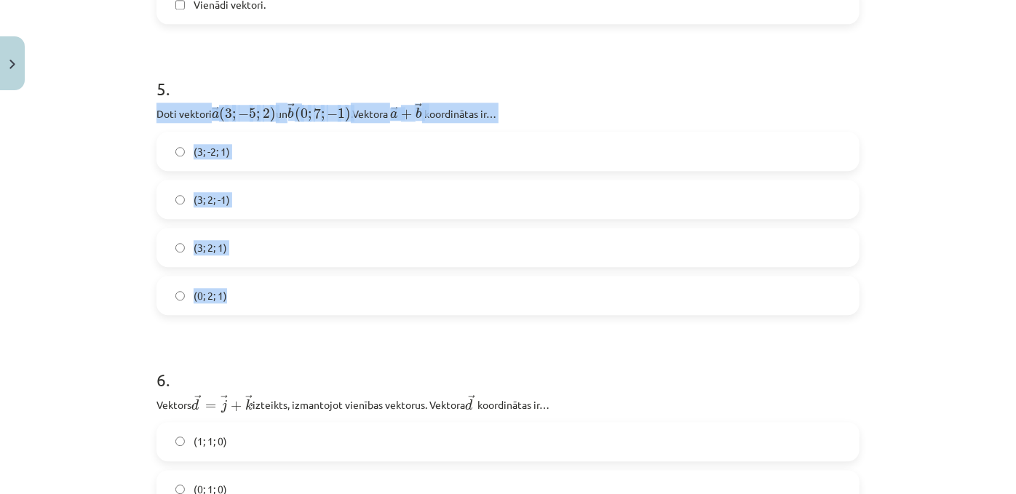
drag, startPoint x: 132, startPoint y: 162, endPoint x: 285, endPoint y: 334, distance: 229.9
click at [285, 334] on div "Mācību tēma: Matemātikas i - 10. klases 1. ieskaites mācību materiāls (a,b) #9 …" at bounding box center [508, 247] width 1016 height 494
click at [0, 281] on div "Mācību tēma: Matemātikas i - 10. klases 1. ieskaites mācību materiāls (a,b) #9 …" at bounding box center [508, 247] width 1016 height 494
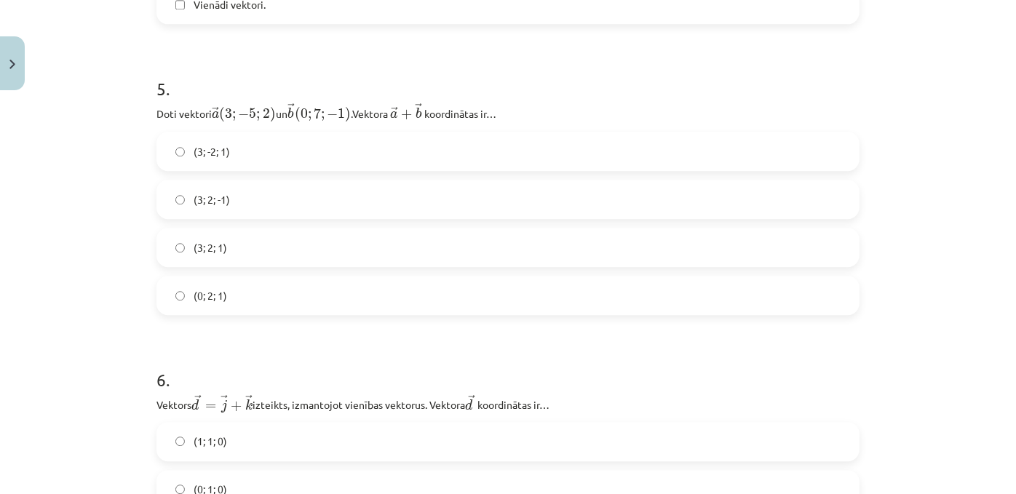
scroll to position [1917, 0]
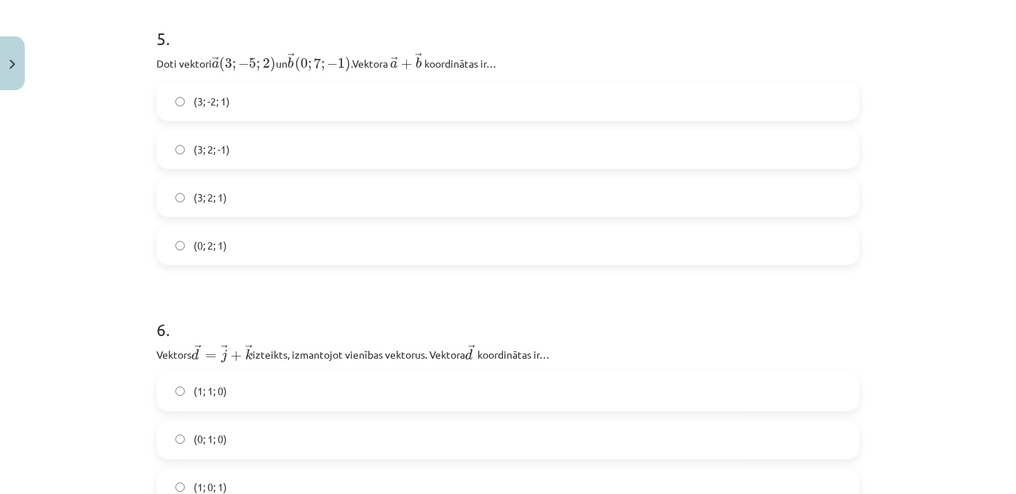
click at [211, 205] on span "(3; 2; 1)" at bounding box center [210, 197] width 33 height 15
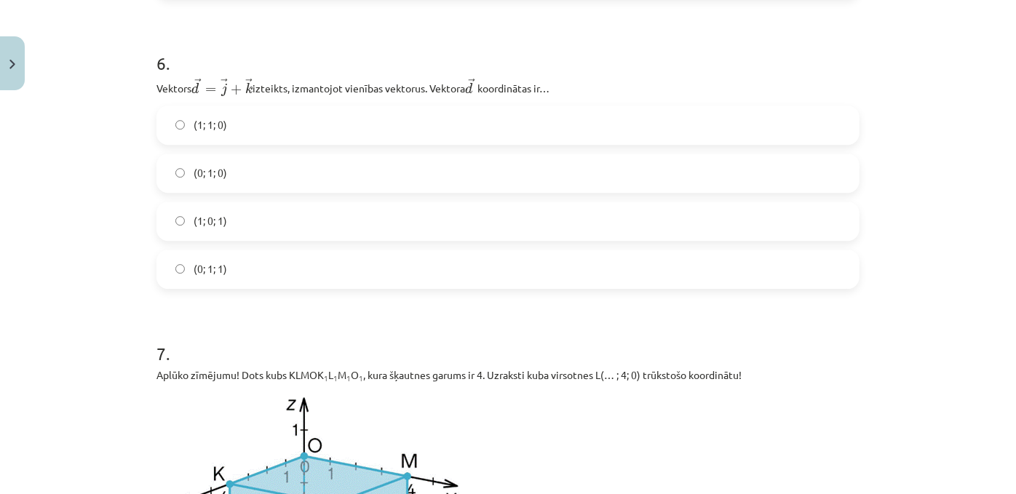
scroll to position [2232, 0]
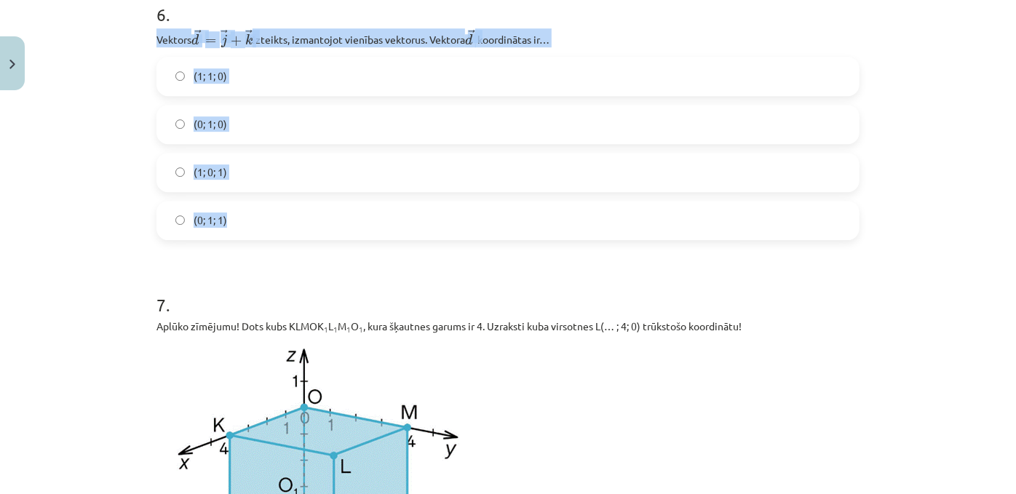
drag, startPoint x: 152, startPoint y: 96, endPoint x: 295, endPoint y: 287, distance: 238.7
click at [199, 228] on span "(0; 1; 1)" at bounding box center [210, 220] width 33 height 15
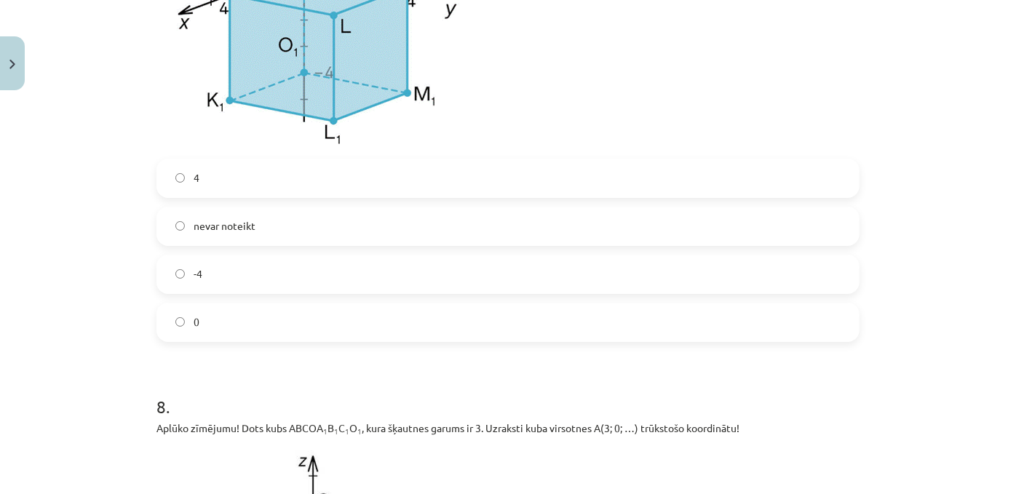
scroll to position [2689, 0]
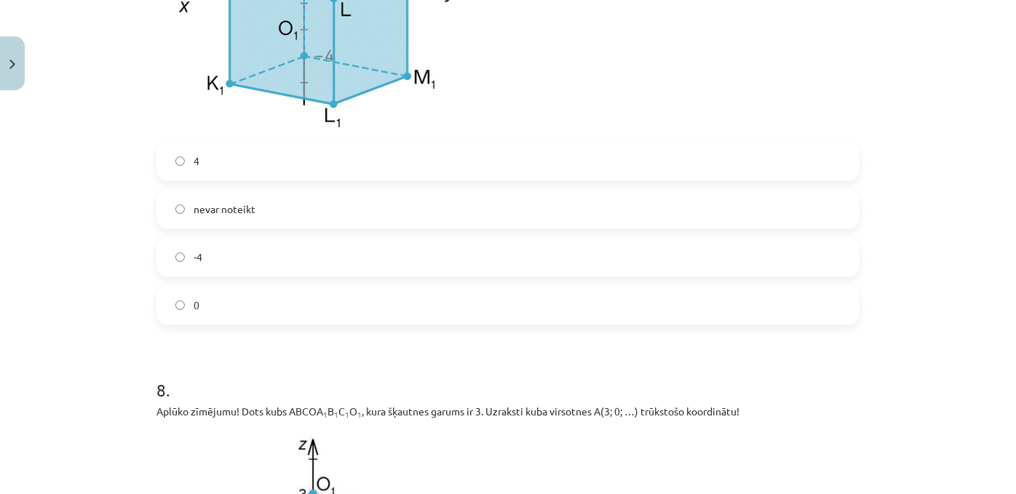
click at [205, 276] on label "-4" at bounding box center [508, 257] width 700 height 36
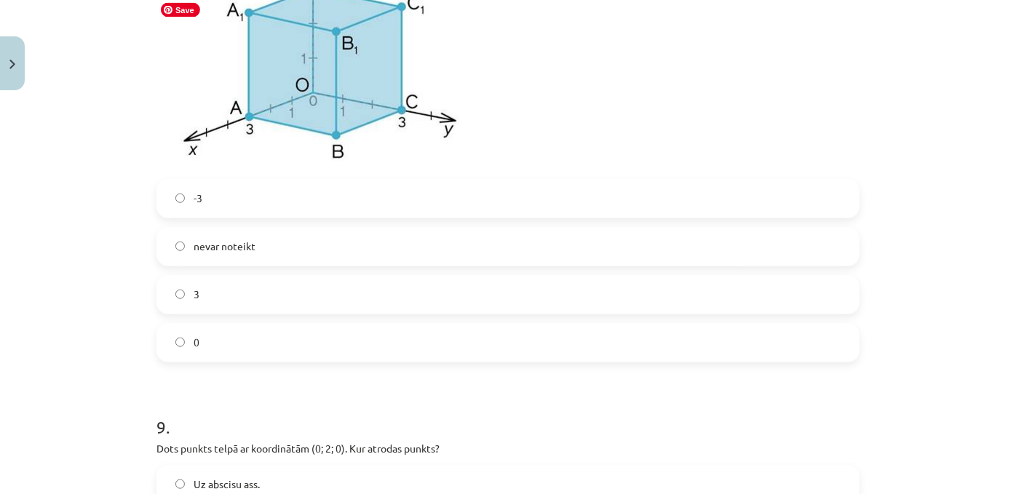
scroll to position [3194, 0]
click at [210, 217] on label "-3" at bounding box center [508, 198] width 700 height 36
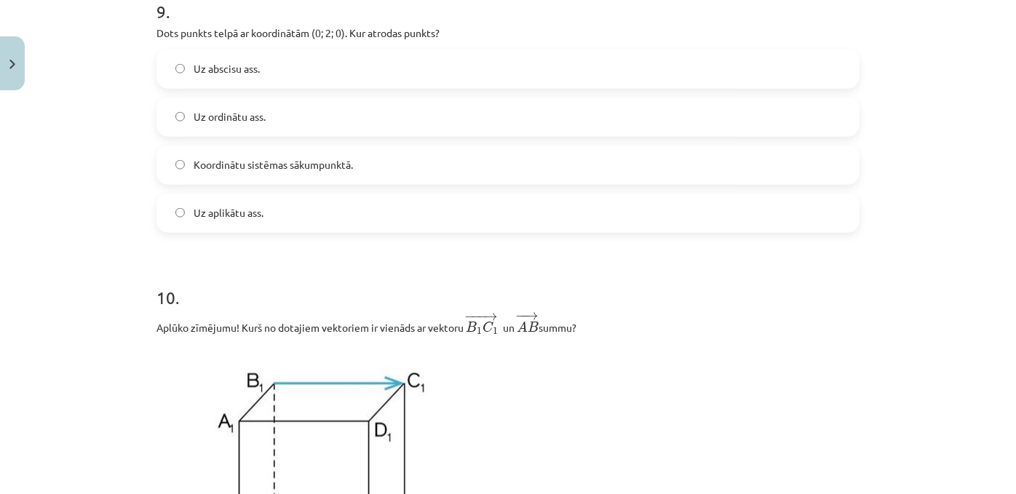
scroll to position [3673, 0]
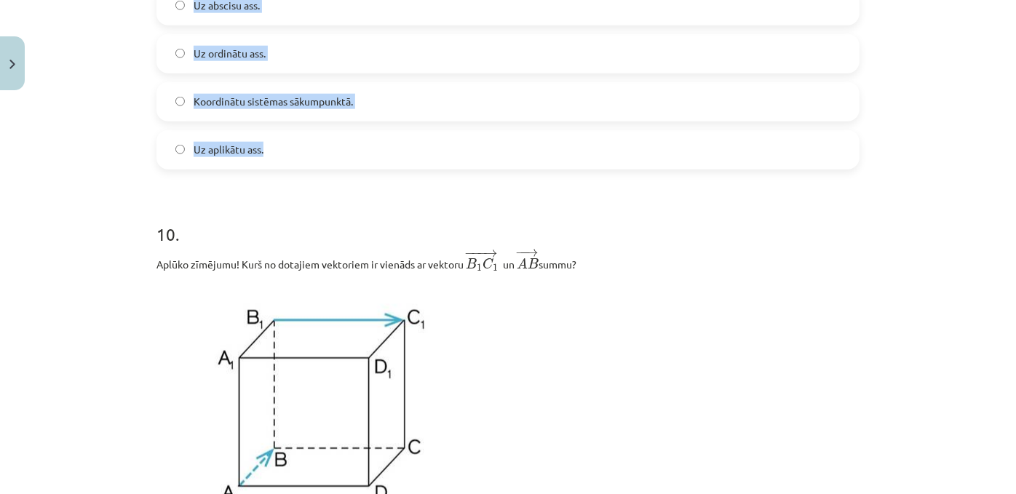
drag, startPoint x: 132, startPoint y: 58, endPoint x: 289, endPoint y: 218, distance: 223.9
click at [289, 218] on div "Mācību tēma: Matemātikas i - 10. klases 1. ieskaites mācību materiāls (a,b) #9 …" at bounding box center [508, 247] width 1016 height 494
click at [183, 72] on label "Uz ordinātu ass." at bounding box center [508, 54] width 700 height 36
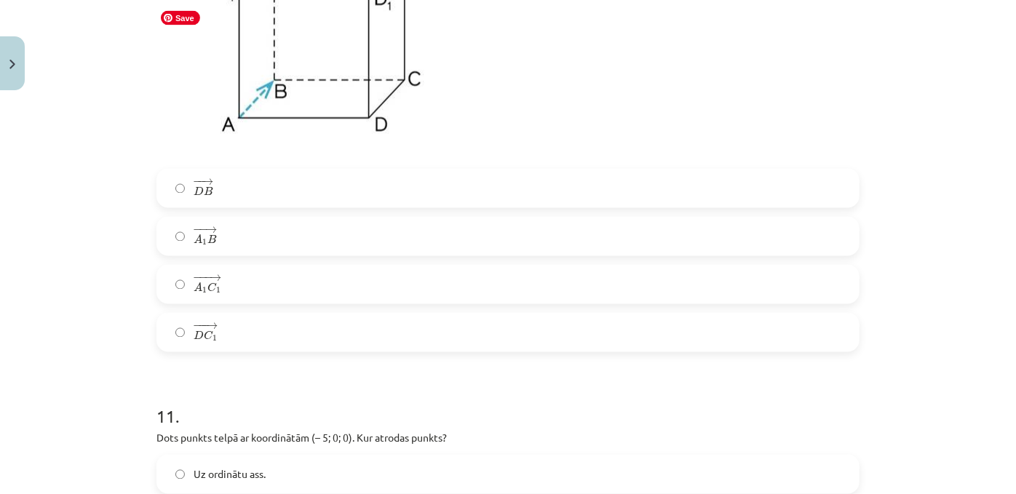
scroll to position [4046, 0]
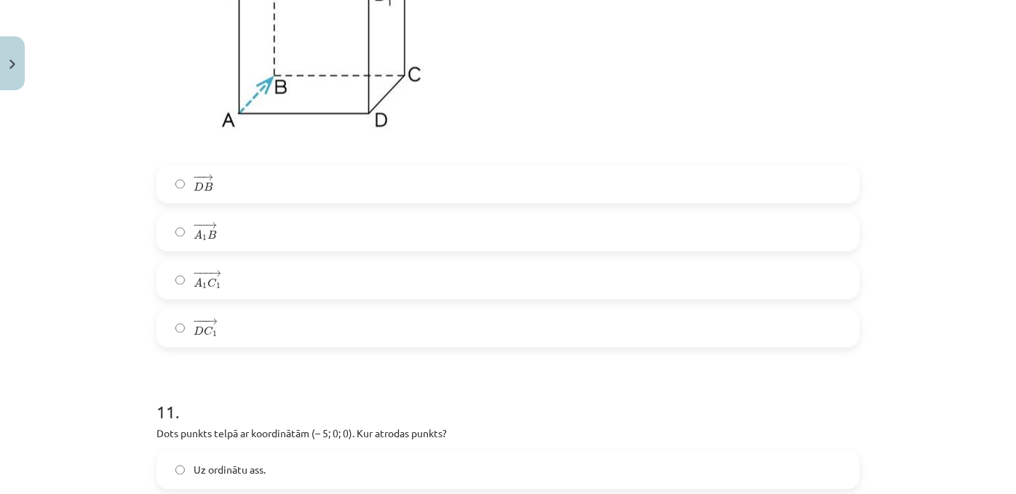
click at [241, 202] on label "− − → D B D B →" at bounding box center [508, 184] width 700 height 36
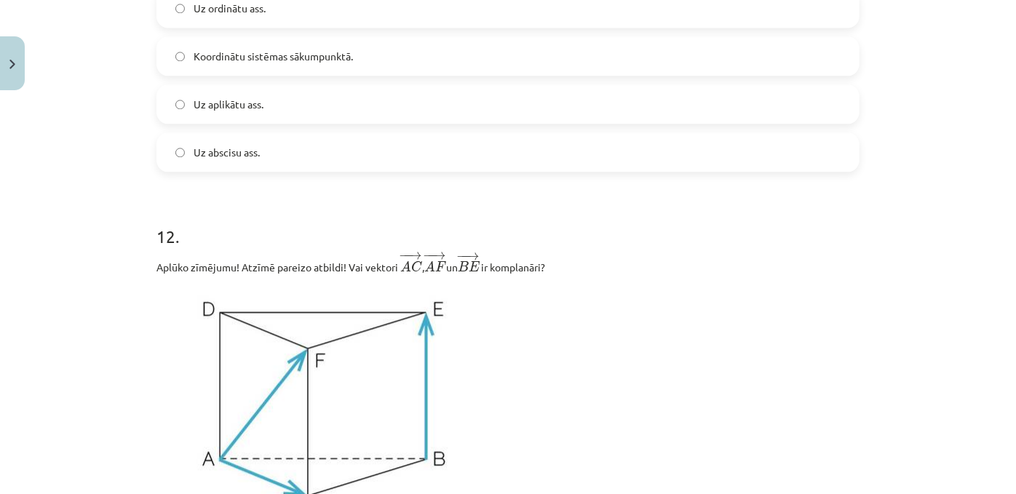
scroll to position [4507, 0]
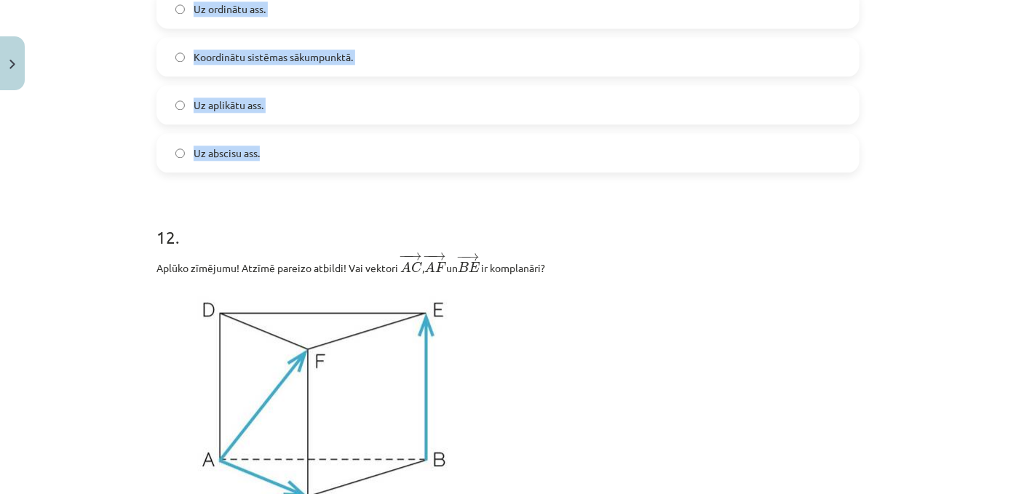
drag, startPoint x: 148, startPoint y: 79, endPoint x: 352, endPoint y: 276, distance: 283.6
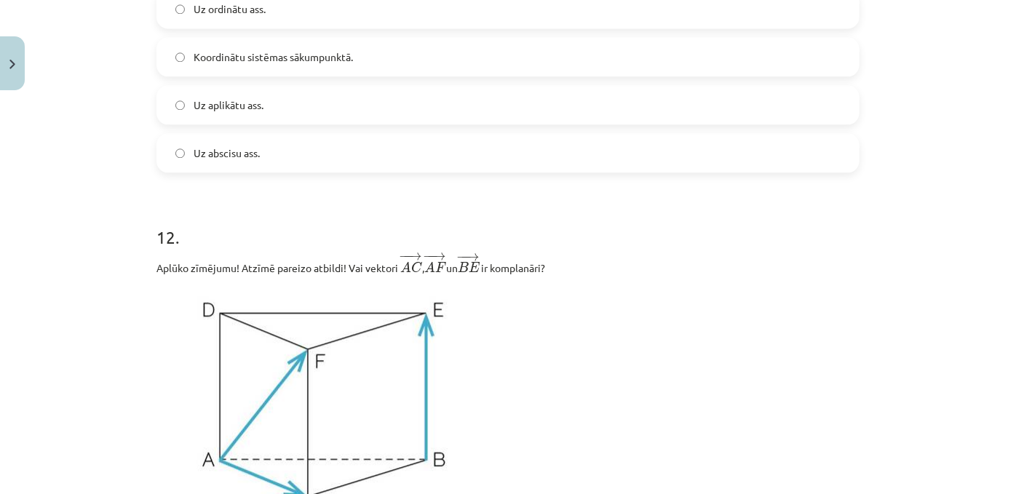
click at [111, 312] on div "Mācību tēma: Matemātikas i - 10. klases 1. ieskaites mācību materiāls (a,b) #9 …" at bounding box center [508, 247] width 1016 height 494
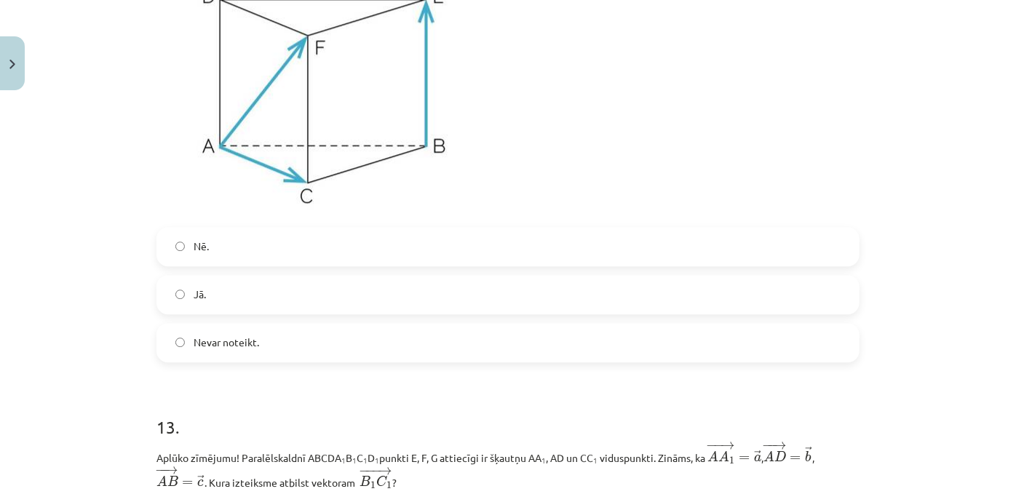
scroll to position [4821, 0]
click at [215, 313] on label "Jā." at bounding box center [508, 295] width 700 height 36
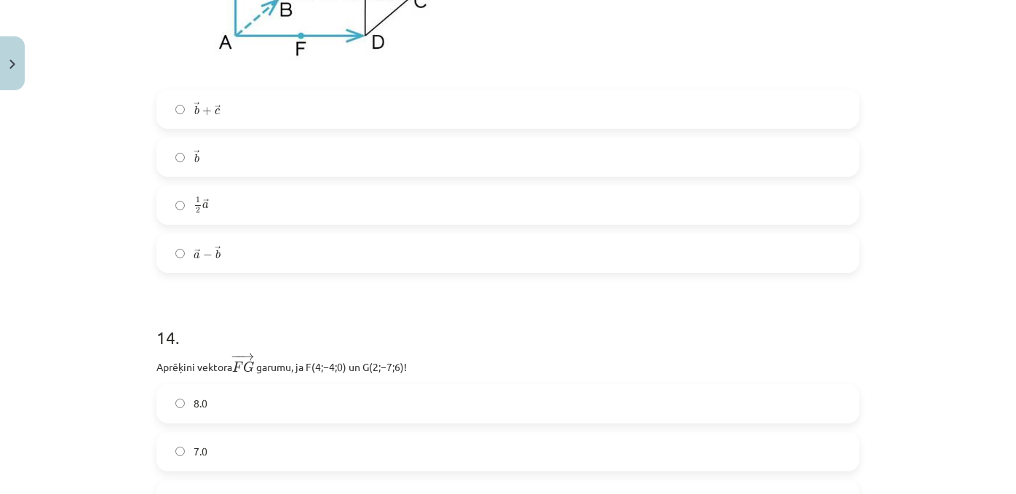
scroll to position [5491, 0]
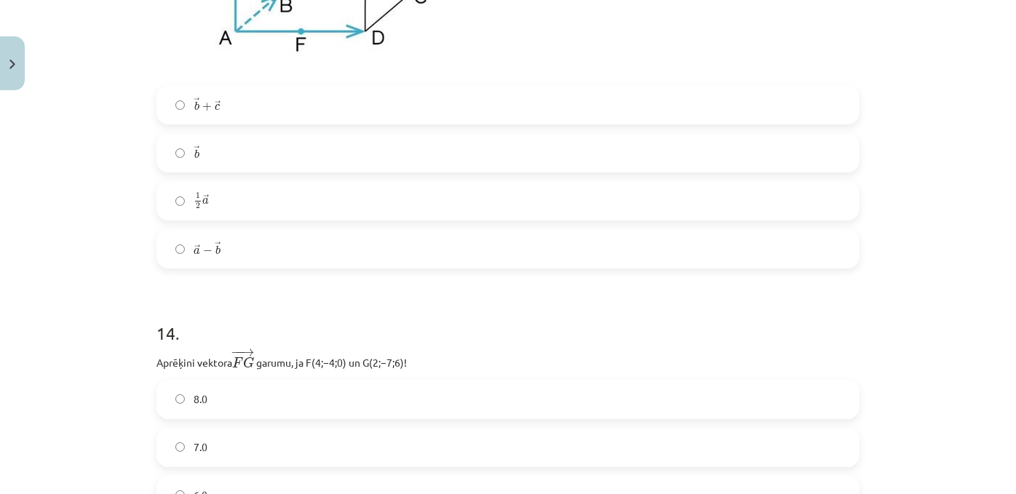
click at [312, 171] on label "→ b b →" at bounding box center [508, 153] width 700 height 36
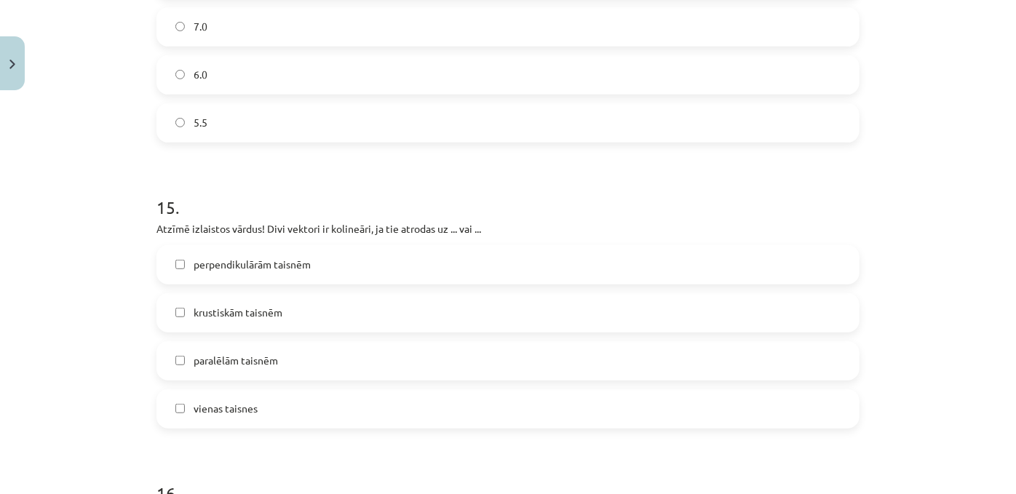
scroll to position [5911, 0]
drag, startPoint x: 138, startPoint y: 76, endPoint x: 296, endPoint y: 251, distance: 236.5
click at [296, 251] on div "Mācību tēma: Matemātikas i - 10. klases 1. ieskaites mācību materiāls (a,b) #9 …" at bounding box center [508, 247] width 1016 height 494
click at [182, 45] on label "7.0" at bounding box center [508, 27] width 700 height 36
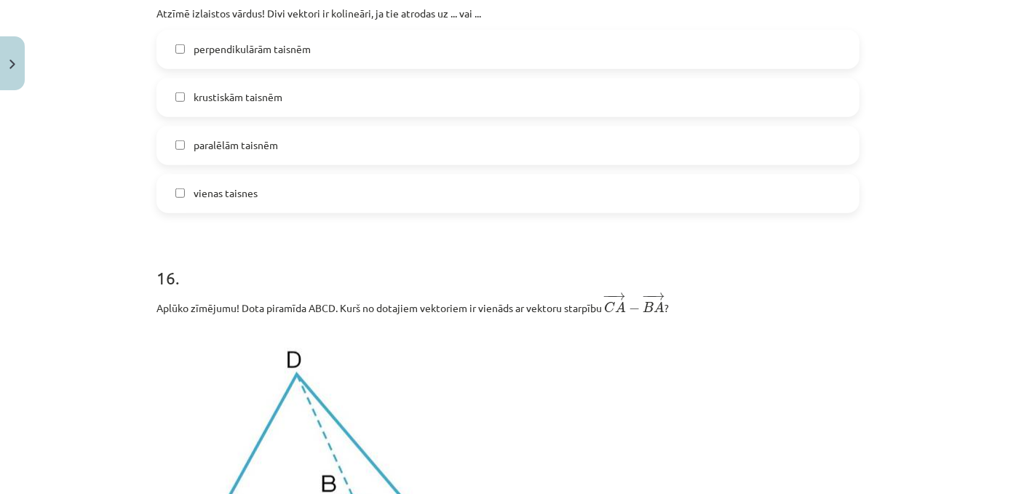
scroll to position [6128, 0]
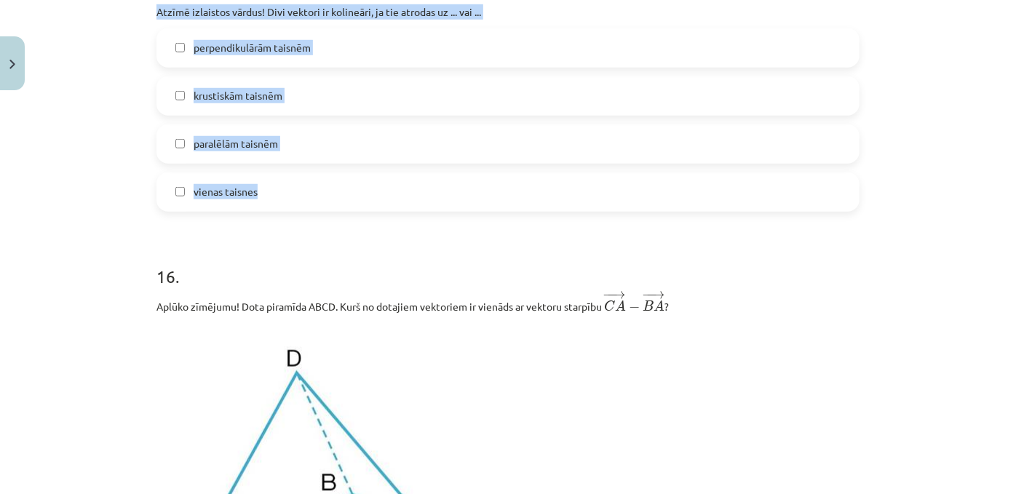
drag, startPoint x: 135, startPoint y: 152, endPoint x: 287, endPoint y: 346, distance: 246.2
click at [287, 346] on div "Mācību tēma: Matemātikas i - 10. klases 1. ieskaites mācību materiāls (a,b) #9 …" at bounding box center [508, 247] width 1016 height 494
click at [194, 199] on span "vienas taisnes" at bounding box center [226, 191] width 64 height 15
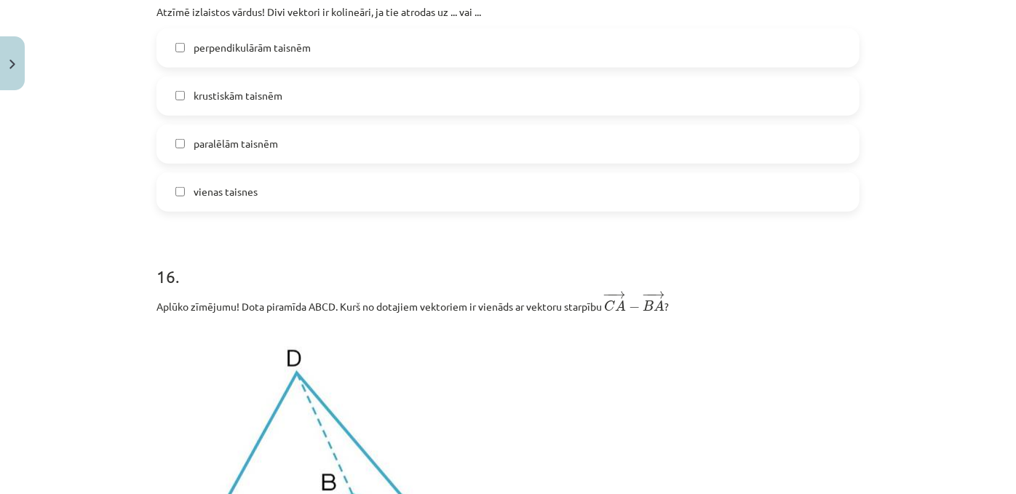
click at [189, 162] on label "paralēlām taisnēm" at bounding box center [508, 144] width 700 height 36
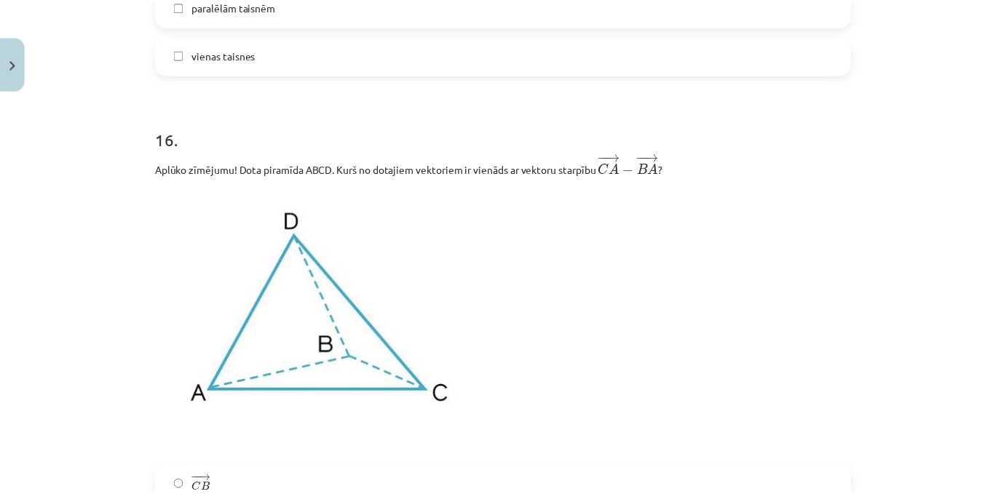
scroll to position [6764, 0]
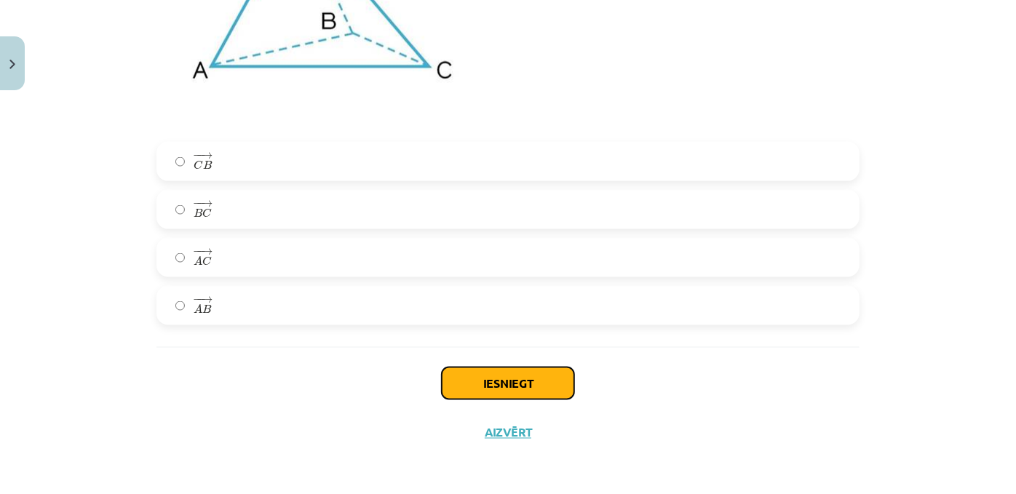
click at [534, 387] on button "Iesniegt" at bounding box center [508, 384] width 132 height 32
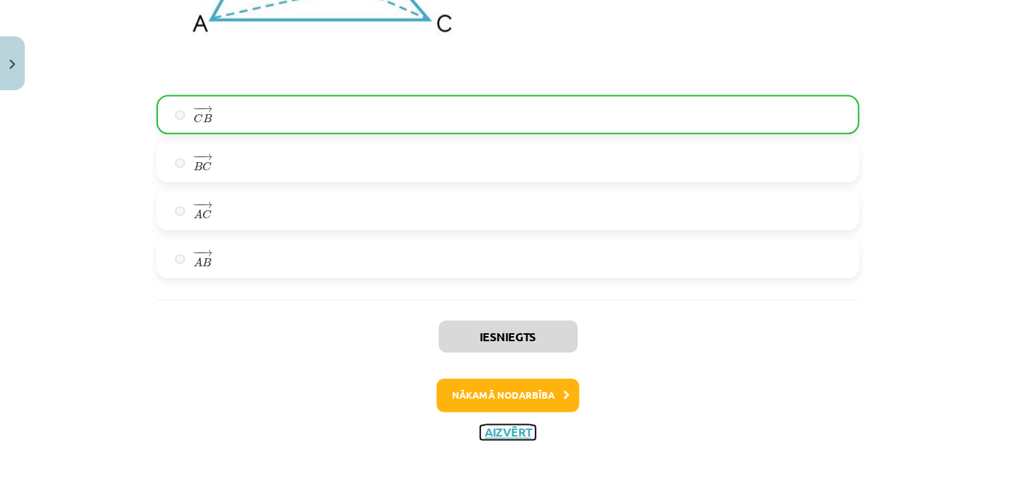
click at [499, 440] on button "Aizvērt" at bounding box center [507, 433] width 55 height 15
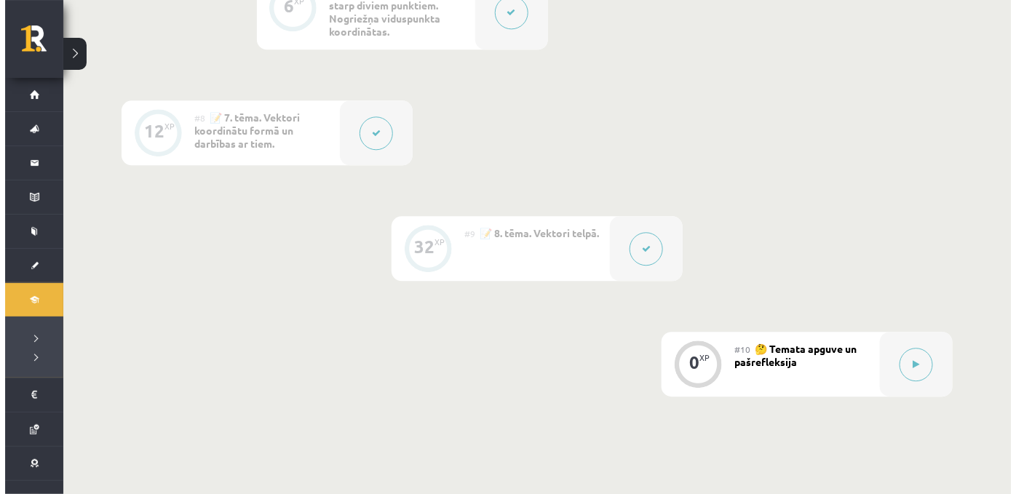
scroll to position [1329, 0]
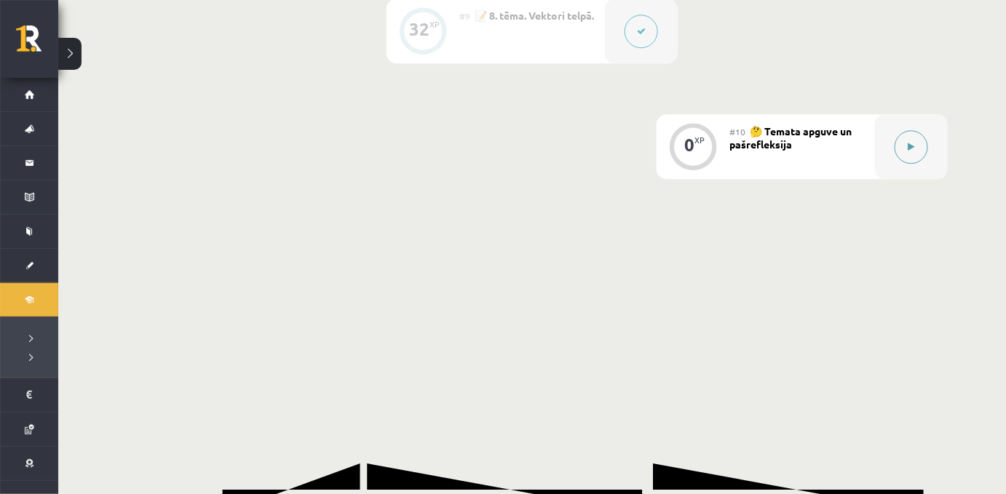
click at [908, 151] on icon at bounding box center [911, 147] width 7 height 9
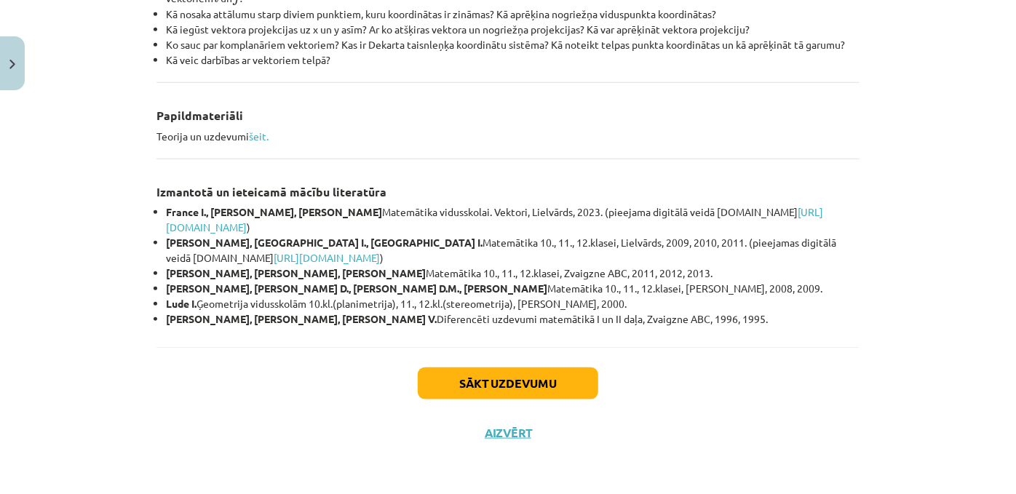
scroll to position [0, 0]
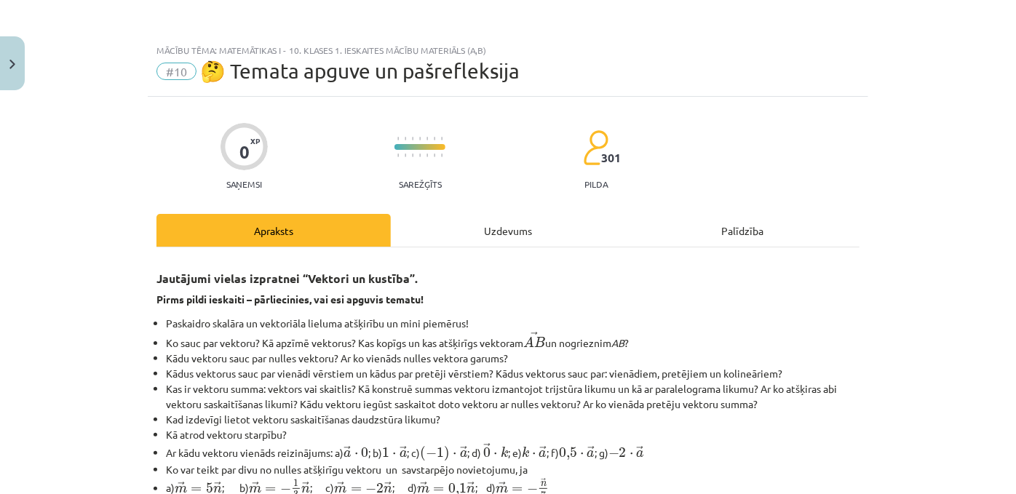
click at [491, 235] on div "Uzdevums" at bounding box center [508, 230] width 234 height 33
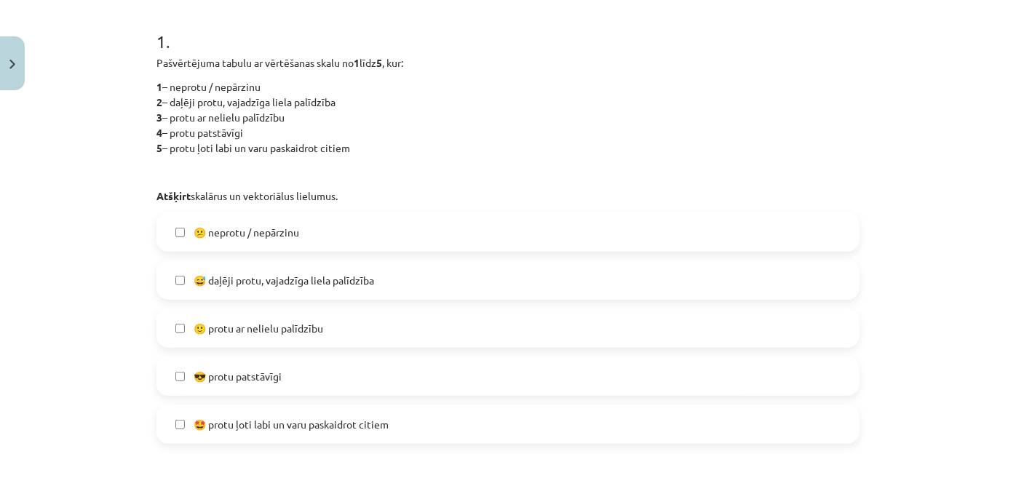
scroll to position [285, 0]
click at [245, 287] on span "😅 daļēji protu, vajadzīga liela palīdzība" at bounding box center [284, 279] width 180 height 15
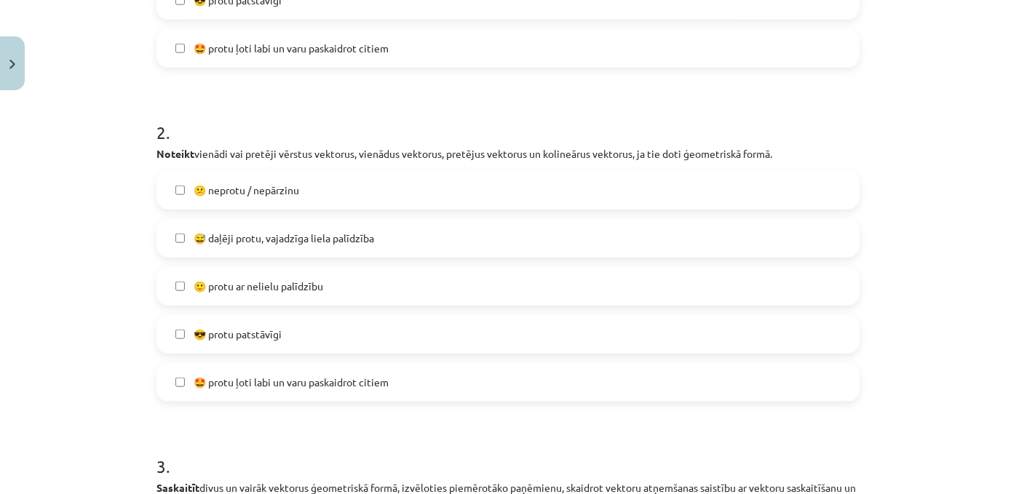
scroll to position [664, 0]
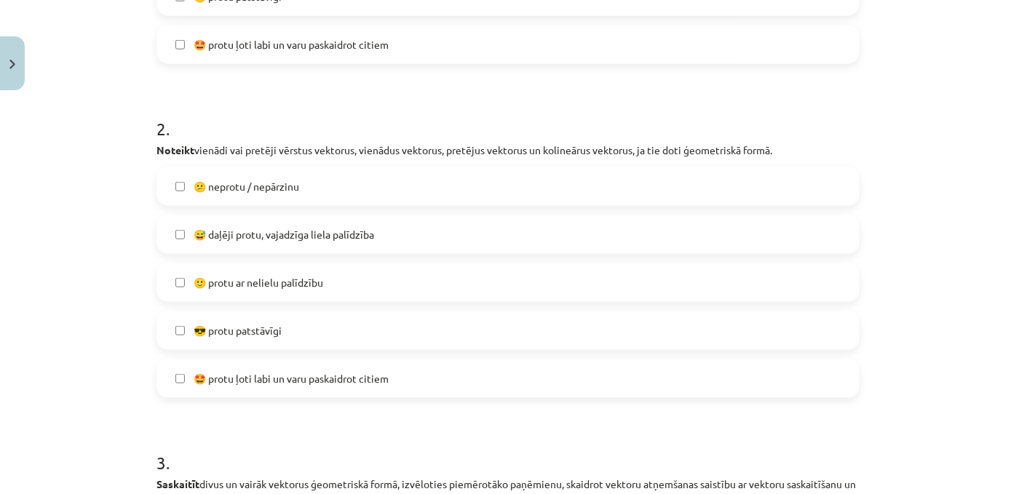
click at [216, 338] on span "😎 protu patstāvīgi" at bounding box center [238, 330] width 88 height 15
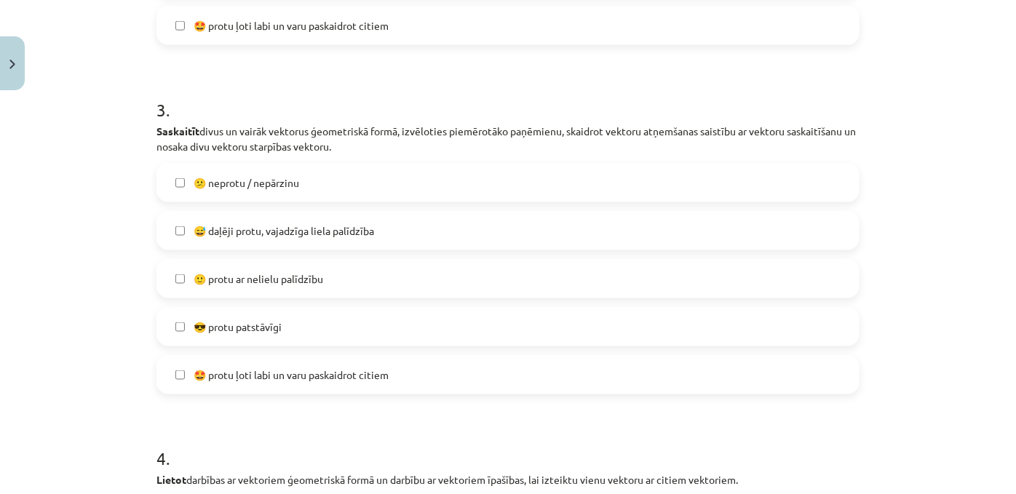
scroll to position [1042, 0]
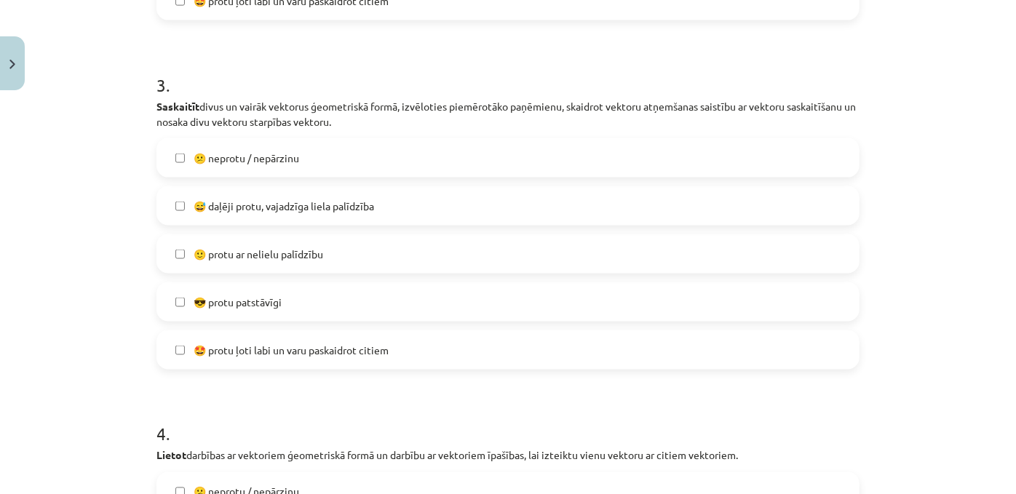
click at [199, 310] on span "😎 protu patstāvīgi" at bounding box center [238, 302] width 88 height 15
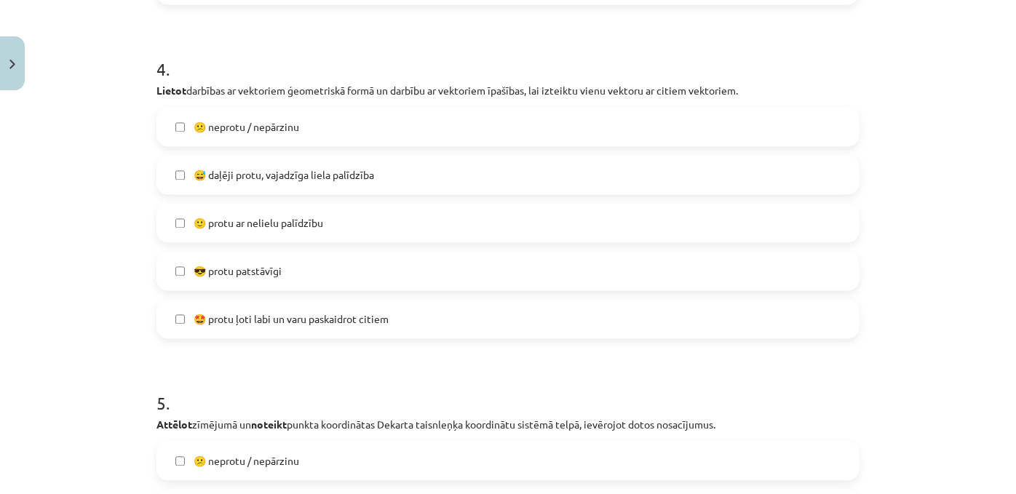
scroll to position [1409, 0]
click at [219, 239] on label "🙂 protu ar nelielu palīdzību" at bounding box center [508, 220] width 700 height 36
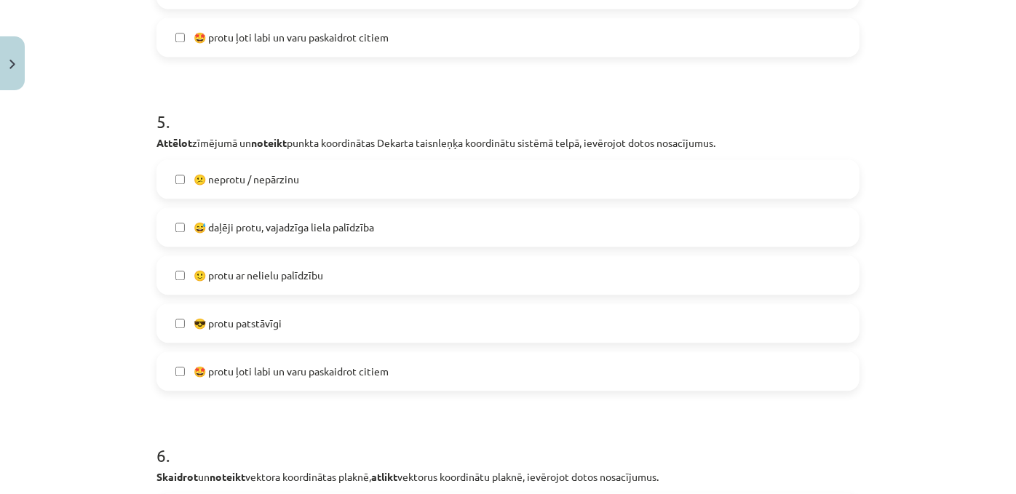
scroll to position [1739, 0]
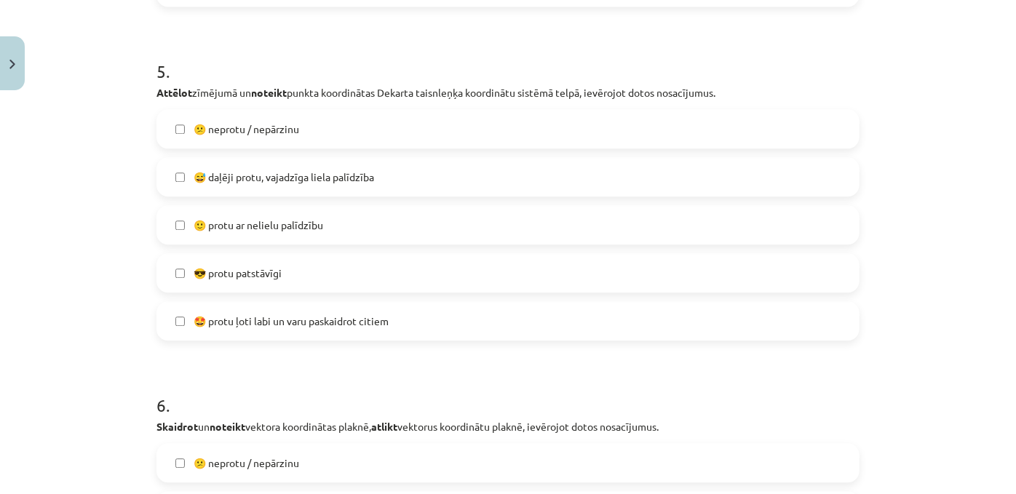
click at [221, 281] on span "😎 protu patstāvīgi" at bounding box center [238, 273] width 88 height 15
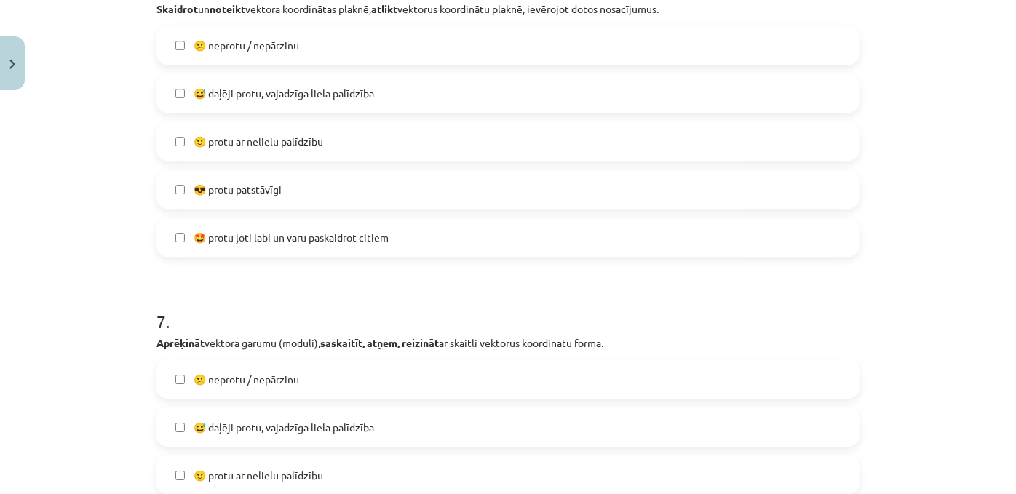
scroll to position [2158, 0]
click at [246, 206] on label "😎 protu patstāvīgi" at bounding box center [508, 188] width 700 height 36
click at [208, 244] on span "🤩 protu ļoti labi un varu paskaidrot citiem" at bounding box center [291, 236] width 195 height 15
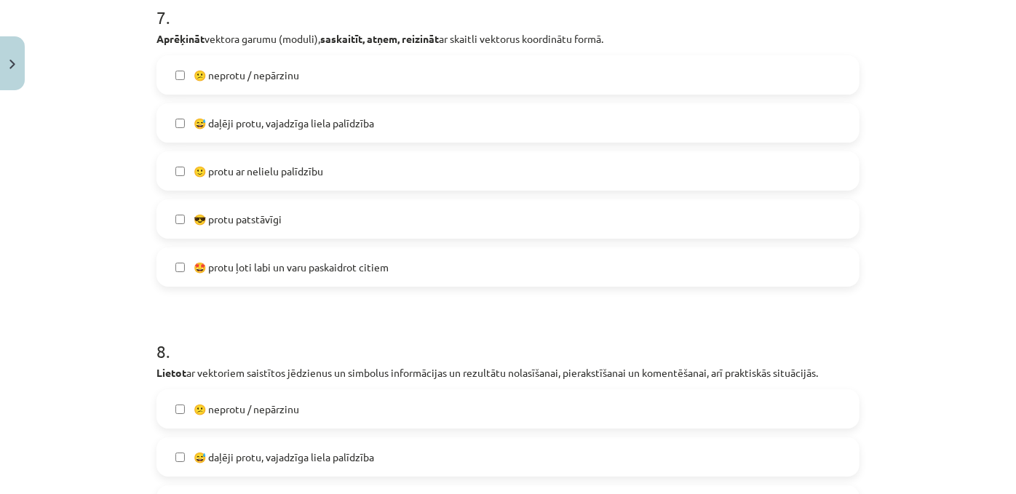
scroll to position [2463, 0]
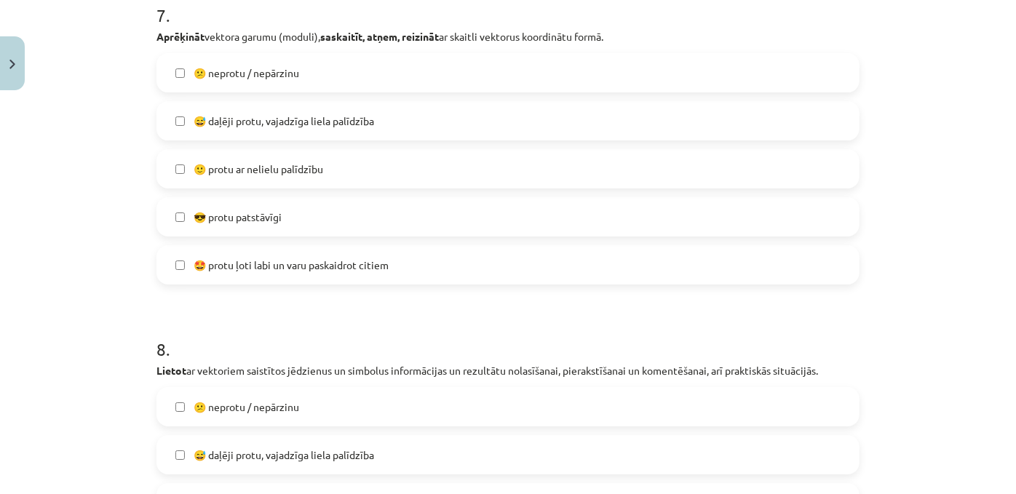
click at [213, 225] on span "😎 protu patstāvīgi" at bounding box center [238, 217] width 88 height 15
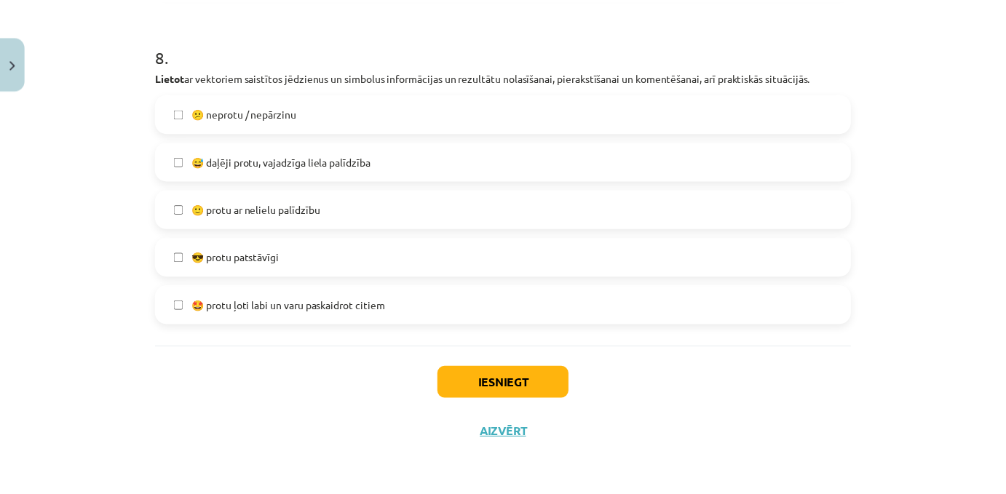
scroll to position [2849, 0]
click at [210, 250] on span "😎 protu patstāvīgi" at bounding box center [238, 257] width 88 height 15
click at [229, 298] on span "🤩 protu ļoti labi un varu paskaidrot citiem" at bounding box center [291, 305] width 195 height 15
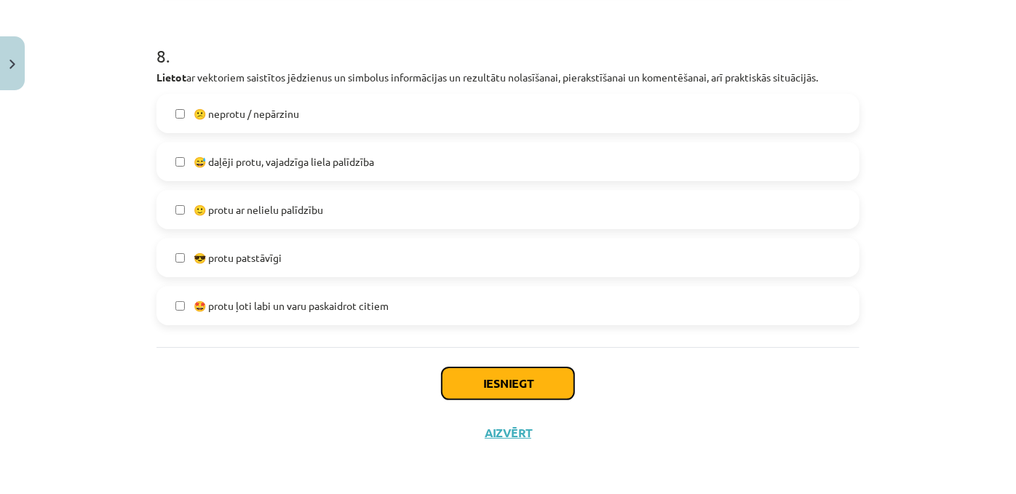
click at [475, 375] on button "Iesniegt" at bounding box center [508, 384] width 132 height 32
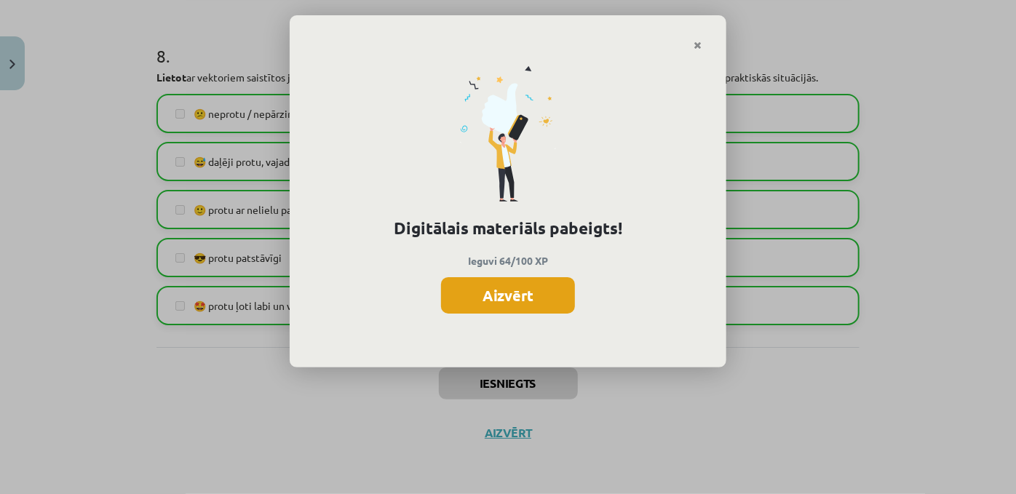
click at [518, 308] on button "Aizvērt" at bounding box center [508, 295] width 134 height 36
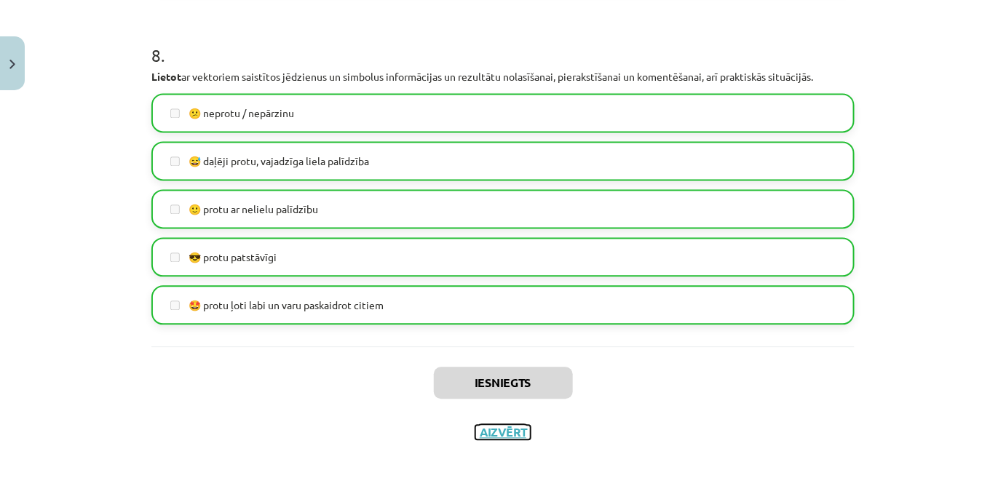
click at [504, 432] on button "Aizvērt" at bounding box center [502, 433] width 55 height 15
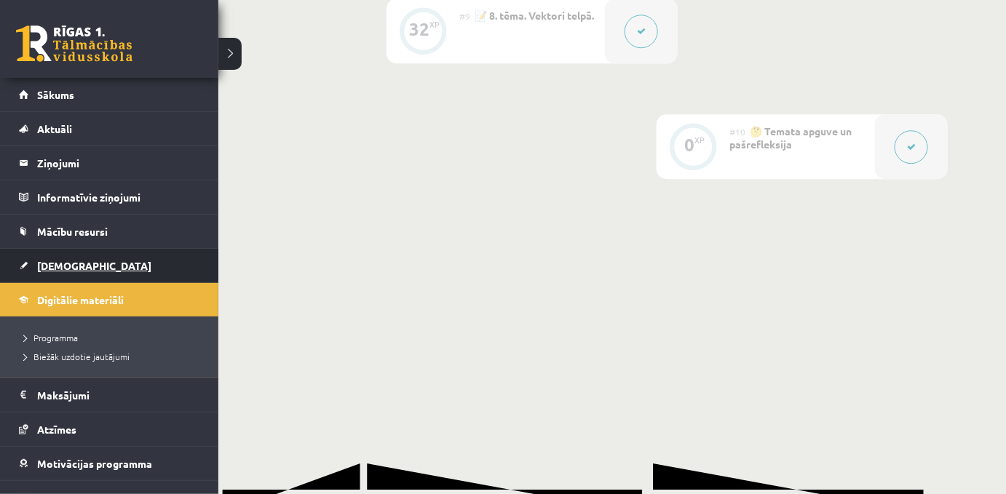
click at [66, 265] on span "[DEMOGRAPHIC_DATA]" at bounding box center [94, 265] width 114 height 13
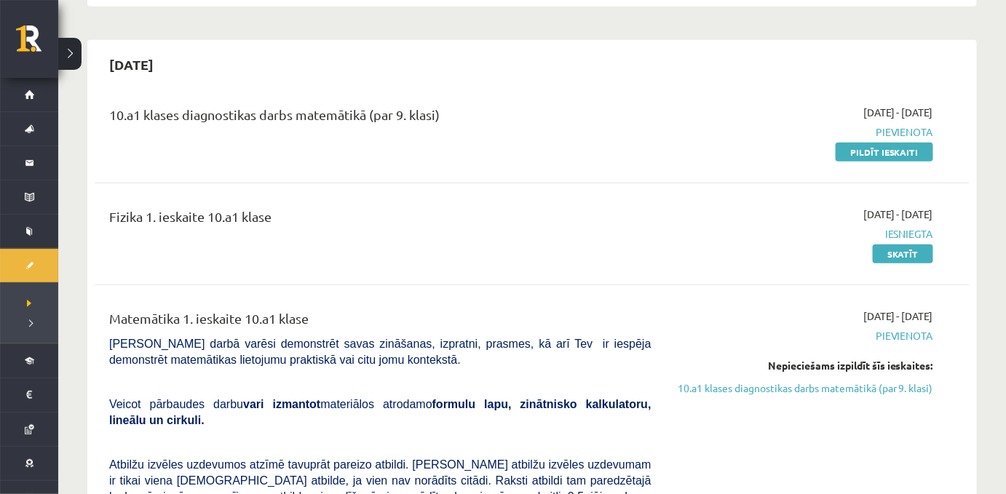
scroll to position [293, 0]
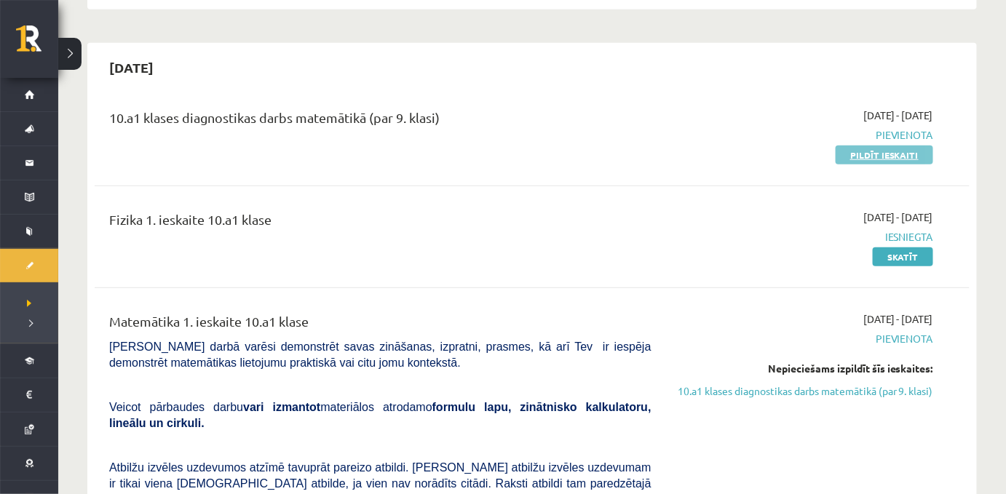
click at [861, 164] on link "Pildīt ieskaiti" at bounding box center [885, 155] width 98 height 19
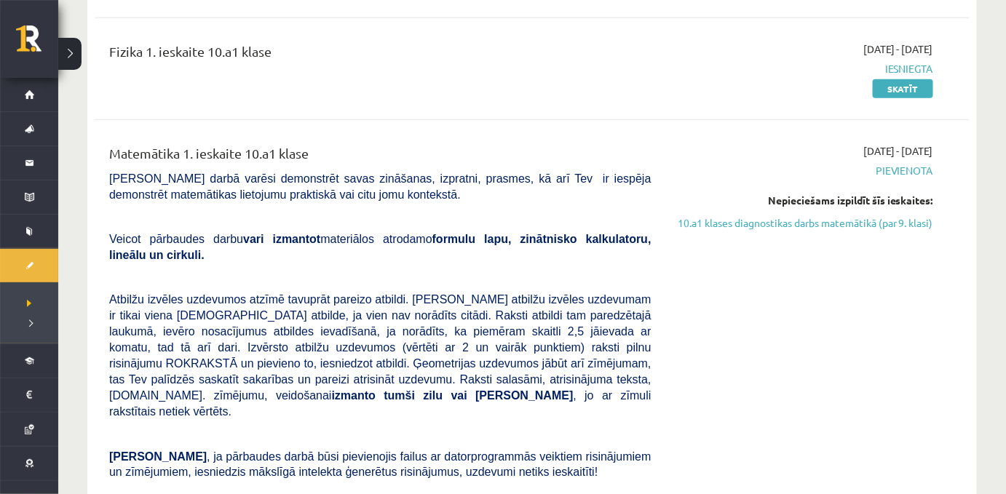
scroll to position [461, 0]
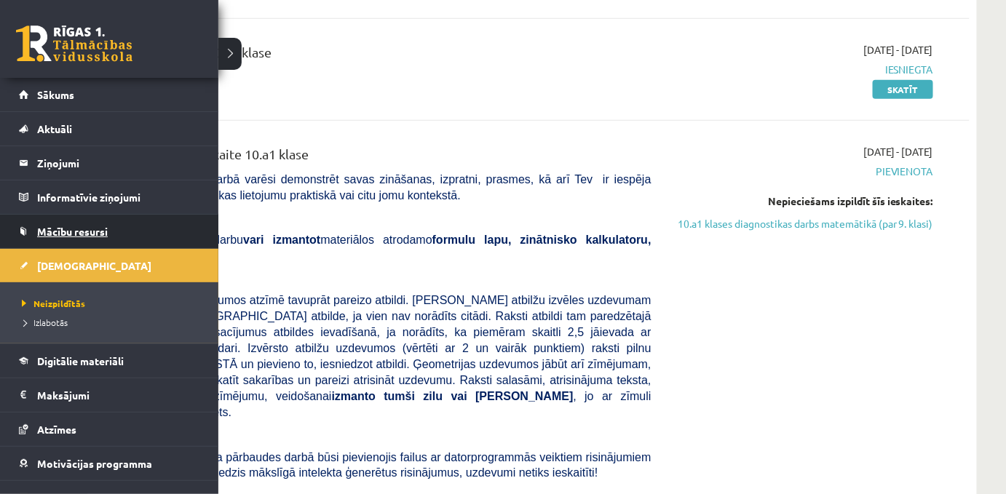
click at [64, 228] on span "Mācību resursi" at bounding box center [72, 231] width 71 height 13
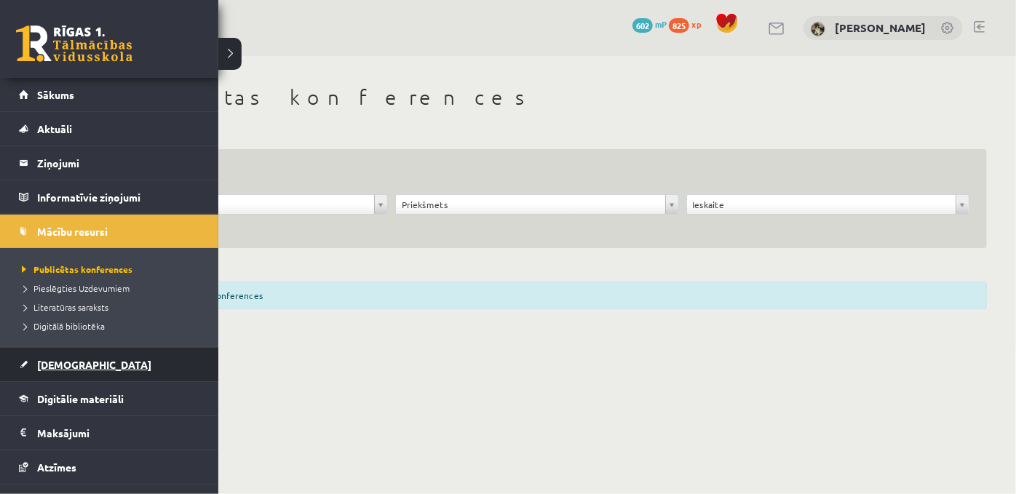
click at [83, 368] on link "[DEMOGRAPHIC_DATA]" at bounding box center [109, 364] width 181 height 33
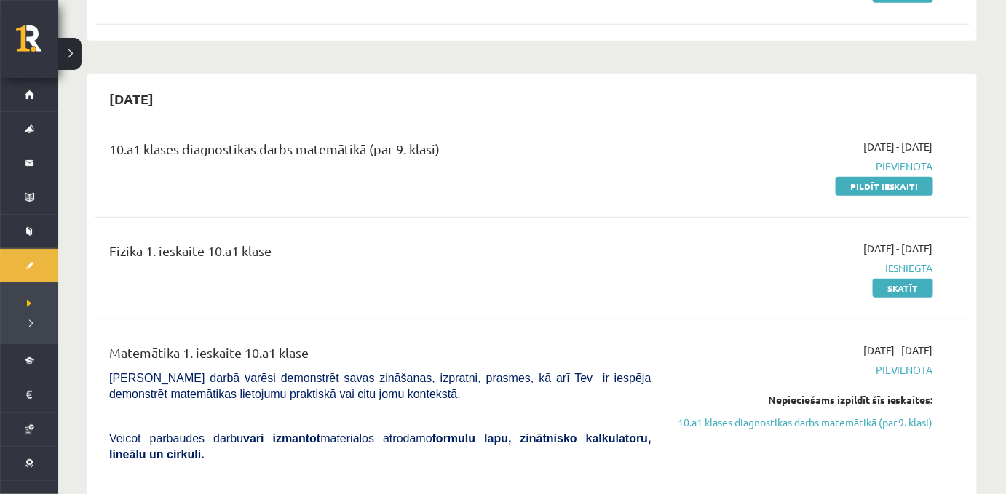
scroll to position [263, 0]
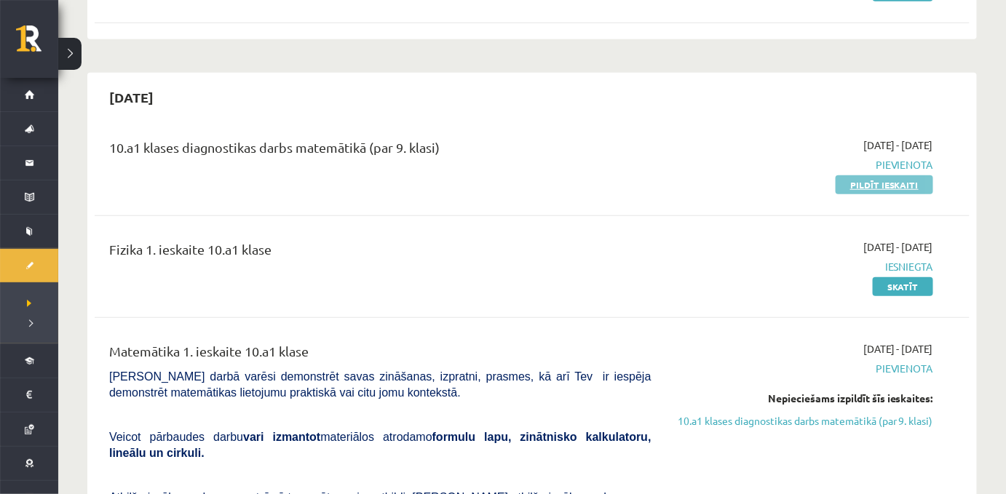
click at [857, 194] on link "Pildīt ieskaiti" at bounding box center [885, 184] width 98 height 19
click at [902, 194] on link "Pildīt ieskaiti" at bounding box center [885, 184] width 98 height 19
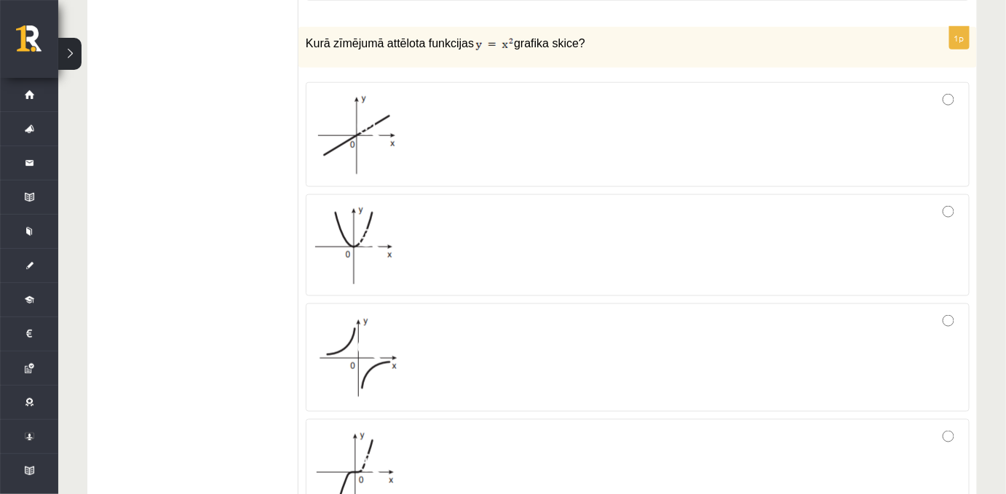
scroll to position [477, 0]
drag, startPoint x: 462, startPoint y: 49, endPoint x: 503, endPoint y: 52, distance: 40.9
click at [503, 52] on p "Kurā zīmējumā attēlota funkcijas grafika skice?" at bounding box center [601, 43] width 591 height 17
copy p
click at [379, 253] on span at bounding box center [368, 241] width 23 height 23
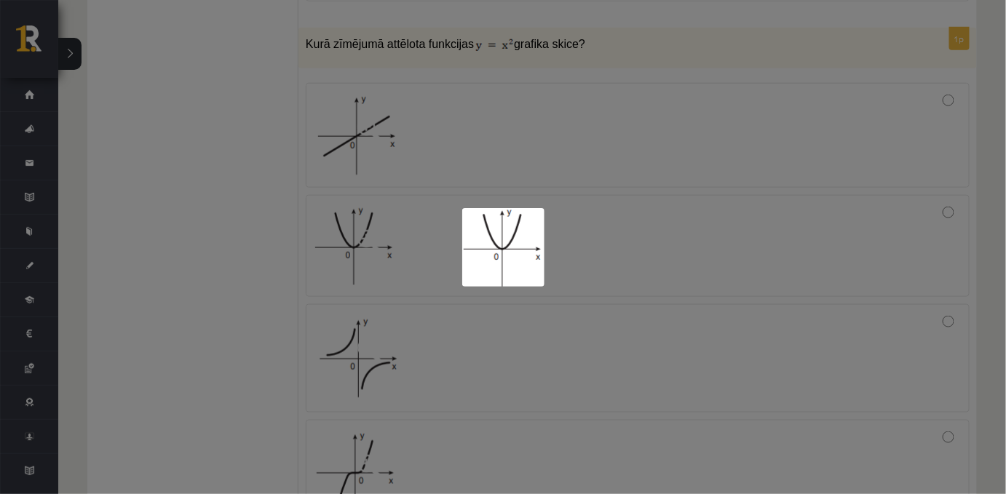
click at [318, 253] on div at bounding box center [503, 247] width 1006 height 494
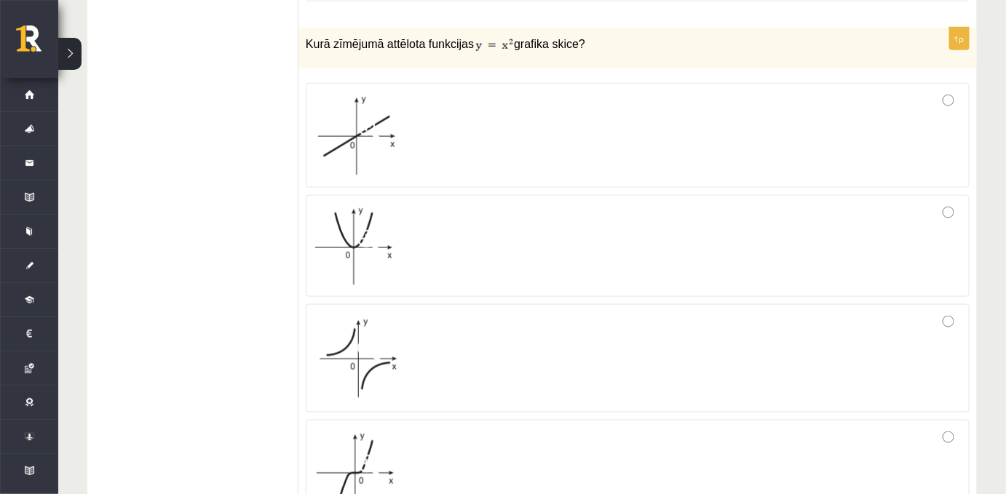
click at [815, 269] on div at bounding box center [638, 246] width 648 height 86
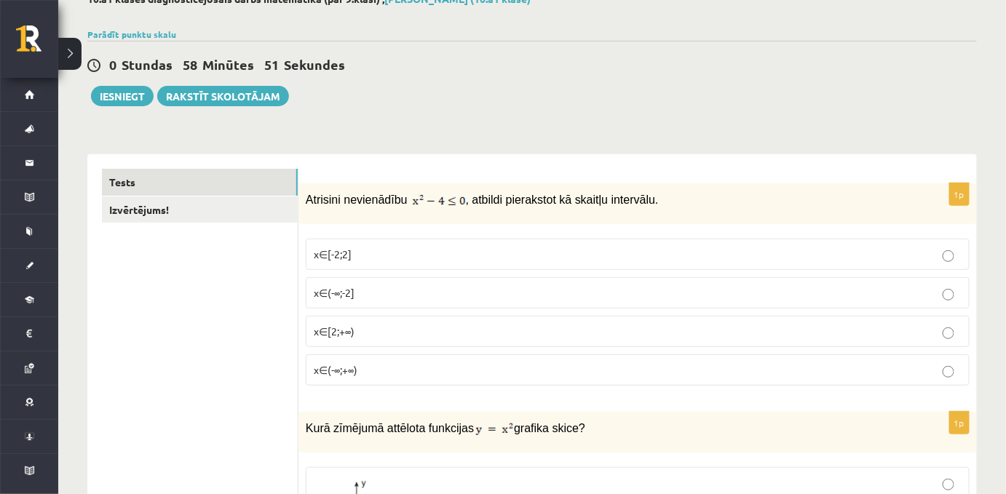
scroll to position [94, 0]
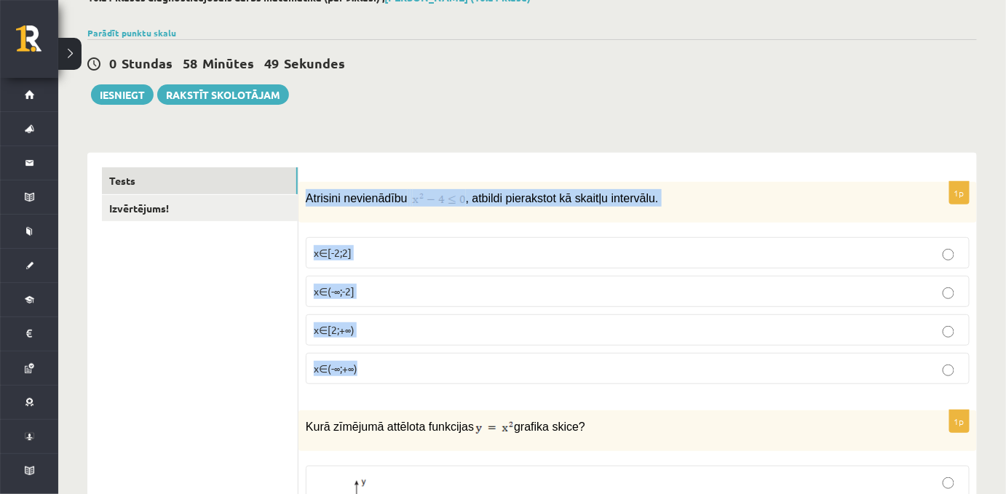
drag, startPoint x: 306, startPoint y: 201, endPoint x: 452, endPoint y: 361, distance: 216.4
click at [452, 361] on div "1p Atrisini nevienādību , atbildi pierakstot kā skaitļu intervālu. x∈[-2;2] x∈(…" at bounding box center [637, 289] width 678 height 214
copy div "Atrisini nevienādību , atbildi pierakstot kā skaitļu intervālu. x∈[-2;2] x∈(-∞;…"
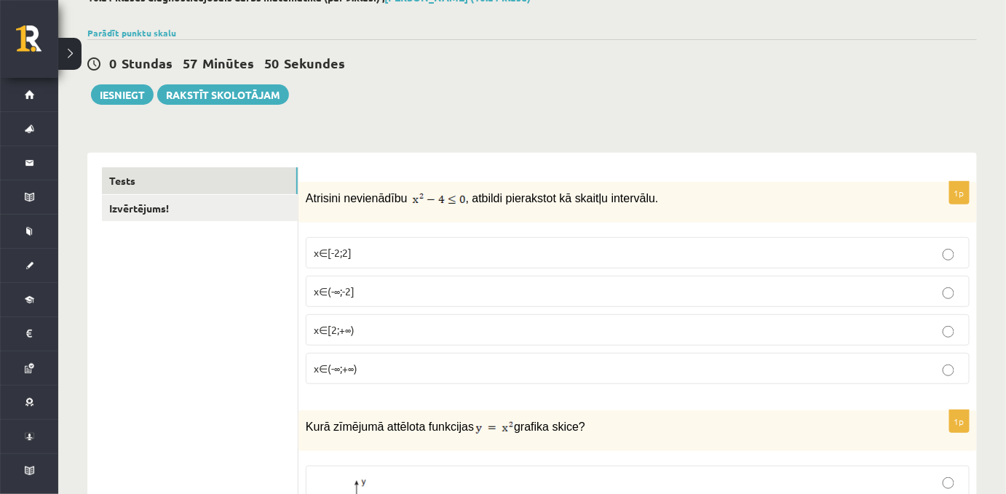
scroll to position [84, 0]
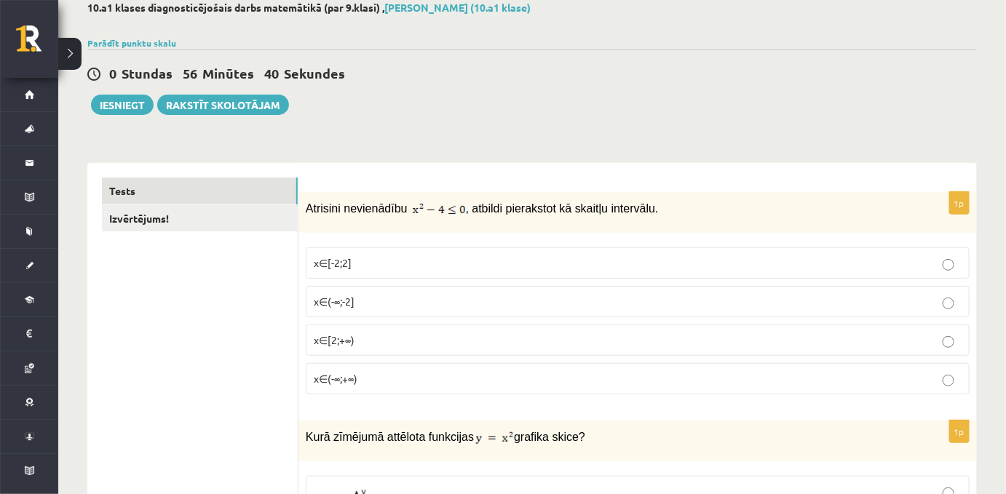
click at [324, 266] on span "x∈[-2;2]" at bounding box center [333, 262] width 38 height 13
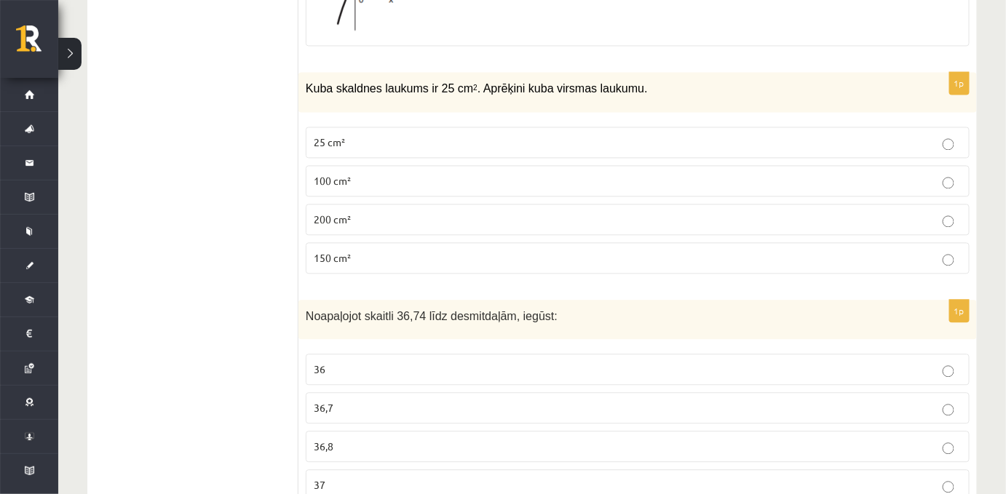
scroll to position [972, 0]
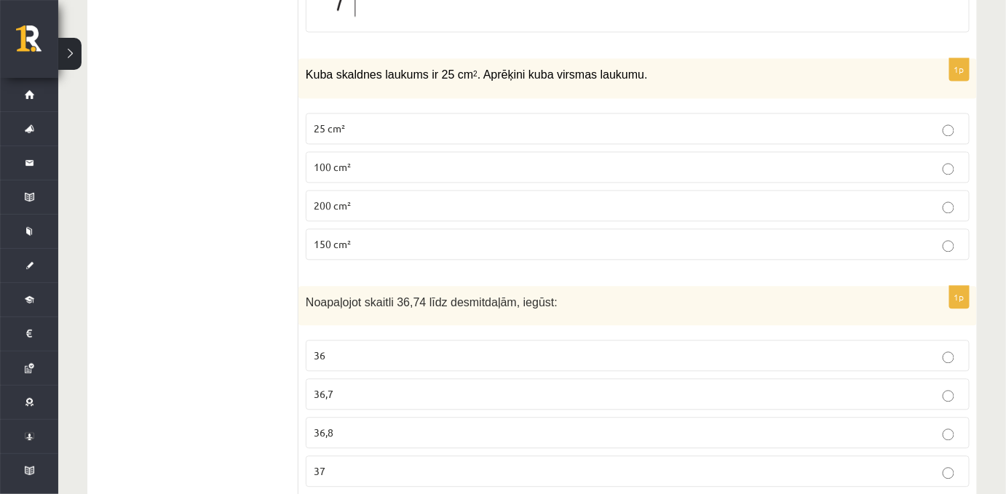
drag, startPoint x: 295, startPoint y: 72, endPoint x: 421, endPoint y: 220, distance: 193.6
click at [307, 71] on p "Kuba skaldnes laukums ir 25 cm 2 . Aprēķini kuba virsmas laukumu." at bounding box center [601, 74] width 591 height 17
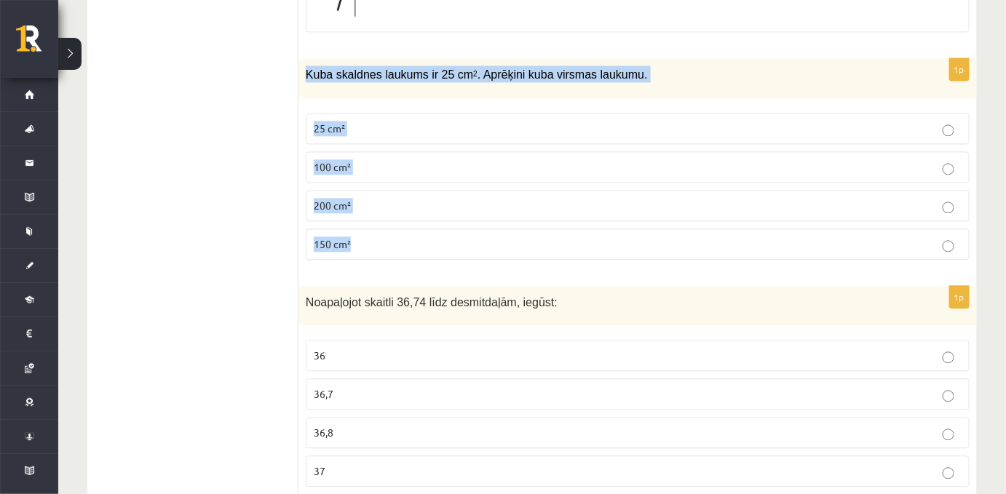
drag, startPoint x: 306, startPoint y: 79, endPoint x: 391, endPoint y: 247, distance: 188.1
click at [391, 247] on div "1p Kuba skaldnes laukums ir 25 cm 2 . Aprēķini kuba virsmas laukumu. 25 cm² 100…" at bounding box center [637, 164] width 678 height 213
copy div "Kuba skaldnes laukums ir 25 cm 2 . Aprēķini kuba virsmas laukumu. 25 cm² 100 cm…"
click at [345, 250] on span "150 cm²" at bounding box center [332, 243] width 37 height 13
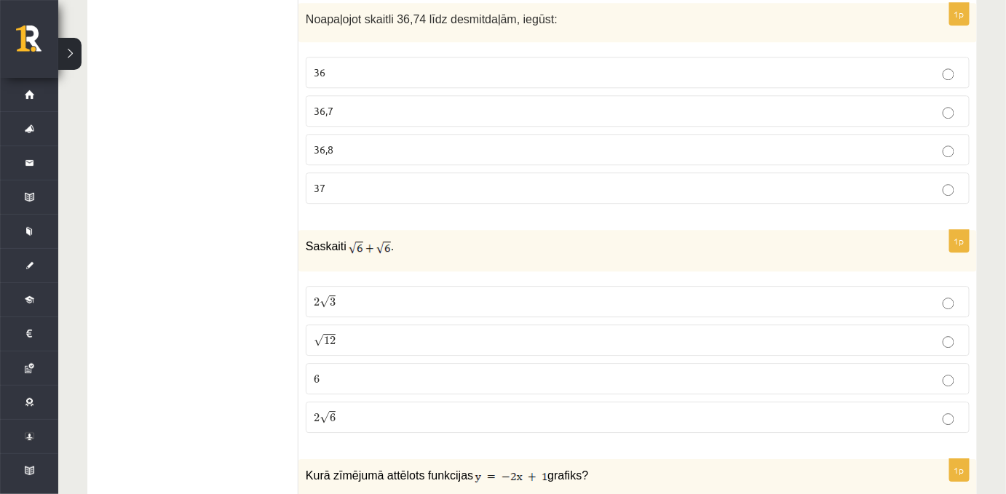
scroll to position [1259, 0]
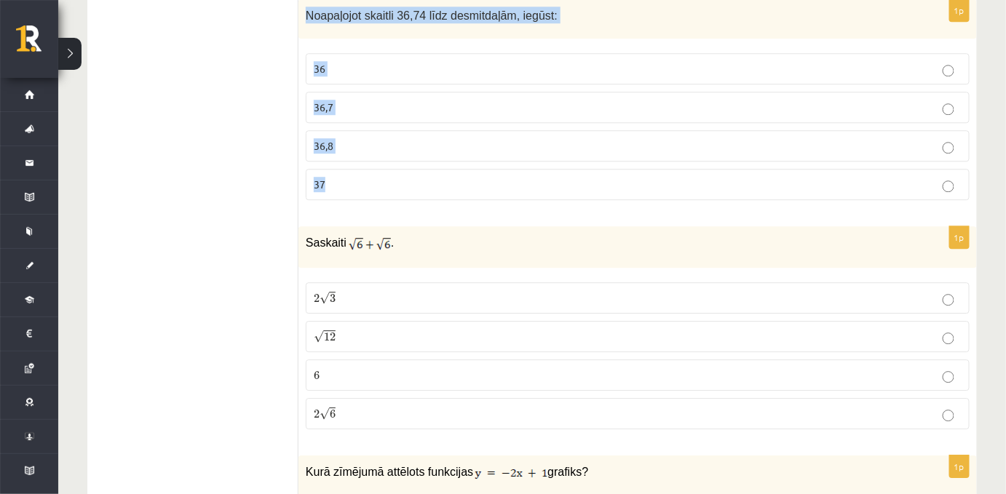
drag, startPoint x: 305, startPoint y: 20, endPoint x: 346, endPoint y: 180, distance: 165.2
click at [346, 180] on div "1p Noapaļojot skaitli 36,74 līdz desmitdaļām, iegūst: 36 36,7 36,8 37" at bounding box center [637, 105] width 678 height 213
copy div "Noapaļojot skaitli 36,74 līdz desmitdaļām, iegūst: 36 36,7 36,8 37"
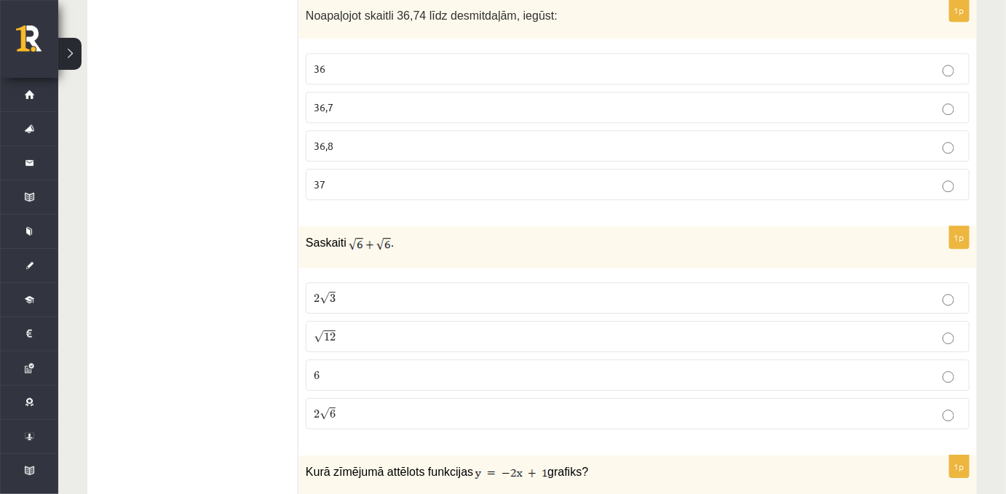
click at [338, 148] on p "36,8" at bounding box center [638, 145] width 648 height 15
click at [324, 191] on span "37" at bounding box center [320, 184] width 12 height 13
click at [333, 154] on p "36,8" at bounding box center [638, 145] width 648 height 15
click at [319, 114] on span "36,7" at bounding box center [324, 106] width 20 height 13
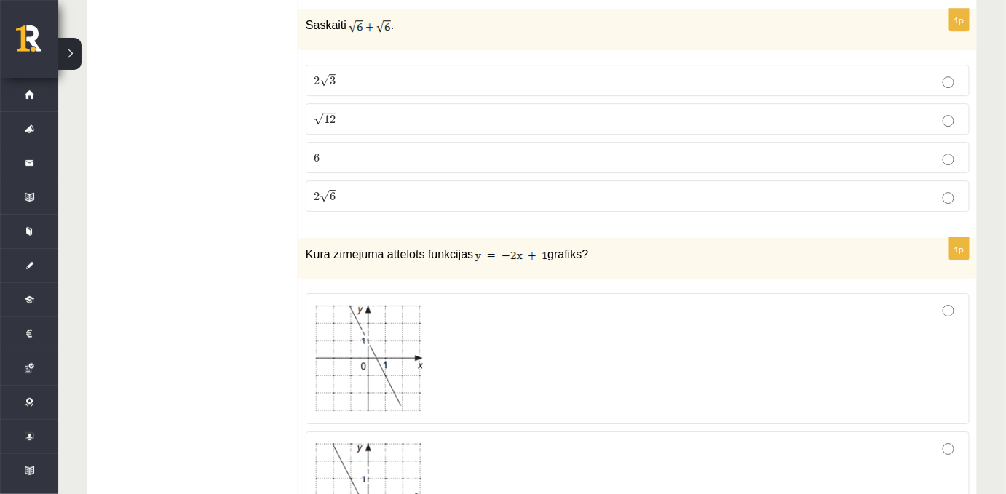
scroll to position [1477, 0]
drag, startPoint x: 306, startPoint y: 28, endPoint x: 383, endPoint y: 210, distance: 198.0
click at [383, 210] on div "1p Saskaiti . 2 √ 3 2 3 √ 12 12 6 6 2 √ 6 2 6" at bounding box center [637, 116] width 678 height 215
click at [333, 28] on span "Saskaiti" at bounding box center [326, 25] width 41 height 12
drag, startPoint x: 342, startPoint y: 127, endPoint x: 306, endPoint y: 124, distance: 35.8
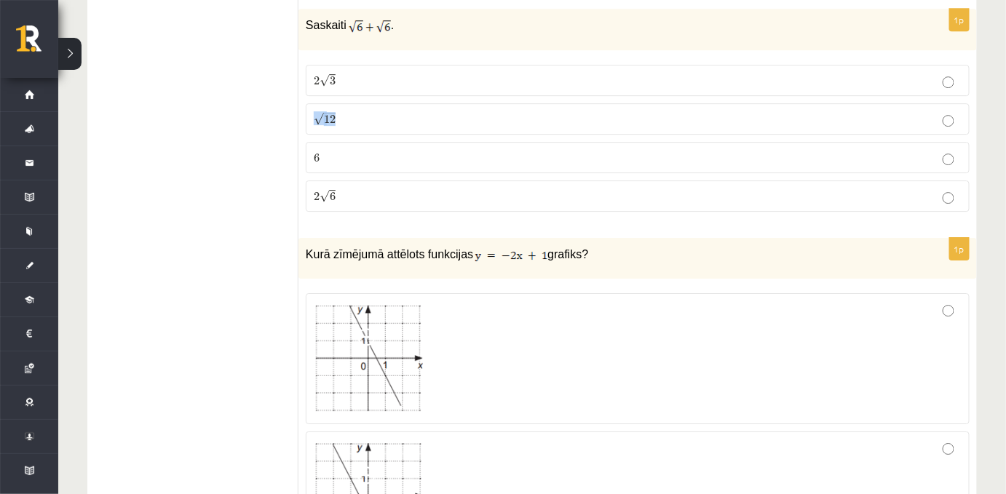
click at [306, 124] on label "√ 12 12" at bounding box center [638, 118] width 664 height 31
copy span "√ 12"
click at [349, 204] on p "2 √ 6 2 6" at bounding box center [638, 196] width 648 height 15
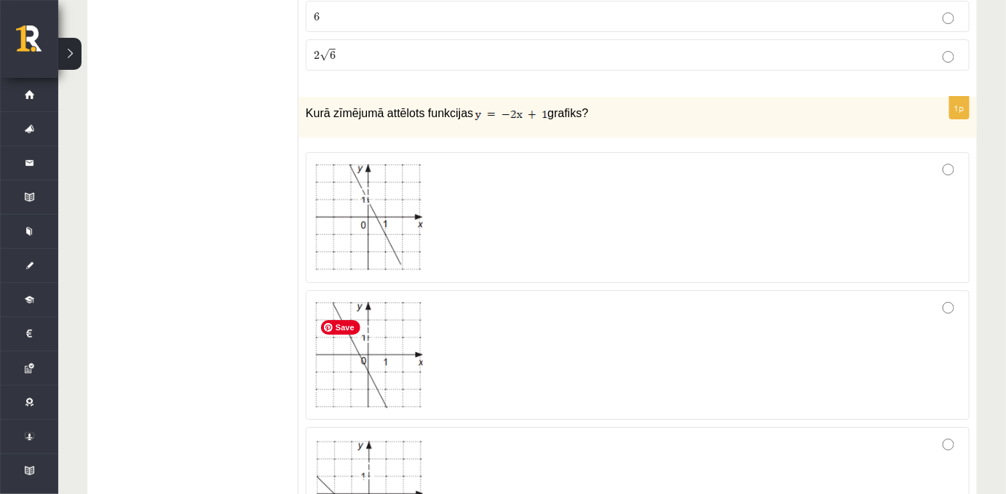
scroll to position [1617, 0]
click at [376, 250] on img at bounding box center [368, 217] width 109 height 107
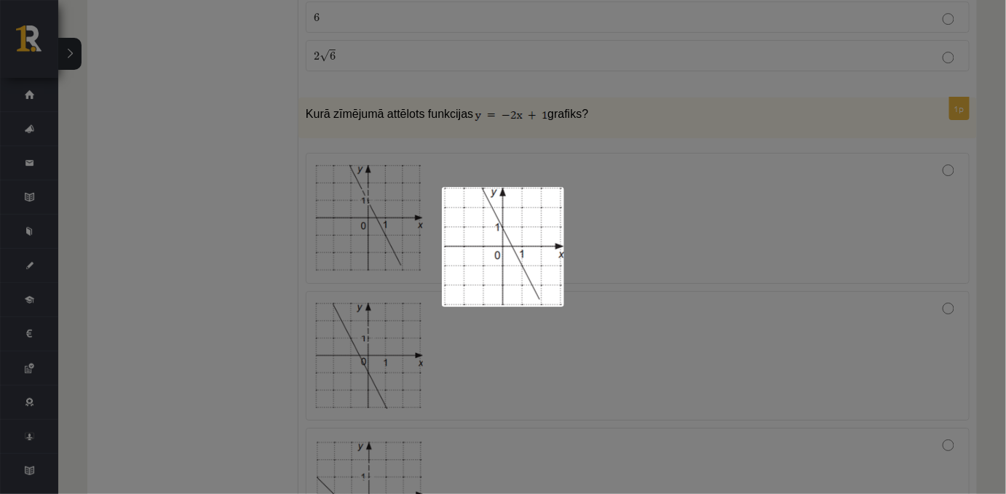
click at [368, 247] on div at bounding box center [503, 247] width 1006 height 494
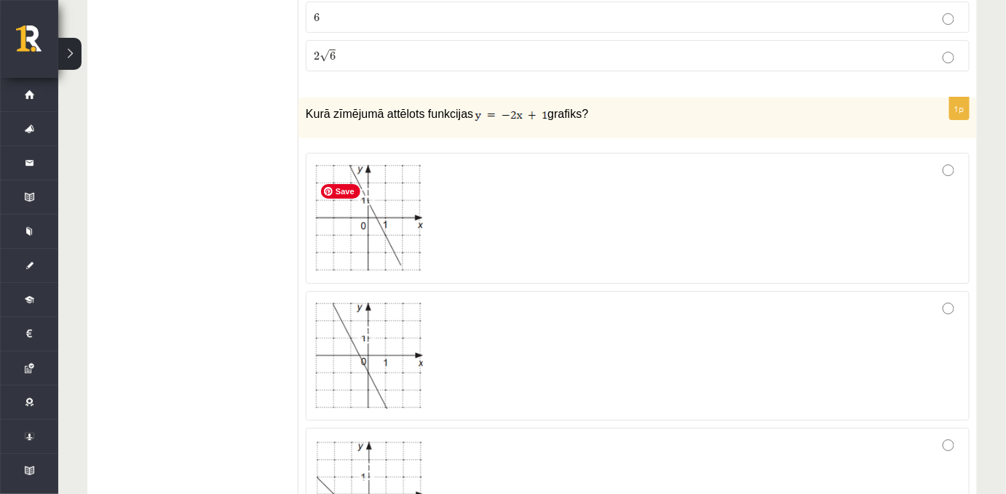
click at [544, 231] on div at bounding box center [638, 218] width 648 height 114
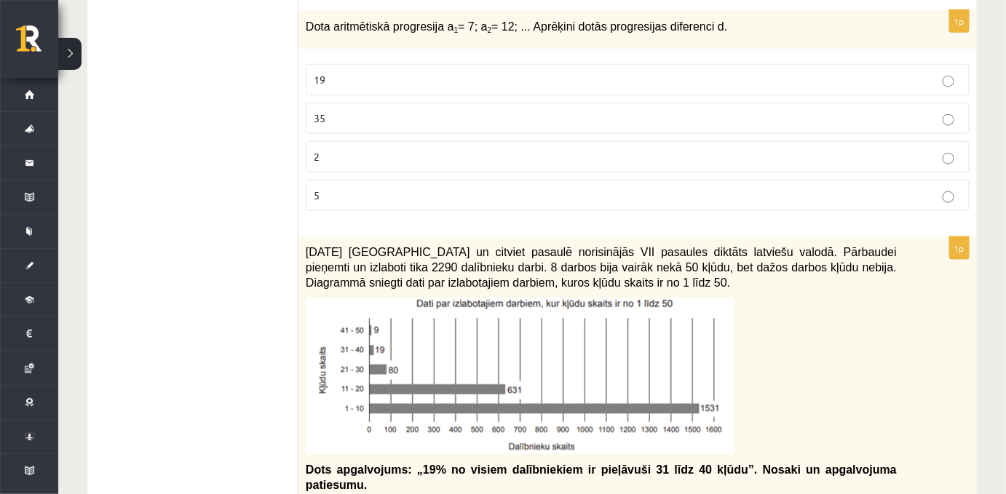
scroll to position [2332, 0]
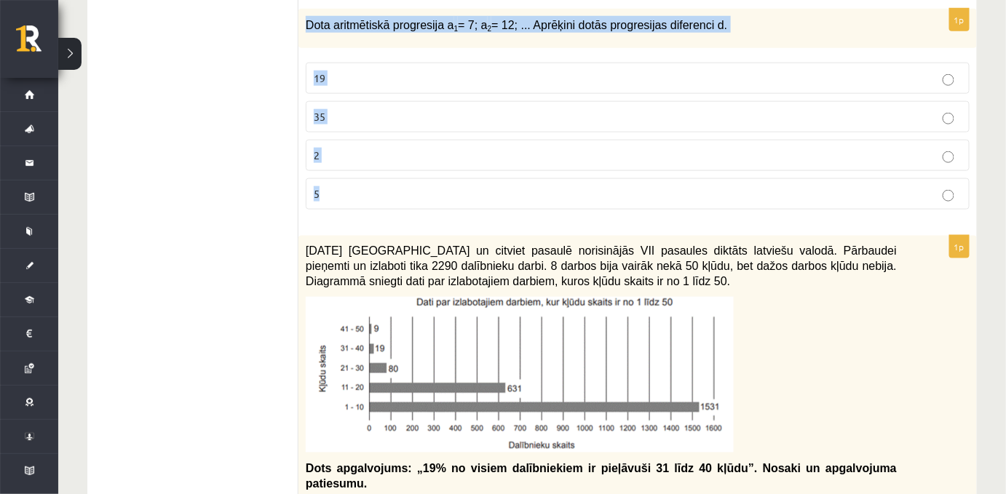
drag, startPoint x: 308, startPoint y: 28, endPoint x: 433, endPoint y: 192, distance: 206.1
click at [433, 192] on div "1p Dota aritmētiskā progresija a 1 = 7; a 2 = 12; ... Aprēķini dotās progresija…" at bounding box center [637, 115] width 678 height 213
copy div "Dota aritmētiskā progresija a 1 = 7; a 2 = 12; ... Aprēķini dotās progresijas d…"
click at [333, 210] on label "5" at bounding box center [638, 193] width 664 height 31
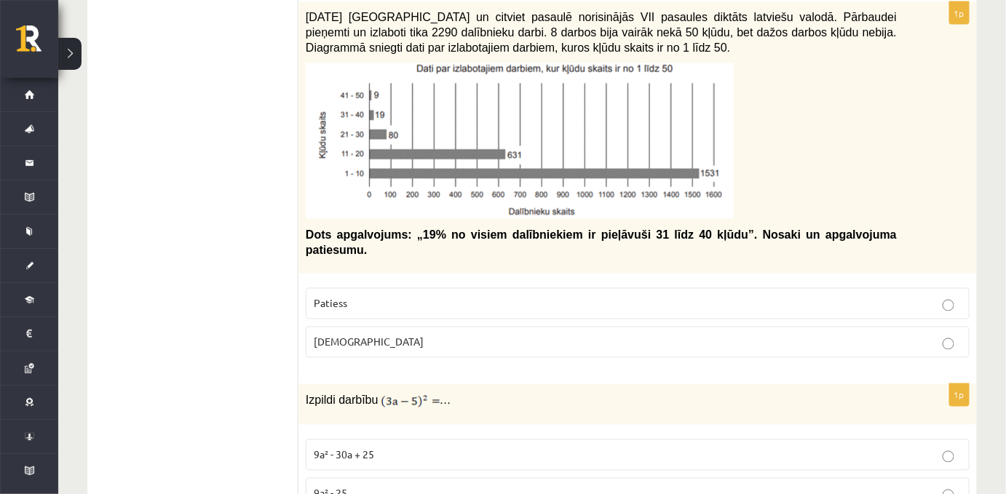
scroll to position [2572, 0]
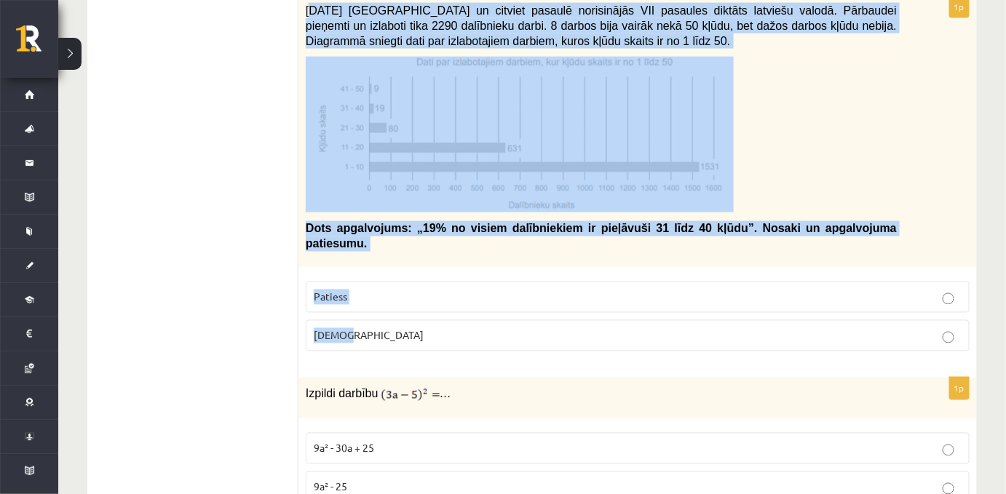
drag, startPoint x: 312, startPoint y: 13, endPoint x: 844, endPoint y: 342, distance: 625.5
click at [844, 342] on div "1p [DATE] [GEOGRAPHIC_DATA] un citviet pasaulē norisinājās VII pasaules diktāts…" at bounding box center [637, 180] width 678 height 368
copy div "021. gada [DATE] [GEOGRAPHIC_DATA] un citviet pasaulē norisinājās VII pasaules …"
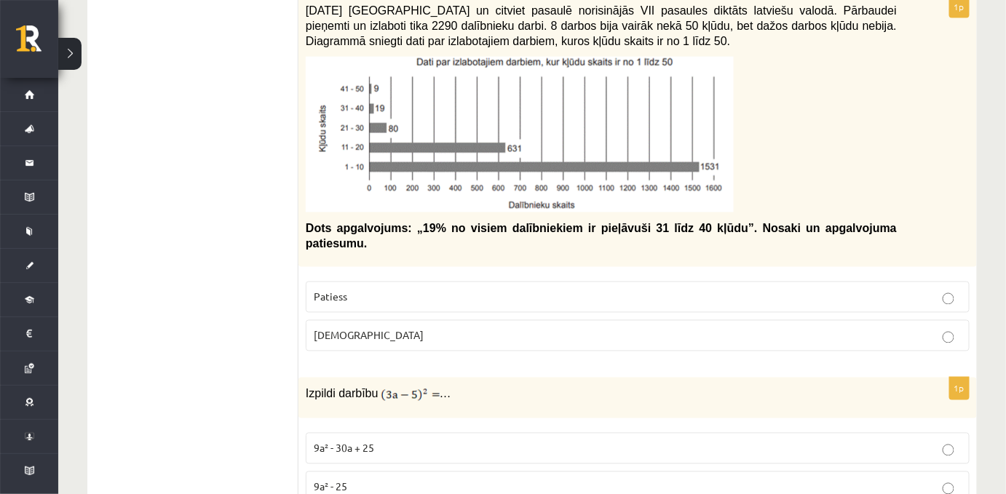
click at [359, 291] on label "Patiess" at bounding box center [638, 297] width 664 height 31
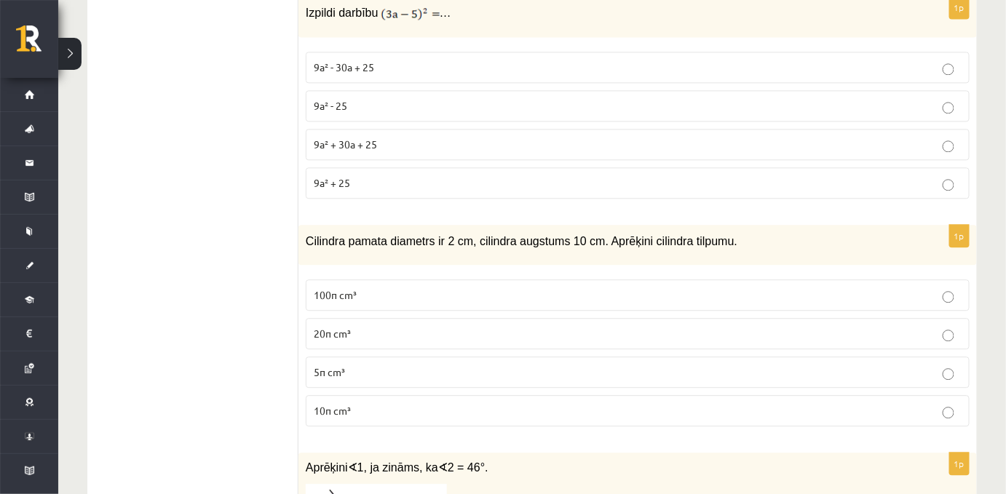
scroll to position [2953, 0]
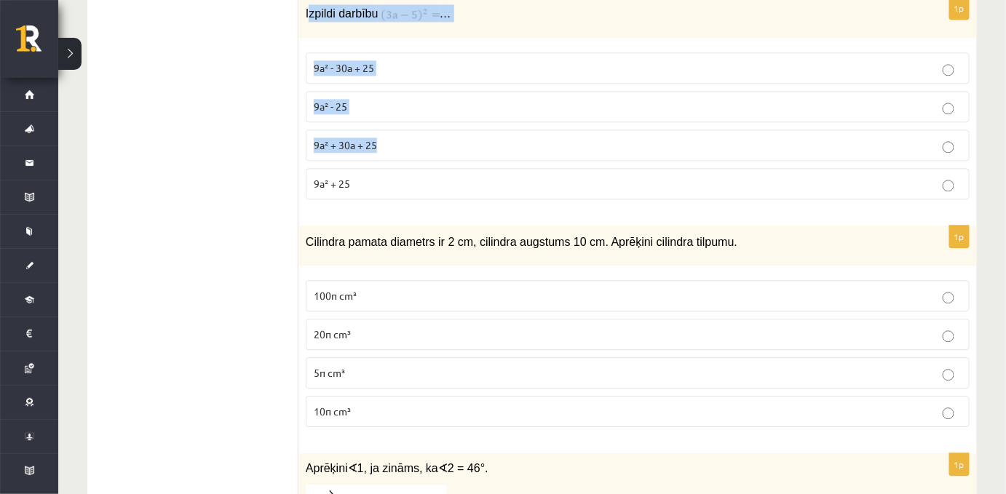
drag, startPoint x: 306, startPoint y: 12, endPoint x: 410, endPoint y: 151, distance: 174.2
click at [410, 151] on div "1p Izpildi darbību … 9a² - 30a + 25 9a² - 25 9a² + 30a + 25 9a² + 25" at bounding box center [637, 104] width 678 height 214
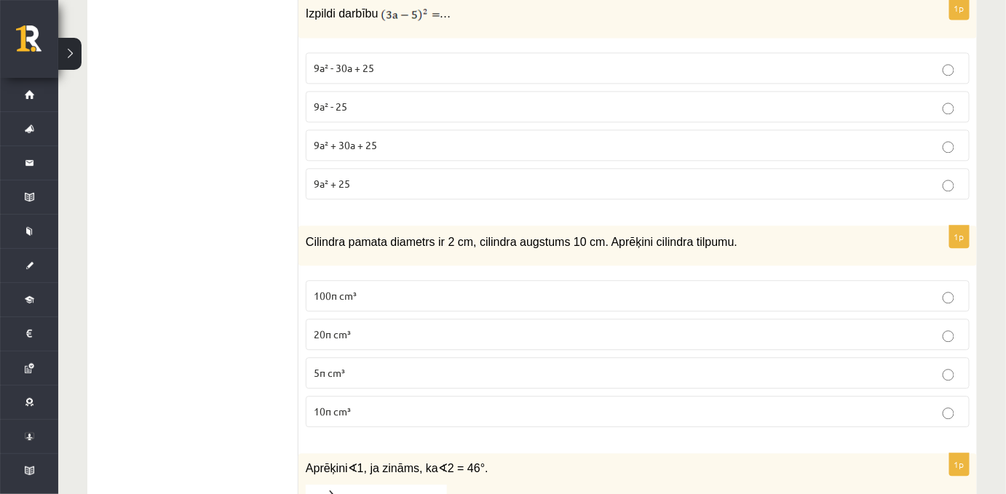
click at [303, 14] on div "Izpildi darbību …" at bounding box center [637, 17] width 678 height 41
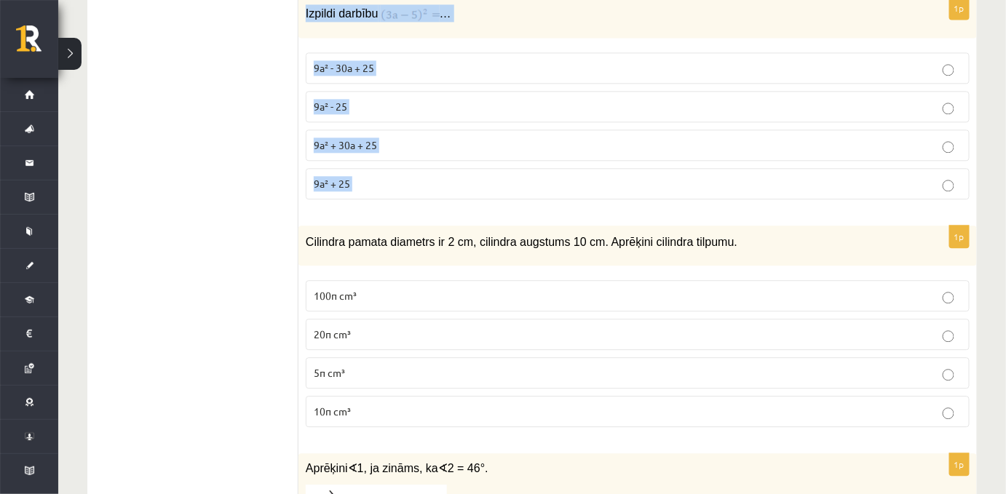
drag, startPoint x: 303, startPoint y: 14, endPoint x: 357, endPoint y: 179, distance: 173.5
click at [357, 179] on div "1p Izpildi darbību … 9a² - 30a + 25 9a² - 25 9a² + 30a + 25 9a² + 25" at bounding box center [637, 104] width 678 height 214
copy form "Izpildi darbību … 9a² - 30a + 25 9a² - 25 9a² + 30a + 25 9a² + 25"
click at [330, 153] on p "9a² + 30a + 25" at bounding box center [638, 145] width 648 height 15
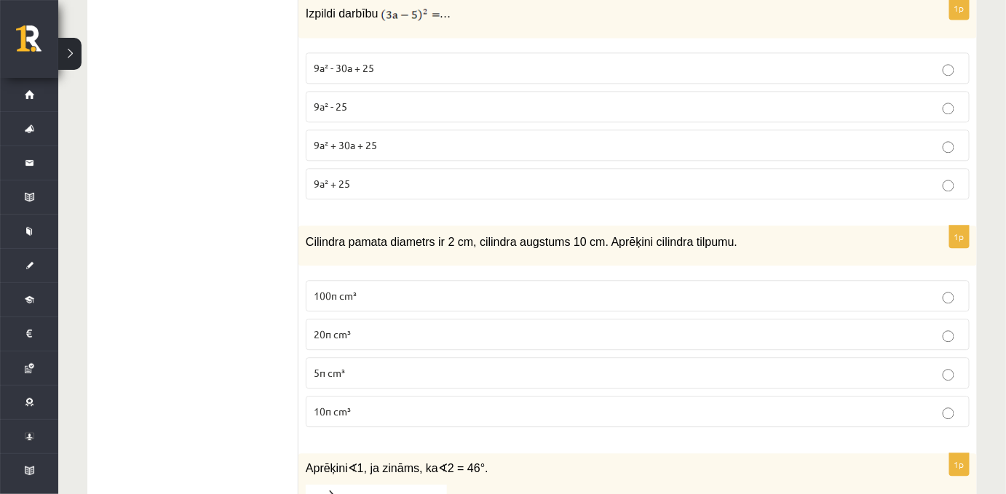
click at [332, 74] on span "9a² - 30a + 25" at bounding box center [344, 67] width 60 height 13
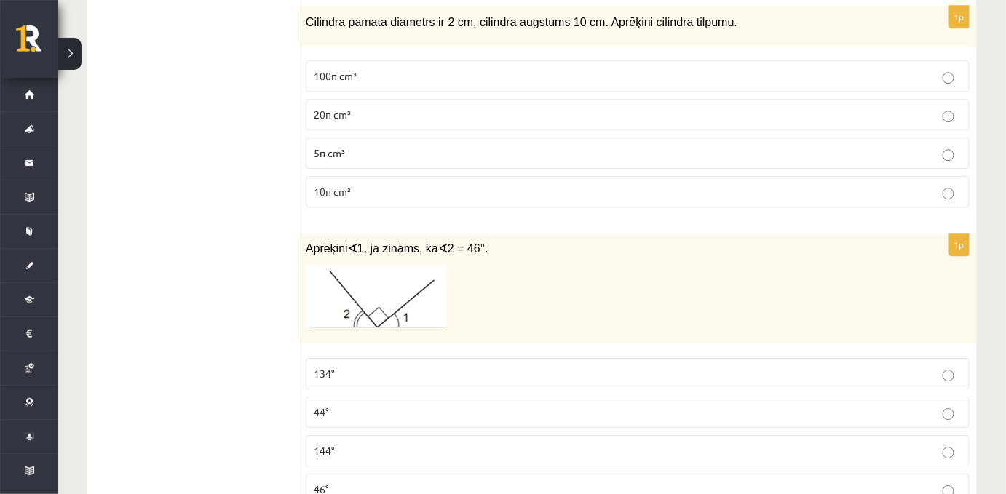
scroll to position [3173, 0]
click at [304, 25] on div "Cilindra pamata diametrs ir 2 cm, cilindra augstums 10 cm. Aprēķini cilindra ti…" at bounding box center [637, 25] width 678 height 40
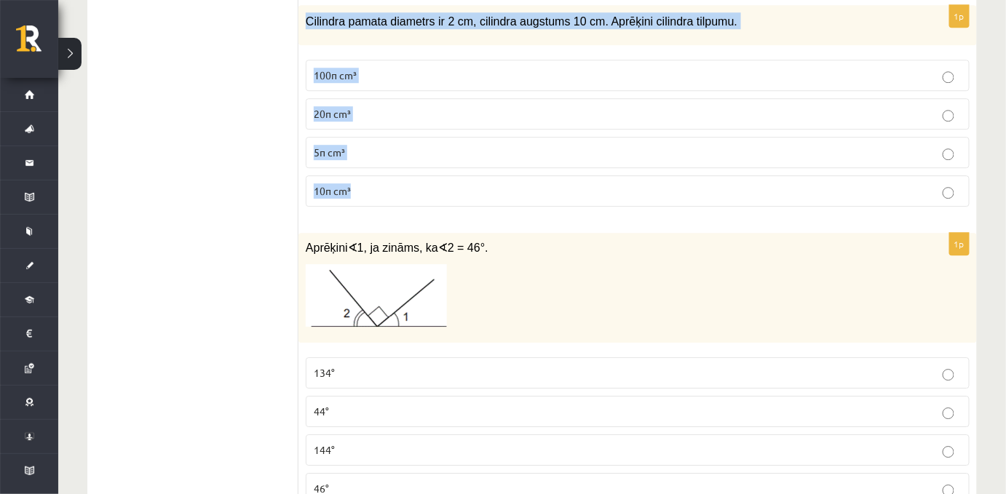
drag, startPoint x: 301, startPoint y: 20, endPoint x: 415, endPoint y: 180, distance: 196.7
click at [415, 180] on div "1p Cilindra pamata diametrs ir 2 cm, cilindra augstums 10 cm. Aprēķini cilindra…" at bounding box center [637, 111] width 678 height 213
copy div "Cilindra pamata diametrs ir 2 cm, cilindra augstums 10 cm. Aprēķini cilindra ti…"
click at [325, 195] on span "10π cm³" at bounding box center [332, 190] width 37 height 13
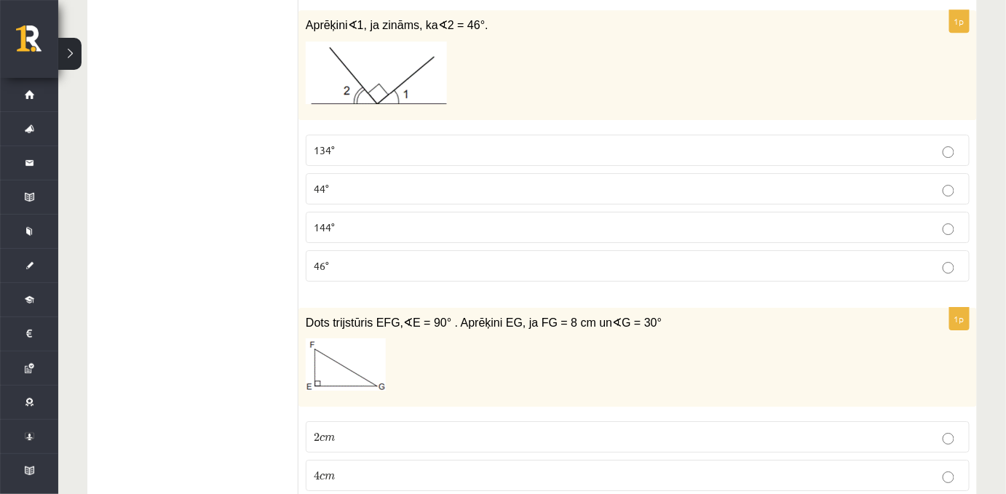
scroll to position [3402, 0]
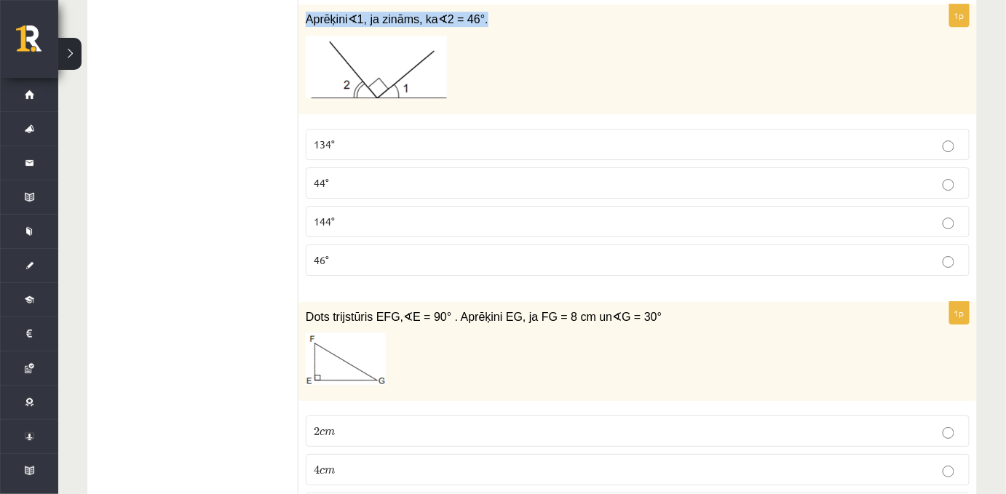
drag, startPoint x: 304, startPoint y: 22, endPoint x: 497, endPoint y: 33, distance: 193.2
click at [497, 33] on div "Aprēķini ∢ 1, ja zināms, ka ∢ 2 = 46°." at bounding box center [637, 59] width 678 height 110
copy span "Aprēķini ∢ 1, ja zināms, ka ∢ 2 = 46°."
drag, startPoint x: 300, startPoint y: 148, endPoint x: 373, endPoint y: 267, distance: 139.8
click at [373, 267] on div "1p Aprēķini ∢ 1, ja zināms, ka ∢ 2 = 46°. 134° 44° 144° 46°" at bounding box center [637, 145] width 678 height 283
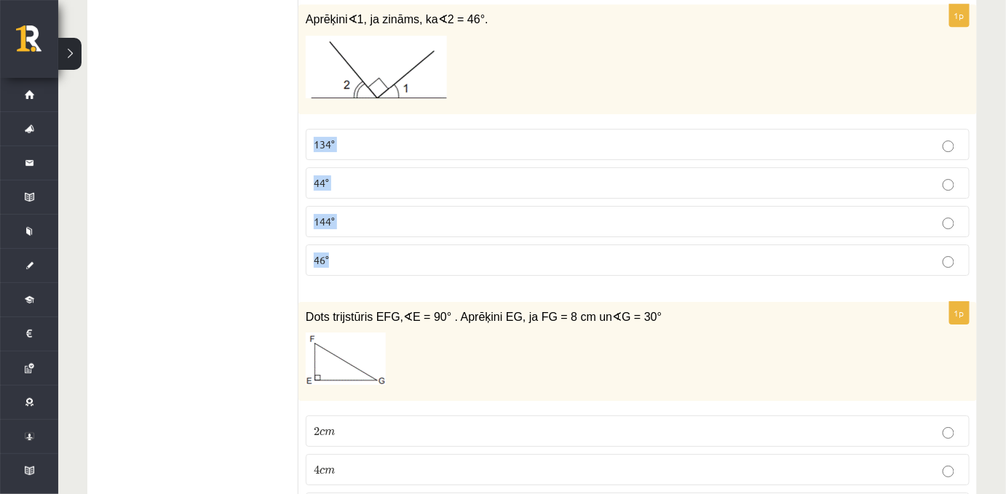
click at [333, 152] on p "134°" at bounding box center [638, 144] width 648 height 15
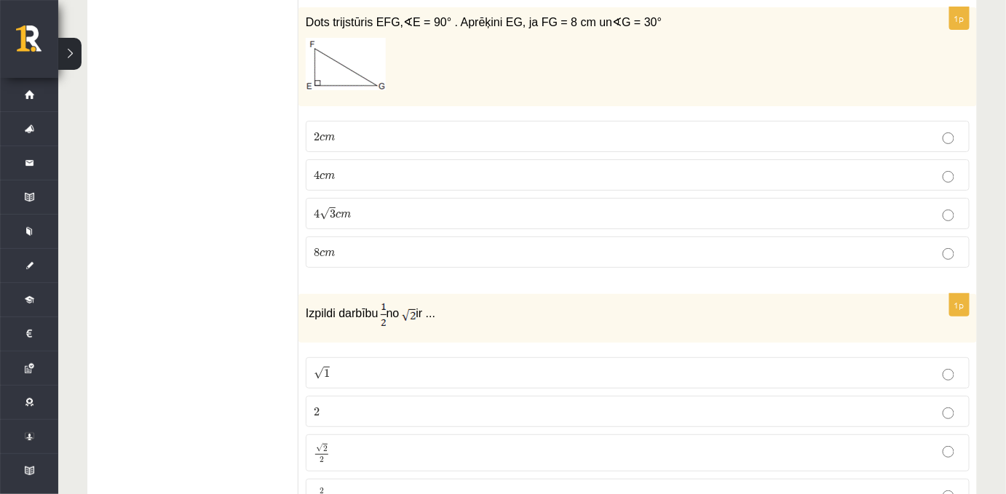
scroll to position [3697, 0]
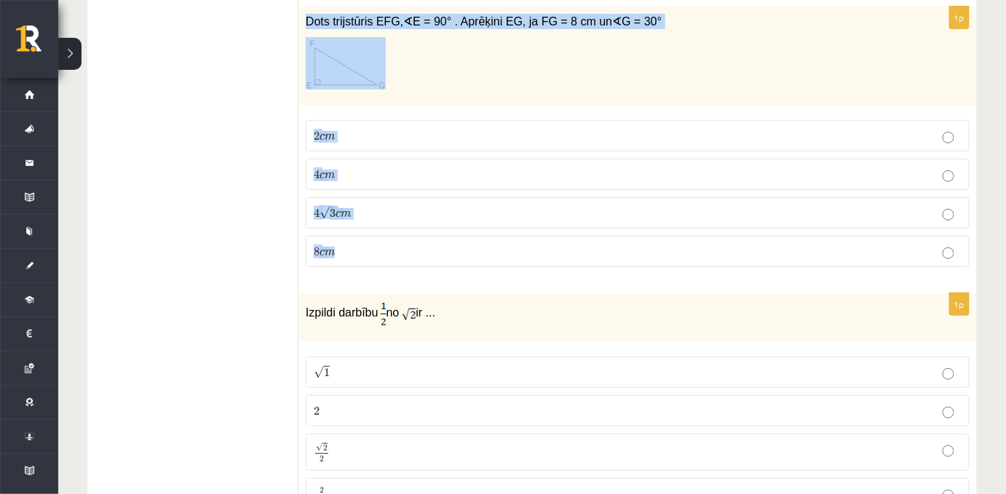
drag, startPoint x: 305, startPoint y: 30, endPoint x: 435, endPoint y: 274, distance: 276.1
click at [435, 274] on div "1p Dots trijstūris EFG, ∢ E = 90° . Aprēķini EG, ja FG = 8 cm un ∢ G = 30° 2 c …" at bounding box center [637, 143] width 678 height 273
click at [344, 190] on label "4 c m 4 c m" at bounding box center [638, 174] width 664 height 31
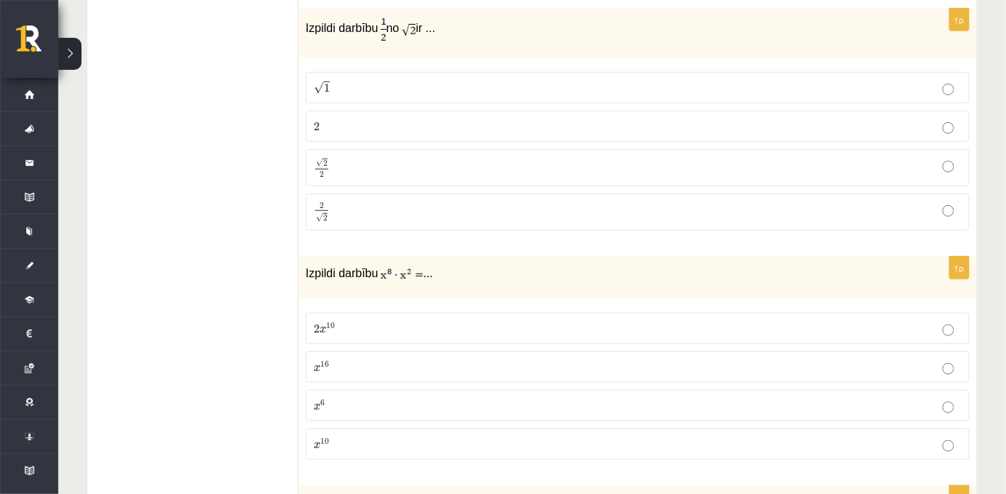
scroll to position [3983, 0]
drag, startPoint x: 301, startPoint y: 44, endPoint x: 408, endPoint y: 245, distance: 227.3
click at [408, 242] on div "1p Izpildi darbību no ir ... √ 1 1 2 2 √ 2 2 2 2 2 √ 2 2 2" at bounding box center [637, 125] width 678 height 234
click at [324, 57] on div "Izpildi darbību no ir ..." at bounding box center [637, 32] width 678 height 49
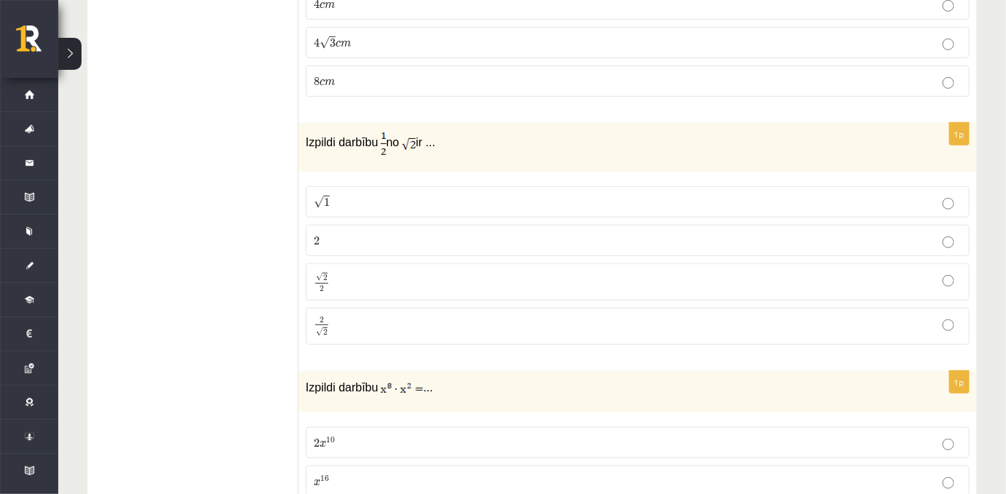
scroll to position [3929, 0]
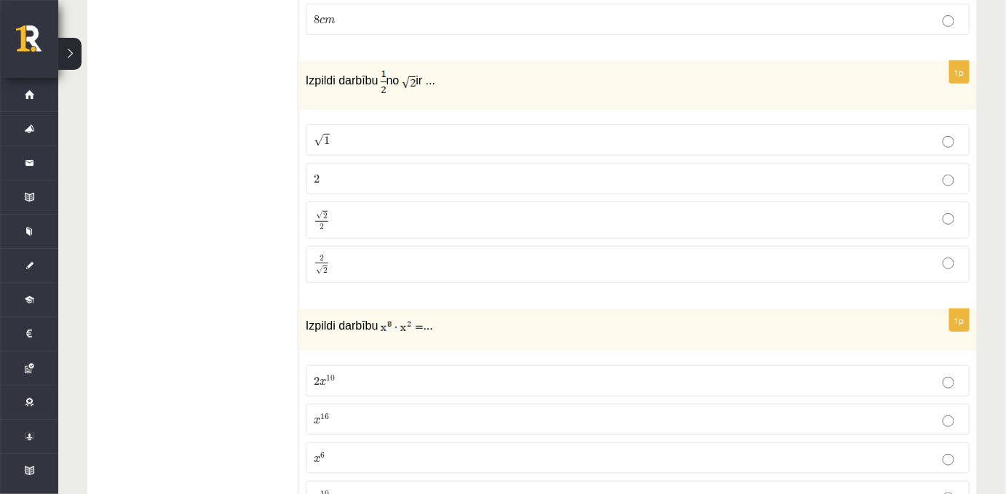
click at [360, 148] on p "√ 1 1" at bounding box center [638, 139] width 648 height 15
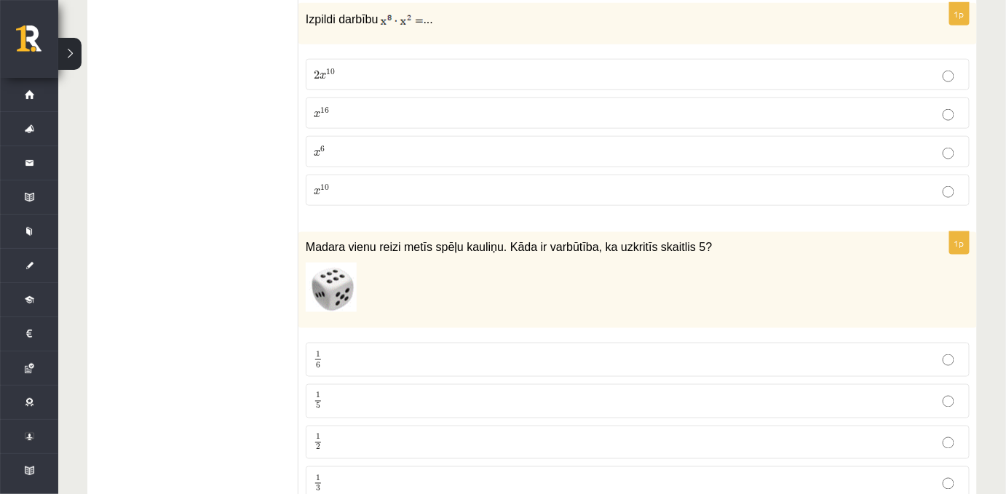
scroll to position [4238, 0]
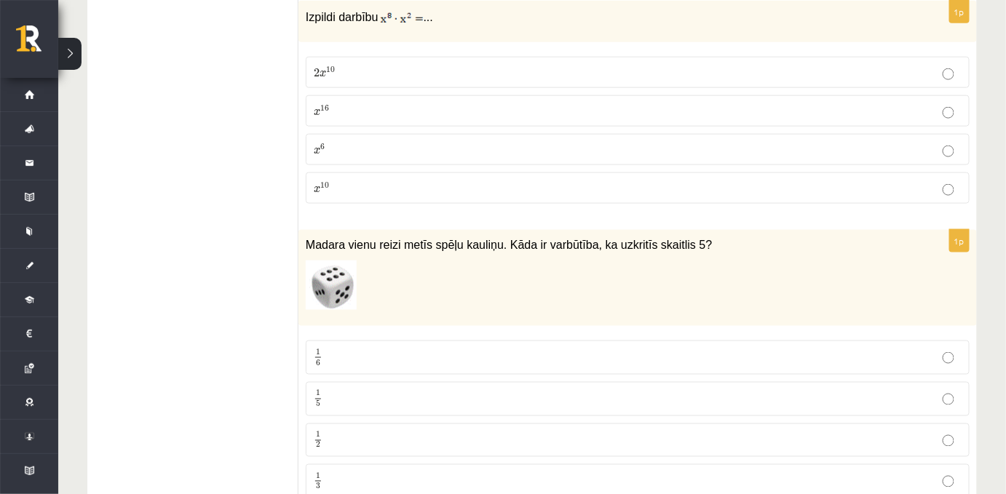
click at [334, 80] on p "2 x 10 2 x 10" at bounding box center [638, 72] width 648 height 15
drag, startPoint x: 295, startPoint y: 33, endPoint x: 373, endPoint y: 186, distance: 171.2
click at [303, 25] on div "Izpildi darbību ..." at bounding box center [637, 21] width 678 height 41
drag, startPoint x: 303, startPoint y: 26, endPoint x: 372, endPoint y: 220, distance: 205.6
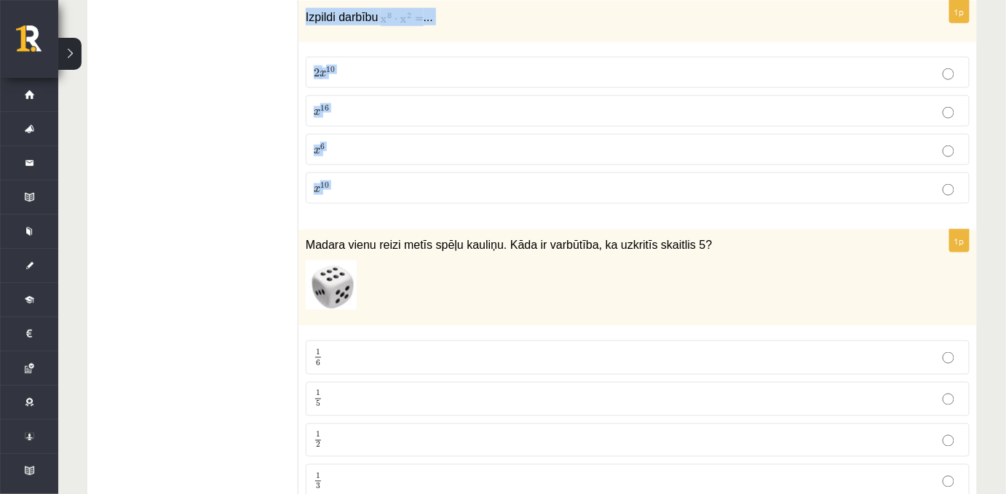
click at [372, 215] on div "1p Izpildi darbību ... 2 x 10 2 x 10 x 16 x 16 x 6 x 6 x 10 x 10" at bounding box center [637, 108] width 678 height 214
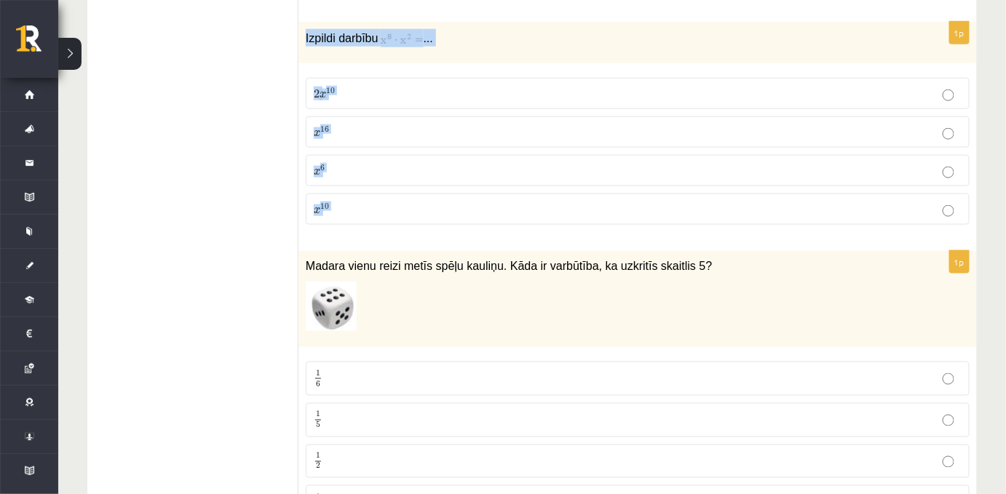
scroll to position [4214, 0]
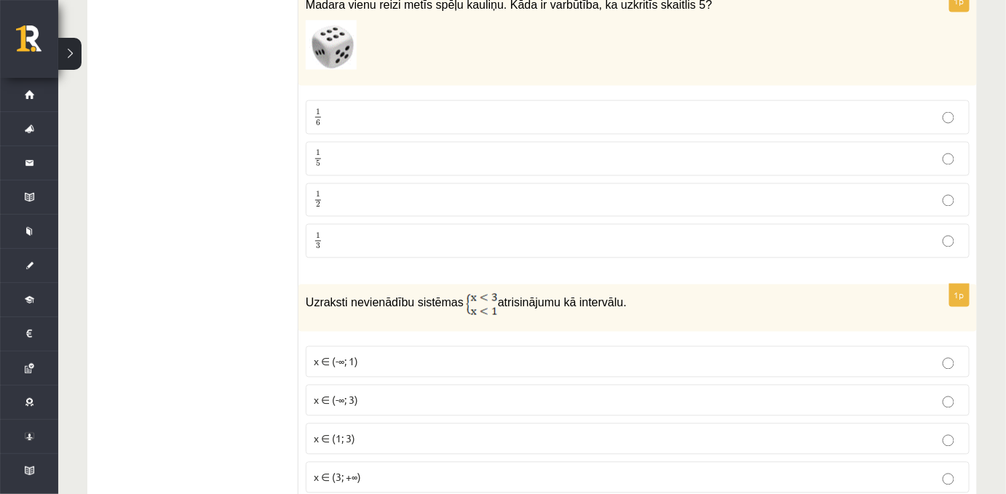
scroll to position [4481, 0]
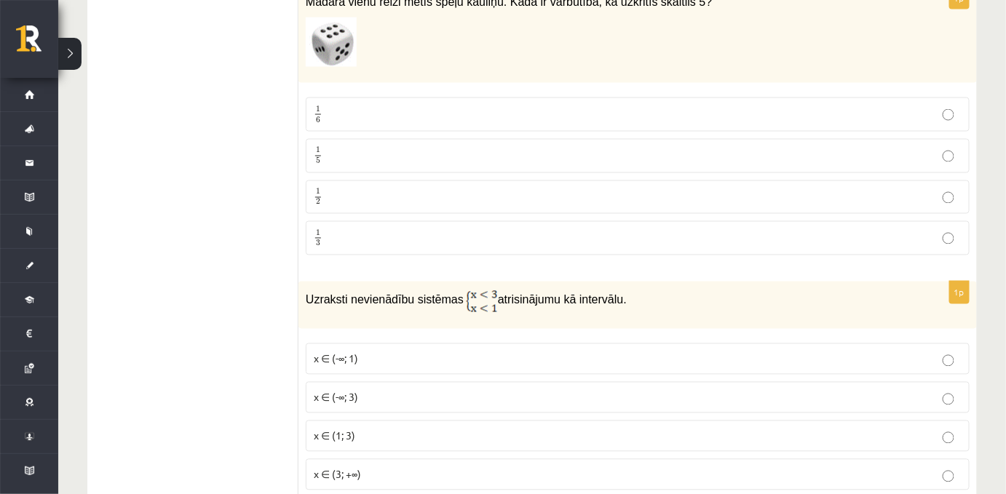
click at [328, 124] on p "1 6 1 6" at bounding box center [638, 115] width 648 height 18
click at [338, 175] on label "1 5 1 5" at bounding box center [638, 158] width 664 height 34
click at [316, 157] on fieldset "1 6 1 6 1 5 1 5 1 2 1 2 1 3 1 3" at bounding box center [638, 177] width 664 height 170
click at [333, 126] on p "1 6 1 6" at bounding box center [638, 117] width 648 height 18
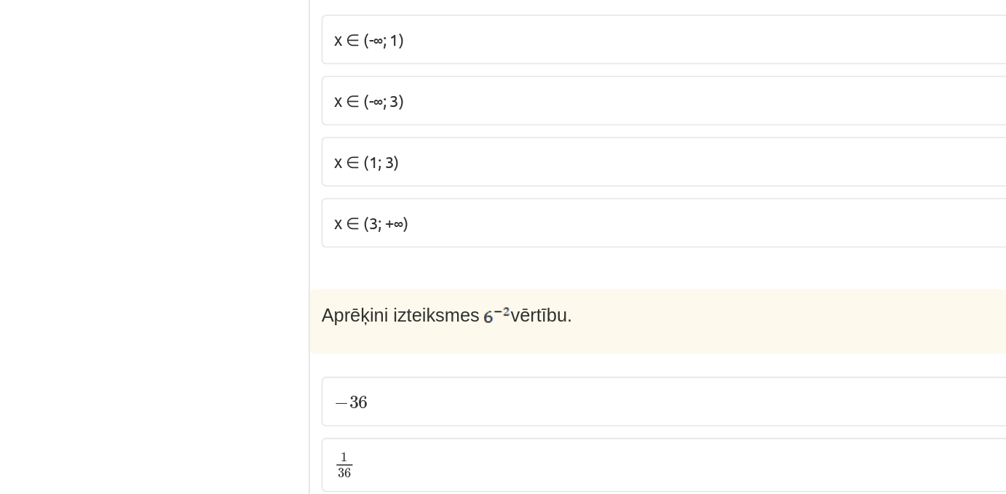
scroll to position [4777, 0]
click at [320, 70] on span "x ∈ (-∞; 1)" at bounding box center [336, 63] width 44 height 13
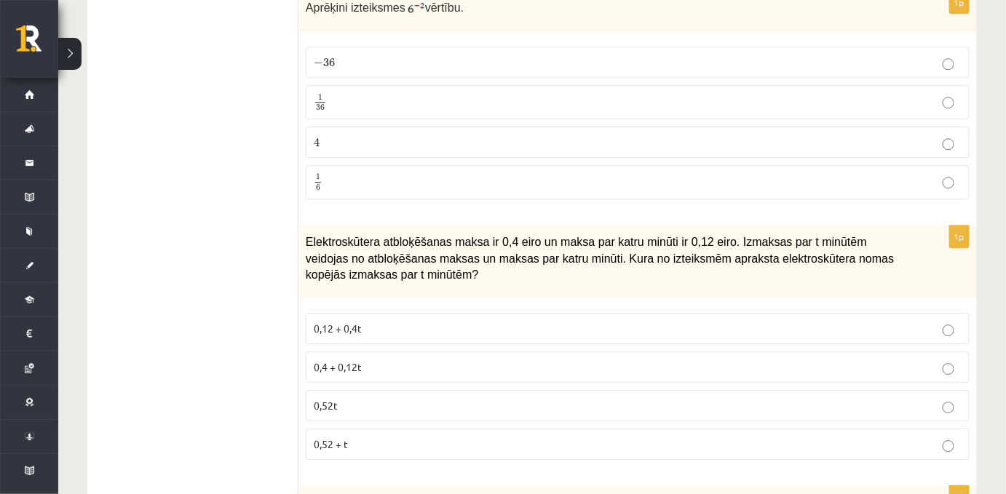
scroll to position [4959, 0]
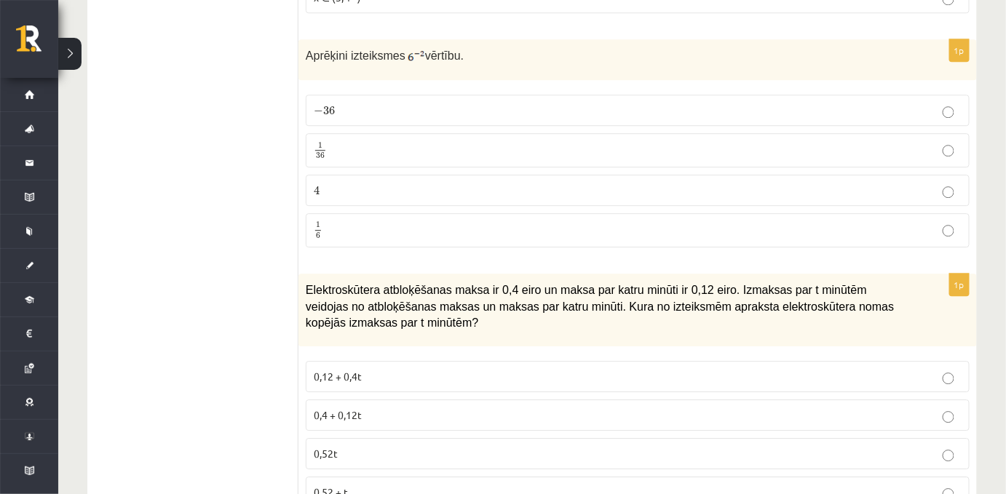
click at [330, 167] on label "1 36 1 36" at bounding box center [638, 150] width 664 height 34
drag, startPoint x: 330, startPoint y: 184, endPoint x: 264, endPoint y: 330, distance: 160.3
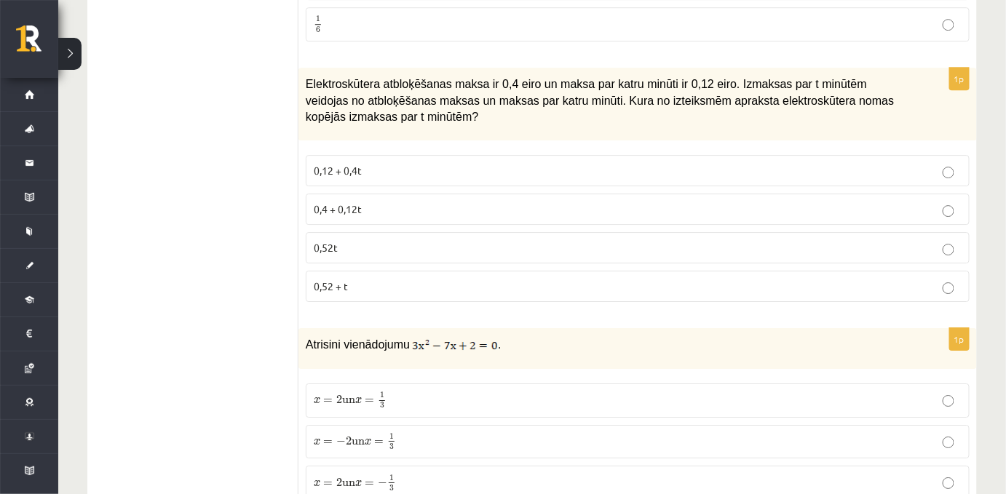
scroll to position [5164, 0]
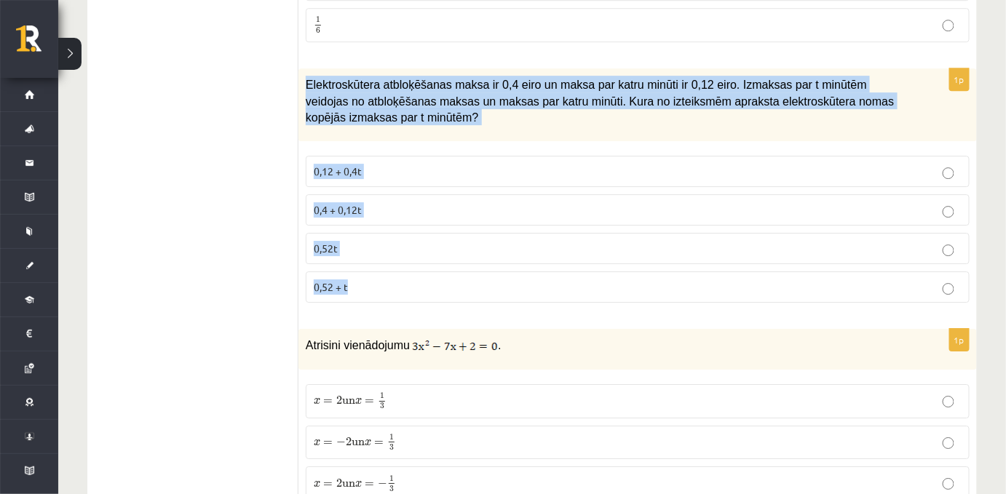
drag, startPoint x: 298, startPoint y: 98, endPoint x: 466, endPoint y: 299, distance: 262.5
click at [466, 299] on div "1p Elektroskūtera atbloķēšanas maksa ir 0,4 eiro un maksa par katru minūti ir 0…" at bounding box center [637, 191] width 678 height 246
click at [328, 226] on label "0,4 + 0,12t" at bounding box center [638, 209] width 664 height 31
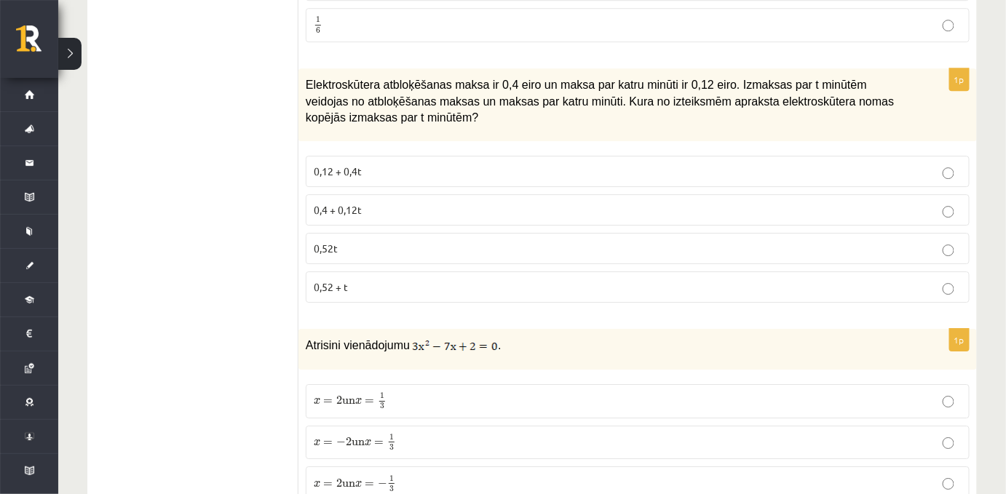
click at [341, 178] on span "0,12 + 0,4t" at bounding box center [338, 170] width 48 height 13
click at [336, 216] on span "0,4 + 0,12t" at bounding box center [338, 209] width 48 height 13
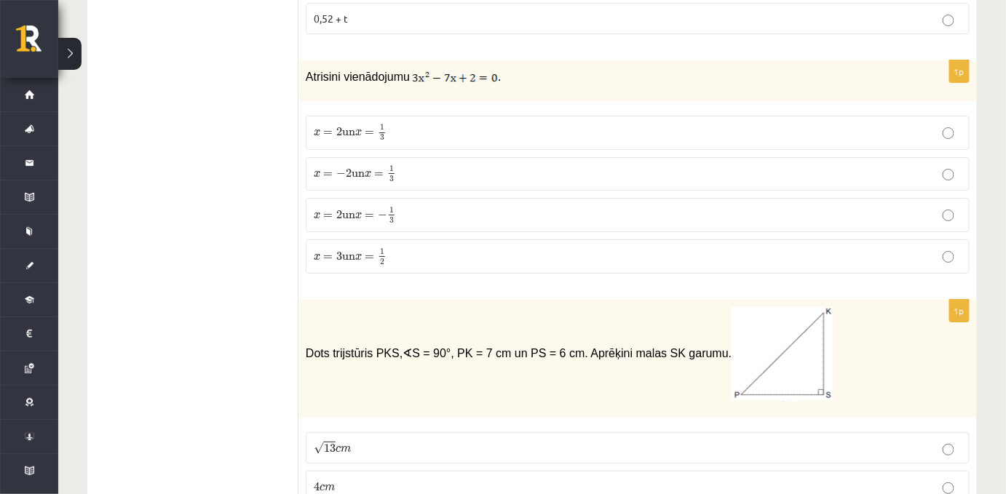
scroll to position [5431, 0]
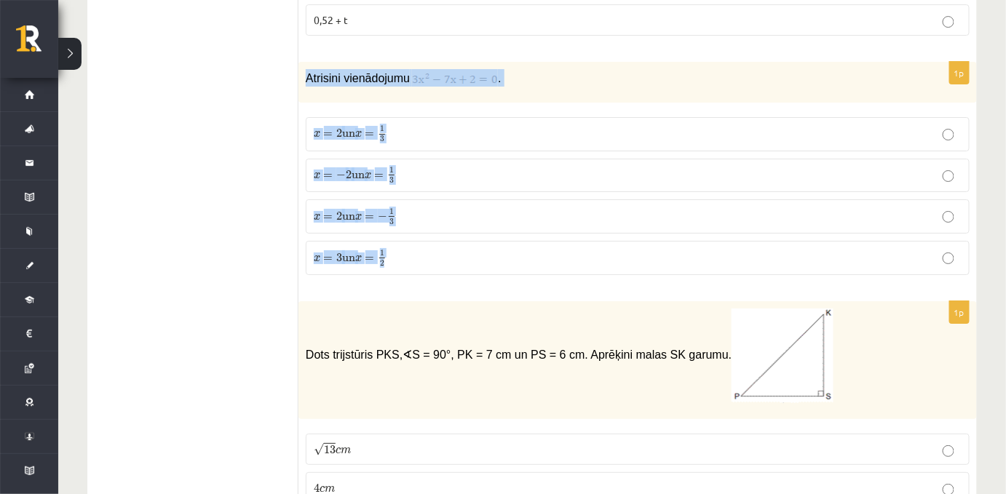
drag, startPoint x: 301, startPoint y: 96, endPoint x: 442, endPoint y: 295, distance: 244.3
click at [442, 287] on div "1p Atrisini vienādojumu . x = 2 un x = 1 3 x = 2 un x = 1 3 x = − 2 un x = 1 3 …" at bounding box center [637, 174] width 678 height 225
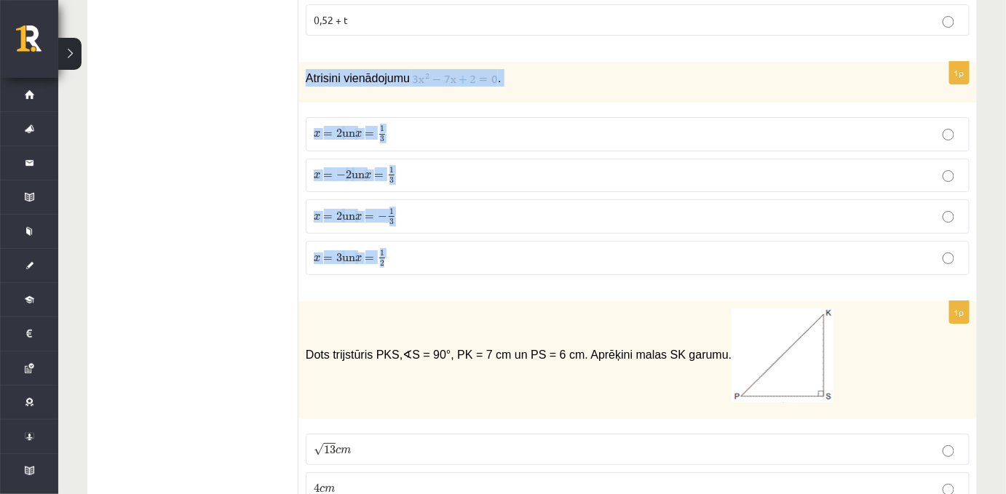
drag, startPoint x: 298, startPoint y: 100, endPoint x: 470, endPoint y: 289, distance: 255.6
click at [470, 287] on div "1p Atrisini vienādojumu . x = 2 un x = 1 3 x = 2 un x = 1 3 x = − 2 un x = 1 3 …" at bounding box center [637, 174] width 678 height 225
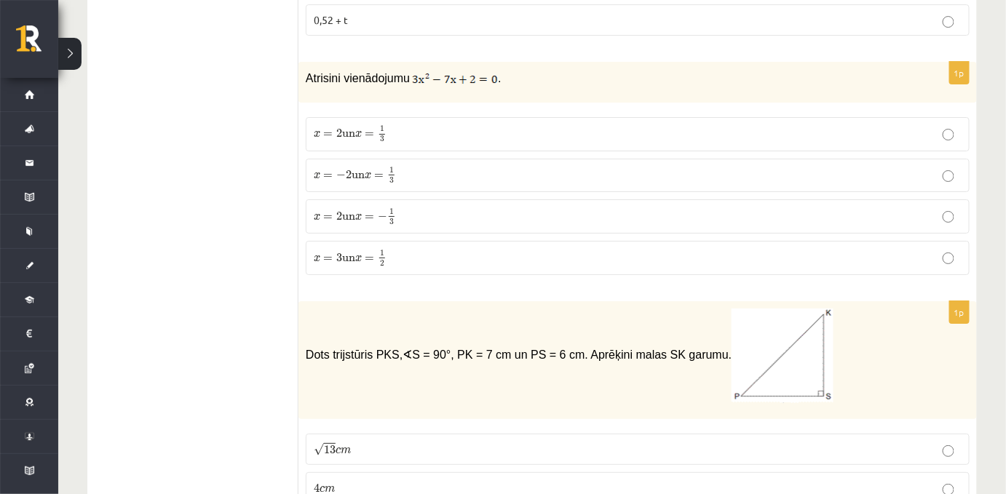
click at [347, 138] on span "un" at bounding box center [348, 134] width 13 height 7
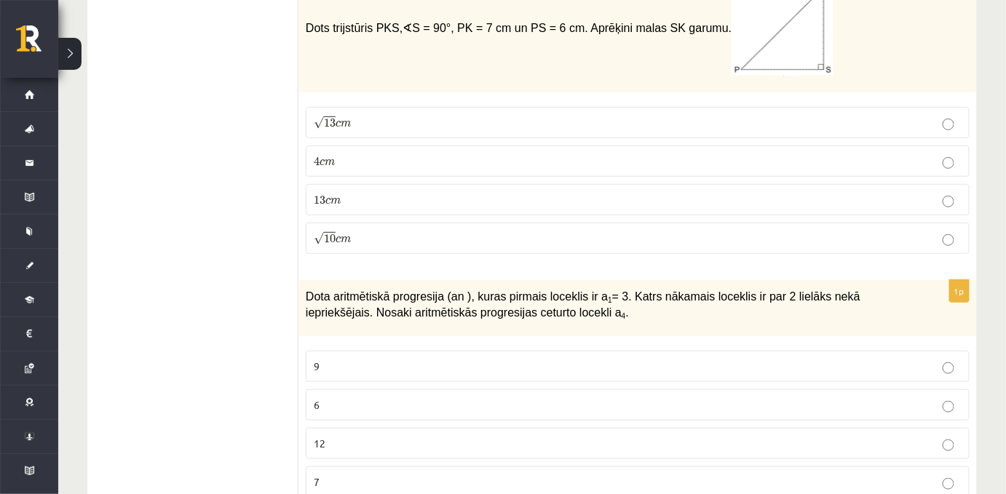
scroll to position [5758, 0]
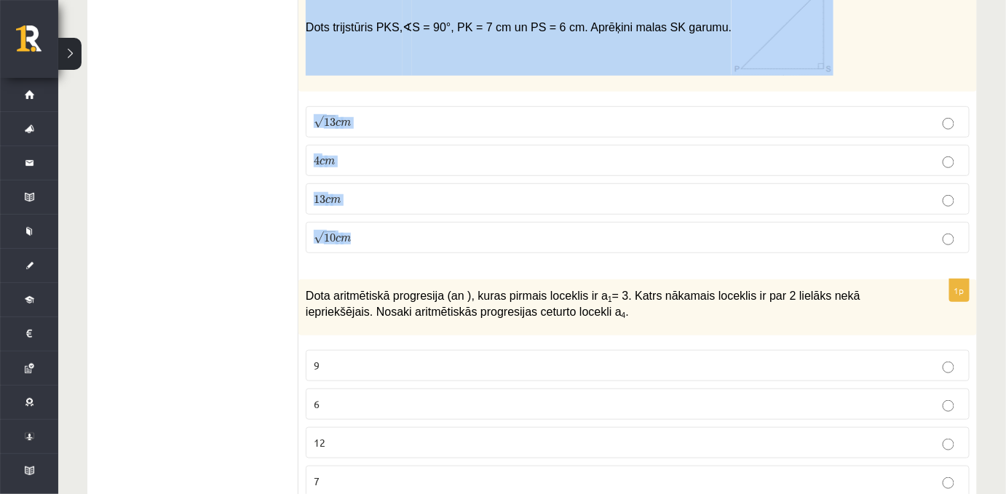
drag, startPoint x: 303, startPoint y: 52, endPoint x: 422, endPoint y: 253, distance: 233.0
click at [422, 253] on div "1p Dots trijstūris PKS, ∢ S = 90°, PK = 7 cm un PS = 6 cm. Aprēķini malas SK ga…" at bounding box center [637, 119] width 678 height 291
click at [331, 138] on label "√ 13 c m 13 c m" at bounding box center [638, 121] width 664 height 31
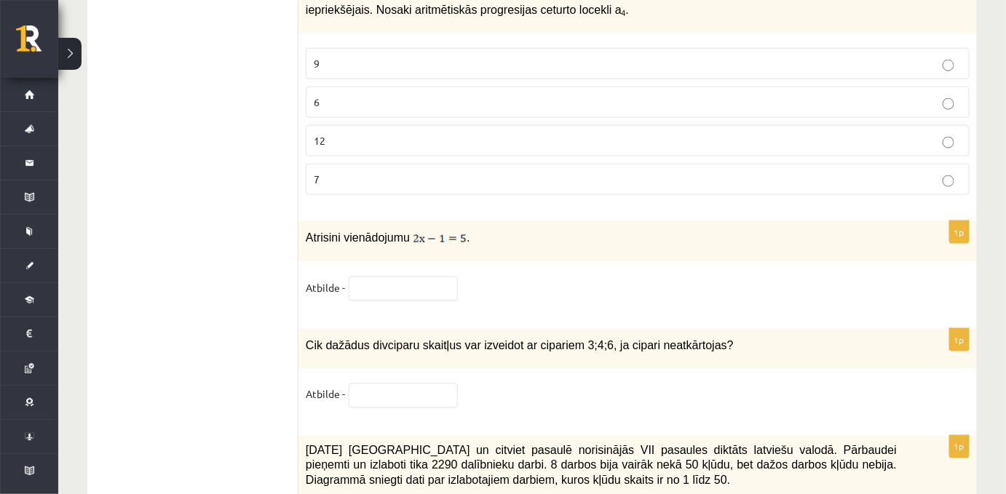
scroll to position [6063, 0]
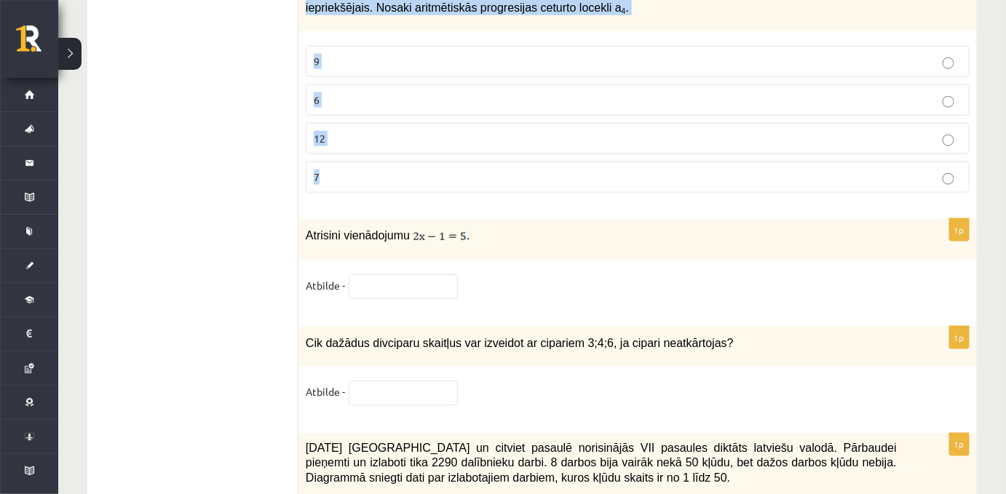
drag, startPoint x: 302, startPoint y: 13, endPoint x: 394, endPoint y: 215, distance: 221.8
click at [394, 205] on div "1p Dota aritmētiskā progresija (an ), kuras pirmais loceklis ir a 1 = 3. Katrs …" at bounding box center [637, 89] width 678 height 229
click at [328, 69] on p "9" at bounding box center [638, 61] width 648 height 15
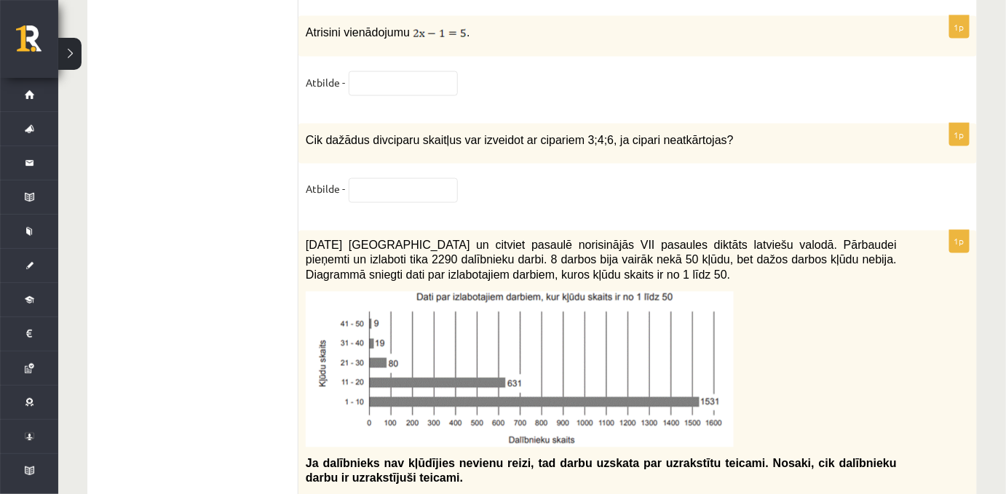
scroll to position [6266, 0]
drag, startPoint x: 290, startPoint y: 60, endPoint x: 458, endPoint y: 57, distance: 168.2
click at [466, 40] on p "Atrisini vienādojumu ." at bounding box center [601, 31] width 591 height 17
click at [353, 95] on input "text" at bounding box center [403, 83] width 109 height 25
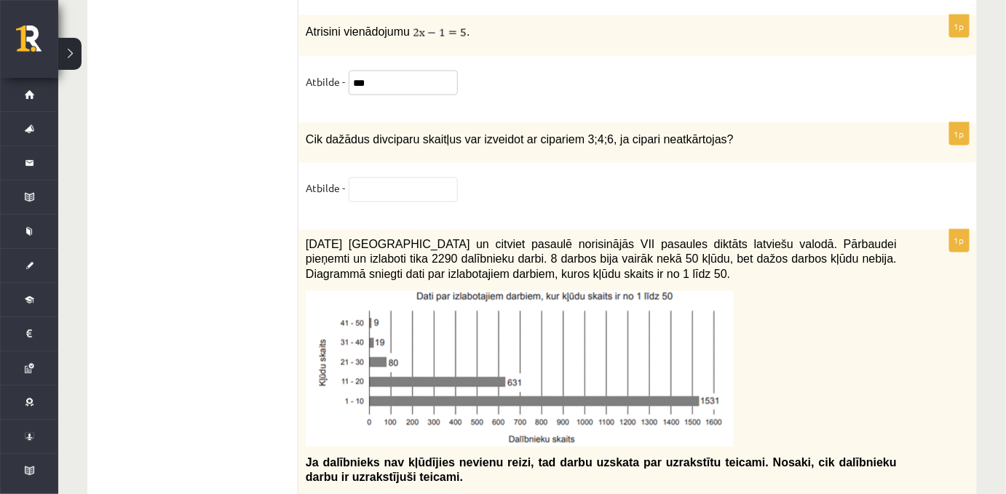
type input "***"
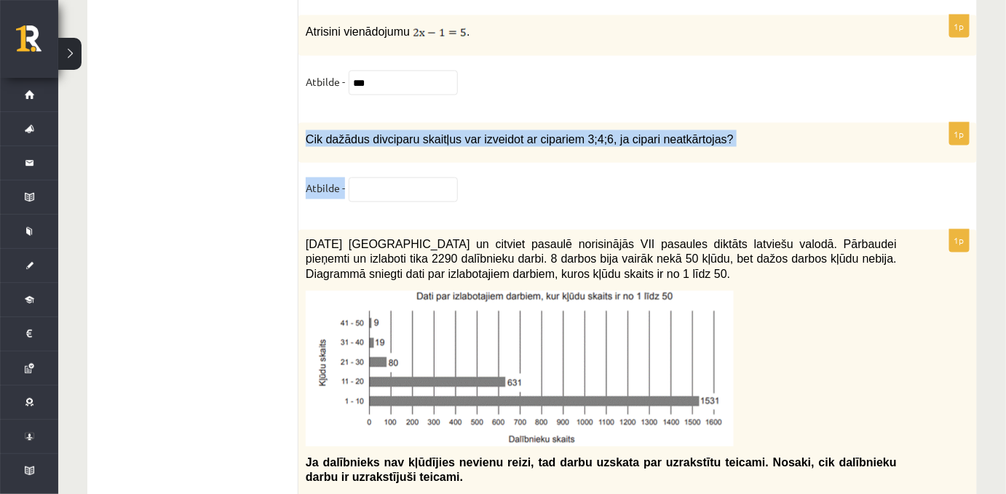
drag, startPoint x: 303, startPoint y: 173, endPoint x: 346, endPoint y: 227, distance: 68.4
click at [346, 215] on div "1p Cik dažādus divciparu skaitļus var izveidot ar cipariem 3;4;6, ja cipari nea…" at bounding box center [637, 169] width 678 height 92
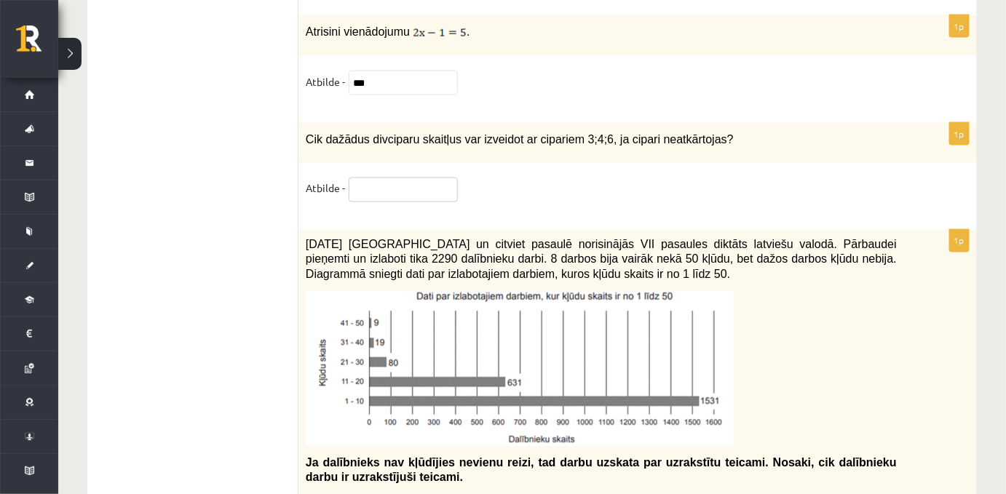
click at [373, 202] on input "text" at bounding box center [403, 190] width 109 height 25
type input "*********"
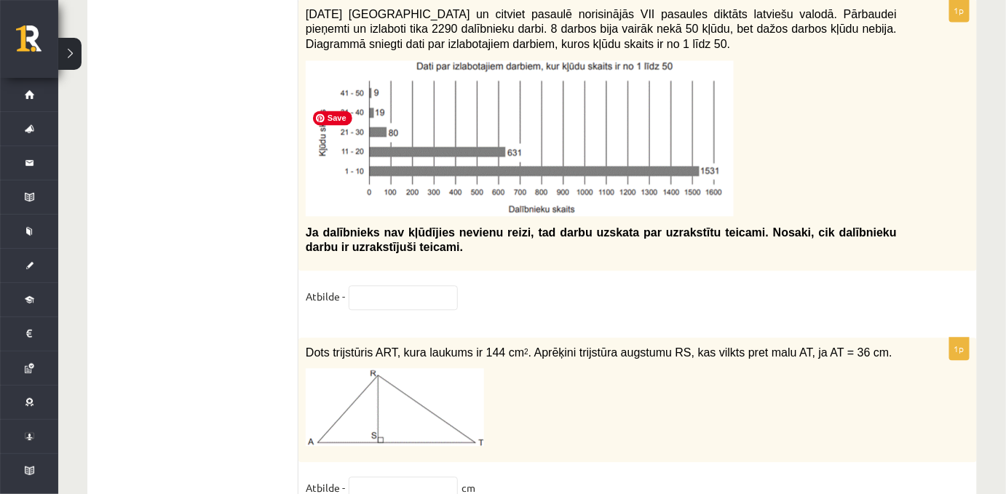
scroll to position [6496, 0]
click at [408, 311] on input "text" at bounding box center [403, 298] width 109 height 25
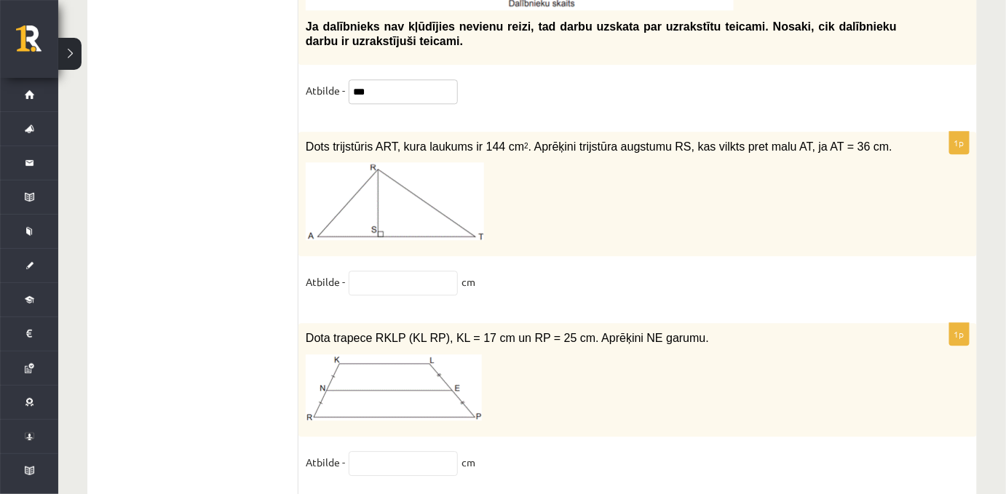
scroll to position [6764, 0]
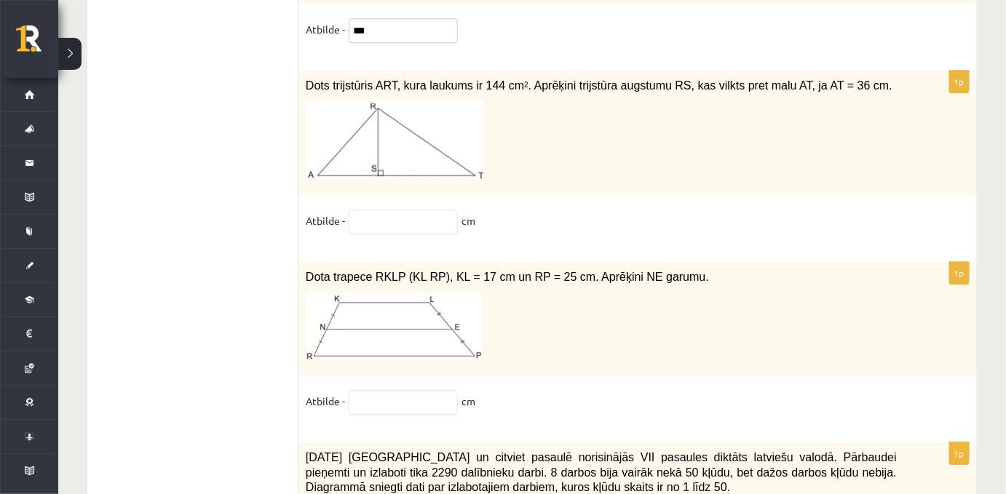
type input "***"
click at [405, 92] on span "Dots trijstūris ART, kura laukums ir 144 cm 2 . Aprēķini trijstūra augstumu RS,…" at bounding box center [599, 85] width 587 height 12
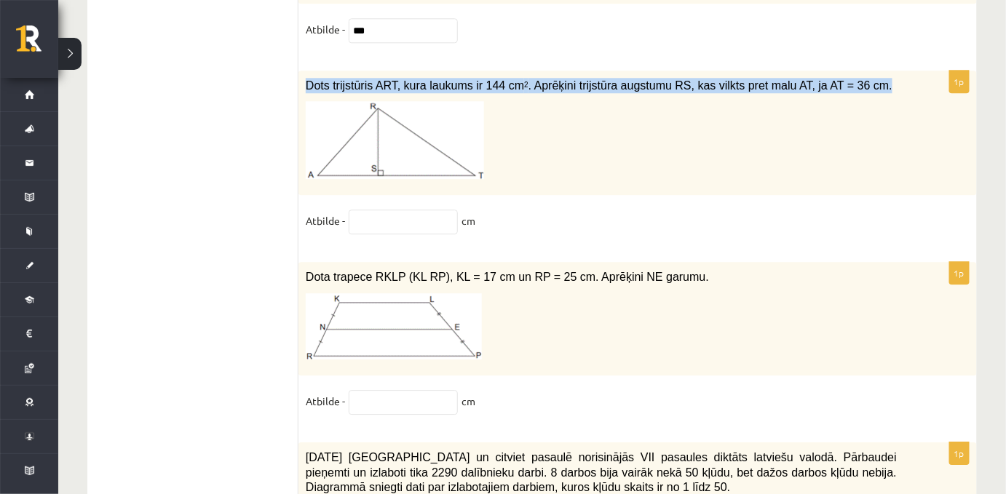
drag, startPoint x: 304, startPoint y: 132, endPoint x: 910, endPoint y: 128, distance: 605.6
click at [910, 128] on div "Dots trijstūris ART, kura laukums ir 144 cm 2 . Aprēķini trijstūra augstumu RS,…" at bounding box center [637, 133] width 678 height 125
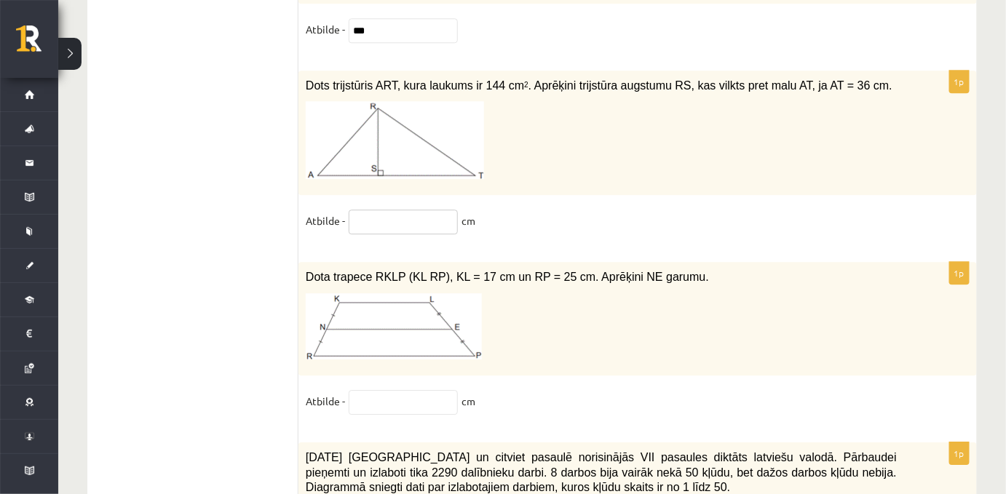
click at [389, 234] on input "text" at bounding box center [403, 222] width 109 height 25
type input "*"
click at [528, 240] on fieldset "Atbilde - * cm" at bounding box center [638, 225] width 664 height 31
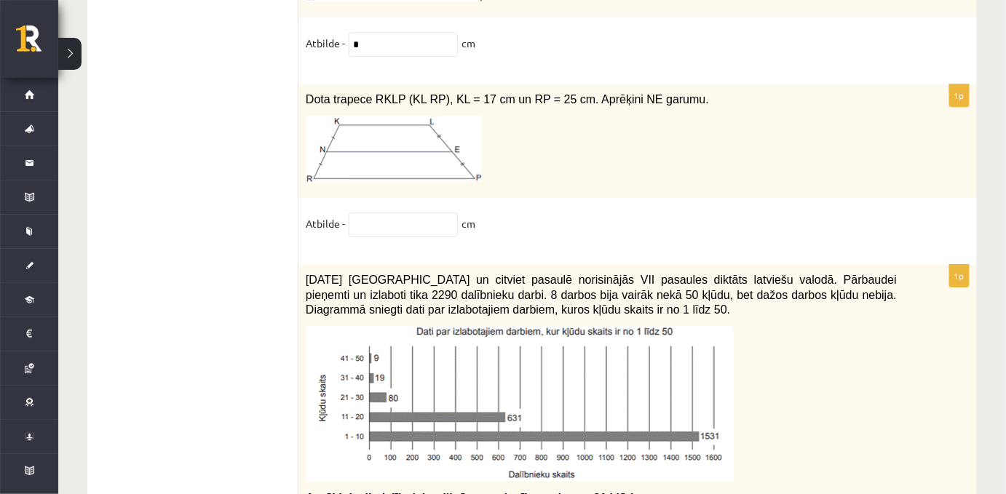
scroll to position [6982, 0]
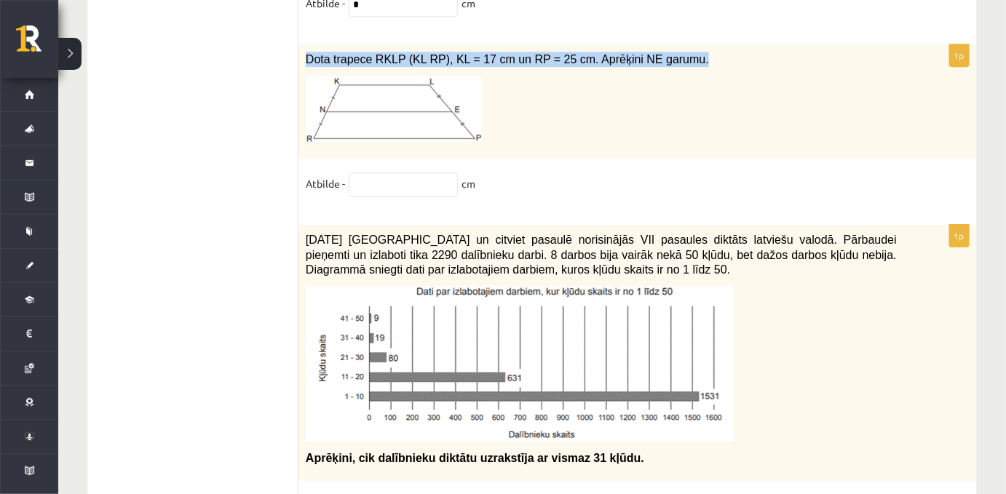
drag, startPoint x: 298, startPoint y: 111, endPoint x: 660, endPoint y: 121, distance: 361.8
click at [660, 121] on div "Dota trapece RKLP (KL RP), KL = 17 cm un RP = 25 cm. Aprēķini NE garumu." at bounding box center [637, 101] width 678 height 114
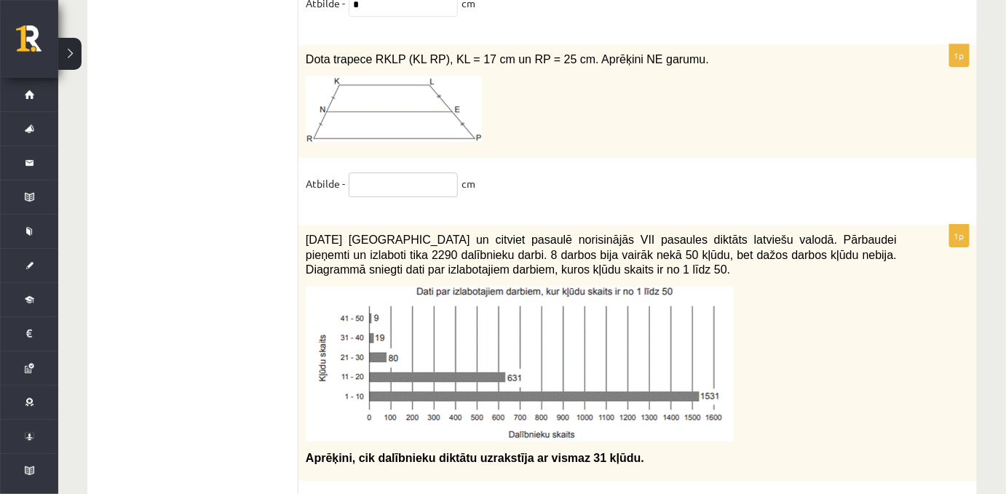
click at [429, 197] on input "text" at bounding box center [403, 184] width 109 height 25
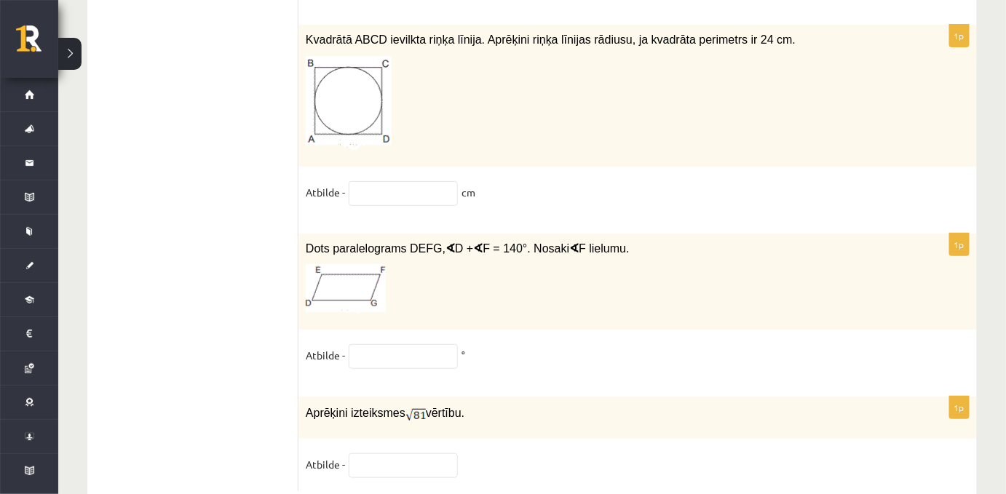
scroll to position [7642, 0]
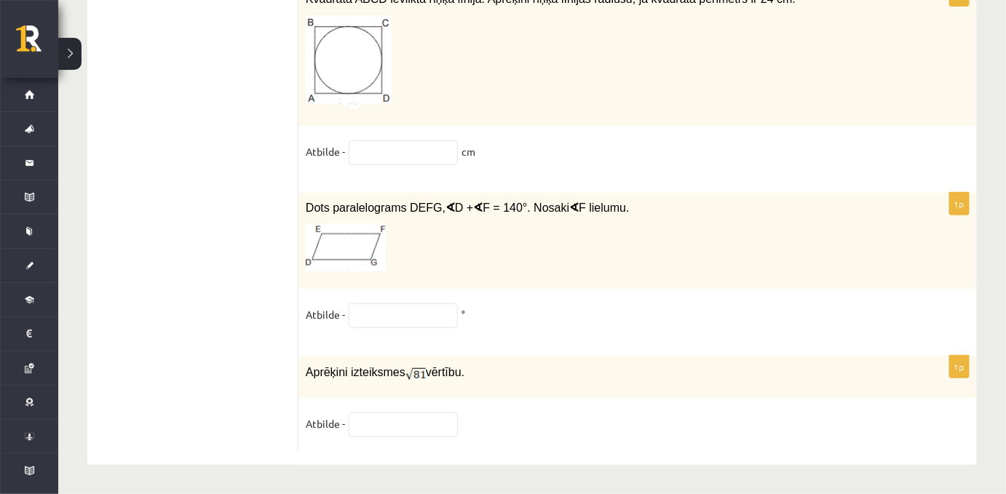
type input "**"
click at [383, 413] on input "text" at bounding box center [403, 425] width 109 height 25
type input "*"
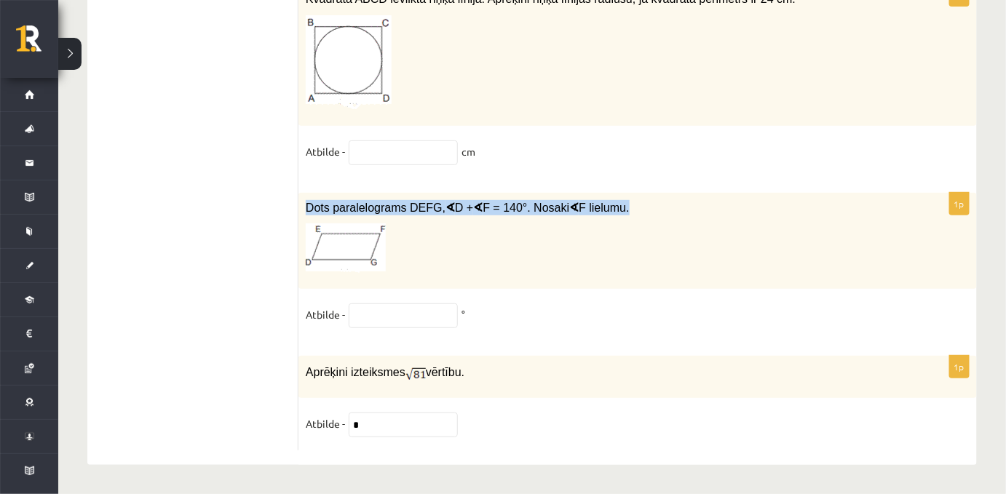
drag, startPoint x: 303, startPoint y: 192, endPoint x: 640, endPoint y: 202, distance: 337.9
click at [640, 202] on div "Dots paralelograms DEFG, ∢ D + ∢ F = 140°. Nosaki ∢ F lielumu." at bounding box center [637, 241] width 678 height 97
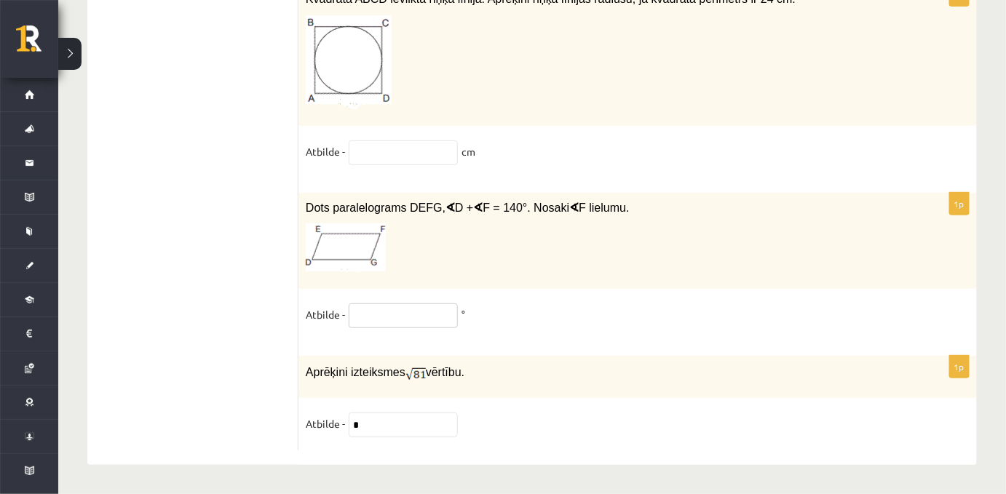
click at [363, 311] on input "text" at bounding box center [403, 315] width 109 height 25
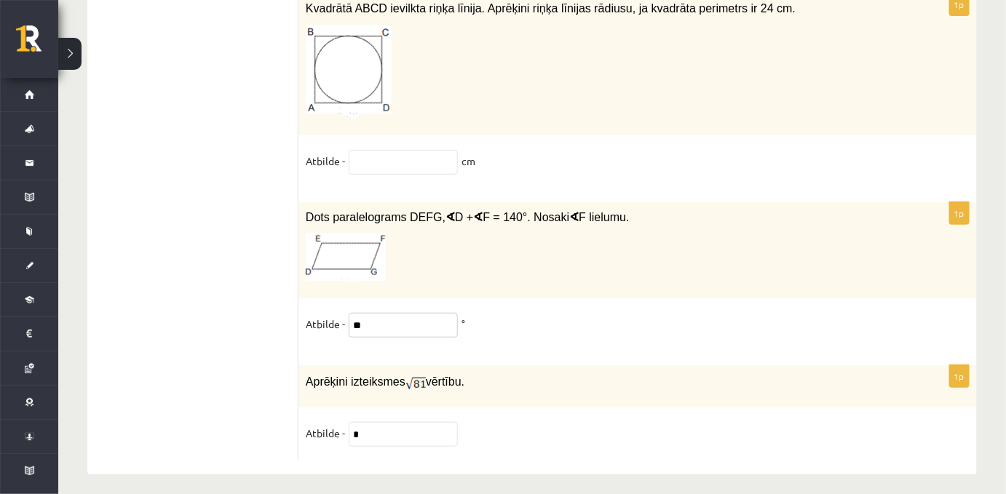
scroll to position [7536, 0]
type input "**"
drag, startPoint x: 297, startPoint y: 84, endPoint x: 747, endPoint y: 90, distance: 449.8
click at [752, 17] on p "Kvadrātā ABCD ievilkta riņķa līnija. Aprēķini riņķa līnijas rādiusu, ja kvadrāt…" at bounding box center [601, 8] width 591 height 15
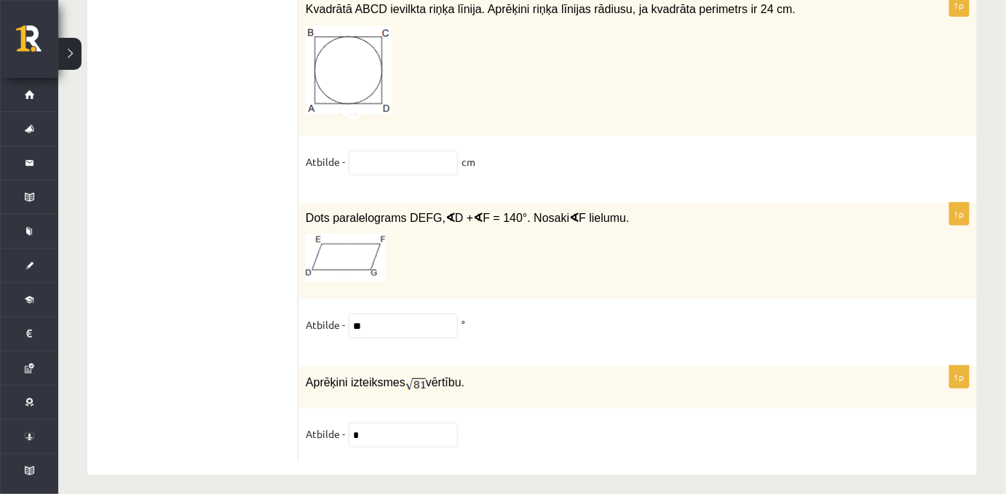
drag, startPoint x: 756, startPoint y: 86, endPoint x: 307, endPoint y: 92, distance: 449.1
click at [307, 92] on div "Kvadrātā ABCD ievilkta riņķa līnija. Aprēķini riņķa līnijas rādiusu, ja kvadrāt…" at bounding box center [637, 65] width 678 height 142
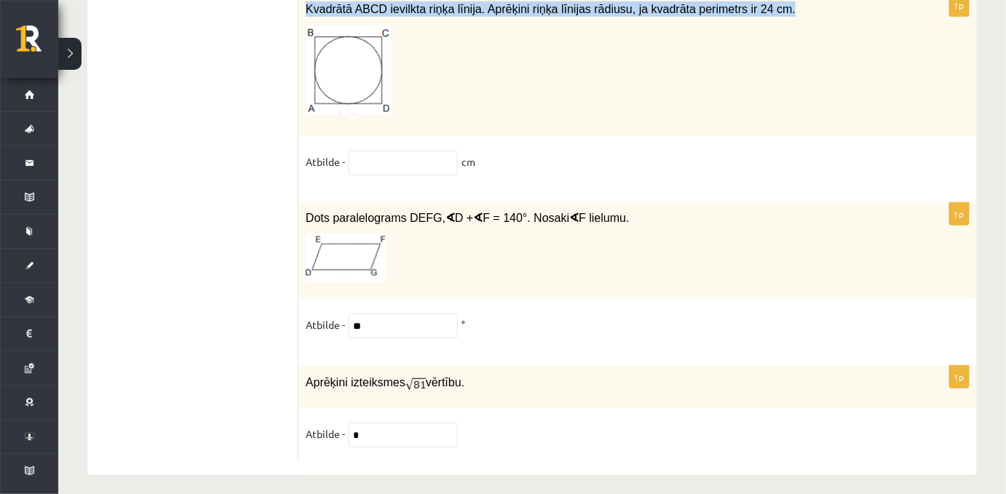
drag, startPoint x: 303, startPoint y: 84, endPoint x: 759, endPoint y: 92, distance: 456.4
click at [759, 92] on div "Kvadrātā ABCD ievilkta riņķa līnija. Aprēķini riņķa līnijas rādiusu, ja kvadrāt…" at bounding box center [637, 65] width 678 height 142
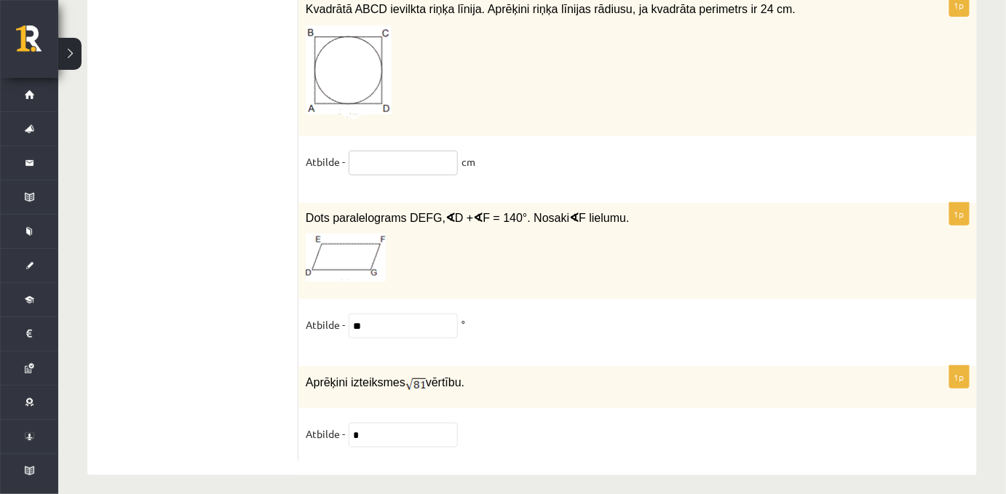
click at [361, 175] on input "text" at bounding box center [403, 163] width 109 height 25
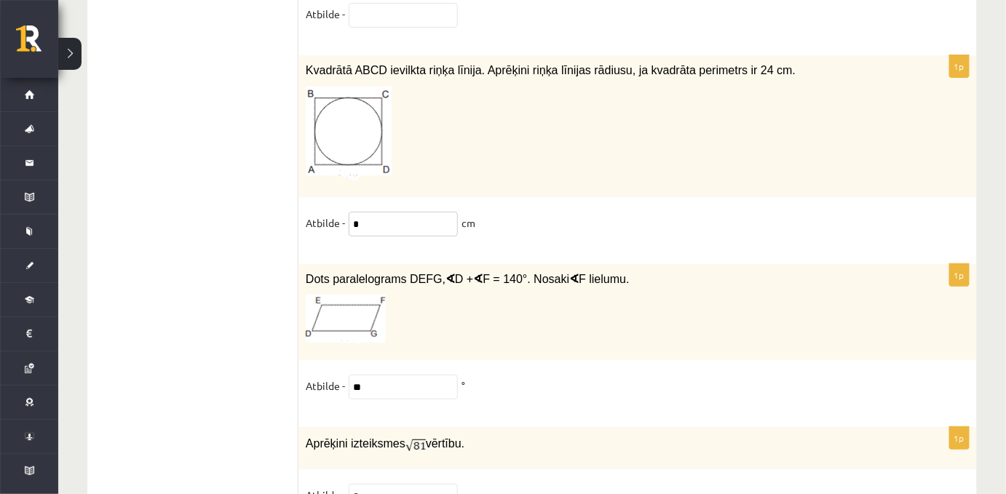
scroll to position [7478, 0]
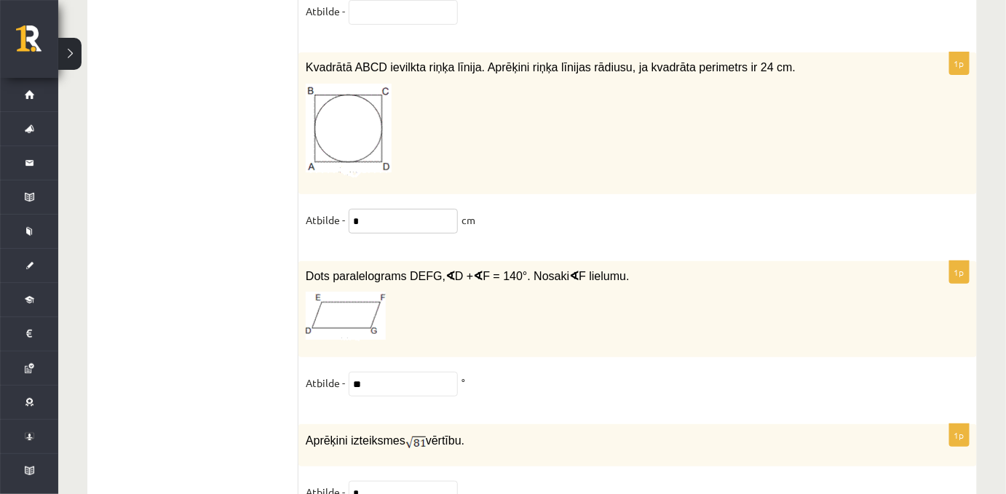
click at [351, 234] on input "*" at bounding box center [403, 221] width 109 height 25
drag, startPoint x: 366, startPoint y: 305, endPoint x: 344, endPoint y: 301, distance: 22.9
click at [344, 239] on fieldset "Atbilde - * cm" at bounding box center [638, 224] width 664 height 31
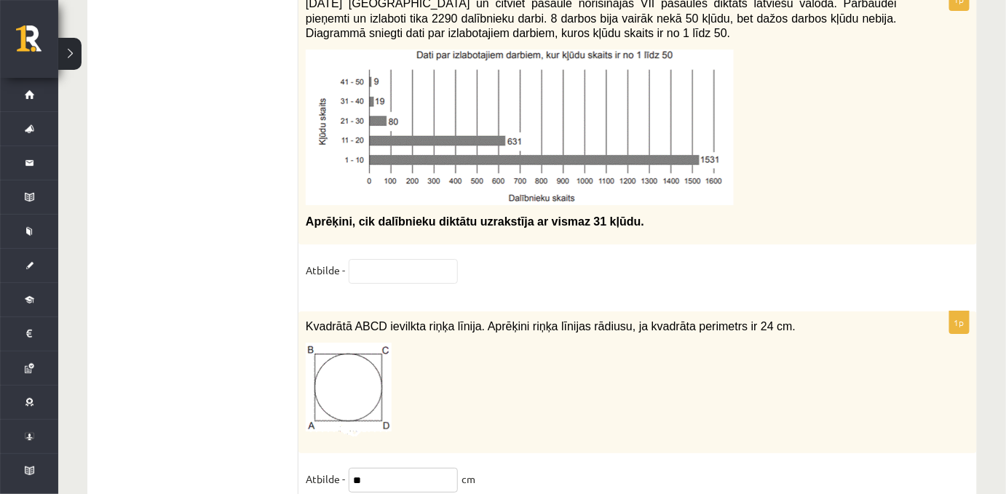
scroll to position [7218, 0]
type input "**"
click at [393, 285] on input "text" at bounding box center [403, 272] width 109 height 25
type input "**"
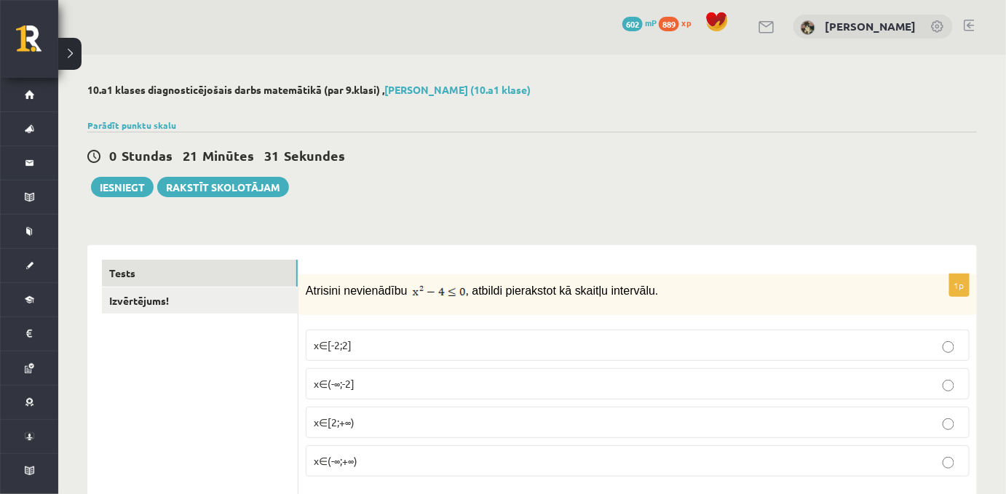
scroll to position [0, 0]
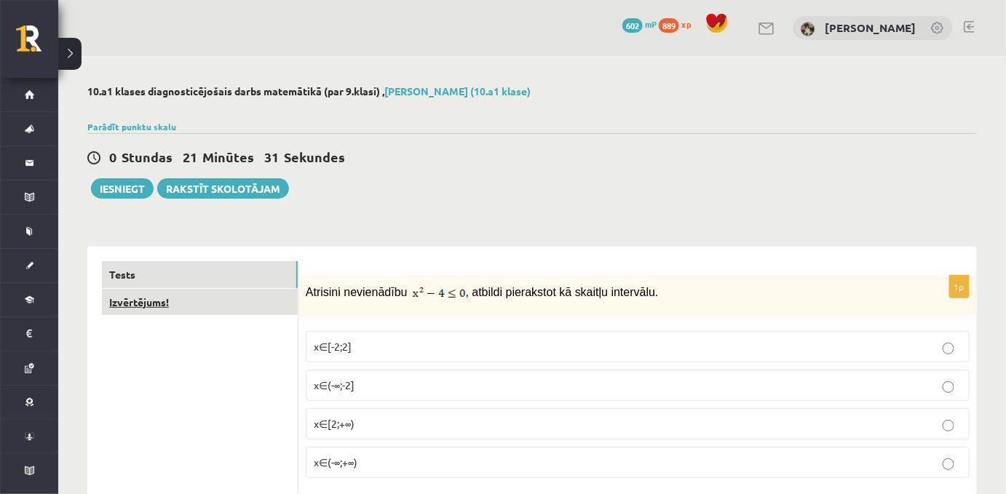
click at [245, 302] on link "Izvērtējums!" at bounding box center [200, 302] width 196 height 27
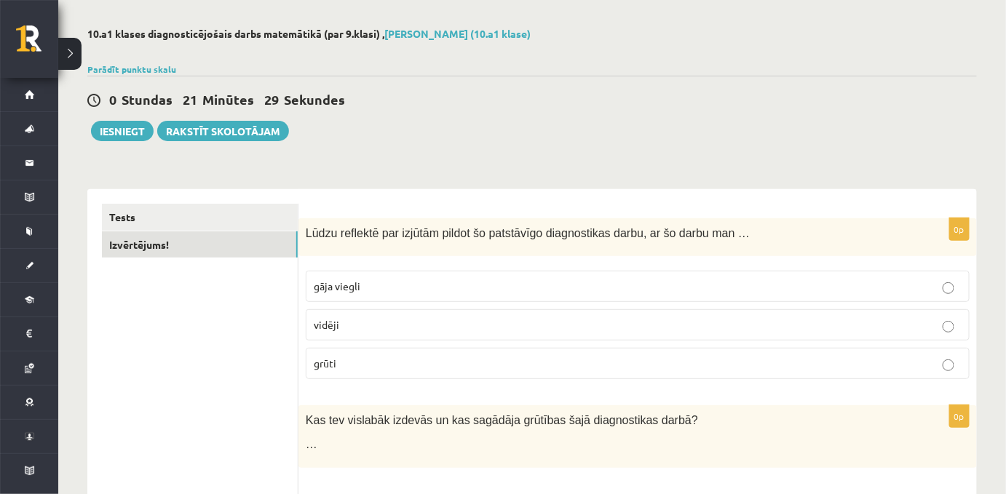
scroll to position [58, 0]
click at [360, 329] on p "vidēji" at bounding box center [638, 324] width 648 height 15
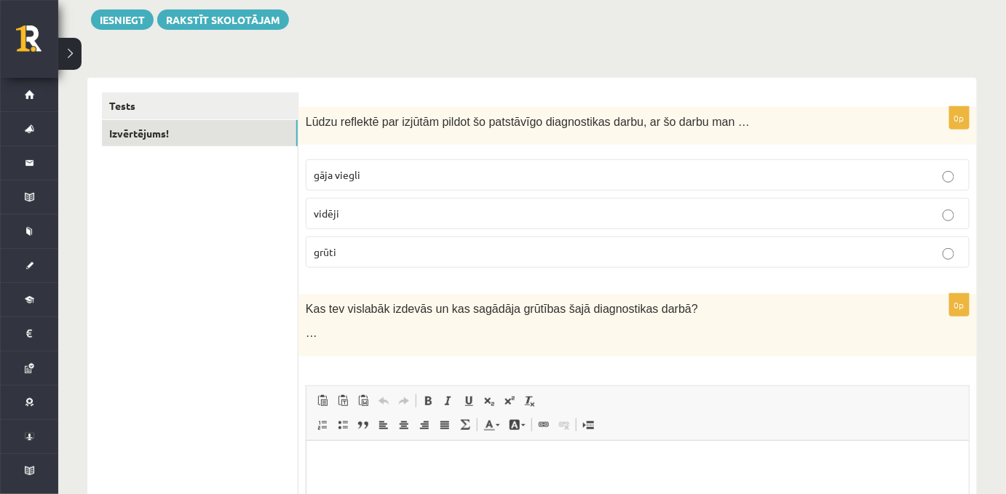
scroll to position [165, 0]
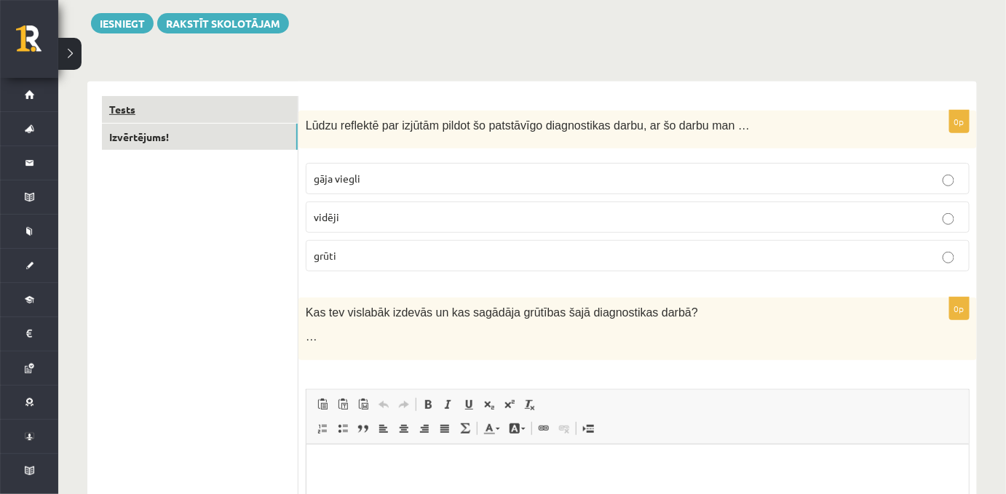
click at [159, 111] on link "Tests" at bounding box center [200, 109] width 196 height 27
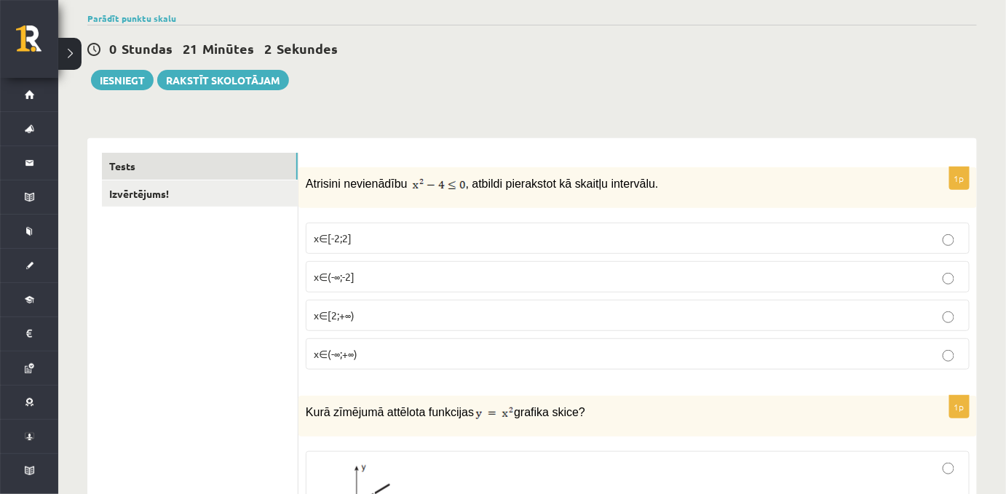
scroll to position [0, 0]
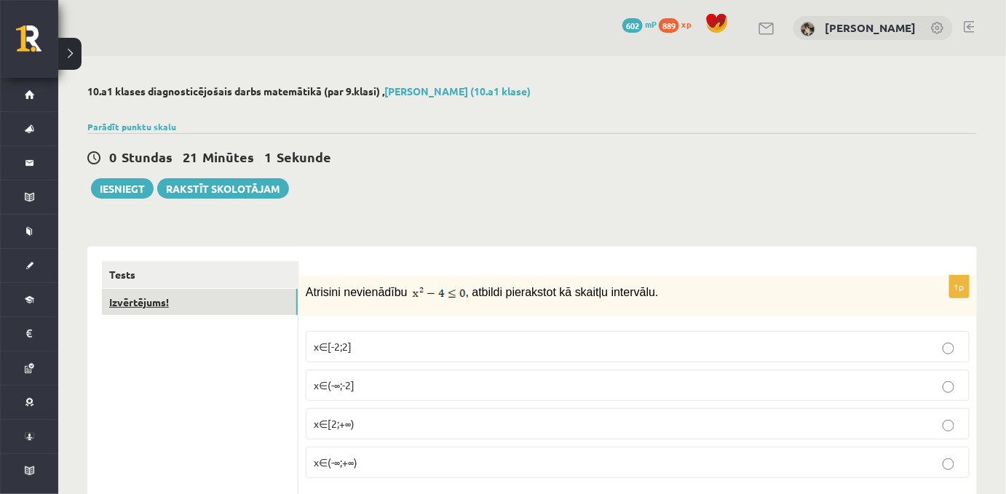
click at [219, 314] on link "Izvērtējums!" at bounding box center [200, 302] width 196 height 27
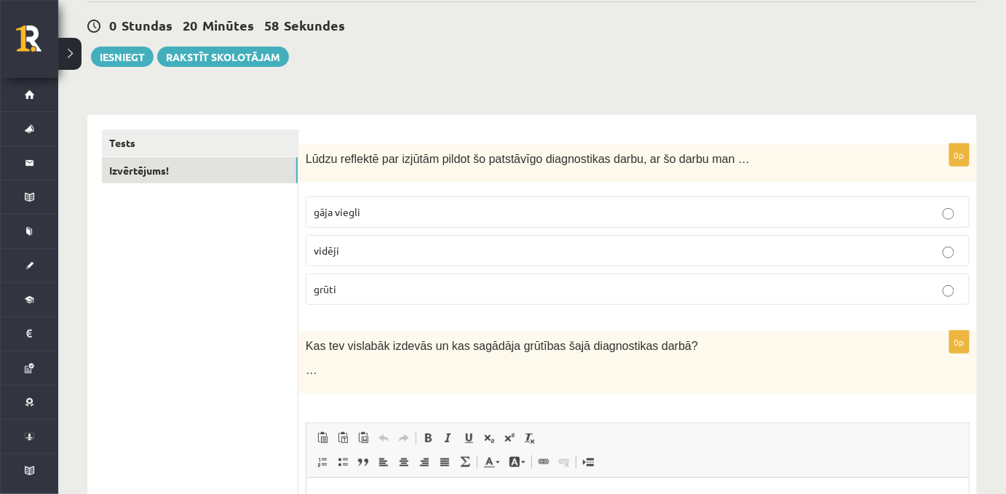
scroll to position [258, 0]
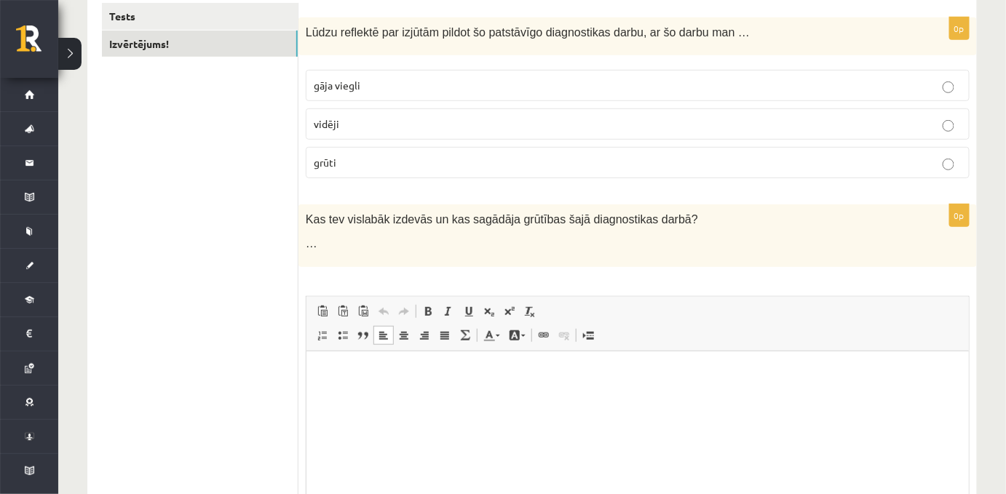
click at [446, 381] on html at bounding box center [637, 373] width 662 height 44
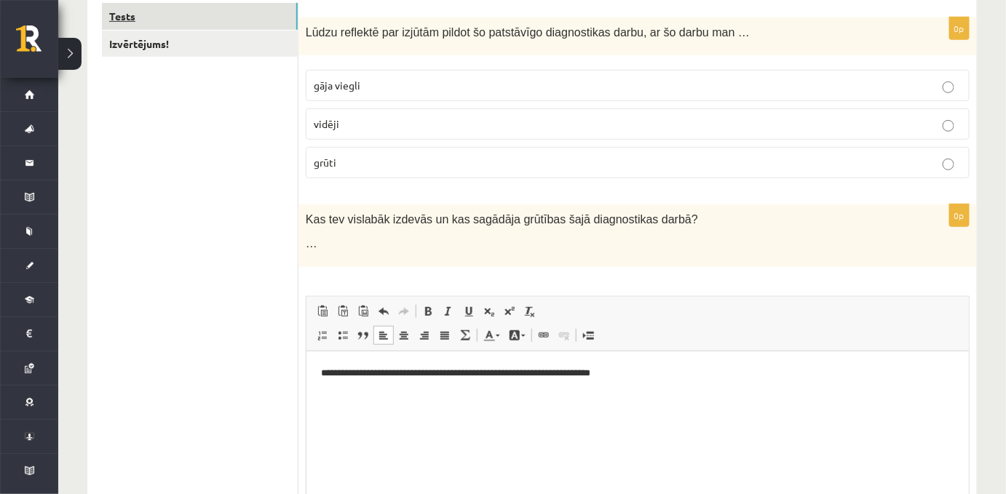
click at [146, 21] on link "Tests" at bounding box center [200, 16] width 196 height 27
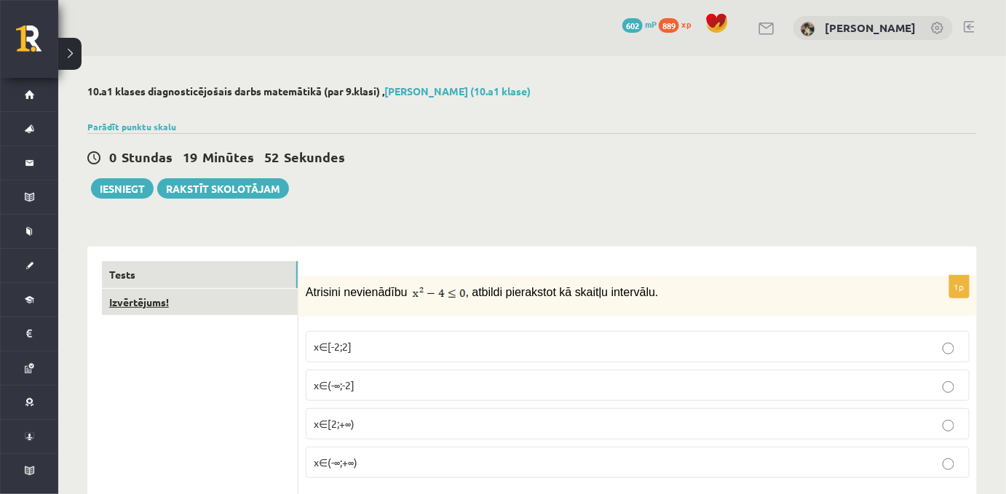
scroll to position [0, 0]
click at [202, 310] on link "Izvērtējums!" at bounding box center [200, 302] width 196 height 27
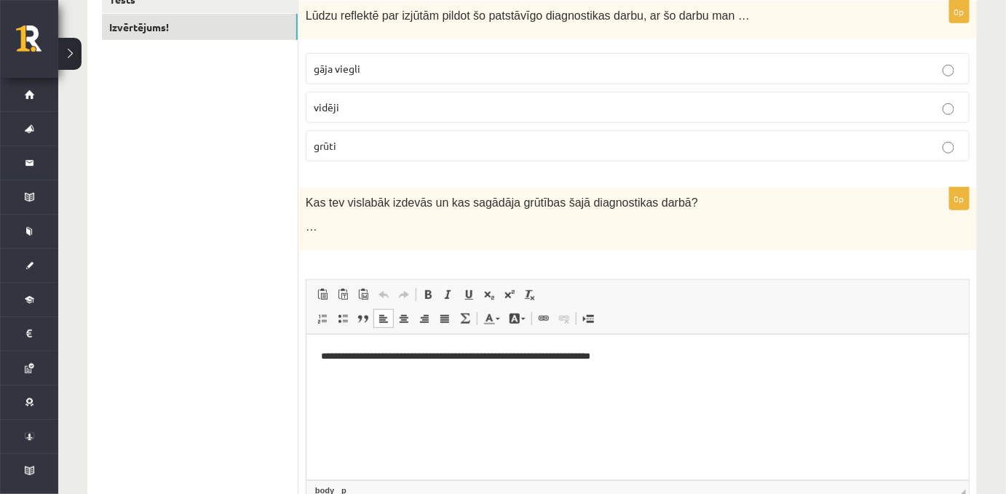
click at [688, 362] on p "**********" at bounding box center [637, 356] width 634 height 15
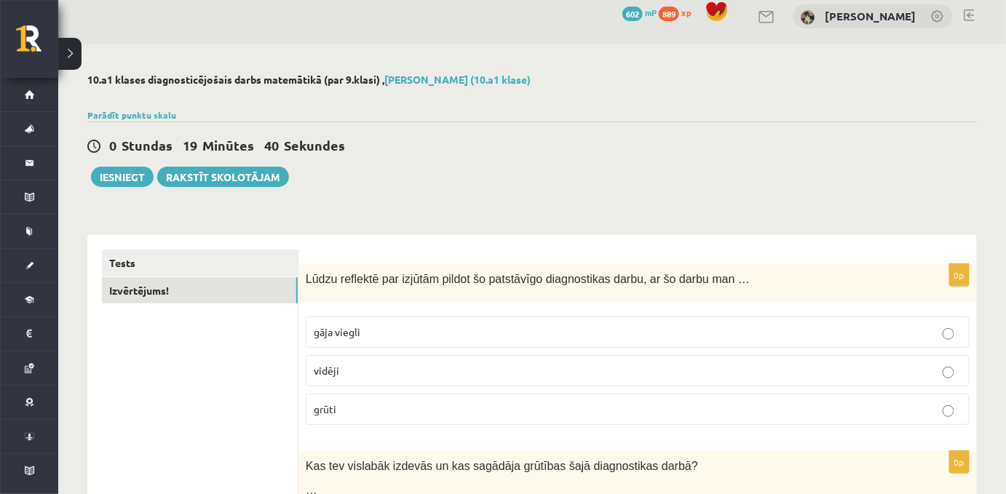
scroll to position [11, 0]
click at [111, 178] on button "Iesniegt" at bounding box center [122, 177] width 63 height 20
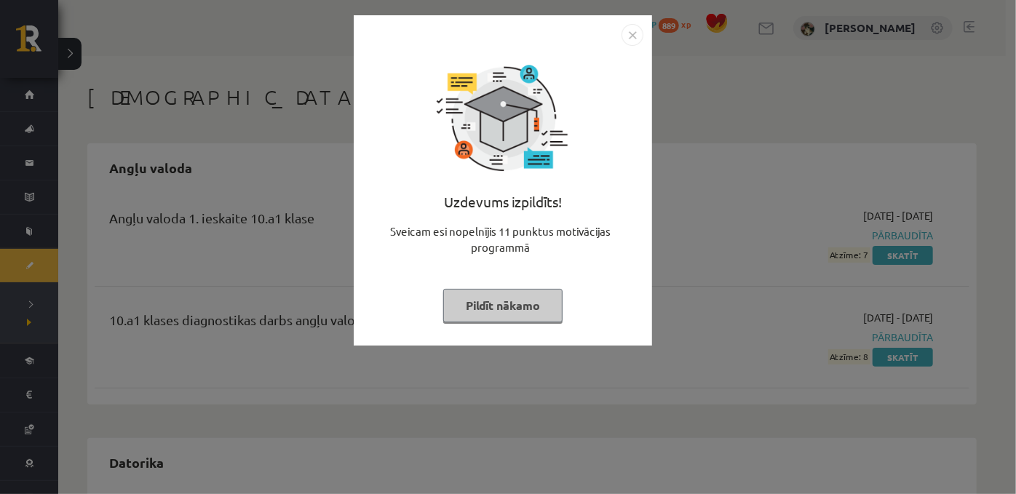
click at [464, 309] on button "Pildīt nākamo" at bounding box center [502, 305] width 119 height 33
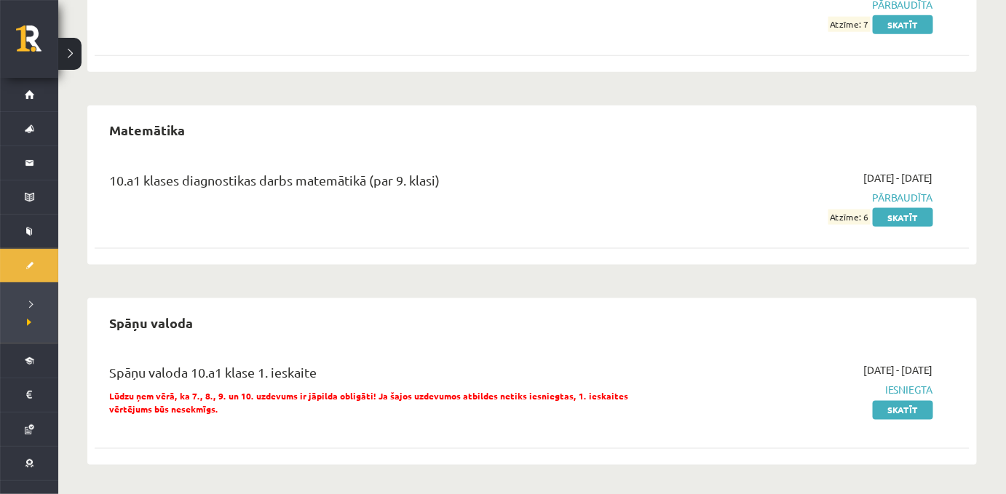
scroll to position [2571, 0]
click at [917, 208] on link "Skatīt" at bounding box center [903, 217] width 60 height 19
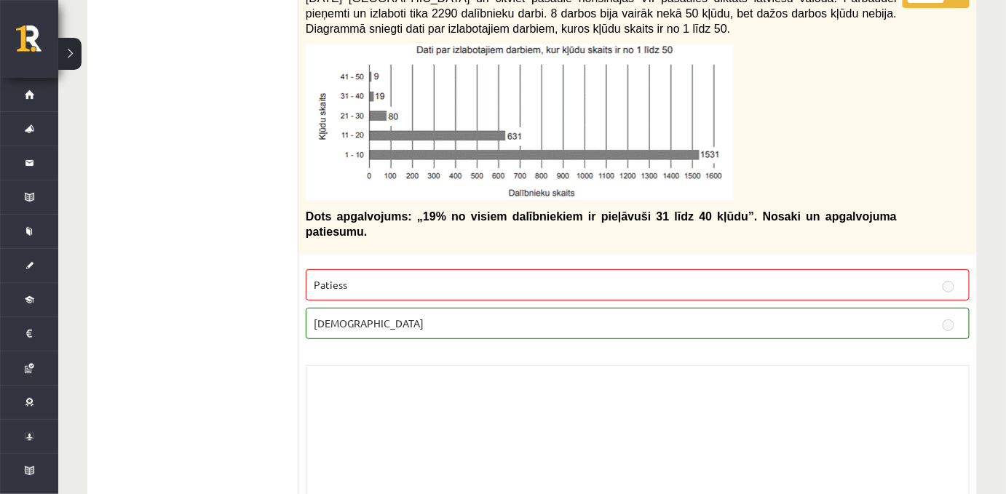
scroll to position [3726, 0]
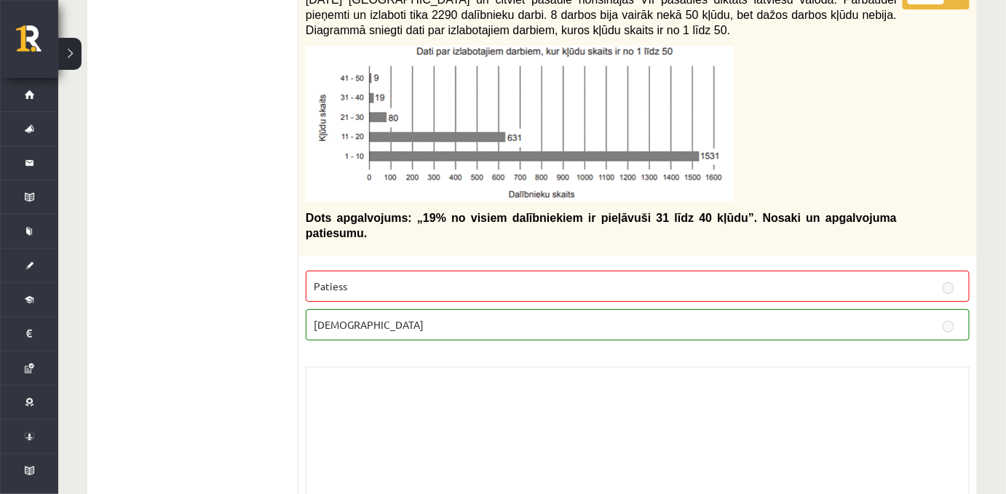
click at [572, 279] on label "Patiess" at bounding box center [638, 286] width 664 height 31
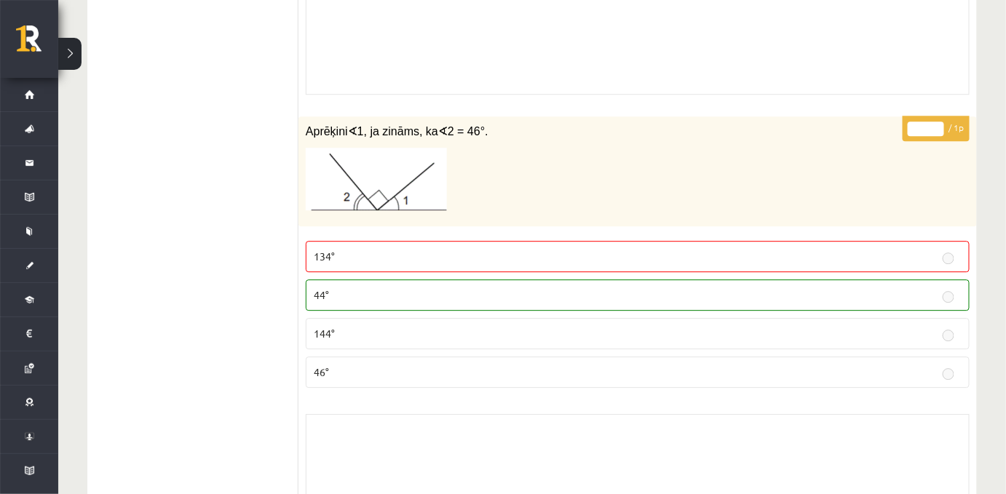
scroll to position [4990, 0]
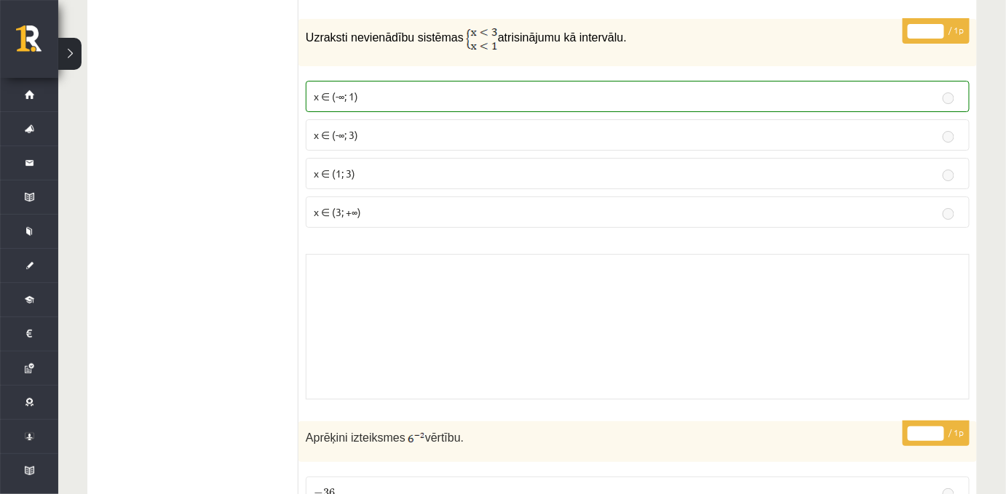
click at [517, 184] on label "x ∈ (1; 3)" at bounding box center [638, 173] width 664 height 31
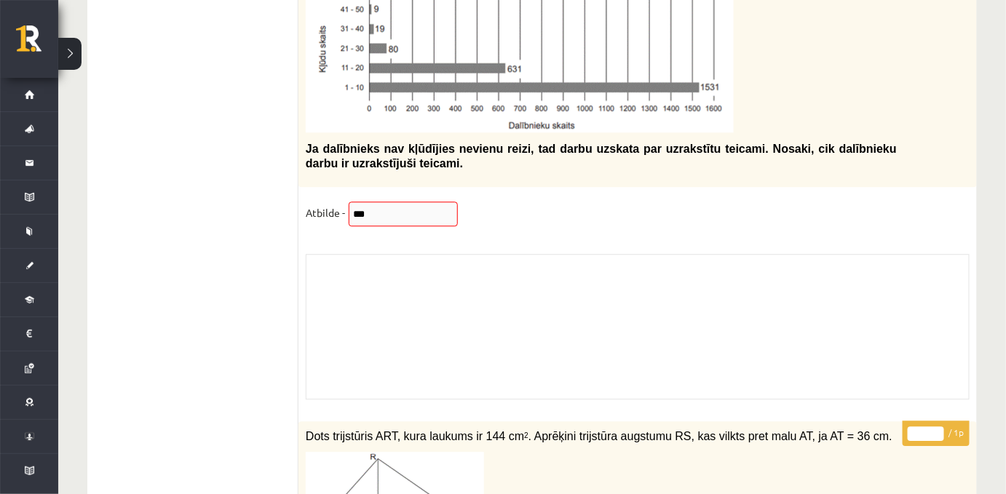
scroll to position [10430, 0]
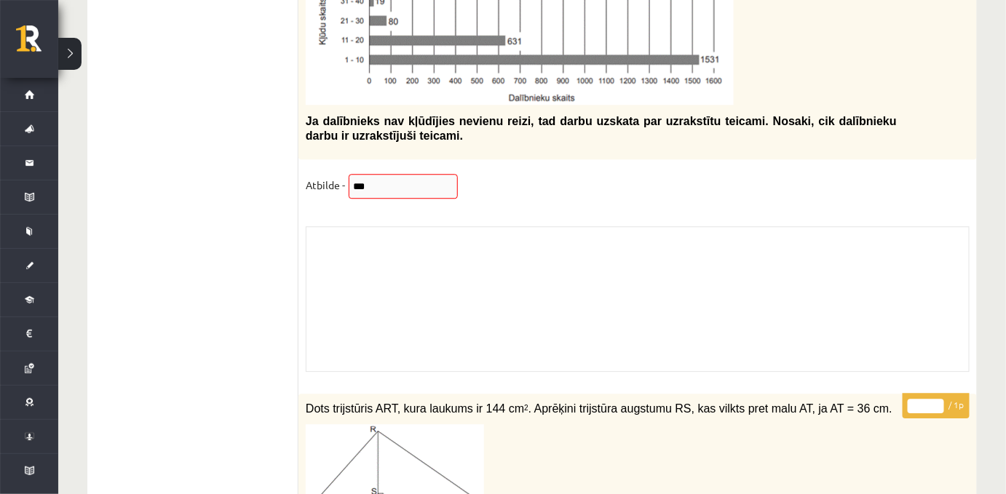
click at [398, 205] on fieldset "Atbilde - ***" at bounding box center [638, 189] width 664 height 31
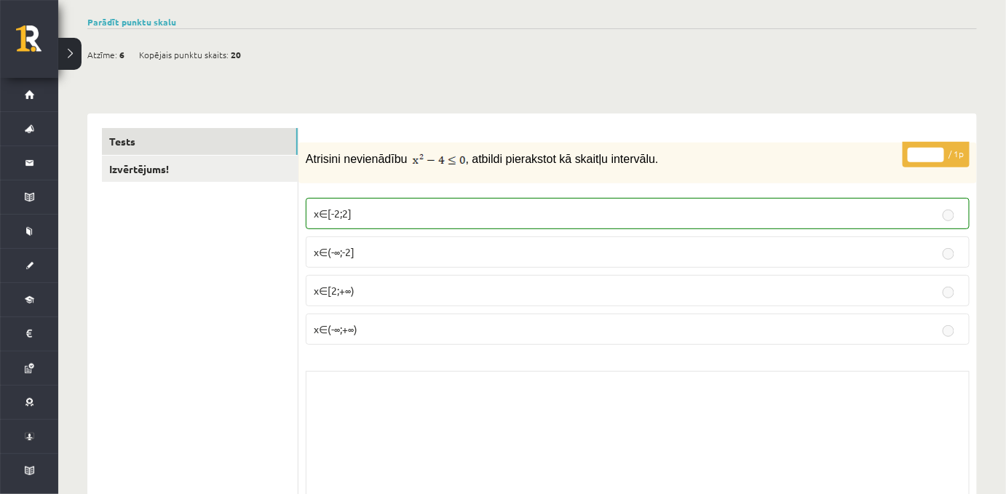
scroll to position [0, 0]
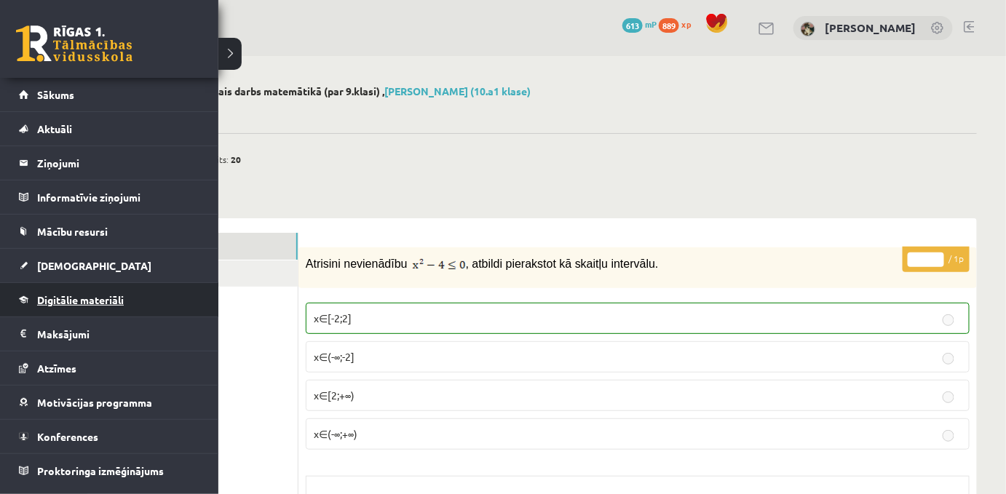
click at [66, 295] on span "Digitālie materiāli" at bounding box center [80, 299] width 87 height 13
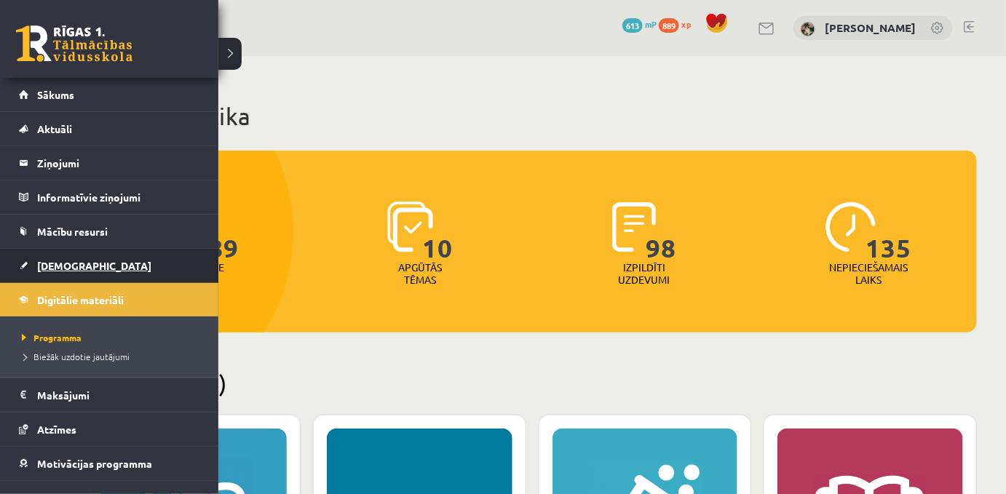
click at [41, 262] on span "[DEMOGRAPHIC_DATA]" at bounding box center [94, 265] width 114 height 13
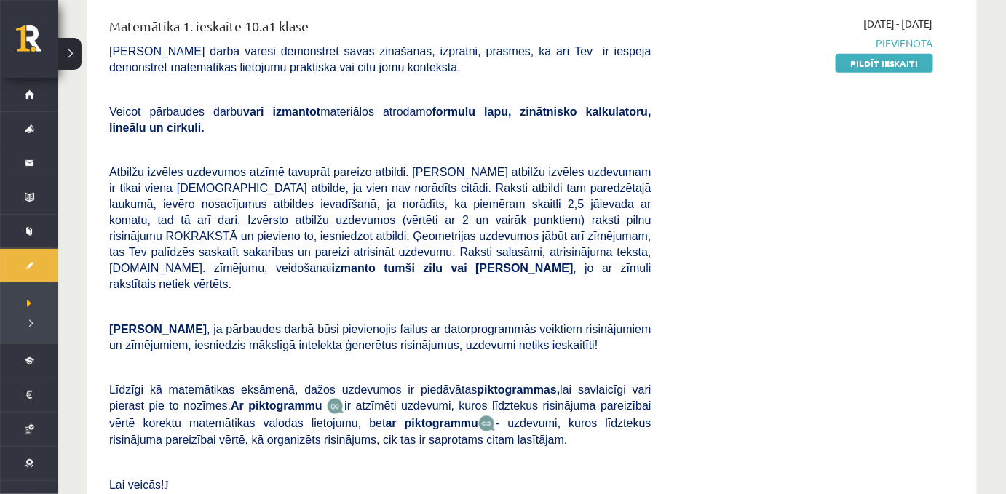
scroll to position [473, 0]
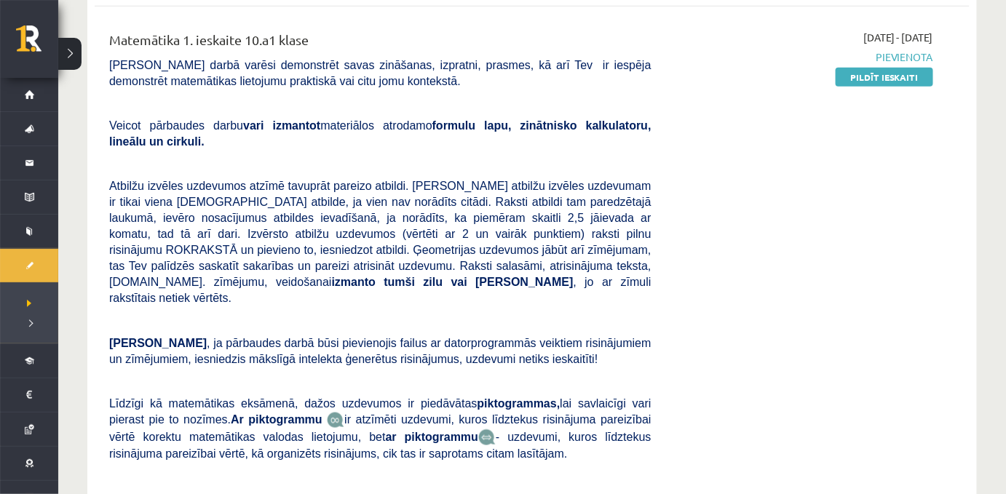
click at [860, 87] on link "Pildīt ieskaiti" at bounding box center [885, 77] width 98 height 19
click at [685, 191] on div "[DATE] - [DATE] [GEOGRAPHIC_DATA] Pildīt ieskaiti" at bounding box center [803, 284] width 282 height 508
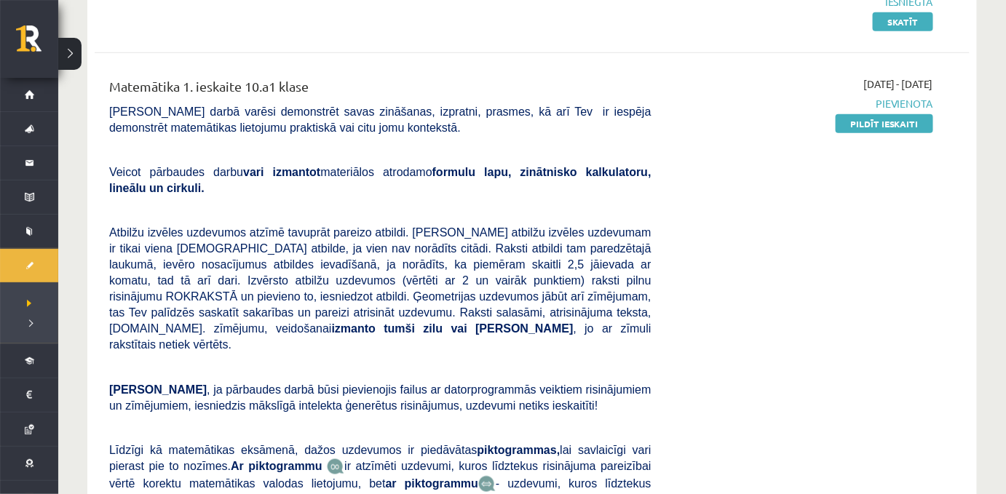
scroll to position [429, 0]
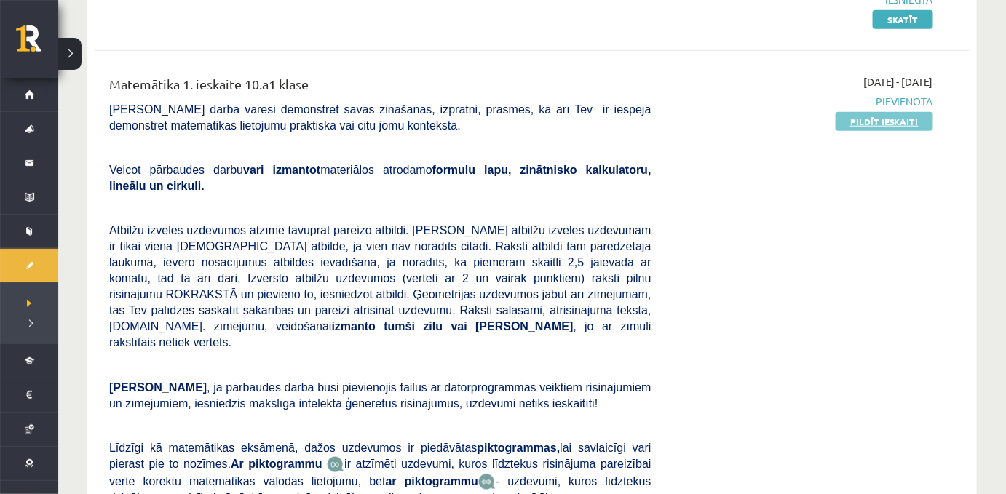
click at [881, 131] on link "Pildīt ieskaiti" at bounding box center [885, 121] width 98 height 19
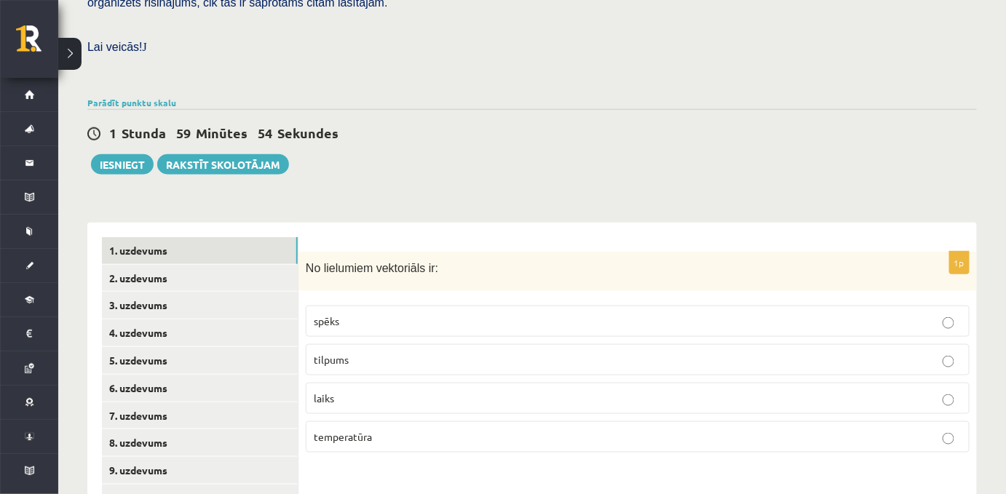
scroll to position [539, 0]
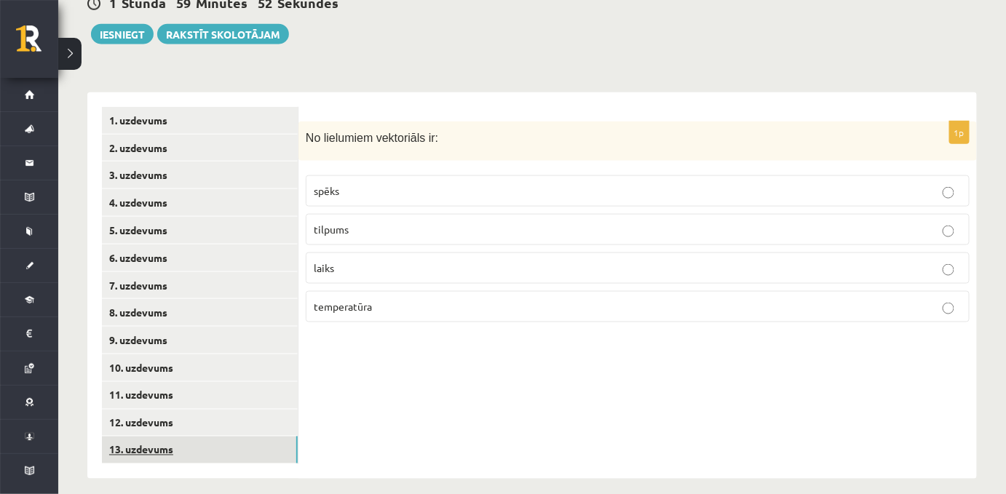
click at [274, 441] on link "13. uzdevums" at bounding box center [200, 450] width 196 height 27
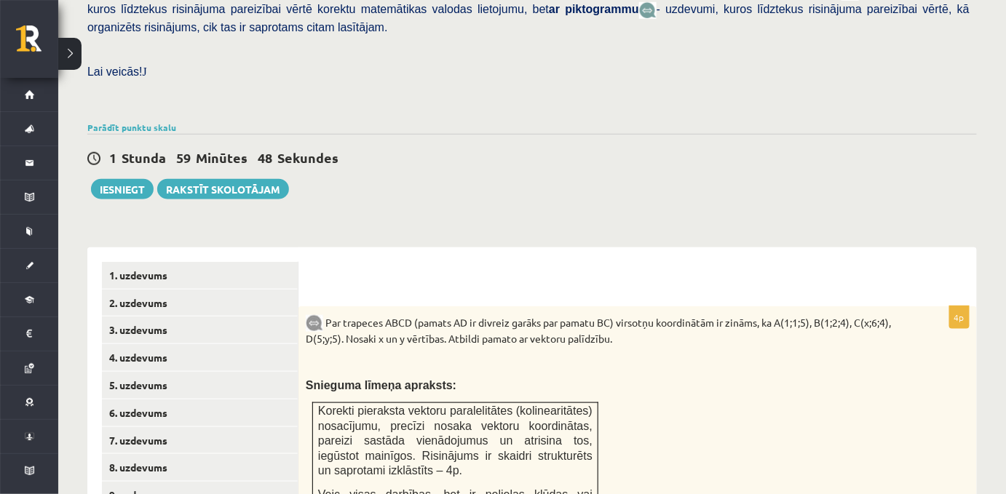
scroll to position [386, 0]
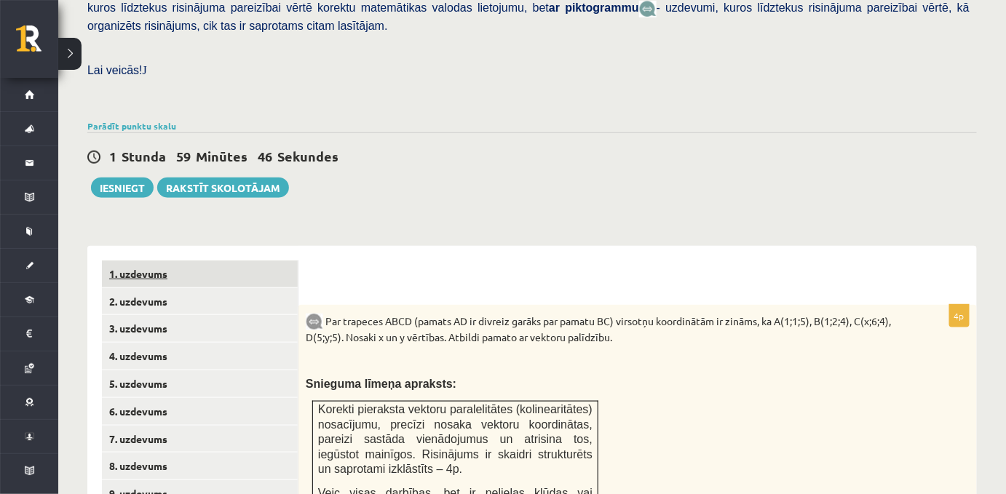
click at [174, 261] on link "1. uzdevums" at bounding box center [200, 274] width 196 height 27
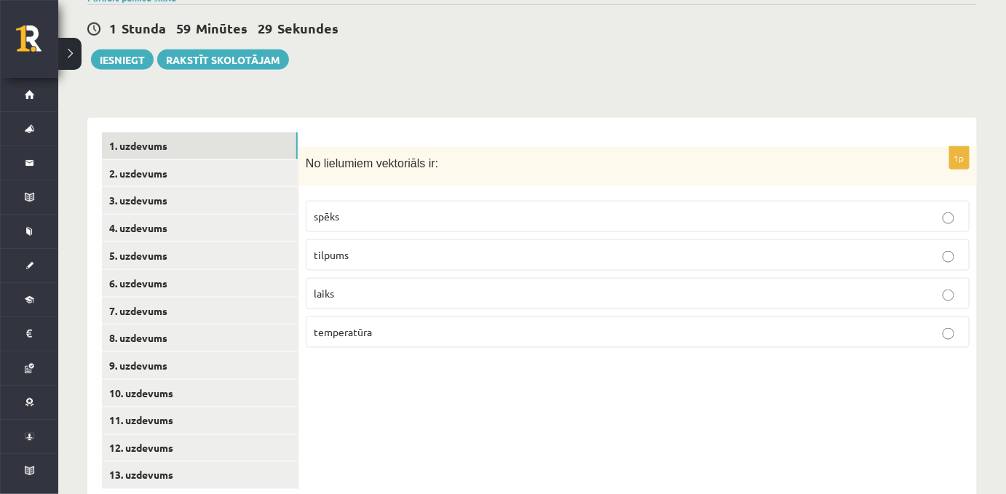
scroll to position [540, 0]
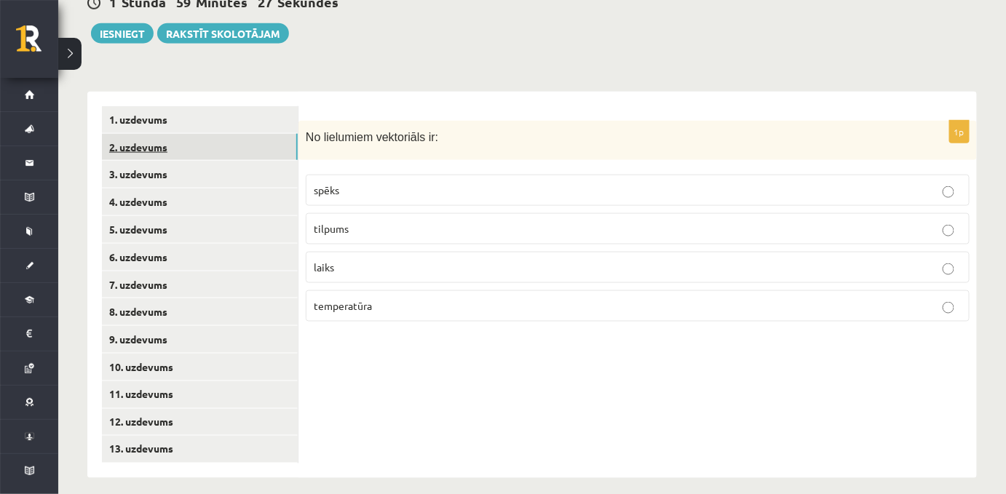
click at [156, 134] on link "2. uzdevums" at bounding box center [200, 147] width 196 height 27
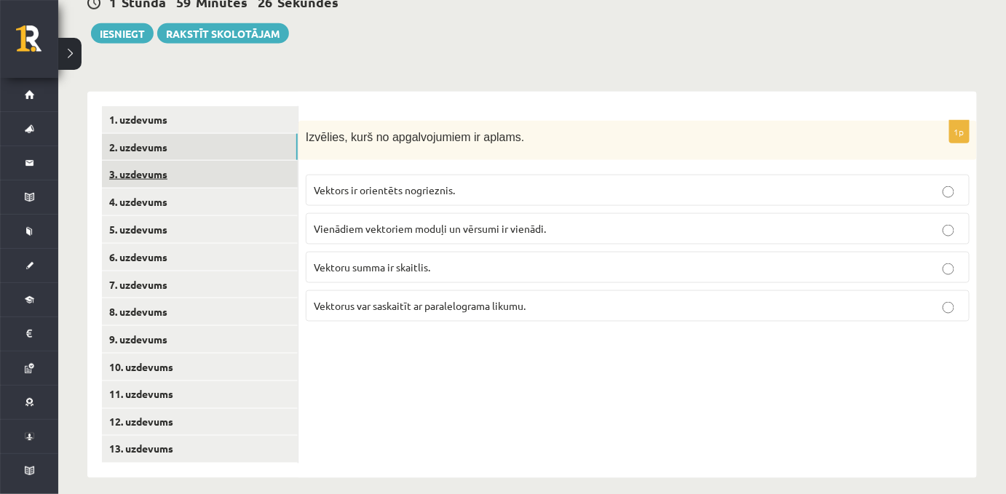
click at [175, 166] on link "3. uzdevums" at bounding box center [200, 174] width 196 height 27
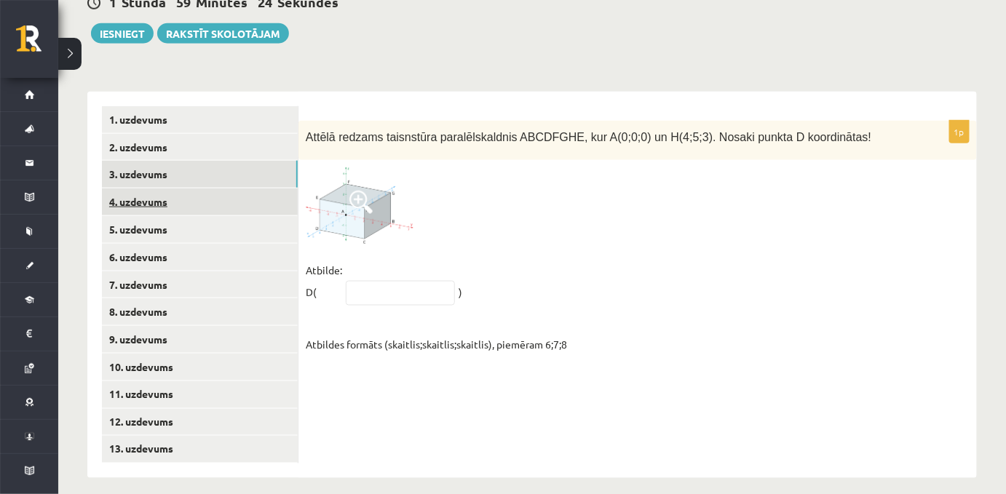
click at [157, 194] on link "4. uzdevums" at bounding box center [200, 202] width 196 height 27
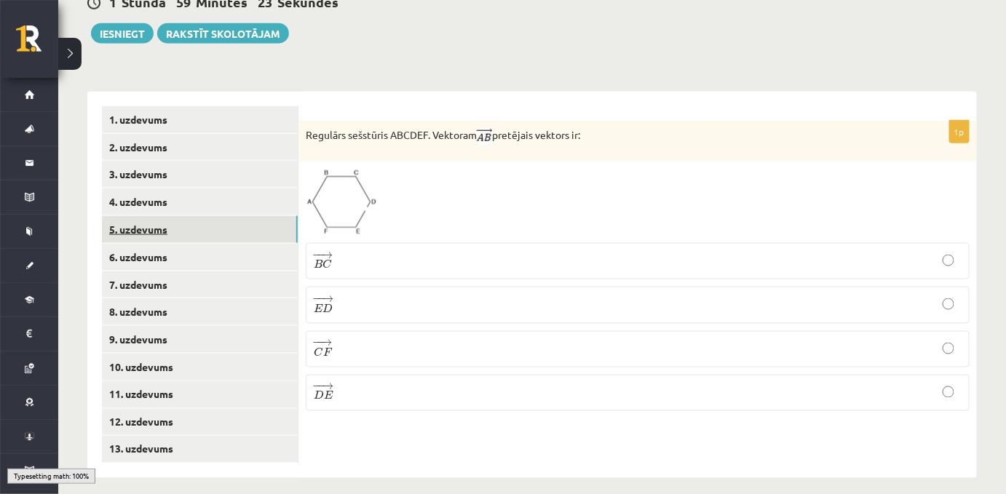
click at [163, 216] on link "5. uzdevums" at bounding box center [200, 229] width 196 height 27
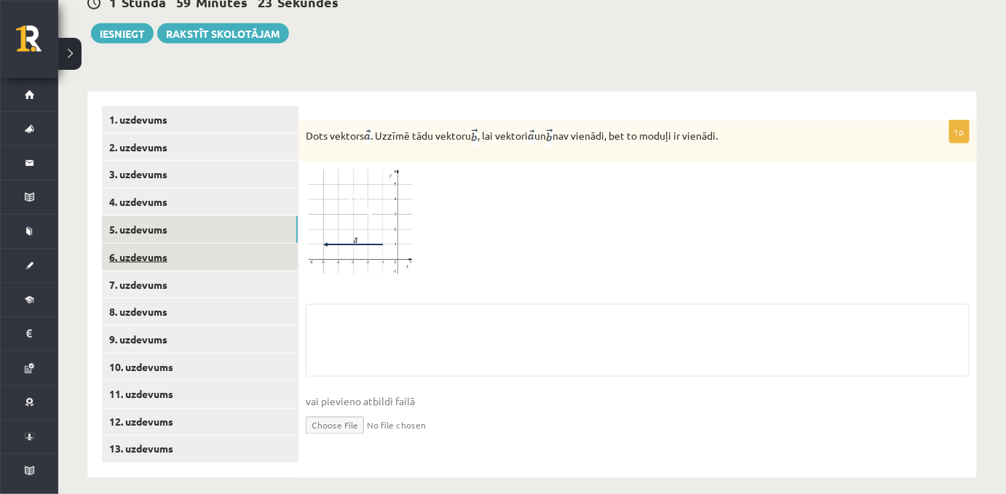
click at [163, 244] on link "6. uzdevums" at bounding box center [200, 257] width 196 height 27
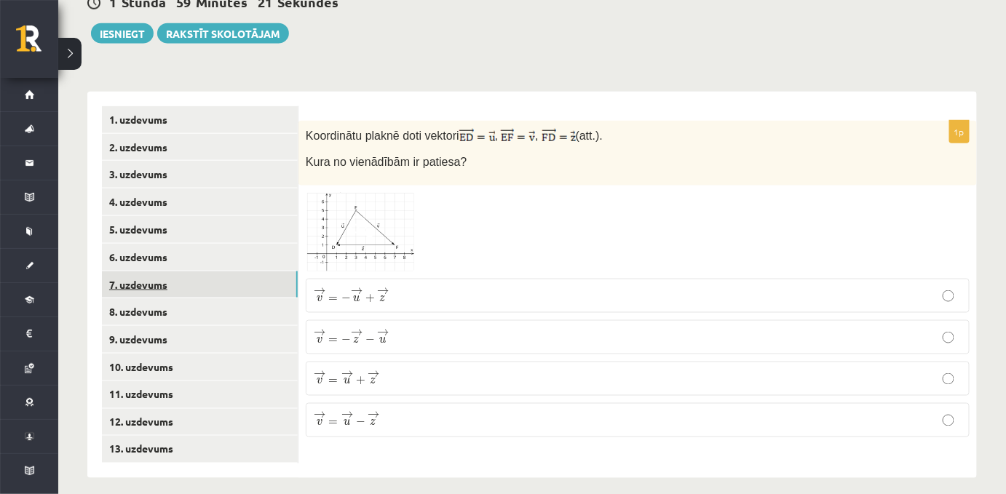
click at [172, 284] on link "7. uzdevums" at bounding box center [200, 284] width 196 height 27
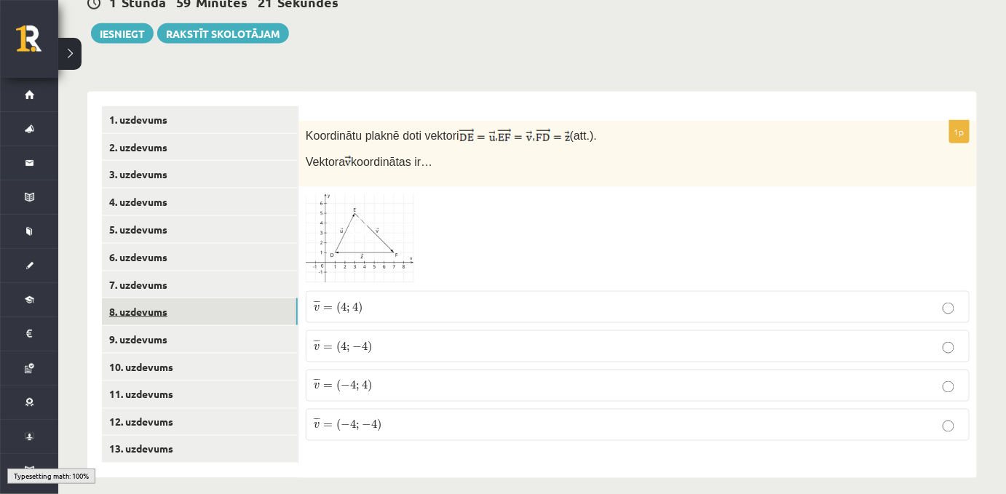
click at [175, 309] on link "8. uzdevums" at bounding box center [200, 311] width 196 height 27
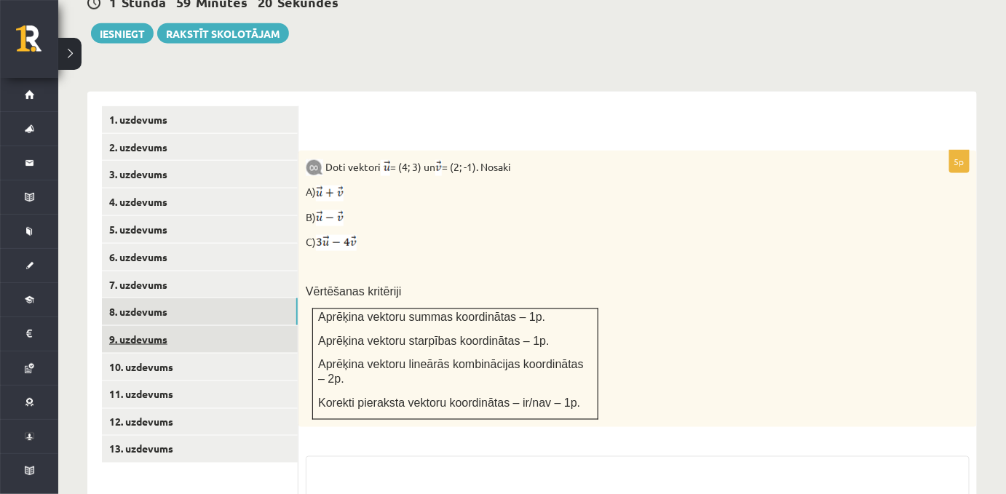
click at [177, 329] on link "9. uzdevums" at bounding box center [200, 339] width 196 height 27
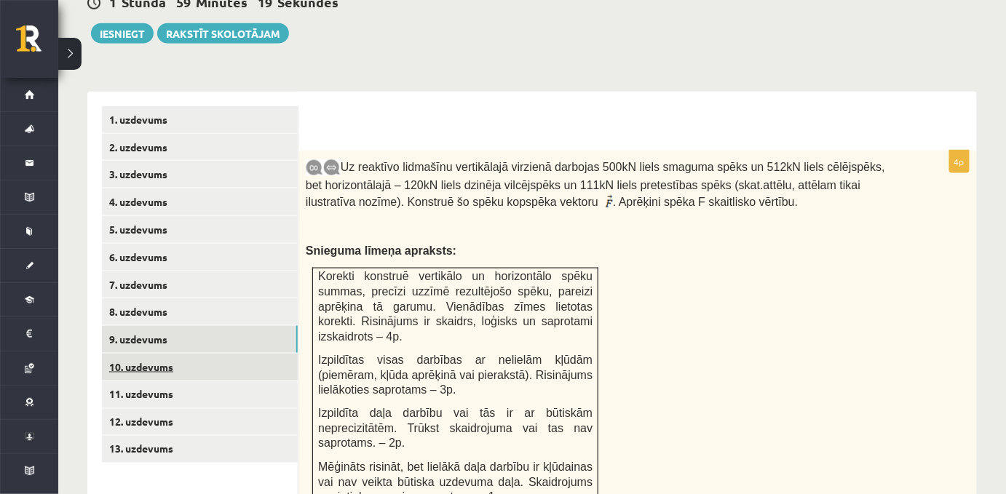
click at [184, 365] on link "10. uzdevums" at bounding box center [200, 367] width 196 height 27
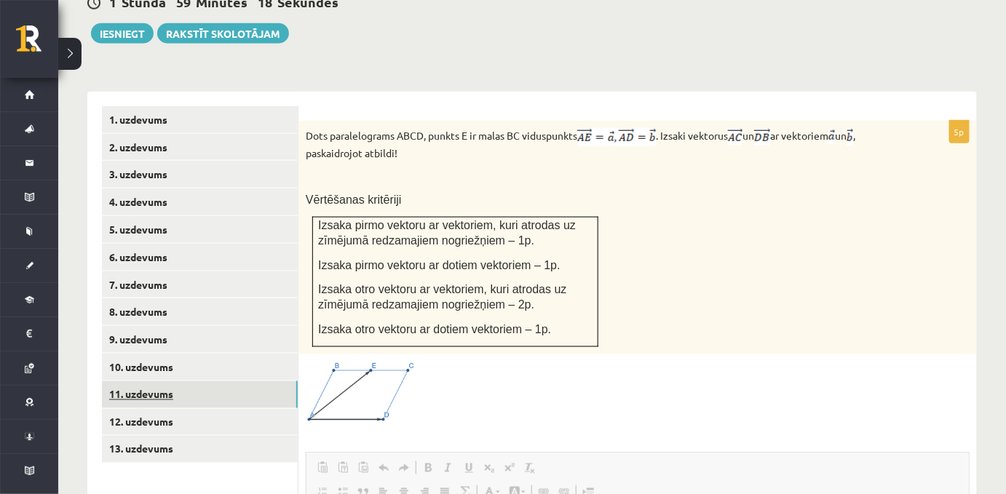
click at [178, 383] on link "11. uzdevums" at bounding box center [200, 394] width 196 height 27
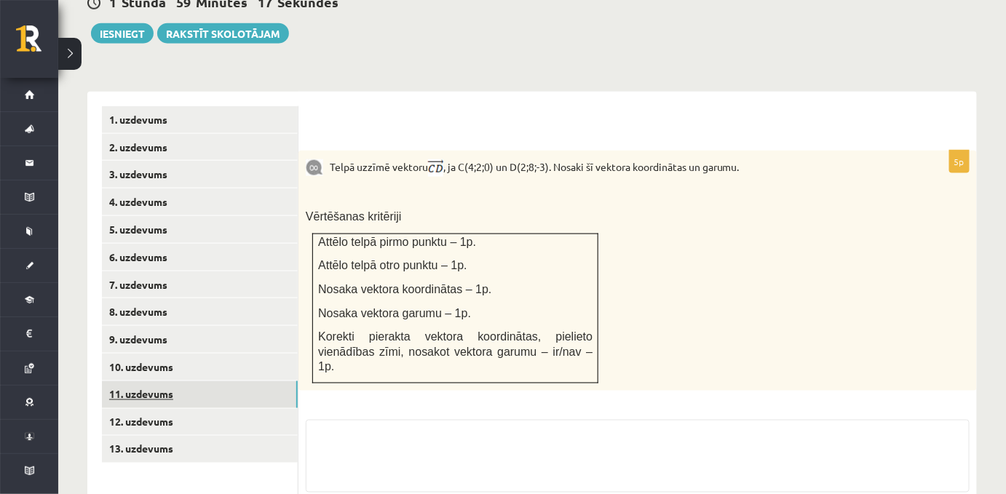
click at [178, 386] on link "11. uzdevums" at bounding box center [200, 394] width 196 height 27
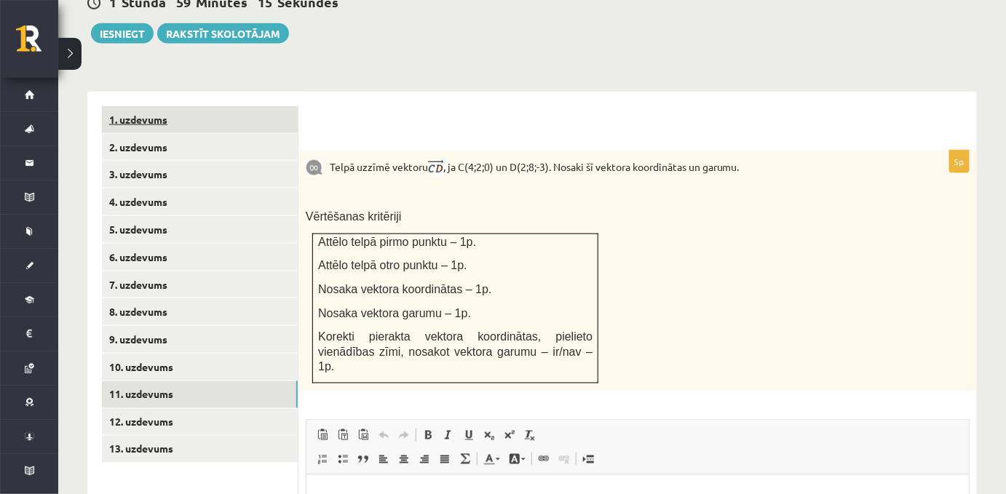
click at [189, 112] on link "1. uzdevums" at bounding box center [200, 119] width 196 height 27
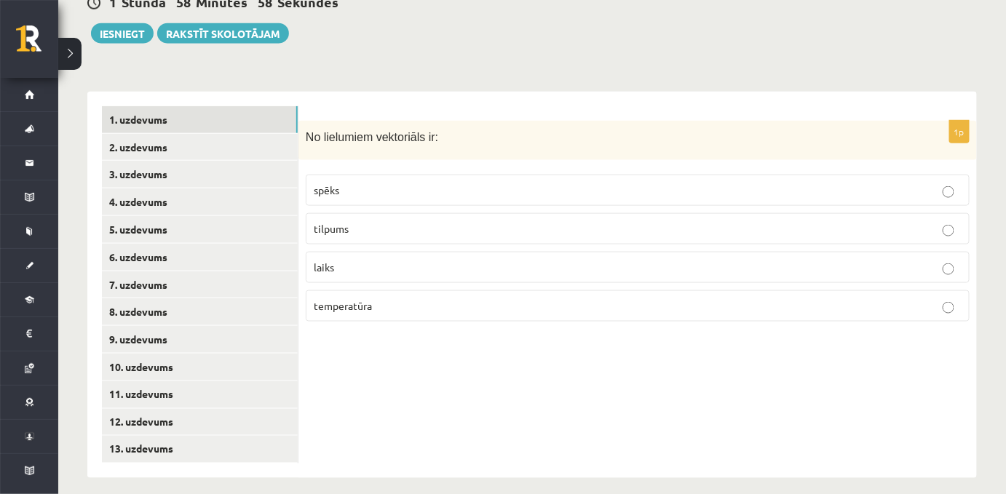
click at [382, 131] on div "No lielumiem vektoriāls ir:" at bounding box center [637, 141] width 678 height 40
drag, startPoint x: 307, startPoint y: 120, endPoint x: 423, endPoint y: 287, distance: 203.5
click at [423, 287] on div "1p No lielumiem vektoriāls ir: spēks tilpums laiks temperatūra" at bounding box center [637, 227] width 678 height 213
copy div "No lielumiem vektoriāls ir: spēks tilpums laiks temperatūra"
click at [330, 183] on span "spēks" at bounding box center [326, 189] width 25 height 13
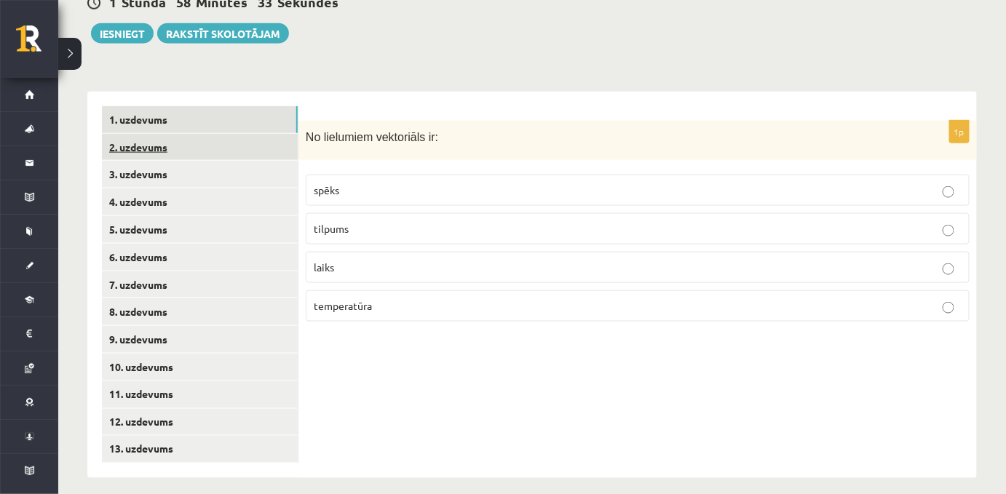
click at [146, 134] on link "2. uzdevums" at bounding box center [200, 147] width 196 height 27
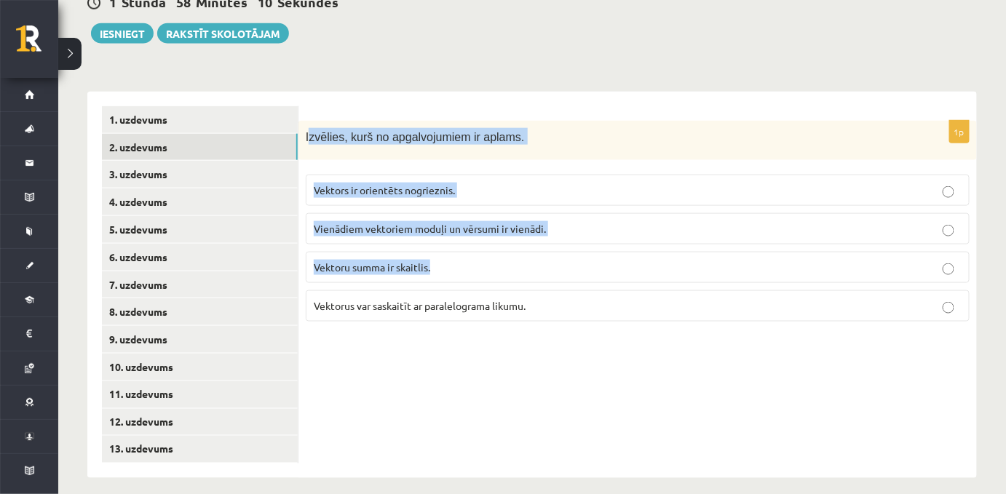
drag, startPoint x: 309, startPoint y: 119, endPoint x: 487, endPoint y: 245, distance: 218.3
click at [487, 245] on div "1p Izvēlies, kurš no apgalvojumiem ir aplams. Vektors ir orientēts nogrieznis. …" at bounding box center [637, 227] width 678 height 213
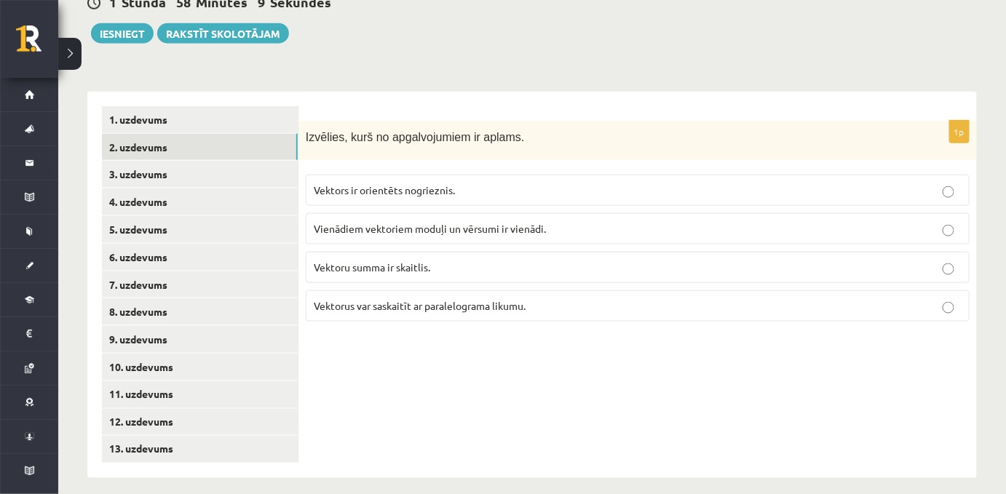
click at [303, 121] on div "Izvēlies, kurš no apgalvojumiem ir aplams." at bounding box center [637, 141] width 678 height 40
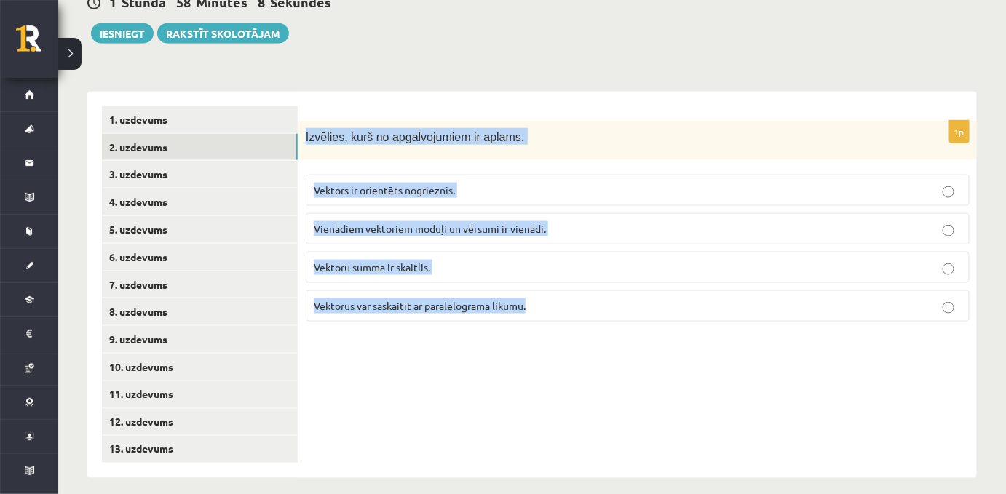
drag, startPoint x: 303, startPoint y: 119, endPoint x: 555, endPoint y: 287, distance: 302.8
click at [555, 287] on div "1p Izvēlies, kurš no apgalvojumiem ir aplams. Vektors ir orientēts nogrieznis. …" at bounding box center [637, 227] width 678 height 213
copy body "Izvēlies, kurš no apgalvojumiem ir aplams. Vektors ir orientēts nogrieznis. Vie…"
click at [357, 261] on span "Vektoru summa ir skaitlis." at bounding box center [372, 267] width 116 height 13
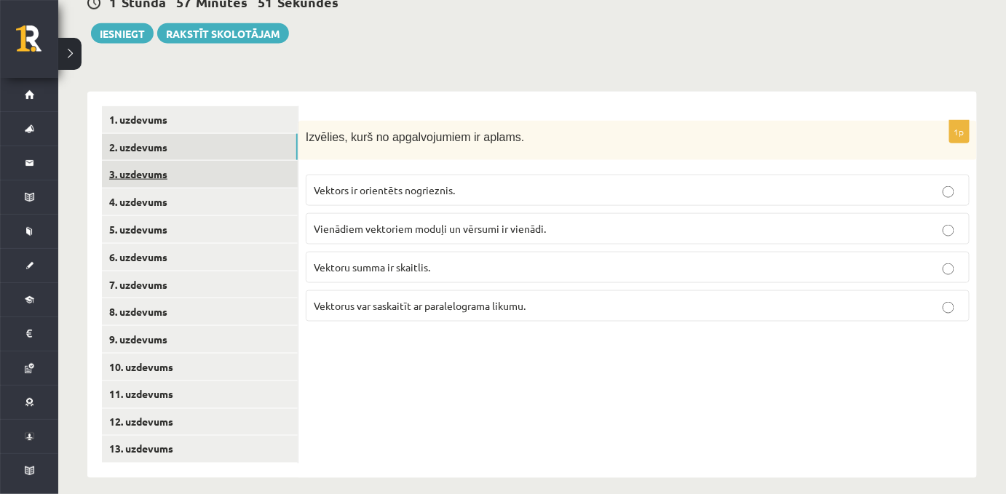
click at [138, 161] on link "3. uzdevums" at bounding box center [200, 174] width 196 height 27
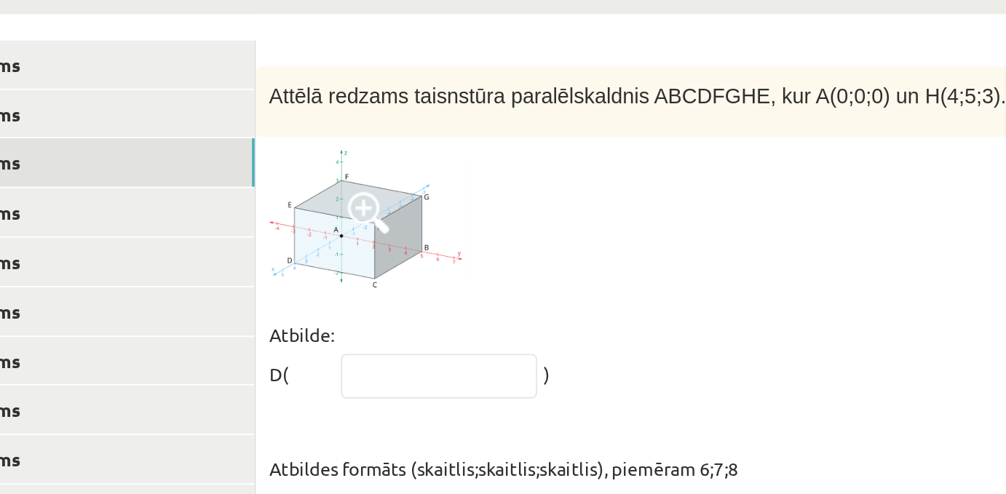
scroll to position [540, 0]
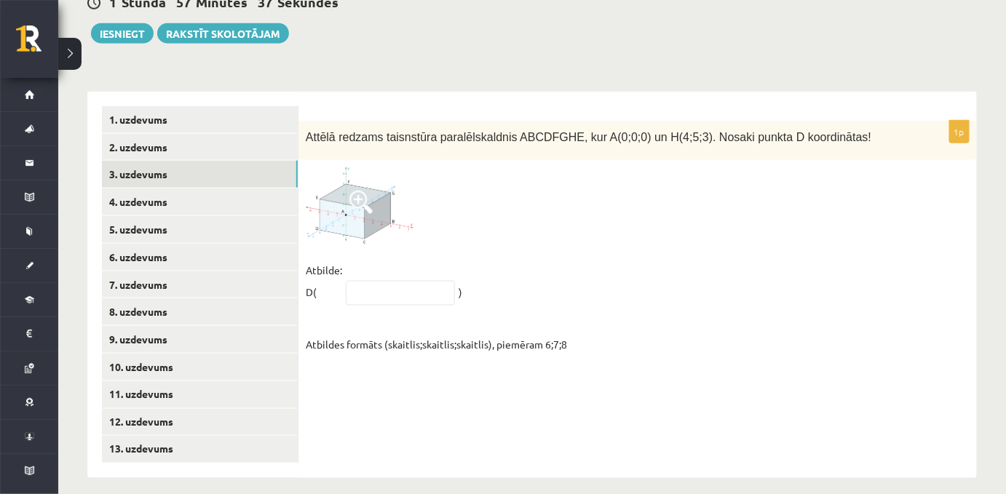
click at [357, 198] on span at bounding box center [360, 202] width 23 height 23
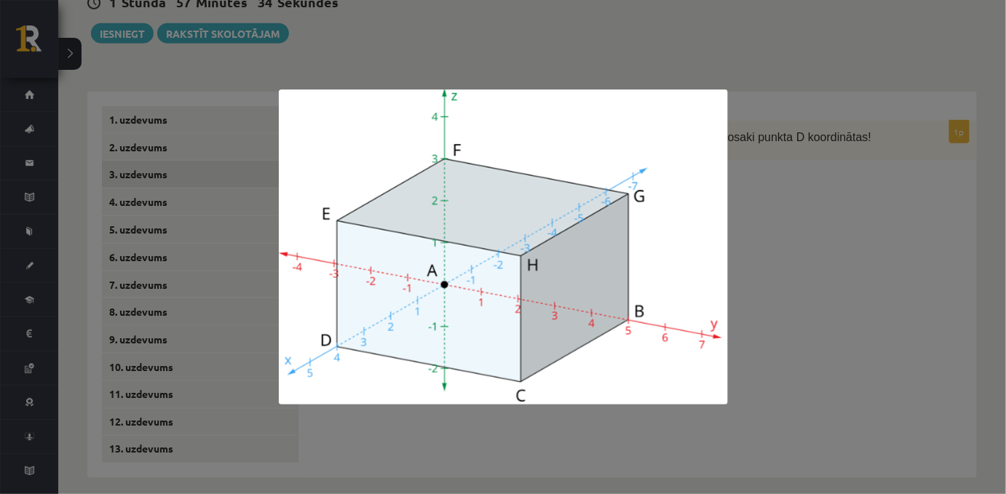
click at [729, 203] on div at bounding box center [503, 247] width 1006 height 494
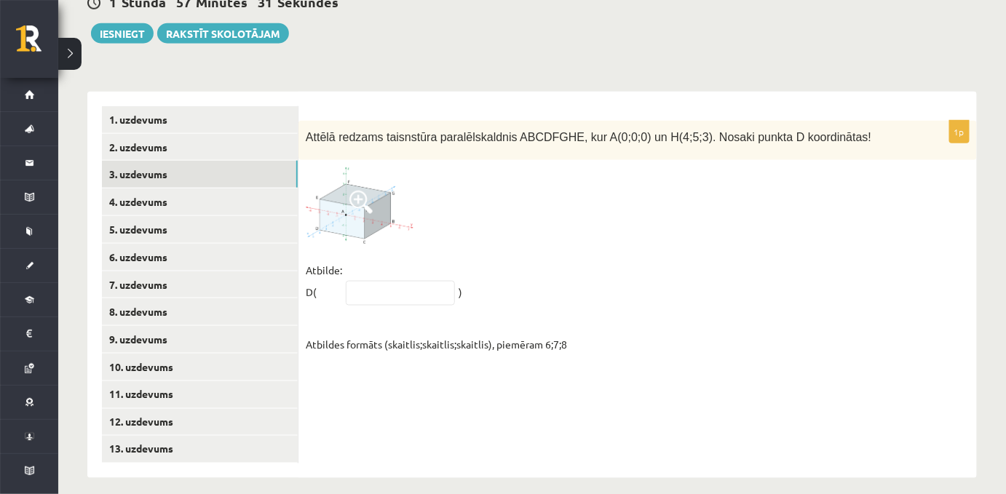
click at [363, 191] on span at bounding box center [360, 202] width 23 height 23
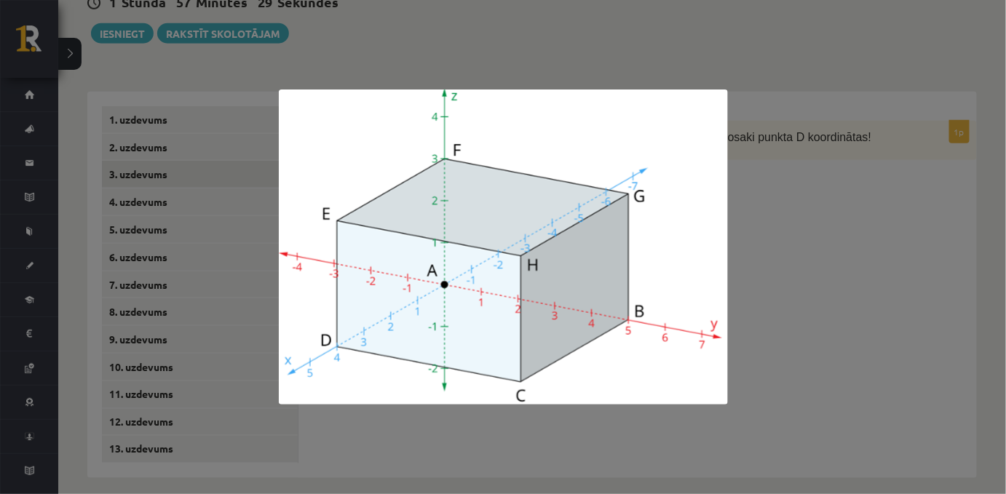
click at [443, 282] on img at bounding box center [503, 247] width 449 height 315
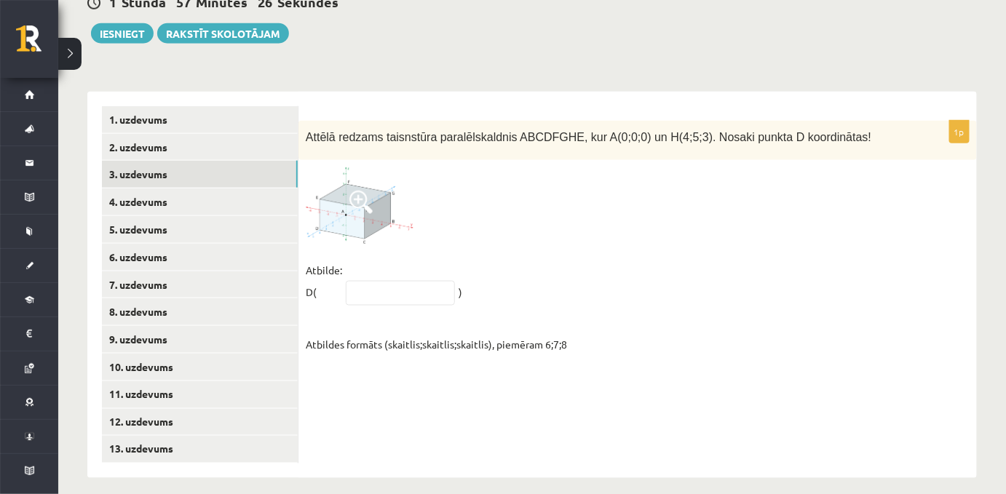
click at [354, 197] on span at bounding box center [360, 202] width 23 height 23
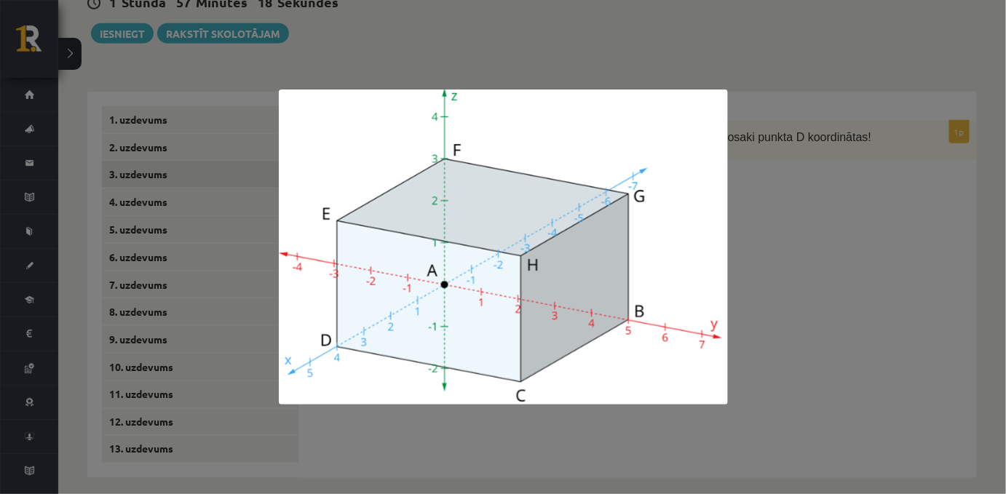
click at [772, 174] on div at bounding box center [503, 247] width 1006 height 494
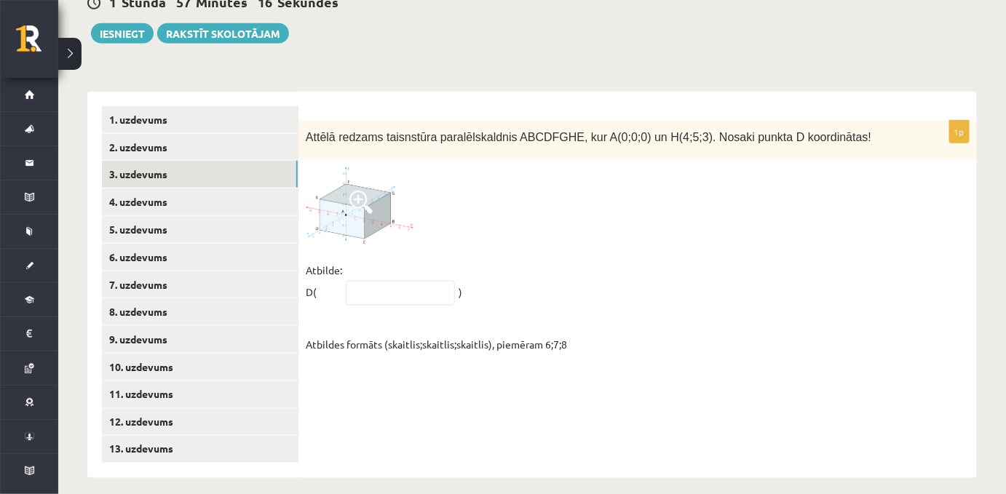
click at [347, 196] on img at bounding box center [360, 205] width 109 height 76
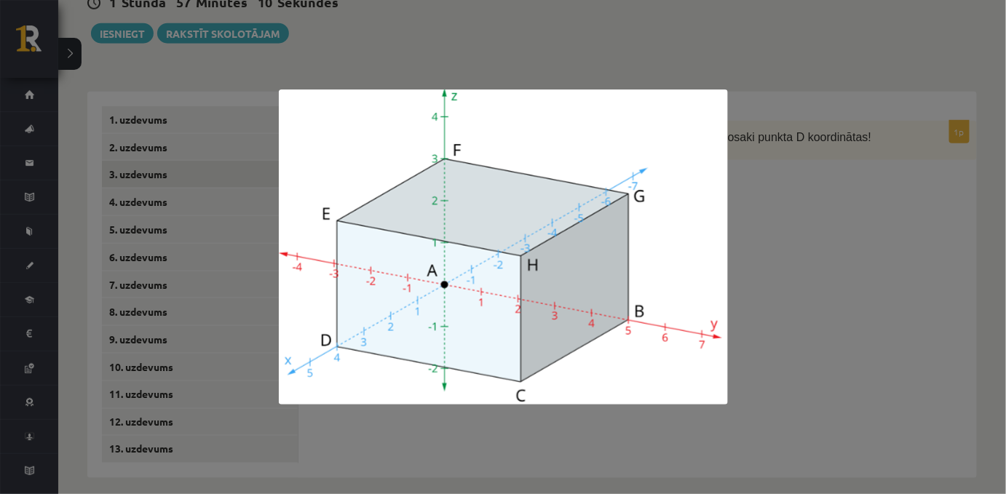
click at [796, 262] on div at bounding box center [503, 247] width 1006 height 494
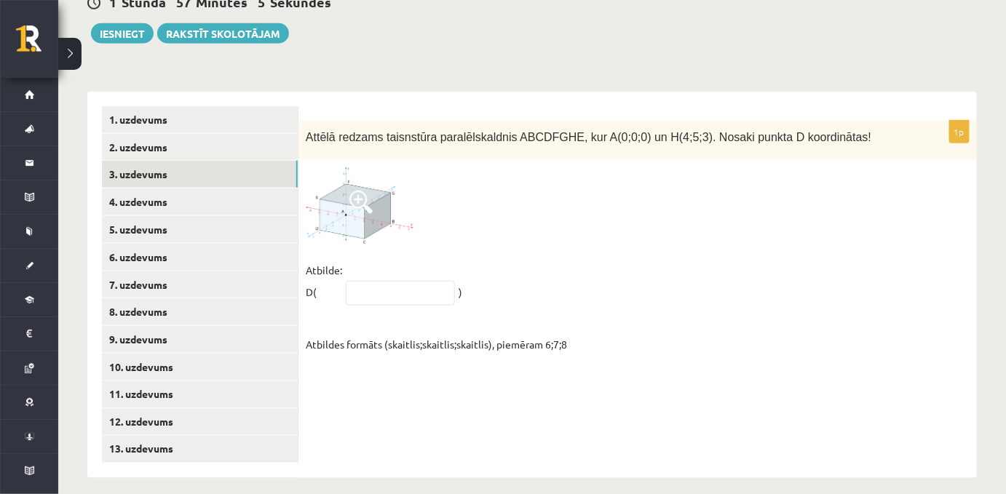
click at [365, 197] on span at bounding box center [360, 202] width 23 height 23
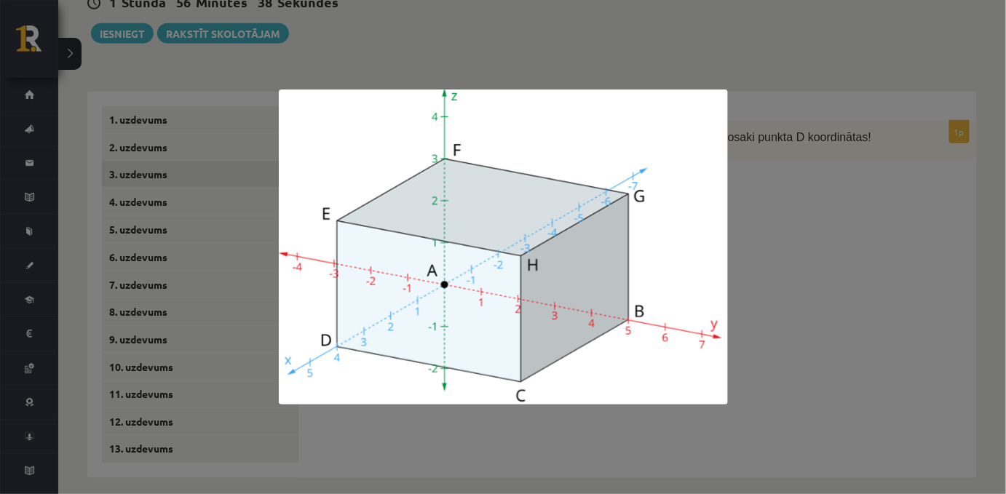
click at [802, 314] on div at bounding box center [503, 247] width 1006 height 494
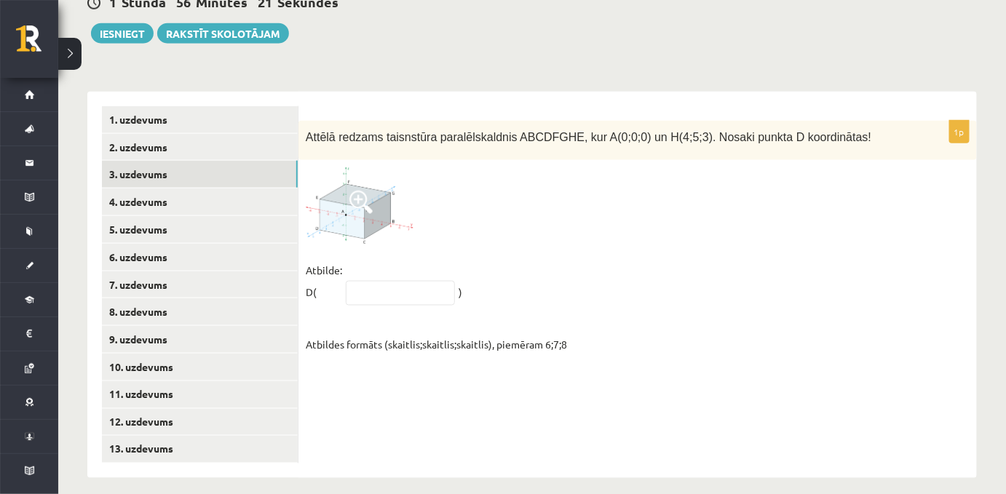
click at [346, 198] on img at bounding box center [360, 205] width 109 height 76
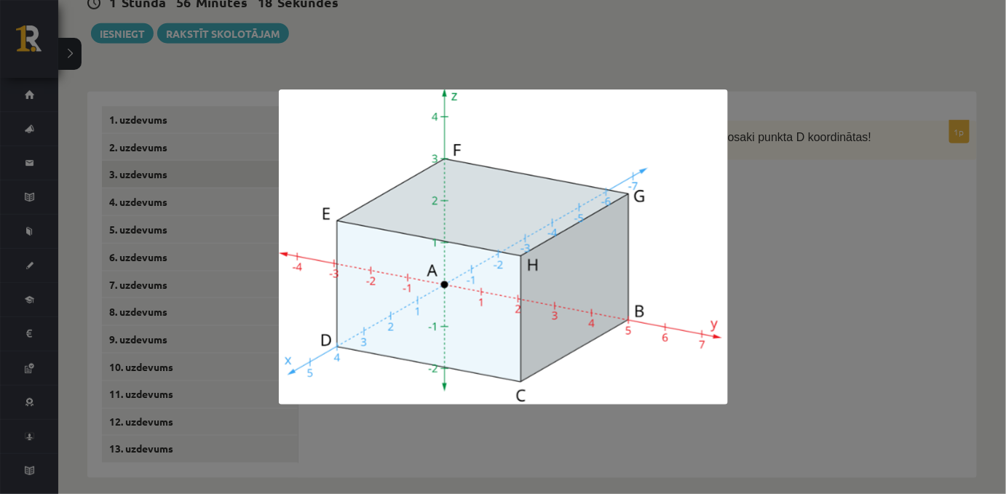
click at [758, 232] on div at bounding box center [503, 247] width 1006 height 494
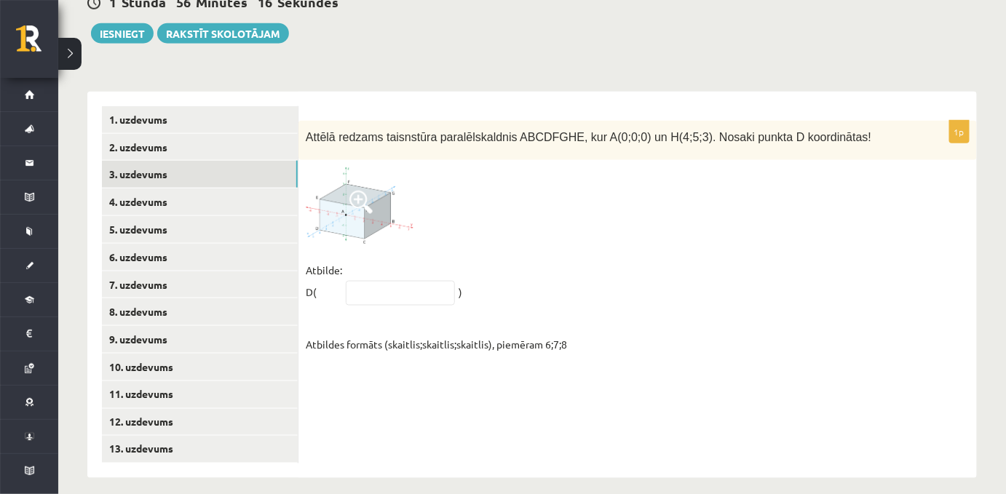
click at [360, 209] on img at bounding box center [360, 205] width 109 height 76
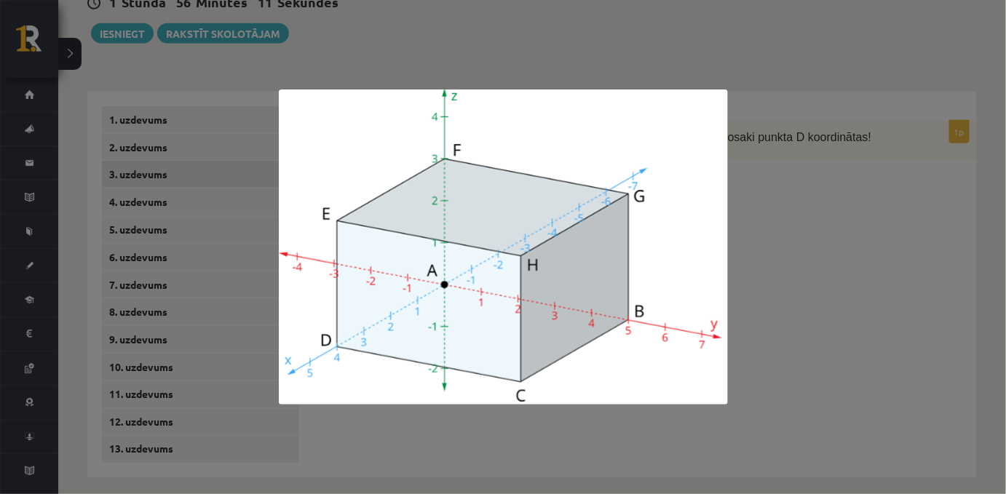
click at [776, 233] on div at bounding box center [503, 247] width 1006 height 494
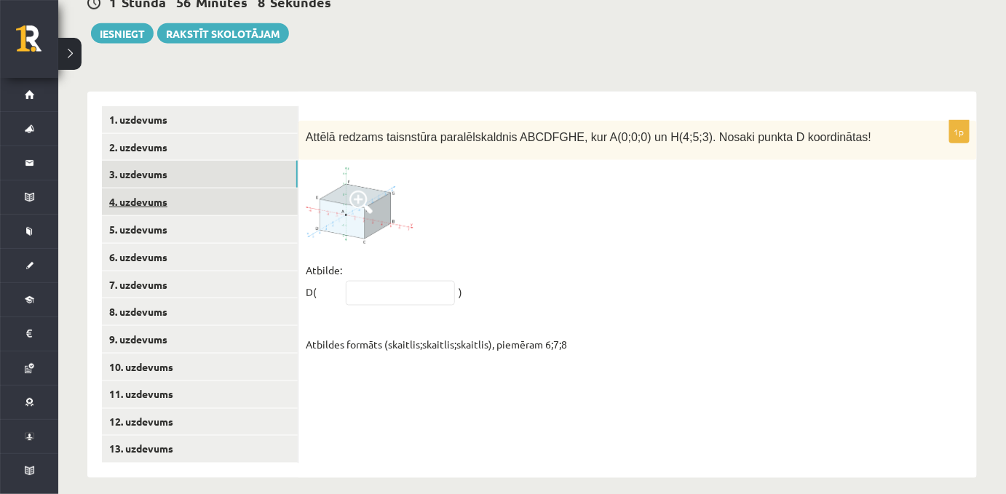
click at [129, 189] on link "4. uzdevums" at bounding box center [200, 202] width 196 height 27
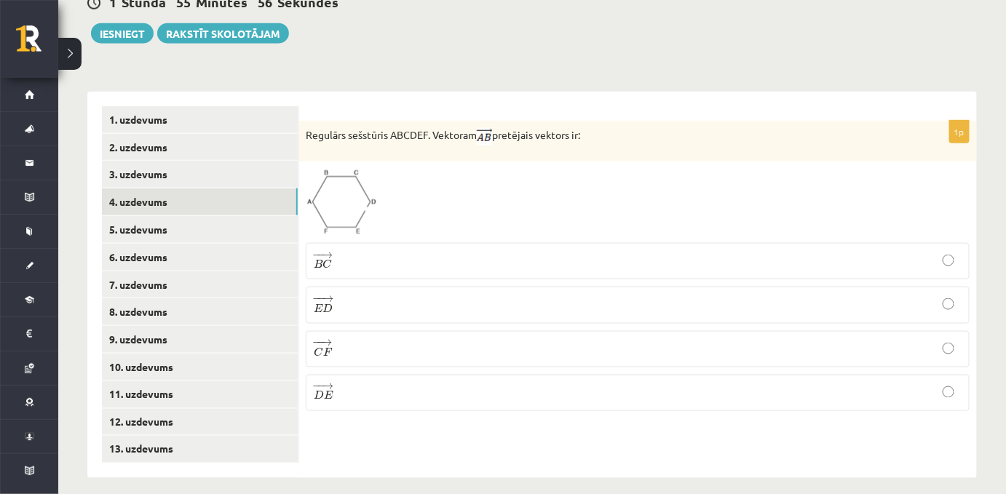
click at [346, 205] on img at bounding box center [341, 202] width 71 height 67
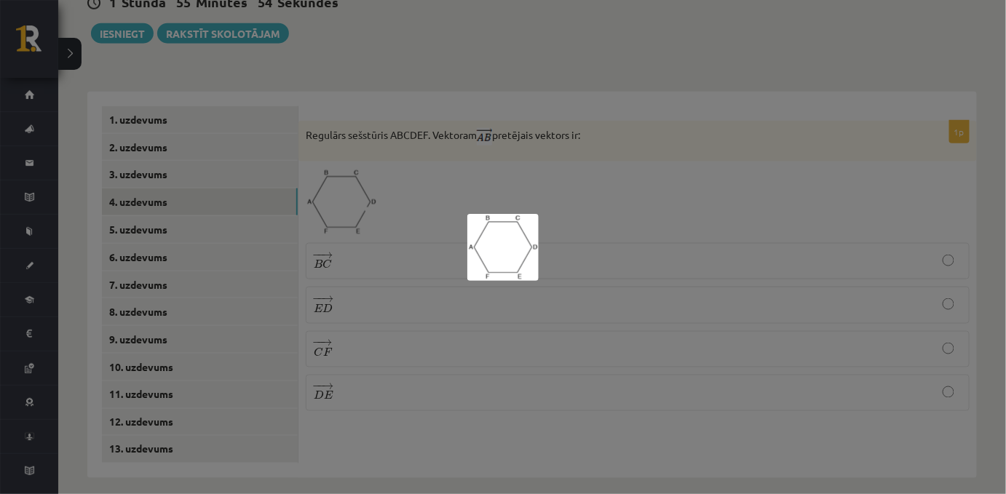
click at [604, 180] on div at bounding box center [503, 247] width 1006 height 494
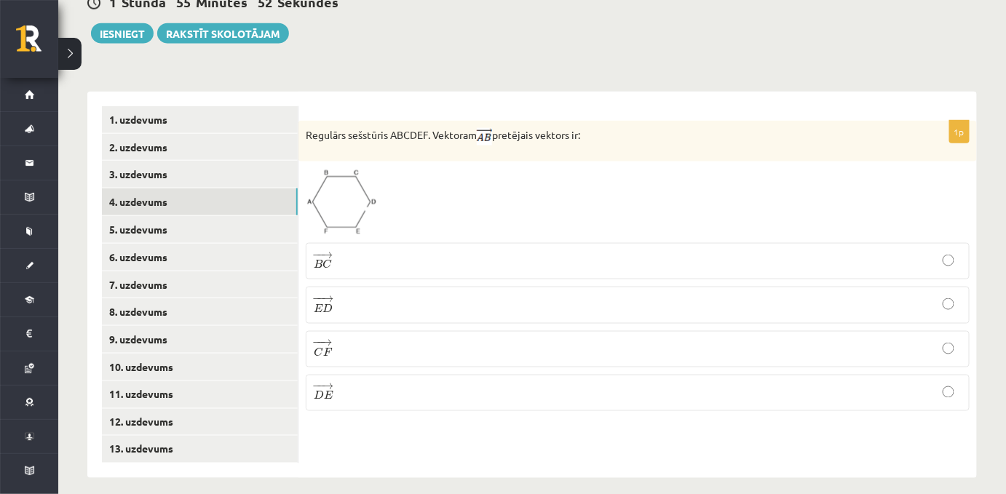
click at [341, 298] on p "− − → E D E D →" at bounding box center [638, 305] width 648 height 20
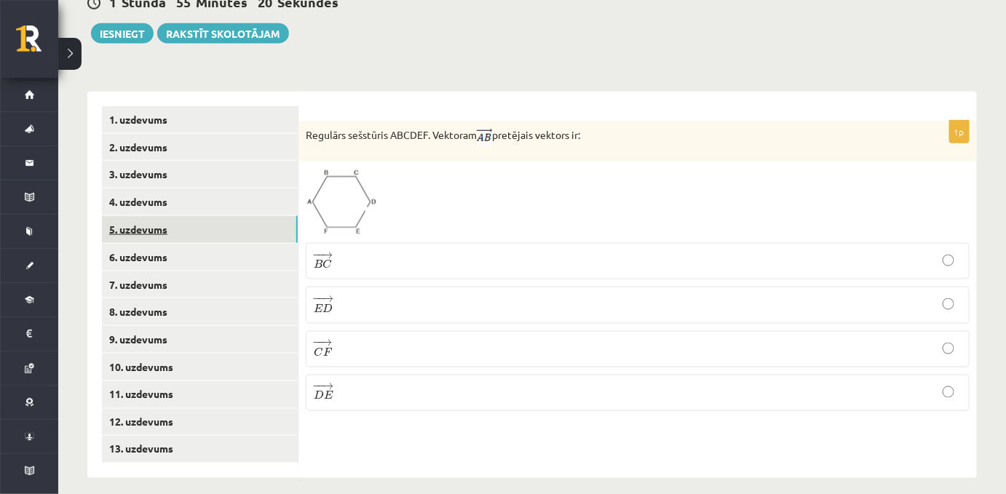
click at [162, 216] on link "5. uzdevums" at bounding box center [200, 229] width 196 height 27
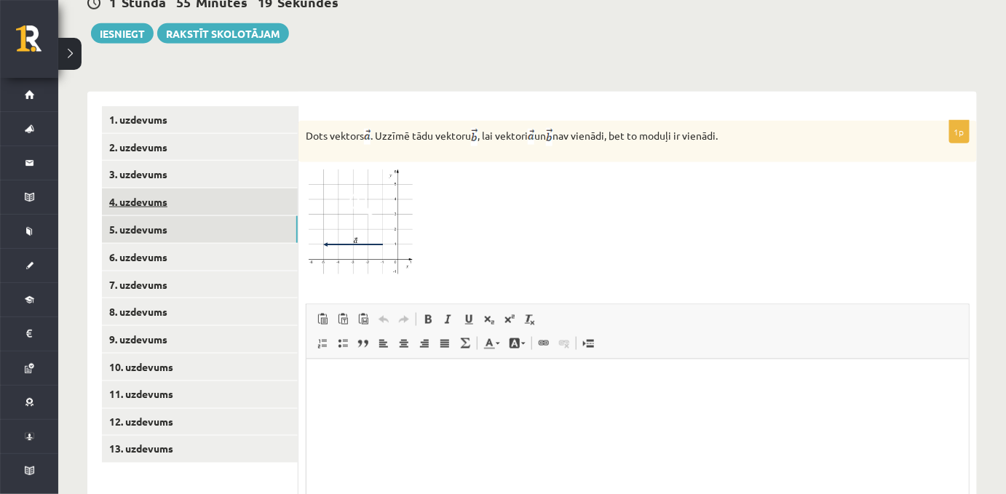
scroll to position [0, 0]
click at [175, 189] on link "4. uzdevums" at bounding box center [200, 202] width 196 height 27
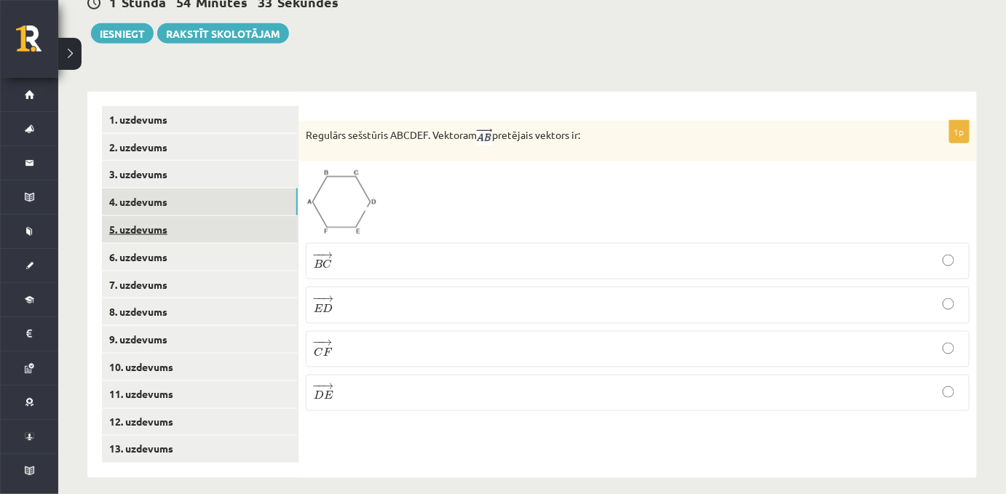
click at [162, 218] on link "5. uzdevums" at bounding box center [200, 229] width 196 height 27
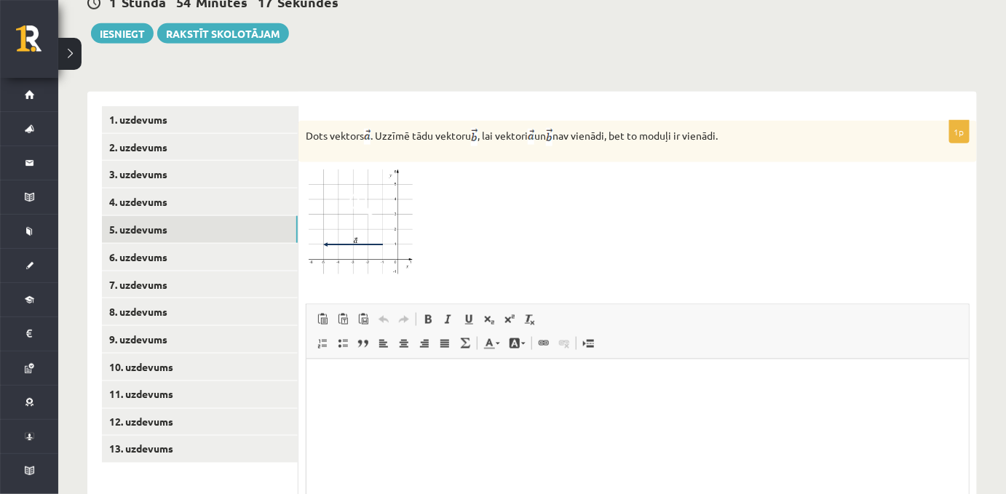
drag, startPoint x: 306, startPoint y: 121, endPoint x: 749, endPoint y: 132, distance: 442.6
click at [749, 132] on p "Dots vektors . Uzzīmē tādu vektoru , lai vektori un nav vienādi, bet to moduļi …" at bounding box center [601, 137] width 591 height 18
copy p "Dots vektors . Uzzīmē tādu vektoru , lai vektori un nav vienādi, bet to moduļi …"
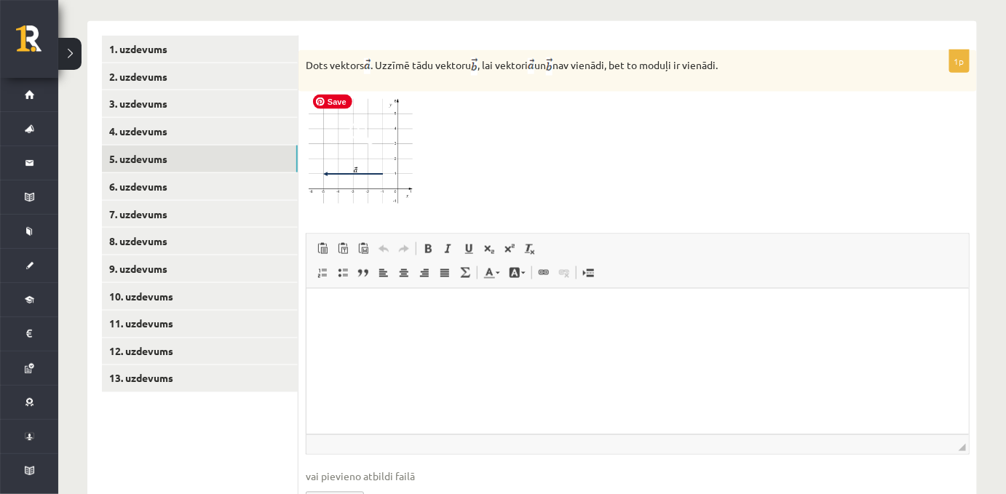
scroll to position [641, 0]
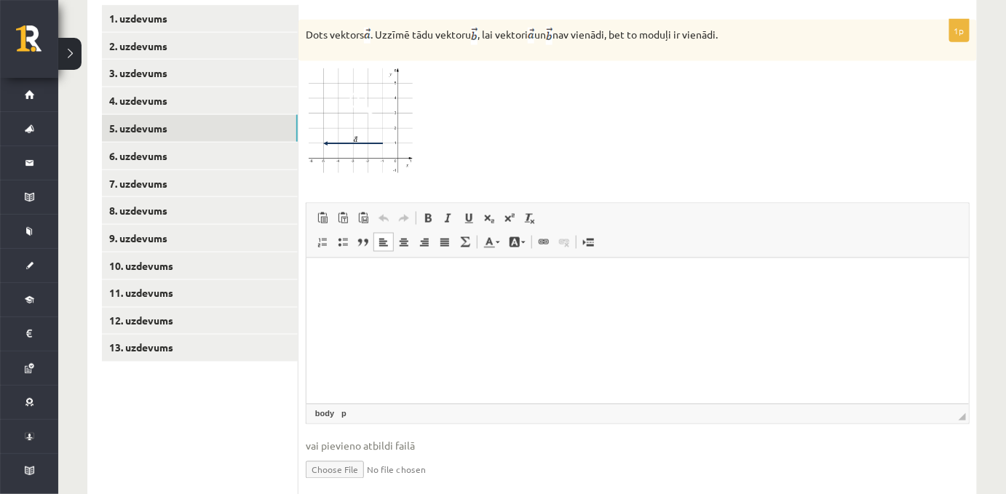
drag, startPoint x: 388, startPoint y: 287, endPoint x: 467, endPoint y: 298, distance: 80.1
click at [467, 298] on html at bounding box center [637, 280] width 662 height 44
click at [490, 132] on div at bounding box center [638, 121] width 664 height 106
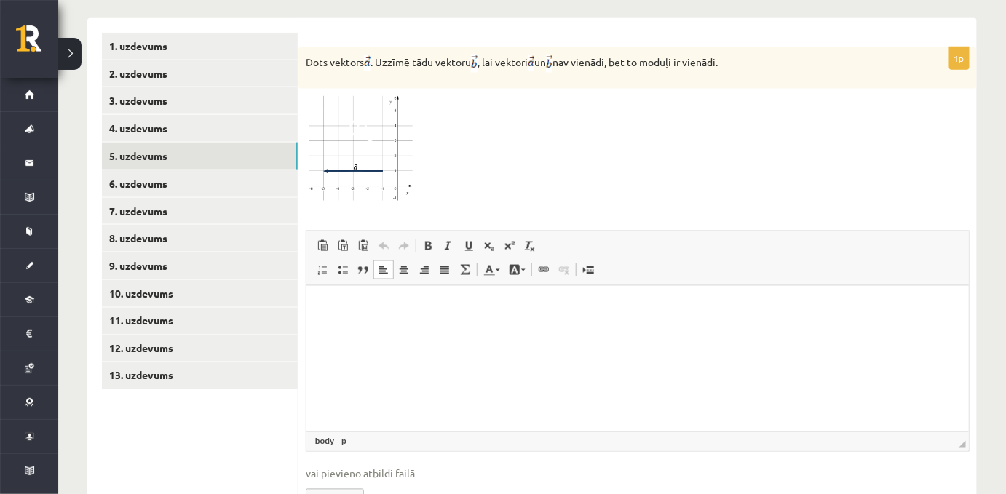
scroll to position [607, 0]
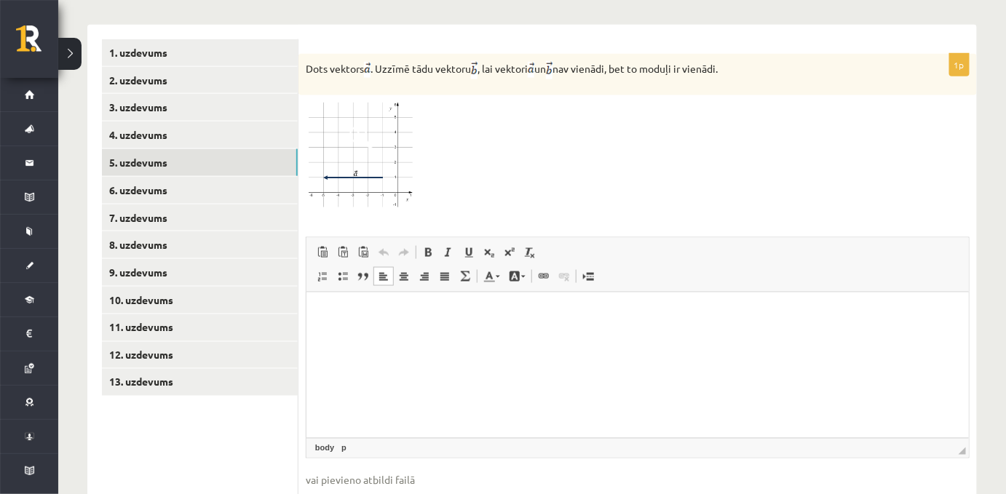
click at [362, 136] on span at bounding box center [360, 137] width 23 height 23
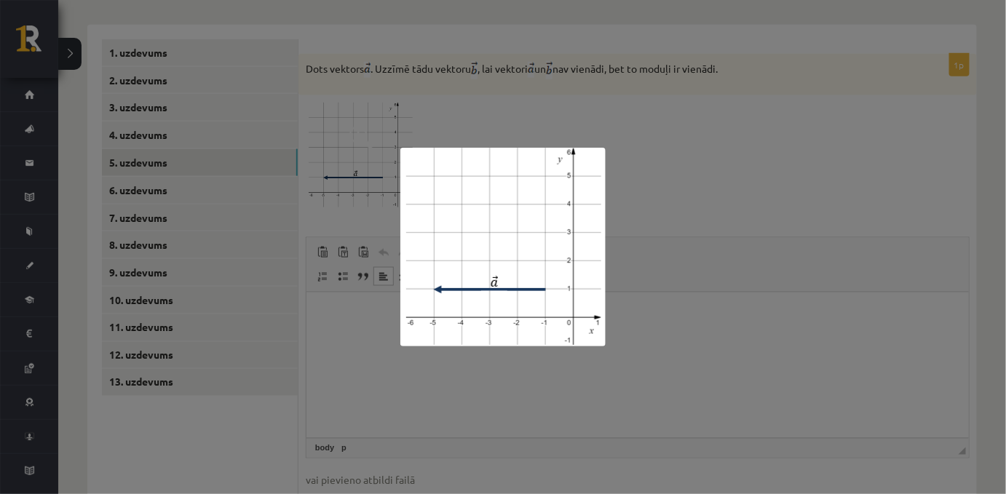
click at [570, 101] on div at bounding box center [503, 247] width 1006 height 494
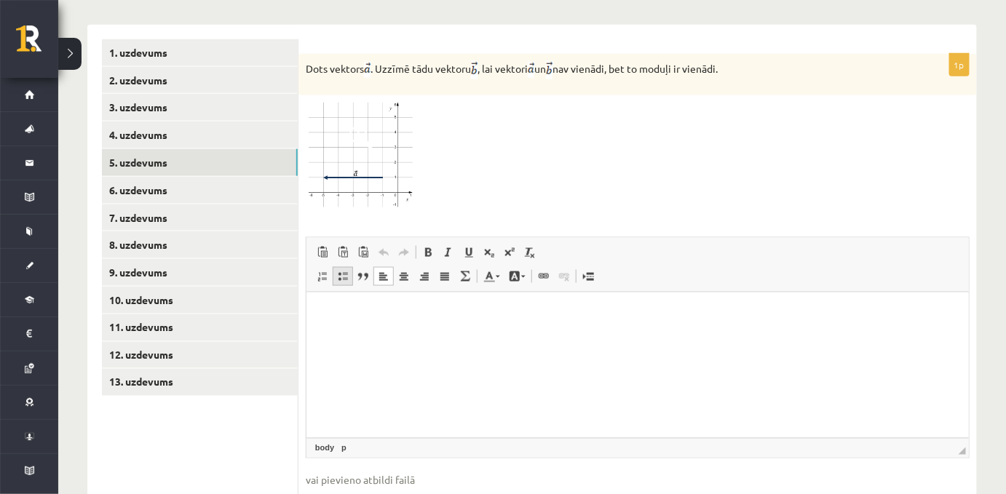
scroll to position [687, 0]
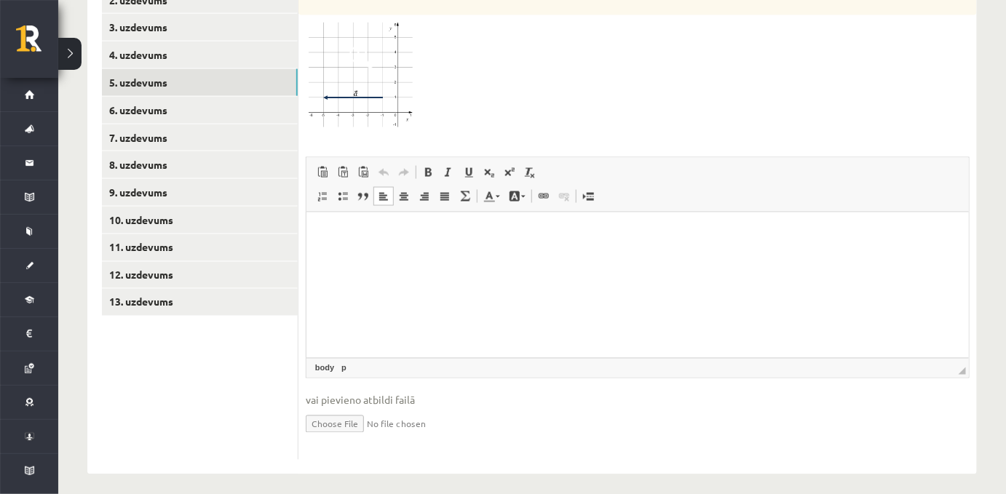
click at [347, 416] on input "file" at bounding box center [638, 423] width 664 height 30
type input "**********"
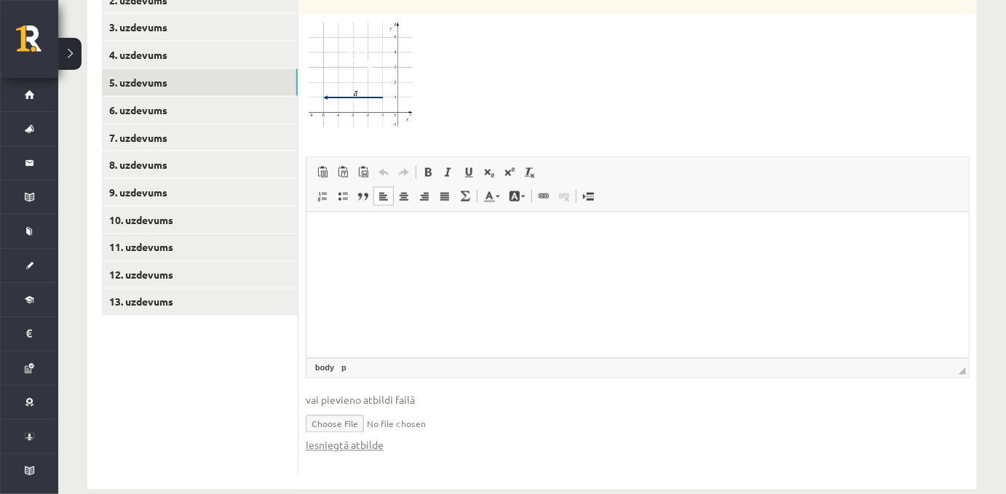
click at [408, 416] on input "file" at bounding box center [638, 423] width 664 height 30
click at [344, 411] on input "file" at bounding box center [638, 423] width 664 height 30
type input "**********"
click at [346, 438] on link "Iesniegtā atbilde" at bounding box center [345, 445] width 78 height 15
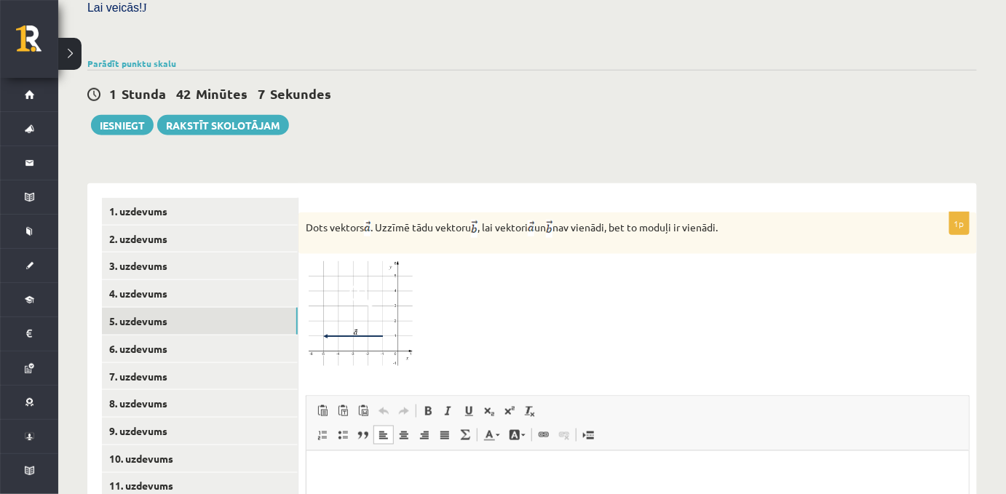
scroll to position [565, 0]
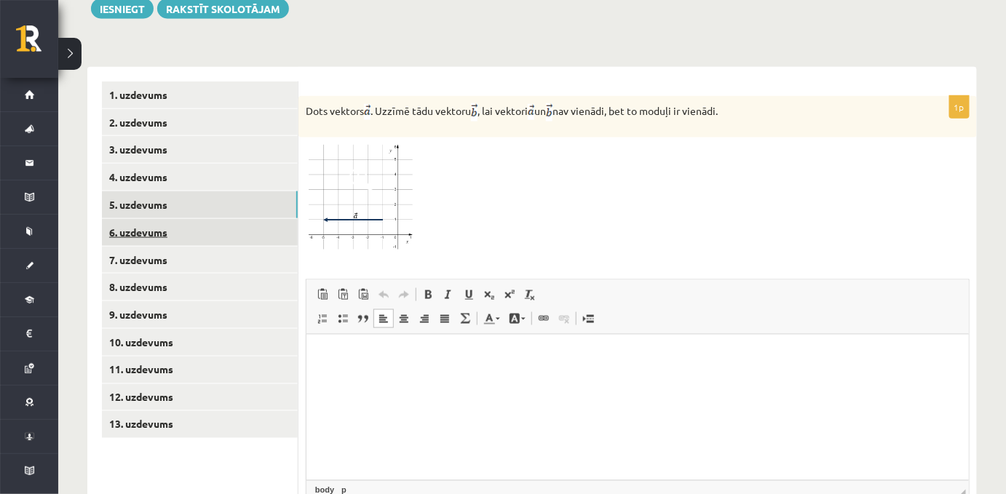
click at [159, 221] on link "6. uzdevums" at bounding box center [200, 232] width 196 height 27
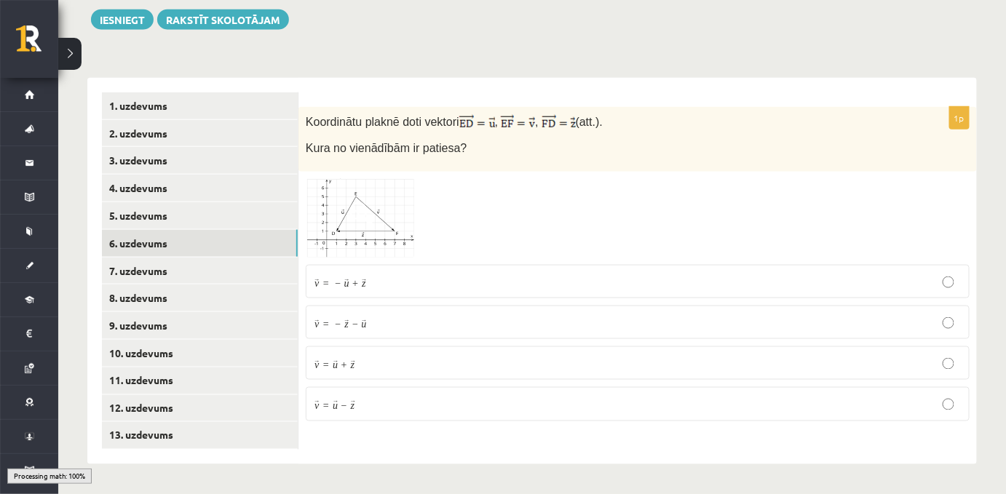
scroll to position [540, 0]
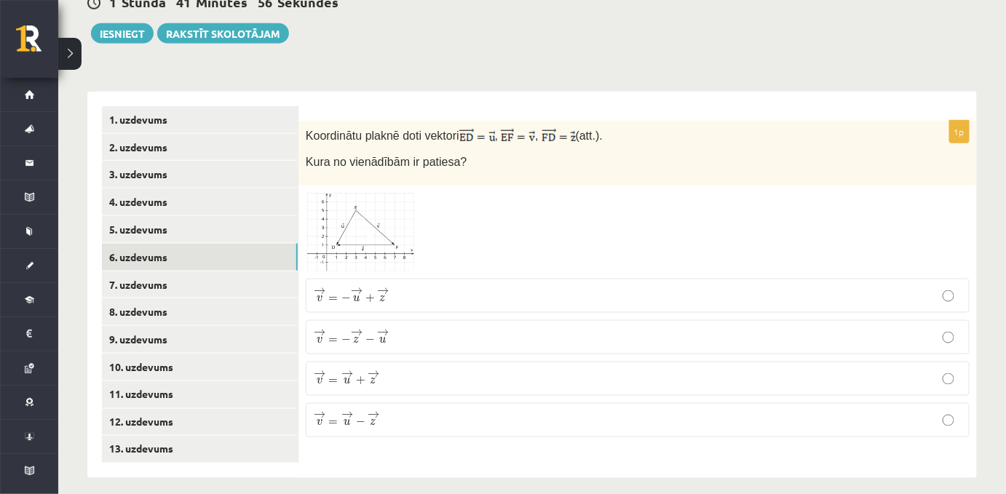
click at [376, 229] on img at bounding box center [360, 232] width 109 height 79
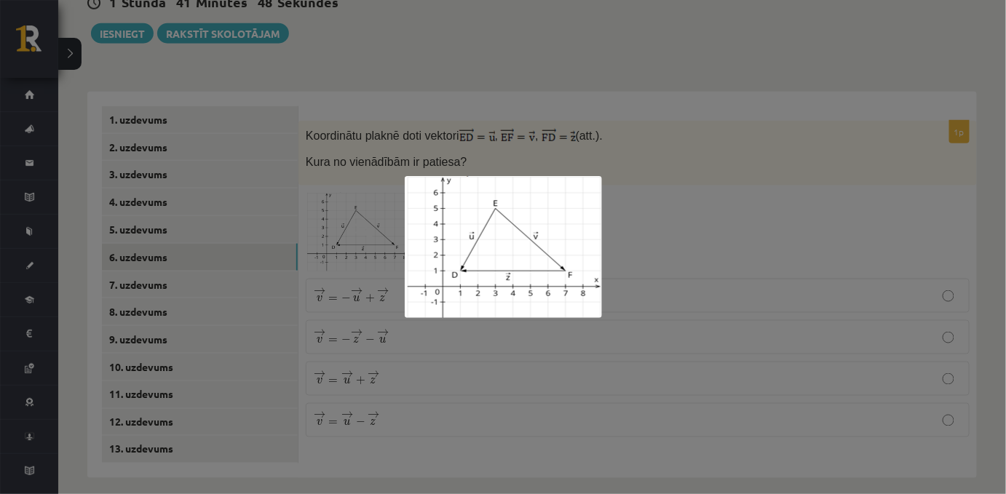
click at [651, 205] on div at bounding box center [503, 247] width 1006 height 494
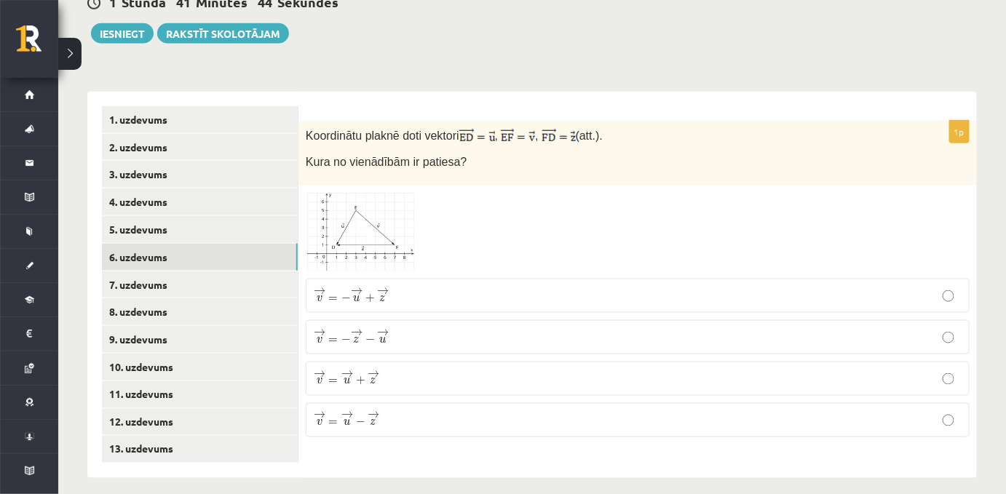
click at [355, 225] on span at bounding box center [360, 227] width 23 height 23
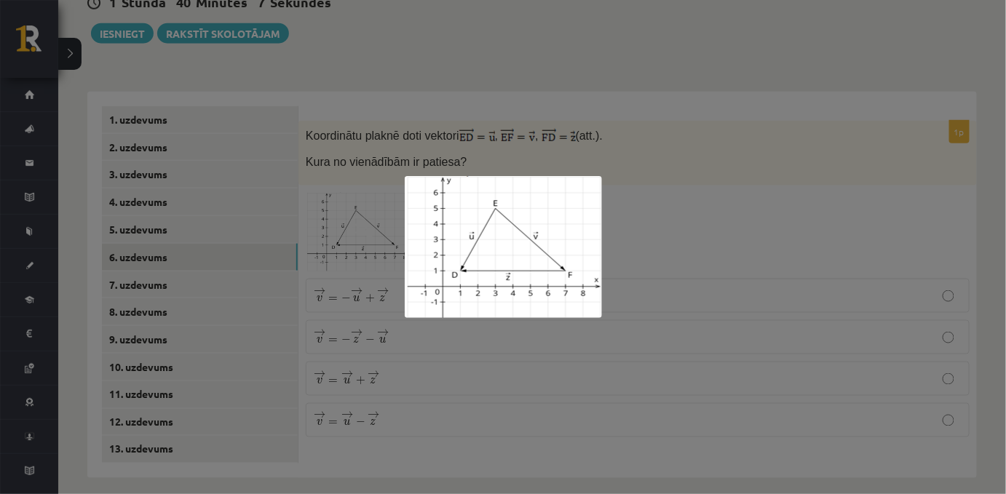
click at [362, 155] on div at bounding box center [503, 247] width 1006 height 494
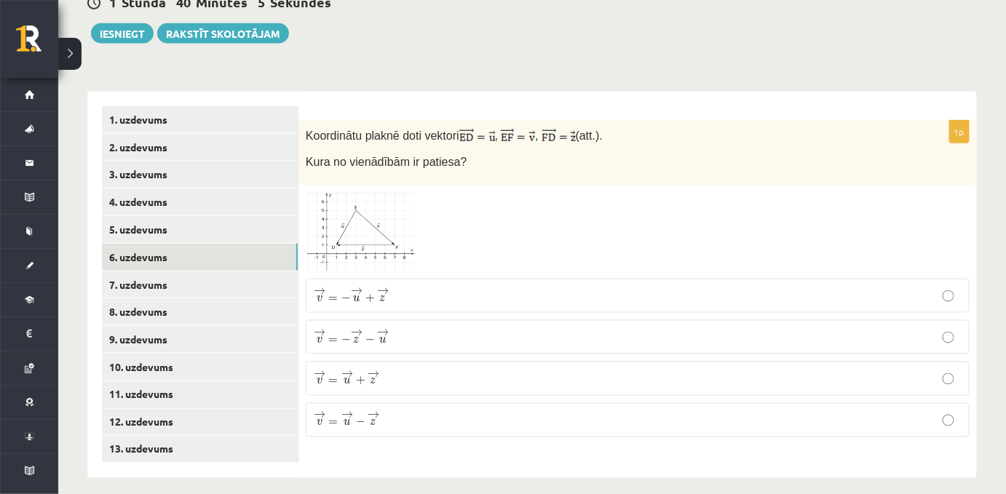
click at [349, 336] on span "−" at bounding box center [345, 340] width 9 height 9
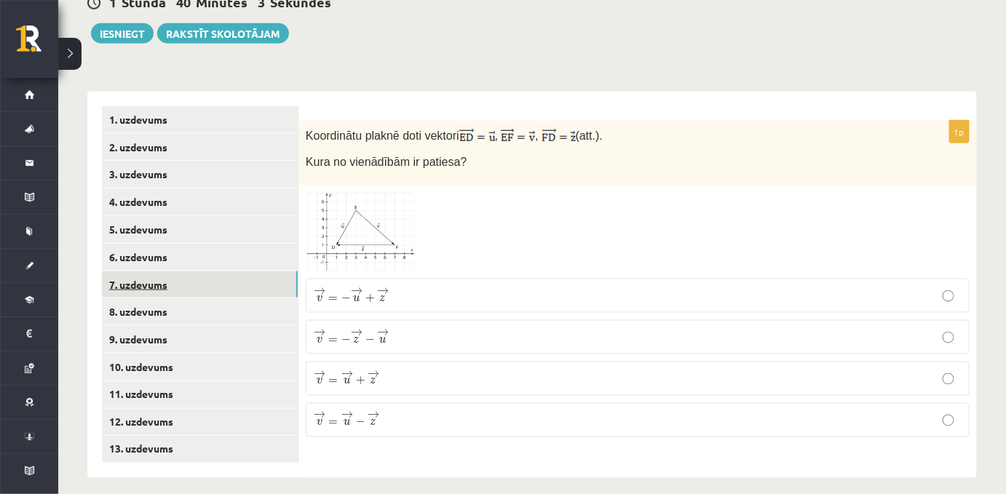
click at [200, 271] on link "7. uzdevums" at bounding box center [200, 284] width 196 height 27
click at [359, 220] on span at bounding box center [360, 229] width 23 height 23
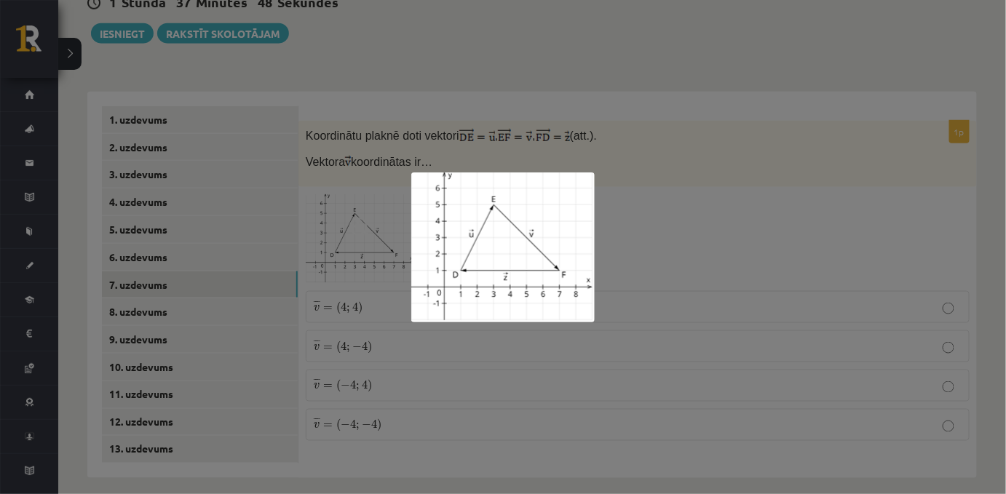
click at [450, 124] on div at bounding box center [503, 247] width 1006 height 494
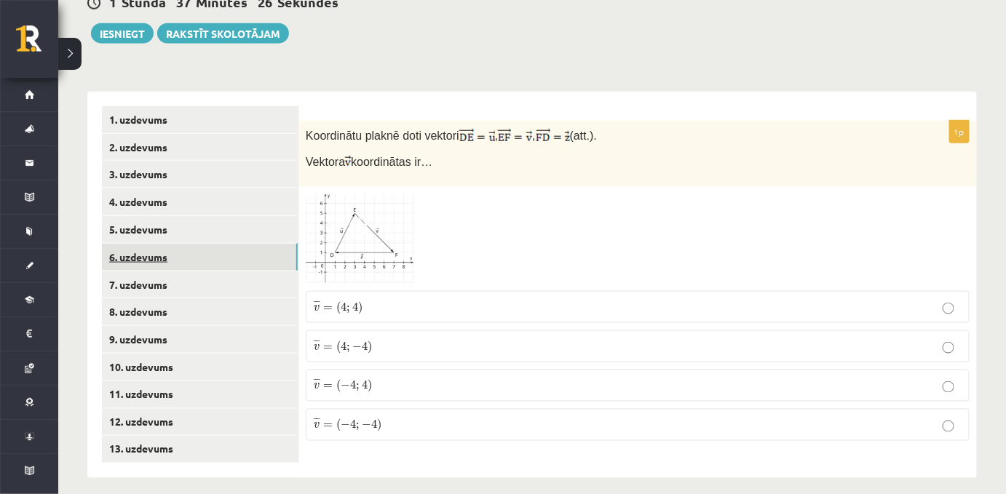
click at [204, 244] on link "6. uzdevums" at bounding box center [200, 257] width 196 height 27
click at [373, 197] on img at bounding box center [360, 232] width 109 height 79
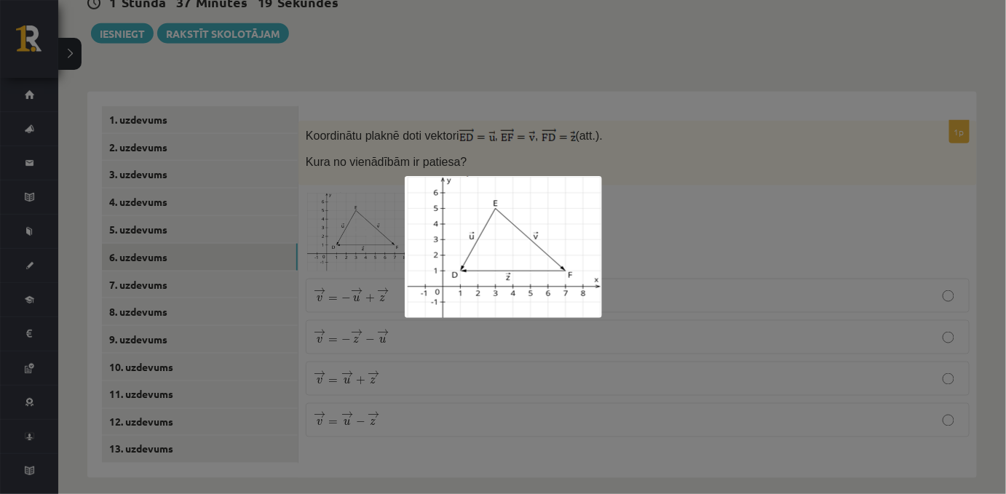
click at [638, 224] on div at bounding box center [503, 247] width 1006 height 494
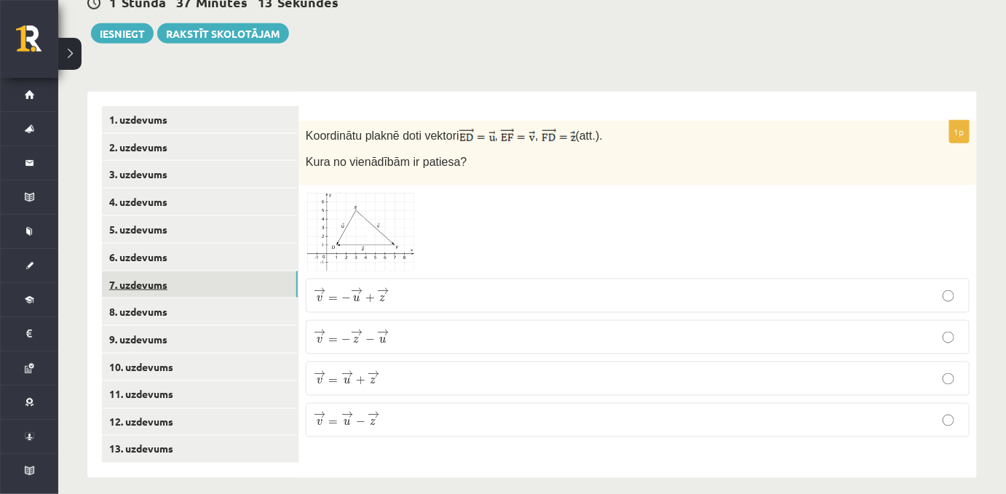
click at [198, 271] on link "7. uzdevums" at bounding box center [200, 284] width 196 height 27
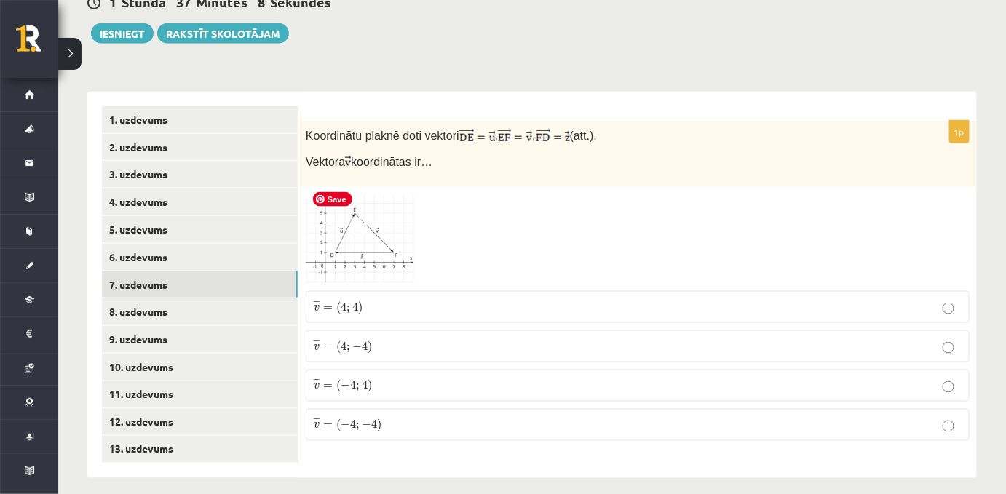
click at [347, 227] on img at bounding box center [360, 239] width 109 height 90
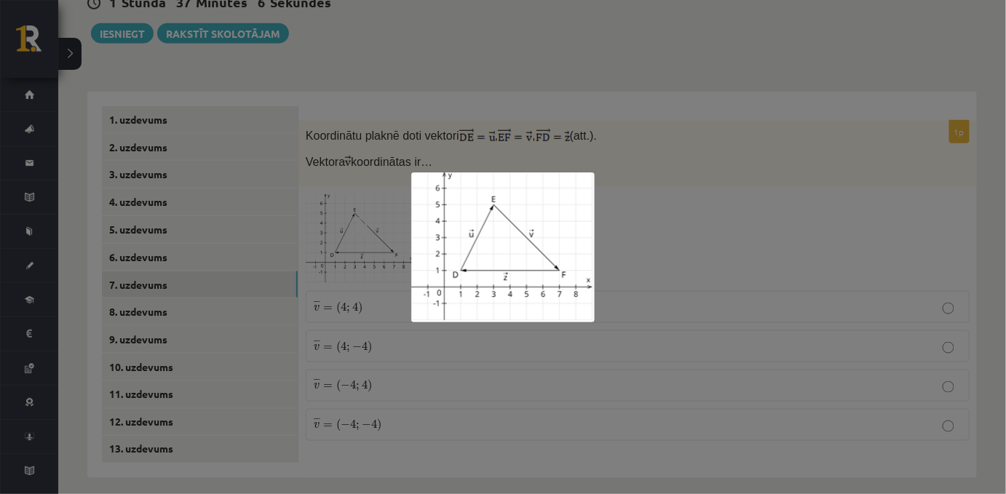
click at [606, 210] on div at bounding box center [503, 247] width 1006 height 494
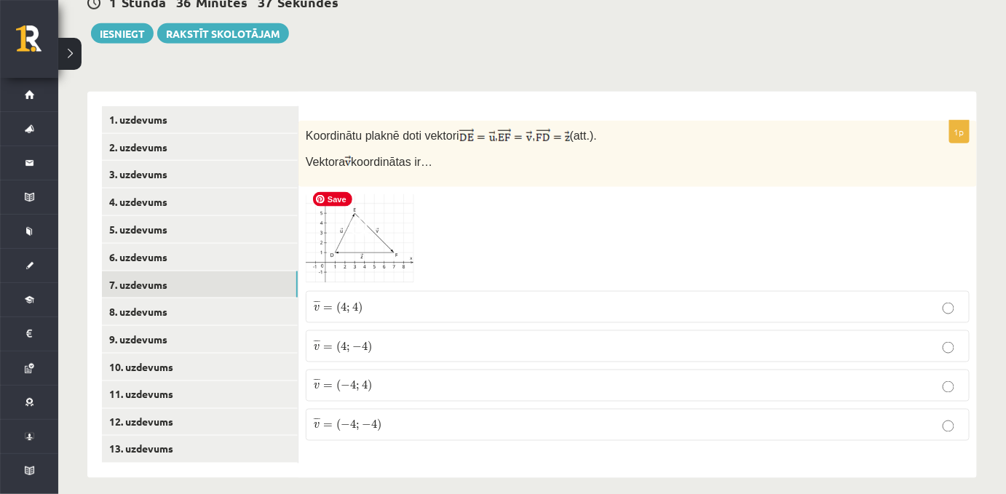
click at [345, 247] on img at bounding box center [360, 239] width 109 height 90
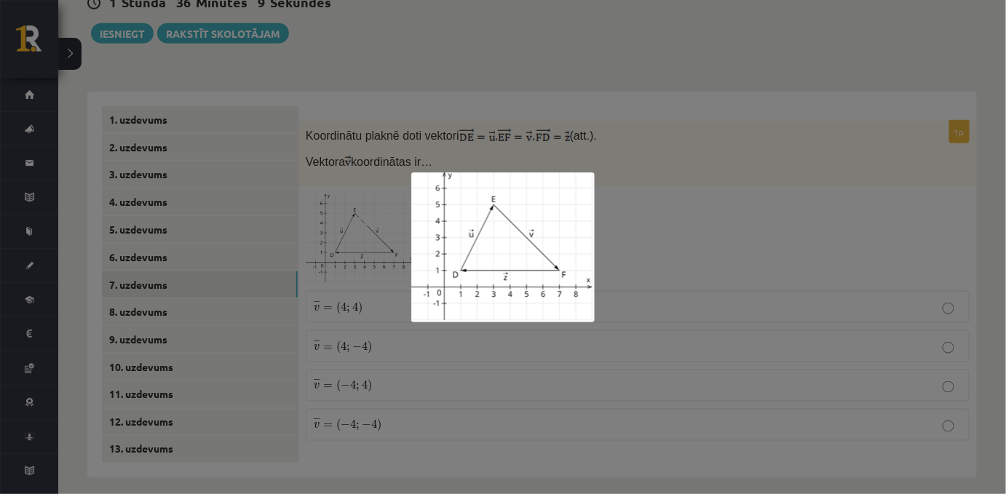
click at [316, 299] on div at bounding box center [503, 247] width 1006 height 494
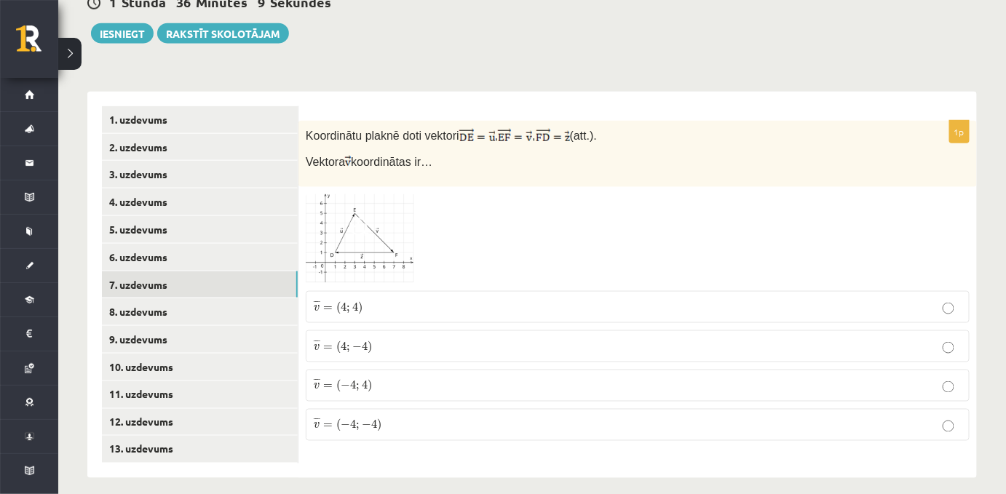
click at [346, 306] on span ";" at bounding box center [348, 310] width 4 height 8
click at [345, 208] on img at bounding box center [360, 239] width 109 height 90
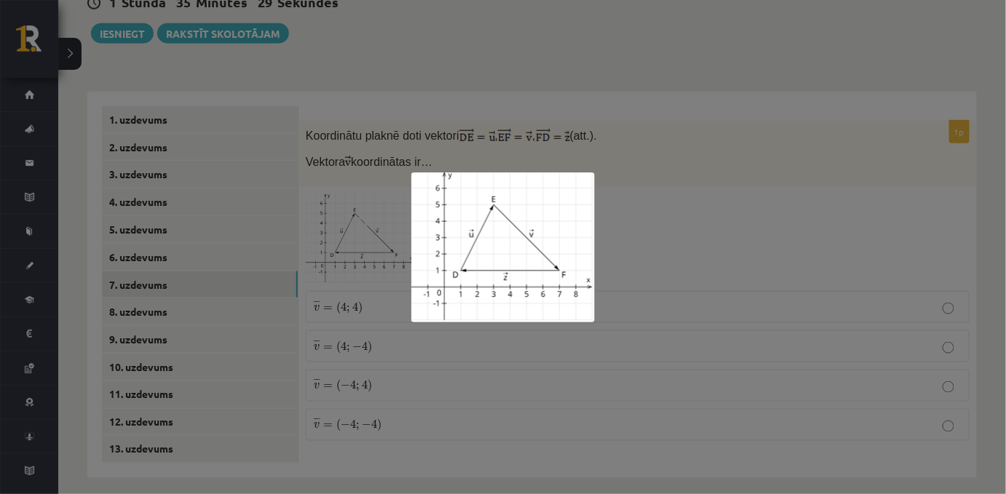
click at [367, 117] on div at bounding box center [503, 247] width 1006 height 494
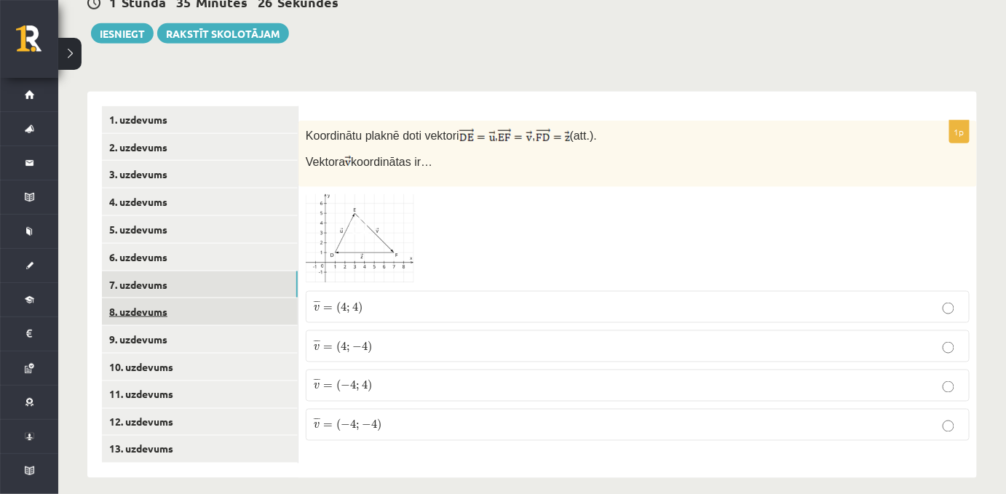
click at [148, 299] on link "8. uzdevums" at bounding box center [200, 311] width 196 height 27
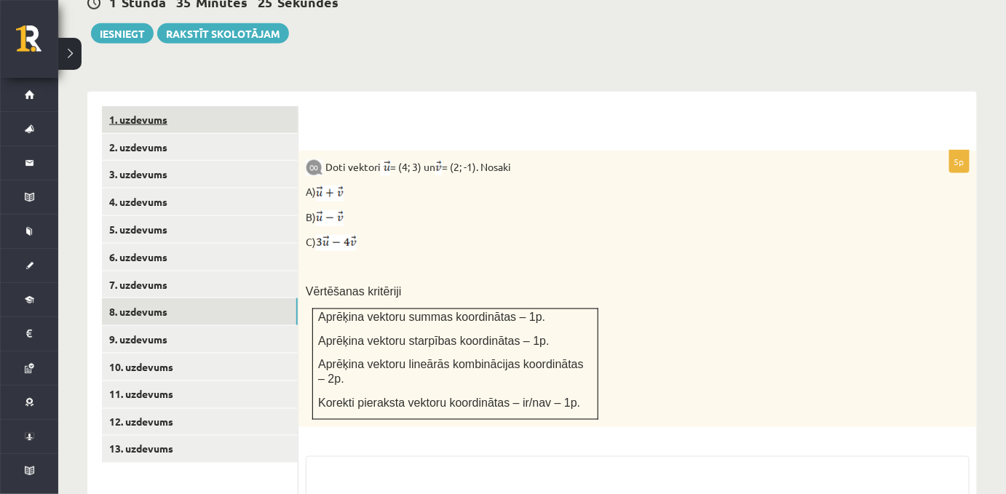
click at [135, 110] on link "1. uzdevums" at bounding box center [200, 119] width 196 height 27
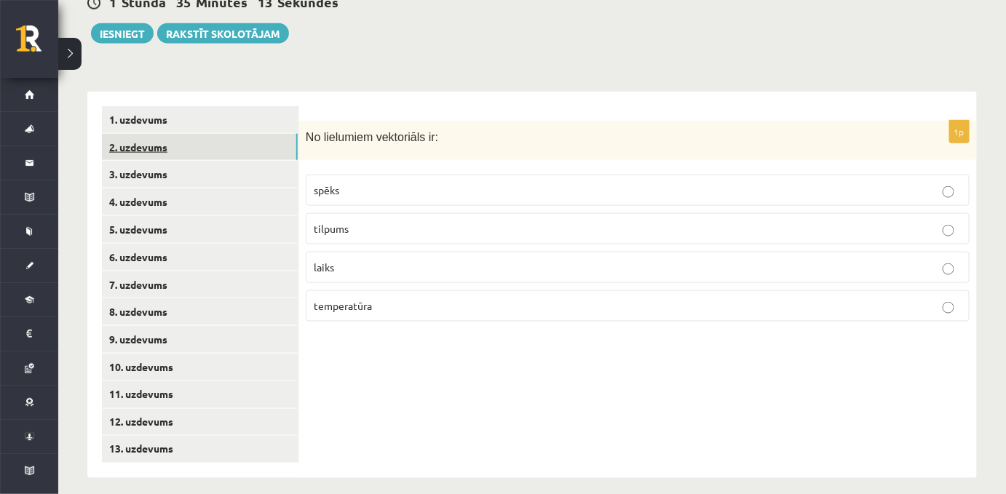
click at [246, 141] on link "2. uzdevums" at bounding box center [200, 147] width 196 height 27
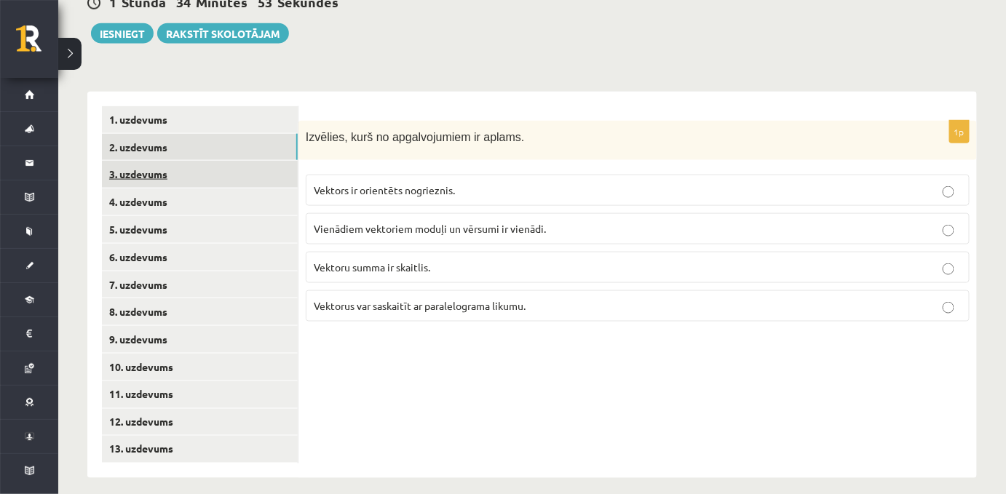
click at [130, 161] on link "3. uzdevums" at bounding box center [200, 174] width 196 height 27
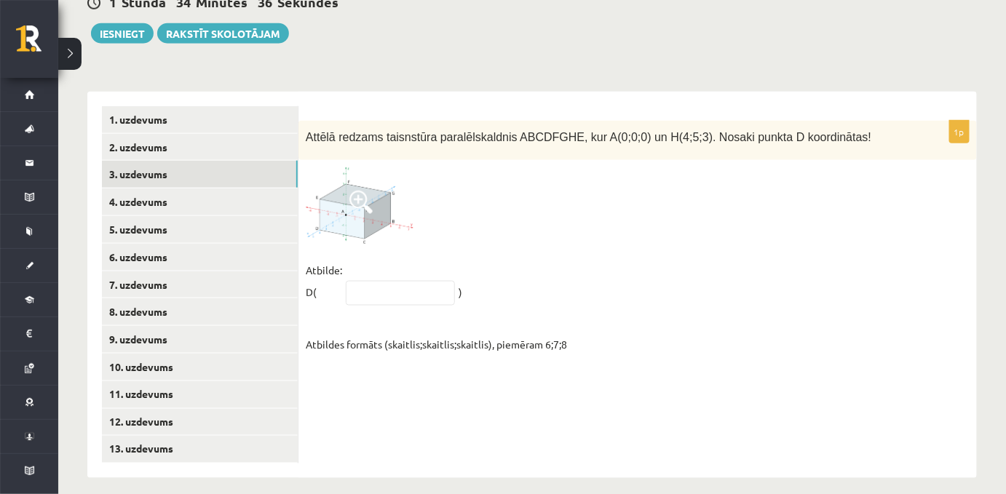
click at [336, 205] on img at bounding box center [360, 205] width 109 height 76
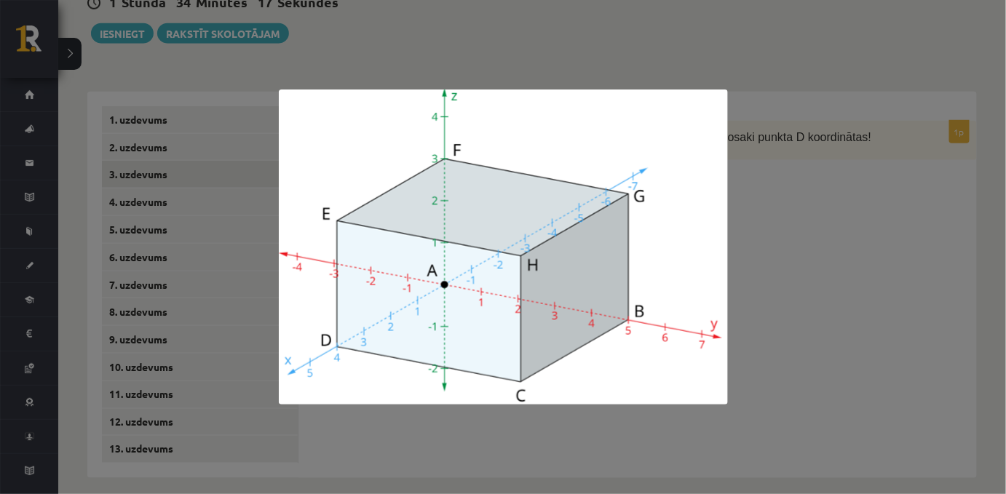
click at [755, 247] on div at bounding box center [503, 247] width 1006 height 494
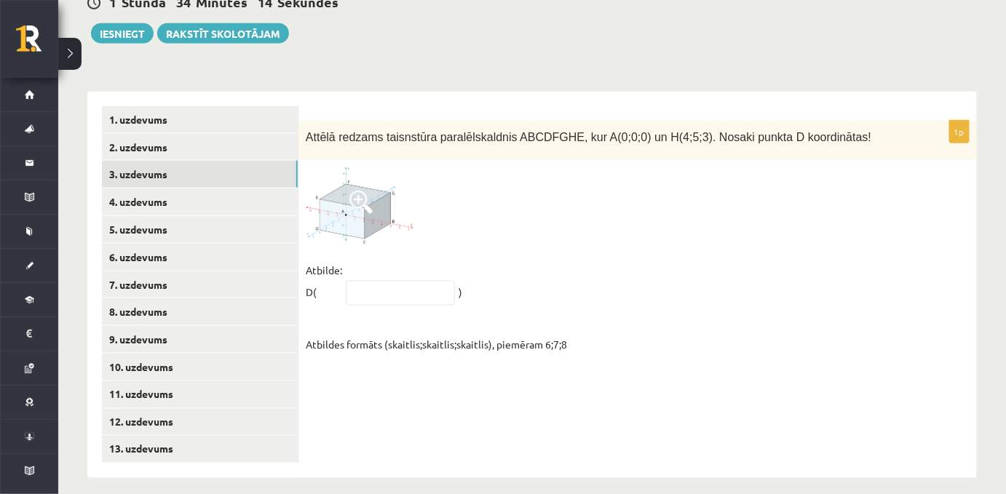
click at [366, 197] on span at bounding box center [360, 202] width 23 height 23
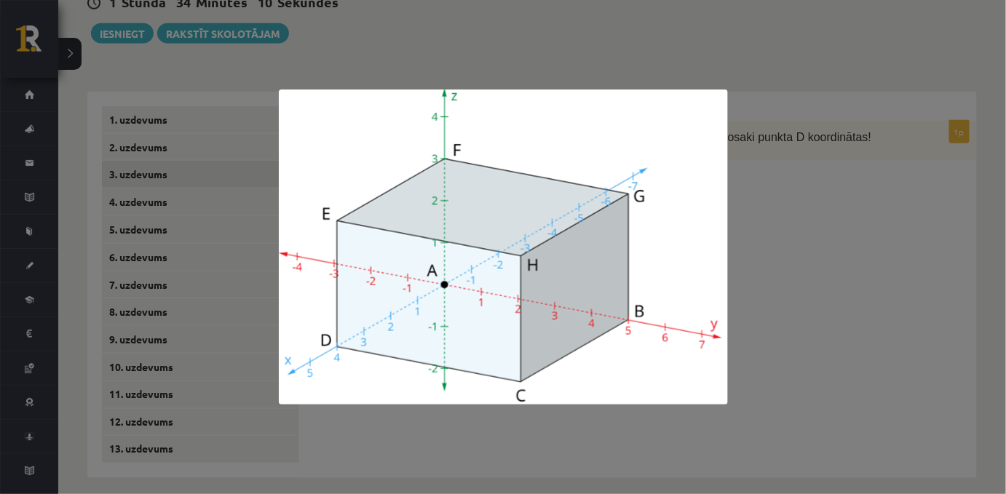
click at [799, 282] on div at bounding box center [503, 247] width 1006 height 494
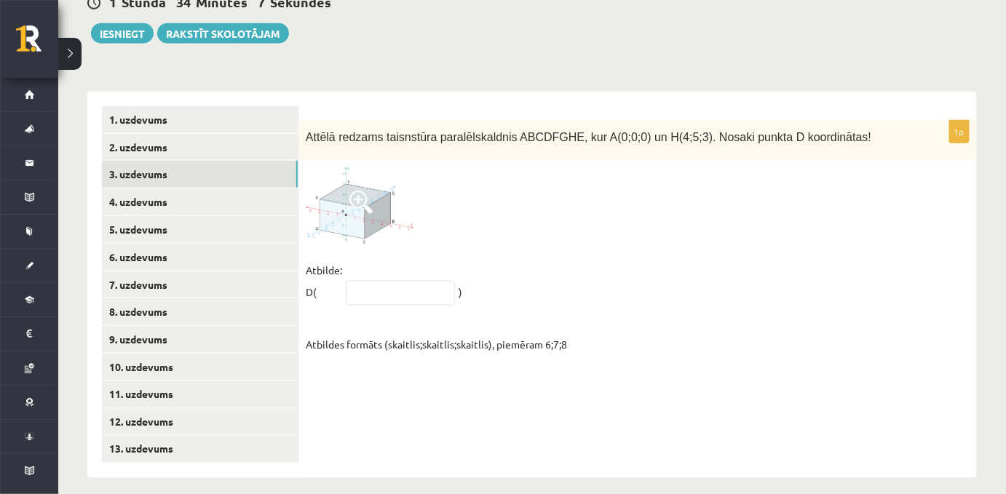
click at [362, 221] on img at bounding box center [360, 205] width 109 height 76
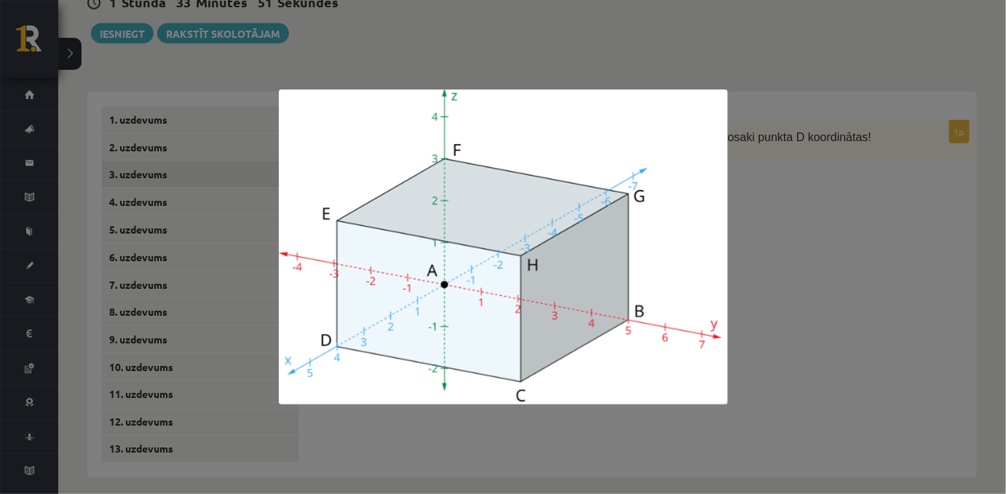
click at [827, 244] on div at bounding box center [503, 247] width 1006 height 494
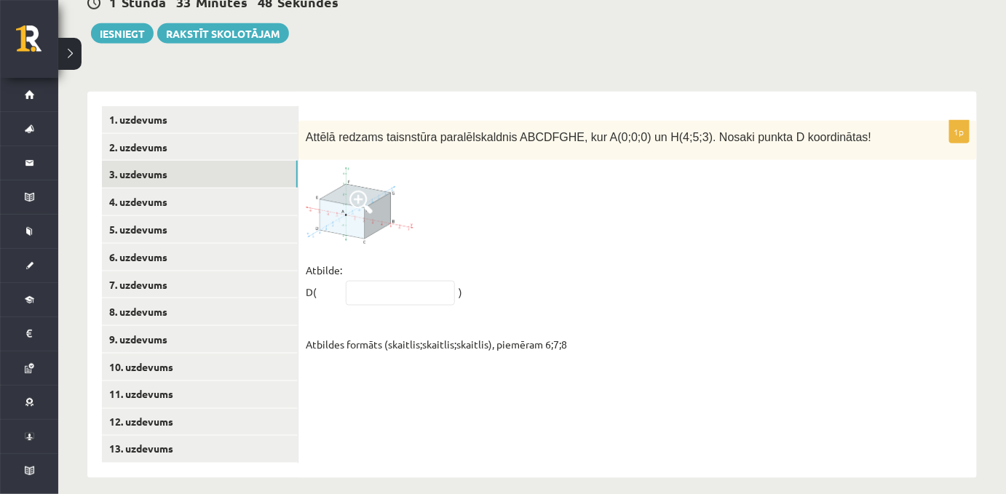
click at [353, 191] on span at bounding box center [360, 202] width 23 height 23
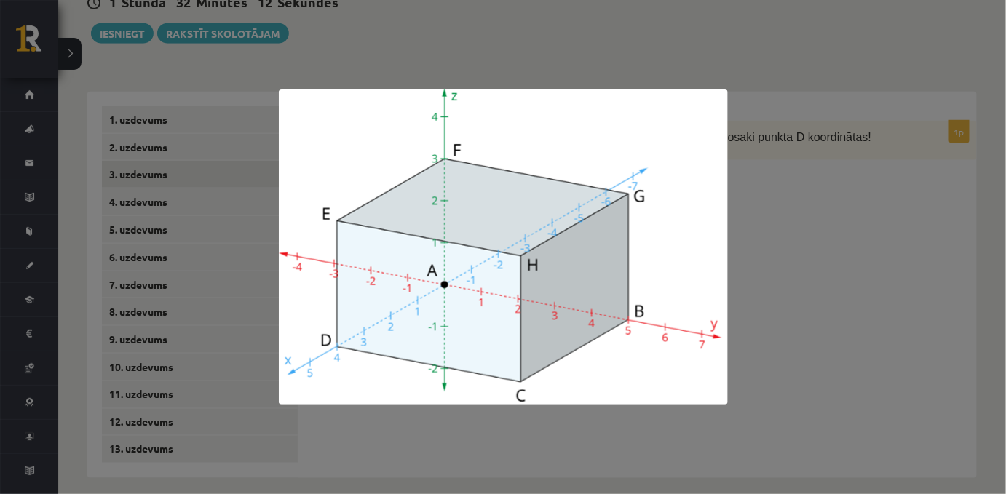
click at [792, 307] on div at bounding box center [503, 247] width 1006 height 494
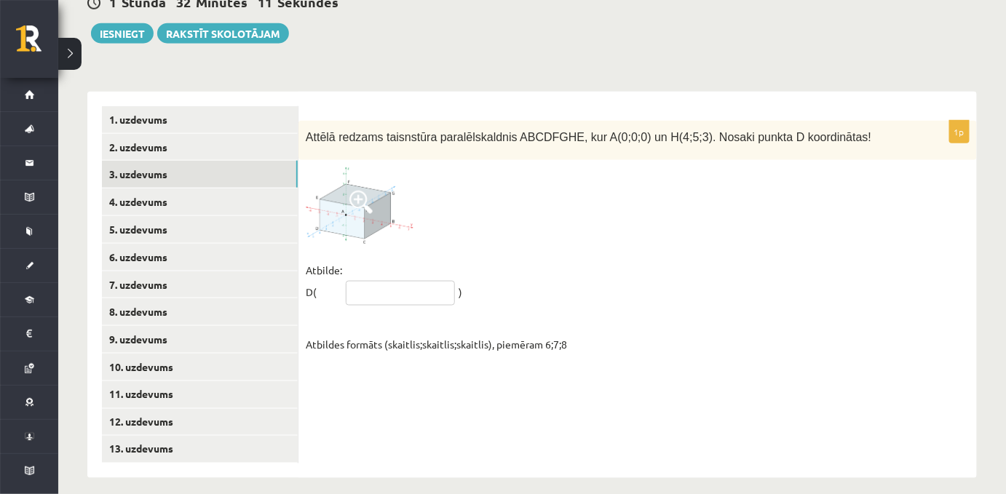
click at [376, 286] on input "text" at bounding box center [400, 293] width 109 height 25
click at [333, 209] on img at bounding box center [360, 205] width 109 height 76
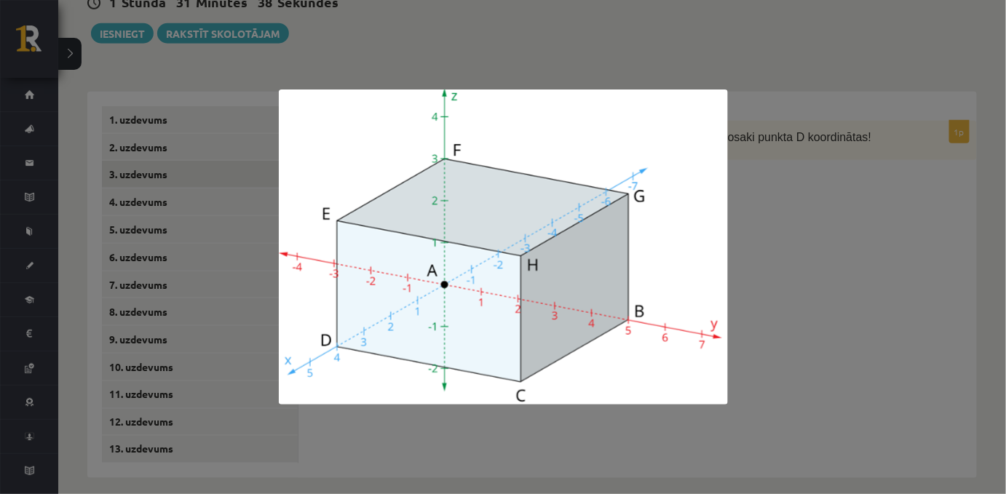
click at [766, 266] on div at bounding box center [503, 247] width 1006 height 494
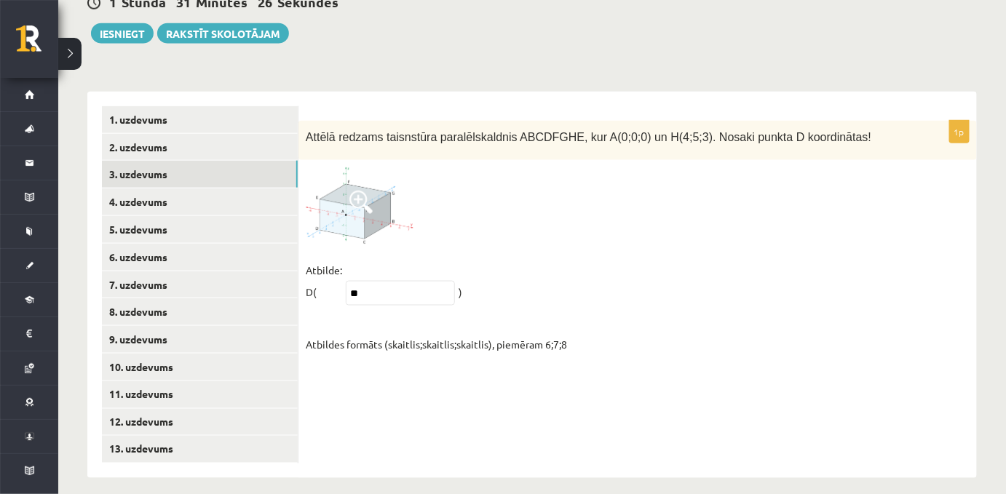
click at [352, 178] on img at bounding box center [360, 205] width 109 height 76
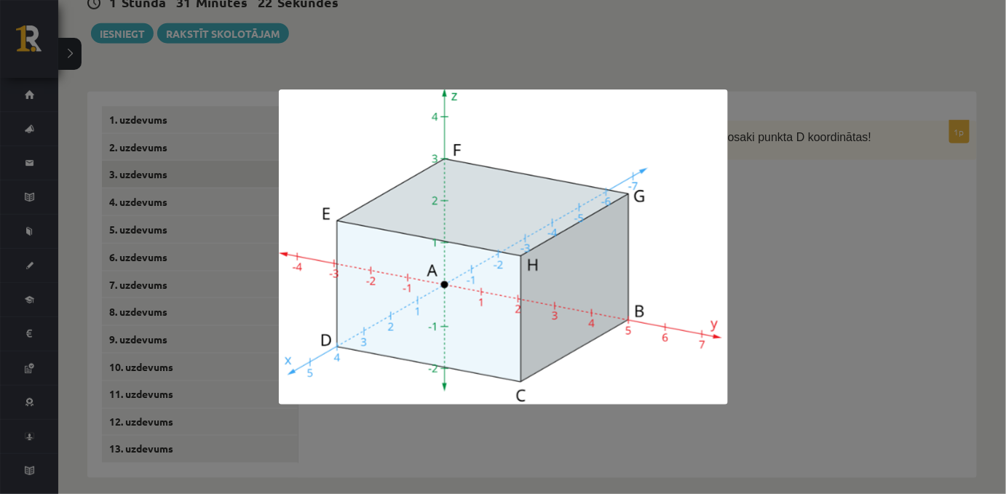
click at [719, 220] on img at bounding box center [503, 247] width 449 height 315
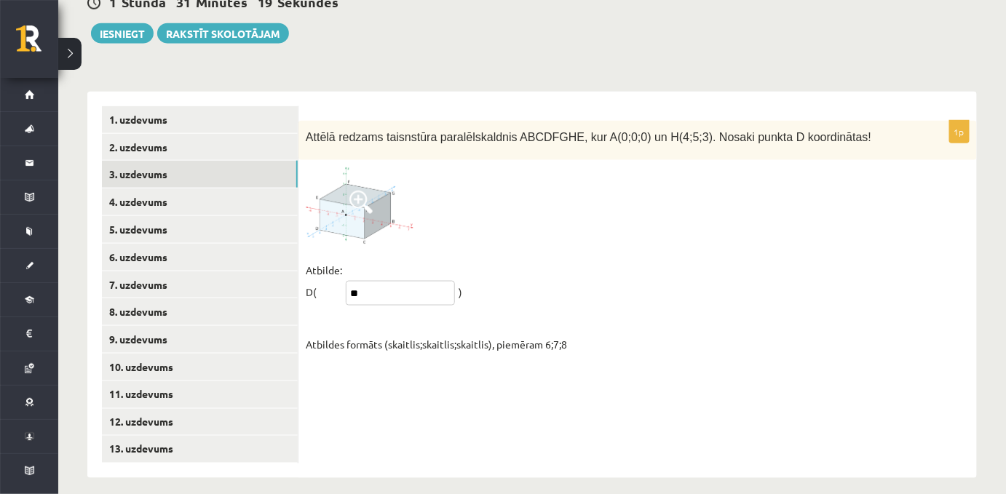
click at [437, 284] on input "**" at bounding box center [400, 293] width 109 height 25
type input "*****"
click at [541, 237] on div "1p Attēlā redzams taisnstūra paralēlskaldnis ABCDFGHE, kur A(0;0;0) un H(4;5;3)…" at bounding box center [637, 242] width 678 height 242
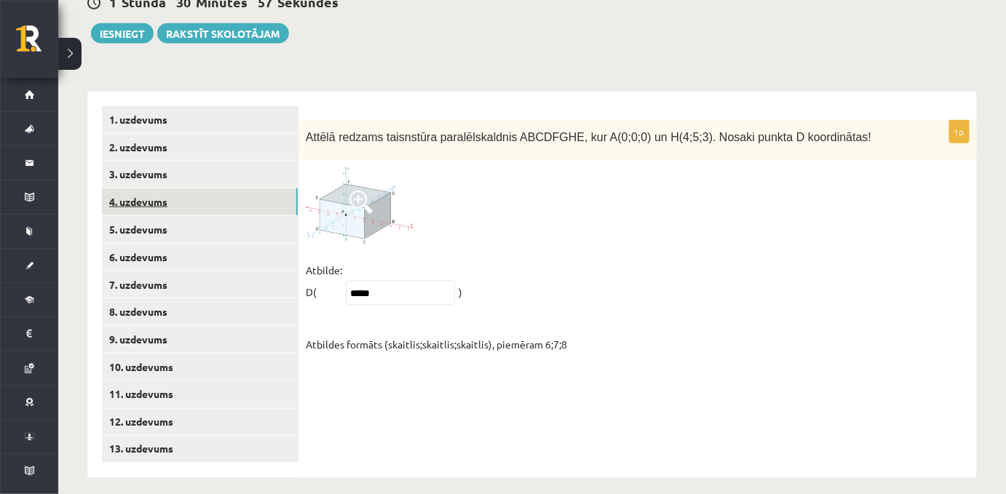
click at [159, 194] on link "4. uzdevums" at bounding box center [200, 202] width 196 height 27
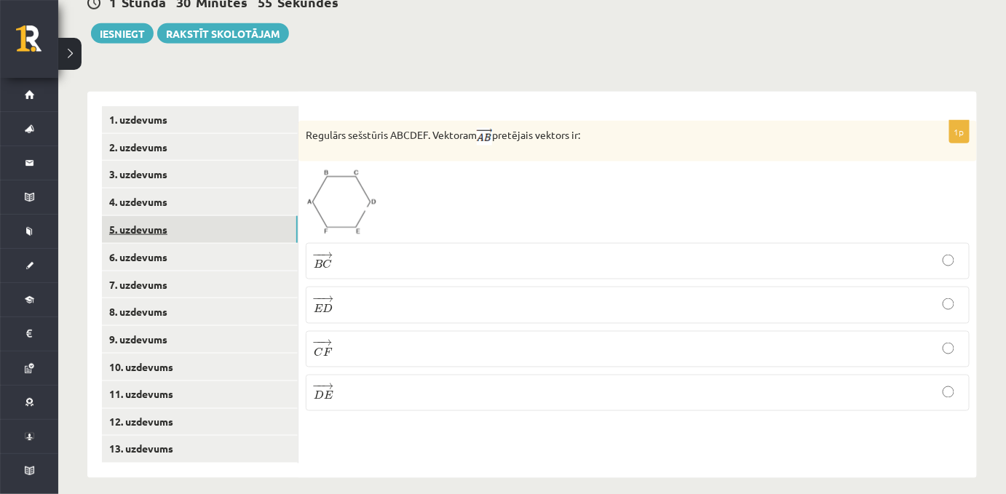
click at [134, 216] on link "5. uzdevums" at bounding box center [200, 229] width 196 height 27
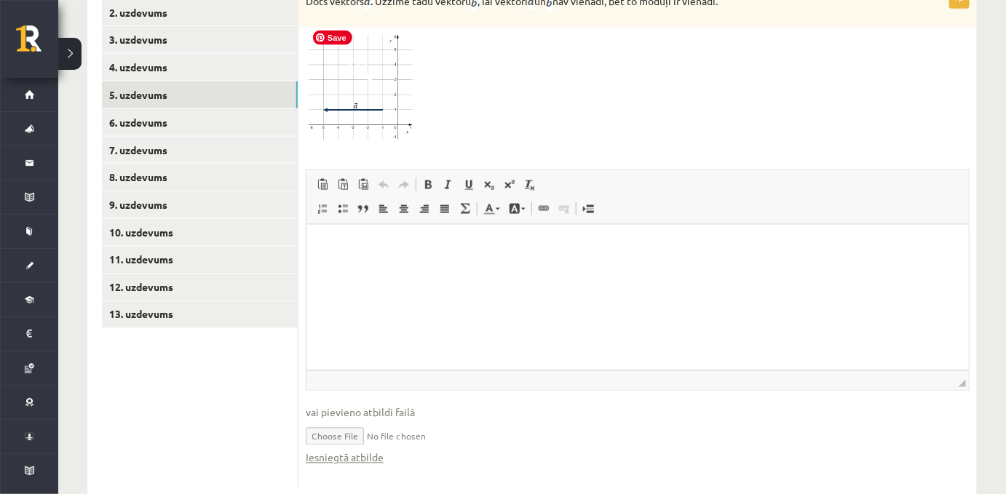
scroll to position [704, 0]
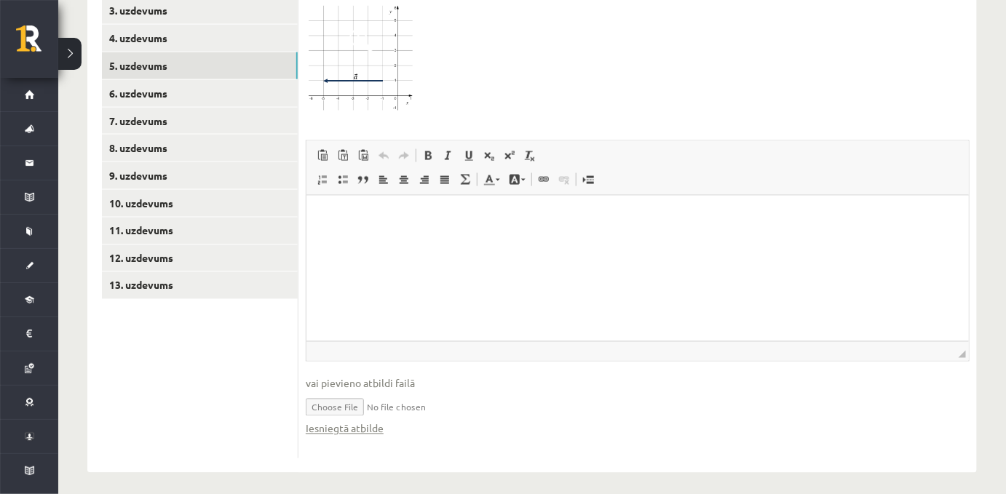
click at [336, 398] on input "file" at bounding box center [638, 407] width 664 height 30
type input "**********"
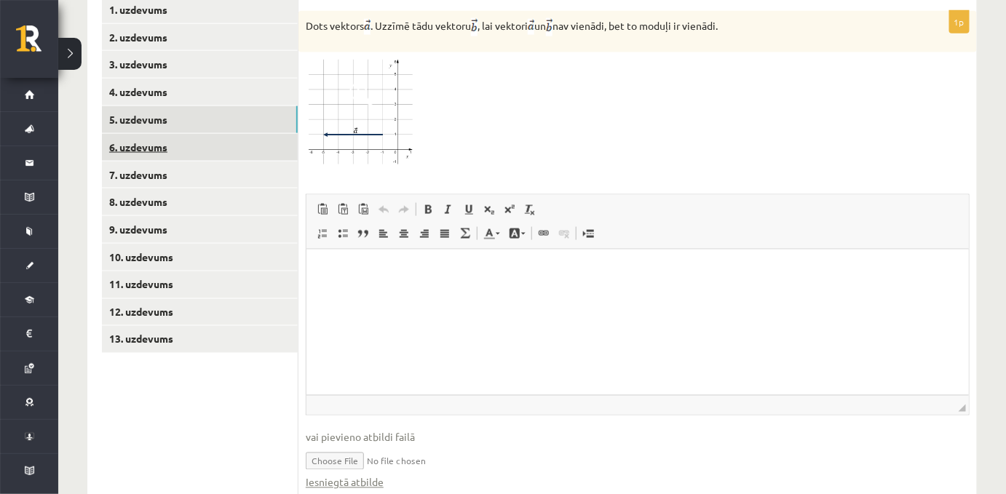
scroll to position [647, 0]
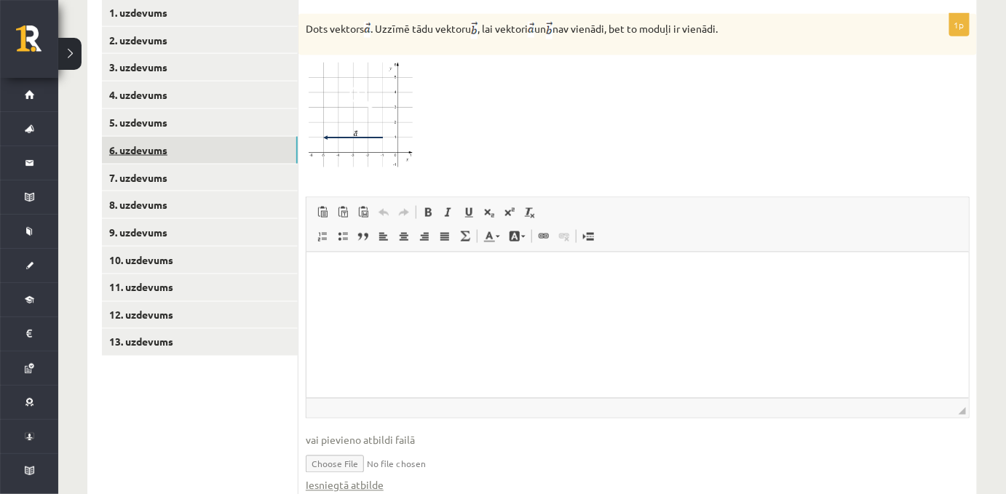
click at [147, 137] on link "6. uzdevums" at bounding box center [200, 150] width 196 height 27
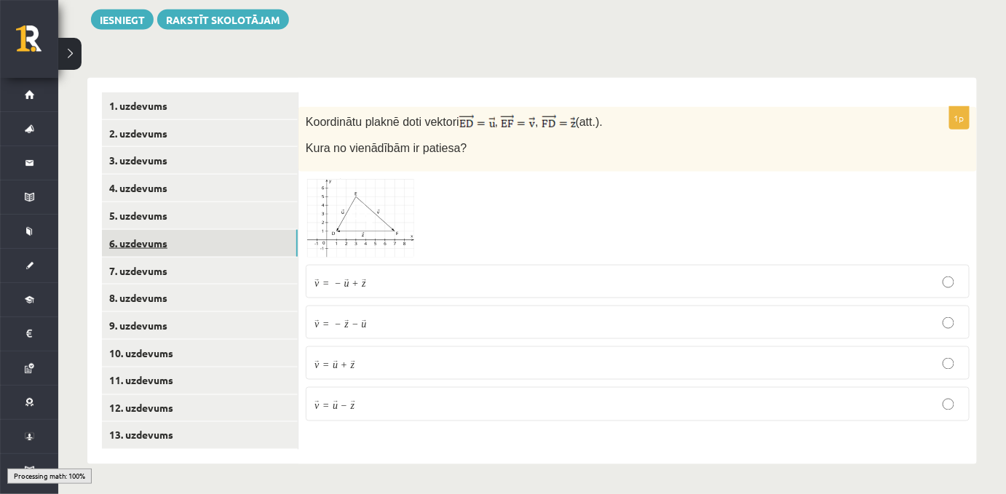
scroll to position [540, 0]
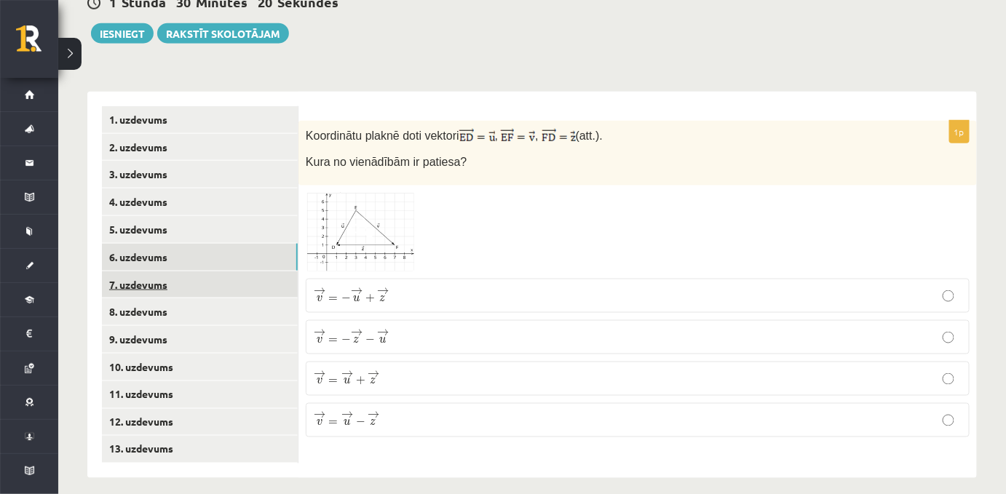
click at [123, 271] on link "7. uzdevums" at bounding box center [200, 284] width 196 height 27
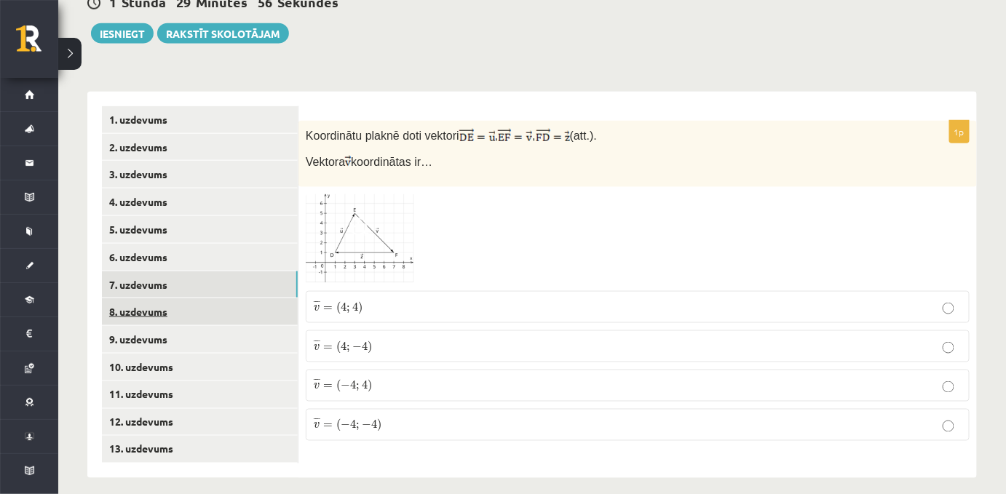
click at [143, 299] on link "8. uzdevums" at bounding box center [200, 311] width 196 height 27
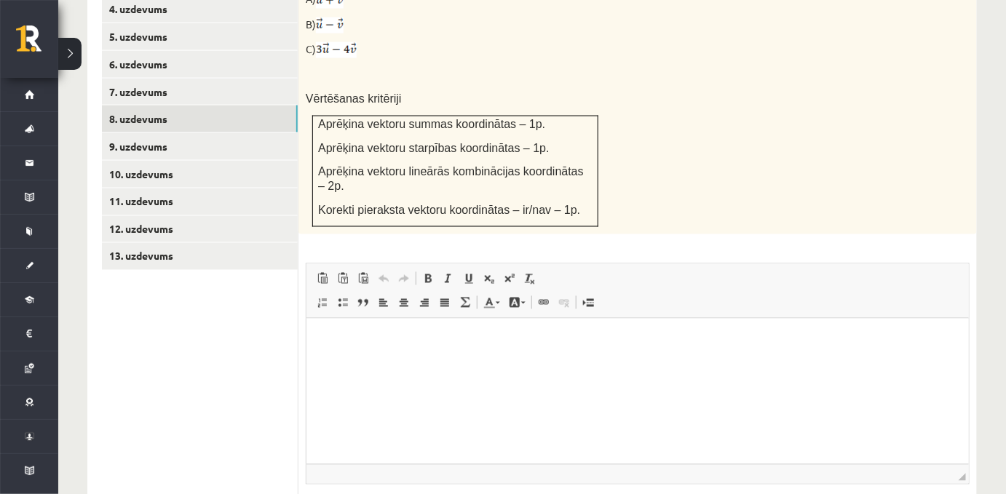
scroll to position [651, 0]
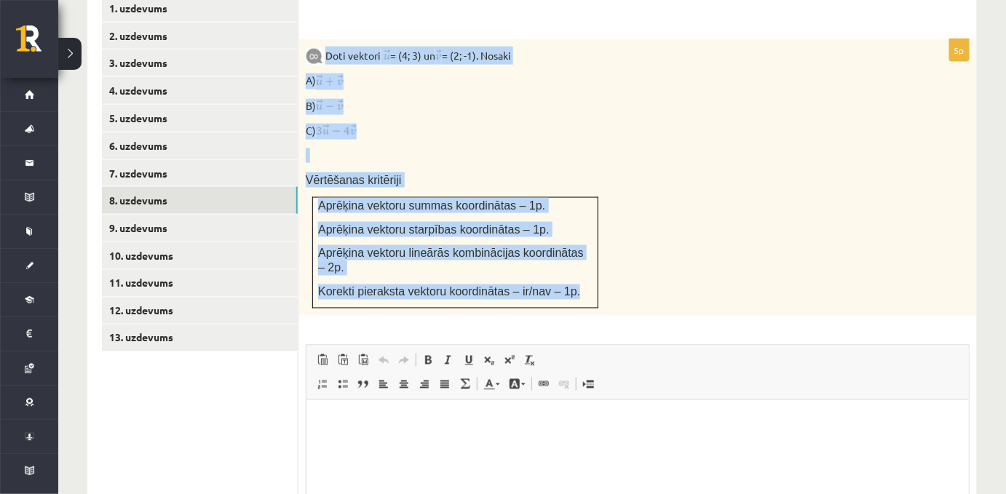
drag, startPoint x: 326, startPoint y: 40, endPoint x: 576, endPoint y: 270, distance: 339.4
click at [576, 270] on div "Doti vektori = (4; 3) un = (2; -1). Nosaki A) B) C) Vērtēšanas kritēriji Aprēķi…" at bounding box center [637, 177] width 678 height 277
copy div "Doti vektori = (4; 3) un = (2; -1). Nosaki A) B) C) Vērtēšanas kritēriji Aprēķi…"
click at [363, 124] on p "C)" at bounding box center [601, 132] width 591 height 16
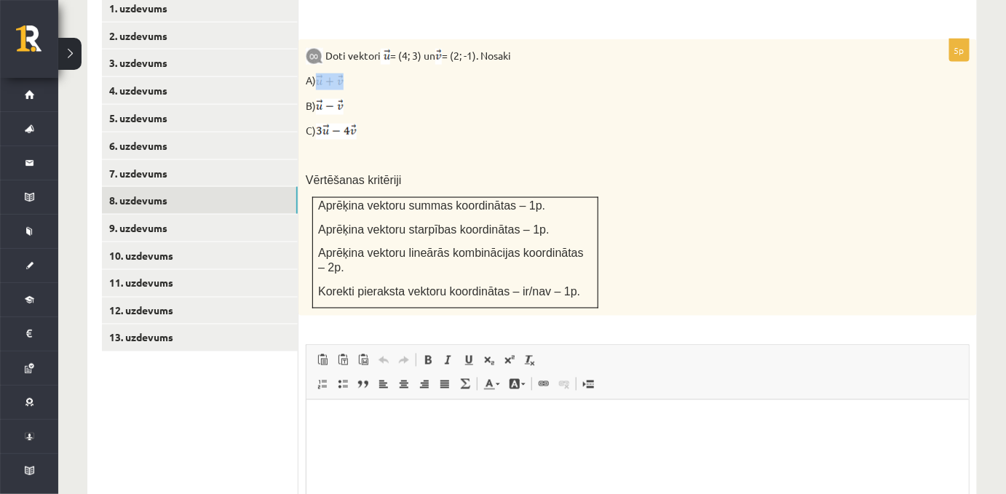
drag, startPoint x: 314, startPoint y: 75, endPoint x: 368, endPoint y: 78, distance: 53.9
click at [368, 78] on p "A)" at bounding box center [601, 82] width 591 height 16
click at [373, 109] on div "Doti vektori = (4; 3) un = (2; -1). Nosaki A) B) C) Vērtēšanas kritēriji Aprēķi…" at bounding box center [637, 177] width 678 height 277
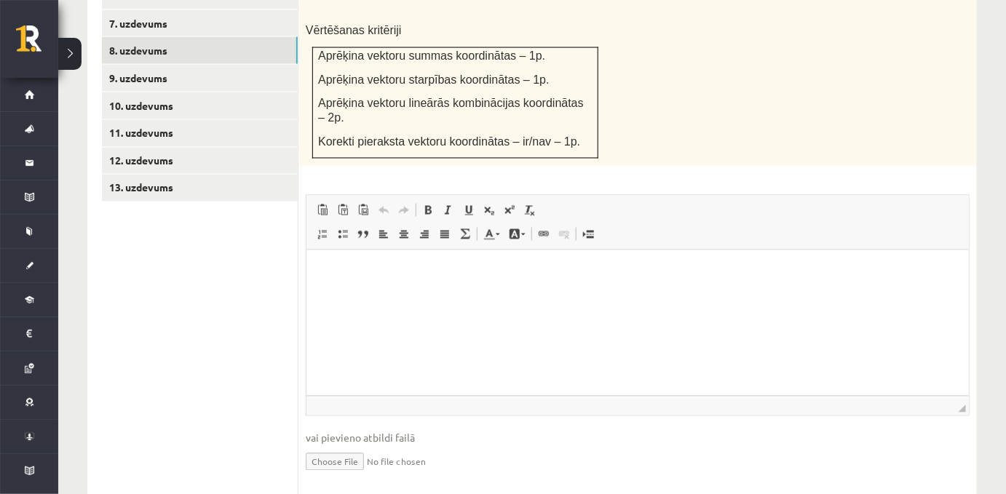
scroll to position [813, 0]
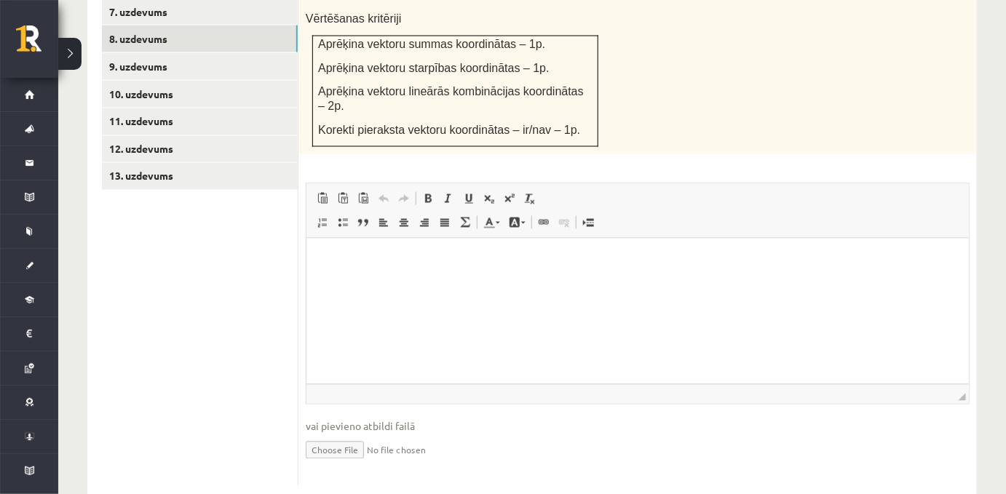
click at [349, 254] on p "Bagātinātā teksta redaktors, wiswyg-editor-user-answer-47433775787380" at bounding box center [636, 260] width 633 height 15
click at [358, 259] on p "**********" at bounding box center [637, 260] width 634 height 15
click at [400, 268] on p "**********" at bounding box center [637, 260] width 634 height 15
click at [274, 53] on link "9. uzdevums" at bounding box center [200, 66] width 196 height 27
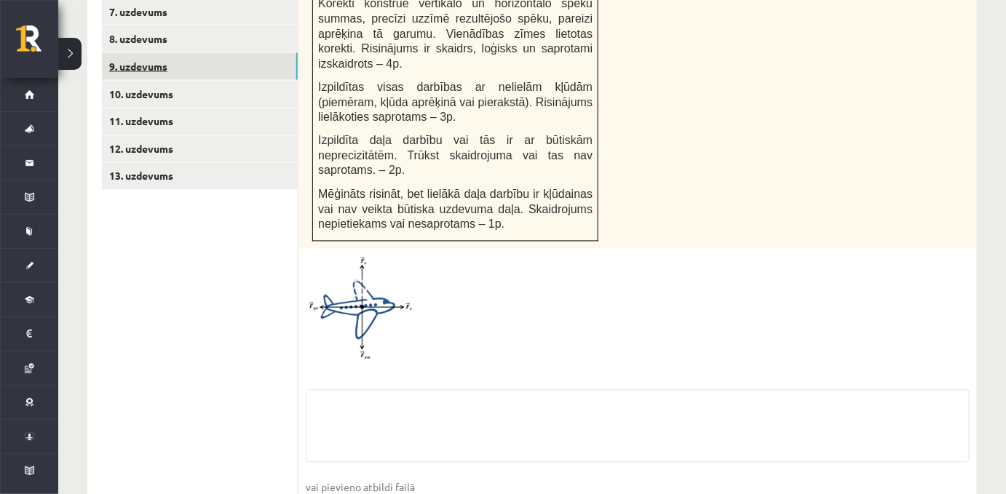
click at [210, 53] on link "9. uzdevums" at bounding box center [200, 66] width 196 height 27
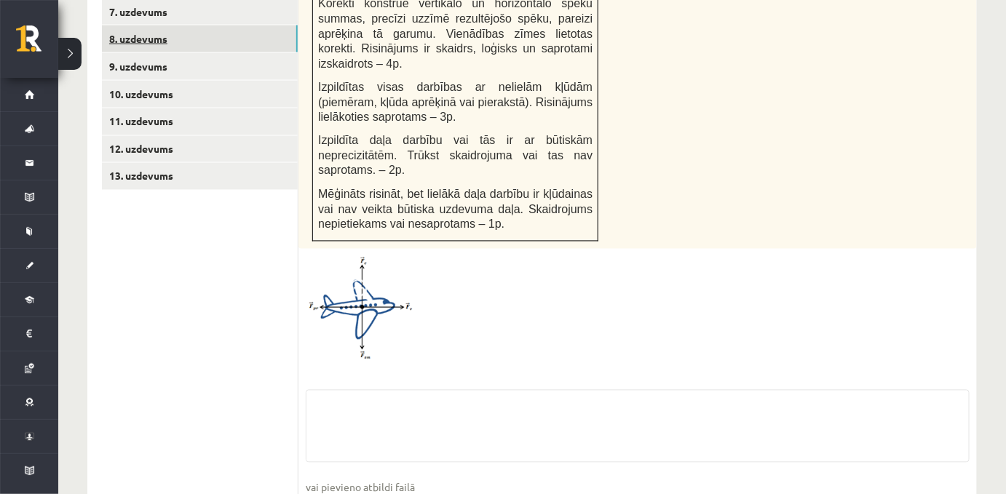
click at [208, 25] on link "8. uzdevums" at bounding box center [200, 38] width 196 height 27
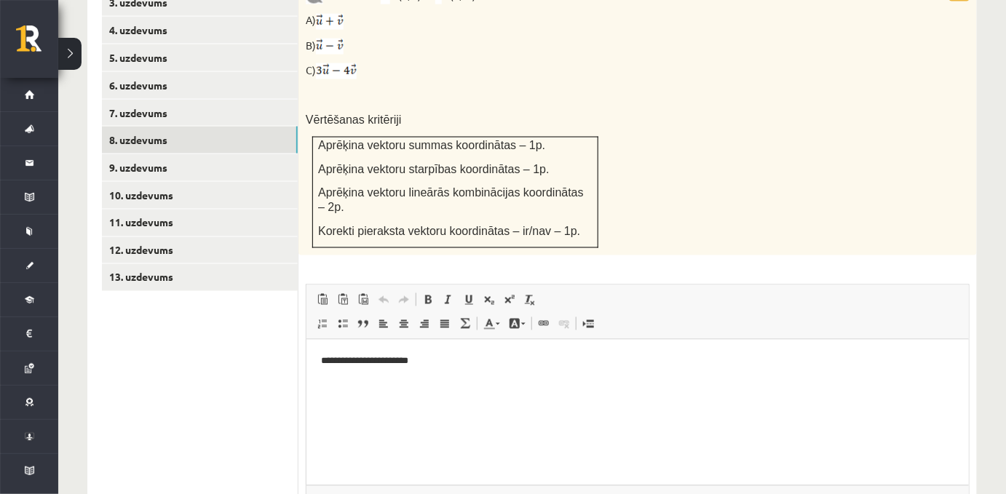
scroll to position [715, 0]
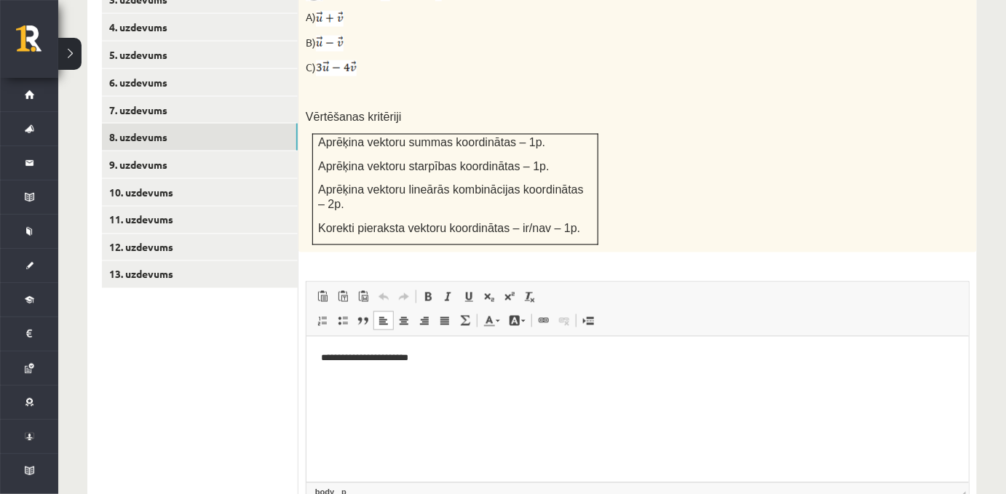
click at [319, 358] on html "**********" at bounding box center [637, 358] width 662 height 44
click at [460, 364] on p "**********" at bounding box center [637, 358] width 634 height 15
drag, startPoint x: 333, startPoint y: 357, endPoint x: 313, endPoint y: 357, distance: 20.4
click at [313, 357] on html "**********" at bounding box center [637, 370] width 662 height 68
click at [422, 291] on span at bounding box center [428, 297] width 12 height 12
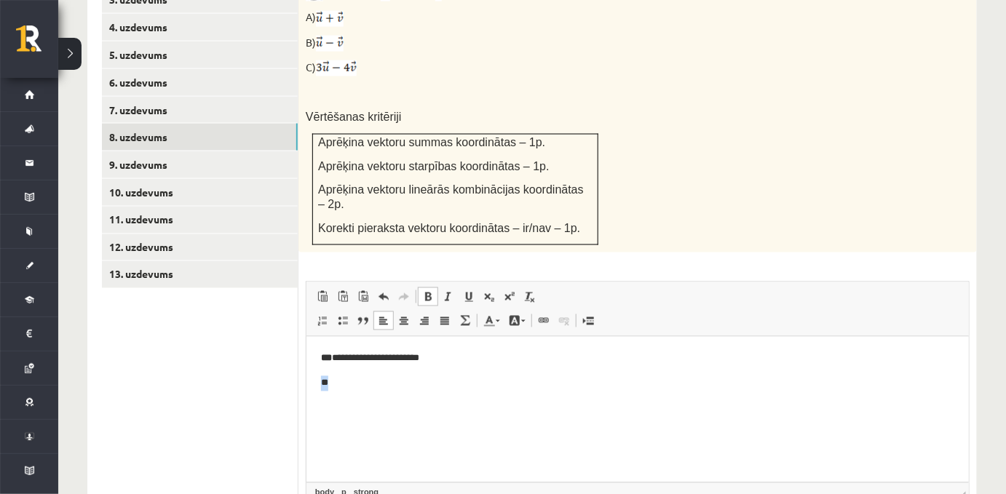
drag, startPoint x: 336, startPoint y: 385, endPoint x: 318, endPoint y: 386, distance: 17.5
click at [318, 386] on html "**********" at bounding box center [637, 370] width 662 height 68
click at [431, 287] on link "Treknraksts Klaviatūras saīsne vadīšanas taustiņš+B" at bounding box center [428, 296] width 20 height 19
click at [495, 405] on html "**********" at bounding box center [637, 370] width 662 height 68
click at [357, 384] on p "**" at bounding box center [637, 383] width 634 height 15
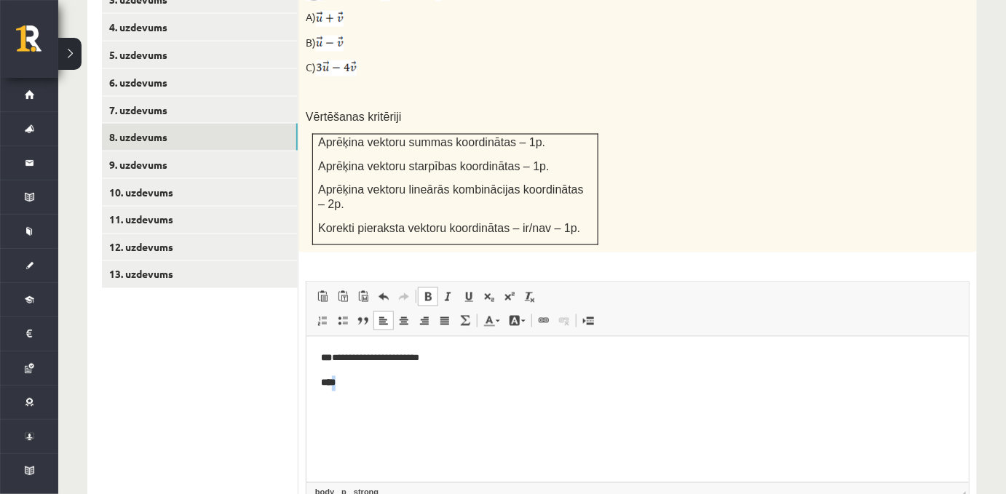
drag, startPoint x: 341, startPoint y: 381, endPoint x: 333, endPoint y: 384, distance: 9.2
click at [333, 384] on p "****" at bounding box center [637, 383] width 634 height 15
click at [424, 291] on span at bounding box center [428, 297] width 12 height 12
click at [352, 379] on p "** *" at bounding box center [637, 383] width 634 height 15
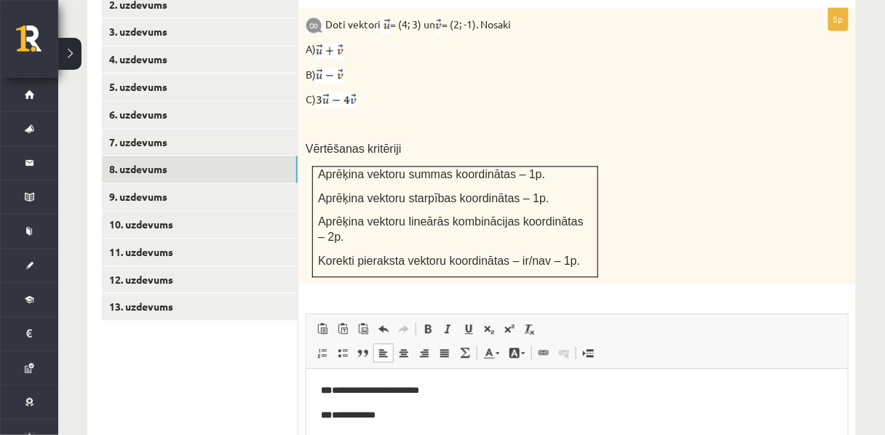
click at [693, 156] on div "Doti vektori = (4; 3) un = (2; -1). Nosaki A) B) C) Vērtēšanas kritēriji Aprēķi…" at bounding box center [577, 146] width 558 height 277
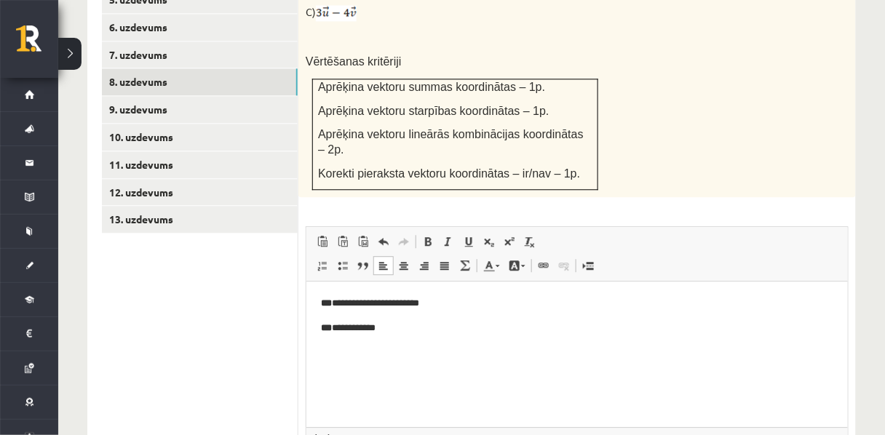
click at [400, 331] on p "**********" at bounding box center [577, 327] width 514 height 15
drag, startPoint x: 340, startPoint y: 350, endPoint x: 313, endPoint y: 354, distance: 27.3
click at [313, 354] on html "**********" at bounding box center [576, 327] width 541 height 93
click at [424, 236] on span at bounding box center [428, 242] width 12 height 12
click at [352, 357] on p "**" at bounding box center [577, 351] width 514 height 15
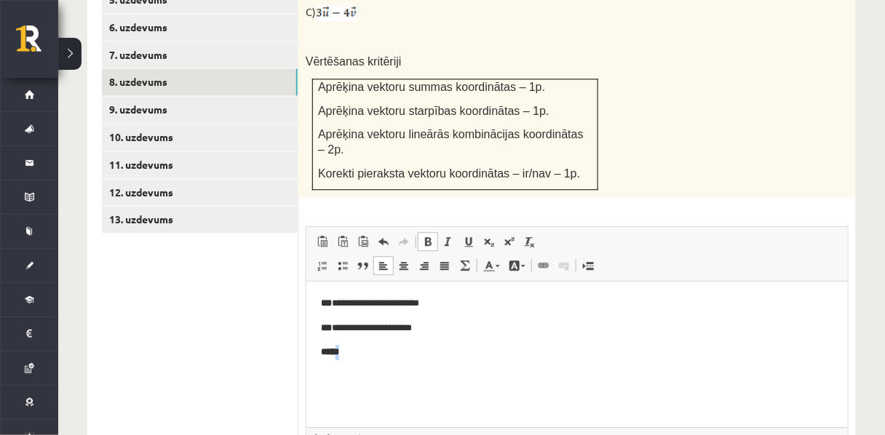
drag, startPoint x: 349, startPoint y: 362, endPoint x: 334, endPoint y: 353, distance: 18.0
click at [334, 353] on html "**********" at bounding box center [576, 327] width 541 height 93
click at [427, 236] on span at bounding box center [428, 242] width 12 height 12
click at [407, 348] on p "** *" at bounding box center [577, 351] width 514 height 15
drag, startPoint x: 349, startPoint y: 358, endPoint x: 336, endPoint y: 354, distance: 12.9
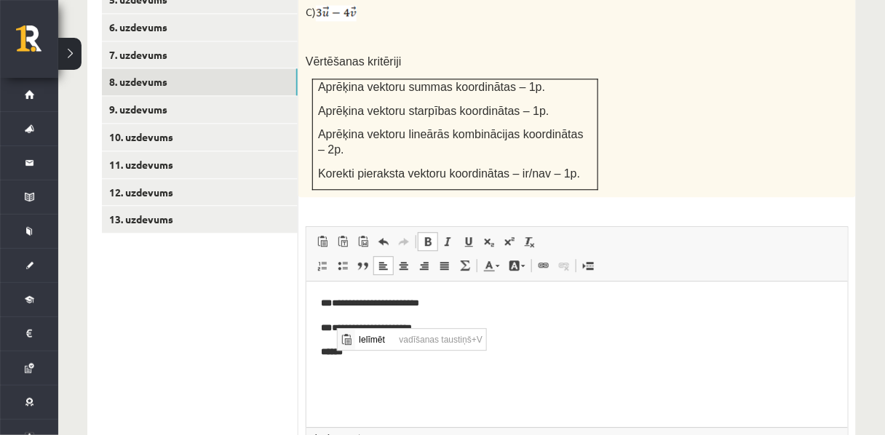
scroll to position [0, 0]
drag, startPoint x: 337, startPoint y: 349, endPoint x: 345, endPoint y: 348, distance: 8.0
click at [342, 348] on strong "******" at bounding box center [331, 350] width 22 height 9
click at [427, 236] on span at bounding box center [428, 242] width 12 height 12
click at [389, 350] on p "** **" at bounding box center [577, 351] width 514 height 15
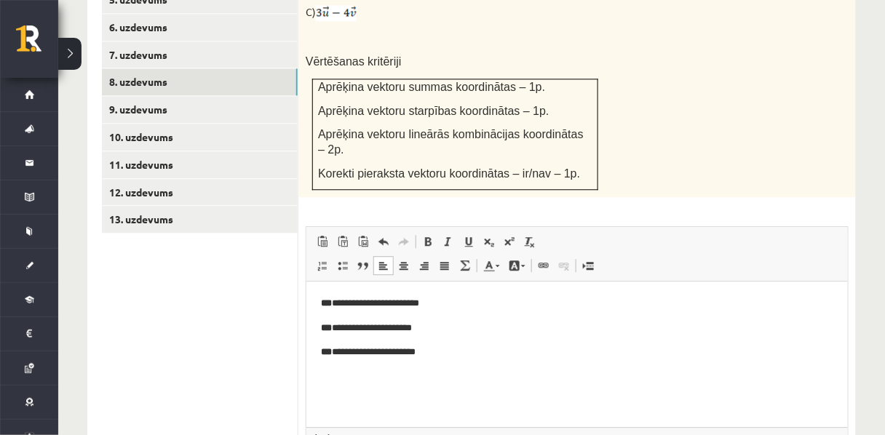
click at [340, 365] on html "**********" at bounding box center [576, 327] width 541 height 93
click at [438, 355] on p "**********" at bounding box center [577, 351] width 514 height 15
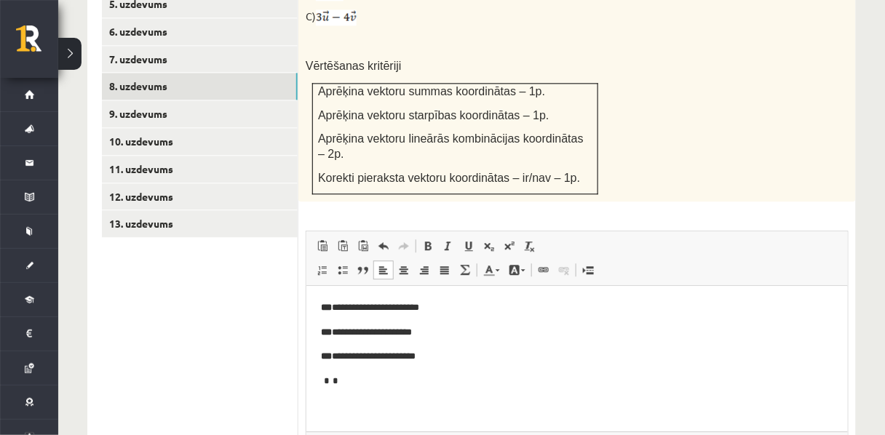
scroll to position [798, 0]
click at [337, 400] on p "Bagātinātā teksta redaktors, wiswyg-editor-user-answer-47433774340760" at bounding box center [576, 405] width 512 height 15
click at [384, 402] on p "**********" at bounding box center [577, 405] width 514 height 15
click at [380, 406] on p "**********" at bounding box center [577, 405] width 514 height 15
click at [436, 411] on p "**********" at bounding box center [577, 405] width 514 height 15
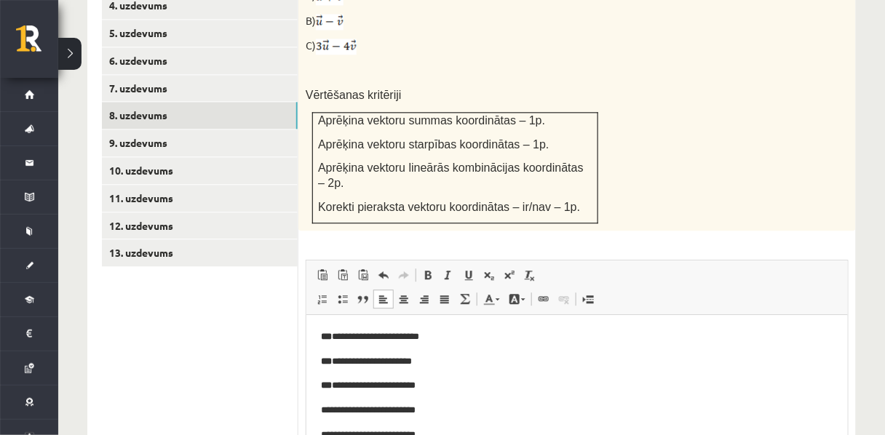
scroll to position [741, 0]
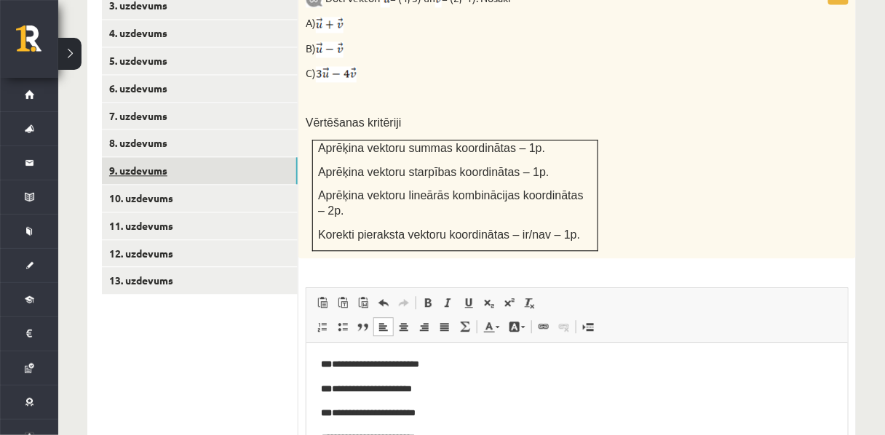
click at [160, 157] on link "9. uzdevums" at bounding box center [200, 170] width 196 height 27
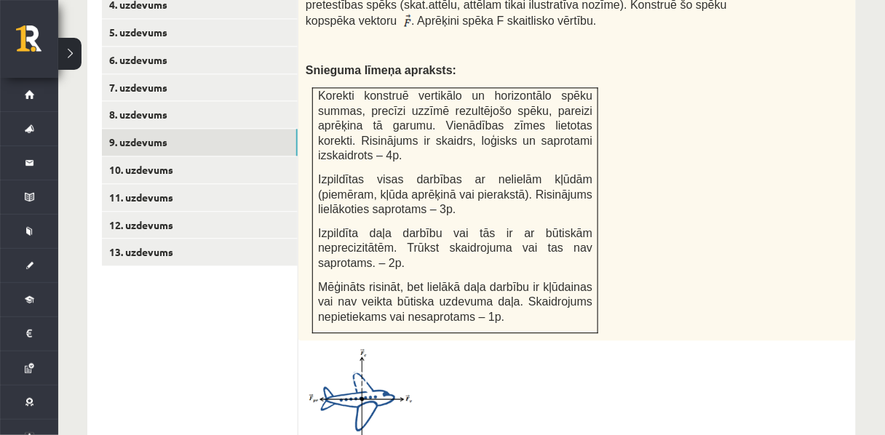
scroll to position [765, 0]
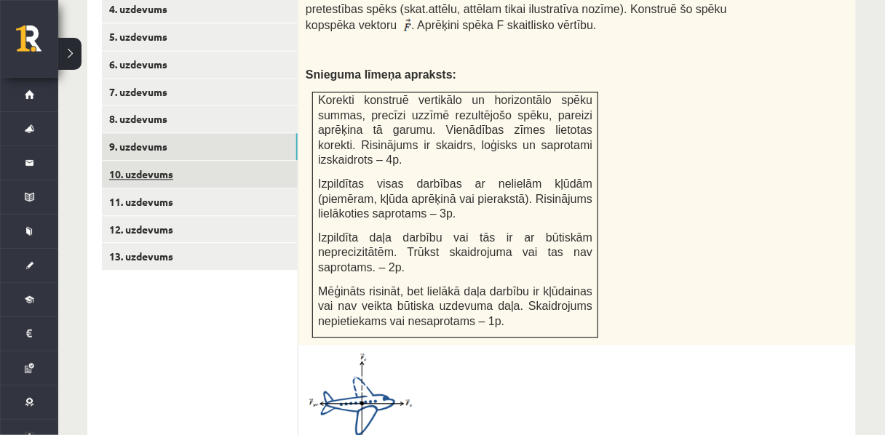
click at [154, 161] on link "10. uzdevums" at bounding box center [200, 174] width 196 height 27
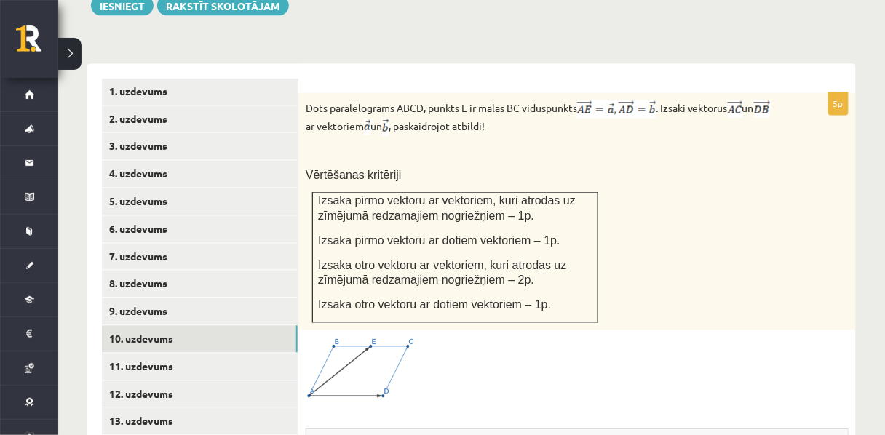
scroll to position [600, 0]
click at [180, 354] on link "11. uzdevums" at bounding box center [200, 367] width 196 height 27
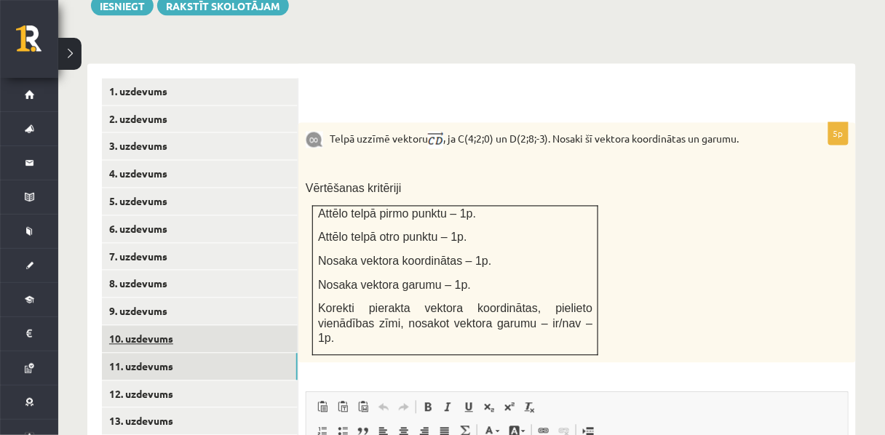
scroll to position [0, 0]
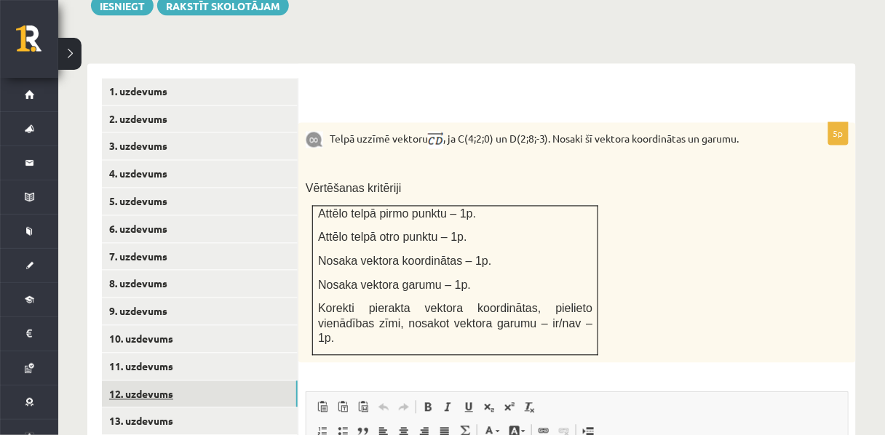
click at [144, 381] on link "12. uzdevums" at bounding box center [200, 394] width 196 height 27
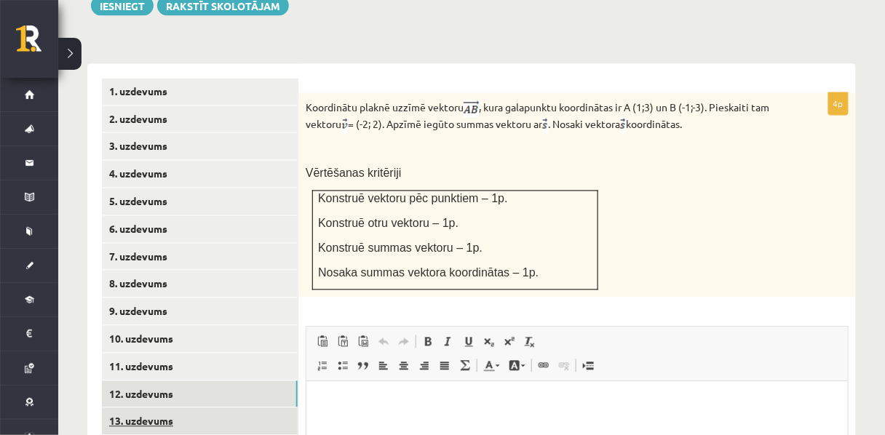
click at [165, 408] on link "13. uzdevums" at bounding box center [200, 421] width 196 height 27
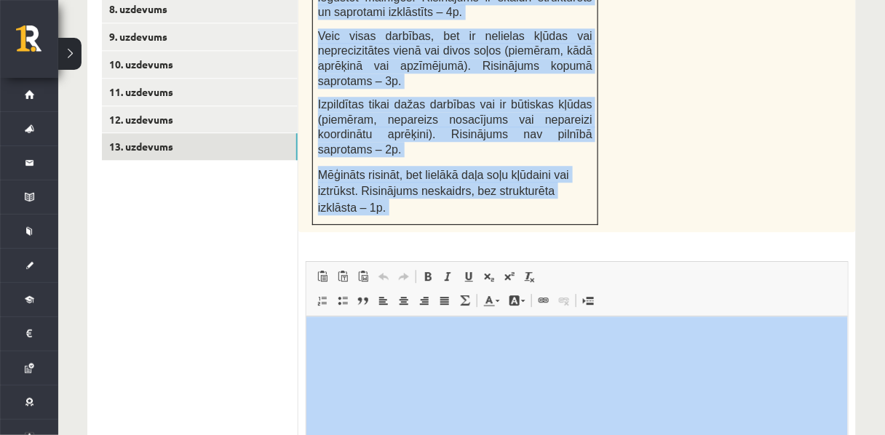
scroll to position [1001, 0]
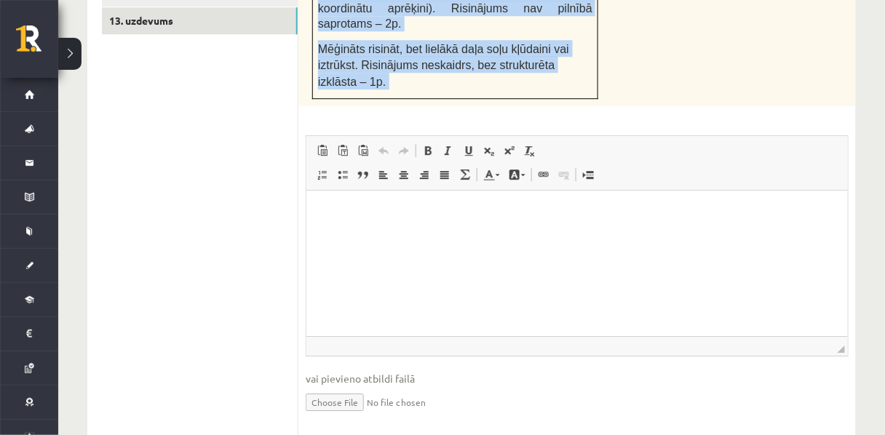
drag, startPoint x: 325, startPoint y: 151, endPoint x: 565, endPoint y: 68, distance: 253.9
click at [565, 68] on div "4p Par trapeces ABCD (pamats AD ir divreiz garāks par pamatu BC) virsotņu koord…" at bounding box center [577, 80] width 558 height 717
copy div "Par trapeces ABCD (pamats AD ir divreiz garāks par pamatu BC) virsotņu koordinā…"
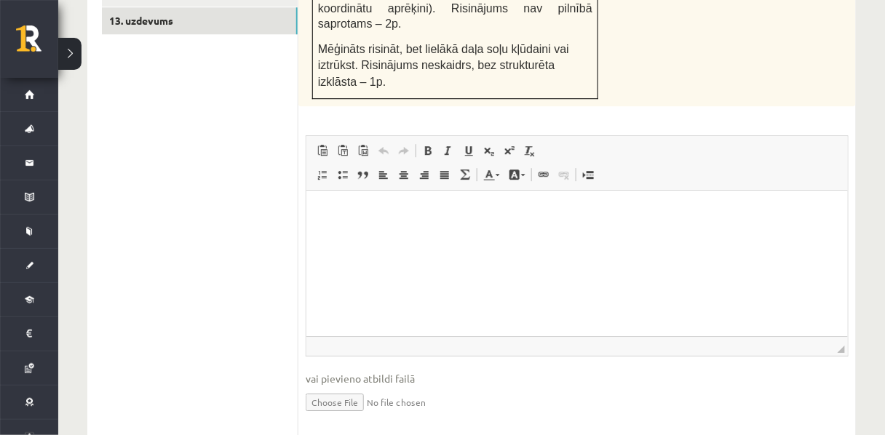
click at [252, 102] on ul "1. uzdevums 2. uzdevums 3. uzdevums 4. uzdevums 5. uzdevums 6. uzdevums 7. uzde…" at bounding box center [200, 58] width 197 height 761
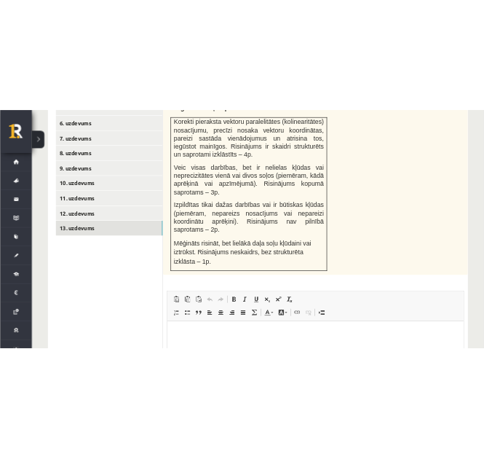
scroll to position [919, 0]
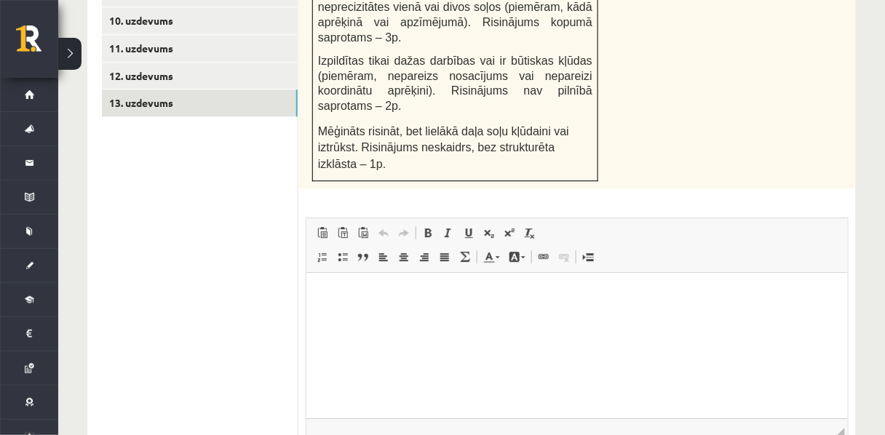
click at [314, 300] on html at bounding box center [576, 295] width 541 height 44
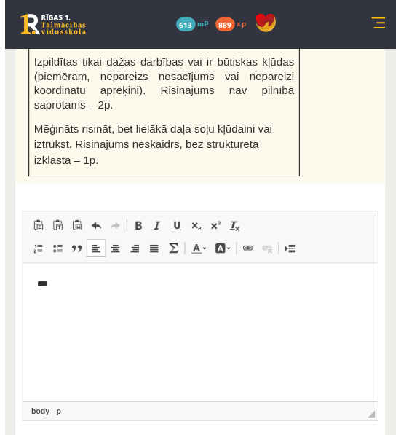
scroll to position [1190, 0]
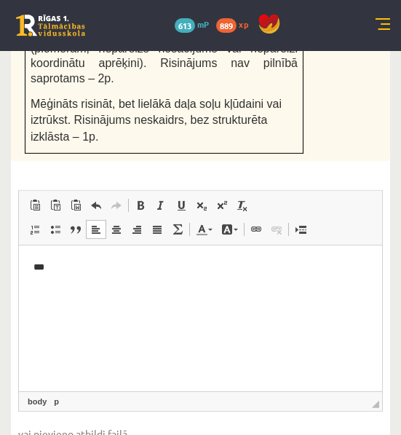
click at [38, 98] on span "Mēģināts risināt, bet lielākā daļa soļu kļūdaini vai iztrūkst. Risinājums neska…" at bounding box center [156, 120] width 251 height 45
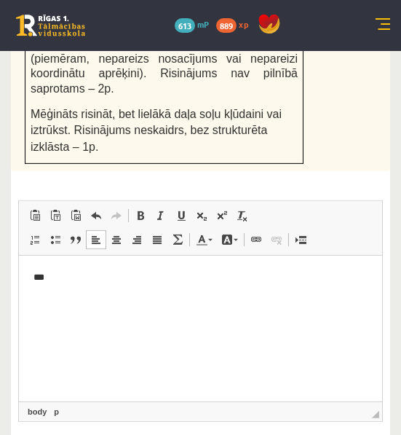
scroll to position [1181, 0]
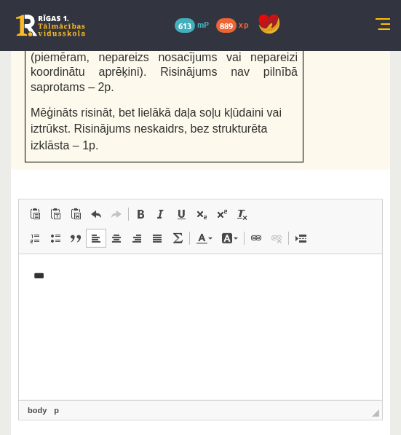
click at [82, 278] on p "***" at bounding box center [200, 276] width 335 height 15
click at [101, 273] on p "**********" at bounding box center [200, 276] width 335 height 15
click at [150, 279] on p "**********" at bounding box center [200, 276] width 335 height 15
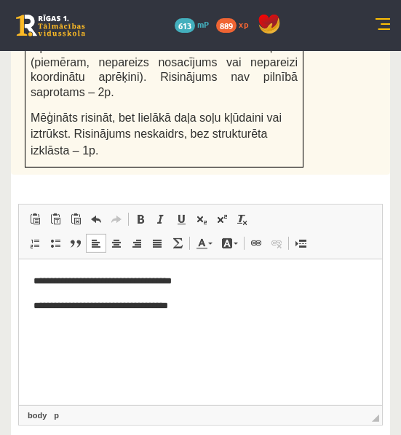
scroll to position [1184, 0]
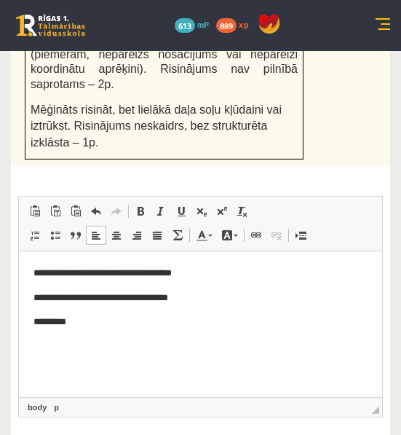
click at [60, 322] on p "*********" at bounding box center [200, 321] width 335 height 15
click at [60, 344] on p "Bagātinātā teksta redaktors, wiswyg-editor-user-answer-47433909799380" at bounding box center [200, 346] width 335 height 15
click at [75, 320] on p "**********" at bounding box center [200, 321] width 335 height 15
click at [47, 339] on p "Bagātinātā teksta redaktors, wiswyg-editor-user-answer-47433909799380" at bounding box center [200, 346] width 335 height 15
click at [55, 347] on p "********" at bounding box center [200, 346] width 335 height 15
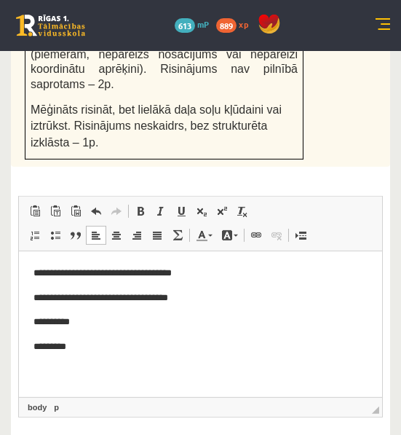
click at [86, 349] on p "*********" at bounding box center [200, 346] width 335 height 15
click at [98, 348] on p "**********" at bounding box center [200, 346] width 335 height 15
click at [119, 353] on p "**********" at bounding box center [200, 346] width 335 height 15
click at [235, 226] on link "Fona krāsa" at bounding box center [229, 235] width 25 height 19
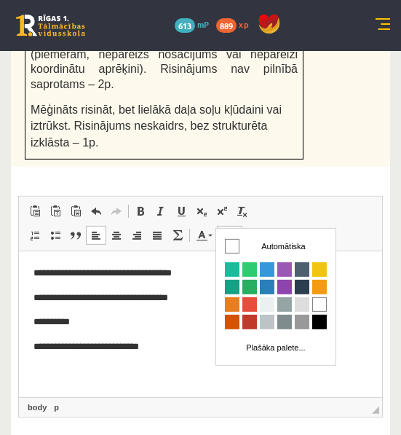
scroll to position [0, 0]
click at [235, 226] on link "Fona krāsa" at bounding box center [229, 235] width 25 height 19
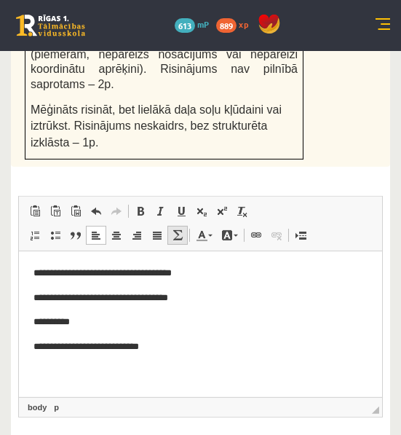
click at [181, 229] on span at bounding box center [178, 235] width 12 height 12
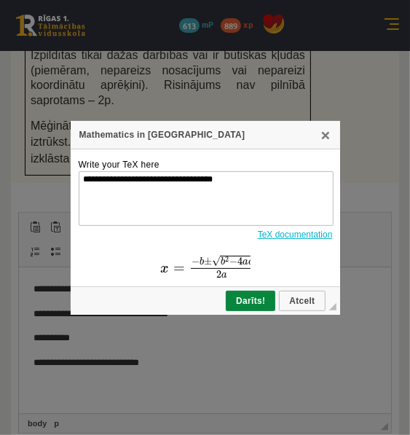
click at [181, 266] on span "=" at bounding box center [178, 269] width 12 height 6
click at [325, 132] on link "X" at bounding box center [326, 135] width 12 height 12
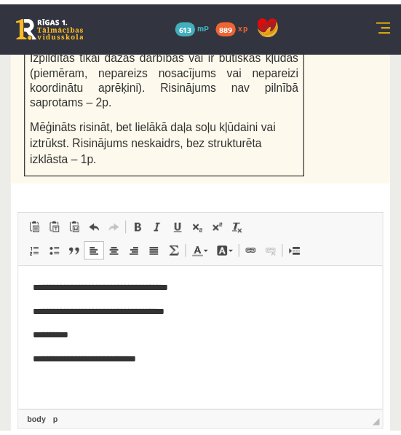
scroll to position [1184, 0]
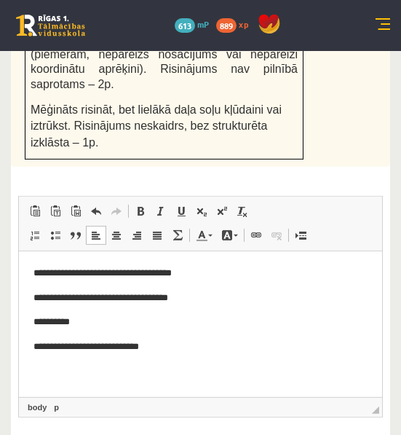
click at [186, 349] on p "**********" at bounding box center [200, 346] width 335 height 15
click at [178, 229] on span at bounding box center [178, 235] width 12 height 12
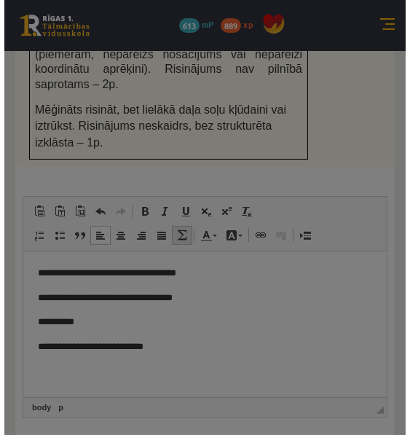
scroll to position [1168, 0]
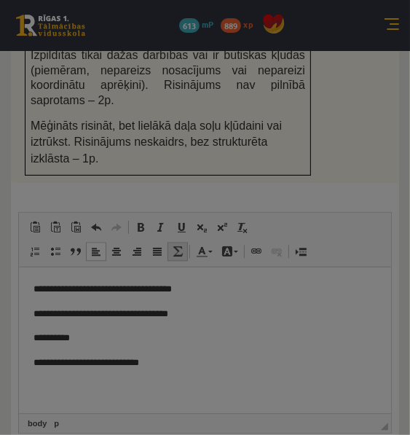
type textarea "**********"
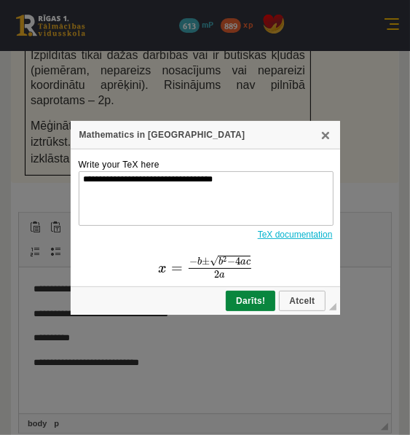
click at [284, 234] on link "TeX documentation" at bounding box center [295, 234] width 75 height 10
click at [325, 131] on link "X" at bounding box center [326, 135] width 12 height 12
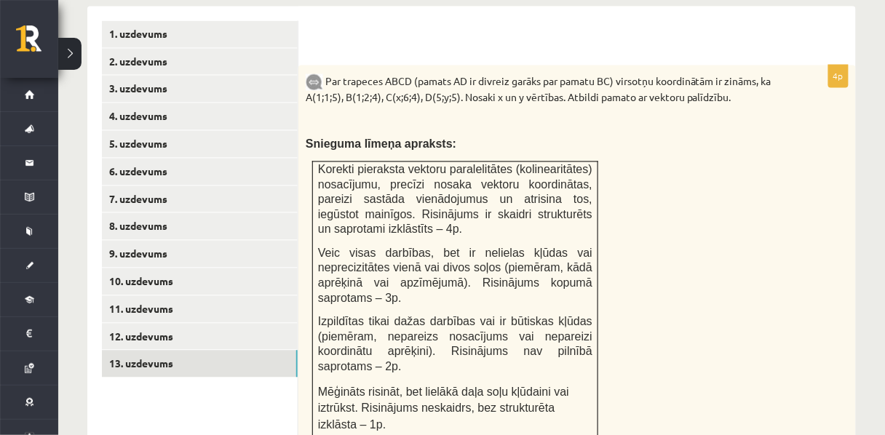
scroll to position [658, 0]
click at [135, 323] on link "12. uzdevums" at bounding box center [200, 336] width 196 height 27
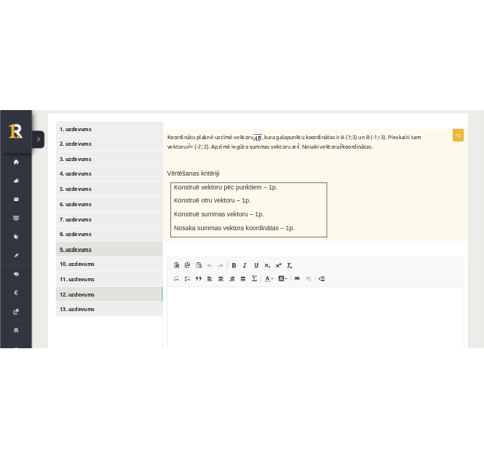
scroll to position [0, 0]
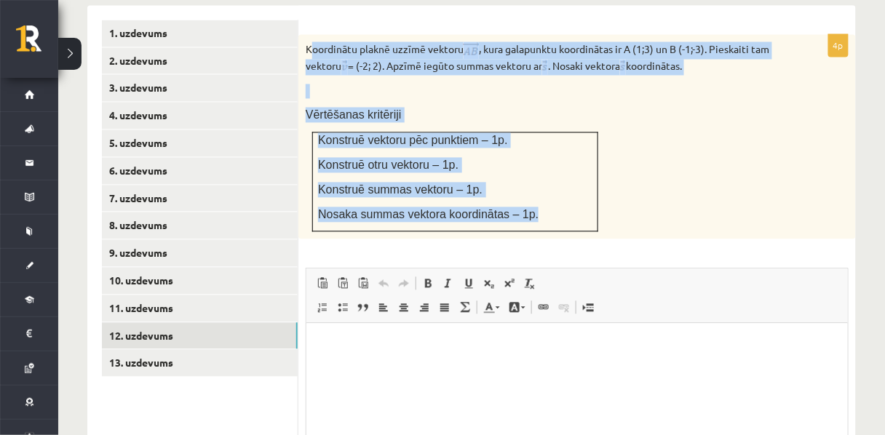
drag, startPoint x: 309, startPoint y: 18, endPoint x: 531, endPoint y: 189, distance: 280.8
click at [531, 189] on div "Koordinātu plaknē uzzīmē vektoru , kura galapunktu koordinātas ir A (1;3) un B …" at bounding box center [577, 137] width 558 height 205
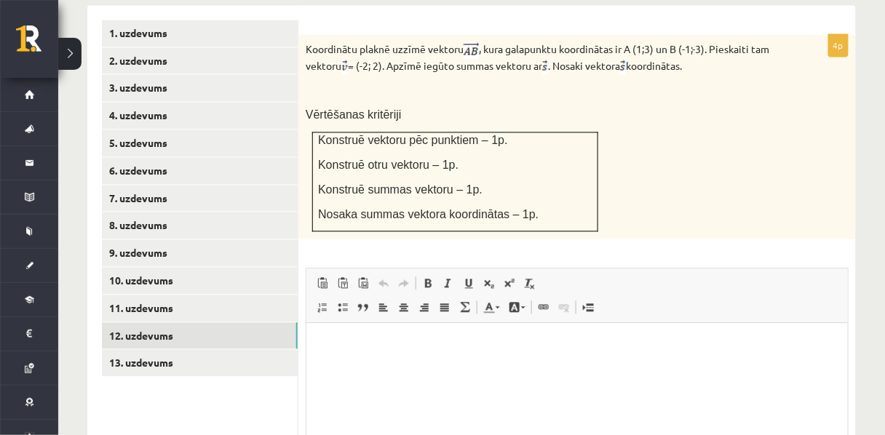
click at [306, 42] on p "Koordinātu plaknē uzzīmē vektoru , kura galapunktu koordinātas ir A (1;3) un B …" at bounding box center [541, 58] width 470 height 33
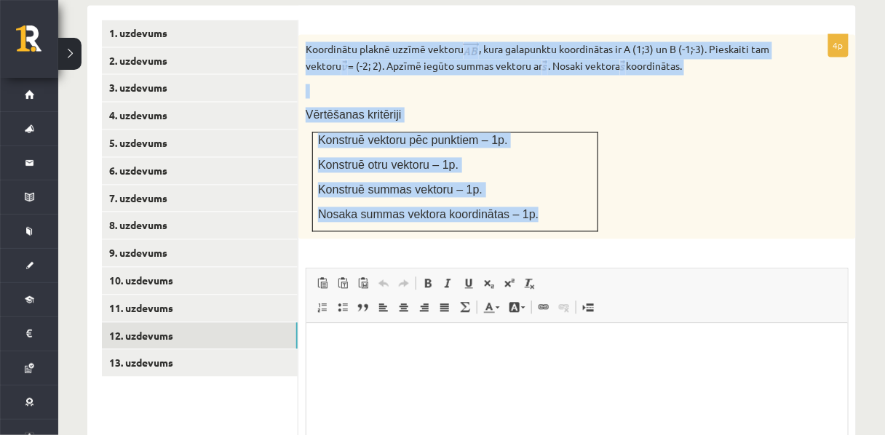
drag, startPoint x: 305, startPoint y: 17, endPoint x: 551, endPoint y: 191, distance: 301.3
click at [551, 191] on div "Koordinātu plaknē uzzīmē vektoru , kura galapunktu koordinātas ir A (1;3) un B …" at bounding box center [577, 137] width 558 height 205
copy div "Koordinātu plaknē uzzīmē vektoru , kura galapunktu koordinātas ir A (1;3) un B …"
click at [575, 207] on p "Nosaka summas vektora koordinātas – 1p." at bounding box center [455, 214] width 274 height 15
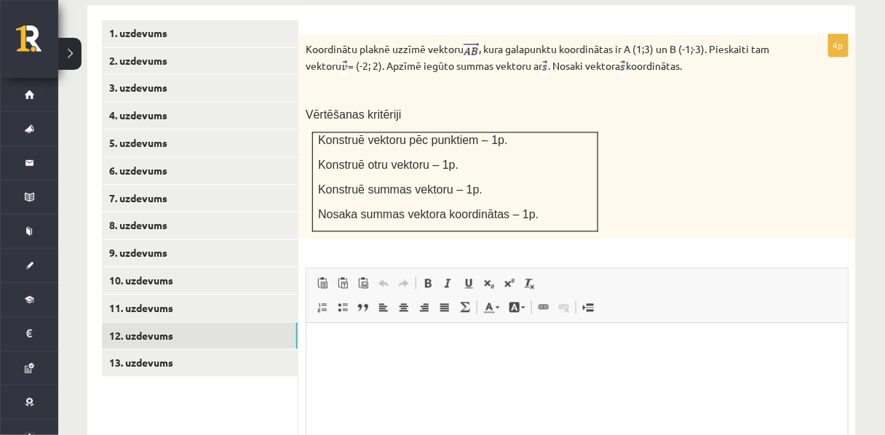
click at [549, 108] on p "Vērtēšanas kritēriji" at bounding box center [541, 115] width 470 height 15
click at [656, 128] on div "Koordinātu plaknē uzzīmē vektoru , kura galapunktu koordinātas ir A (1;3) un B …" at bounding box center [577, 137] width 558 height 205
click at [667, 183] on div "Koordinātu plaknē uzzīmē vektoru , kura galapunktu koordinātas ir A (1;3) un B …" at bounding box center [577, 137] width 558 height 205
click at [534, 175] on td "Konstruē vektoru pēc punktiem – 1p. Konstruē otru vektoru – 1p. Konstruē summas…" at bounding box center [455, 182] width 285 height 100
click at [598, 194] on table "Konstruē vektoru pēc punktiem – 1p. Konstruē otru vektoru – 1p. Konstruē summas…" at bounding box center [455, 182] width 286 height 100
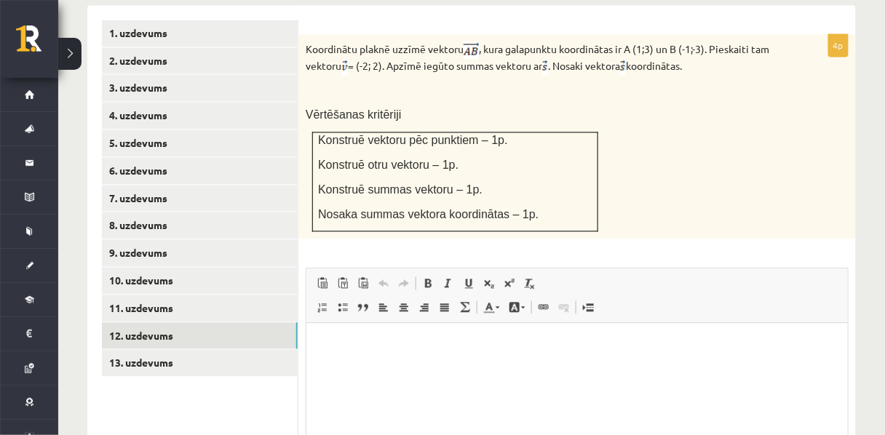
click at [787, 117] on div "Koordinātu plaknē uzzīmē vektoru , kura galapunktu koordinātas ir A (1;3) un B …" at bounding box center [577, 137] width 558 height 205
click at [528, 368] on html at bounding box center [576, 346] width 541 height 44
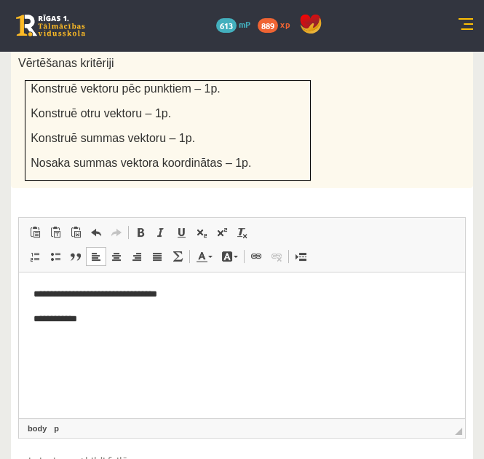
scroll to position [868, 0]
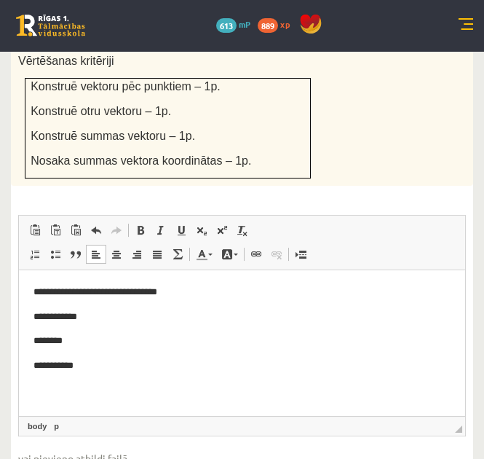
click at [45, 367] on p "**********" at bounding box center [242, 364] width 418 height 15
click at [185, 366] on p "**********" at bounding box center [242, 364] width 418 height 15
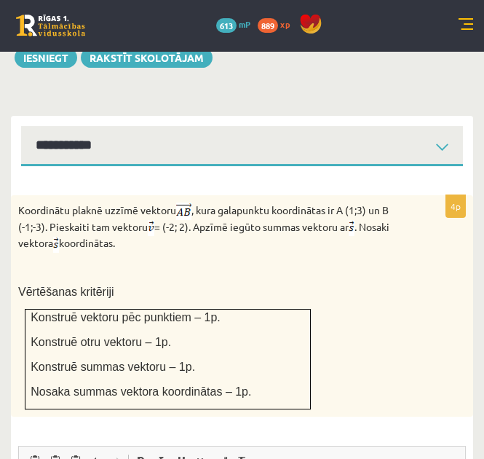
scroll to position [636, 0]
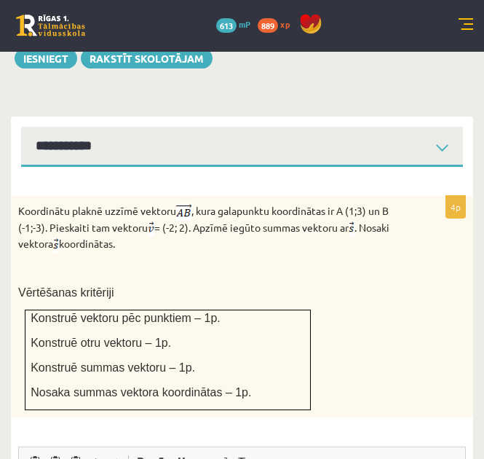
click at [151, 216] on p "Koordinātu plaknē uzzīmē vektoru , kura galapunktu koordinātas ir A (1;3) un B …" at bounding box center [205, 228] width 375 height 50
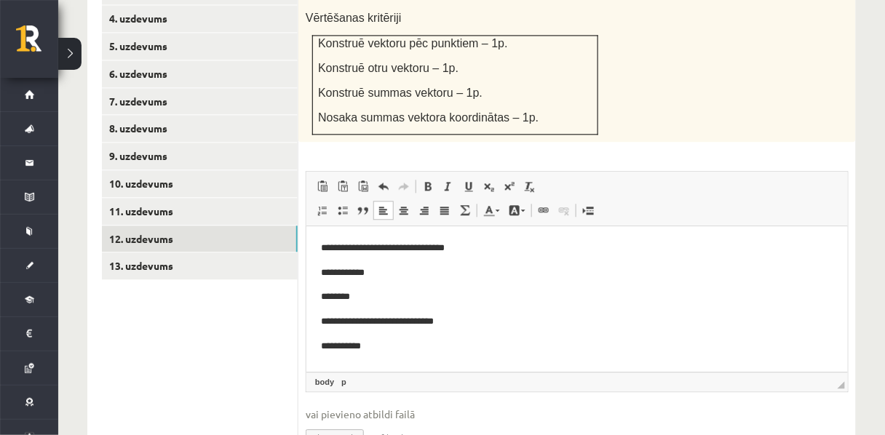
scroll to position [817, 0]
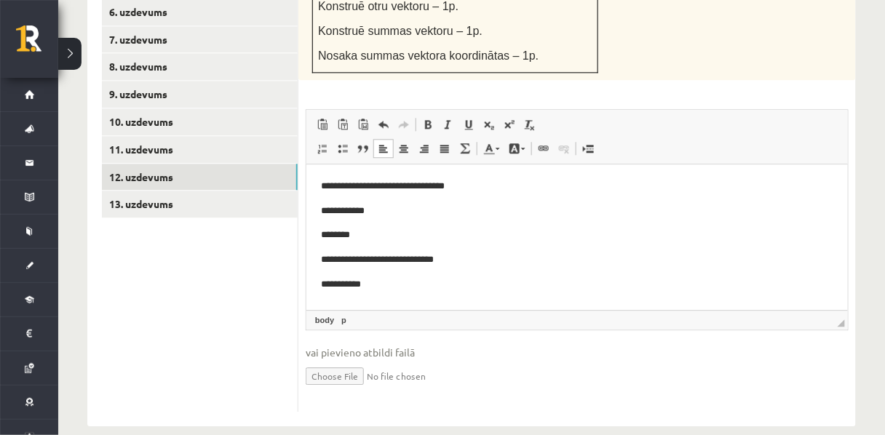
click at [363, 367] on input "file" at bounding box center [577, 375] width 543 height 30
type input "**********"
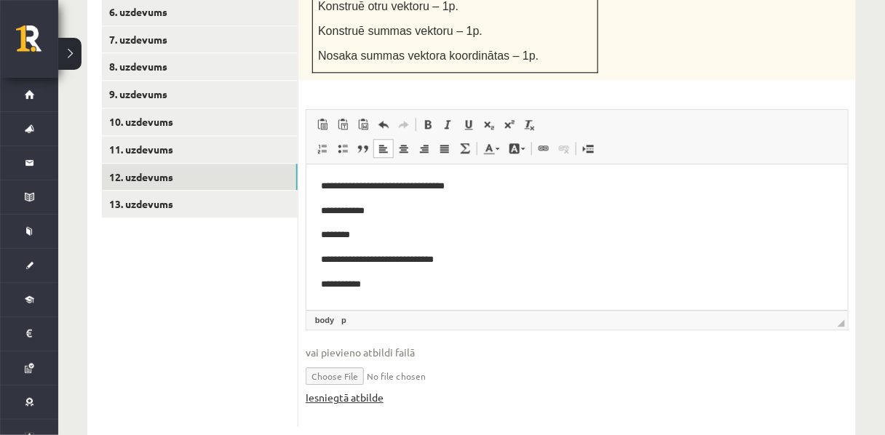
click at [327, 390] on link "Iesniegtā atbilde" at bounding box center [345, 397] width 78 height 15
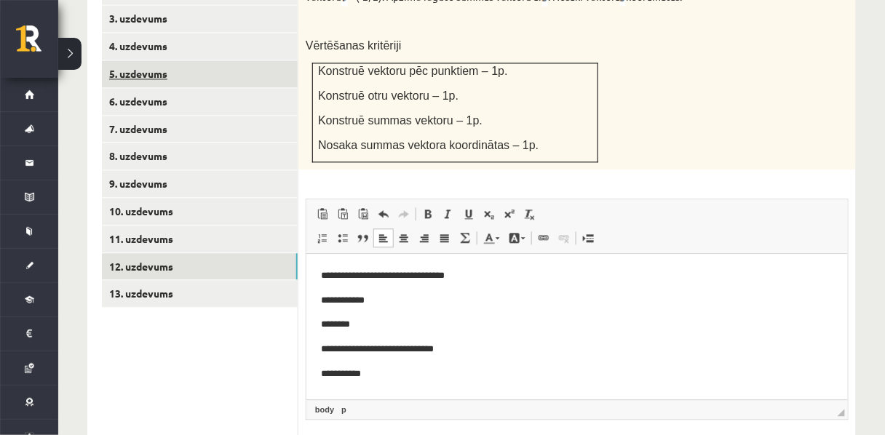
scroll to position [728, 0]
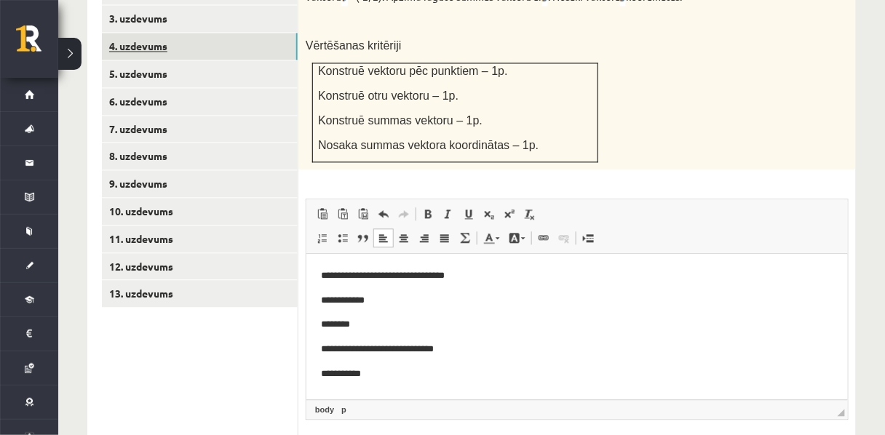
click at [130, 33] on link "4. uzdevums" at bounding box center [200, 46] width 196 height 27
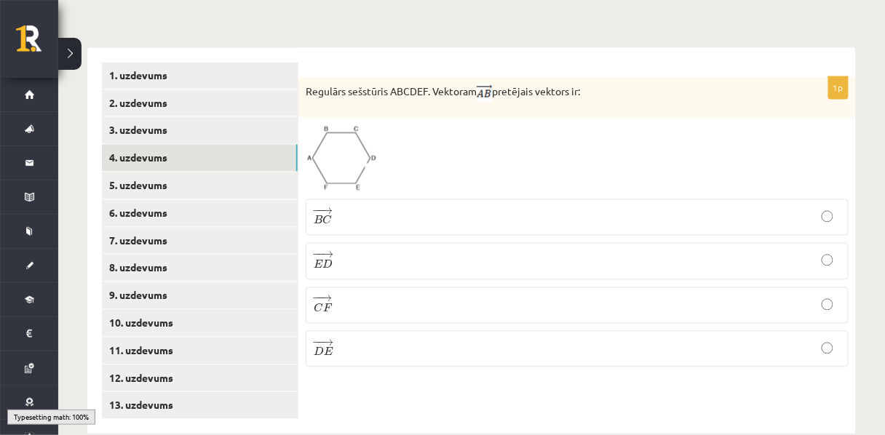
scroll to position [616, 0]
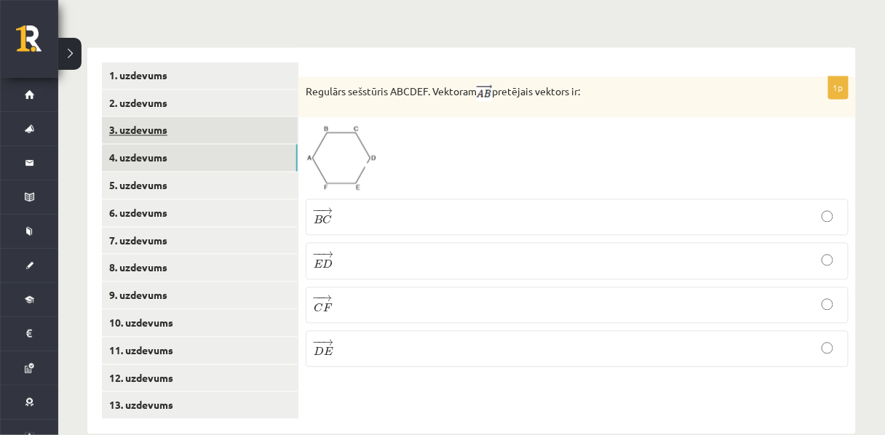
click at [173, 117] on link "3. uzdevums" at bounding box center [200, 130] width 196 height 27
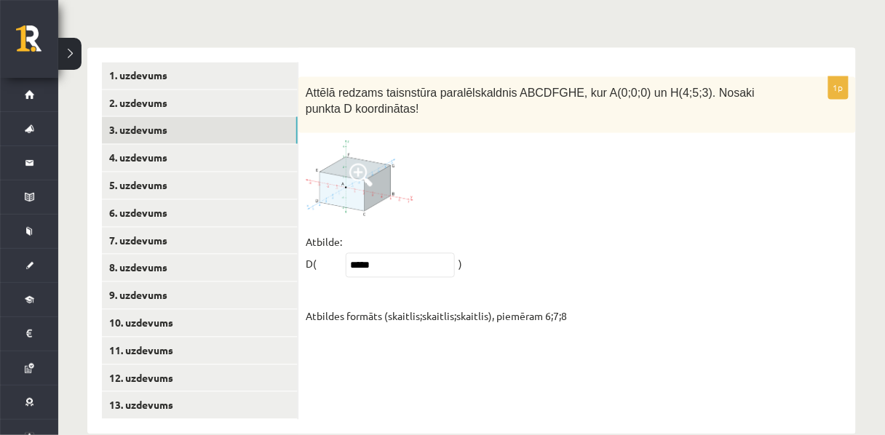
scroll to position [613, 0]
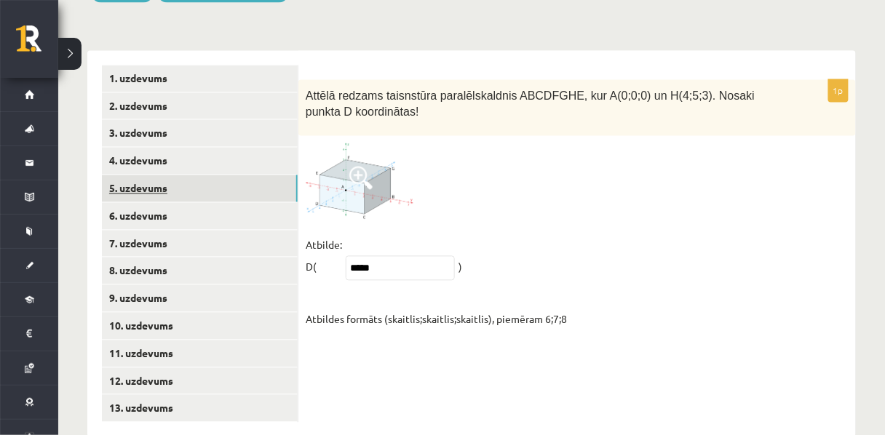
click at [153, 175] on link "5. uzdevums" at bounding box center [200, 188] width 196 height 27
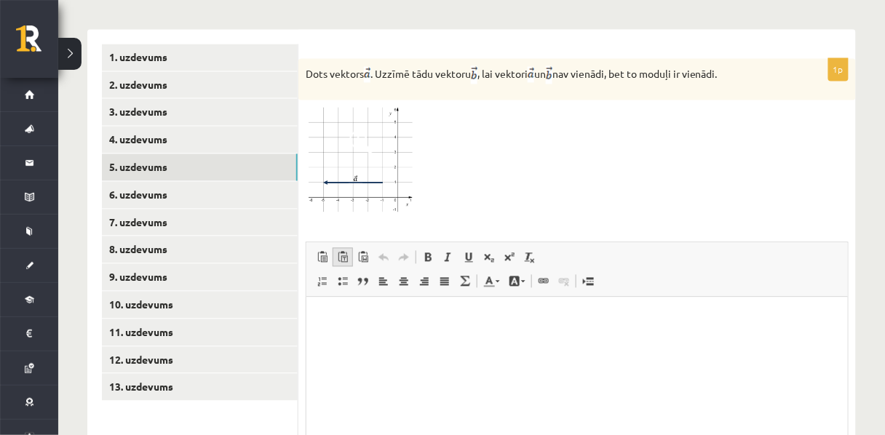
scroll to position [781, 0]
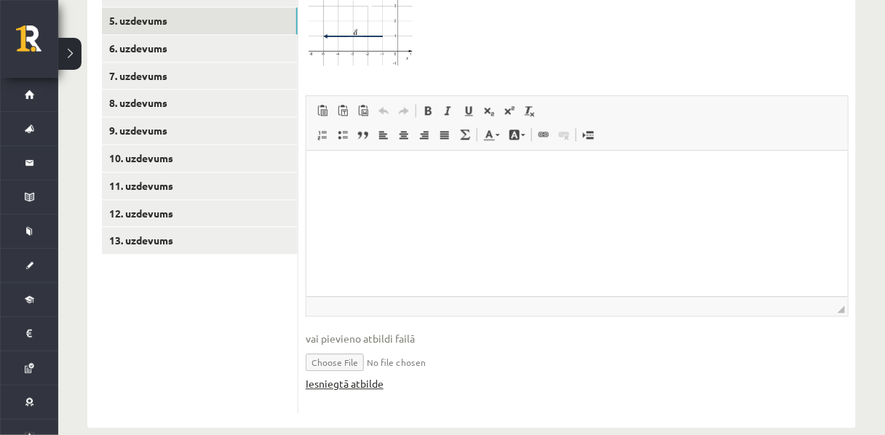
click at [357, 376] on link "Iesniegtā atbilde" at bounding box center [345, 383] width 78 height 15
click at [373, 376] on link "Iesniegtā atbilde" at bounding box center [345, 383] width 78 height 15
click at [129, 172] on link "11. uzdevums" at bounding box center [200, 185] width 196 height 27
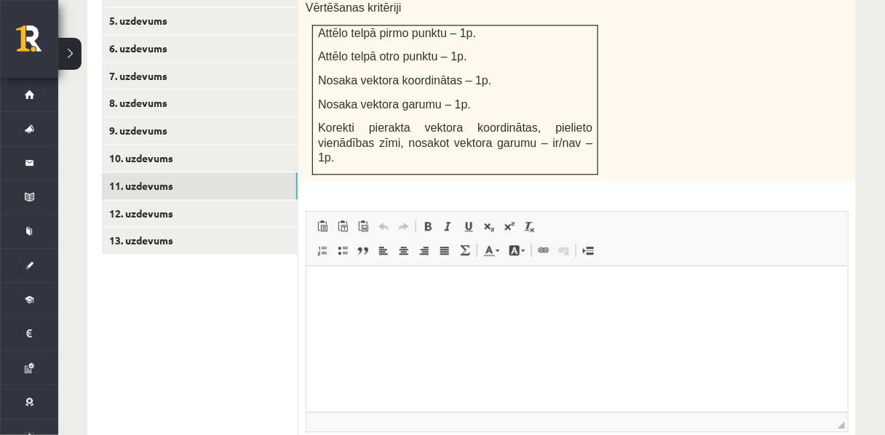
scroll to position [878, 0]
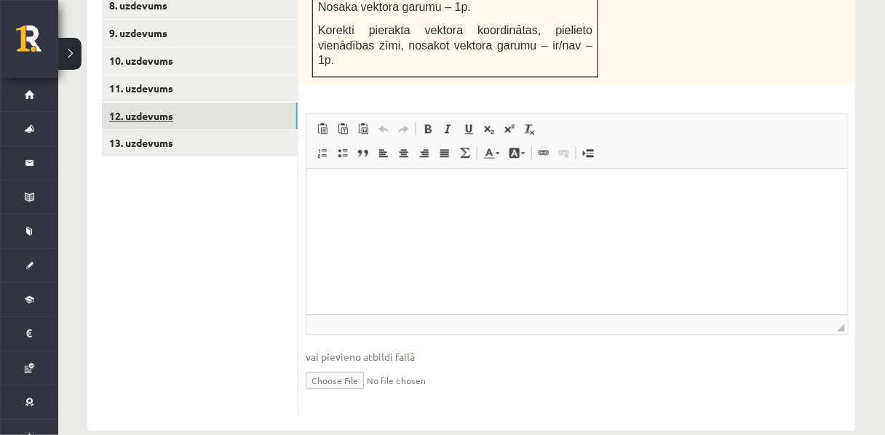
click at [147, 103] on link "12. uzdevums" at bounding box center [200, 116] width 196 height 27
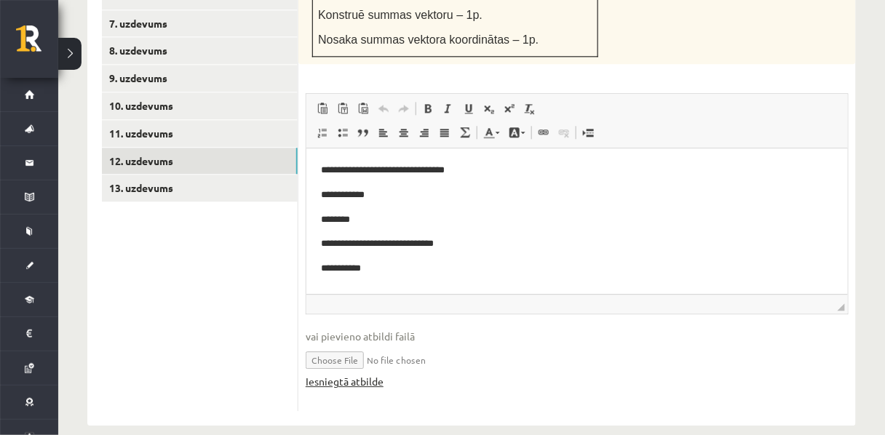
scroll to position [0, 0]
click at [357, 374] on link "Iesniegtā atbilde" at bounding box center [345, 381] width 78 height 15
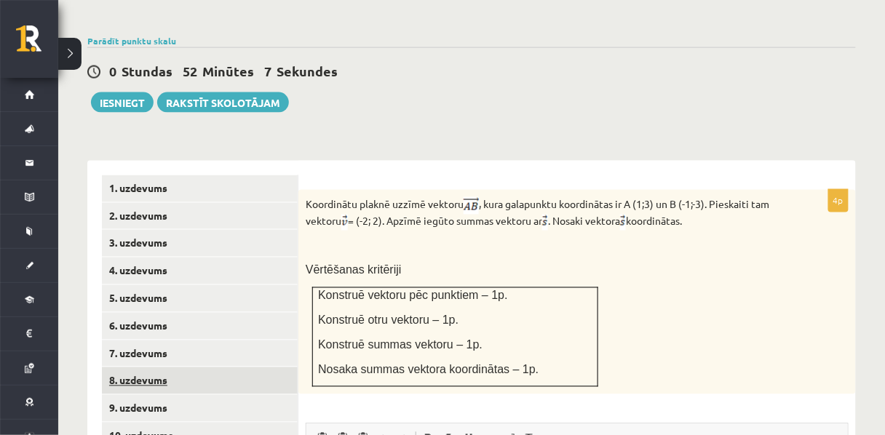
scroll to position [623, 0]
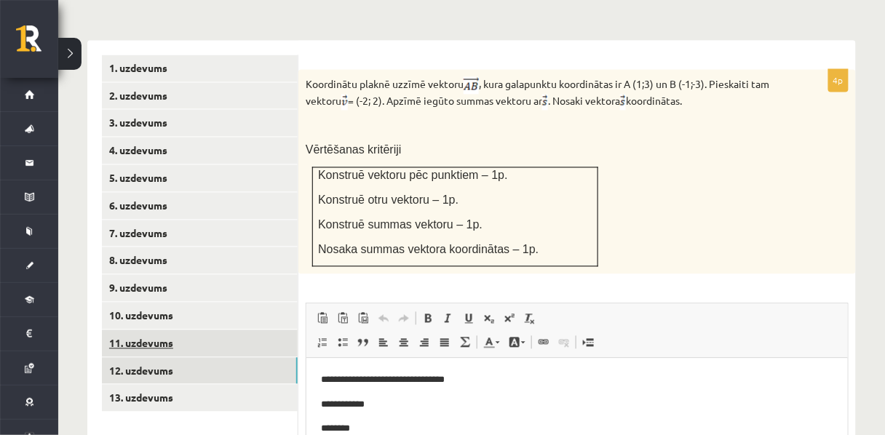
click at [115, 330] on link "11. uzdevums" at bounding box center [200, 343] width 196 height 27
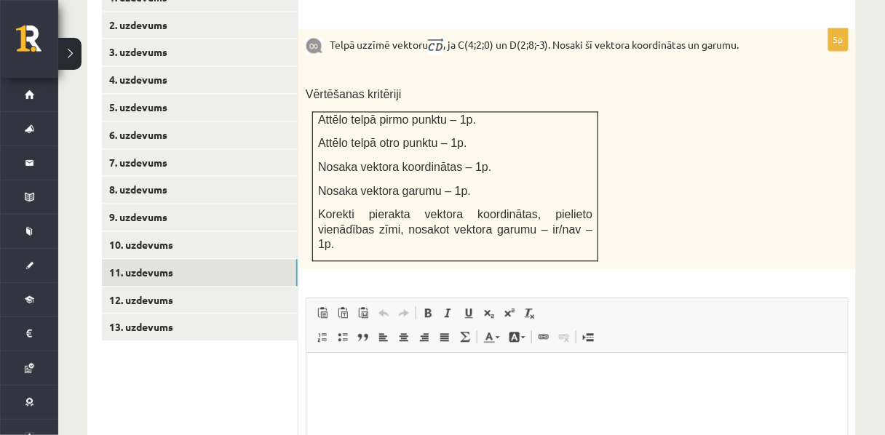
scroll to position [685, 0]
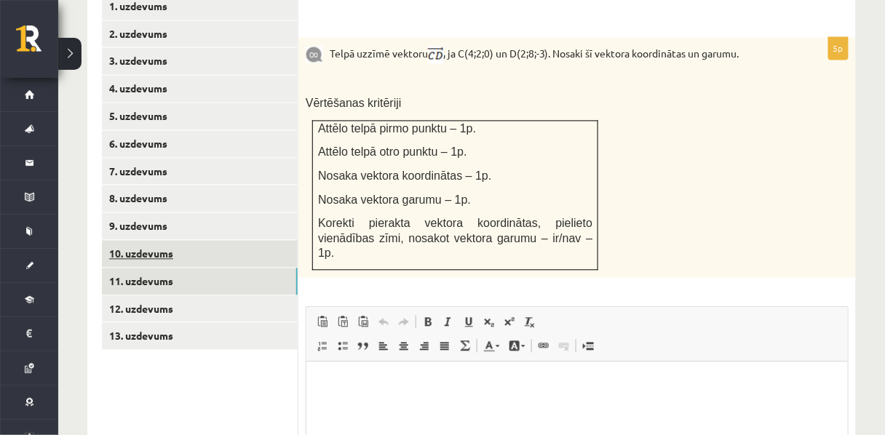
click at [168, 241] on link "10. uzdevums" at bounding box center [200, 254] width 196 height 27
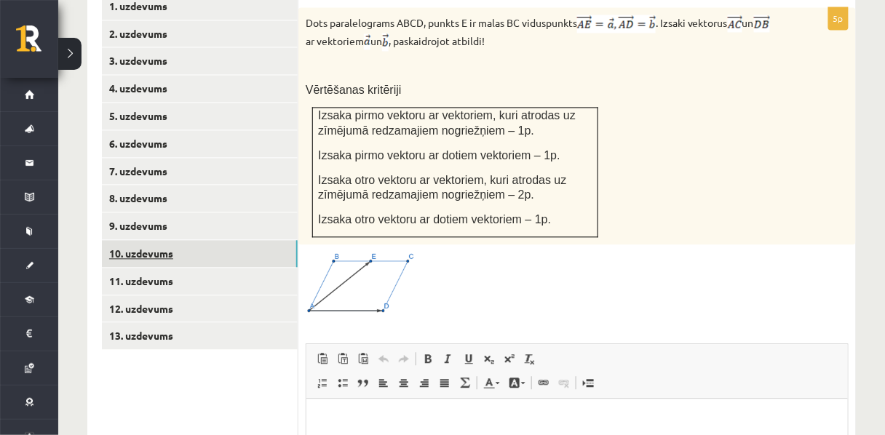
click at [174, 241] on link "10. uzdevums" at bounding box center [200, 254] width 196 height 27
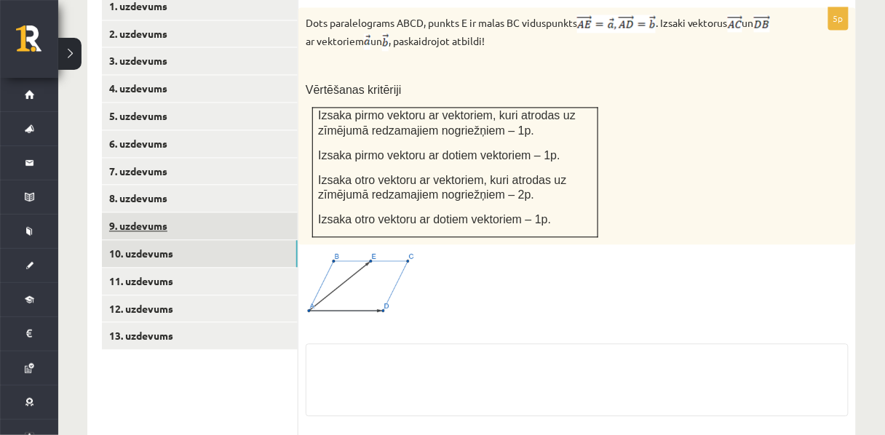
click at [165, 213] on link "9. uzdevums" at bounding box center [200, 226] width 196 height 27
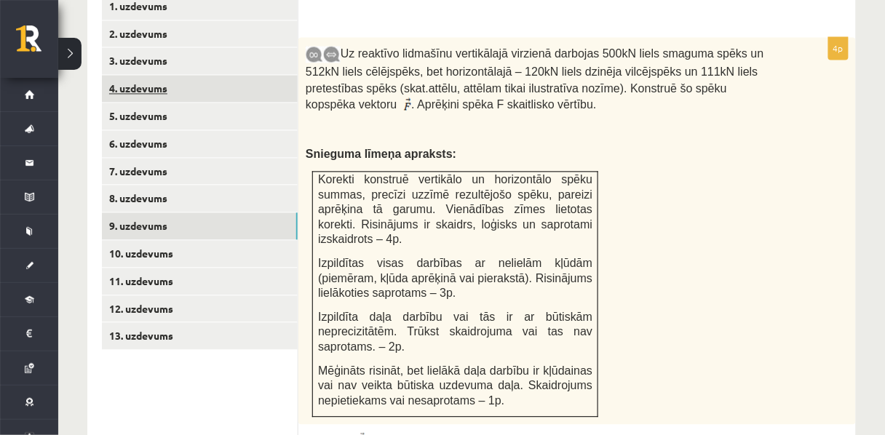
scroll to position [641, 0]
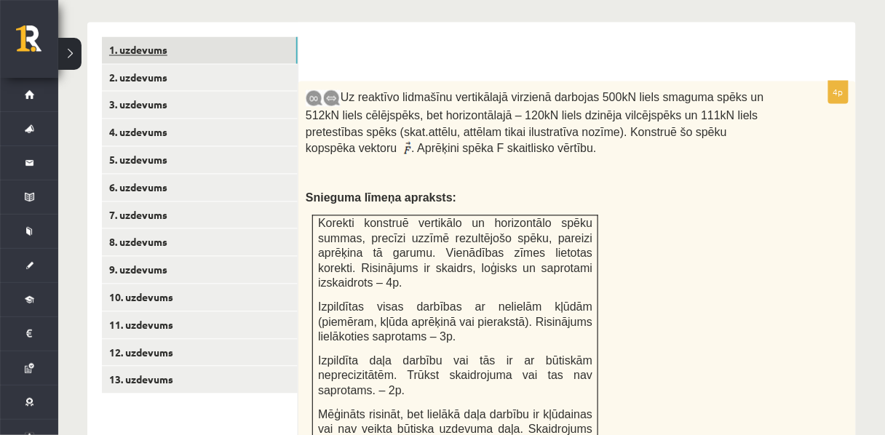
click at [127, 37] on link "1. uzdevums" at bounding box center [200, 50] width 196 height 27
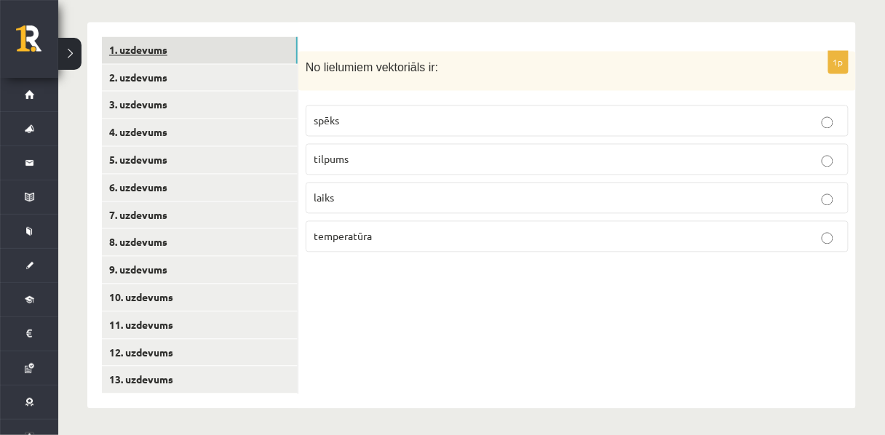
scroll to position [616, 0]
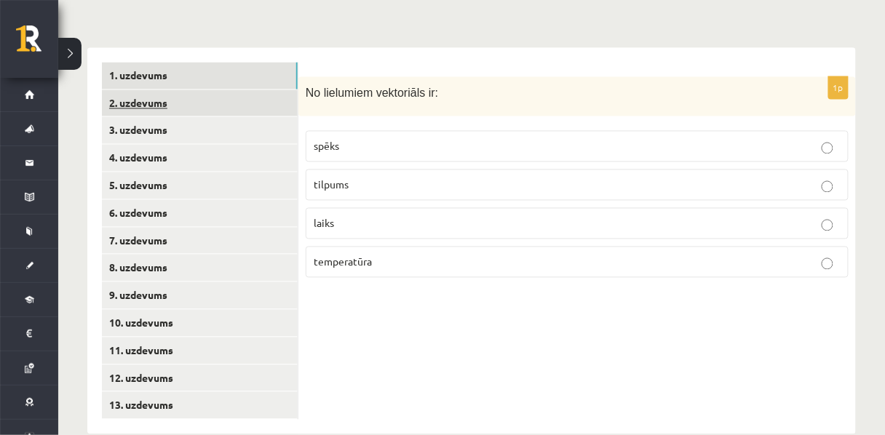
click at [139, 90] on link "2. uzdevums" at bounding box center [200, 103] width 196 height 27
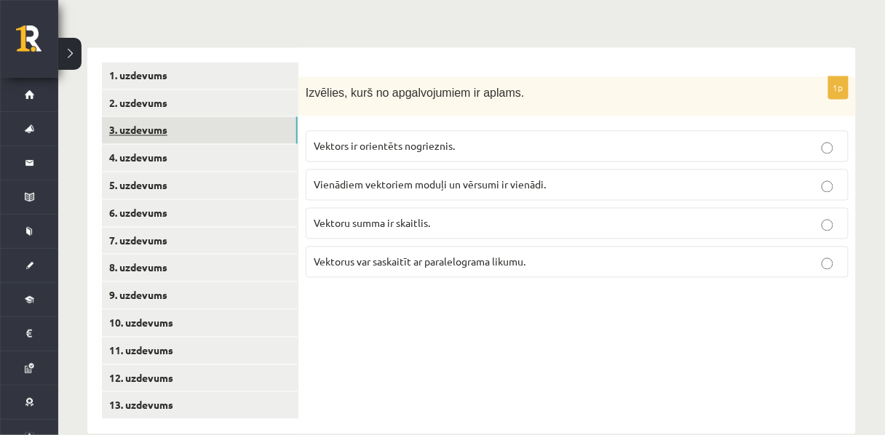
click at [137, 117] on link "3. uzdevums" at bounding box center [200, 130] width 196 height 27
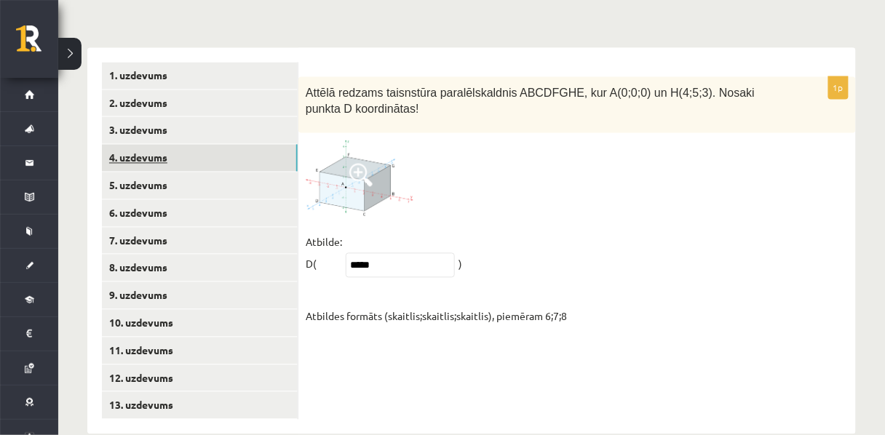
click at [140, 145] on link "4. uzdevums" at bounding box center [200, 158] width 196 height 27
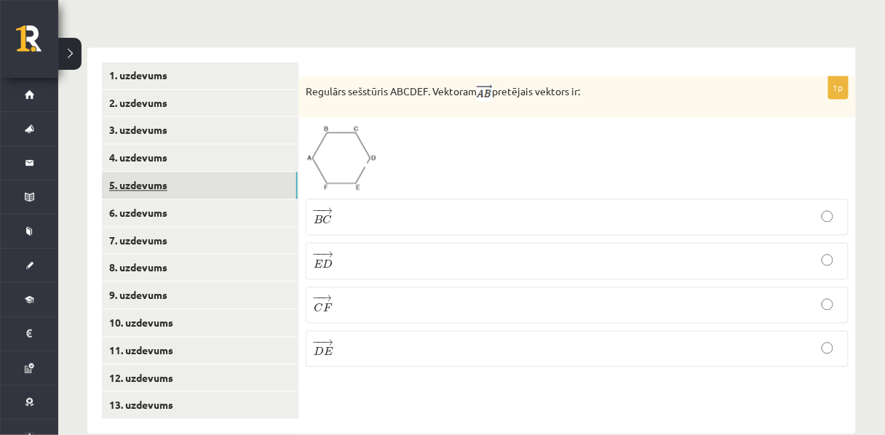
click at [138, 172] on link "5. uzdevums" at bounding box center [200, 185] width 196 height 27
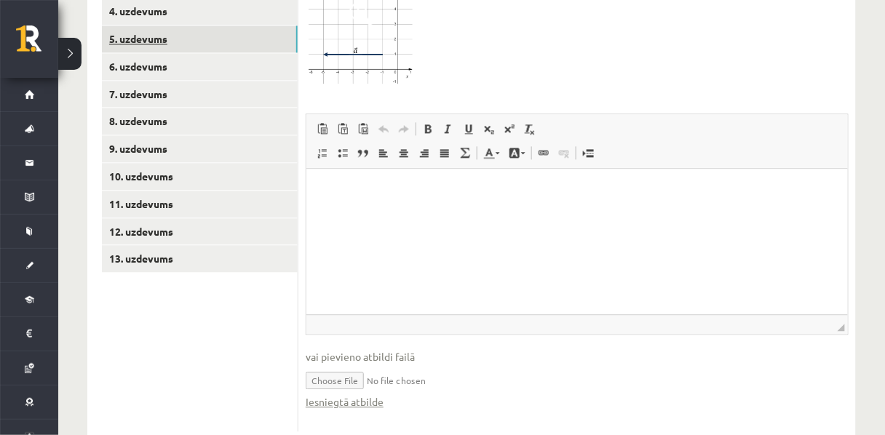
scroll to position [768, 0]
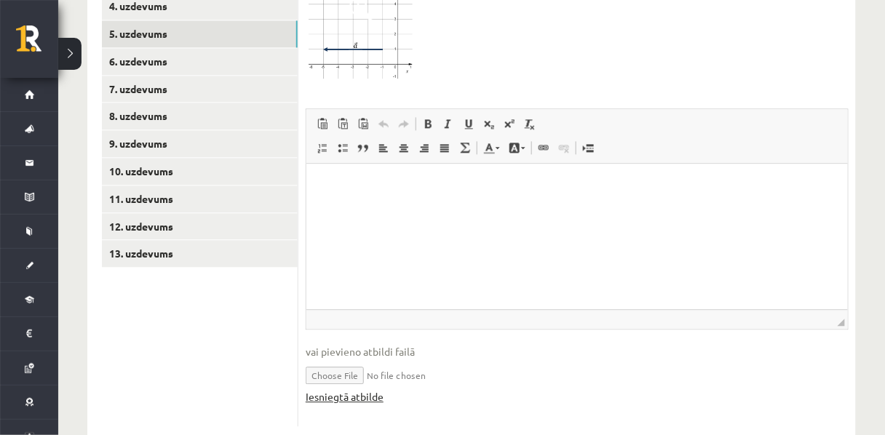
click at [349, 389] on link "Iesniegtā atbilde" at bounding box center [345, 396] width 78 height 15
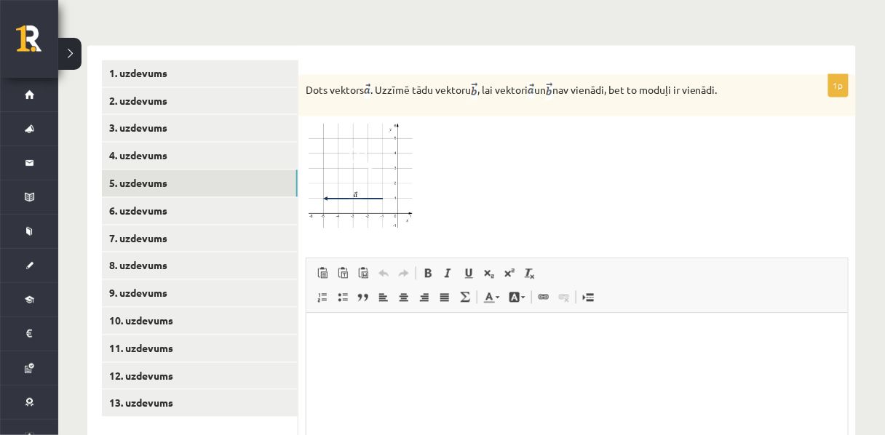
scroll to position [617, 0]
click at [366, 331] on p "Bagātinātā teksta redaktors, wiswyg-editor-user-answer-47433838967660" at bounding box center [576, 335] width 512 height 15
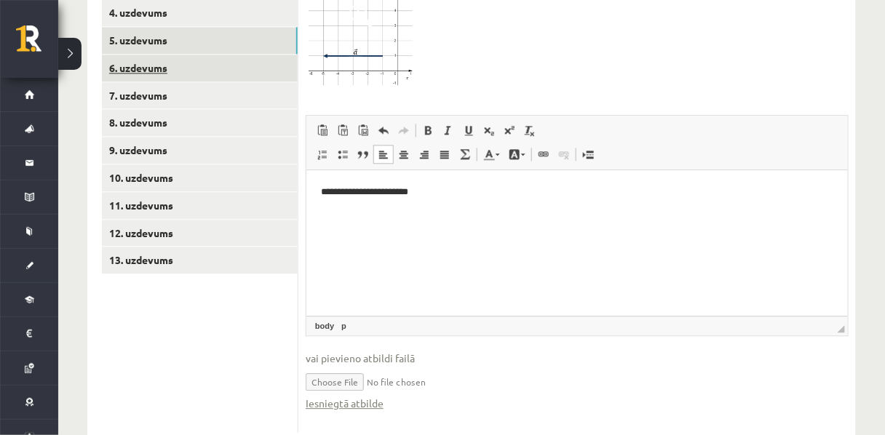
scroll to position [737, 0]
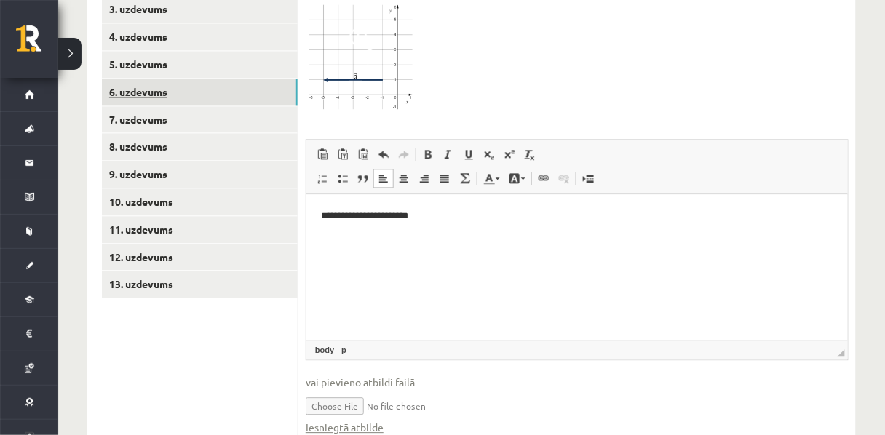
click at [135, 79] on link "6. uzdevums" at bounding box center [200, 92] width 196 height 27
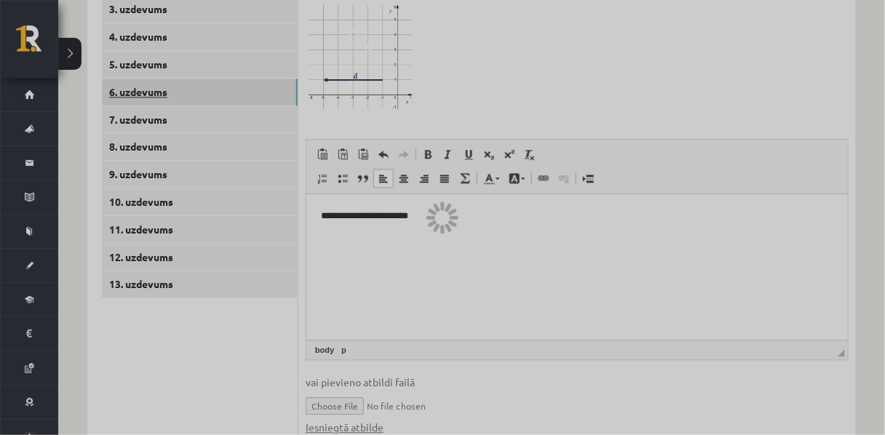
scroll to position [616, 0]
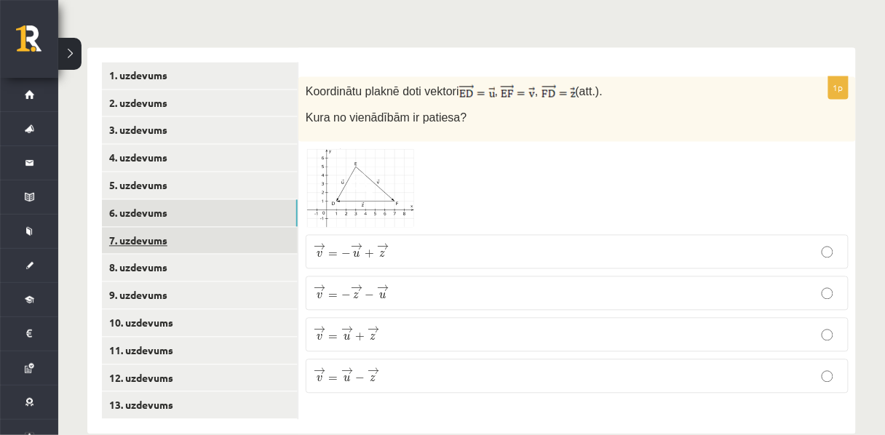
click at [130, 228] on link "7. uzdevums" at bounding box center [200, 241] width 196 height 27
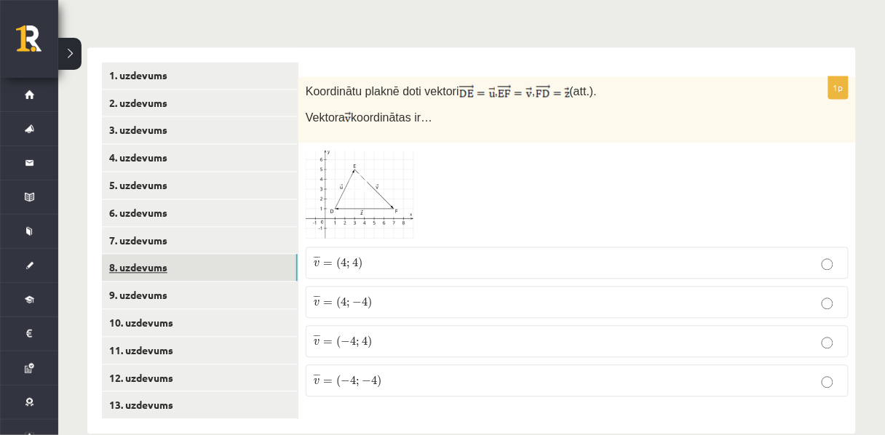
click at [130, 255] on link "8. uzdevums" at bounding box center [200, 268] width 196 height 27
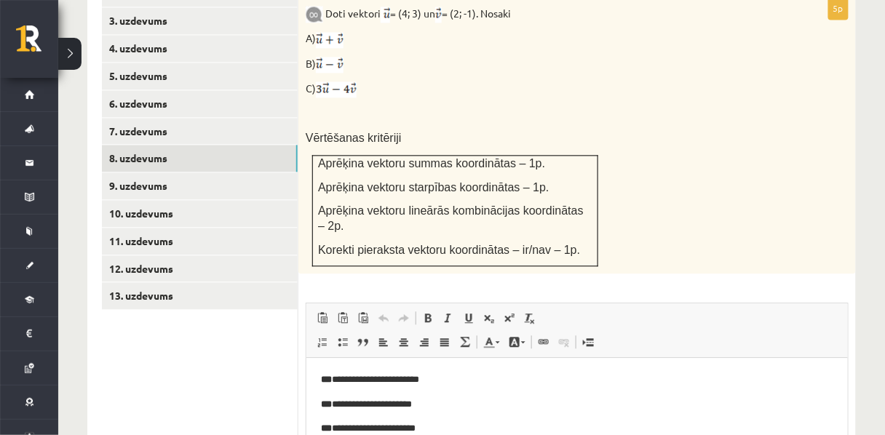
scroll to position [727, 0]
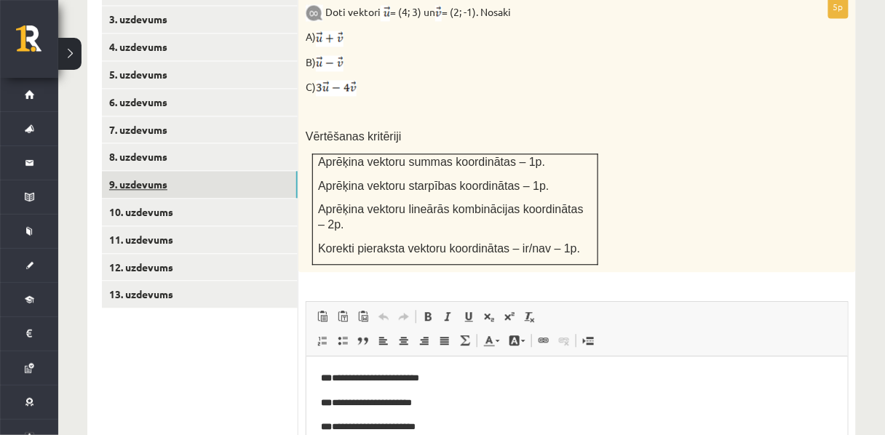
click at [153, 171] on link "9. uzdevums" at bounding box center [200, 184] width 196 height 27
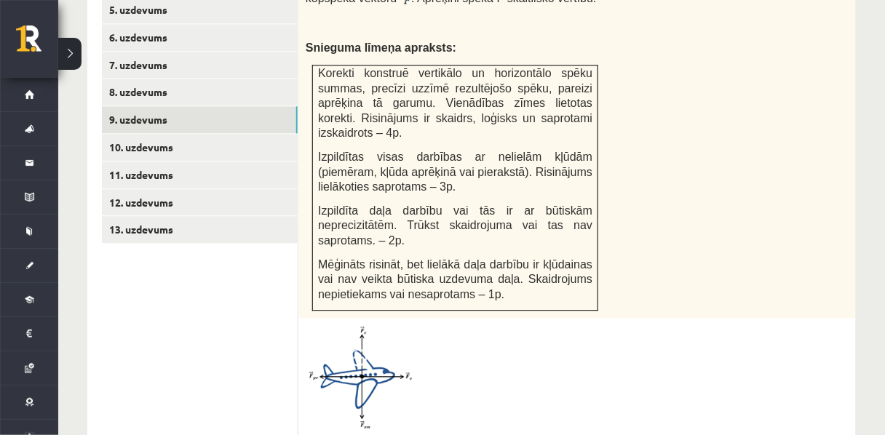
scroll to position [791, 0]
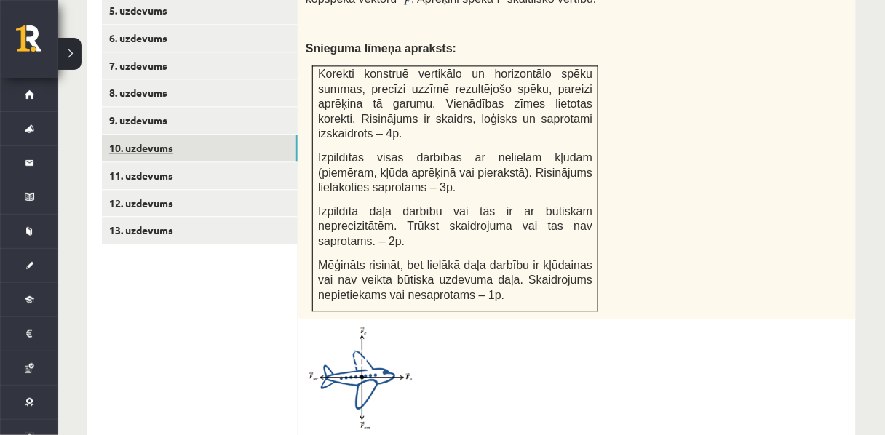
click at [106, 135] on link "10. uzdevums" at bounding box center [200, 148] width 196 height 27
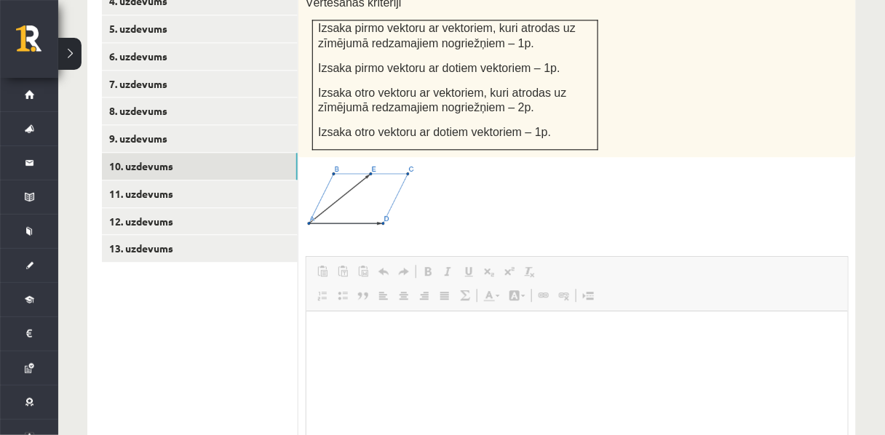
scroll to position [0, 0]
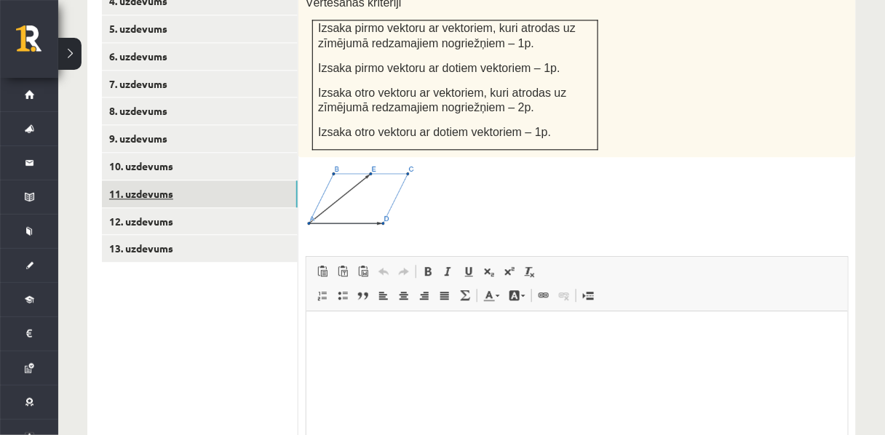
click at [154, 180] on link "11. uzdevums" at bounding box center [200, 193] width 196 height 27
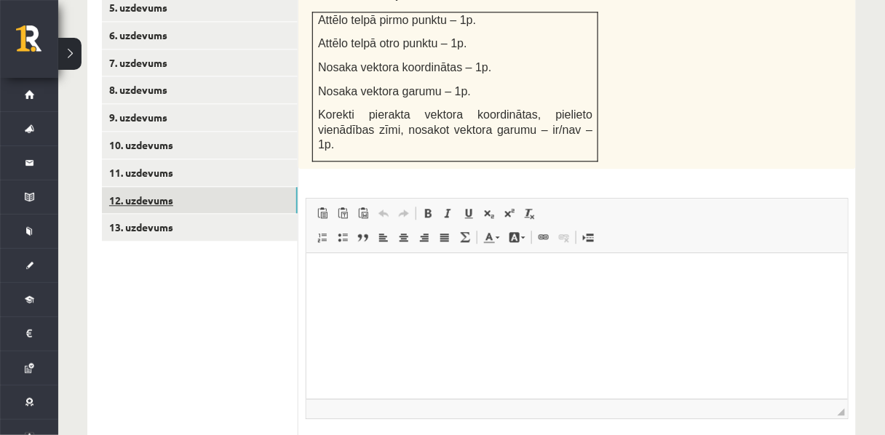
click at [180, 187] on link "12. uzdevums" at bounding box center [200, 200] width 196 height 27
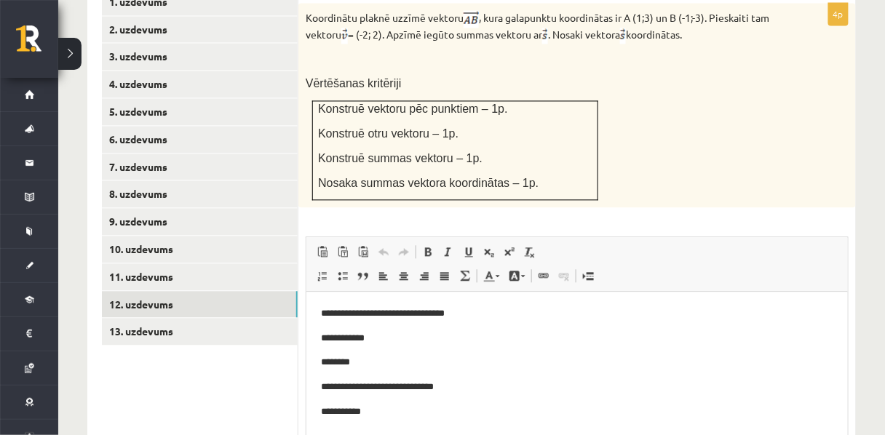
scroll to position [833, 0]
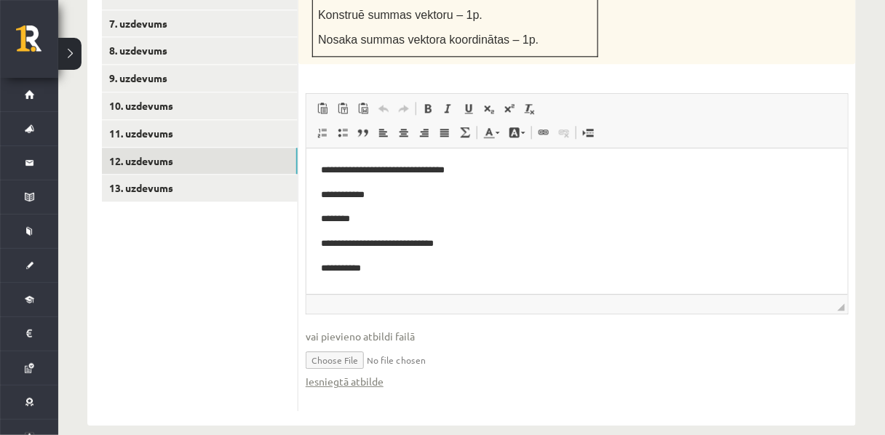
click at [370, 276] on p "**********" at bounding box center [577, 268] width 514 height 15
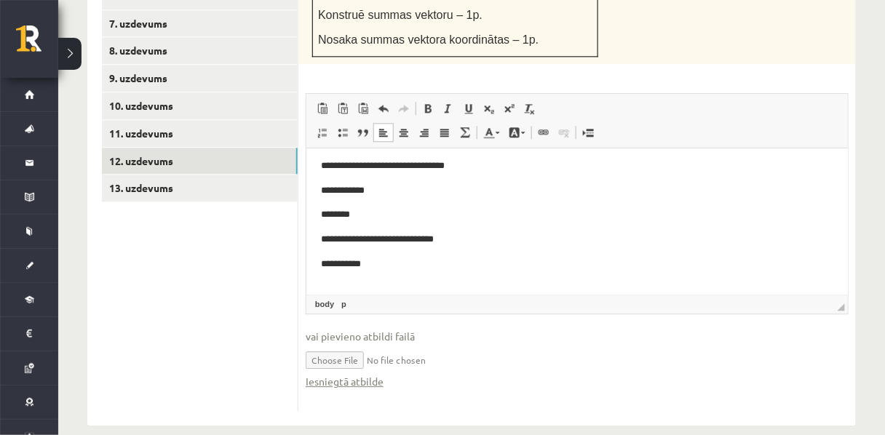
scroll to position [0, 0]
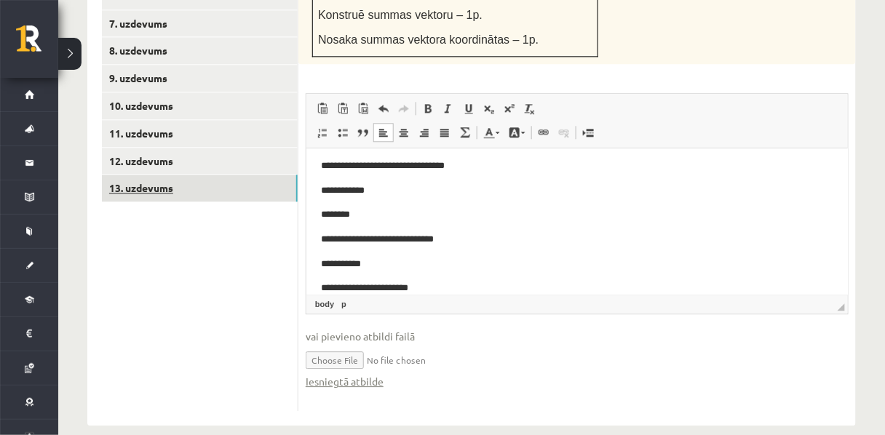
click at [146, 175] on link "13. uzdevums" at bounding box center [200, 188] width 196 height 27
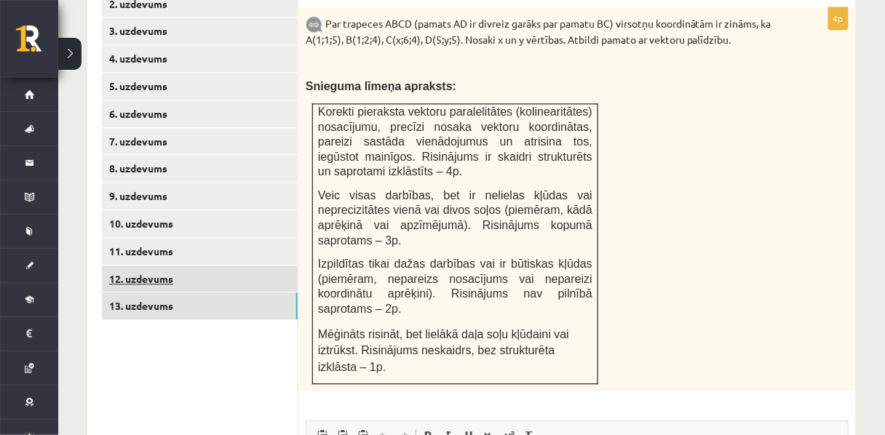
scroll to position [715, 0]
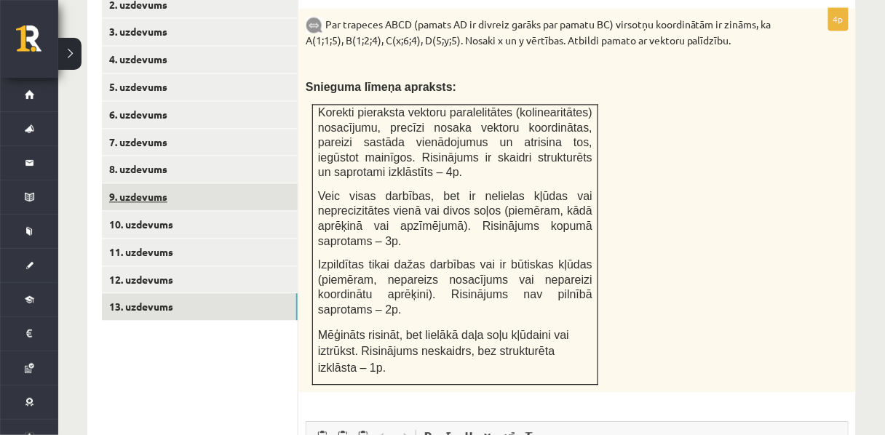
click at [150, 183] on link "9. uzdevums" at bounding box center [200, 196] width 196 height 27
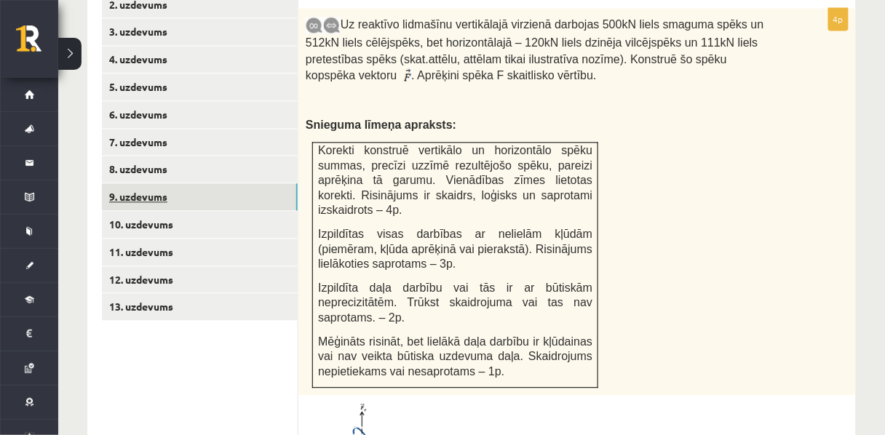
scroll to position [0, 0]
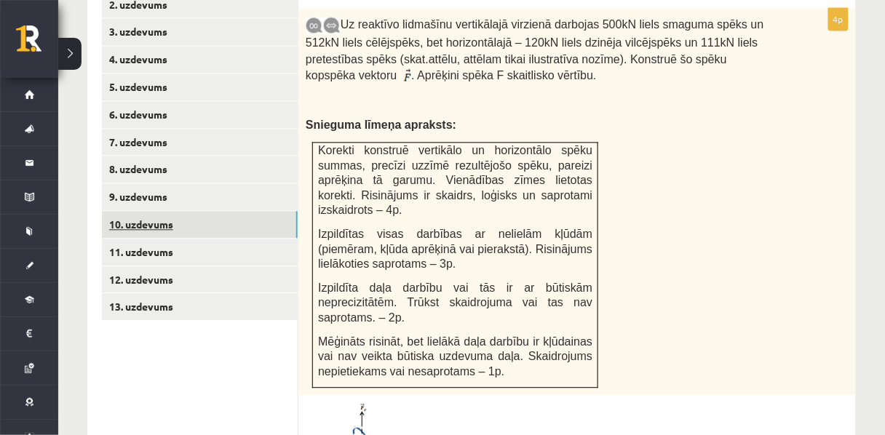
click at [127, 211] on link "10. uzdevums" at bounding box center [200, 224] width 196 height 27
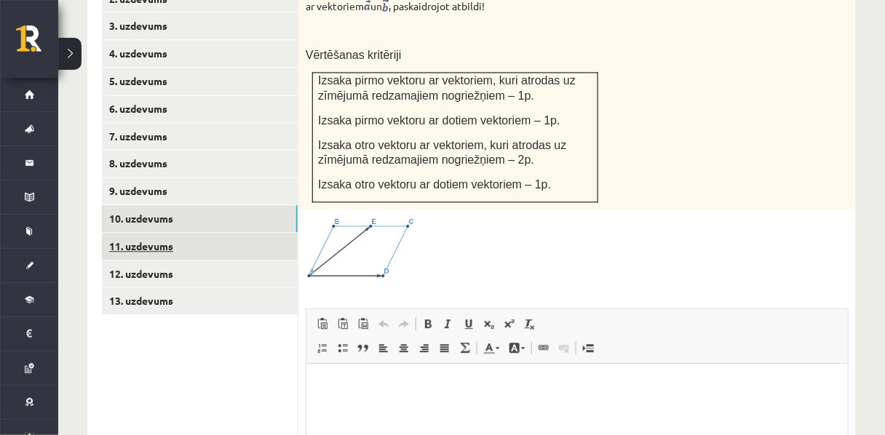
click at [214, 233] on link "11. uzdevums" at bounding box center [200, 246] width 196 height 27
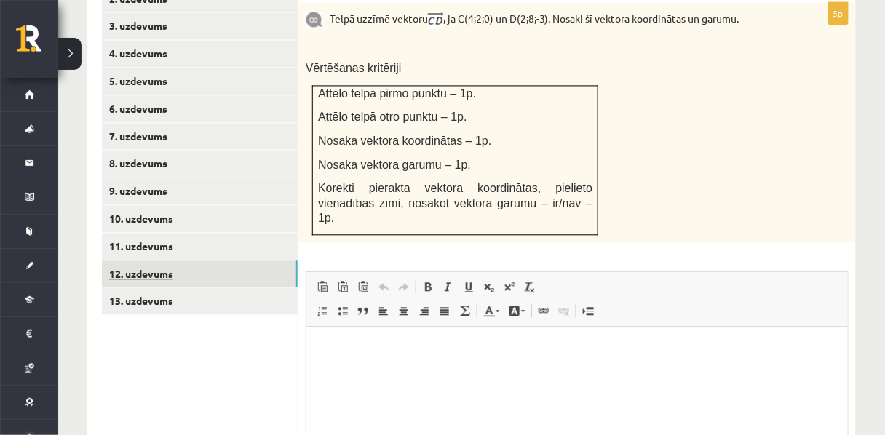
click at [175, 261] on link "12. uzdevums" at bounding box center [200, 274] width 196 height 27
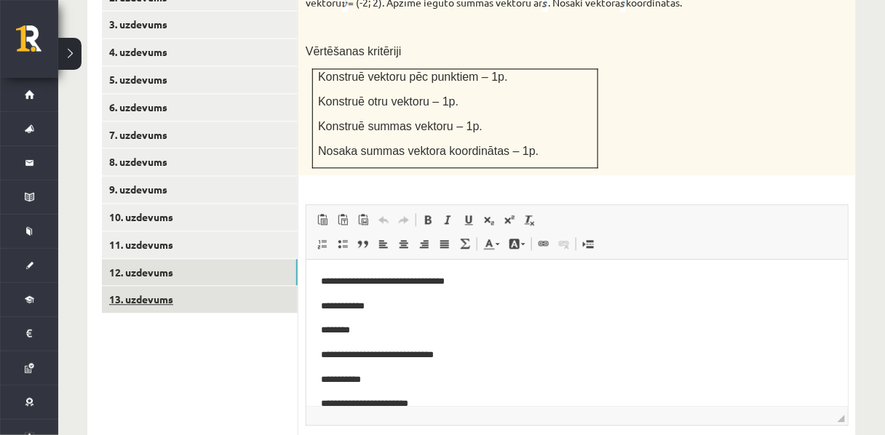
click at [171, 286] on link "13. uzdevums" at bounding box center [200, 299] width 196 height 27
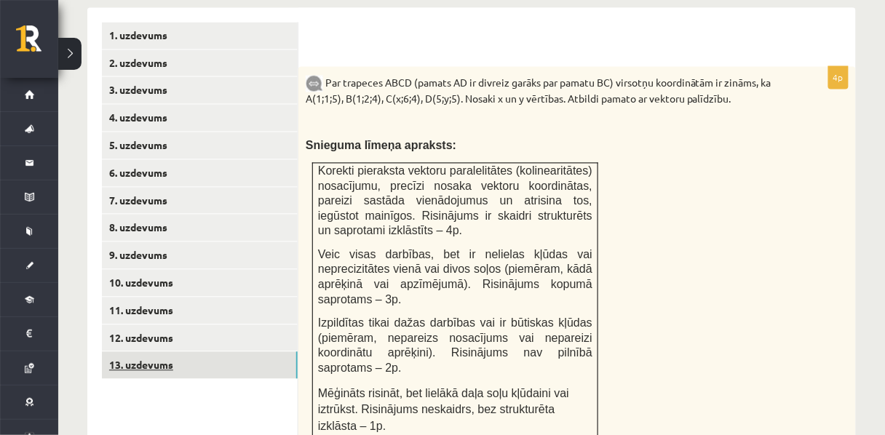
scroll to position [660, 0]
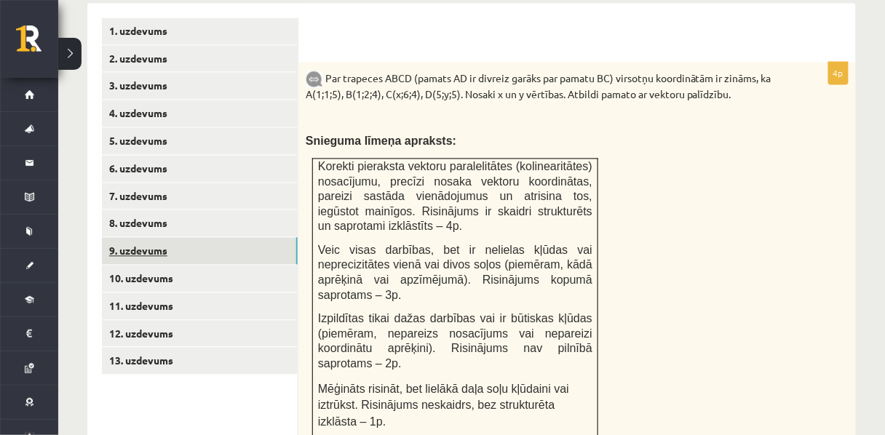
click at [127, 238] on link "9. uzdevums" at bounding box center [200, 251] width 196 height 27
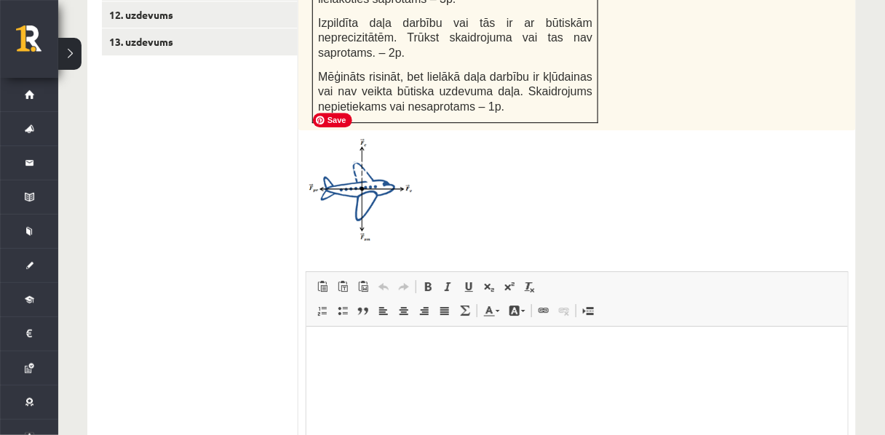
scroll to position [979, 0]
click at [361, 167] on img at bounding box center [360, 190] width 109 height 105
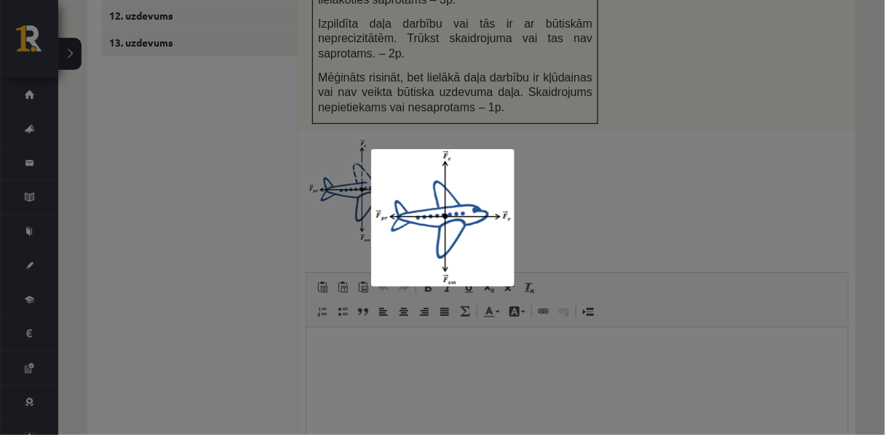
click at [464, 129] on div at bounding box center [442, 217] width 885 height 435
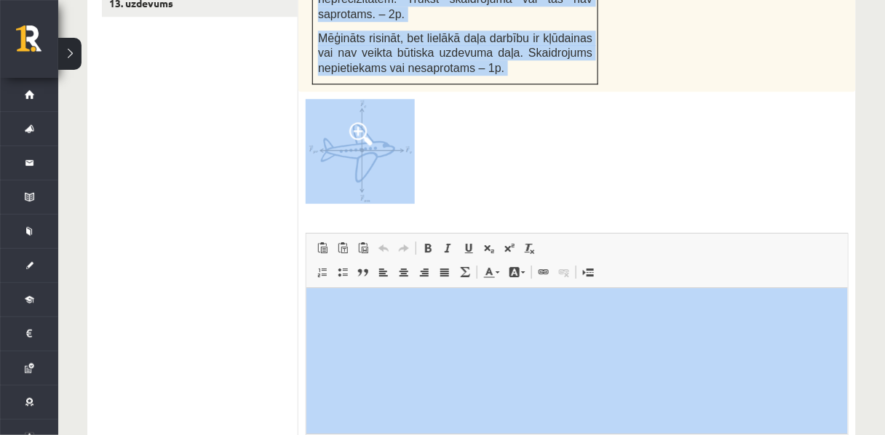
scroll to position [1023, 0]
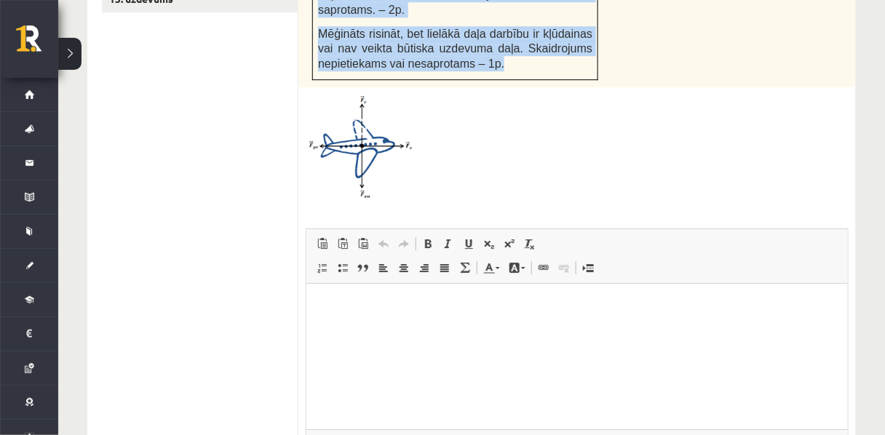
drag, startPoint x: 342, startPoint y: 123, endPoint x: 513, endPoint y: 29, distance: 195.1
copy div "Uz reaktīvo lidmašīnu vertikālajā virzienā darbojas 500kN liels smaguma spēks u…"
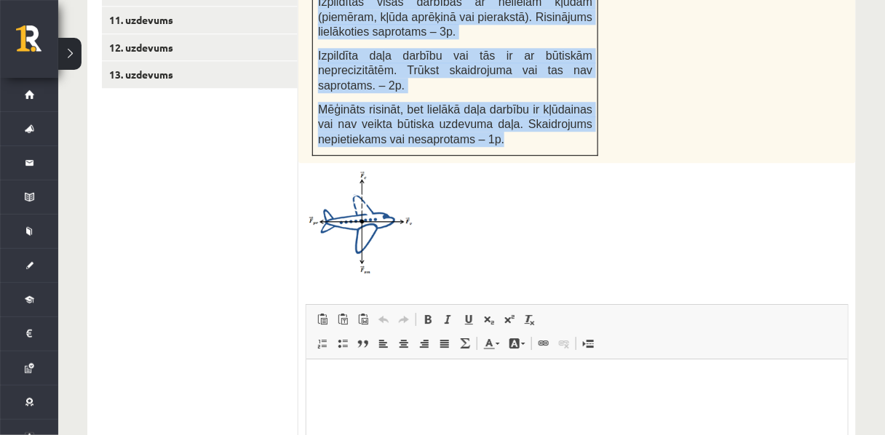
scroll to position [942, 0]
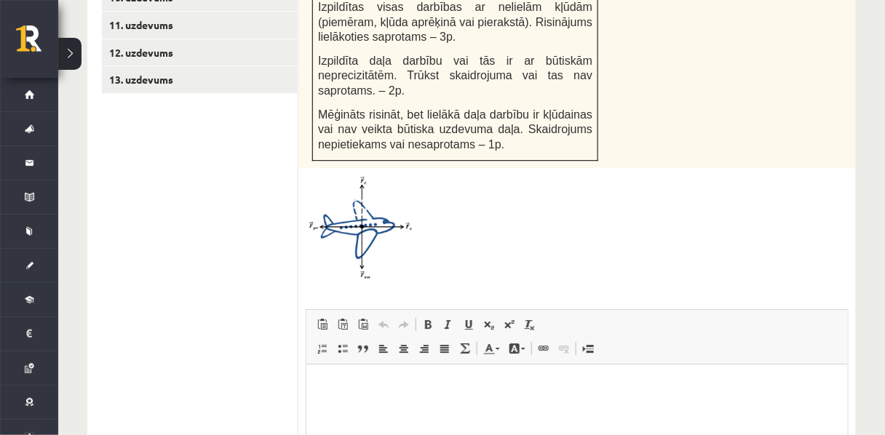
click at [598, 245] on div at bounding box center [577, 227] width 543 height 105
click at [376, 228] on img at bounding box center [360, 227] width 109 height 105
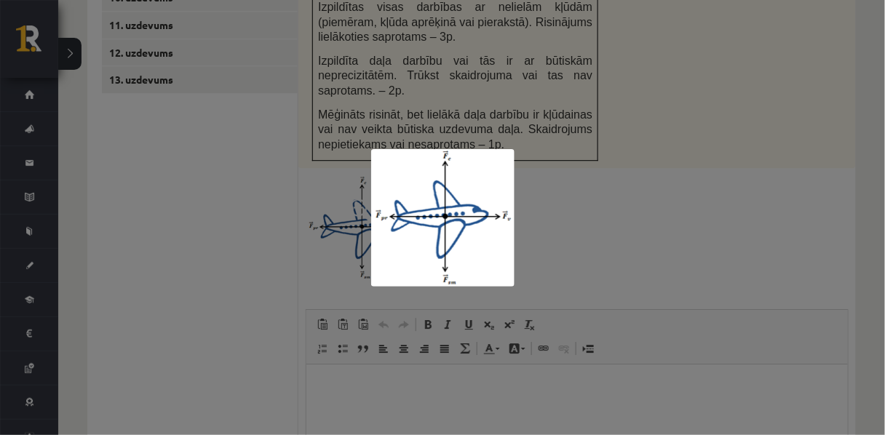
click at [325, 231] on div at bounding box center [442, 217] width 885 height 435
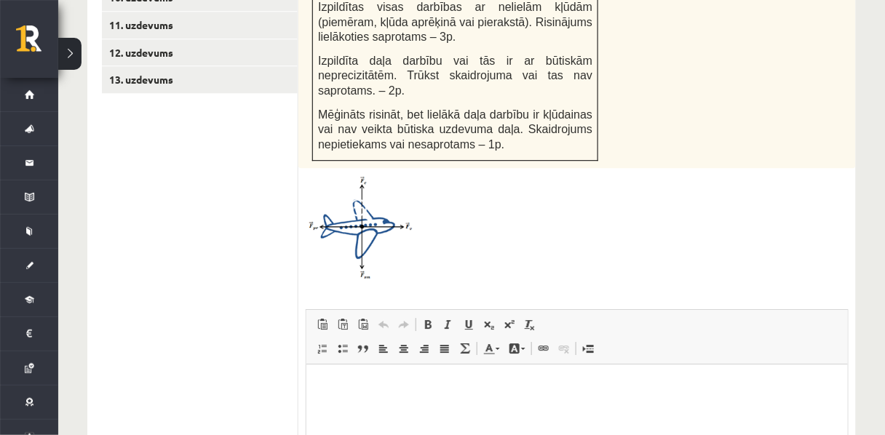
click at [563, 108] on span "Mēģināts risināt, bet lielākā daļa darbību ir kļūdainas vai nav veikta būtiska …" at bounding box center [455, 129] width 274 height 42
click at [364, 226] on img at bounding box center [360, 227] width 109 height 105
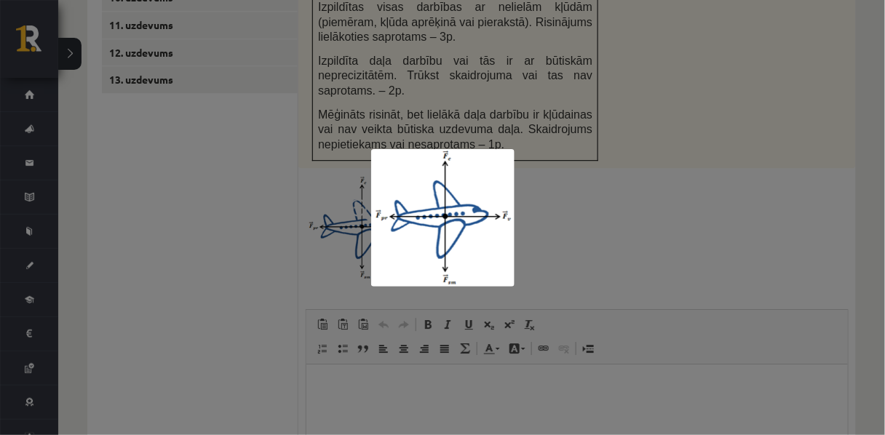
click at [335, 202] on div at bounding box center [442, 217] width 885 height 435
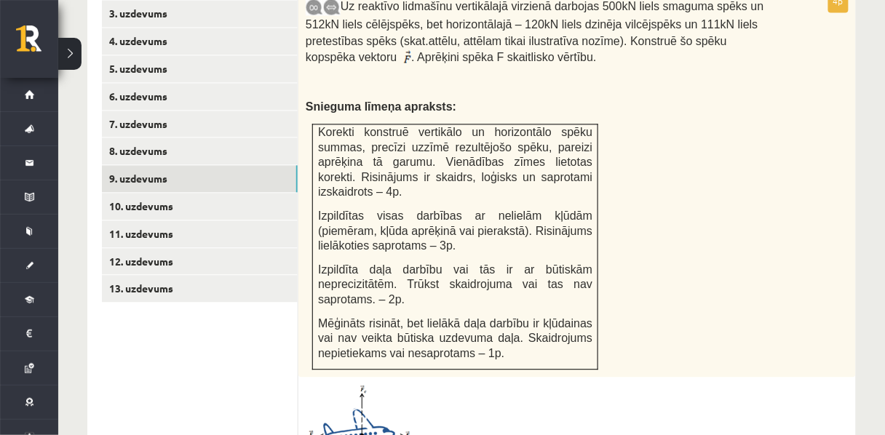
scroll to position [837, 0]
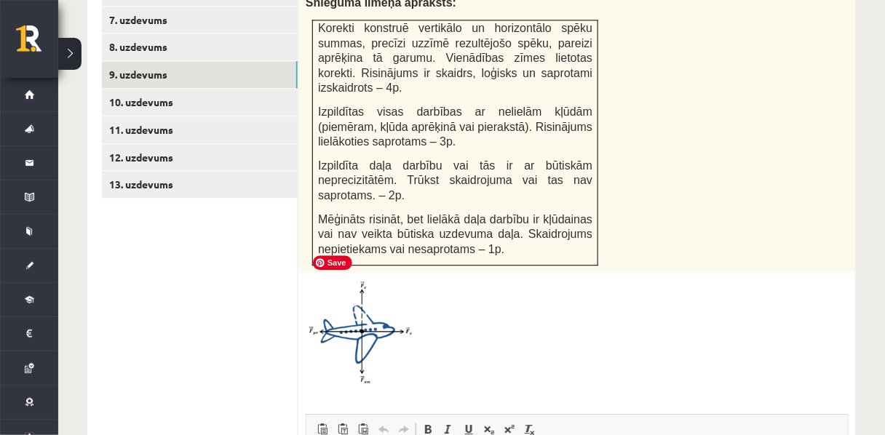
click at [357, 309] on img at bounding box center [360, 332] width 109 height 105
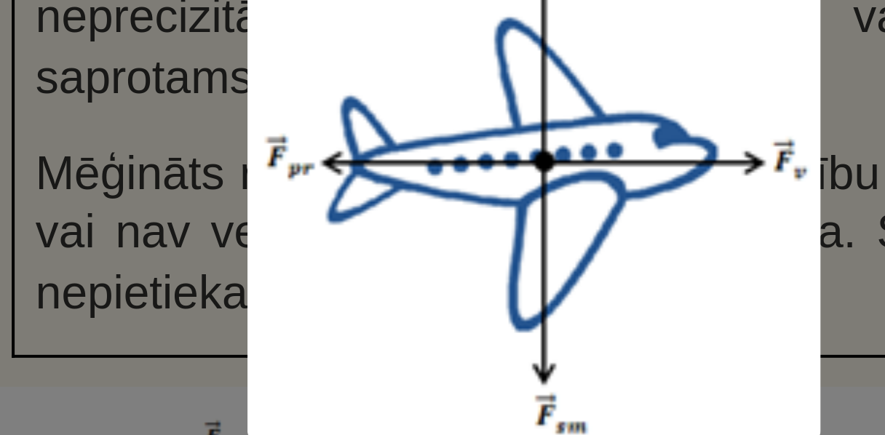
click at [361, 230] on div at bounding box center [442, 217] width 885 height 435
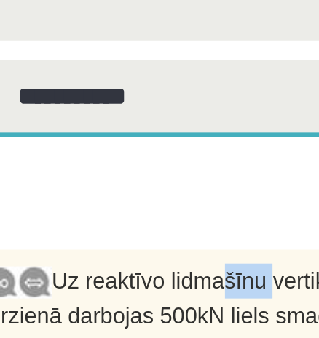
drag, startPoint x: 130, startPoint y: 166, endPoint x: 140, endPoint y: 147, distance: 21.5
click at [154, 255] on span "Uz reaktīvo lidmašīnu vertikālajā virzienā darbojas 500kN liels smaguma spēks u…" at bounding box center [119, 320] width 202 height 130
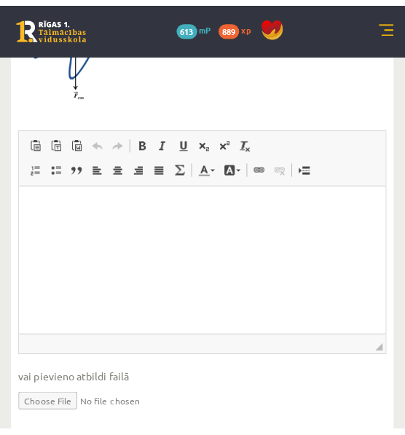
scroll to position [1345, 0]
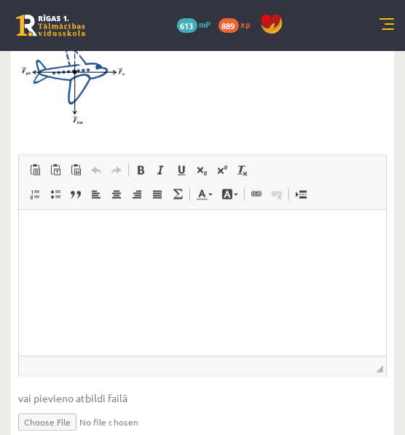
click at [94, 235] on p "Bagātinātā teksta redaktors, wiswyg-editor-user-answer-47433892296020" at bounding box center [202, 231] width 338 height 15
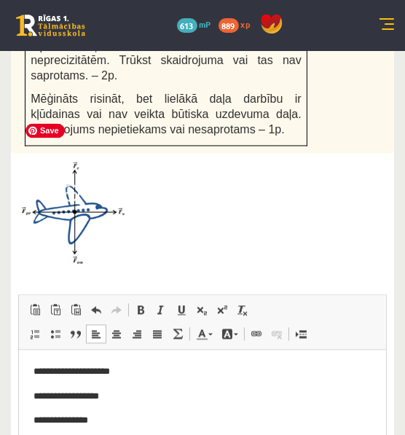
scroll to position [1263, 0]
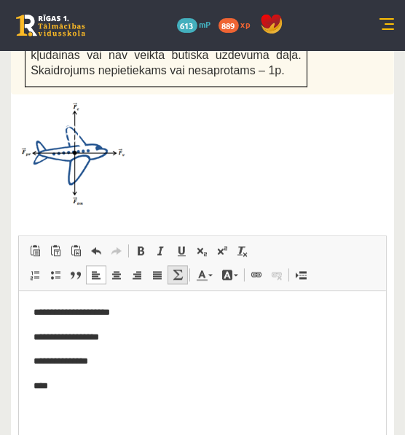
click at [177, 269] on span at bounding box center [178, 275] width 12 height 12
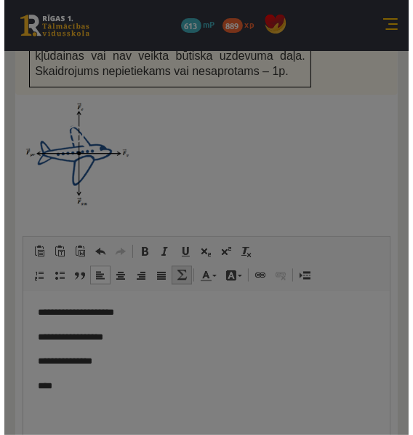
scroll to position [1247, 0]
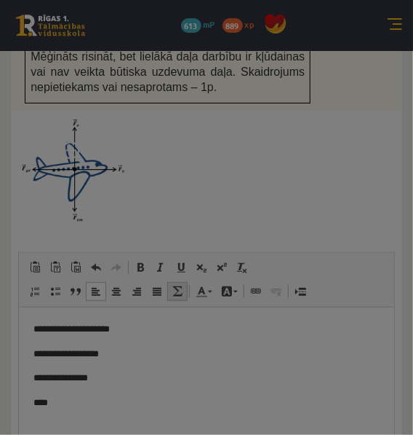
type textarea "**********"
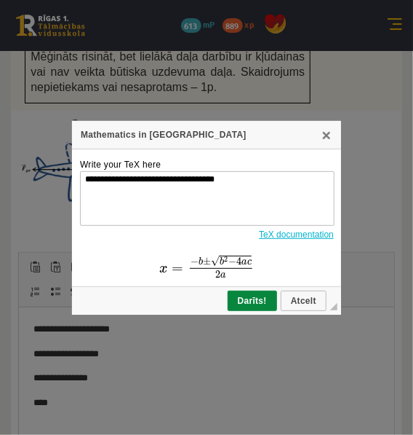
click at [219, 265] on span "b" at bounding box center [221, 261] width 4 height 8
drag, startPoint x: 220, startPoint y: 260, endPoint x: 209, endPoint y: 259, distance: 10.9
click at [209, 259] on span "− b ± √ b 2 − 4 a c" at bounding box center [220, 260] width 61 height 12
click at [241, 300] on span "Darīts!" at bounding box center [252, 300] width 47 height 10
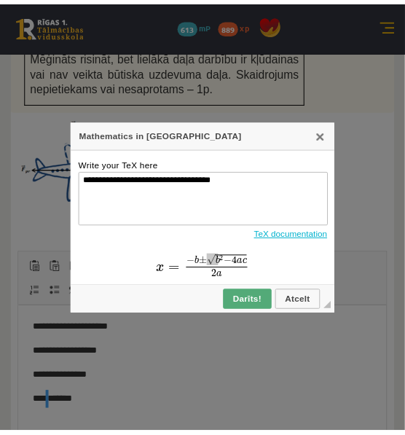
scroll to position [1263, 0]
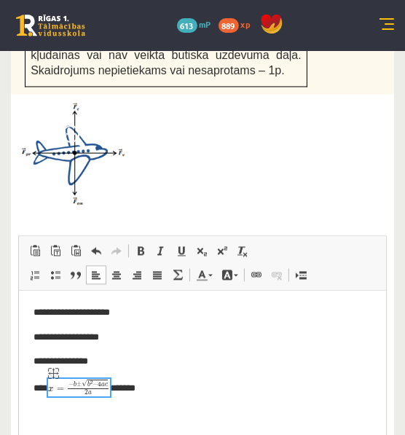
click at [94, 384] on img "logrīks math" at bounding box center [79, 410] width 62 height 62
drag, startPoint x: 94, startPoint y: 384, endPoint x: 88, endPoint y: 403, distance: 19.8
click at [88, 403] on img "logrīks math" at bounding box center [79, 410] width 62 height 62
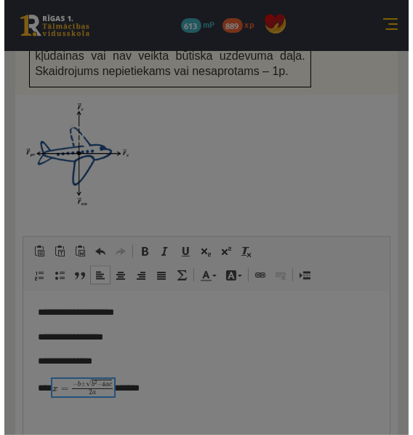
scroll to position [1247, 0]
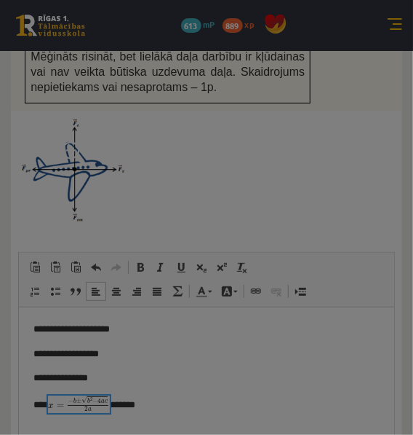
type textarea "**********"
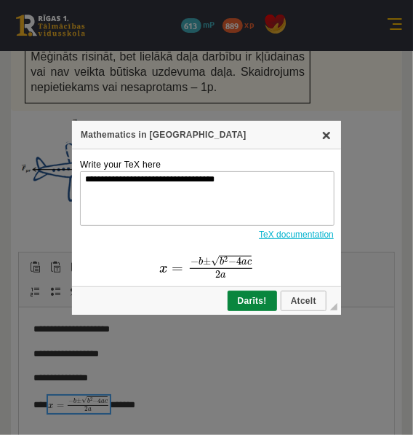
click at [328, 129] on link "X" at bounding box center [327, 135] width 12 height 12
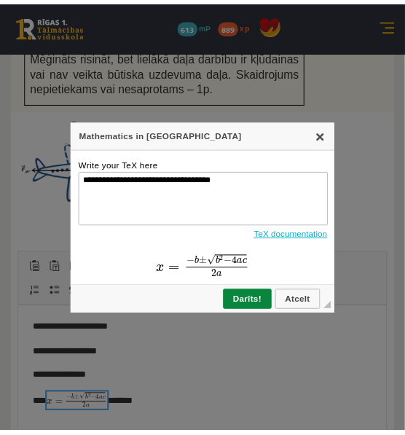
scroll to position [1263, 0]
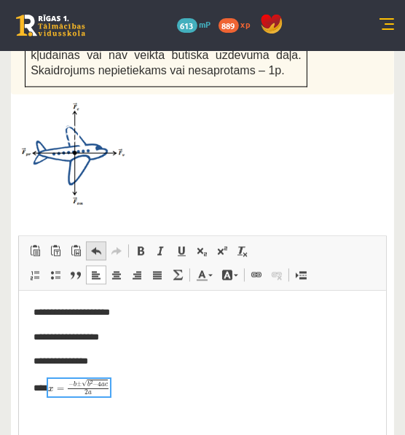
click at [95, 245] on span at bounding box center [96, 251] width 12 height 12
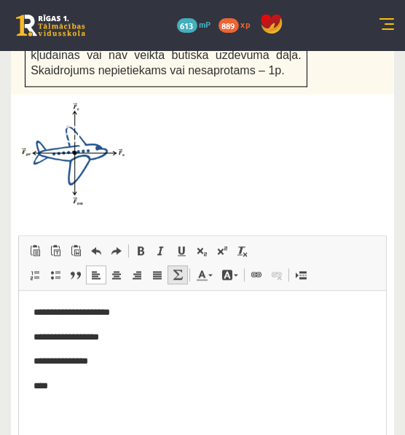
click at [179, 269] on span at bounding box center [178, 275] width 12 height 12
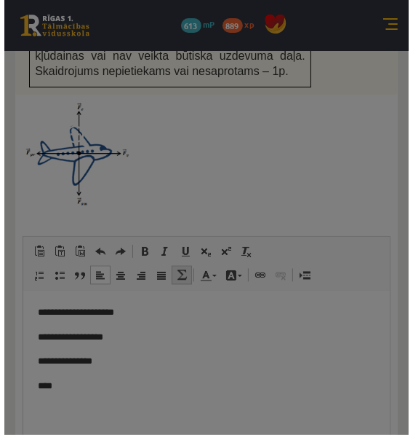
scroll to position [1247, 0]
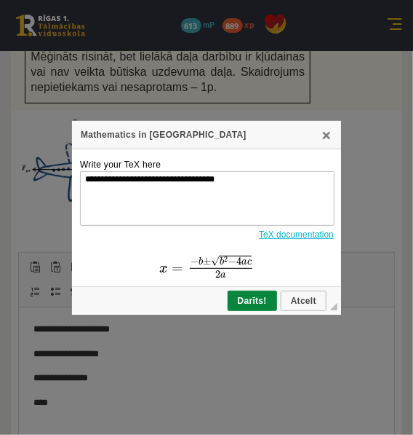
click at [290, 238] on link "TeX documentation" at bounding box center [296, 234] width 75 height 10
click at [221, 260] on span "b" at bounding box center [221, 261] width 4 height 8
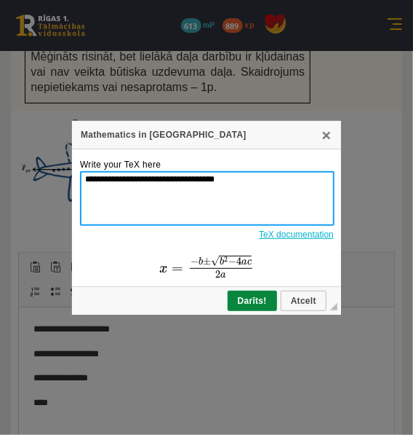
click at [109, 178] on textarea "**********" at bounding box center [207, 198] width 255 height 55
click at [154, 176] on textarea "**********" at bounding box center [207, 198] width 255 height 55
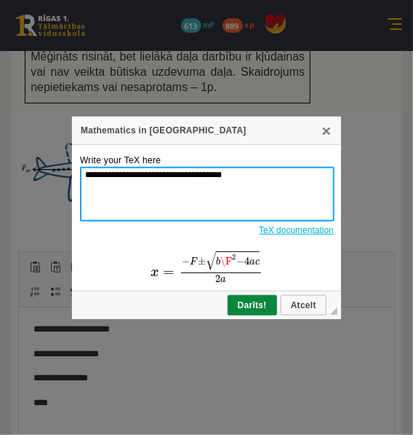
click at [154, 172] on textarea "**********" at bounding box center [207, 194] width 255 height 55
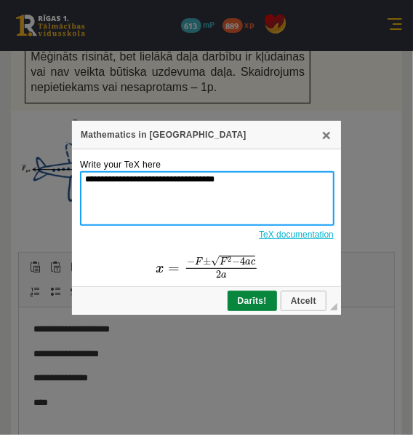
click at [90, 180] on textarea "**********" at bounding box center [207, 198] width 255 height 55
click at [94, 180] on textarea "**********" at bounding box center [207, 198] width 255 height 55
click at [132, 178] on textarea "**********" at bounding box center [207, 198] width 255 height 55
click at [140, 176] on textarea "**********" at bounding box center [207, 198] width 255 height 55
click at [148, 178] on textarea "**********" at bounding box center [207, 198] width 255 height 55
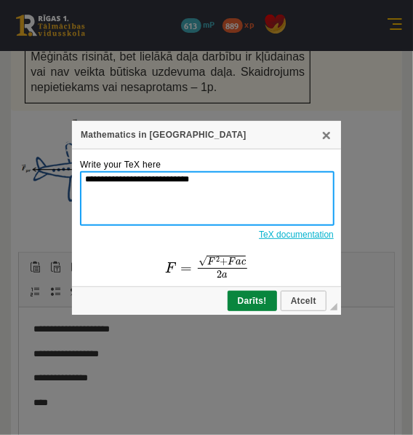
click at [137, 178] on textarea "**********" at bounding box center [207, 198] width 255 height 55
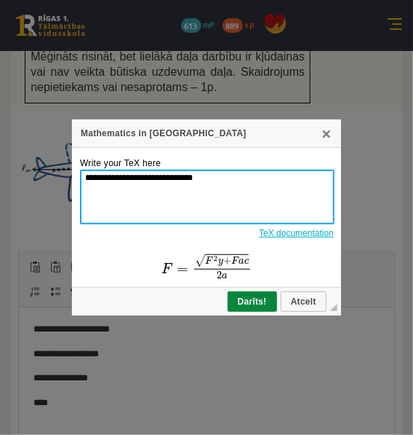
drag, startPoint x: 143, startPoint y: 176, endPoint x: 124, endPoint y: 178, distance: 18.3
click at [124, 178] on textarea "**********" at bounding box center [207, 197] width 255 height 55
drag, startPoint x: 162, startPoint y: 177, endPoint x: 149, endPoint y: 178, distance: 12.4
click at [149, 178] on textarea "**********" at bounding box center [207, 197] width 255 height 55
paste textarea "*"
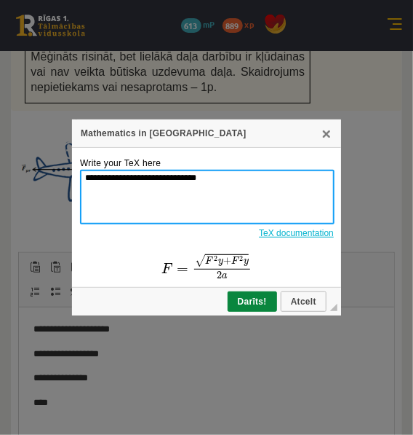
drag, startPoint x: 170, startPoint y: 176, endPoint x: 213, endPoint y: 172, distance: 43.8
click at [213, 172] on textarea "**********" at bounding box center [207, 197] width 255 height 55
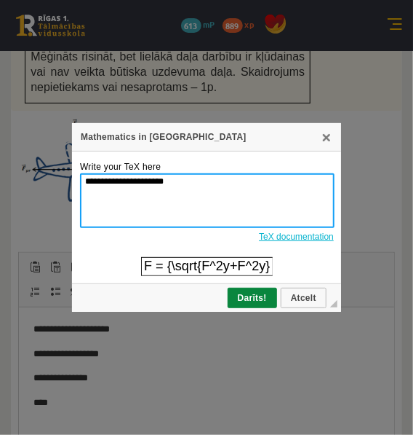
paste textarea "**********"
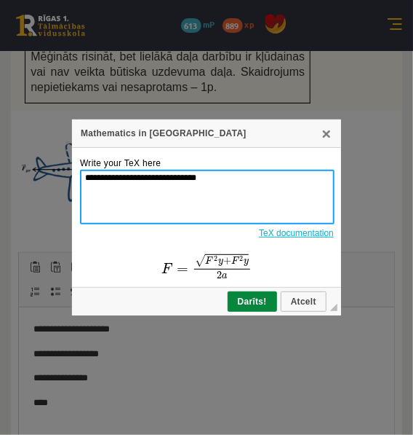
click at [191, 174] on textarea "**********" at bounding box center [207, 197] width 255 height 55
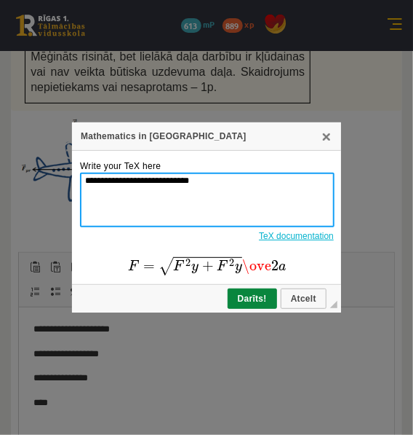
drag, startPoint x: 204, startPoint y: 180, endPoint x: 210, endPoint y: 176, distance: 7.5
click at [210, 176] on textarea "**********" at bounding box center [207, 199] width 255 height 55
click at [187, 178] on textarea "**********" at bounding box center [207, 199] width 255 height 55
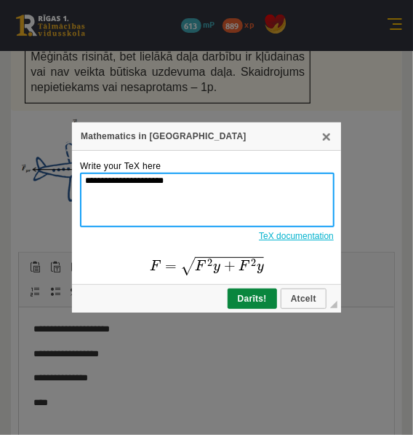
click at [180, 179] on textarea "**********" at bounding box center [207, 199] width 255 height 55
click at [119, 179] on textarea "**********" at bounding box center [207, 199] width 255 height 55
drag, startPoint x: 171, startPoint y: 180, endPoint x: 100, endPoint y: 181, distance: 70.6
click at [100, 181] on textarea "**********" at bounding box center [207, 199] width 255 height 55
click at [181, 185] on textarea "**********" at bounding box center [207, 199] width 255 height 55
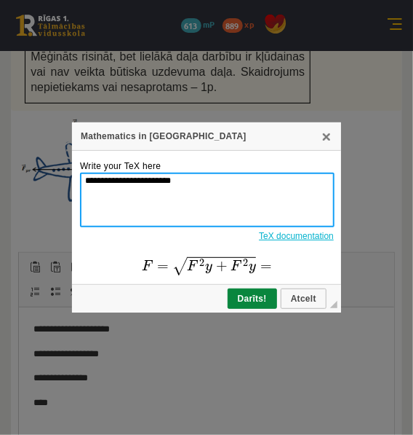
paste textarea "**********"
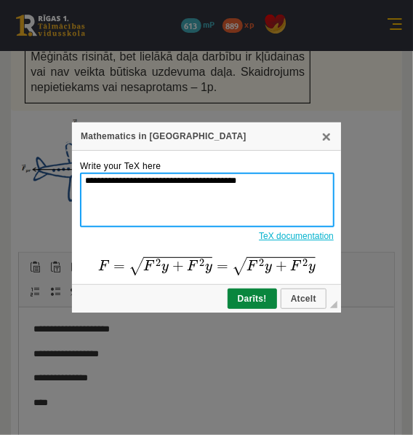
click at [215, 179] on textarea "**********" at bounding box center [207, 199] width 255 height 55
click at [140, 180] on textarea "**********" at bounding box center [207, 199] width 255 height 55
click at [218, 183] on textarea "**********" at bounding box center [207, 199] width 255 height 55
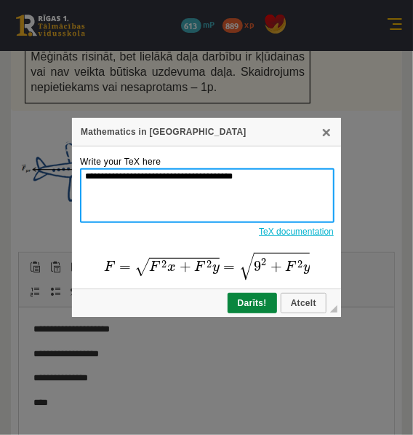
click at [226, 175] on textarea "**********" at bounding box center [207, 195] width 255 height 55
click at [245, 175] on textarea "**********" at bounding box center [207, 195] width 255 height 55
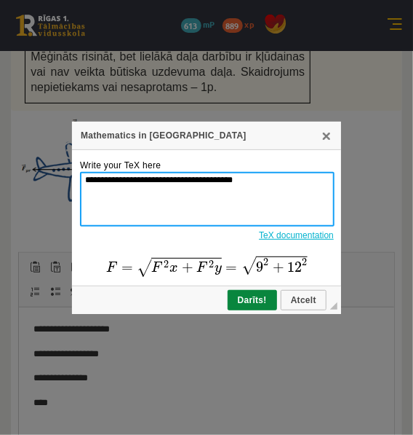
click at [271, 177] on textarea "**********" at bounding box center [207, 199] width 255 height 55
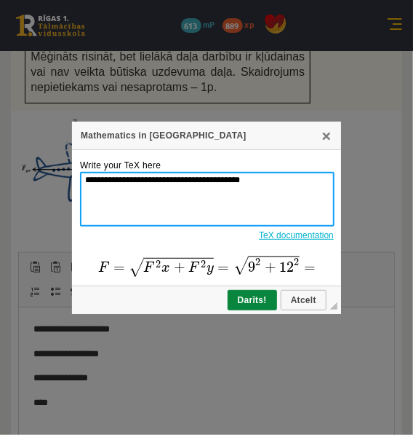
paste textarea "**********"
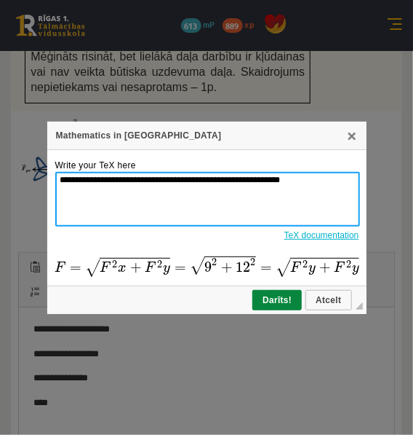
click at [266, 179] on textarea "**********" at bounding box center [207, 199] width 305 height 55
drag, startPoint x: 269, startPoint y: 178, endPoint x: 252, endPoint y: 178, distance: 17.5
click at [252, 178] on textarea "**********" at bounding box center [207, 199] width 305 height 55
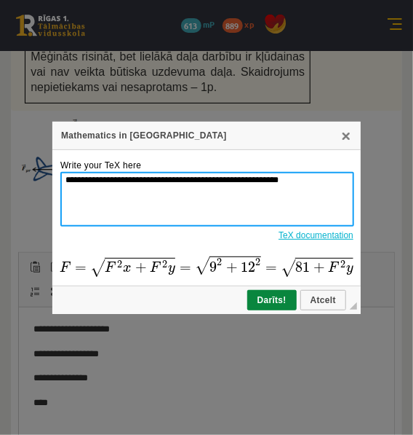
drag, startPoint x: 288, startPoint y: 178, endPoint x: 270, endPoint y: 181, distance: 18.4
click at [270, 181] on textarea "**********" at bounding box center [207, 199] width 294 height 55
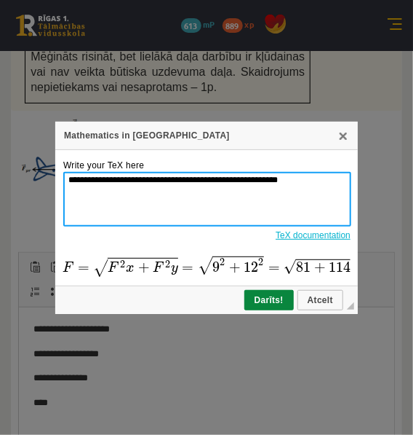
click at [297, 180] on textarea "**********" at bounding box center [207, 199] width 288 height 55
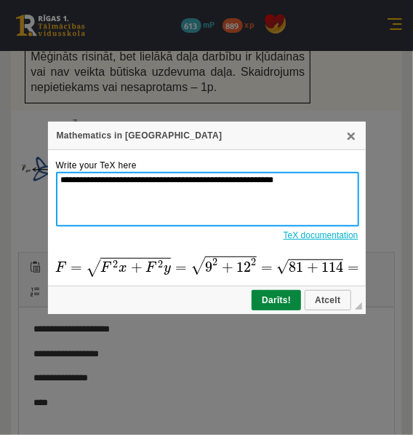
paste textarea "**********"
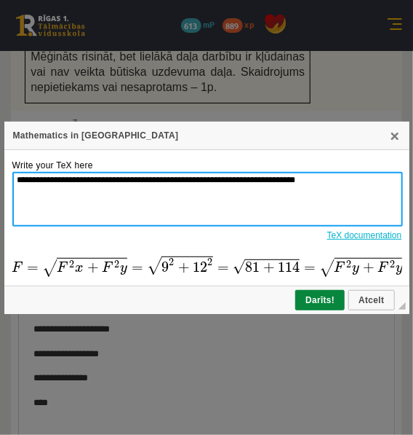
click at [312, 180] on textarea "**********" at bounding box center [207, 199] width 391 height 55
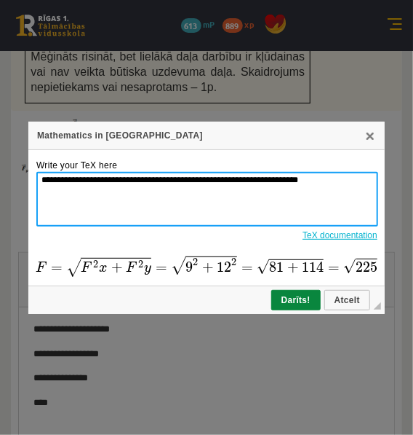
click at [325, 180] on textarea "**********" at bounding box center [207, 199] width 342 height 55
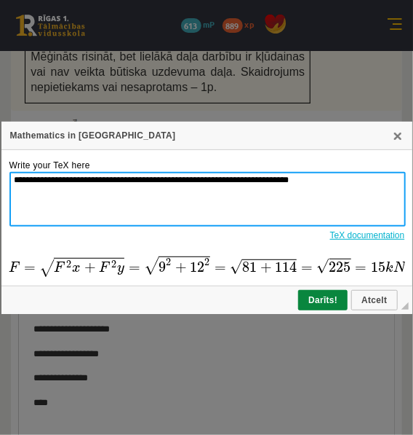
drag, startPoint x: 13, startPoint y: 175, endPoint x: 353, endPoint y: 191, distance: 340.2
click at [353, 191] on textarea "**********" at bounding box center [207, 199] width 397 height 55
type textarea "**********"
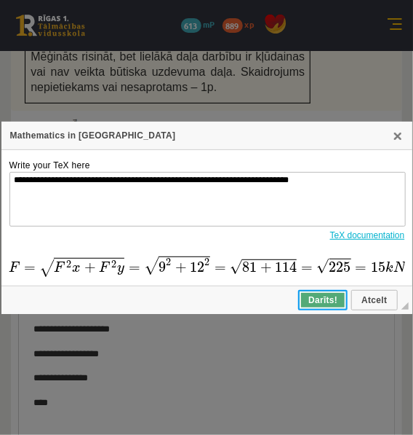
click at [317, 298] on span "Darīts!" at bounding box center [323, 300] width 47 height 10
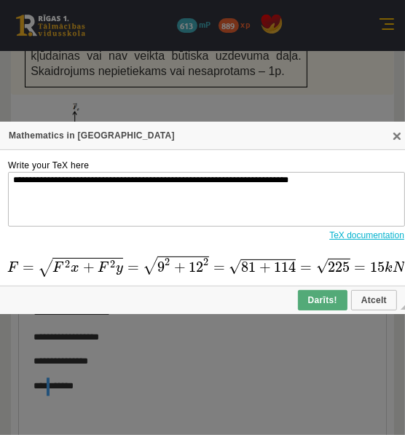
scroll to position [0, 0]
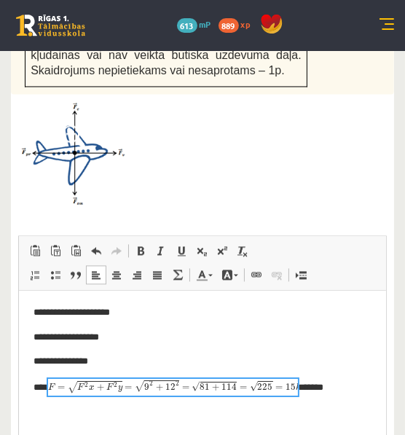
click at [49, 386] on p "**** *******" at bounding box center [198, 387] width 330 height 17
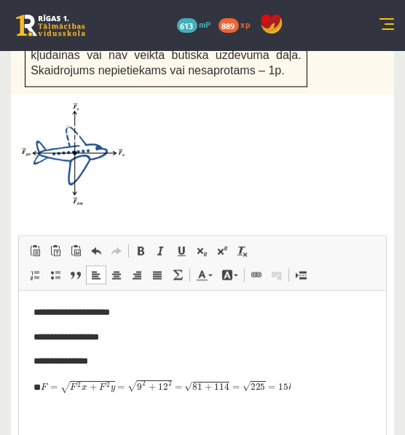
click at [38, 388] on p "**" at bounding box center [198, 387] width 330 height 17
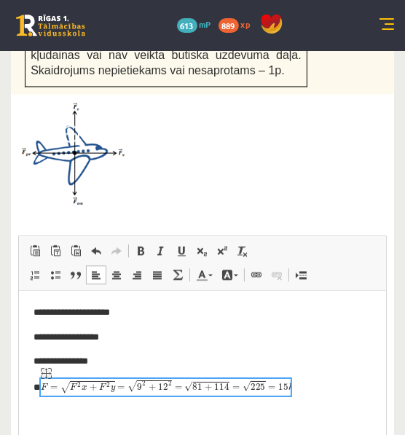
click at [301, 386] on p "**" at bounding box center [198, 387] width 330 height 17
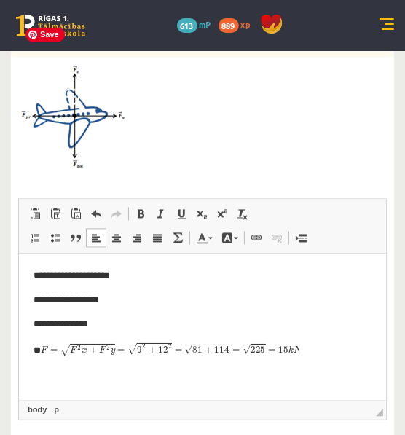
scroll to position [1302, 0]
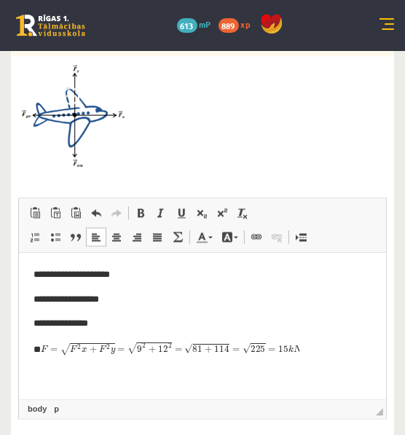
click at [312, 351] on p "**" at bounding box center [198, 349] width 330 height 17
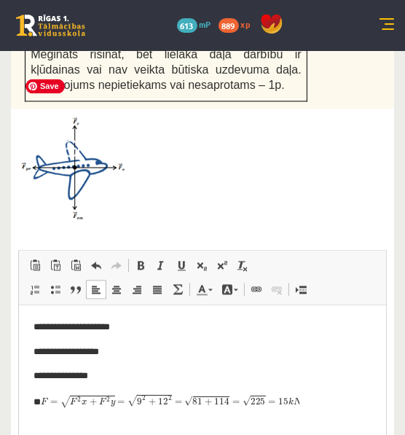
scroll to position [1248, 0]
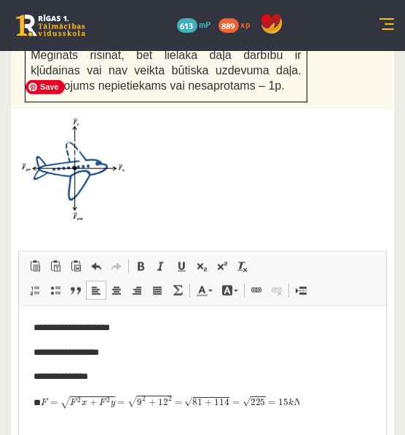
click at [66, 135] on img at bounding box center [72, 169] width 109 height 105
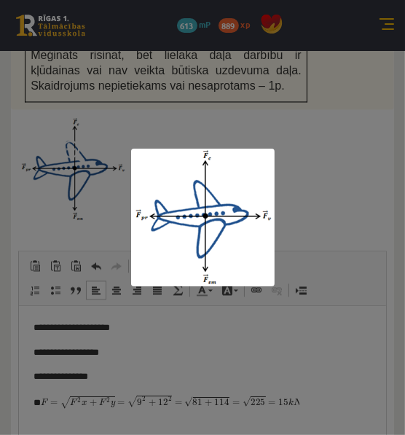
click at [159, 105] on div at bounding box center [202, 217] width 405 height 435
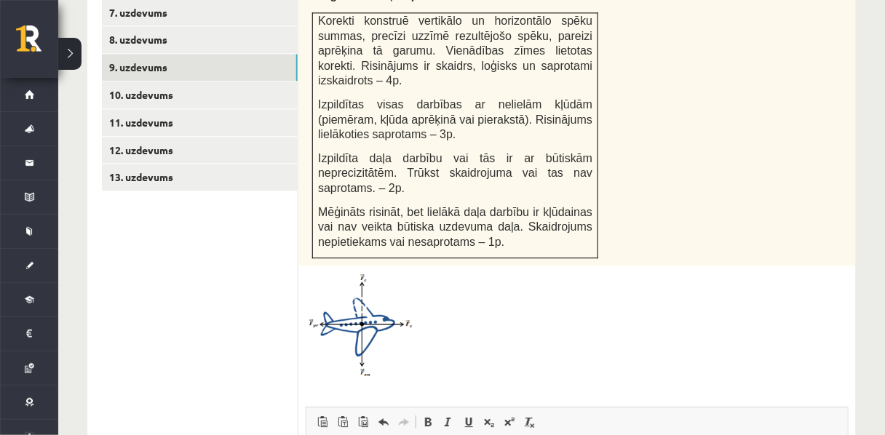
scroll to position [841, 0]
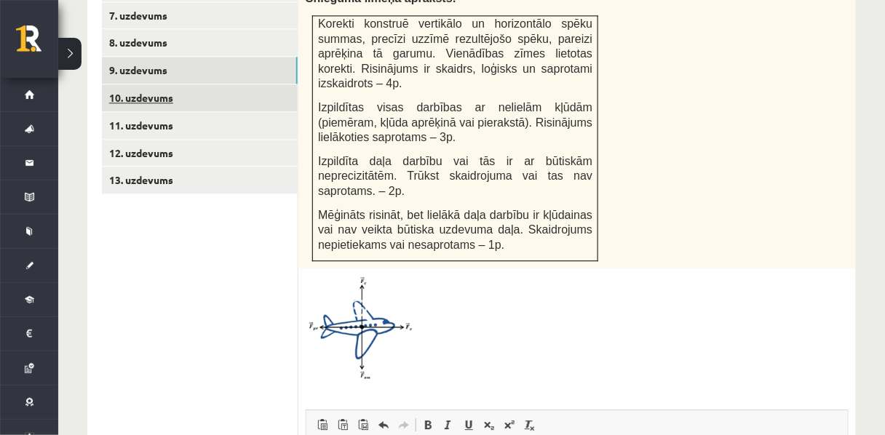
click at [153, 84] on link "10. uzdevums" at bounding box center [200, 97] width 196 height 27
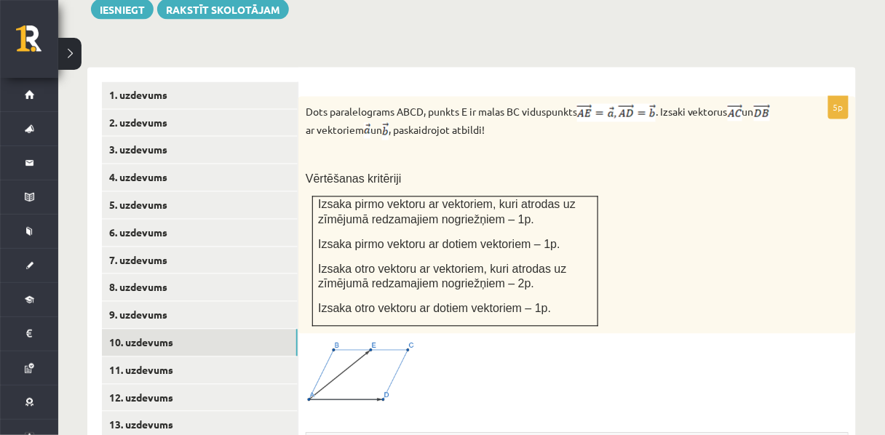
scroll to position [597, 0]
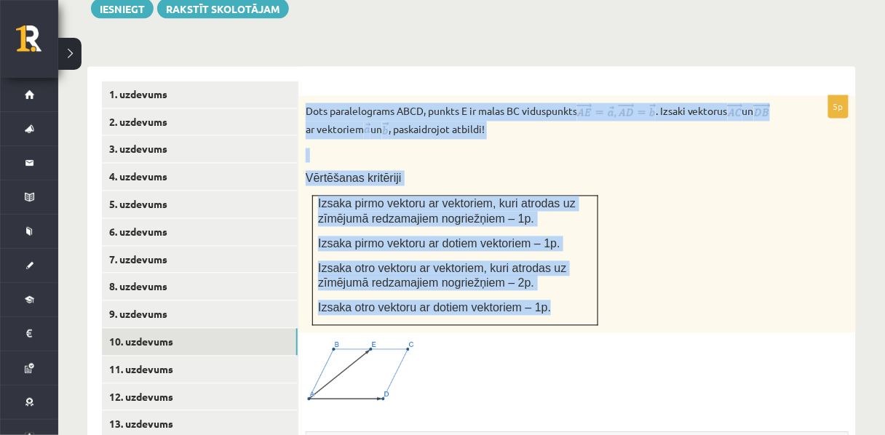
drag, startPoint x: 306, startPoint y: 80, endPoint x: 578, endPoint y: 274, distance: 334.5
click at [578, 274] on div "Dots paralelograms ABCD, punkts E ir malas BC viduspunkts . Izsaki vektorus un …" at bounding box center [577, 214] width 558 height 237
copy div "Dots paralelograms ABCD, punkts E ir malas BC viduspunkts . Izsaki vektorus un …"
click at [543, 168] on div "Dots paralelograms ABCD, punkts E ir malas BC viduspunkts . Izsaki vektorus un …" at bounding box center [577, 214] width 558 height 237
click at [614, 140] on div "Dots paralelograms ABCD, punkts E ir malas BC viduspunkts . Izsaki vektorus un …" at bounding box center [577, 214] width 558 height 237
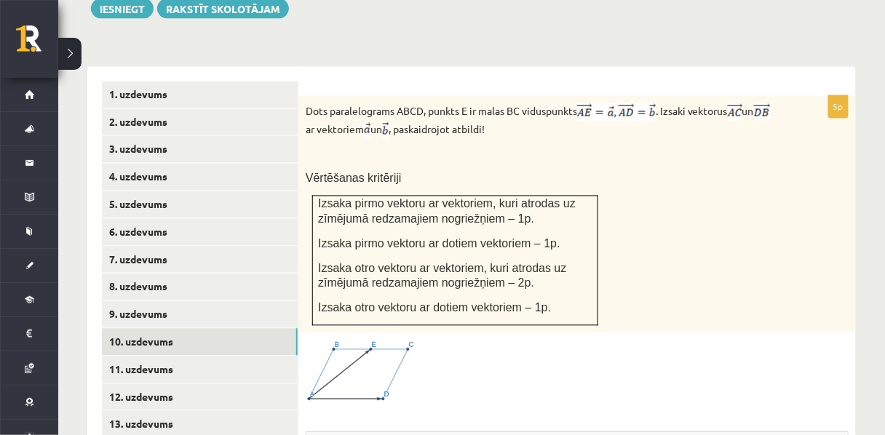
click at [560, 171] on p "Vērtēšanas kritēriji" at bounding box center [541, 178] width 470 height 15
click at [599, 237] on div "Dots paralelograms ABCD, punkts E ir malas BC viduspunkts . Izsaki vektorus un …" at bounding box center [577, 214] width 558 height 237
click at [753, 247] on div "Dots paralelograms ABCD, punkts E ir malas BC viduspunkts . Izsaki vektorus un …" at bounding box center [577, 214] width 558 height 237
click at [593, 260] on td "Izsaka pirmo vektoru ar vektoriem, kuri atrodas uz zīmējumā redzamajiem nogriež…" at bounding box center [455, 262] width 285 height 130
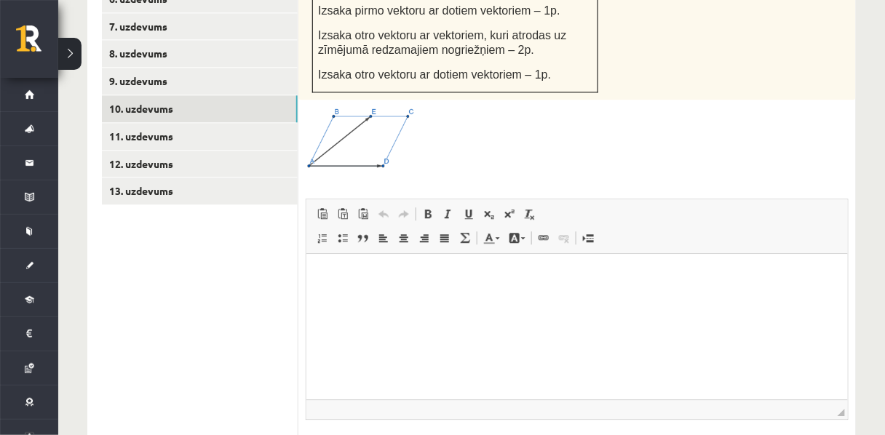
scroll to position [891, 0]
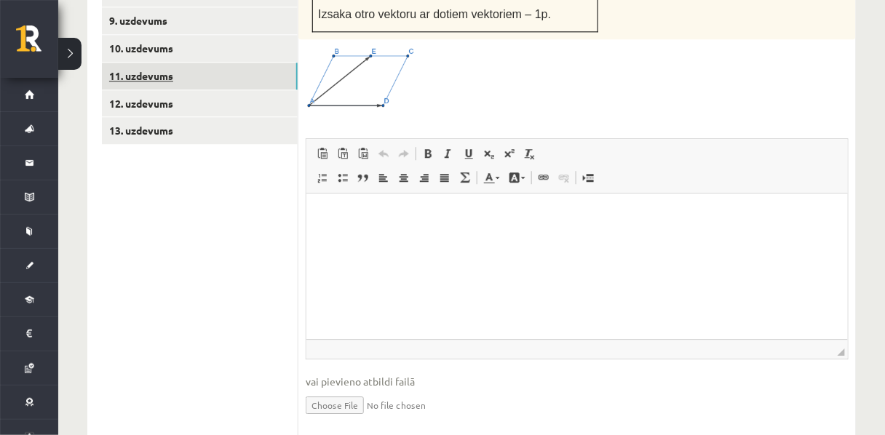
click at [156, 63] on link "11. uzdevums" at bounding box center [200, 76] width 196 height 27
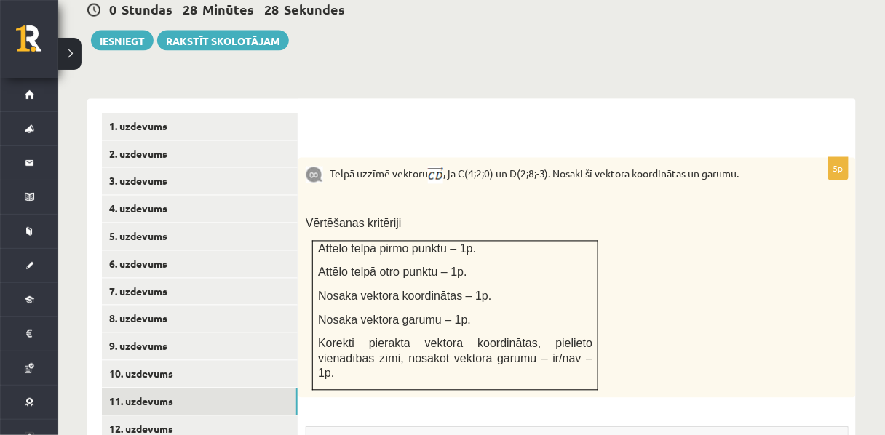
scroll to position [566, 0]
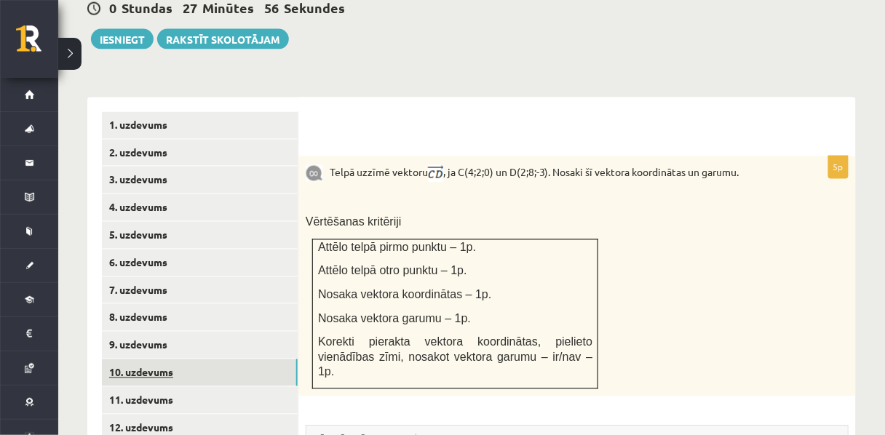
click at [119, 360] on link "10. uzdevums" at bounding box center [200, 373] width 196 height 27
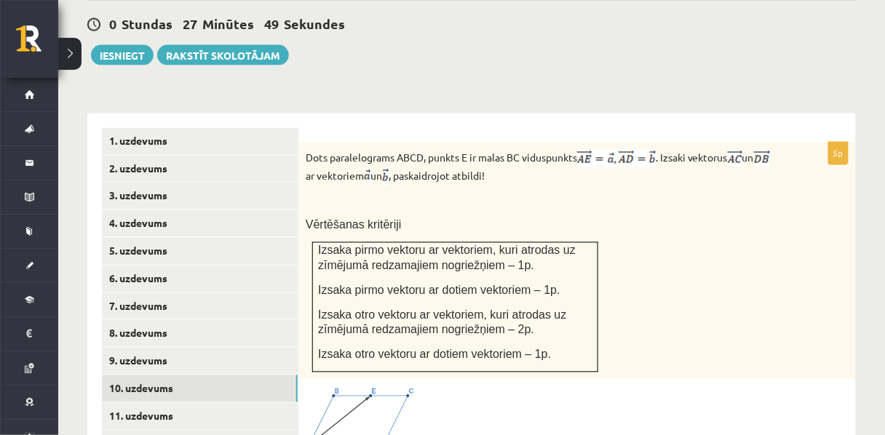
scroll to position [707, 0]
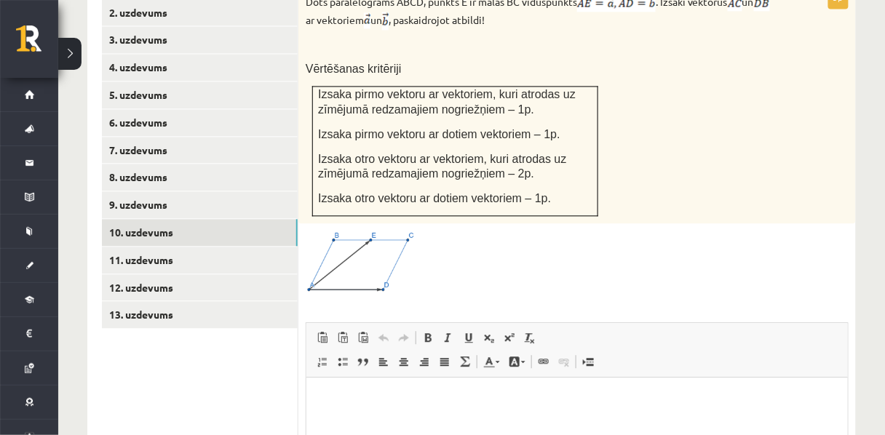
click at [571, 231] on div at bounding box center [577, 262] width 543 height 63
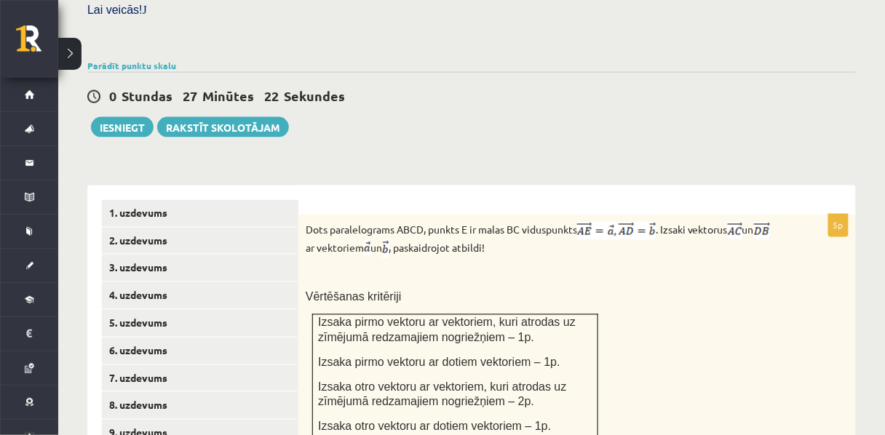
scroll to position [674, 0]
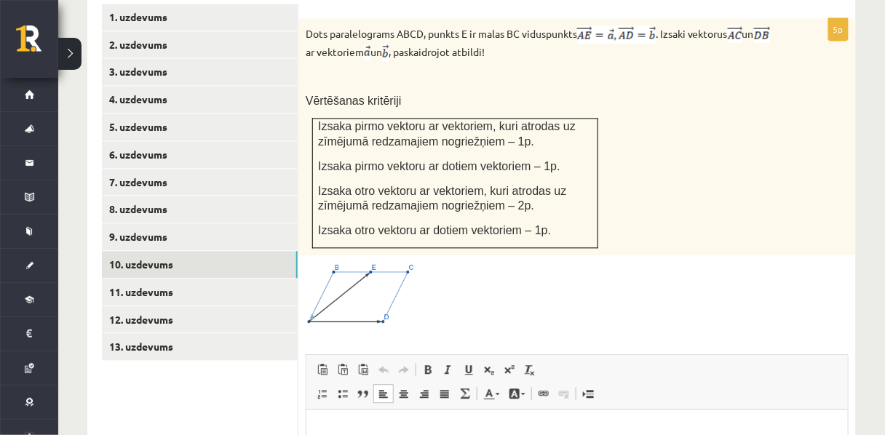
click at [362, 419] on html at bounding box center [576, 432] width 541 height 44
click at [532, 299] on div at bounding box center [577, 294] width 543 height 63
click at [366, 432] on p "*****" at bounding box center [577, 431] width 514 height 15
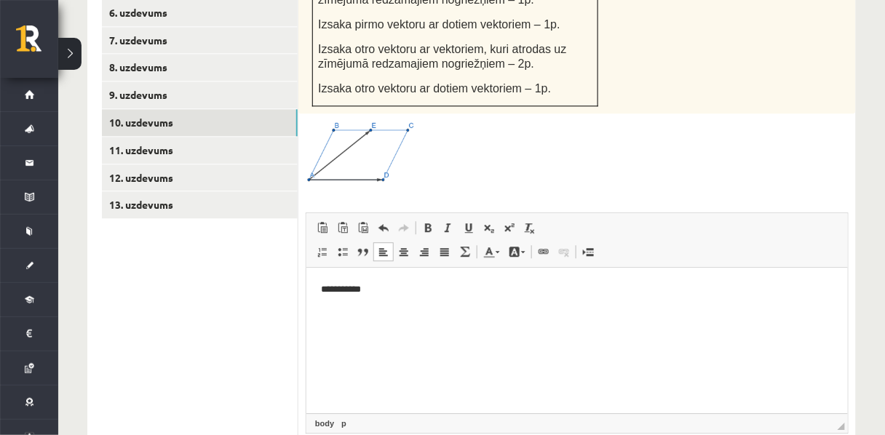
scroll to position [826, 0]
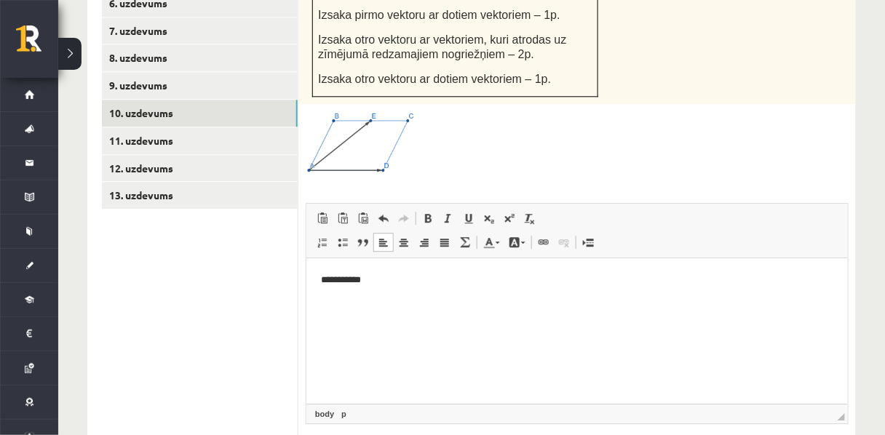
click at [520, 302] on html "**********" at bounding box center [576, 280] width 541 height 44
click at [517, 302] on html "**********" at bounding box center [576, 280] width 541 height 44
click at [546, 312] on html "**********" at bounding box center [576, 292] width 541 height 68
click at [561, 313] on html "**********" at bounding box center [576, 292] width 541 height 68
click at [568, 339] on html "**********" at bounding box center [576, 304] width 541 height 93
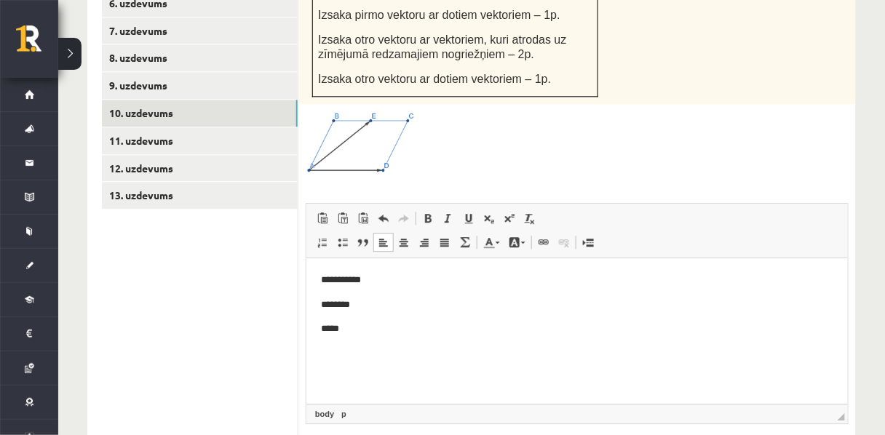
click at [521, 332] on p "*****" at bounding box center [577, 328] width 514 height 15
click at [543, 310] on p "********" at bounding box center [577, 304] width 514 height 15
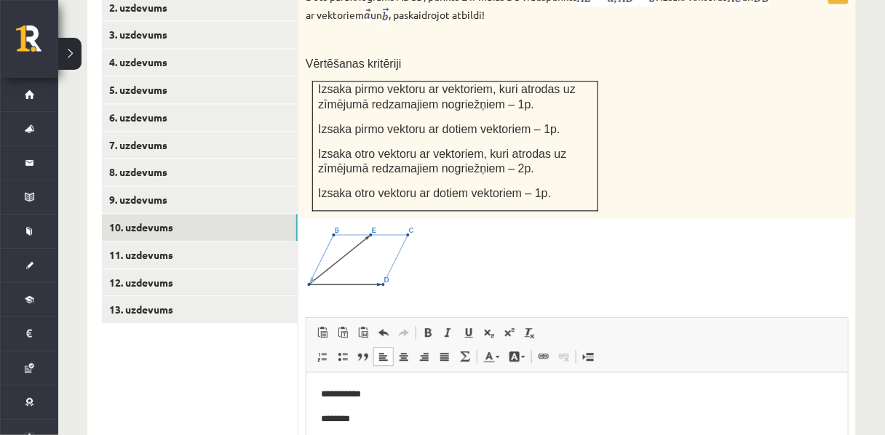
scroll to position [711, 0]
click at [338, 226] on img at bounding box center [360, 257] width 109 height 63
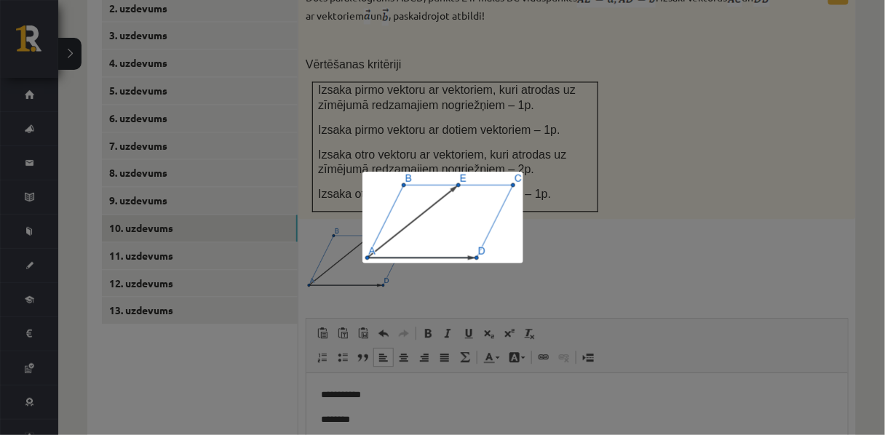
click at [687, 241] on div at bounding box center [442, 217] width 885 height 435
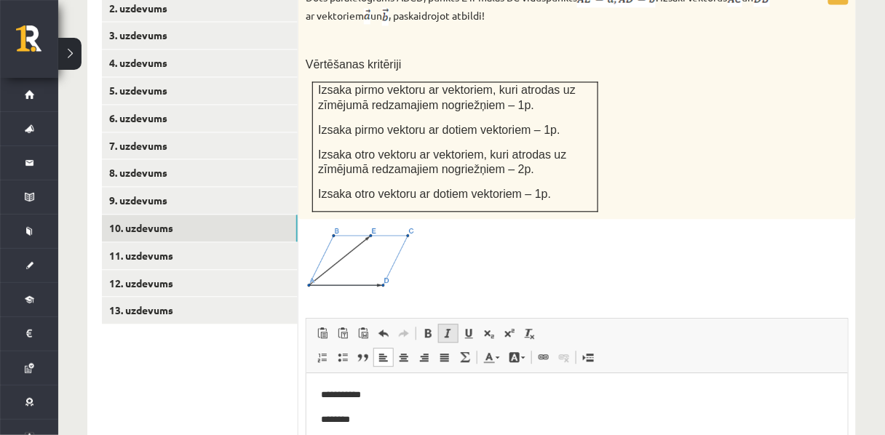
scroll to position [816, 0]
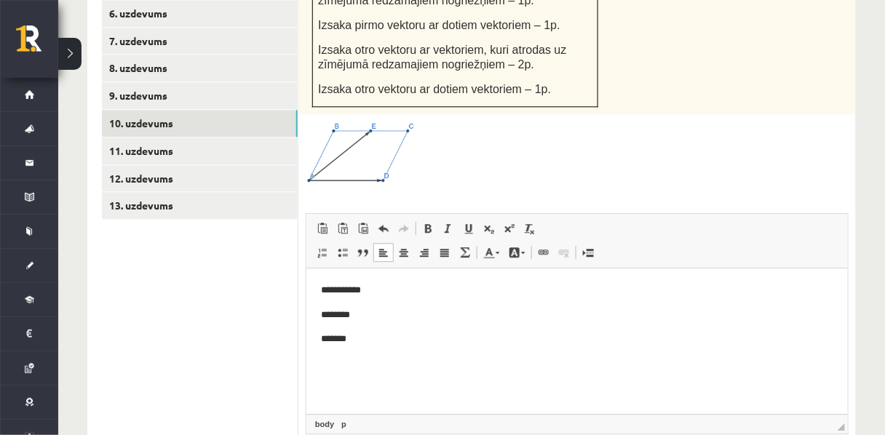
click at [383, 339] on p "*******" at bounding box center [577, 338] width 514 height 15
click at [471, 336] on p "**********" at bounding box center [577, 338] width 514 height 15
click at [541, 356] on html "**********" at bounding box center [576, 314] width 541 height 93
click at [559, 347] on html "**********" at bounding box center [576, 314] width 541 height 93
click at [545, 356] on p "Bagātinātā teksta redaktors, wiswyg-editor-user-answer-47433871013000" at bounding box center [576, 363] width 512 height 15
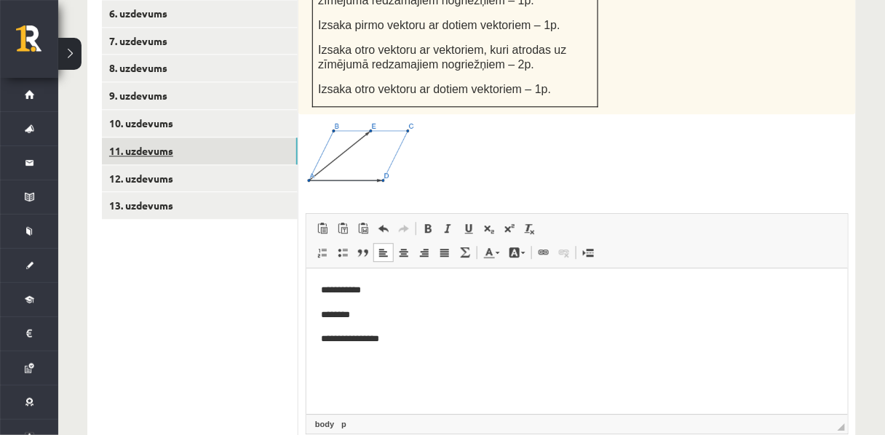
click at [156, 138] on link "11. uzdevums" at bounding box center [200, 151] width 196 height 27
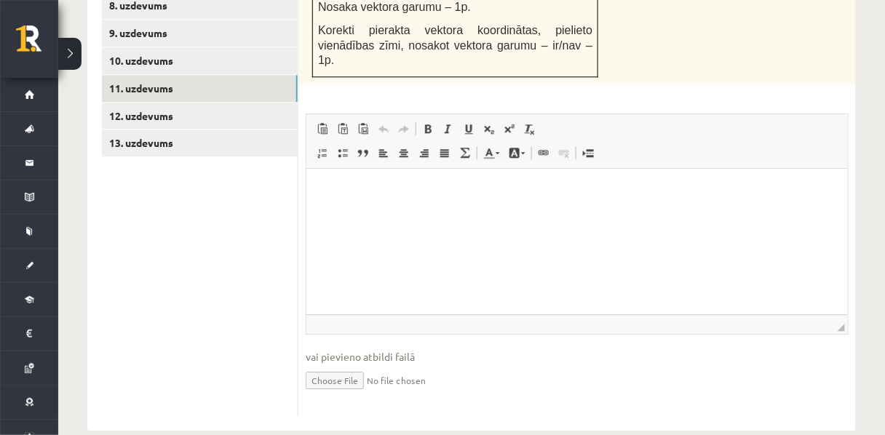
scroll to position [877, 0]
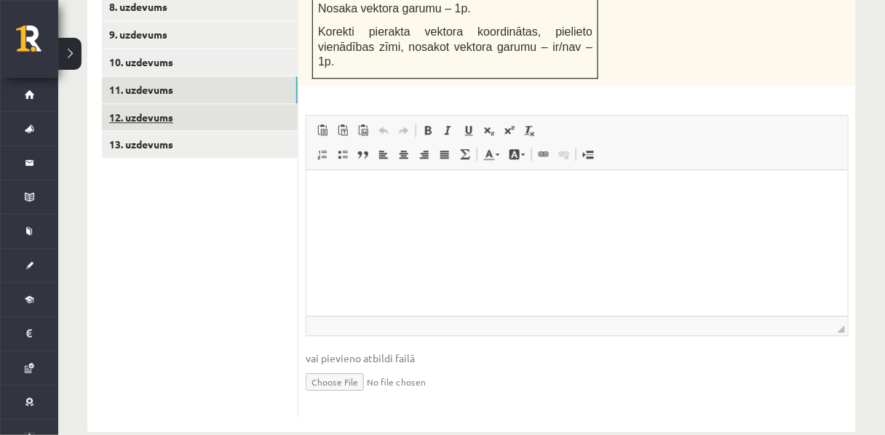
click at [136, 104] on link "12. uzdevums" at bounding box center [200, 117] width 196 height 27
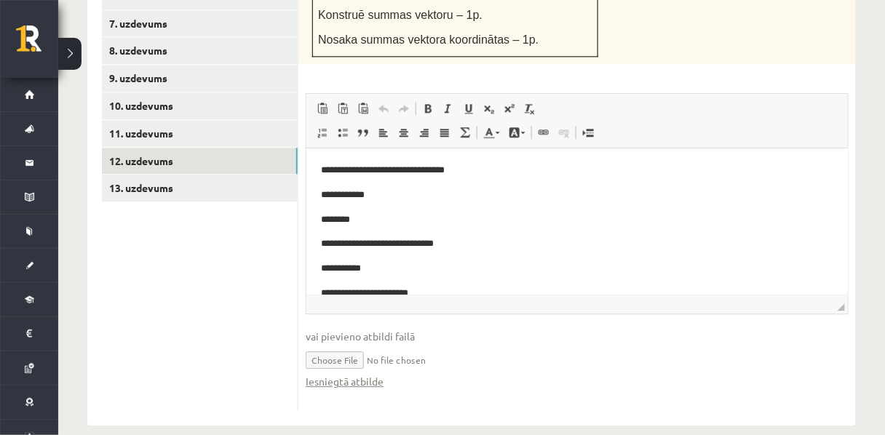
scroll to position [0, 0]
click at [170, 304] on ul "1. uzdevums 2. uzdevums 3. uzdevums 4. uzdevums 5. uzdevums 6. uzdevums 7. uzde…" at bounding box center [200, 128] width 197 height 567
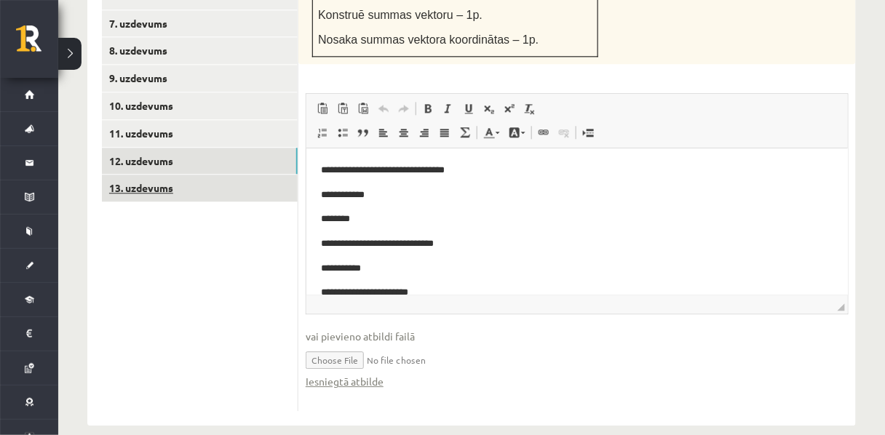
click at [156, 175] on link "13. uzdevums" at bounding box center [200, 188] width 196 height 27
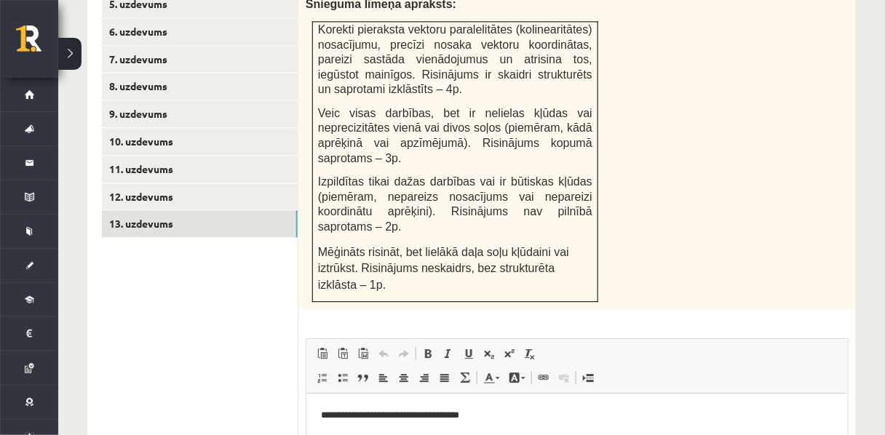
scroll to position [796, 0]
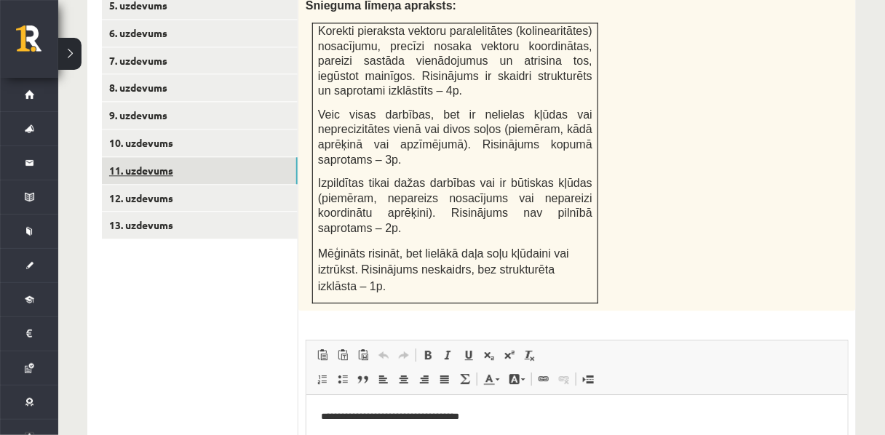
click at [144, 157] on link "11. uzdevums" at bounding box center [200, 170] width 196 height 27
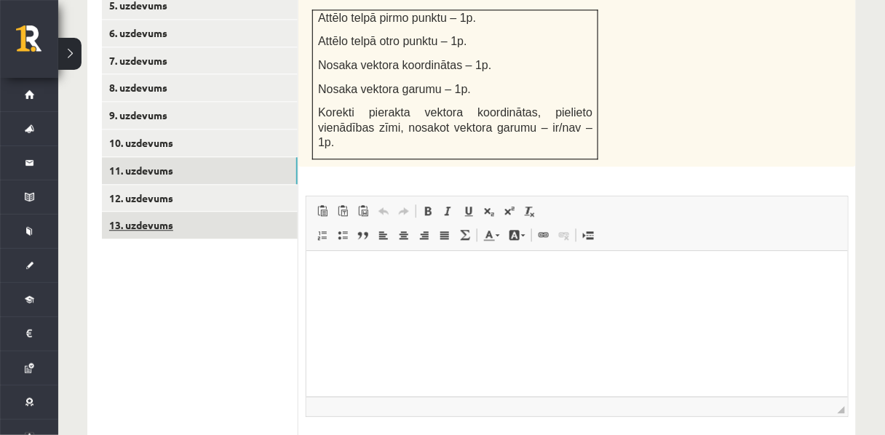
scroll to position [0, 0]
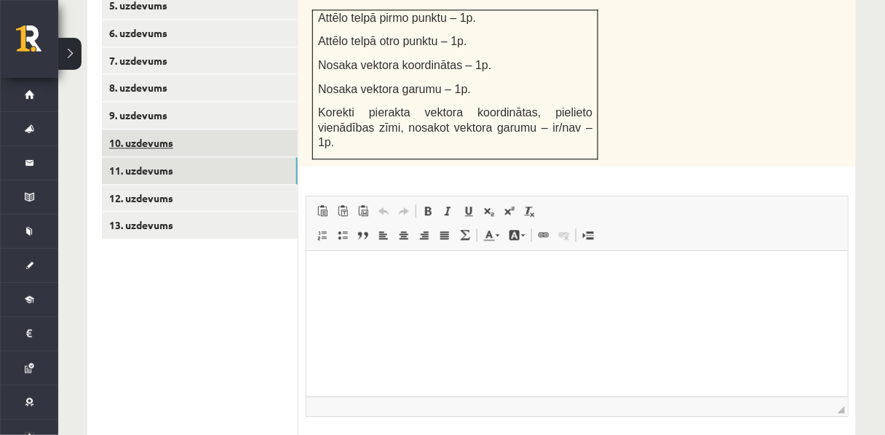
click at [144, 130] on link "10. uzdevums" at bounding box center [200, 143] width 196 height 27
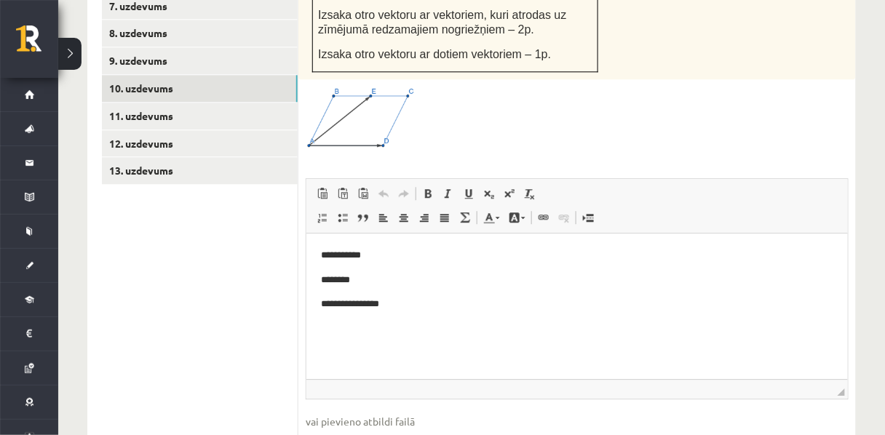
scroll to position [852, 0]
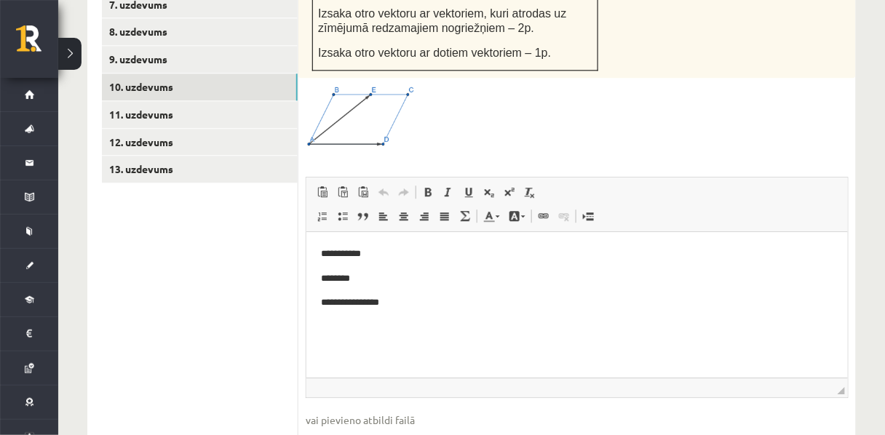
click at [415, 314] on body "**********" at bounding box center [576, 290] width 512 height 89
click at [578, 349] on html "**********" at bounding box center [576, 290] width 541 height 118
click at [539, 309] on p "**********" at bounding box center [577, 302] width 514 height 15
click at [372, 342] on html "**********" at bounding box center [576, 290] width 541 height 118
click at [536, 287] on body "**********" at bounding box center [576, 302] width 512 height 113
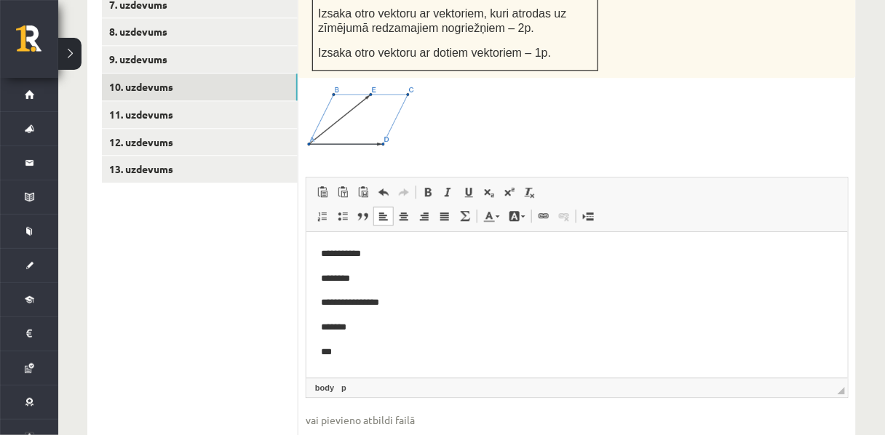
click at [343, 352] on p "***" at bounding box center [577, 351] width 514 height 15
click at [564, 271] on p "********" at bounding box center [577, 278] width 514 height 15
click at [364, 354] on p "*******" at bounding box center [577, 351] width 514 height 15
click at [512, 301] on p "**********" at bounding box center [577, 302] width 514 height 15
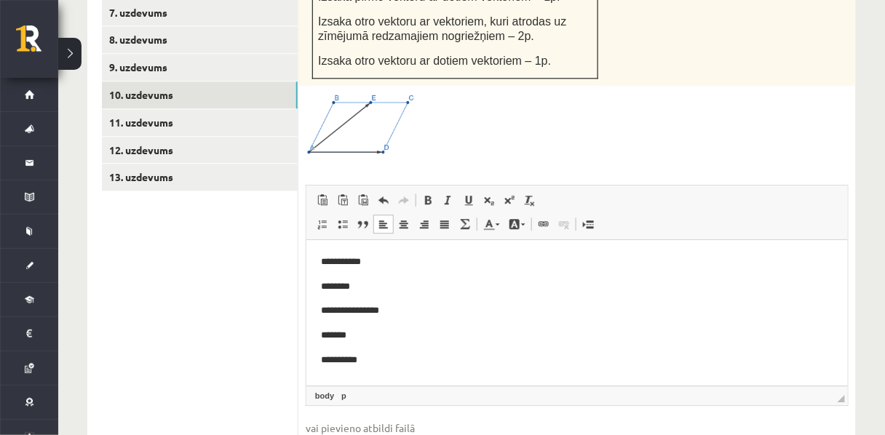
scroll to position [845, 0]
click at [397, 371] on html "**********" at bounding box center [576, 310] width 541 height 142
click at [170, 361] on ul "1. uzdevums 2. uzdevums 3. uzdevums 4. uzdevums 5. uzdevums 6. uzdevums 7. uzde…" at bounding box center [200, 160] width 197 height 654
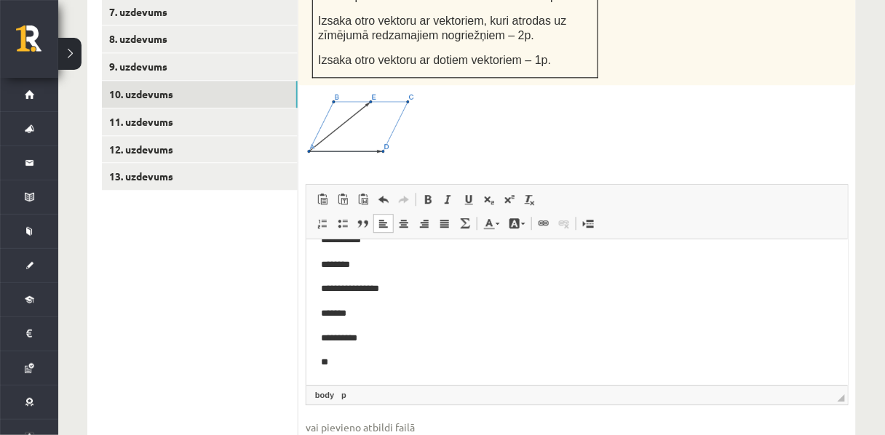
click at [350, 367] on p "**" at bounding box center [572, 361] width 504 height 15
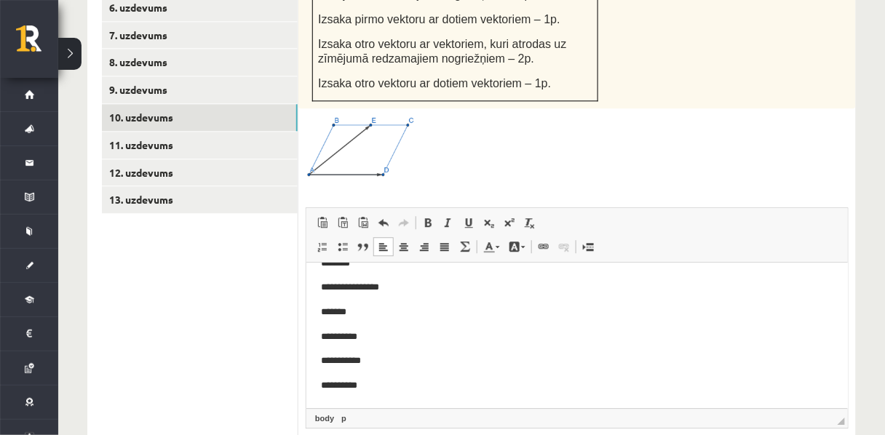
scroll to position [53, 0]
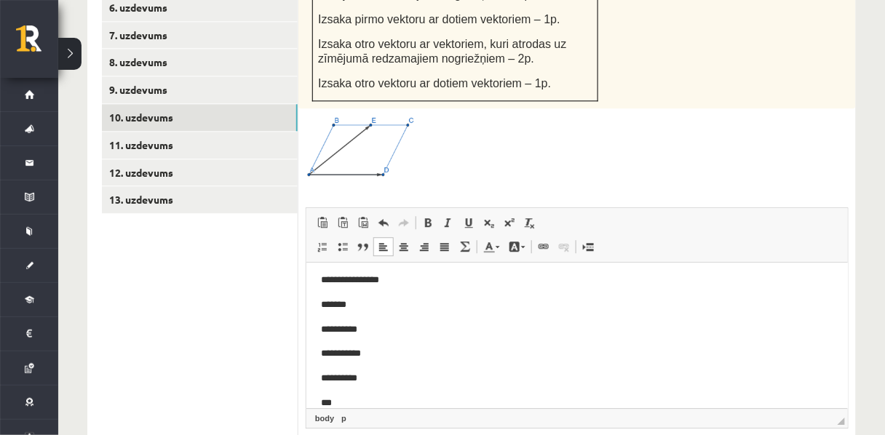
click at [331, 400] on p "***" at bounding box center [572, 402] width 504 height 15
click at [341, 408] on span "◢ Elementa ceļš body p" at bounding box center [576, 418] width 541 height 20
click at [338, 398] on p "***" at bounding box center [572, 402] width 504 height 15
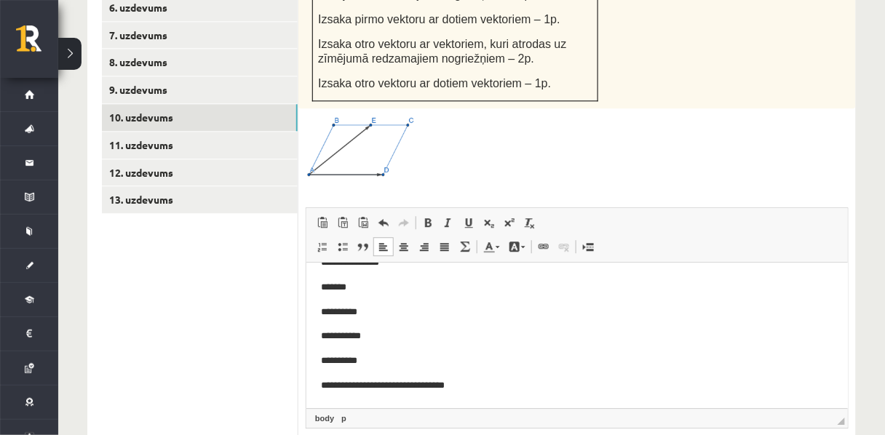
scroll to position [78, 0]
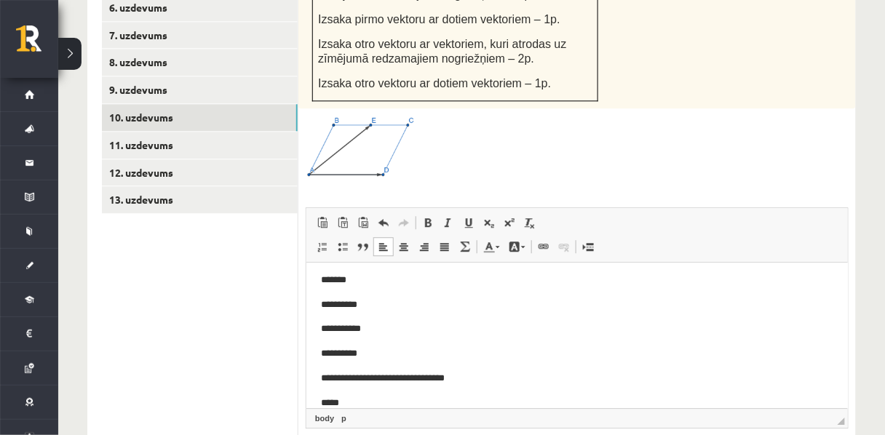
click at [333, 402] on p "*****" at bounding box center [572, 402] width 504 height 15
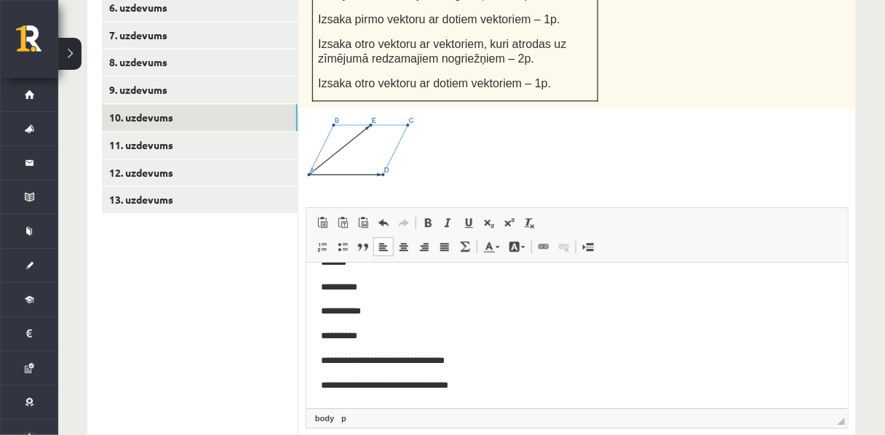
scroll to position [103, 0]
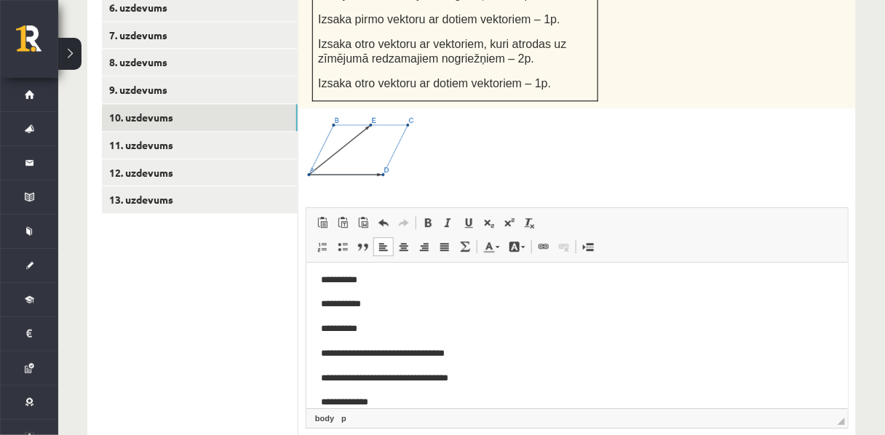
click at [364, 400] on p "**********" at bounding box center [572, 401] width 504 height 15
click at [404, 399] on p "**********" at bounding box center [572, 401] width 504 height 15
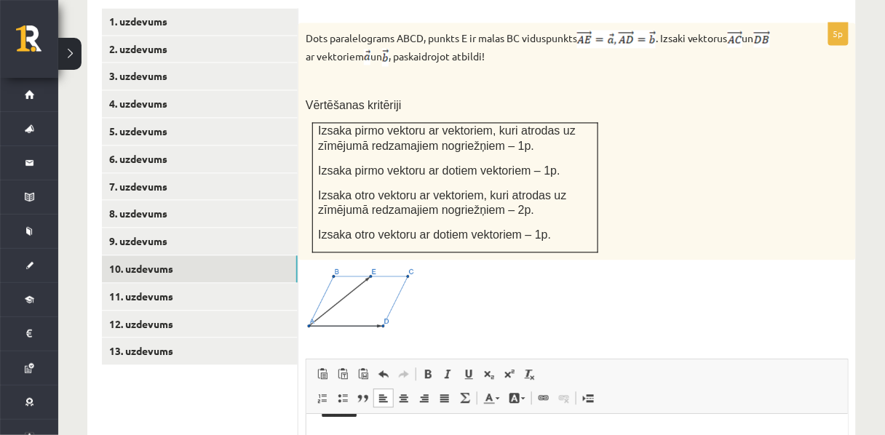
scroll to position [745, 0]
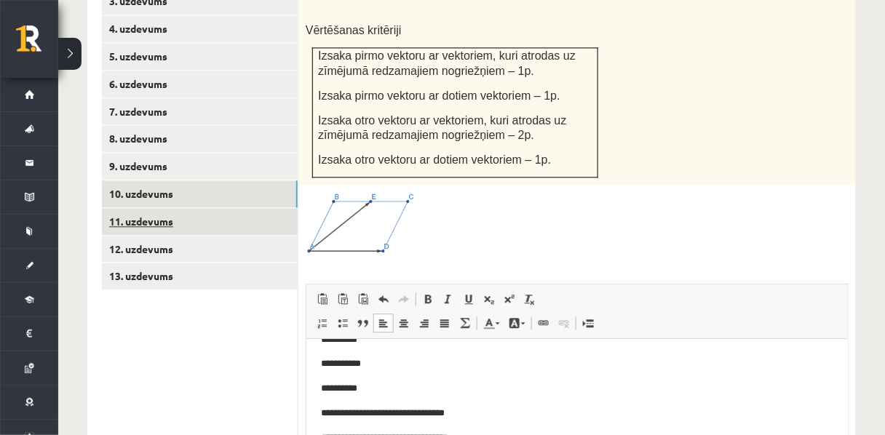
click at [132, 208] on link "11. uzdevums" at bounding box center [200, 221] width 196 height 27
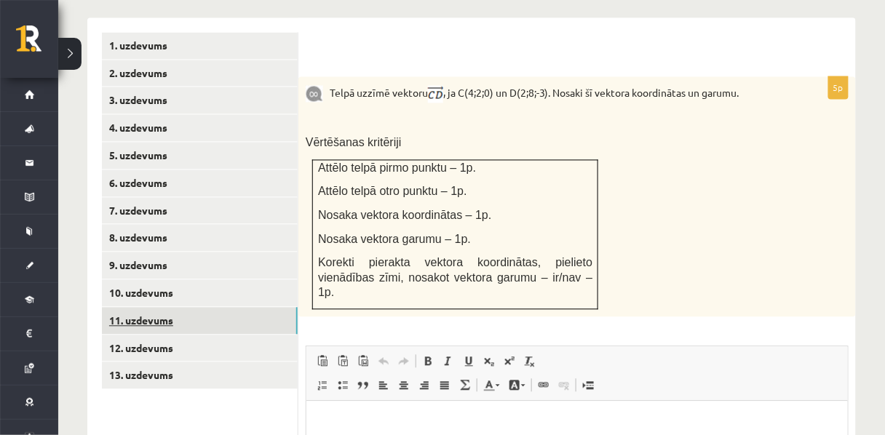
scroll to position [645, 0]
click at [164, 363] on link "13. uzdevums" at bounding box center [200, 376] width 196 height 27
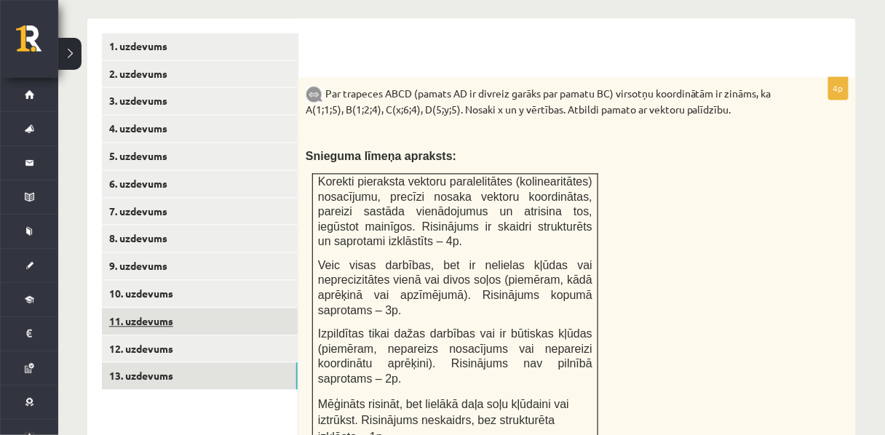
scroll to position [0, 0]
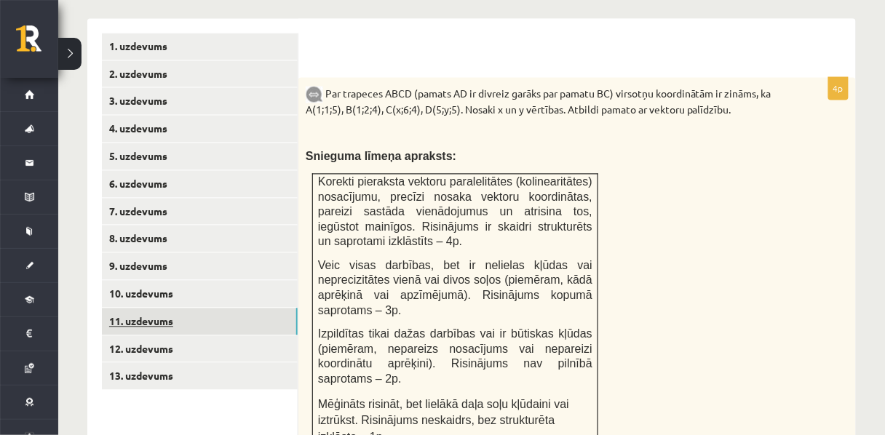
click at [122, 309] on link "11. uzdevums" at bounding box center [200, 322] width 196 height 27
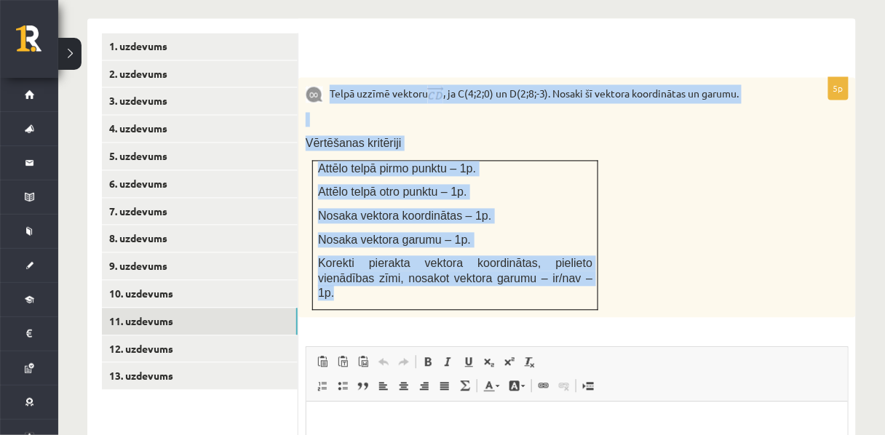
drag, startPoint x: 327, startPoint y: 69, endPoint x: 592, endPoint y: 276, distance: 336.0
click at [592, 276] on div "Telpā uzzīmē vektoru , ja C(4;2;0) un D(2;8;-3). Nosaki šī vektora koordinātas …" at bounding box center [577, 198] width 558 height 240
copy div "Telpā uzzīmē vektoru , ja C(4;2;0) un D(2;8;-3). Nosaki šī vektora koordinātas …"
click at [385, 138] on span "Vērtēšanas kritēriji" at bounding box center [354, 144] width 96 height 12
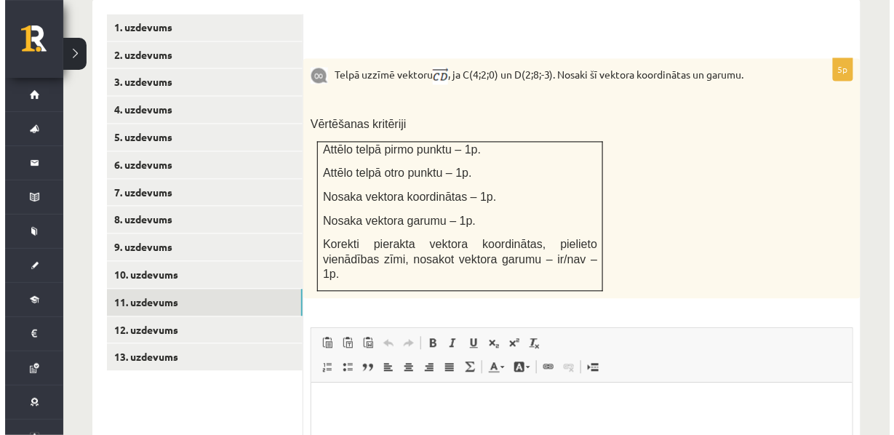
scroll to position [838, 0]
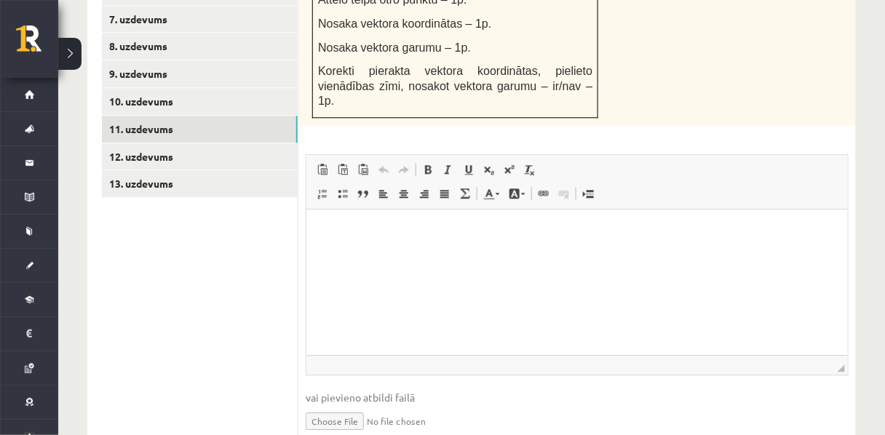
click at [332, 253] on html at bounding box center [576, 231] width 541 height 44
click at [465, 188] on span at bounding box center [465, 194] width 12 height 12
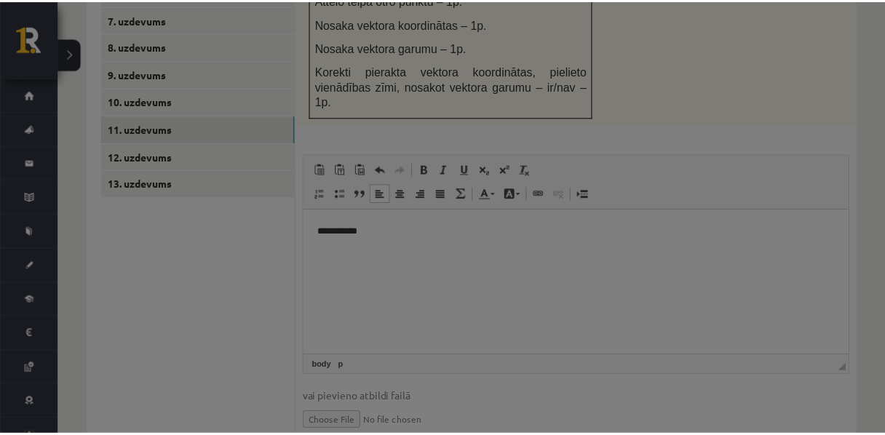
scroll to position [0, 0]
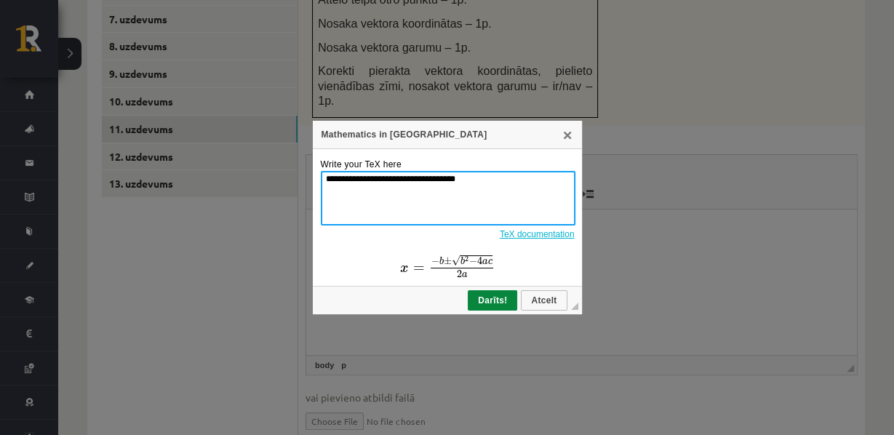
drag, startPoint x: 409, startPoint y: 178, endPoint x: 311, endPoint y: 183, distance: 98.4
click at [311, 183] on div "**********" at bounding box center [447, 217] width 894 height 435
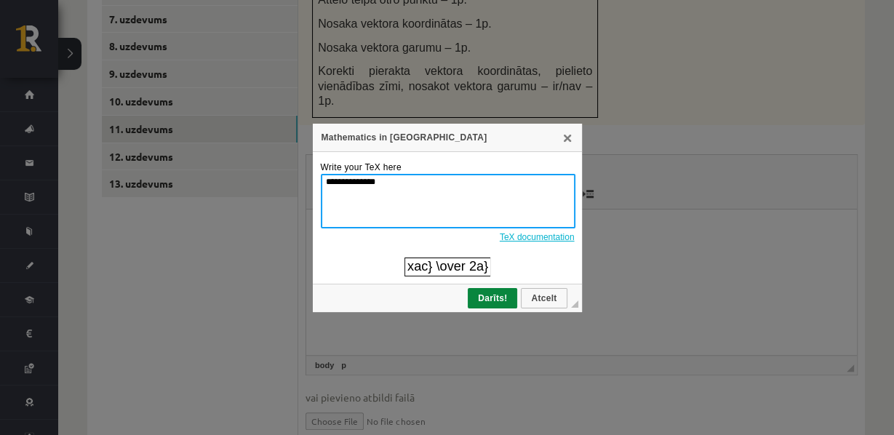
drag, startPoint x: 338, startPoint y: 180, endPoint x: 331, endPoint y: 180, distance: 7.3
click at [331, 180] on textarea "**********" at bounding box center [448, 201] width 255 height 55
drag, startPoint x: 371, startPoint y: 183, endPoint x: 335, endPoint y: 185, distance: 36.5
click at [335, 185] on textarea "**********" at bounding box center [448, 201] width 255 height 55
click at [330, 179] on textarea "**" at bounding box center [448, 201] width 255 height 55
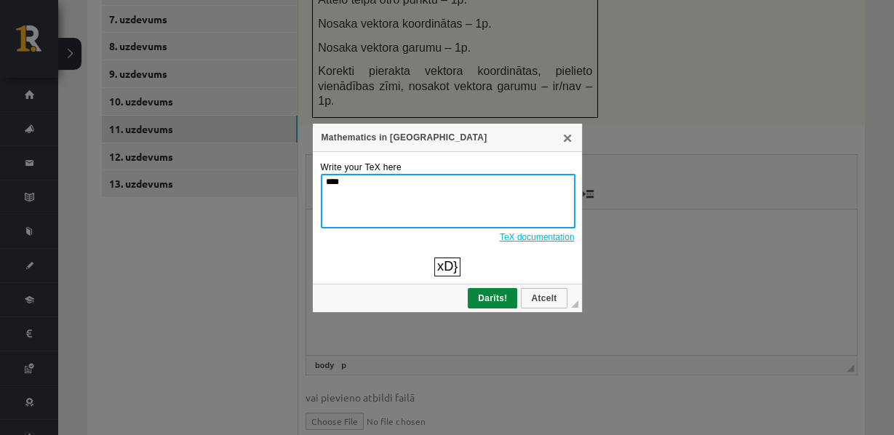
click at [329, 180] on textarea "***" at bounding box center [448, 201] width 255 height 55
click at [330, 178] on textarea "****" at bounding box center [448, 201] width 255 height 55
click at [336, 183] on textarea "****" at bounding box center [448, 201] width 255 height 55
type textarea "***"
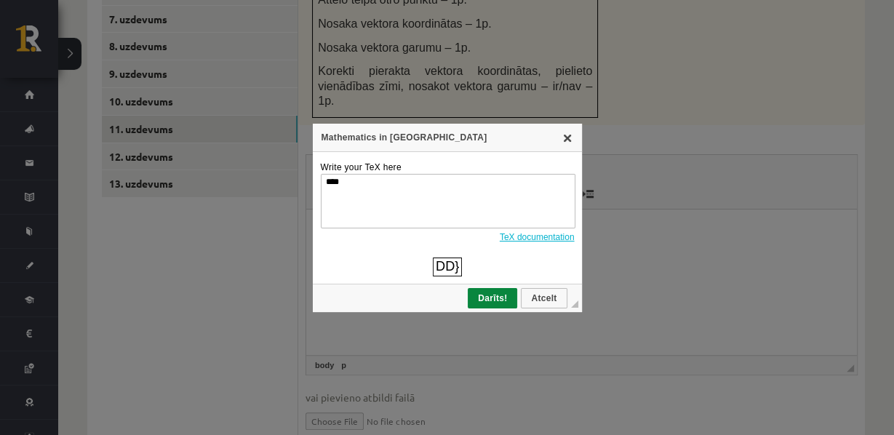
click at [571, 138] on link "X" at bounding box center [568, 138] width 12 height 12
click at [567, 136] on link "X" at bounding box center [568, 138] width 12 height 12
click at [538, 304] on link "Atcelt" at bounding box center [544, 298] width 46 height 20
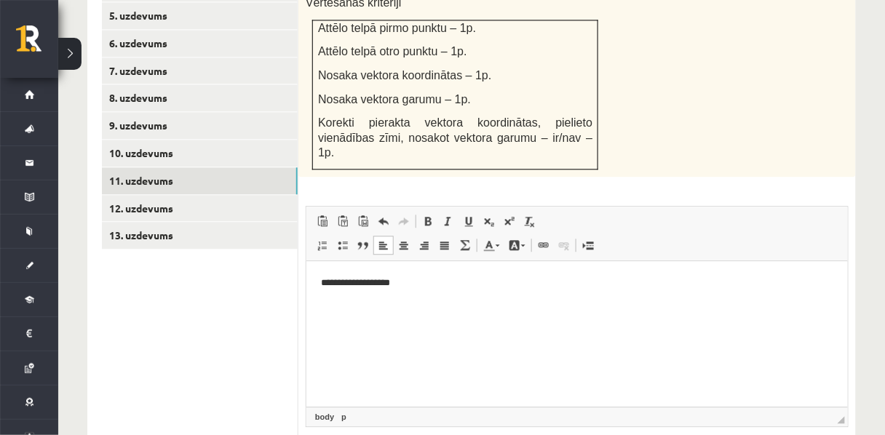
scroll to position [787, 0]
click at [417, 285] on p "**********" at bounding box center [577, 281] width 514 height 15
click at [418, 281] on p "**********" at bounding box center [577, 281] width 514 height 15
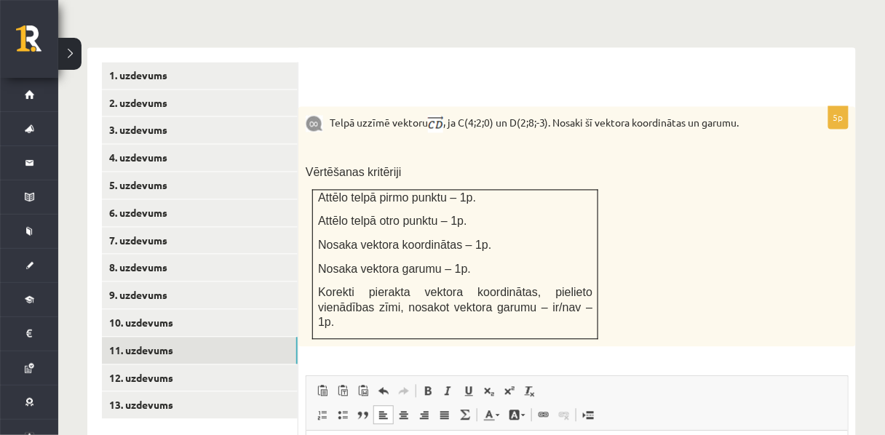
scroll to position [617, 0]
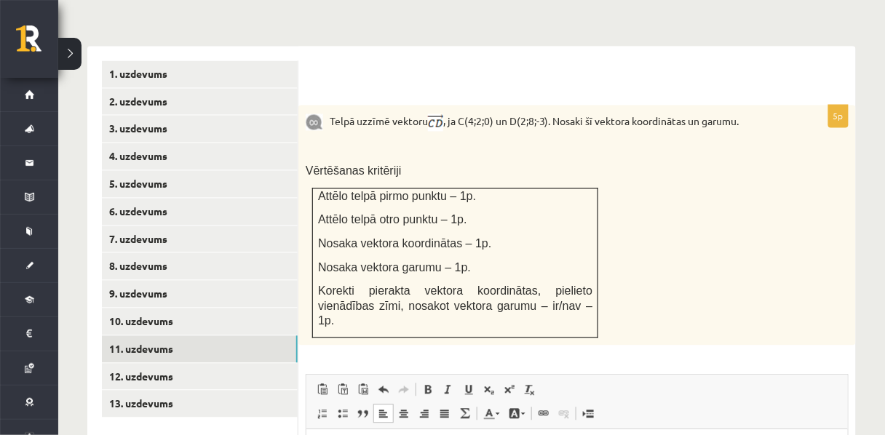
click at [418, 262] on span "Nosaka vektora garumu – 1p." at bounding box center [394, 268] width 153 height 12
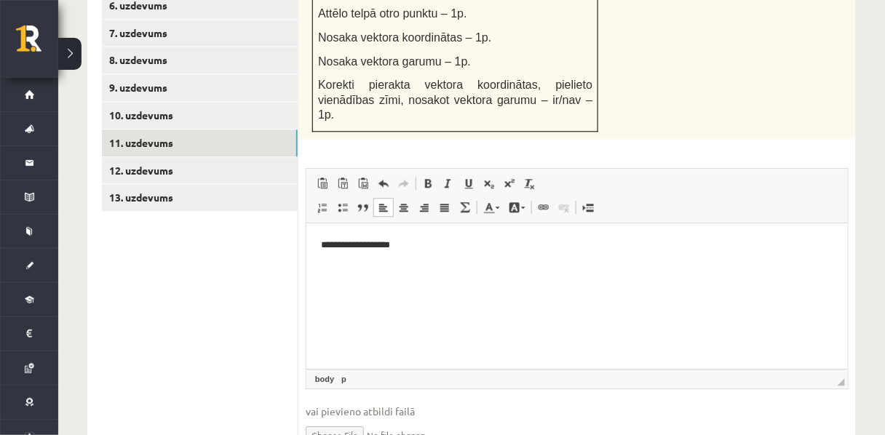
scroll to position [825, 0]
drag, startPoint x: 429, startPoint y: 256, endPoint x: 309, endPoint y: 251, distance: 119.5
click at [309, 251] on html "**********" at bounding box center [576, 244] width 541 height 44
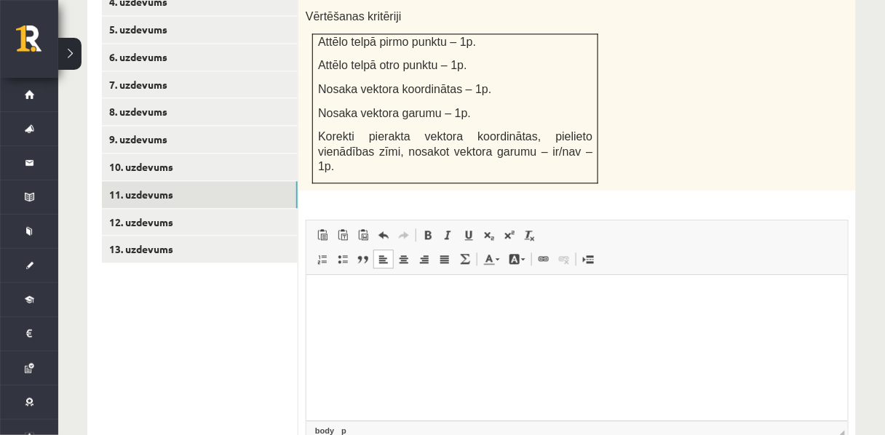
scroll to position [774, 0]
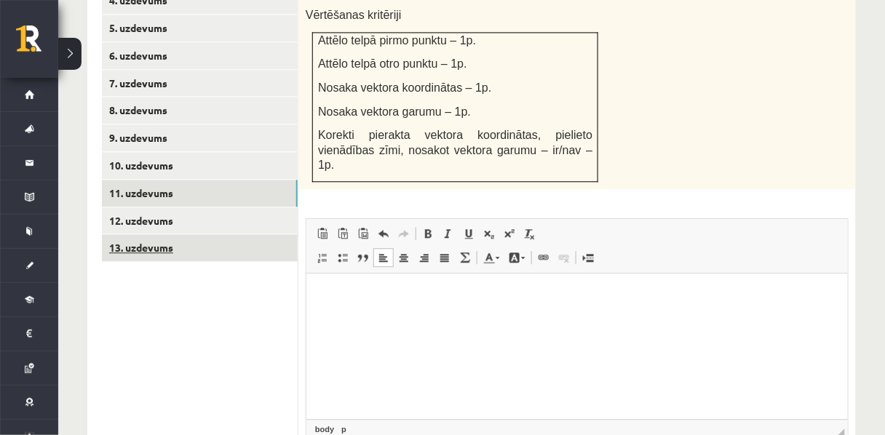
click at [182, 234] on link "13. uzdevums" at bounding box center [200, 247] width 196 height 27
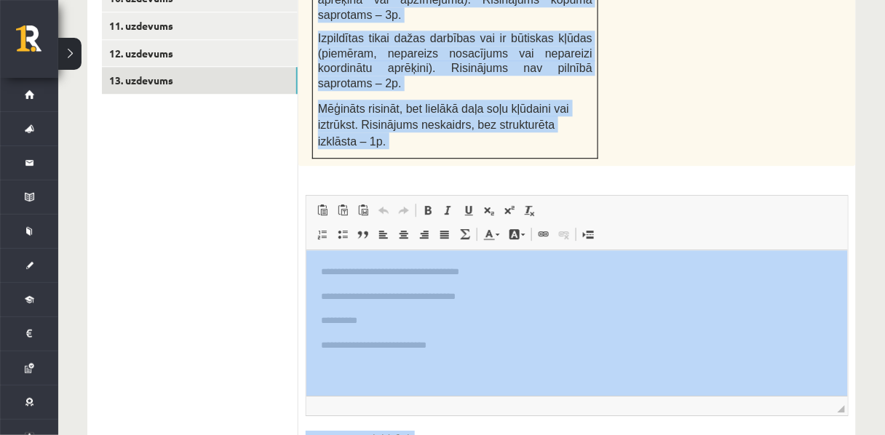
scroll to position [1001, 0]
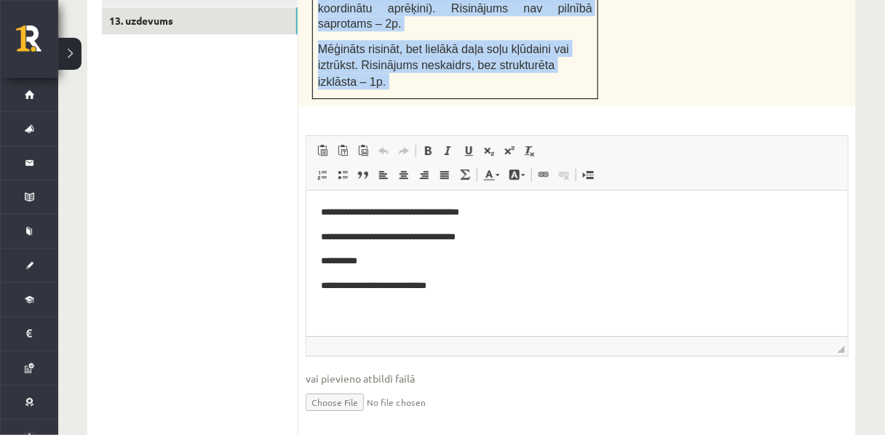
drag, startPoint x: 327, startPoint y: 84, endPoint x: 583, endPoint y: 58, distance: 257.5
click at [583, 58] on div "4p Par trapeces ABCD (pamats AD ir divreiz garāks par pamatu BC) virsotņu koord…" at bounding box center [577, 80] width 558 height 717
copy div "**********"
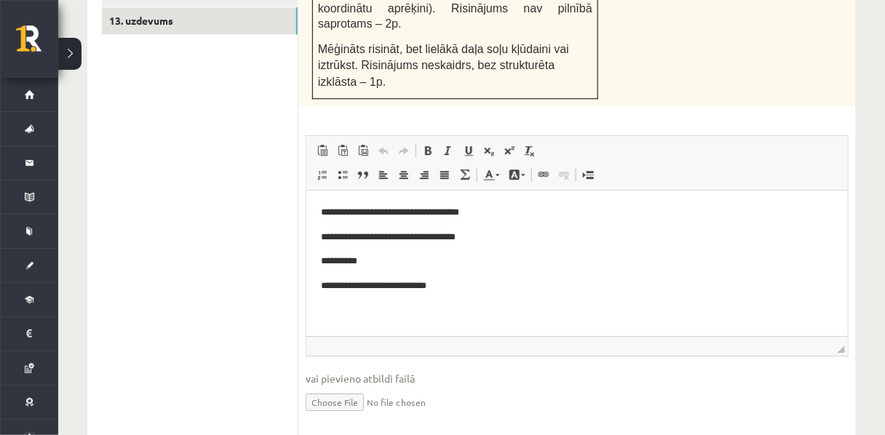
click at [386, 289] on p "**********" at bounding box center [577, 286] width 514 height 15
click at [381, 287] on p "**********" at bounding box center [577, 286] width 514 height 15
click at [399, 287] on p "**********" at bounding box center [577, 286] width 514 height 15
click at [393, 285] on p "**********" at bounding box center [577, 286] width 514 height 15
click at [390, 286] on p "**********" at bounding box center [577, 286] width 514 height 15
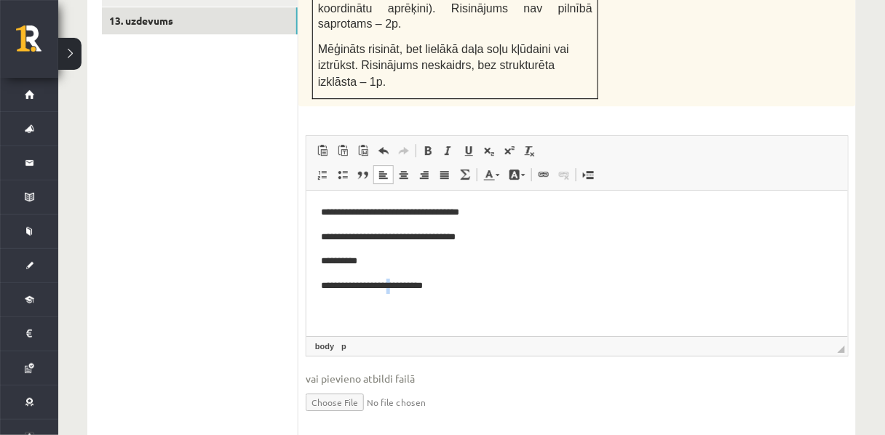
click at [388, 283] on p "**********" at bounding box center [577, 286] width 514 height 15
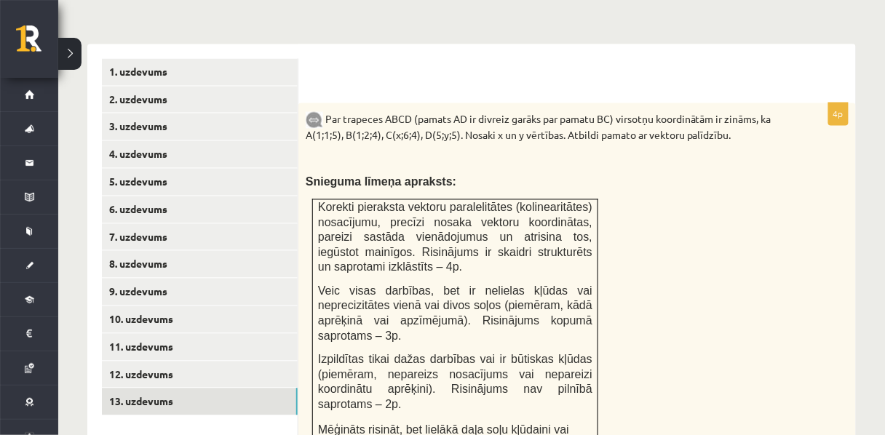
scroll to position [613, 0]
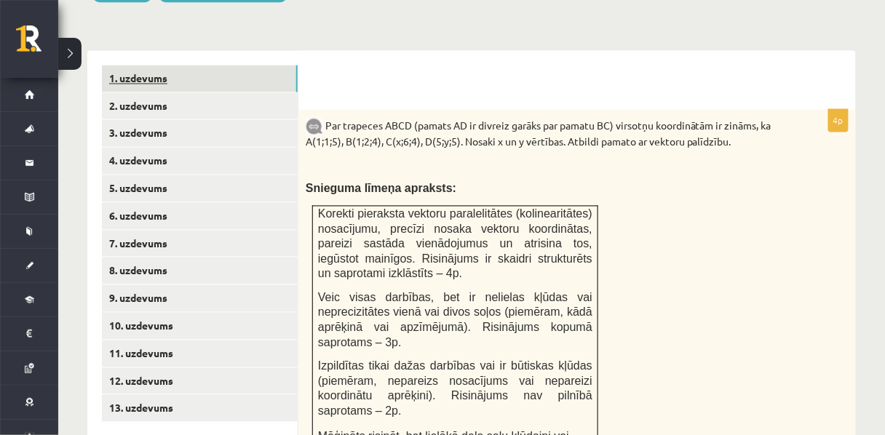
click at [183, 66] on link "1. uzdevums" at bounding box center [200, 79] width 196 height 27
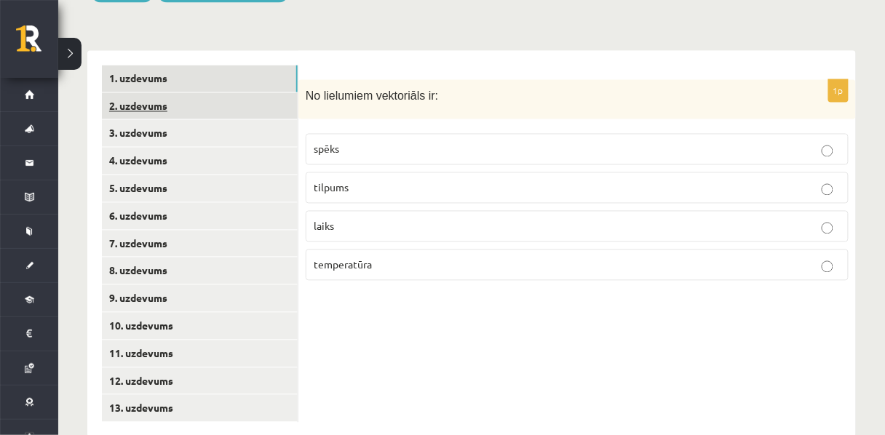
click at [187, 93] on link "2. uzdevums" at bounding box center [200, 106] width 196 height 27
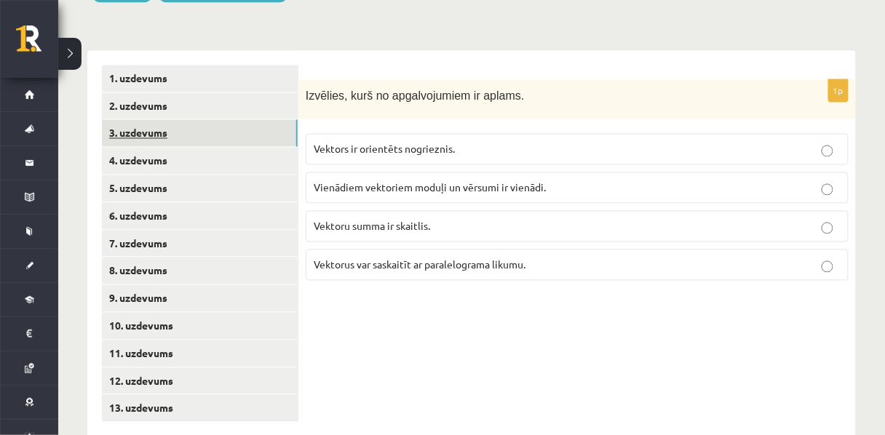
click at [183, 120] on link "3. uzdevums" at bounding box center [200, 133] width 196 height 27
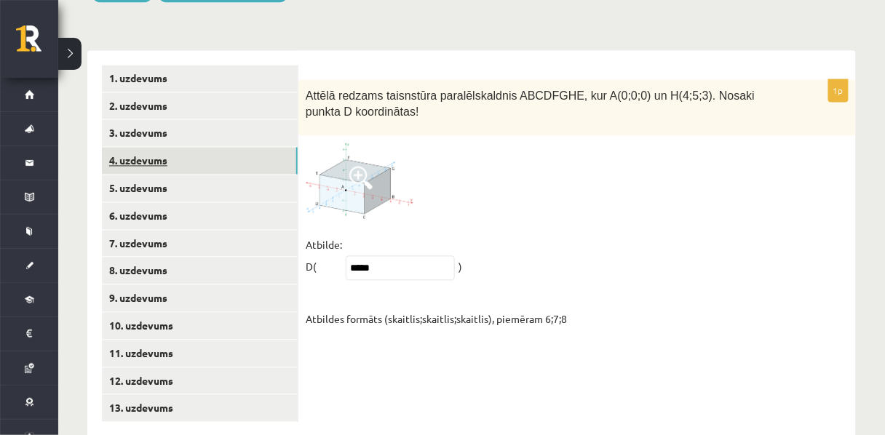
click at [180, 148] on link "4. uzdevums" at bounding box center [200, 161] width 196 height 27
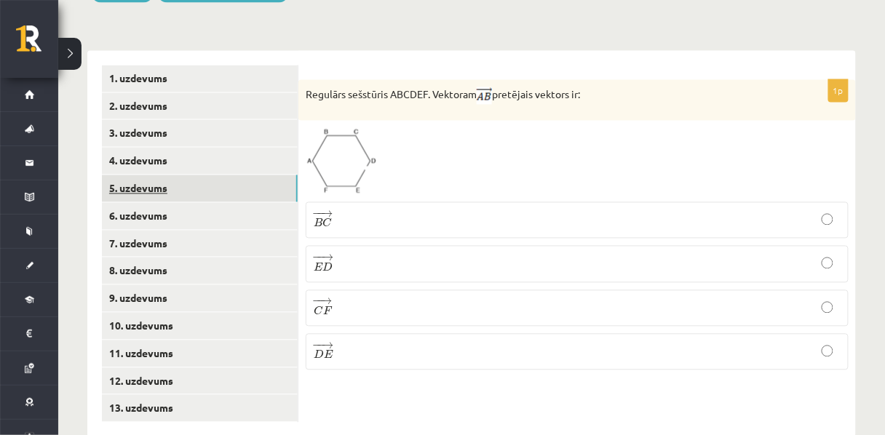
click at [183, 175] on link "5. uzdevums" at bounding box center [200, 188] width 196 height 27
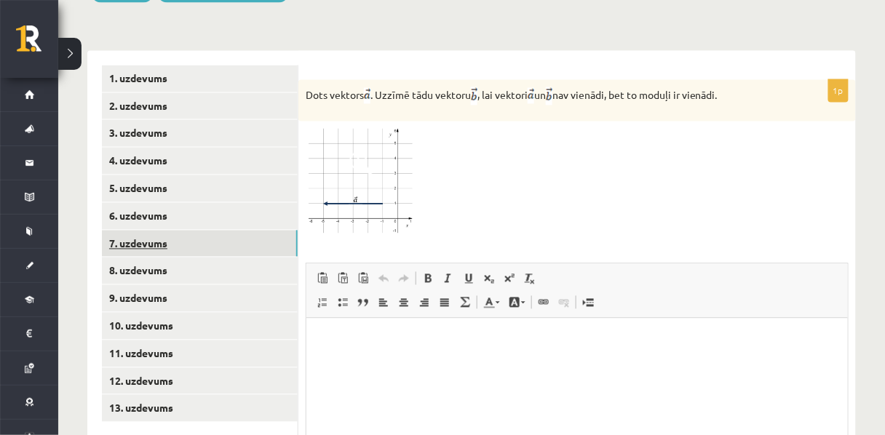
click at [194, 231] on link "7. uzdevums" at bounding box center [200, 244] width 196 height 27
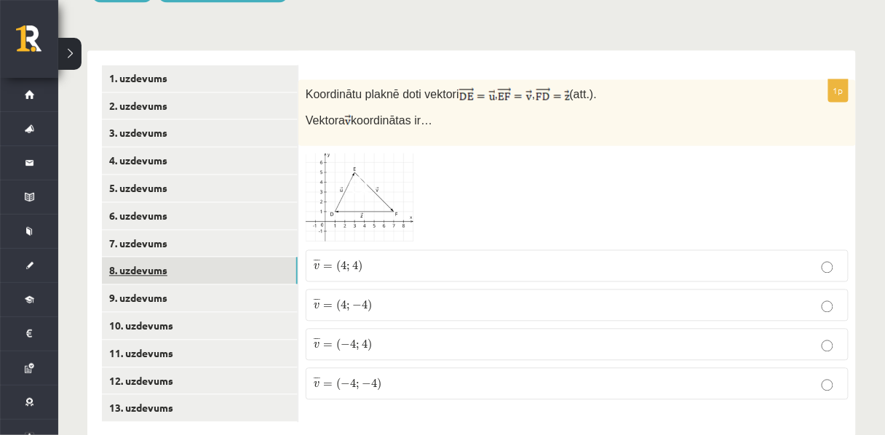
click at [202, 258] on link "8. uzdevums" at bounding box center [200, 271] width 196 height 27
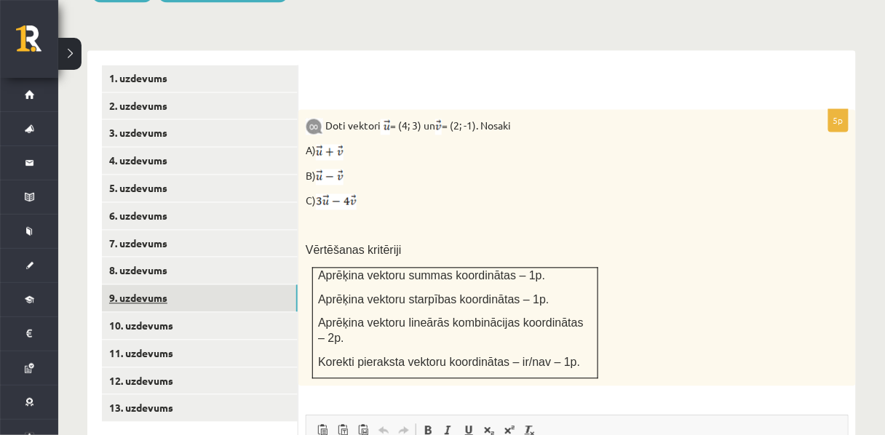
click at [205, 285] on link "9. uzdevums" at bounding box center [200, 298] width 196 height 27
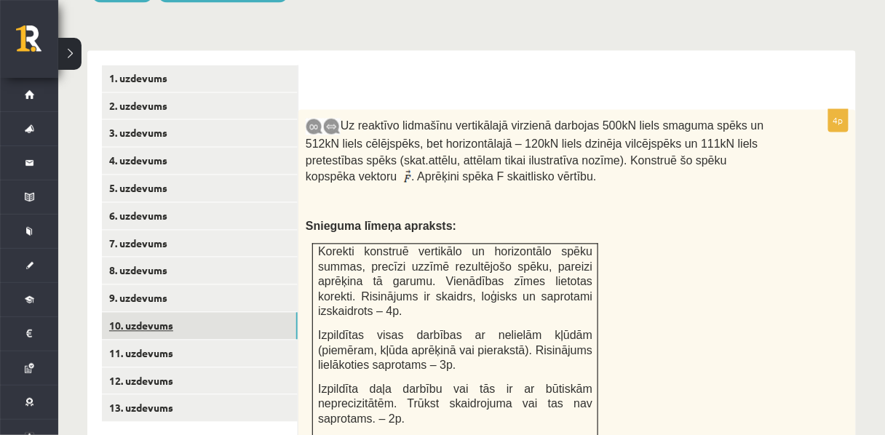
click at [208, 313] on link "10. uzdevums" at bounding box center [200, 326] width 196 height 27
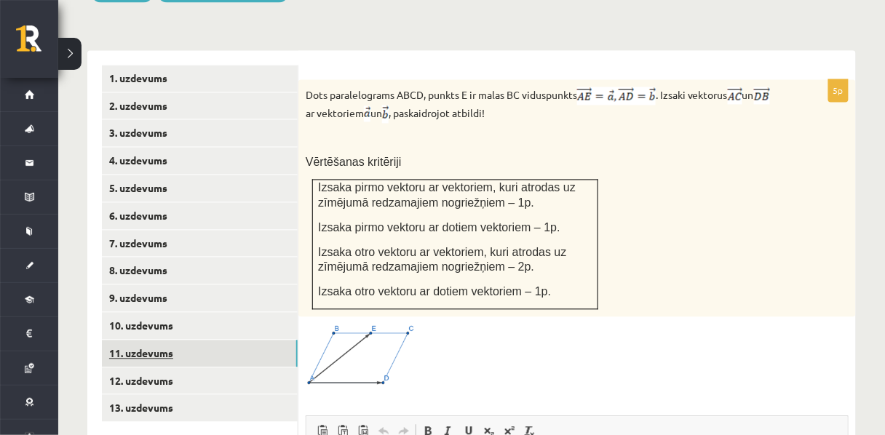
click at [212, 341] on link "11. uzdevums" at bounding box center [200, 354] width 196 height 27
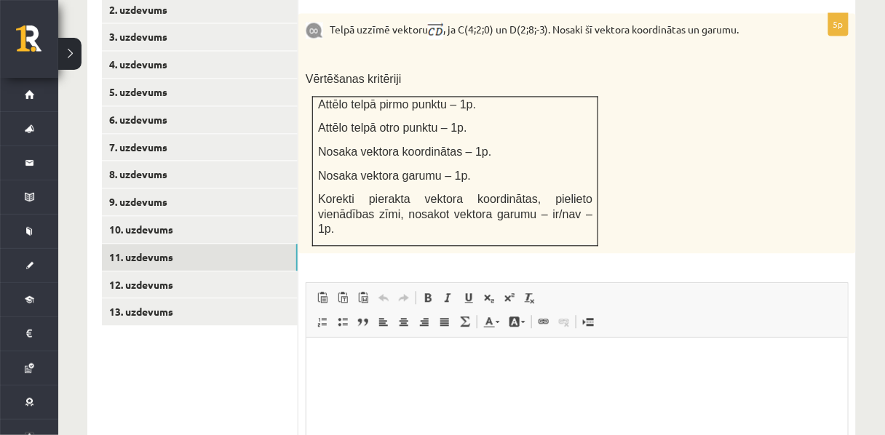
scroll to position [876, 0]
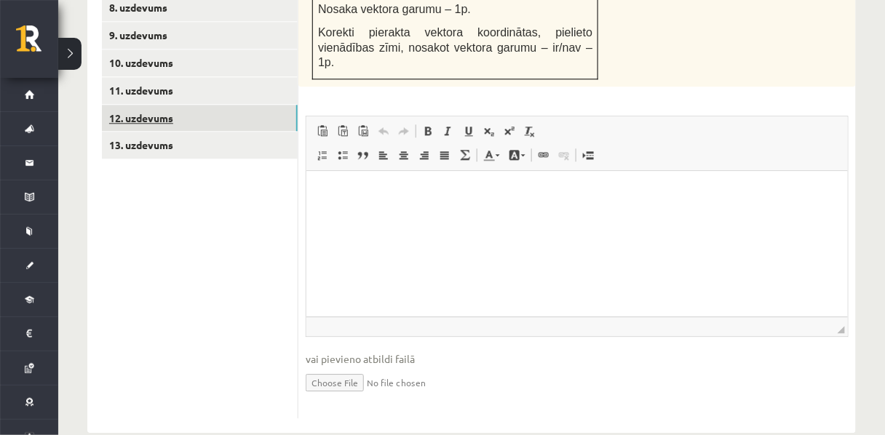
click at [119, 105] on link "12. uzdevums" at bounding box center [200, 118] width 196 height 27
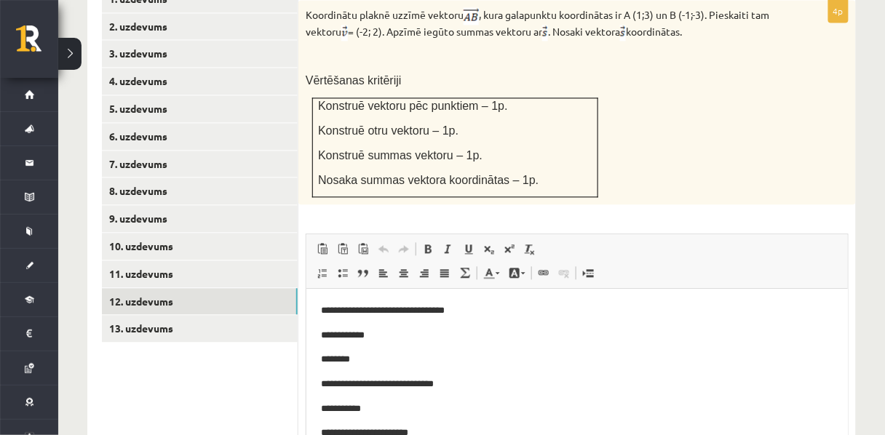
scroll to position [694, 0]
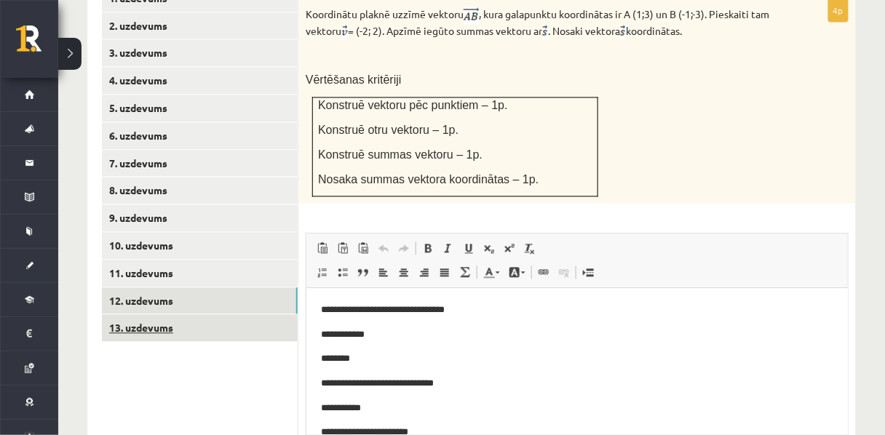
click at [203, 314] on link "13. uzdevums" at bounding box center [200, 327] width 196 height 27
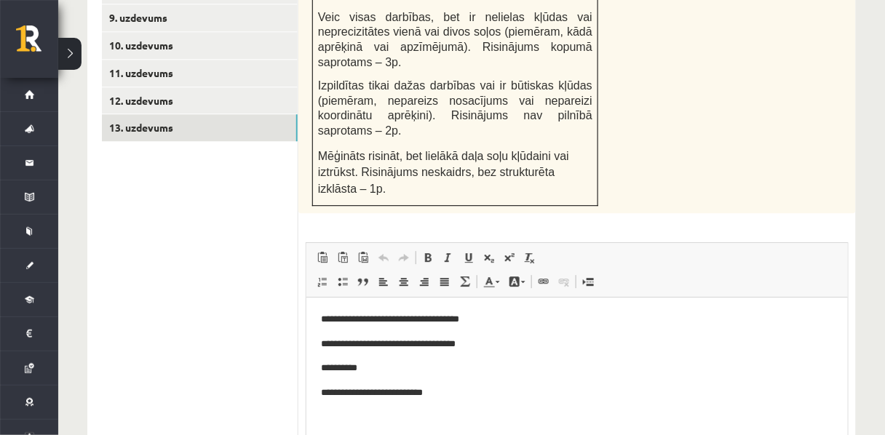
scroll to position [988, 0]
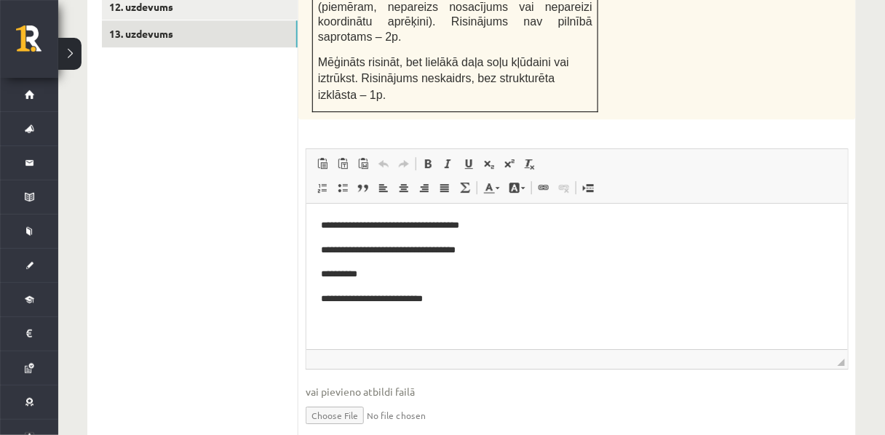
click at [489, 249] on p "**********" at bounding box center [577, 250] width 514 height 15
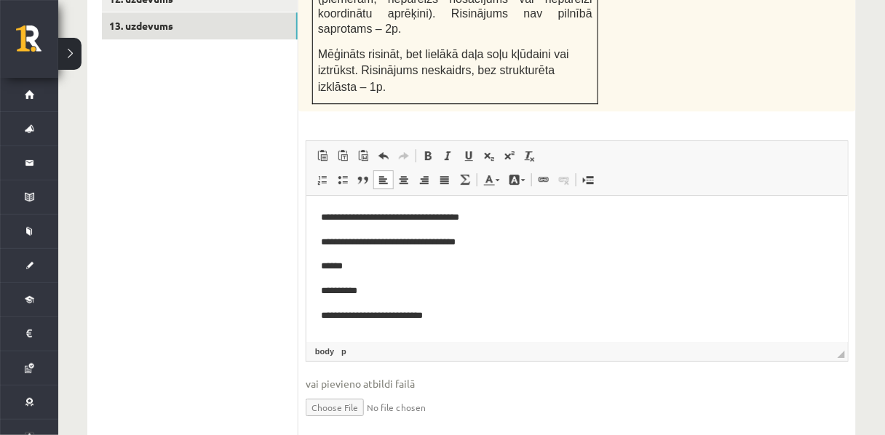
scroll to position [1001, 0]
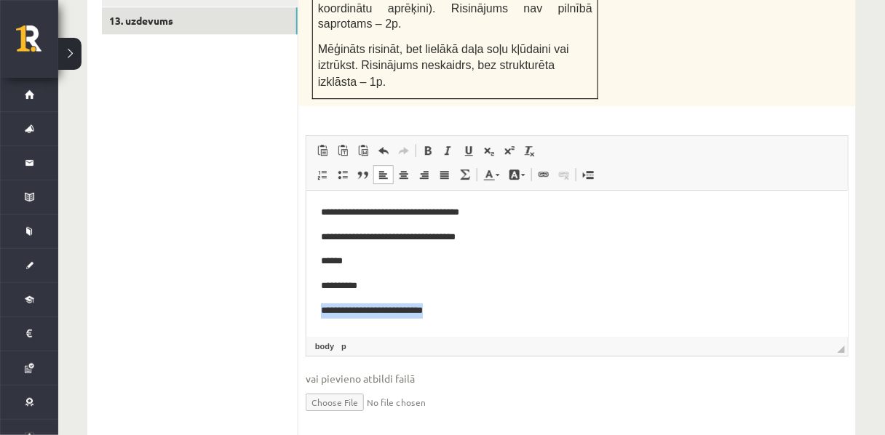
drag, startPoint x: 443, startPoint y: 317, endPoint x: 320, endPoint y: 312, distance: 123.1
click at [320, 312] on p "**********" at bounding box center [572, 310] width 504 height 15
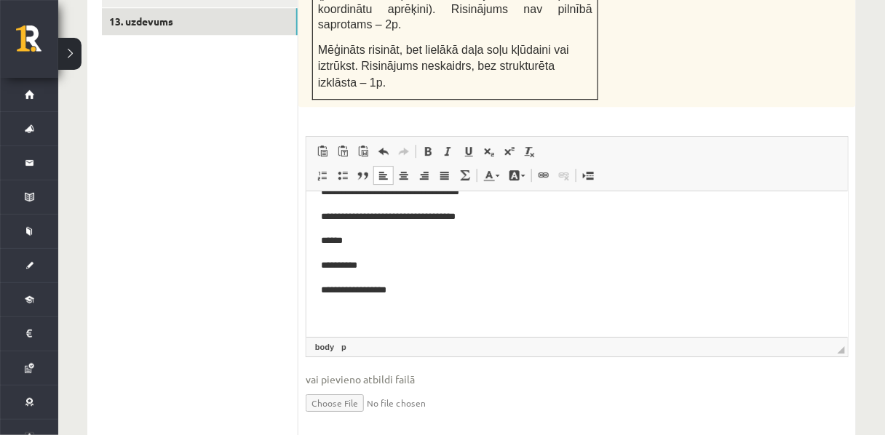
scroll to position [20, 0]
click at [349, 269] on p "**********" at bounding box center [572, 266] width 504 height 15
click at [382, 293] on p "**********" at bounding box center [572, 291] width 504 height 15
click at [437, 317] on p "Bagātinātā teksta redaktors, wiswyg-editor-user-answer-47433858322680" at bounding box center [576, 315] width 512 height 15
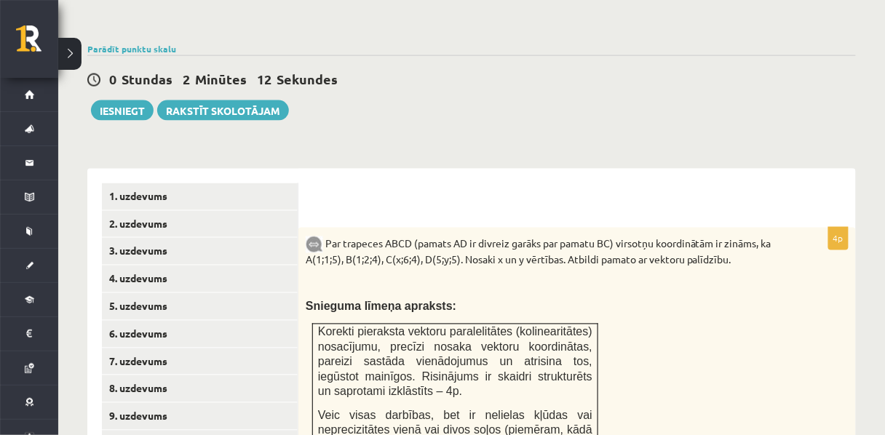
scroll to position [485, 0]
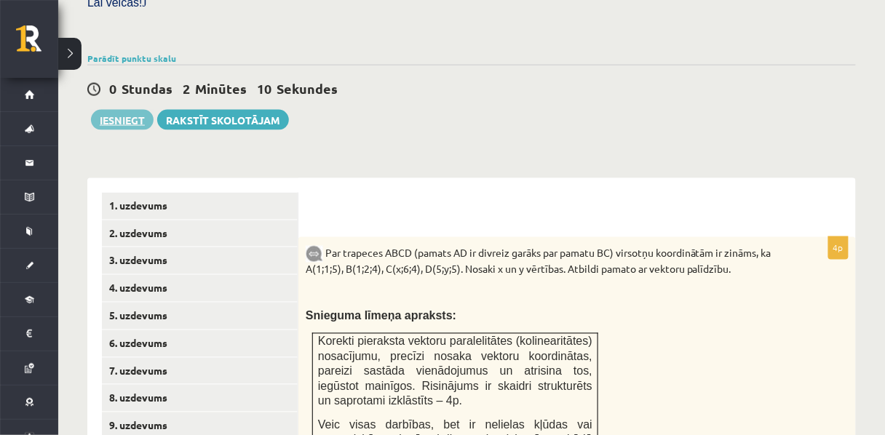
click at [114, 110] on button "Iesniegt" at bounding box center [122, 120] width 63 height 20
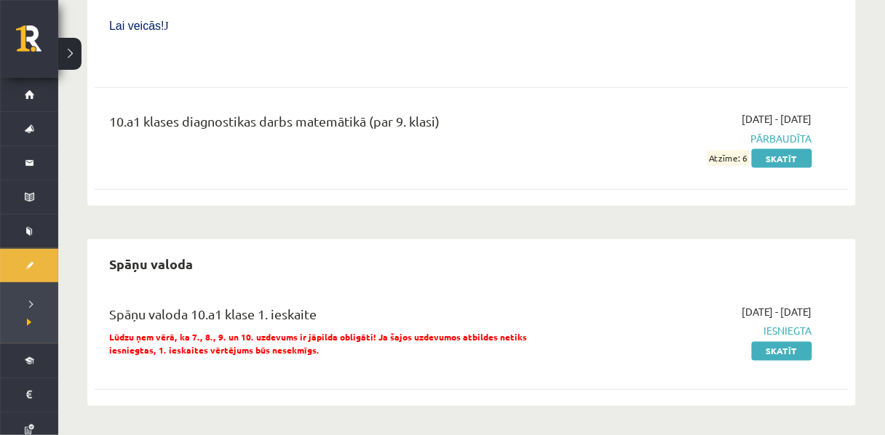
scroll to position [3273, 0]
